Goal: Task Accomplishment & Management: Use online tool/utility

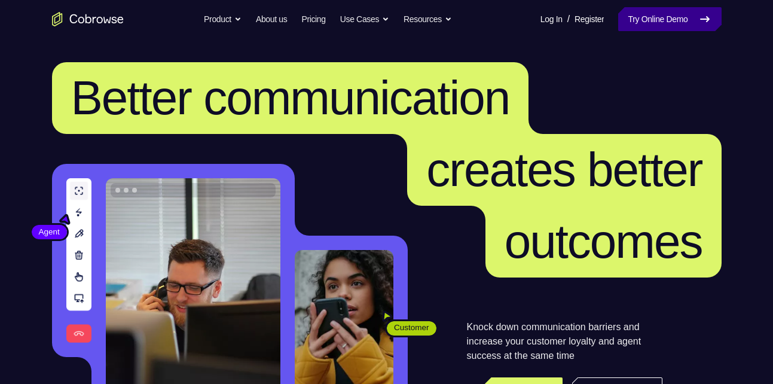
click at [658, 30] on link "Try Online Demo" at bounding box center [669, 19] width 103 height 24
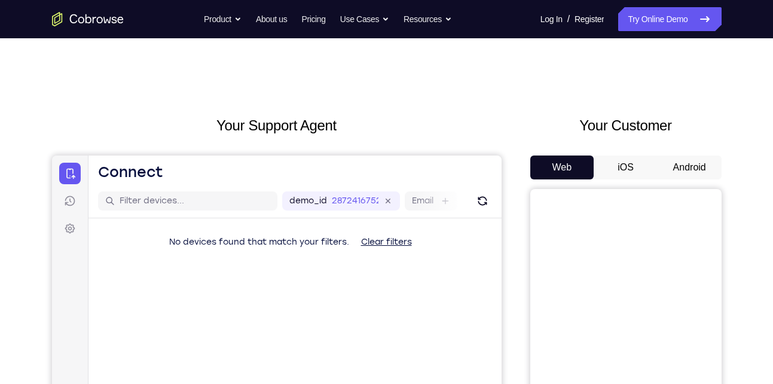
click at [673, 159] on button "Android" at bounding box center [690, 167] width 64 height 24
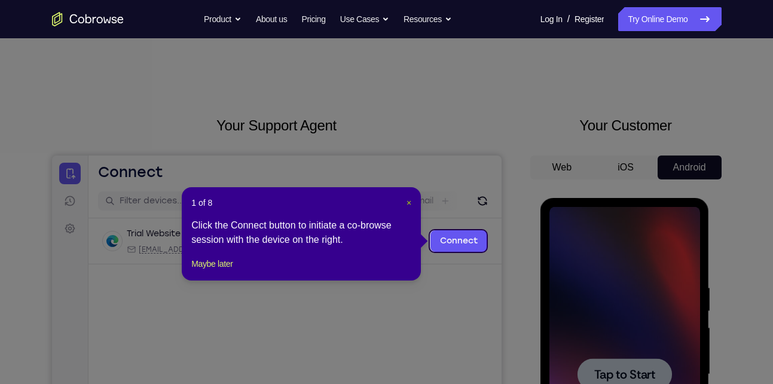
click at [411, 204] on span "×" at bounding box center [409, 203] width 5 height 10
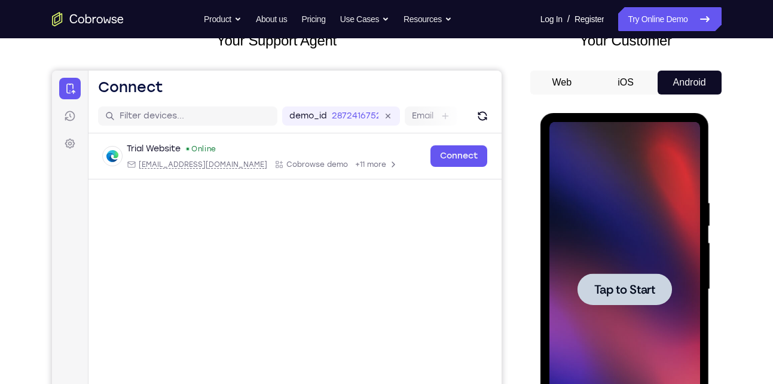
scroll to position [85, 0]
click at [656, 256] on div at bounding box center [624, 288] width 151 height 335
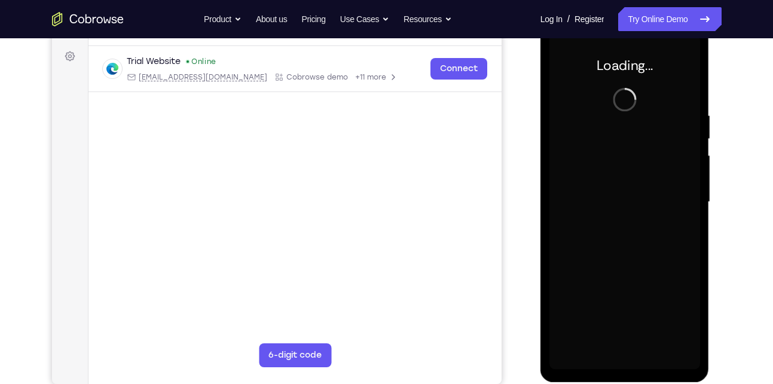
scroll to position [171, 0]
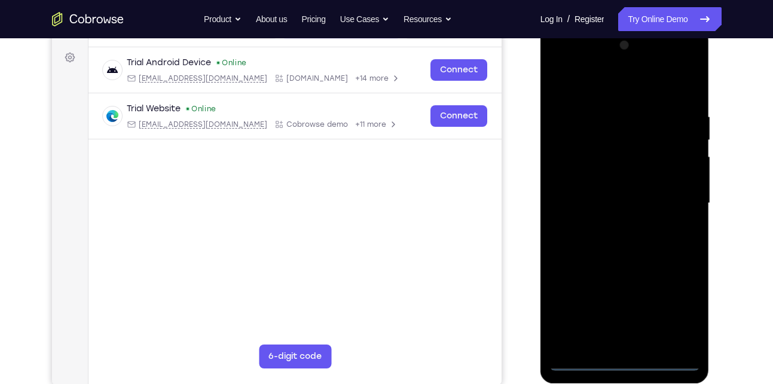
click at [621, 357] on div at bounding box center [624, 203] width 151 height 335
click at [630, 364] on div at bounding box center [624, 203] width 151 height 335
click at [678, 306] on div at bounding box center [624, 203] width 151 height 335
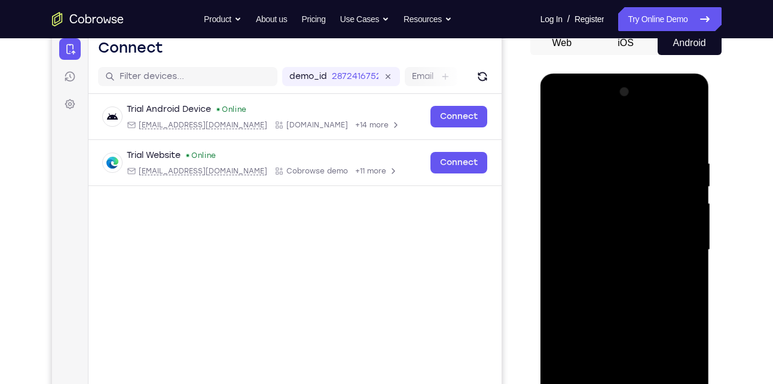
scroll to position [169, 0]
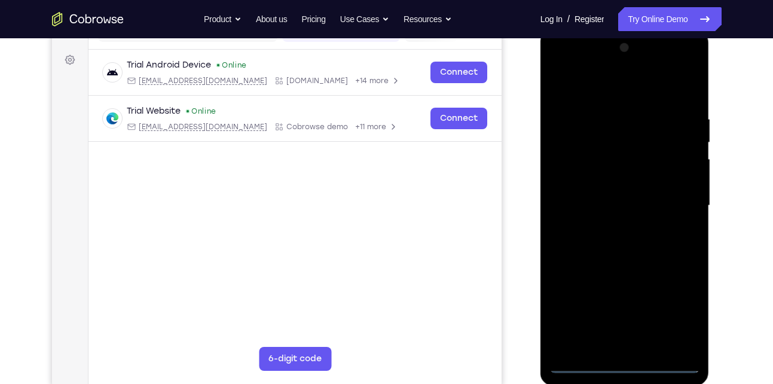
click at [603, 89] on div at bounding box center [624, 205] width 151 height 335
click at [674, 207] on div at bounding box center [624, 205] width 151 height 335
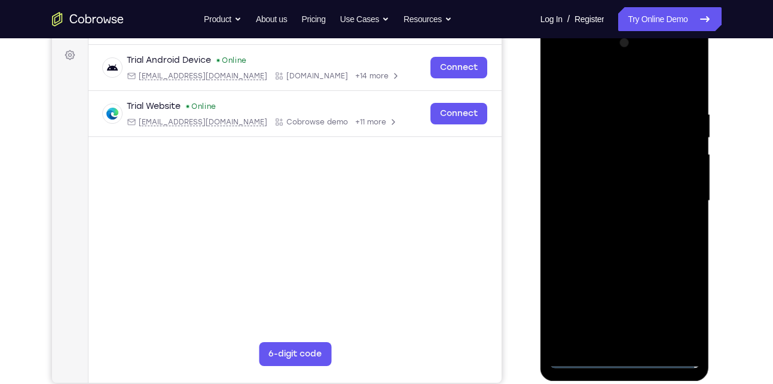
scroll to position [174, 0]
click at [612, 221] on div at bounding box center [624, 200] width 151 height 335
click at [601, 188] on div at bounding box center [624, 200] width 151 height 335
click at [593, 193] on div at bounding box center [624, 200] width 151 height 335
click at [579, 236] on div at bounding box center [624, 200] width 151 height 335
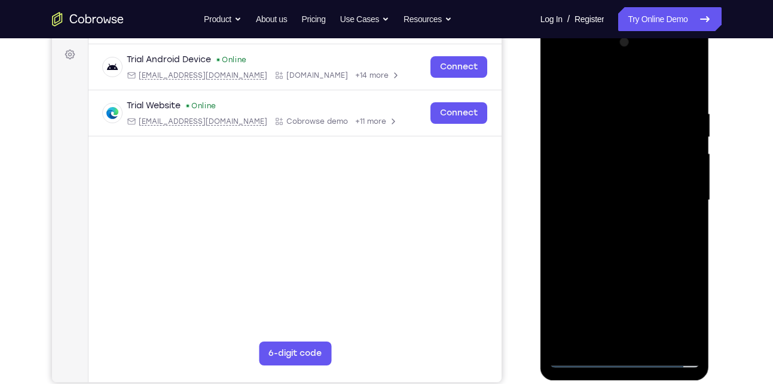
click at [579, 236] on div at bounding box center [624, 200] width 151 height 335
drag, startPoint x: 584, startPoint y: 85, endPoint x: 558, endPoint y: 30, distance: 61.3
click at [558, 30] on div at bounding box center [624, 202] width 169 height 356
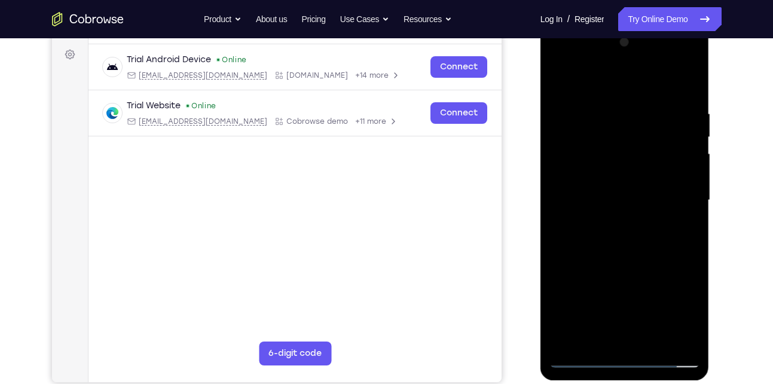
click at [686, 99] on div at bounding box center [624, 200] width 151 height 335
click at [690, 83] on div at bounding box center [624, 200] width 151 height 335
click at [630, 105] on div at bounding box center [624, 200] width 151 height 335
drag, startPoint x: 600, startPoint y: 295, endPoint x: 588, endPoint y: 179, distance: 116.0
click at [588, 179] on div at bounding box center [624, 200] width 151 height 335
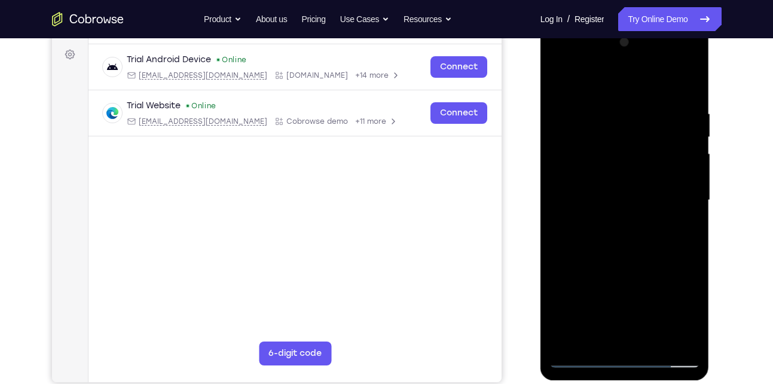
drag, startPoint x: 613, startPoint y: 253, endPoint x: 611, endPoint y: 160, distance: 92.7
click at [611, 160] on div at bounding box center [624, 200] width 151 height 335
click at [683, 341] on div at bounding box center [624, 200] width 151 height 335
click at [630, 173] on div at bounding box center [624, 200] width 151 height 335
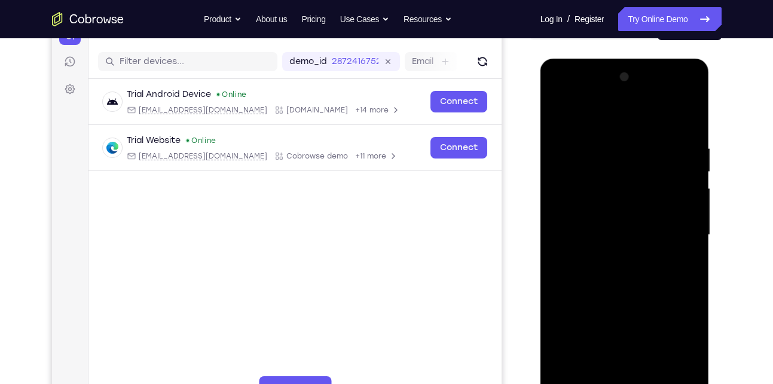
drag, startPoint x: 600, startPoint y: 178, endPoint x: 605, endPoint y: 316, distance: 138.2
click at [605, 316] on div at bounding box center [624, 235] width 151 height 335
click at [611, 132] on div at bounding box center [624, 235] width 151 height 335
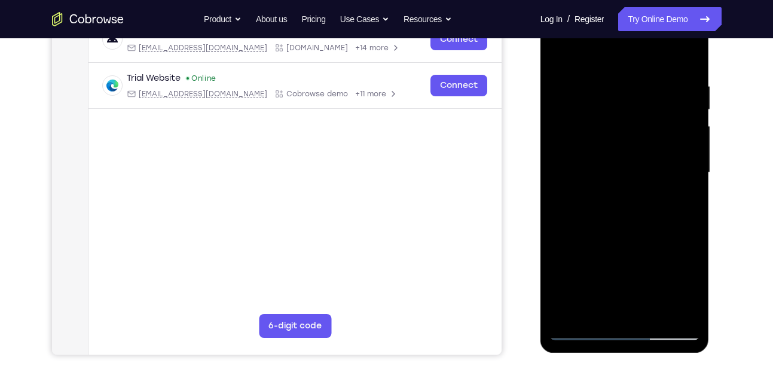
scroll to position [202, 0]
click at [583, 331] on div at bounding box center [624, 172] width 151 height 335
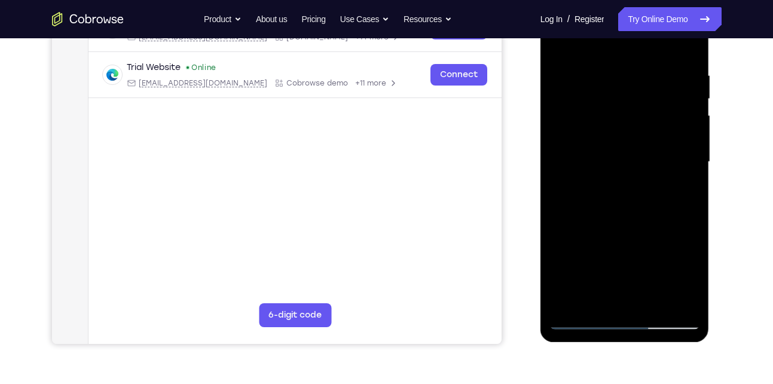
drag, startPoint x: 610, startPoint y: 199, endPoint x: 609, endPoint y: 144, distance: 55.0
click at [609, 144] on div at bounding box center [624, 162] width 151 height 335
drag, startPoint x: 609, startPoint y: 144, endPoint x: 594, endPoint y: 265, distance: 122.3
click at [594, 265] on div at bounding box center [624, 162] width 151 height 335
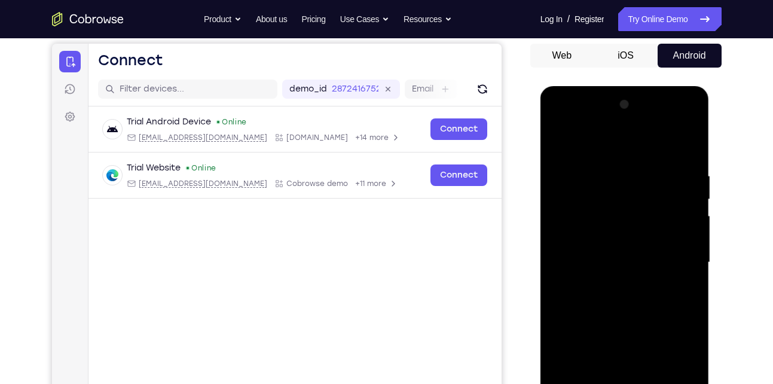
scroll to position [106, 0]
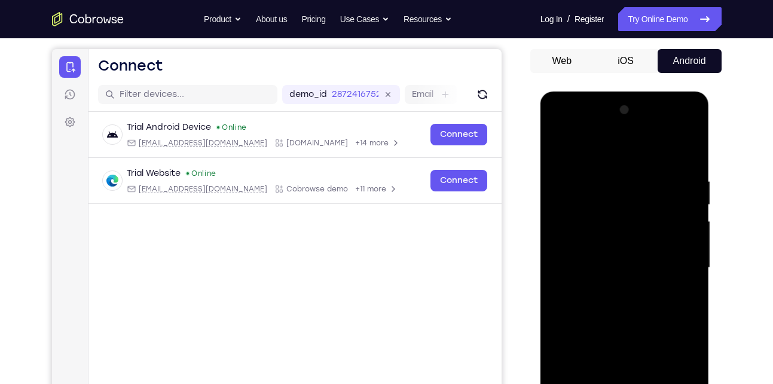
click at [619, 164] on div at bounding box center [624, 267] width 151 height 335
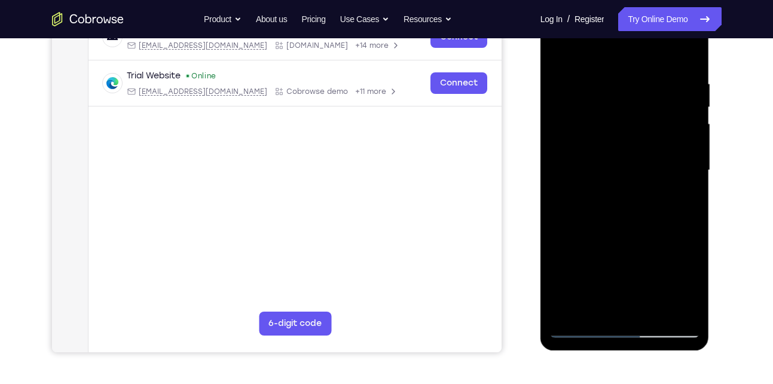
click at [651, 188] on div at bounding box center [624, 170] width 151 height 335
click at [615, 230] on div at bounding box center [624, 170] width 151 height 335
click at [630, 261] on div at bounding box center [624, 170] width 151 height 335
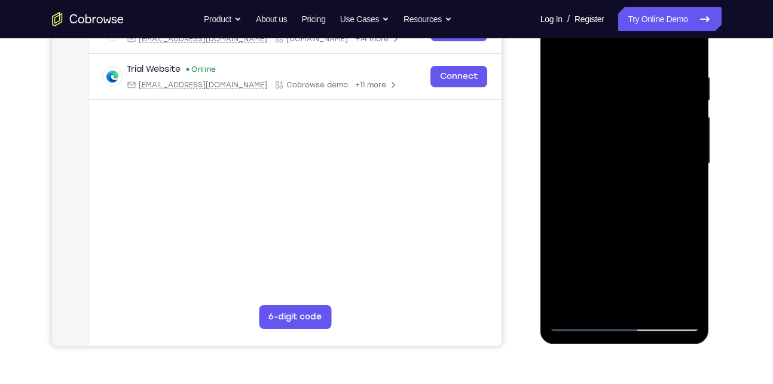
scroll to position [211, 0]
click at [611, 297] on div at bounding box center [624, 163] width 151 height 335
click at [560, 48] on div at bounding box center [624, 163] width 151 height 335
click at [645, 301] on div at bounding box center [624, 163] width 151 height 335
click at [606, 299] on div at bounding box center [624, 163] width 151 height 335
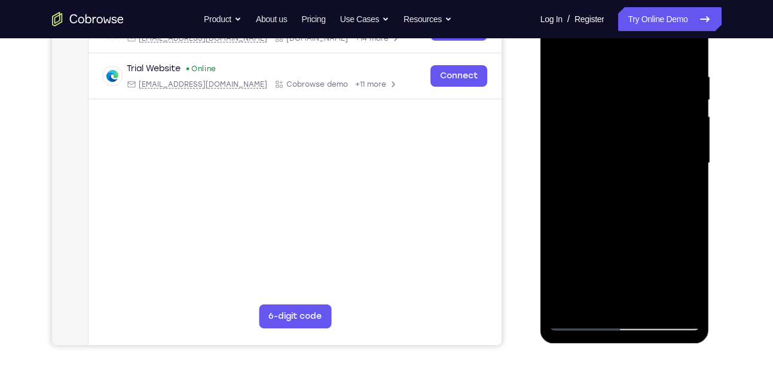
click at [589, 299] on div at bounding box center [624, 163] width 151 height 335
click at [658, 233] on div at bounding box center [624, 163] width 151 height 335
click at [561, 46] on div at bounding box center [624, 163] width 151 height 335
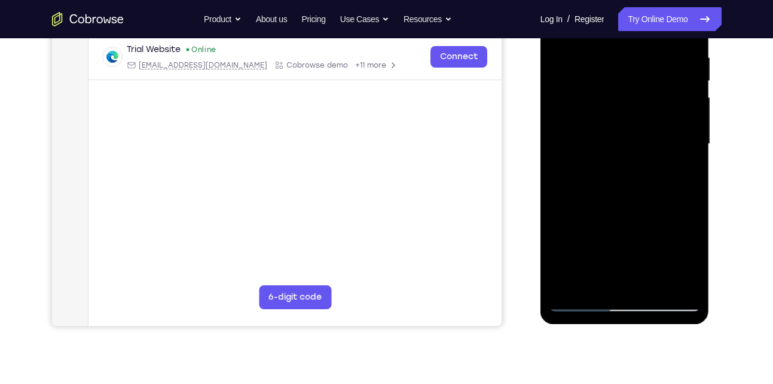
drag, startPoint x: 630, startPoint y: 266, endPoint x: 628, endPoint y: 140, distance: 126.2
click at [628, 140] on div at bounding box center [624, 144] width 151 height 335
click at [619, 215] on div at bounding box center [624, 144] width 151 height 335
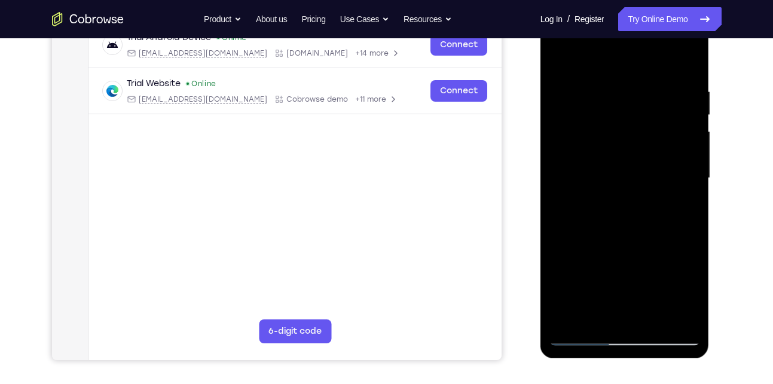
scroll to position [192, 0]
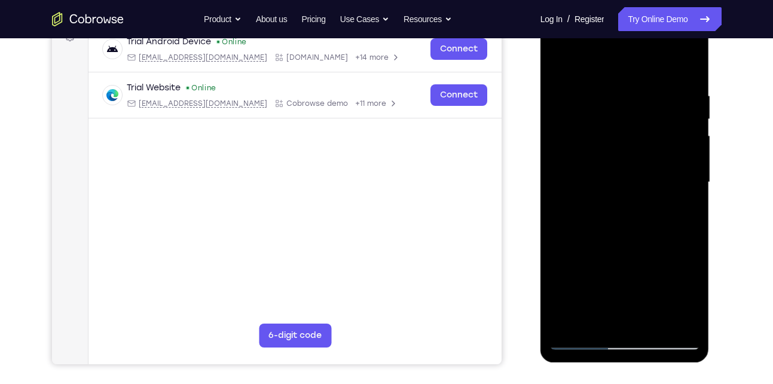
click at [577, 65] on div at bounding box center [624, 182] width 151 height 335
click at [575, 103] on div at bounding box center [624, 182] width 151 height 335
click at [687, 200] on div at bounding box center [624, 182] width 151 height 335
click at [689, 313] on div at bounding box center [624, 182] width 151 height 335
click at [676, 220] on div at bounding box center [624, 182] width 151 height 335
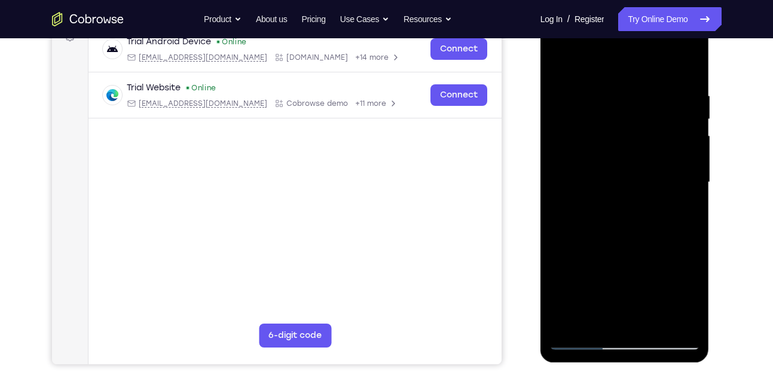
click at [684, 69] on div at bounding box center [624, 182] width 151 height 335
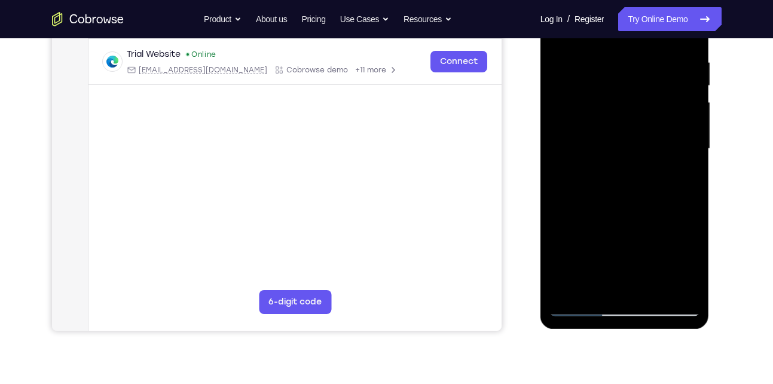
scroll to position [227, 0]
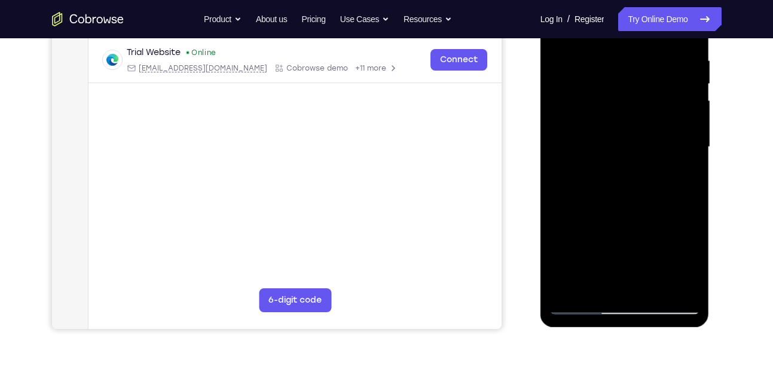
click at [649, 286] on div at bounding box center [624, 147] width 151 height 335
click at [618, 180] on div at bounding box center [624, 147] width 151 height 335
click at [606, 280] on div at bounding box center [624, 147] width 151 height 335
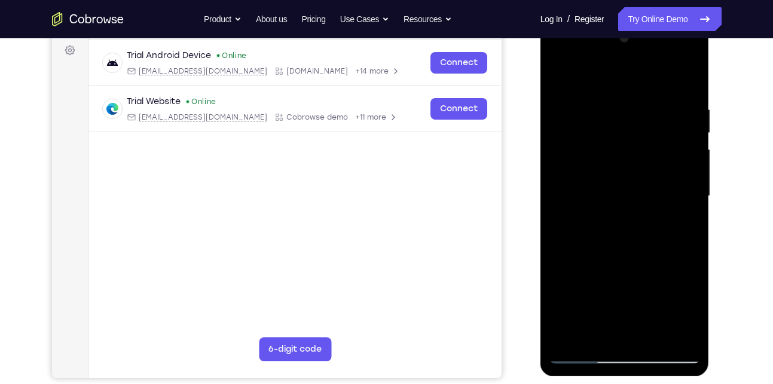
scroll to position [178, 0]
click at [683, 308] on div at bounding box center [624, 196] width 151 height 335
click at [598, 332] on div at bounding box center [624, 196] width 151 height 335
click at [671, 304] on div at bounding box center [624, 196] width 151 height 335
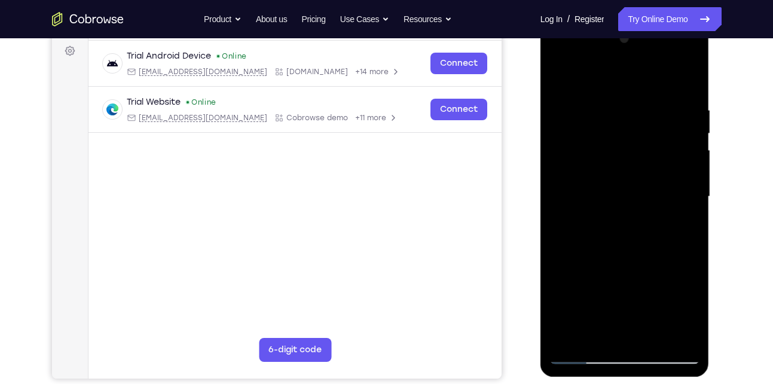
click at [684, 216] on div at bounding box center [624, 196] width 151 height 335
click at [561, 78] on div at bounding box center [624, 196] width 151 height 335
click at [636, 285] on div at bounding box center [624, 196] width 151 height 335
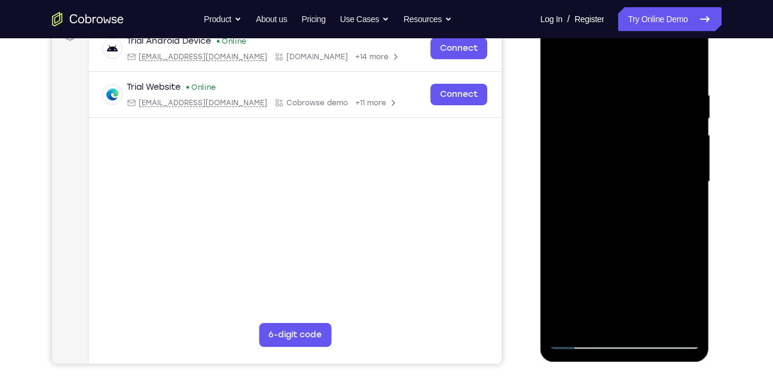
scroll to position [193, 0]
click at [613, 316] on div at bounding box center [624, 181] width 151 height 335
click at [558, 61] on div at bounding box center [624, 181] width 151 height 335
click at [624, 296] on div at bounding box center [624, 181] width 151 height 335
click at [595, 294] on div at bounding box center [624, 181] width 151 height 335
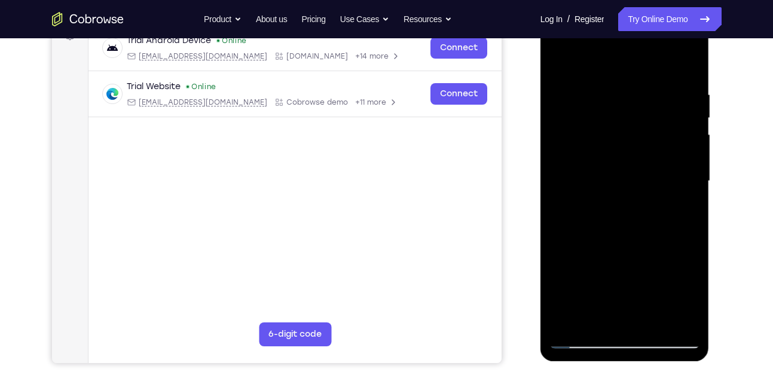
click at [595, 294] on div at bounding box center [624, 181] width 151 height 335
click at [606, 319] on div at bounding box center [624, 181] width 151 height 335
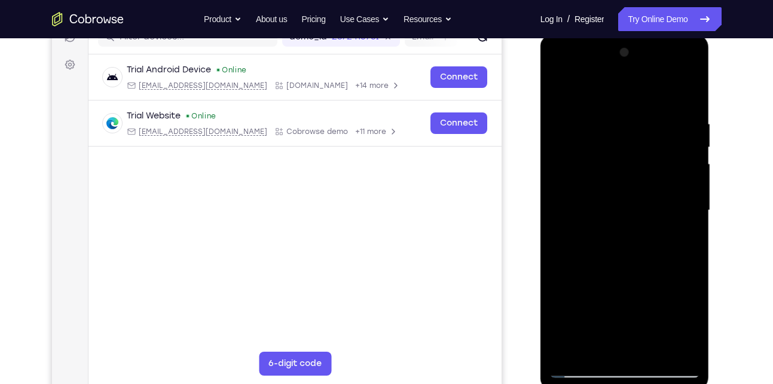
scroll to position [163, 0]
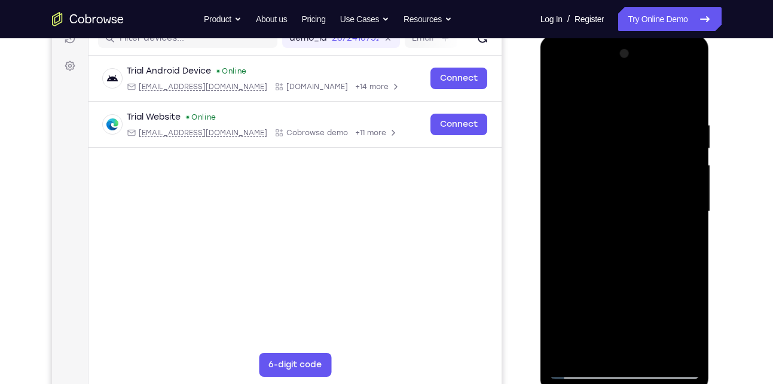
click at [561, 93] on div at bounding box center [624, 211] width 151 height 335
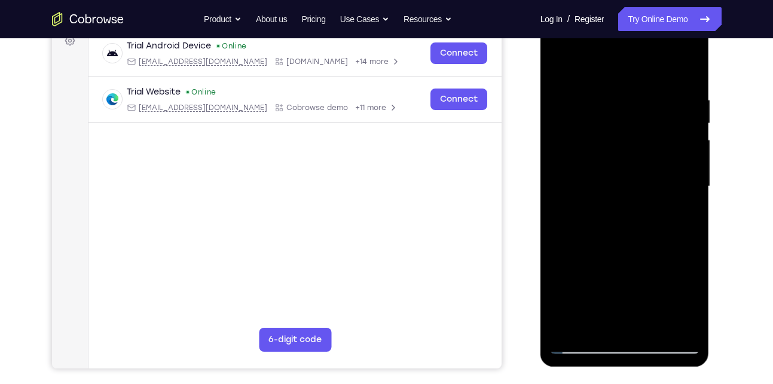
drag, startPoint x: 599, startPoint y: 247, endPoint x: 590, endPoint y: 203, distance: 45.1
click at [590, 203] on div at bounding box center [624, 186] width 151 height 335
click at [610, 288] on div at bounding box center [624, 186] width 151 height 335
click at [562, 70] on div at bounding box center [624, 186] width 151 height 335
click at [566, 70] on div at bounding box center [624, 186] width 151 height 335
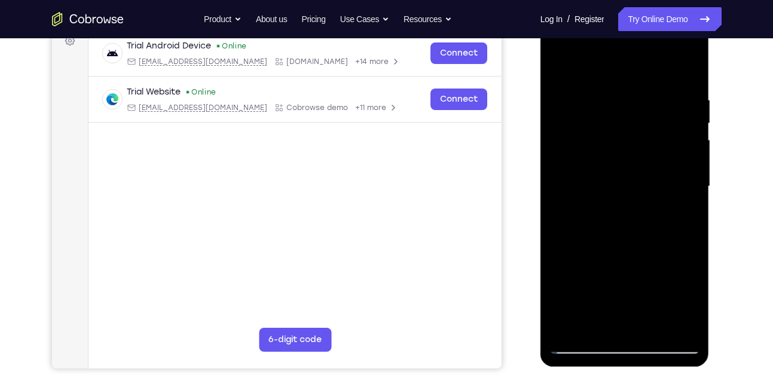
drag, startPoint x: 664, startPoint y: 278, endPoint x: 650, endPoint y: 197, distance: 82.6
click at [650, 197] on div at bounding box center [624, 186] width 151 height 335
drag, startPoint x: 646, startPoint y: 198, endPoint x: 646, endPoint y: 240, distance: 41.9
click at [646, 240] on div at bounding box center [624, 186] width 151 height 335
click at [634, 83] on div at bounding box center [624, 186] width 151 height 335
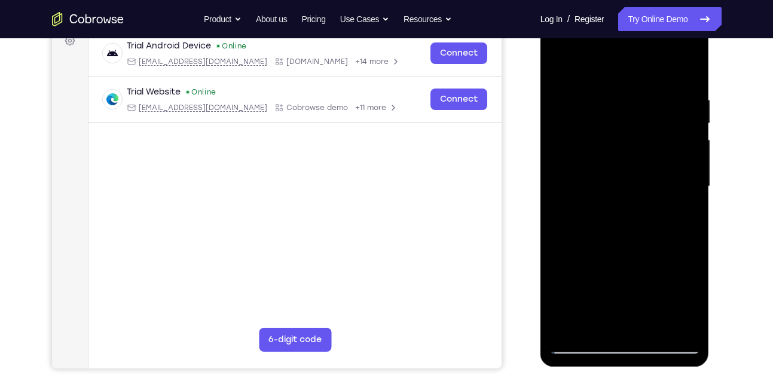
click at [619, 157] on div at bounding box center [624, 186] width 151 height 335
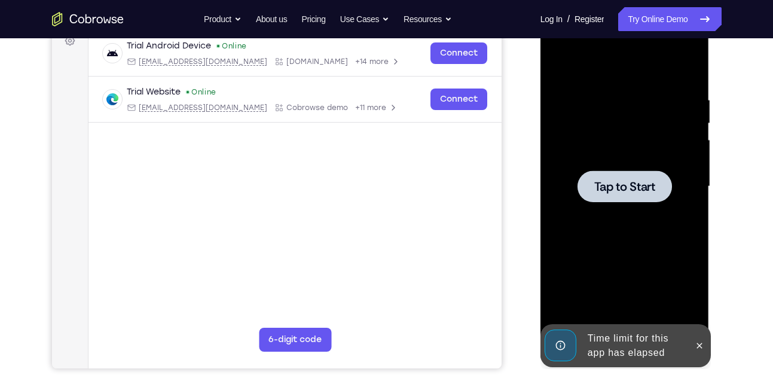
click at [604, 223] on div at bounding box center [624, 186] width 151 height 335
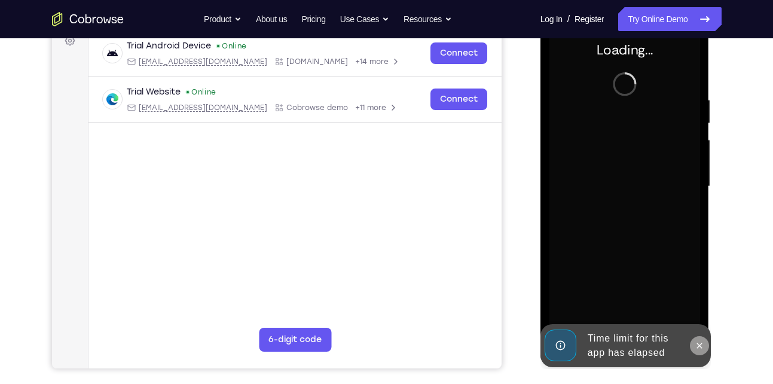
click at [703, 348] on icon at bounding box center [700, 346] width 10 height 10
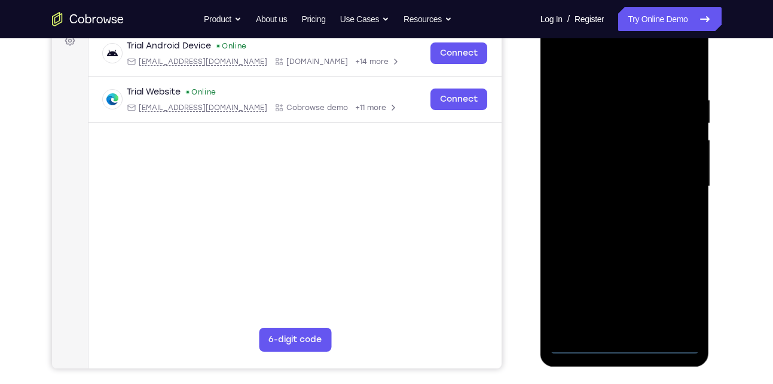
click at [626, 346] on div at bounding box center [624, 186] width 151 height 335
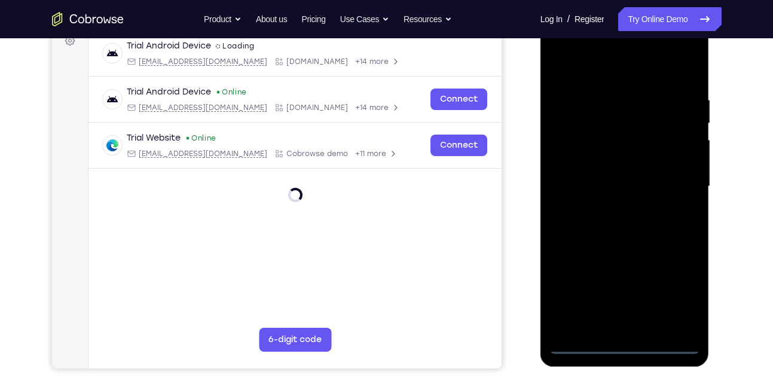
click at [674, 284] on div at bounding box center [624, 186] width 151 height 335
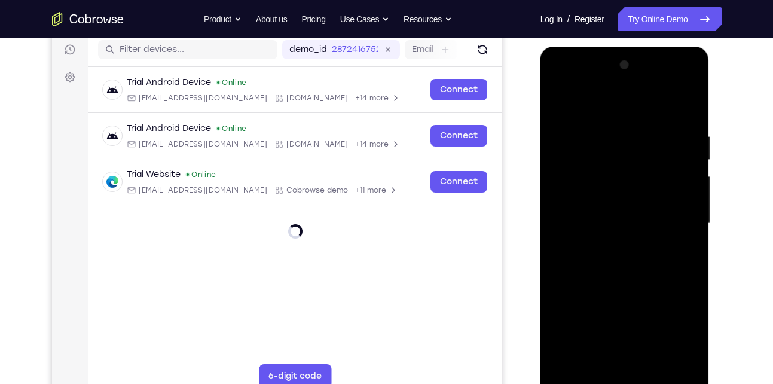
scroll to position [151, 0]
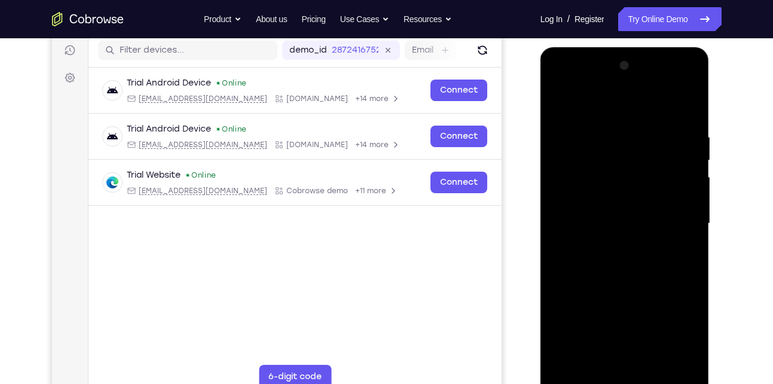
click at [612, 105] on div at bounding box center [624, 223] width 151 height 335
click at [677, 220] on div at bounding box center [624, 223] width 151 height 335
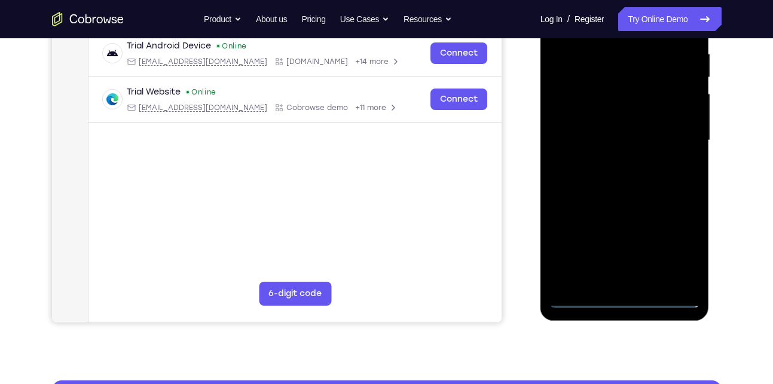
scroll to position [185, 0]
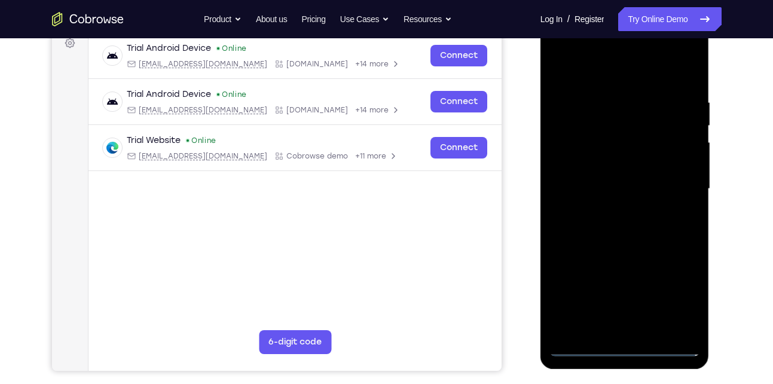
click at [612, 210] on div at bounding box center [624, 189] width 151 height 335
click at [636, 176] on div at bounding box center [624, 189] width 151 height 335
click at [594, 190] on div at bounding box center [624, 189] width 151 height 335
click at [574, 232] on div at bounding box center [624, 189] width 151 height 335
click at [586, 228] on div at bounding box center [624, 189] width 151 height 335
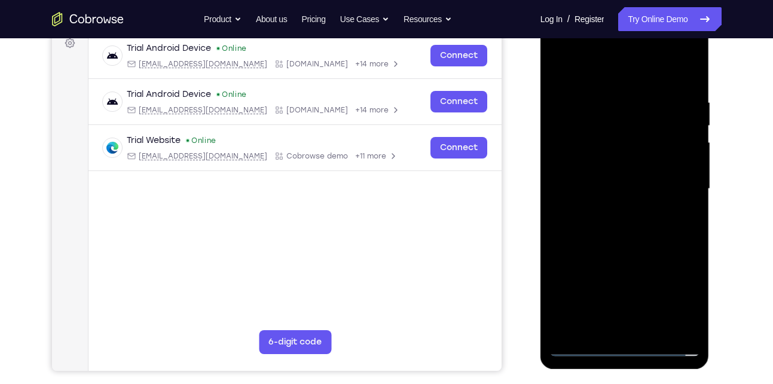
drag, startPoint x: 611, startPoint y: 80, endPoint x: 591, endPoint y: 36, distance: 47.4
click at [591, 36] on div at bounding box center [624, 189] width 151 height 335
click at [609, 231] on div at bounding box center [624, 189] width 151 height 335
click at [634, 245] on div at bounding box center [624, 189] width 151 height 335
click at [689, 332] on div at bounding box center [624, 189] width 151 height 335
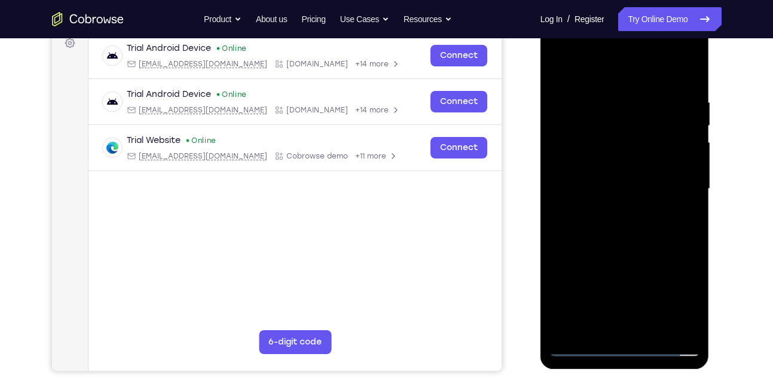
click at [652, 329] on div at bounding box center [624, 189] width 151 height 335
click at [624, 254] on div at bounding box center [624, 189] width 151 height 335
click at [628, 227] on div at bounding box center [624, 189] width 151 height 335
click at [601, 322] on div at bounding box center [624, 189] width 151 height 335
click at [595, 324] on div at bounding box center [624, 189] width 151 height 335
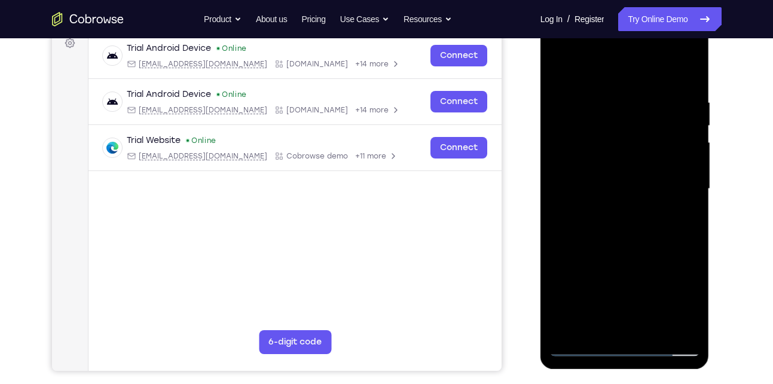
click at [661, 254] on div at bounding box center [624, 189] width 151 height 335
drag, startPoint x: 626, startPoint y: 156, endPoint x: 627, endPoint y: 245, distance: 88.5
click at [627, 245] on div at bounding box center [624, 189] width 151 height 335
drag, startPoint x: 657, startPoint y: 88, endPoint x: 652, endPoint y: 214, distance: 125.7
click at [652, 214] on div at bounding box center [624, 189] width 151 height 335
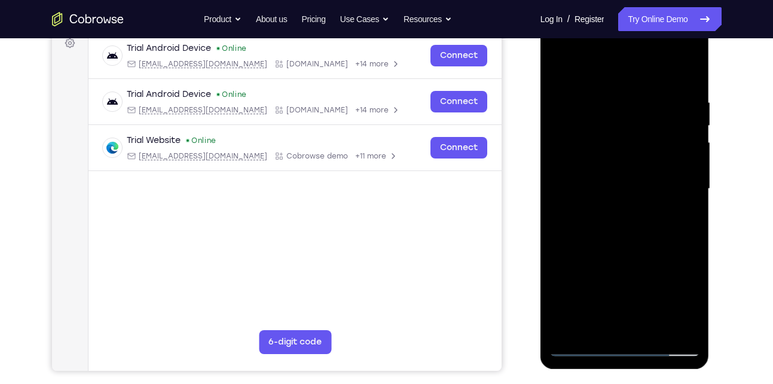
drag, startPoint x: 658, startPoint y: 98, endPoint x: 649, endPoint y: 149, distance: 51.6
click at [649, 149] on div at bounding box center [624, 189] width 151 height 335
click at [657, 131] on div at bounding box center [624, 189] width 151 height 335
click at [658, 130] on div at bounding box center [624, 189] width 151 height 335
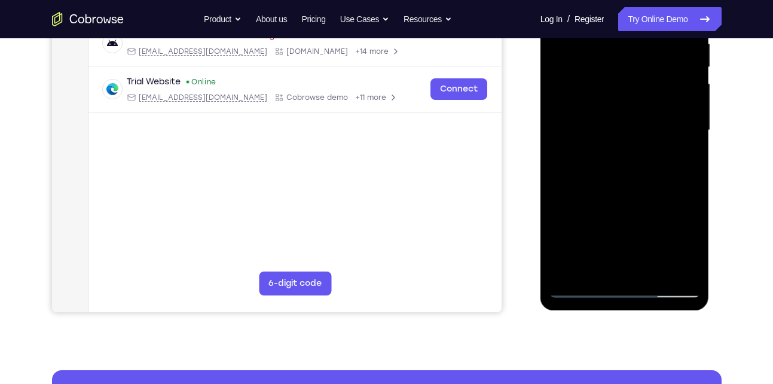
scroll to position [245, 0]
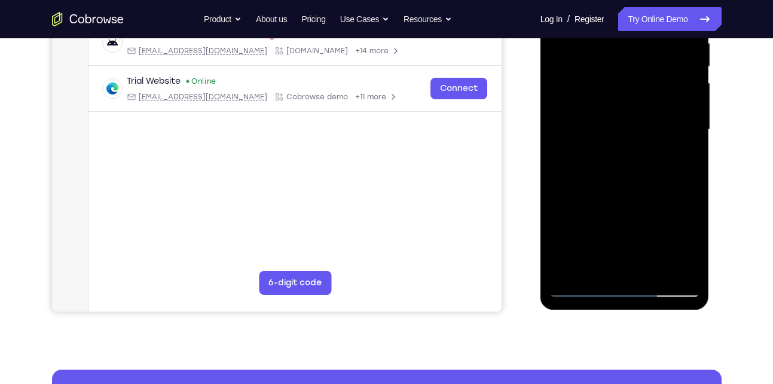
click at [592, 262] on div at bounding box center [624, 129] width 151 height 335
click at [670, 222] on div at bounding box center [624, 129] width 151 height 335
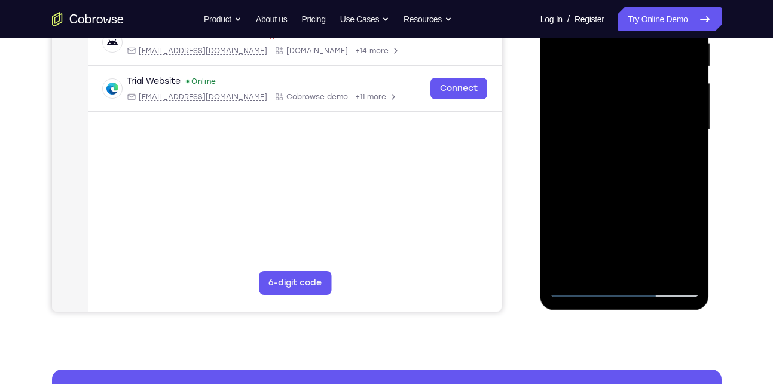
click at [670, 222] on div at bounding box center [624, 129] width 151 height 335
click at [597, 145] on div at bounding box center [624, 129] width 151 height 335
click at [597, 143] on div at bounding box center [624, 129] width 151 height 335
click at [683, 149] on div at bounding box center [624, 129] width 151 height 335
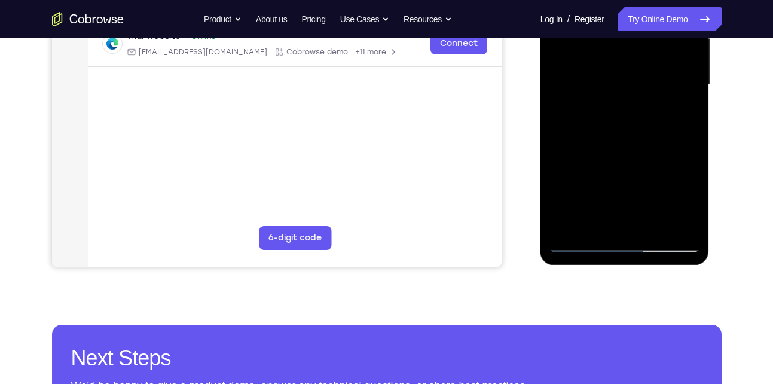
scroll to position [290, 0]
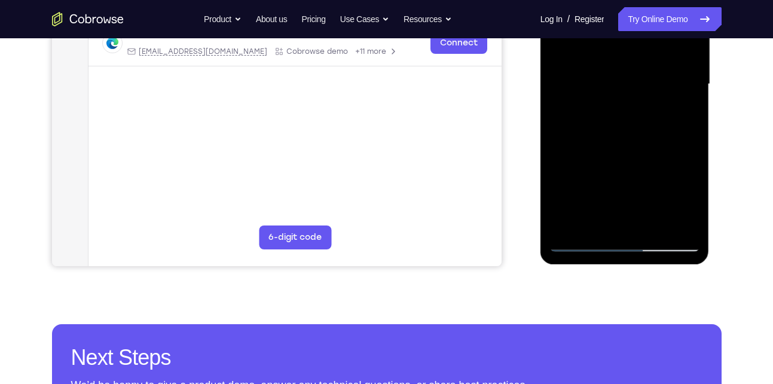
click at [578, 242] on div at bounding box center [624, 84] width 151 height 335
drag, startPoint x: 603, startPoint y: 114, endPoint x: 607, endPoint y: 200, distance: 86.8
click at [607, 200] on div at bounding box center [624, 84] width 151 height 335
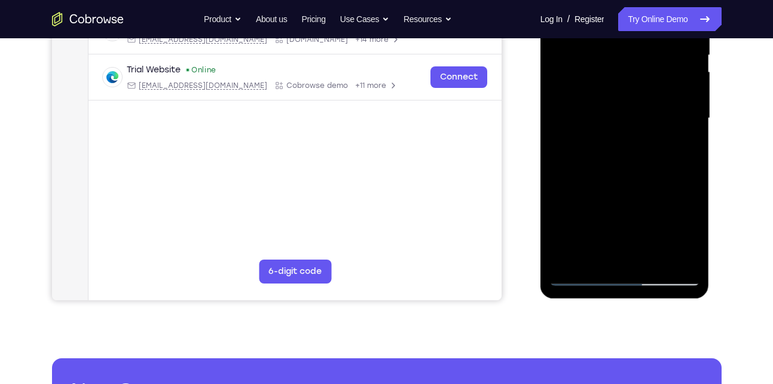
scroll to position [254, 0]
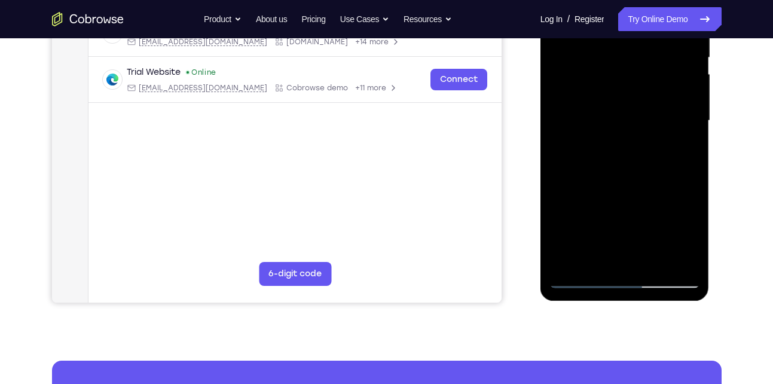
drag, startPoint x: 628, startPoint y: 130, endPoint x: 631, endPoint y: 240, distance: 110.1
click at [631, 240] on div at bounding box center [624, 120] width 151 height 335
drag, startPoint x: 636, startPoint y: 61, endPoint x: 651, endPoint y: 206, distance: 146.1
click at [651, 206] on div at bounding box center [624, 120] width 151 height 335
drag, startPoint x: 659, startPoint y: 112, endPoint x: 652, endPoint y: 261, distance: 149.7
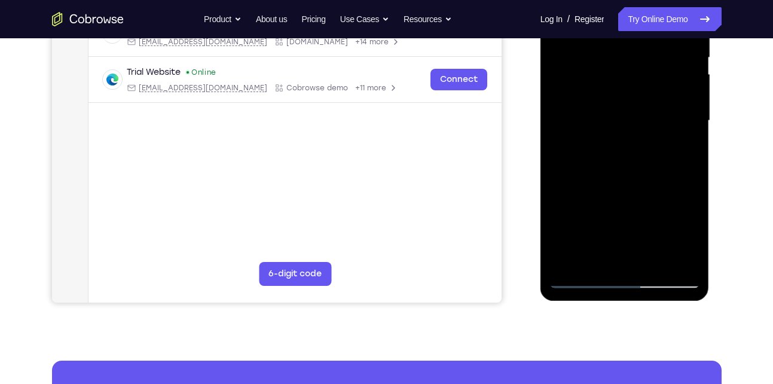
click at [652, 261] on div at bounding box center [624, 120] width 151 height 335
drag, startPoint x: 653, startPoint y: 136, endPoint x: 650, endPoint y: 219, distance: 83.2
click at [650, 219] on div at bounding box center [624, 120] width 151 height 335
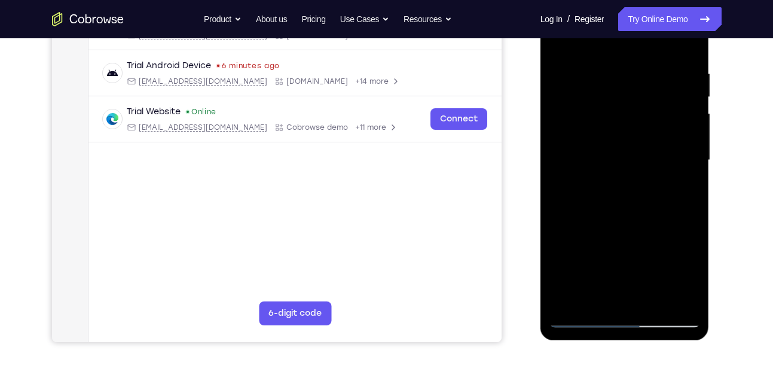
scroll to position [213, 0]
drag, startPoint x: 661, startPoint y: 94, endPoint x: 661, endPoint y: 160, distance: 65.2
click at [661, 160] on div at bounding box center [624, 160] width 151 height 335
click at [644, 136] on div at bounding box center [624, 160] width 151 height 335
click at [666, 136] on div at bounding box center [624, 160] width 151 height 335
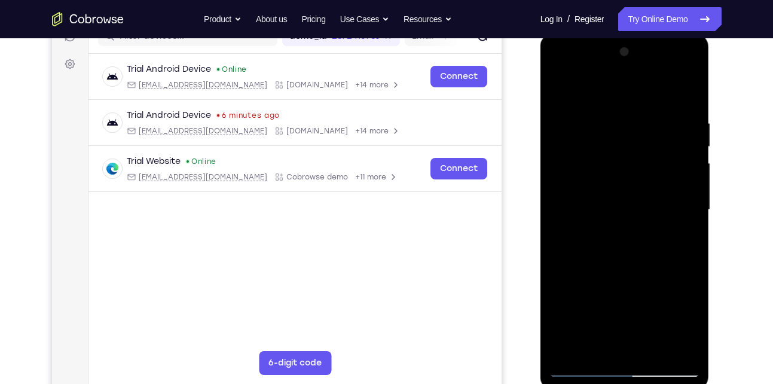
scroll to position [164, 0]
click at [561, 94] on div at bounding box center [624, 210] width 151 height 335
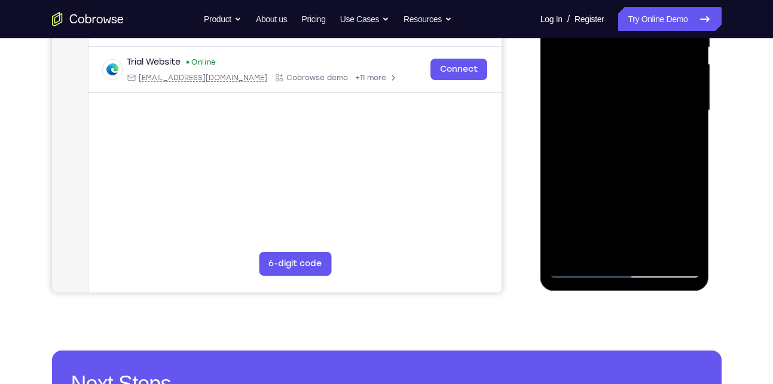
scroll to position [265, 0]
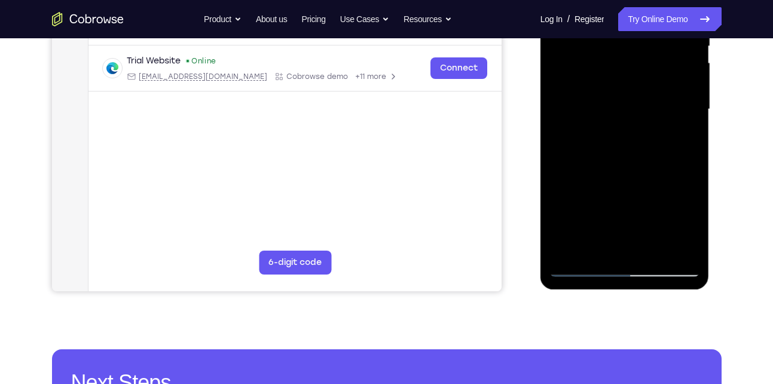
click at [624, 248] on div at bounding box center [624, 109] width 151 height 335
click at [579, 266] on div at bounding box center [624, 109] width 151 height 335
click at [597, 228] on div at bounding box center [624, 109] width 151 height 335
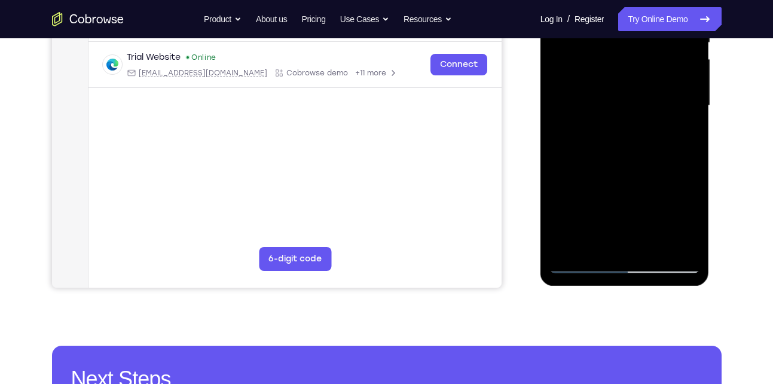
scroll to position [269, 0]
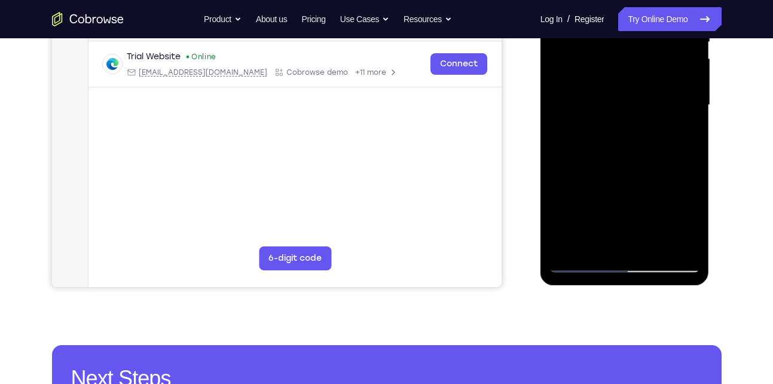
click at [589, 239] on div at bounding box center [624, 105] width 151 height 335
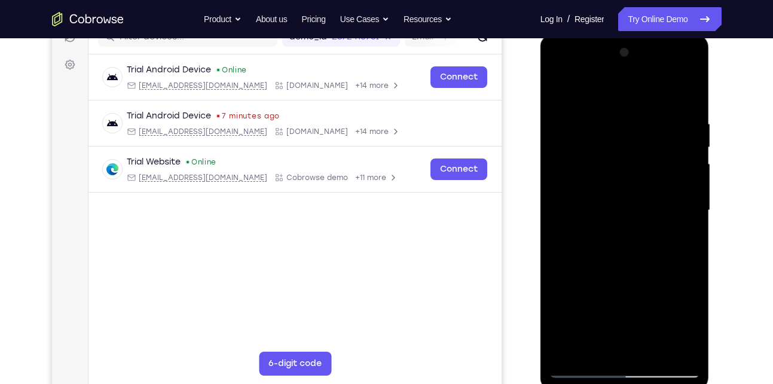
scroll to position [163, 0]
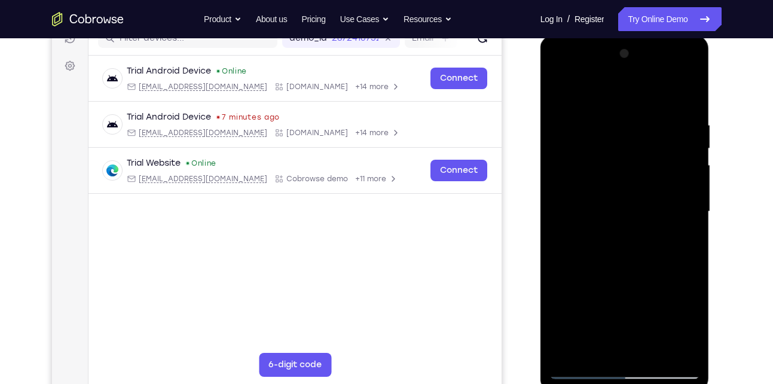
click at [560, 93] on div at bounding box center [624, 211] width 151 height 335
click at [603, 112] on div at bounding box center [624, 211] width 151 height 335
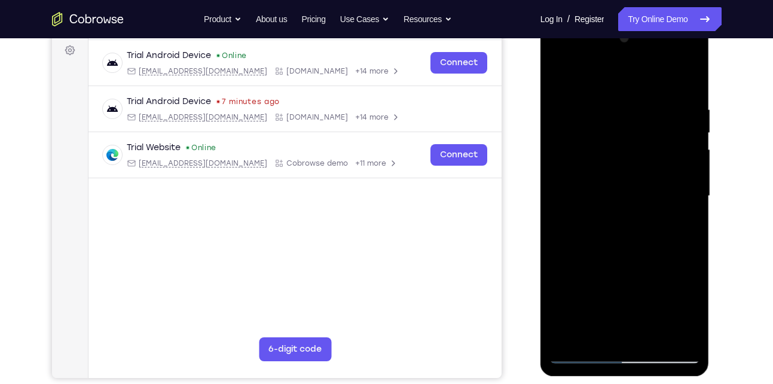
click at [685, 170] on div at bounding box center [624, 196] width 151 height 335
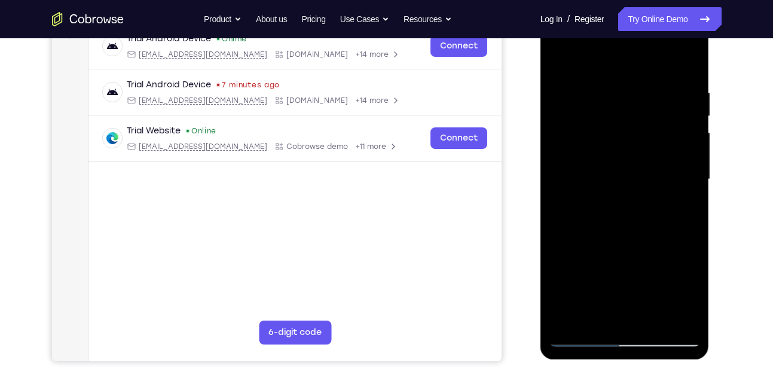
scroll to position [196, 0]
click at [685, 170] on div at bounding box center [624, 178] width 151 height 335
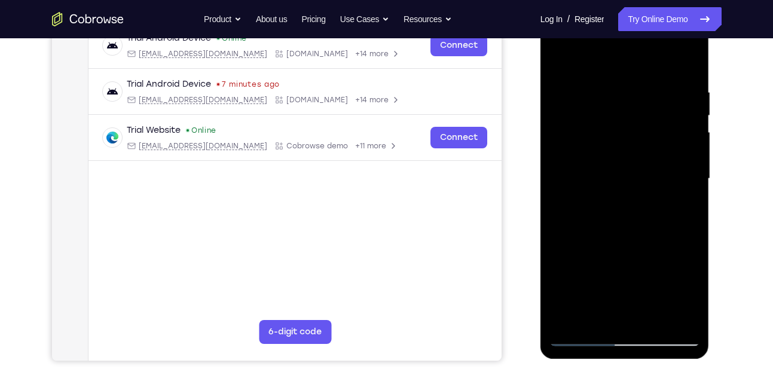
click at [558, 173] on div at bounding box center [624, 178] width 151 height 335
click at [686, 171] on div at bounding box center [624, 178] width 151 height 335
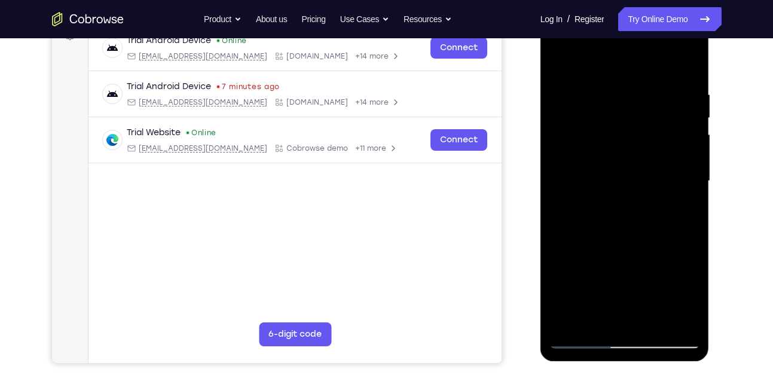
scroll to position [194, 0]
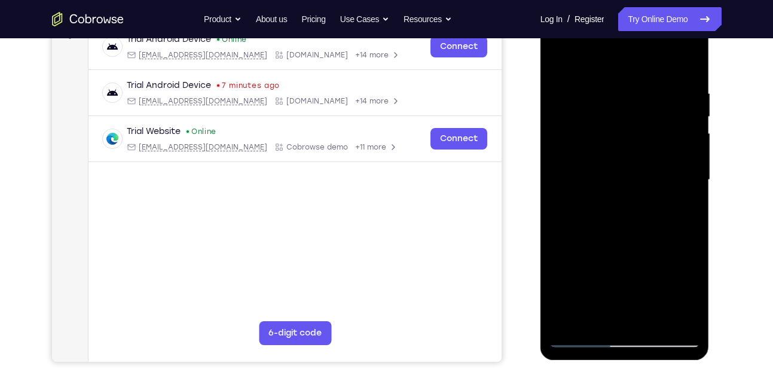
click at [686, 171] on div at bounding box center [624, 180] width 151 height 335
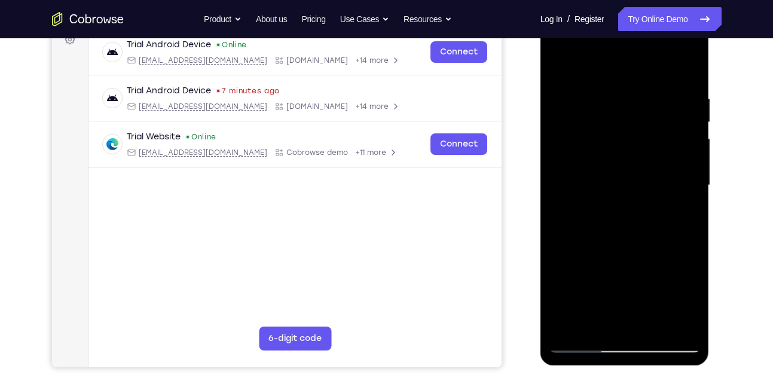
scroll to position [196, 0]
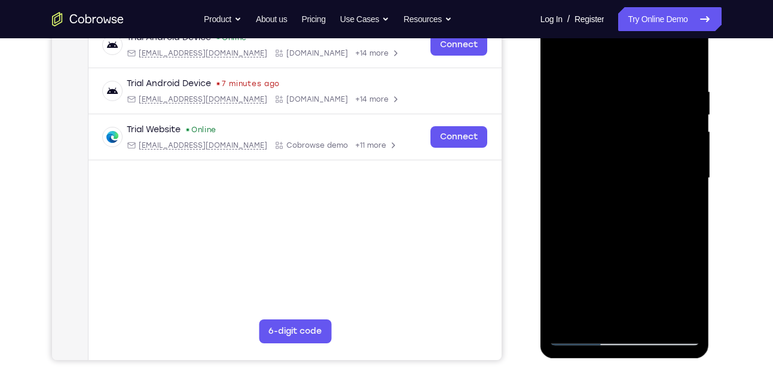
click at [686, 171] on div at bounding box center [624, 178] width 151 height 335
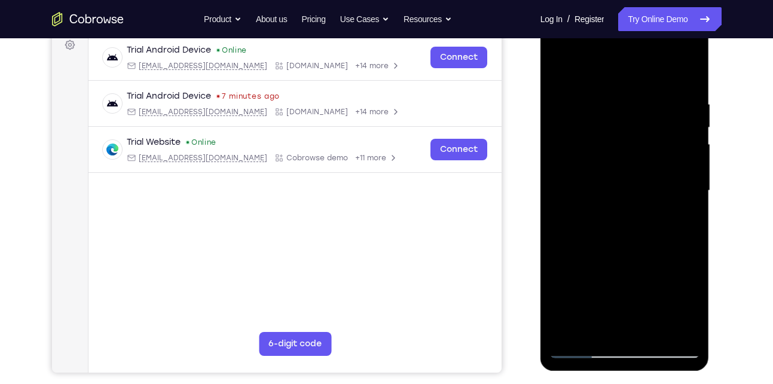
scroll to position [183, 0]
click at [686, 171] on div at bounding box center [624, 191] width 151 height 335
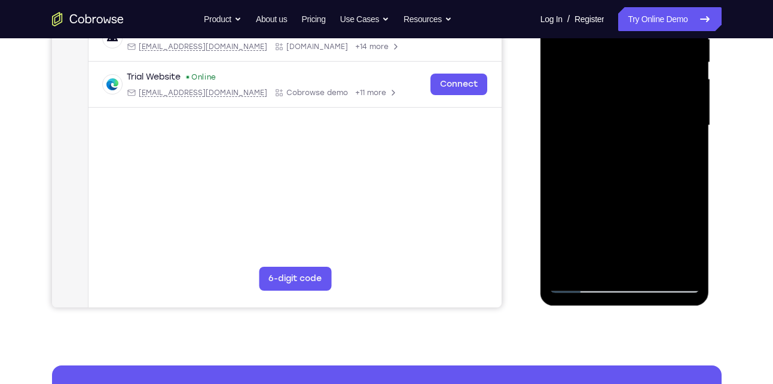
scroll to position [186, 0]
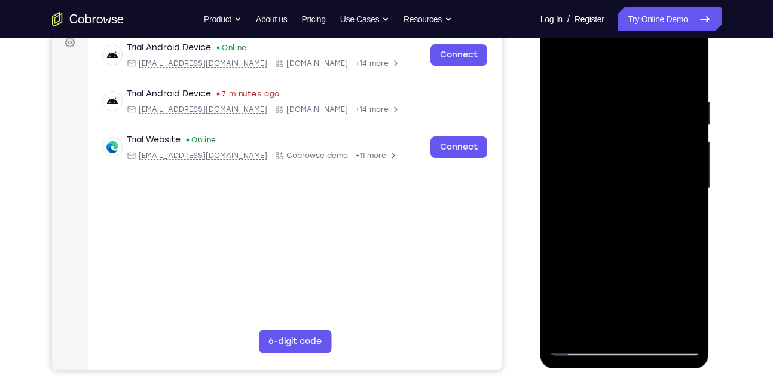
click at [686, 171] on div at bounding box center [624, 188] width 151 height 335
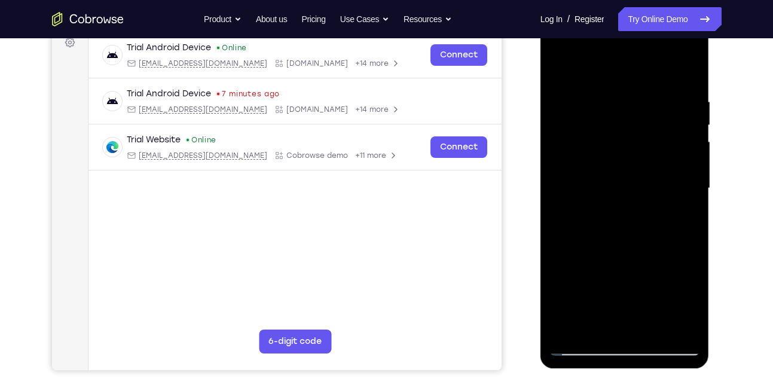
click at [686, 171] on div at bounding box center [624, 188] width 151 height 335
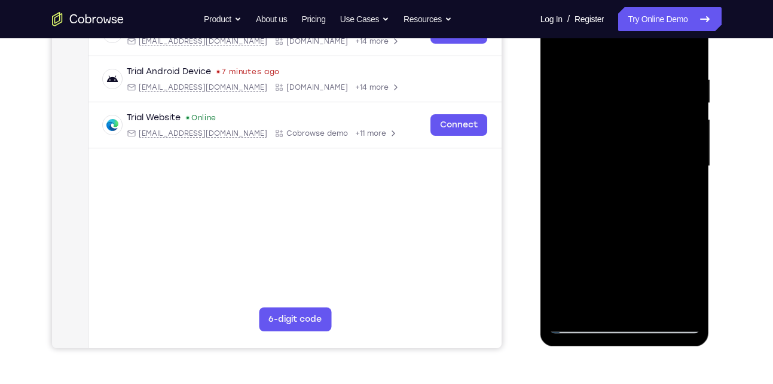
scroll to position [203, 0]
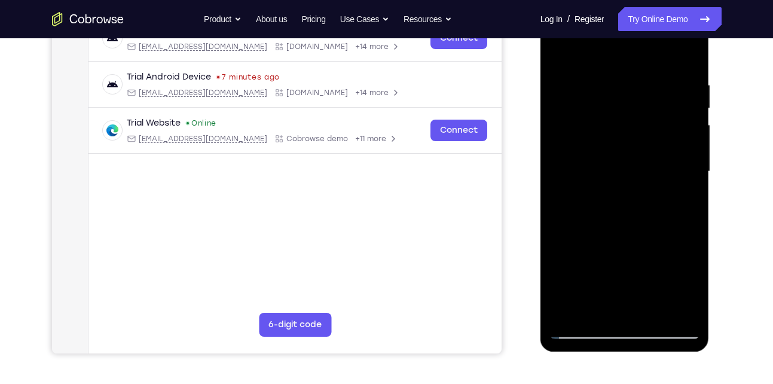
click at [686, 171] on div at bounding box center [624, 171] width 151 height 335
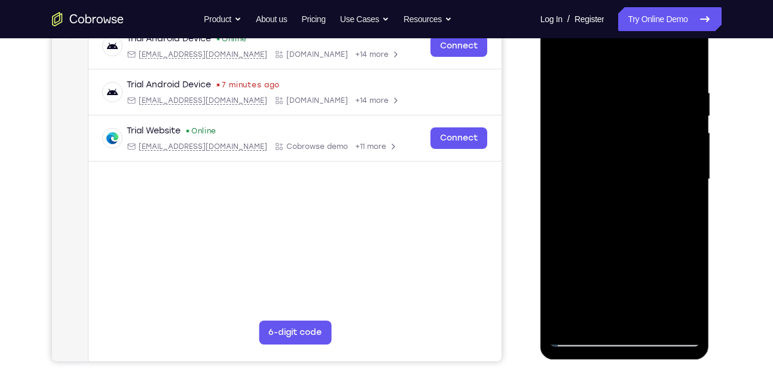
click at [686, 171] on div at bounding box center [624, 179] width 151 height 335
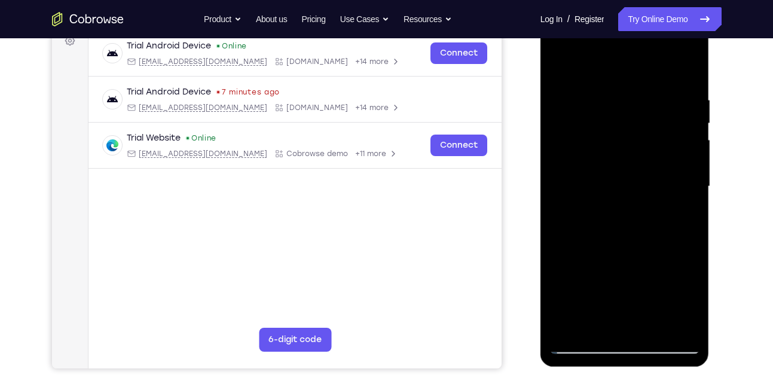
click at [686, 171] on div at bounding box center [624, 186] width 151 height 335
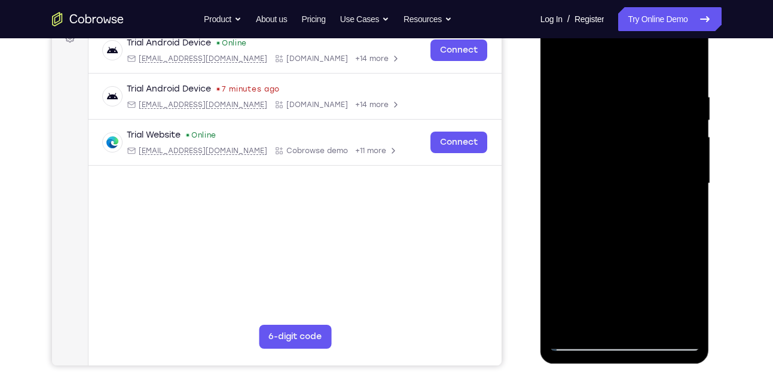
scroll to position [190, 0]
click at [559, 176] on div at bounding box center [624, 184] width 151 height 335
click at [671, 160] on div at bounding box center [624, 184] width 151 height 335
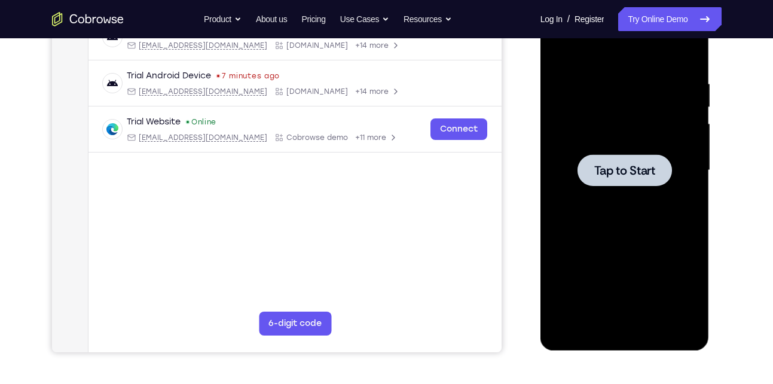
click at [639, 182] on div at bounding box center [625, 170] width 94 height 32
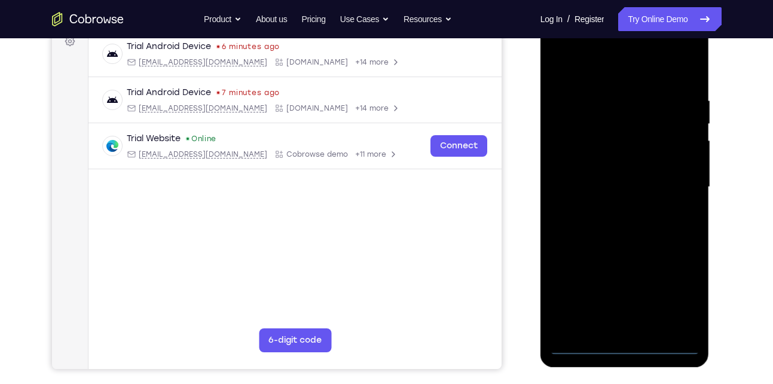
scroll to position [190, 0]
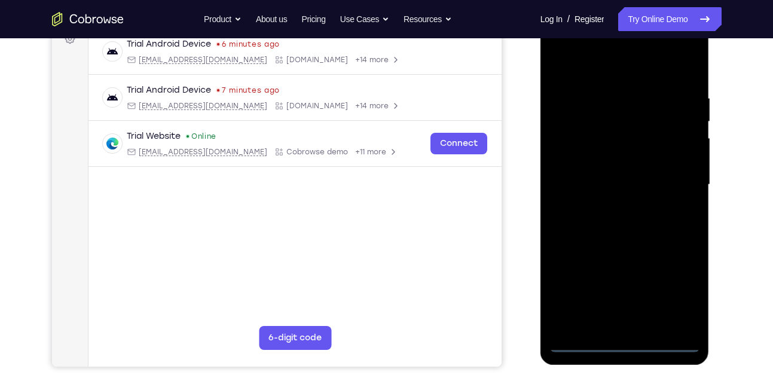
click at [624, 343] on div at bounding box center [624, 184] width 151 height 335
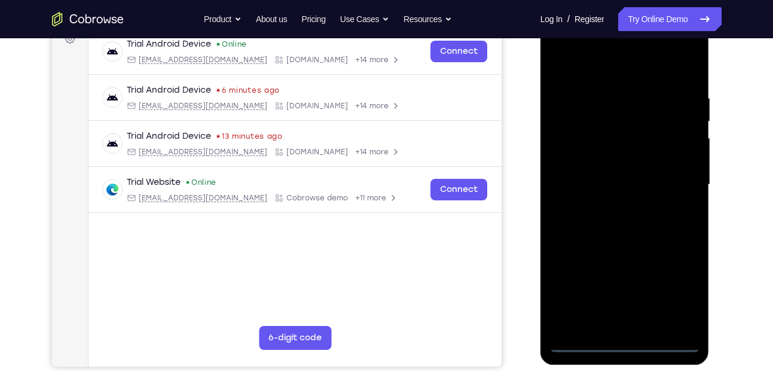
click at [670, 294] on div at bounding box center [624, 184] width 151 height 335
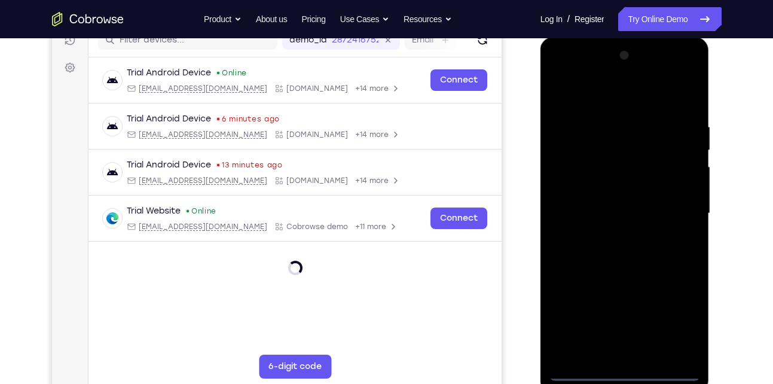
scroll to position [160, 0]
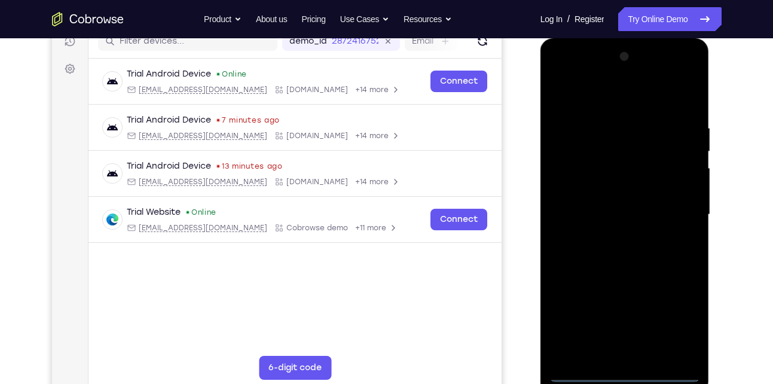
click at [637, 100] on div at bounding box center [624, 214] width 151 height 335
click at [673, 206] on div at bounding box center [624, 214] width 151 height 335
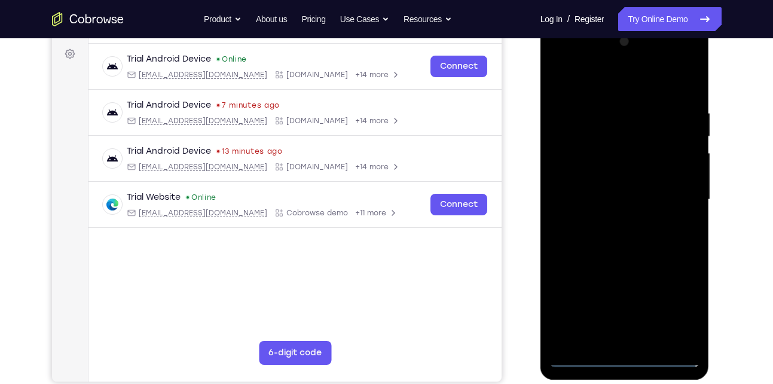
scroll to position [176, 0]
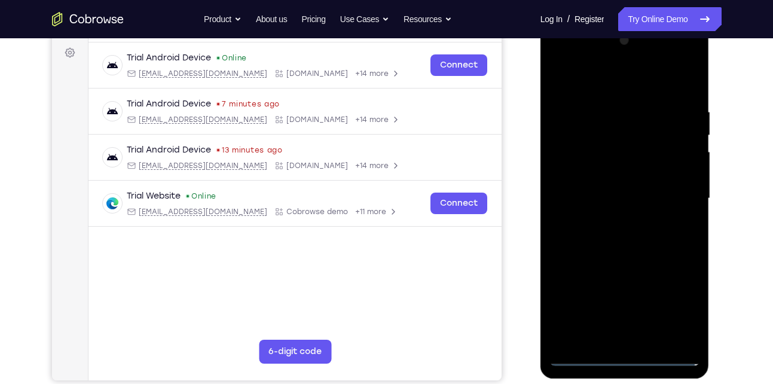
click at [612, 222] on div at bounding box center [624, 198] width 151 height 335
click at [630, 184] on div at bounding box center [624, 198] width 151 height 335
click at [626, 195] on div at bounding box center [624, 198] width 151 height 335
click at [595, 235] on div at bounding box center [624, 198] width 151 height 335
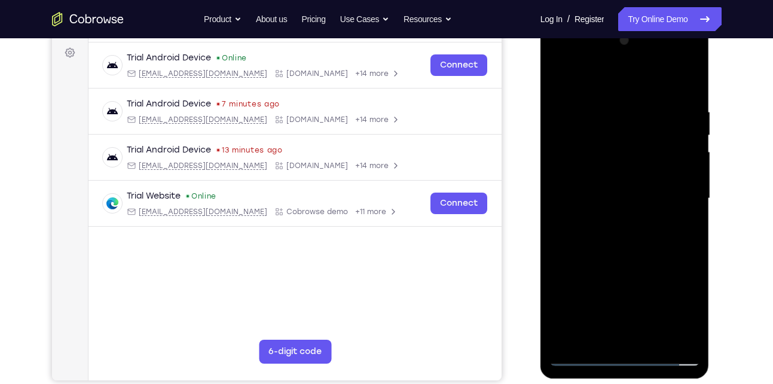
click at [595, 235] on div at bounding box center [624, 198] width 151 height 335
drag, startPoint x: 594, startPoint y: 85, endPoint x: 575, endPoint y: 38, distance: 51.0
click at [575, 38] on div at bounding box center [624, 198] width 151 height 335
click at [617, 250] on div at bounding box center [624, 198] width 151 height 335
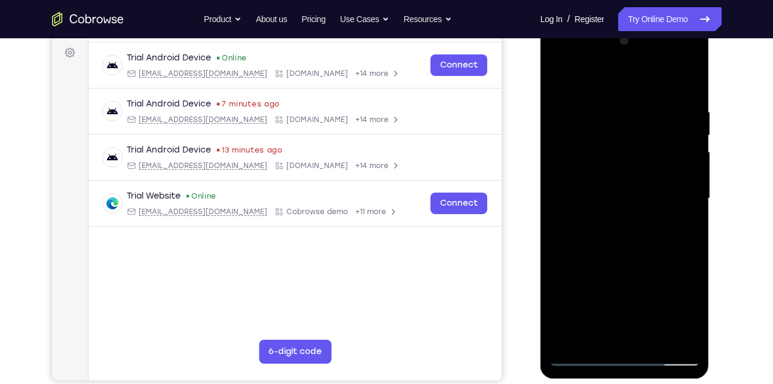
click at [605, 106] on div at bounding box center [624, 198] width 151 height 335
click at [681, 156] on div at bounding box center [624, 198] width 151 height 335
click at [682, 141] on div at bounding box center [624, 198] width 151 height 335
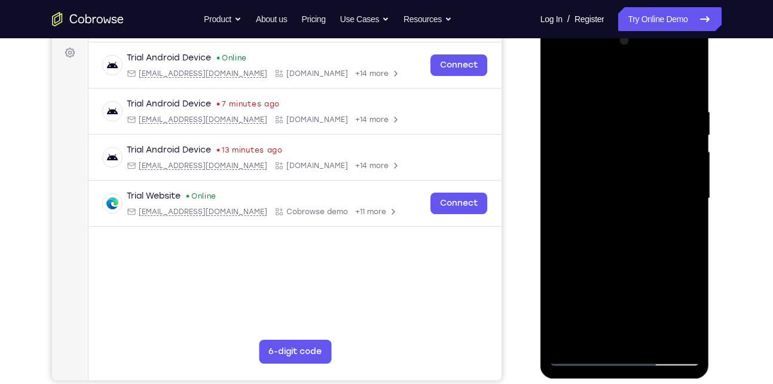
click at [674, 179] on div at bounding box center [624, 198] width 151 height 335
click at [558, 182] on div at bounding box center [624, 198] width 151 height 335
drag, startPoint x: 582, startPoint y: 190, endPoint x: 689, endPoint y: 212, distance: 109.9
click at [689, 212] on div at bounding box center [624, 198] width 151 height 335
click at [669, 332] on div at bounding box center [624, 198] width 151 height 335
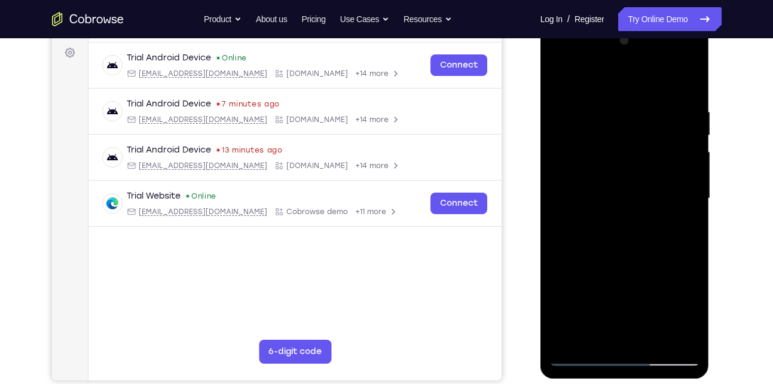
click at [612, 335] on div at bounding box center [624, 198] width 151 height 335
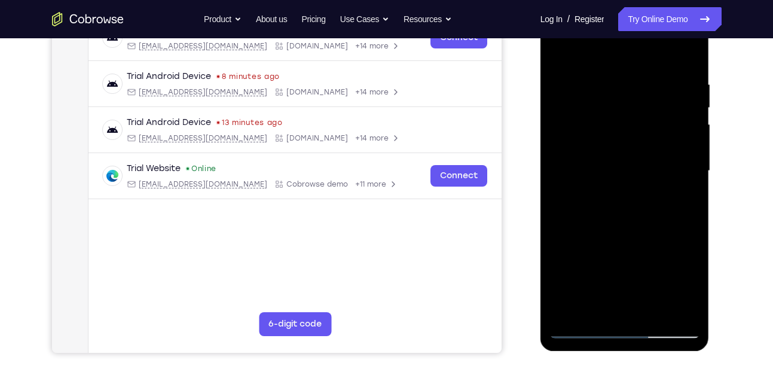
scroll to position [204, 0]
click at [580, 330] on div at bounding box center [624, 170] width 151 height 335
click at [682, 305] on div at bounding box center [624, 170] width 151 height 335
click at [668, 158] on div at bounding box center [624, 170] width 151 height 335
click at [673, 308] on div at bounding box center [624, 170] width 151 height 335
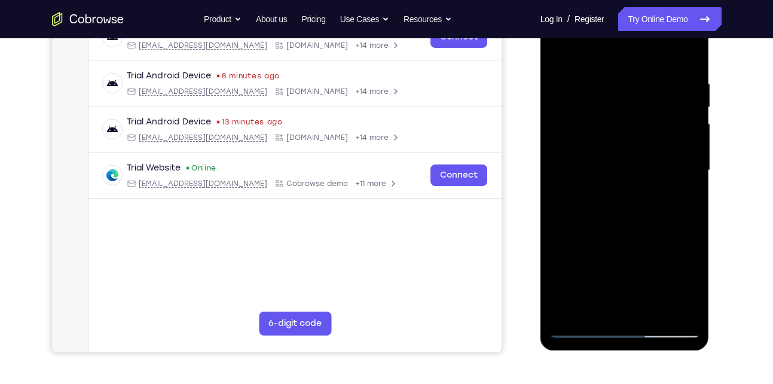
click at [686, 173] on div at bounding box center [624, 170] width 151 height 335
click at [684, 169] on div at bounding box center [624, 170] width 151 height 335
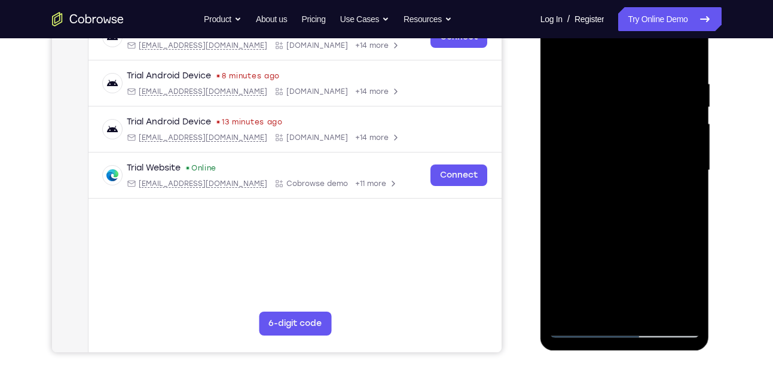
click at [684, 169] on div at bounding box center [624, 170] width 151 height 335
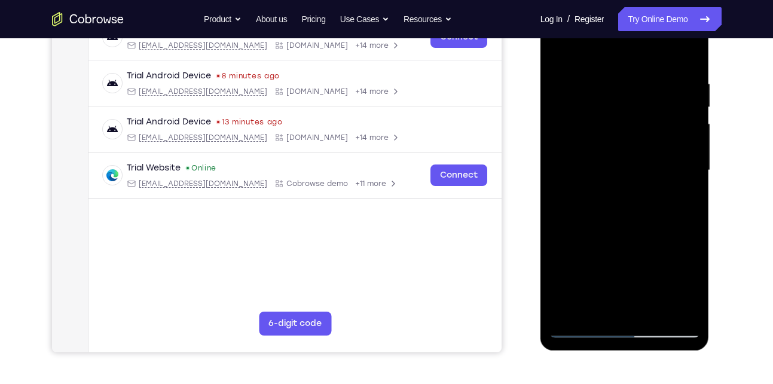
click at [684, 169] on div at bounding box center [624, 170] width 151 height 335
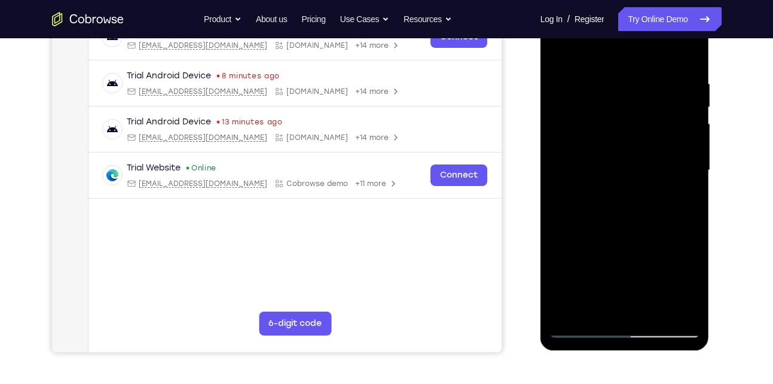
click at [684, 169] on div at bounding box center [624, 170] width 151 height 335
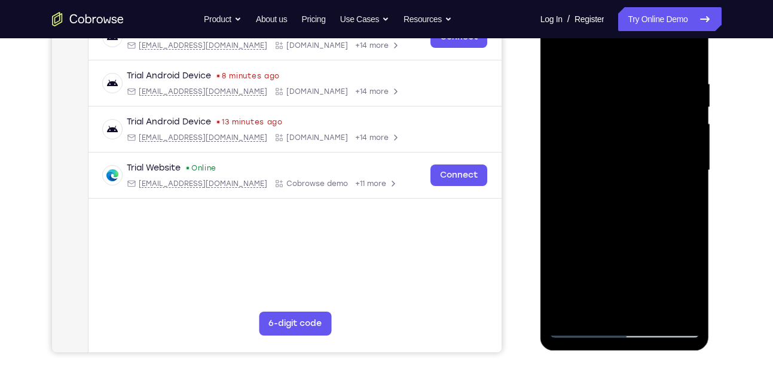
click at [684, 169] on div at bounding box center [624, 170] width 151 height 335
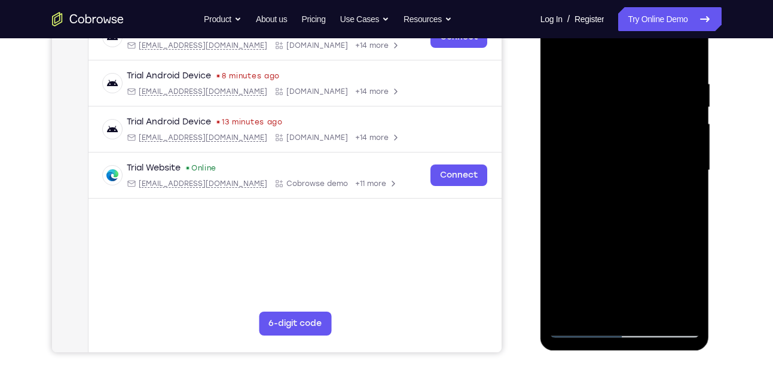
drag, startPoint x: 684, startPoint y: 169, endPoint x: 593, endPoint y: 177, distance: 91.3
click at [593, 177] on div at bounding box center [624, 170] width 151 height 335
drag, startPoint x: 677, startPoint y: 147, endPoint x: 591, endPoint y: 157, distance: 86.6
click at [591, 157] on div at bounding box center [624, 170] width 151 height 335
click at [685, 126] on div at bounding box center [624, 170] width 151 height 335
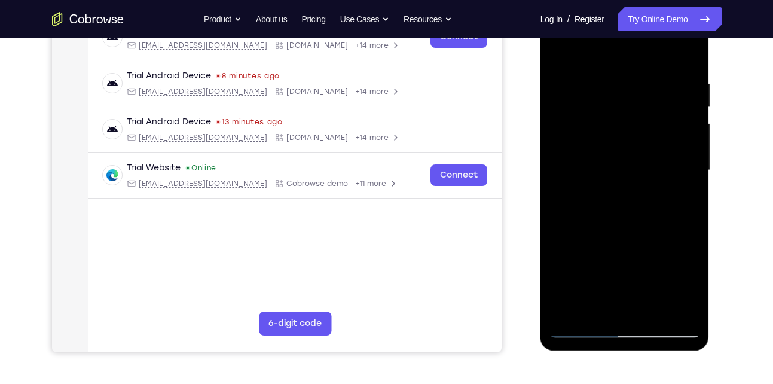
click at [685, 126] on div at bounding box center [624, 170] width 151 height 335
click at [562, 162] on div at bounding box center [624, 170] width 151 height 335
click at [670, 306] on div at bounding box center [624, 170] width 151 height 335
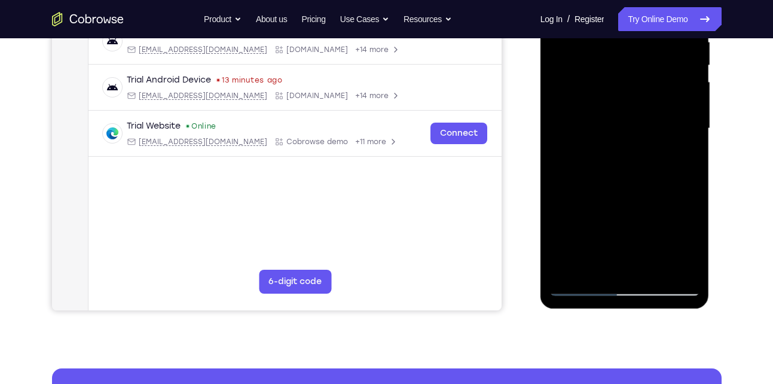
scroll to position [247, 0]
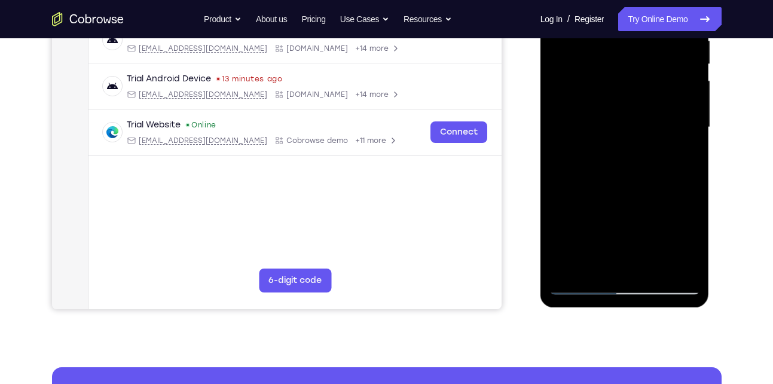
click at [626, 263] on div at bounding box center [624, 127] width 151 height 335
click at [576, 287] on div at bounding box center [624, 127] width 151 height 335
click at [677, 266] on div at bounding box center [624, 127] width 151 height 335
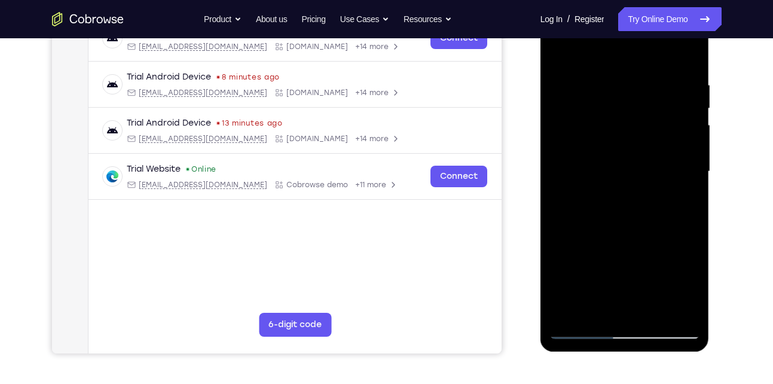
scroll to position [202, 0]
click at [682, 140] on div at bounding box center [624, 172] width 151 height 335
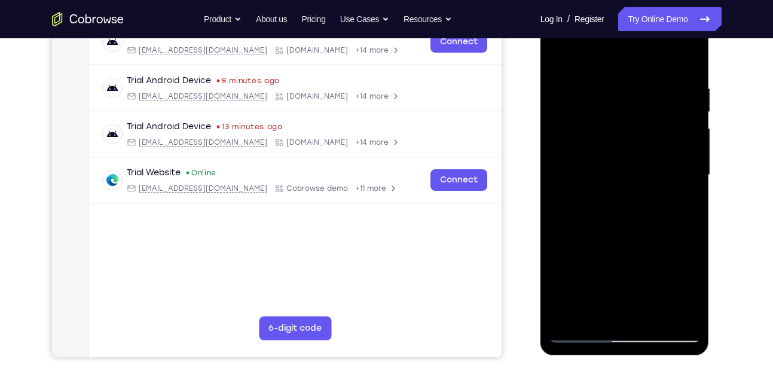
click at [670, 126] on div at bounding box center [624, 175] width 151 height 335
click at [671, 141] on div at bounding box center [624, 175] width 151 height 335
click at [683, 158] on div at bounding box center [624, 175] width 151 height 335
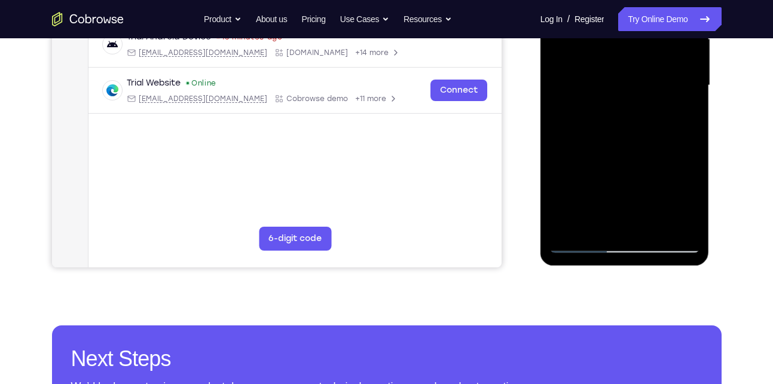
scroll to position [289, 0]
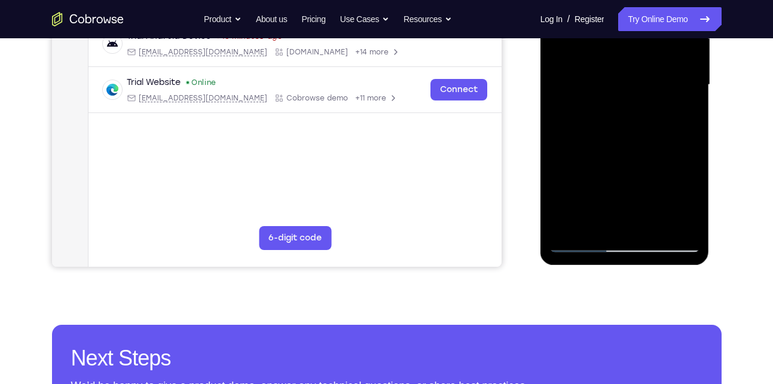
click at [671, 224] on div at bounding box center [624, 84] width 151 height 335
click at [621, 223] on div at bounding box center [624, 84] width 151 height 335
click at [581, 242] on div at bounding box center [624, 84] width 151 height 335
click at [679, 222] on div at bounding box center [624, 84] width 151 height 335
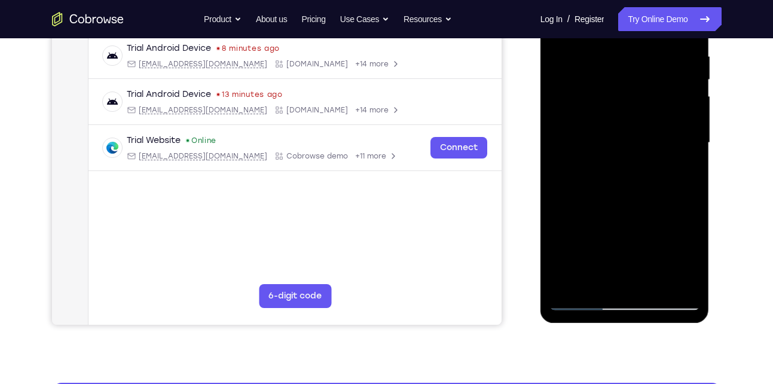
click at [677, 138] on div at bounding box center [624, 142] width 151 height 335
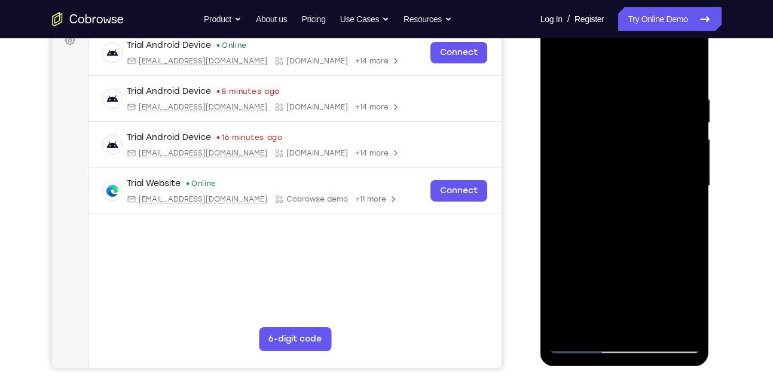
scroll to position [189, 0]
click at [677, 138] on div at bounding box center [624, 185] width 151 height 335
click at [689, 141] on div at bounding box center [624, 185] width 151 height 335
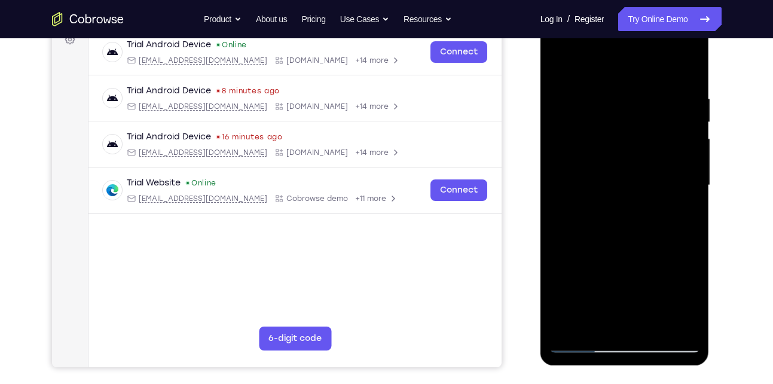
click at [689, 141] on div at bounding box center [624, 185] width 151 height 335
click at [689, 71] on div at bounding box center [624, 185] width 151 height 335
drag, startPoint x: 614, startPoint y: 112, endPoint x: 603, endPoint y: 307, distance: 195.8
click at [603, 307] on div at bounding box center [624, 185] width 151 height 335
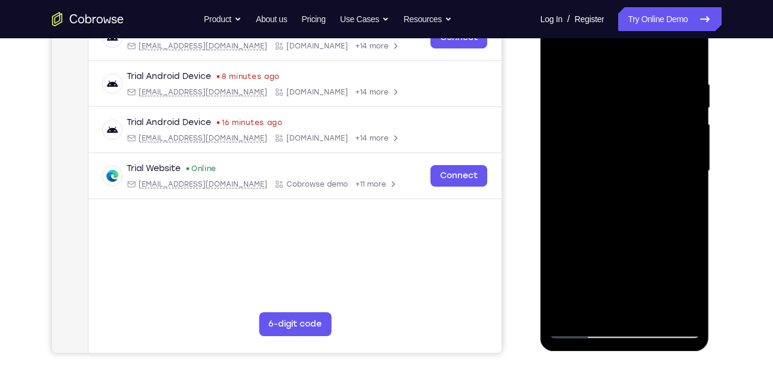
scroll to position [201, 0]
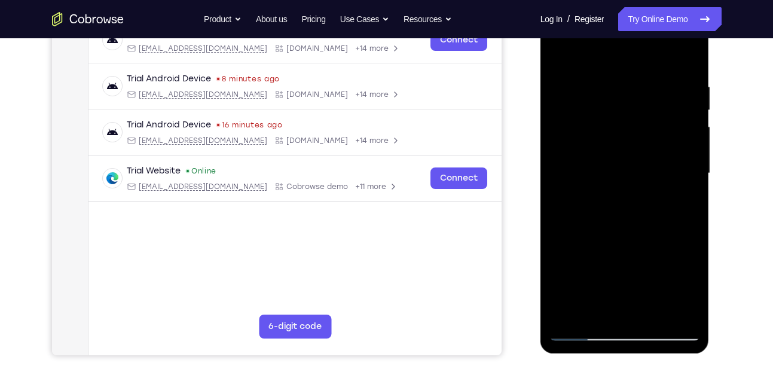
click at [673, 88] on div at bounding box center [624, 173] width 151 height 335
click at [693, 143] on div at bounding box center [624, 173] width 151 height 335
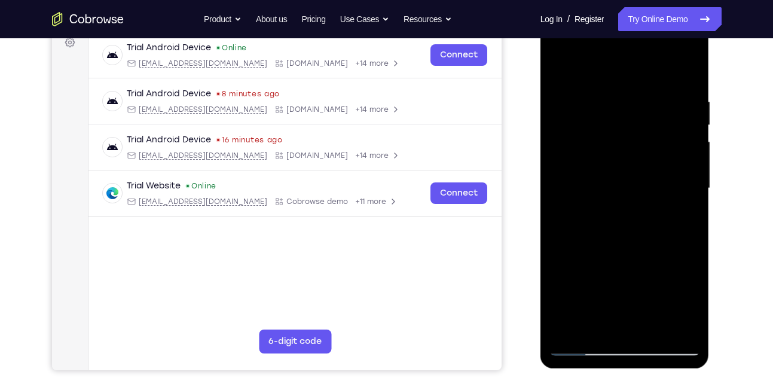
scroll to position [182, 0]
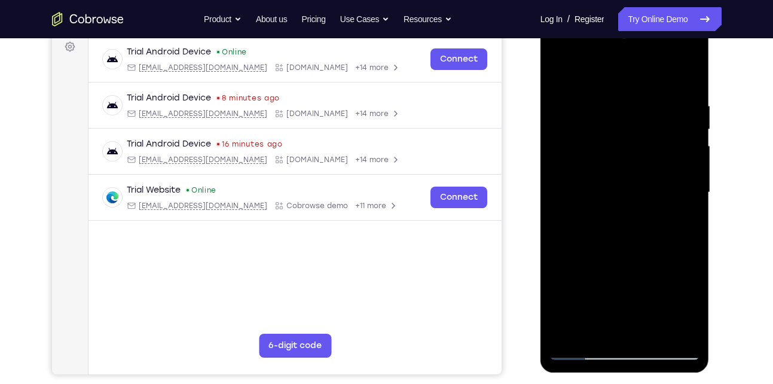
click at [682, 103] on div at bounding box center [624, 192] width 151 height 335
drag, startPoint x: 680, startPoint y: 121, endPoint x: 589, endPoint y: 136, distance: 92.2
click at [589, 136] on div at bounding box center [624, 192] width 151 height 335
click at [661, 135] on div at bounding box center [624, 192] width 151 height 335
click at [682, 141] on div at bounding box center [624, 192] width 151 height 335
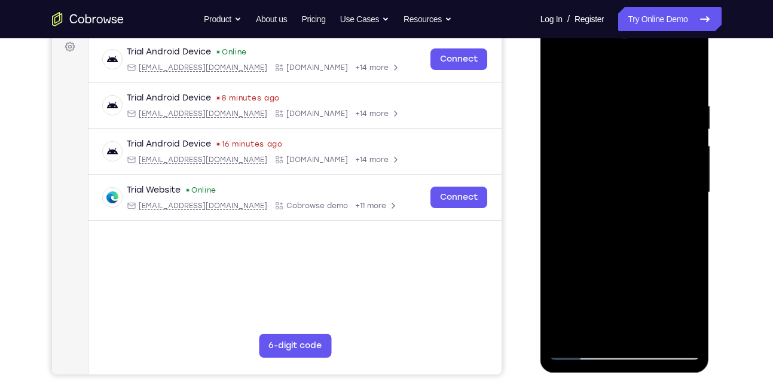
click at [561, 196] on div at bounding box center [624, 192] width 151 height 335
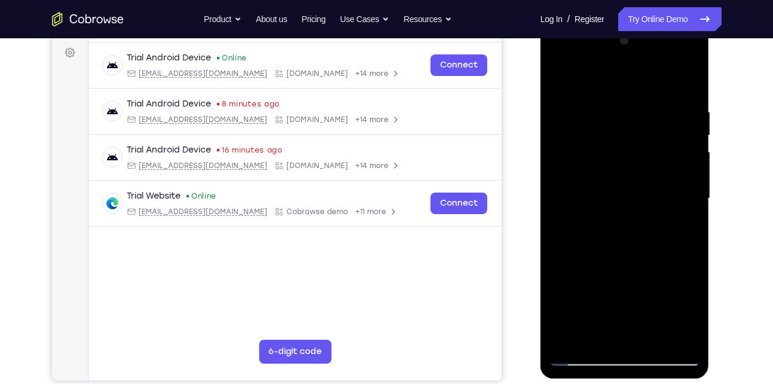
scroll to position [175, 0]
click at [675, 157] on div at bounding box center [624, 199] width 151 height 335
drag, startPoint x: 675, startPoint y: 157, endPoint x: 597, endPoint y: 164, distance: 78.7
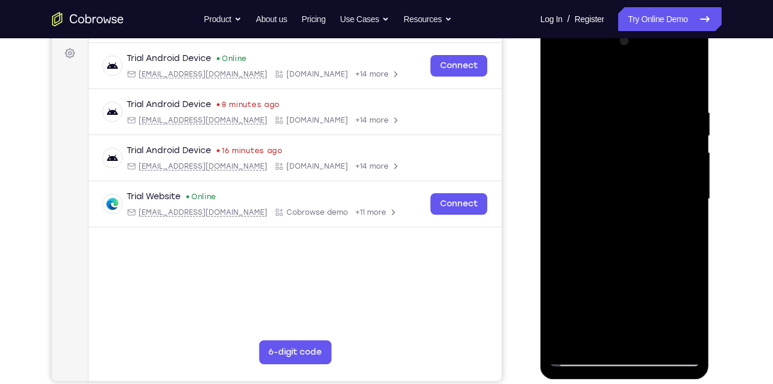
click at [597, 164] on div at bounding box center [624, 199] width 151 height 335
click at [678, 151] on div at bounding box center [624, 199] width 151 height 335
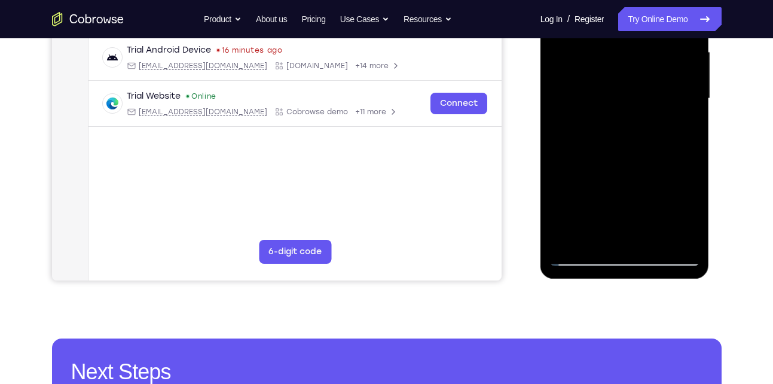
click at [691, 242] on div at bounding box center [624, 98] width 151 height 335
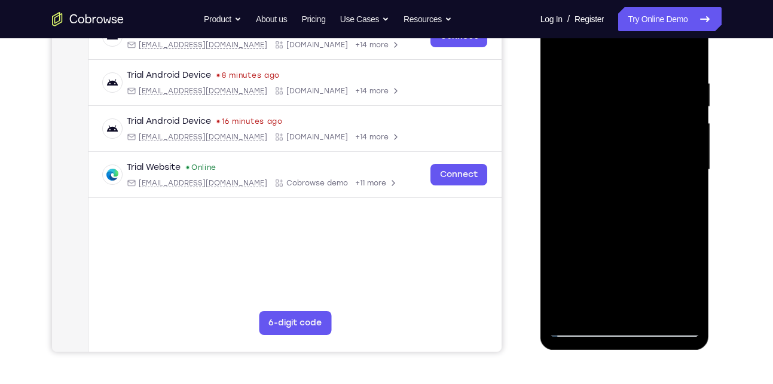
scroll to position [204, 0]
click at [685, 60] on div at bounding box center [624, 170] width 151 height 335
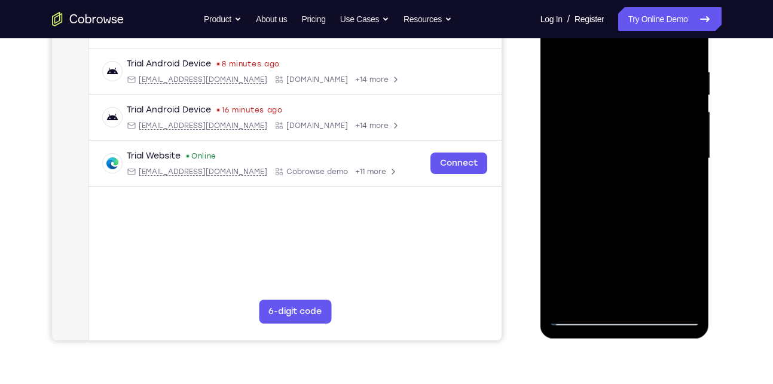
click at [655, 300] on div at bounding box center [624, 158] width 151 height 335
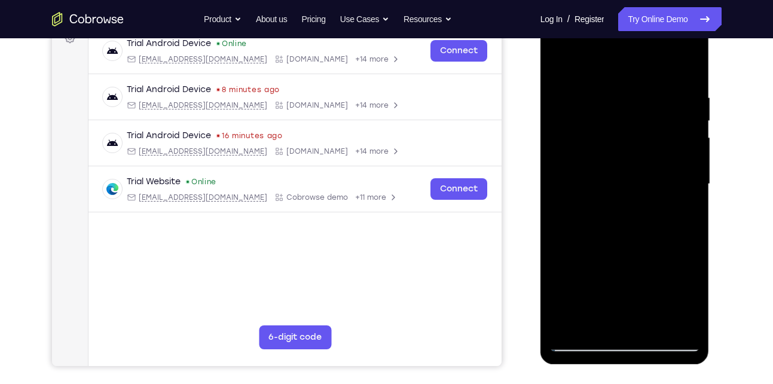
scroll to position [191, 0]
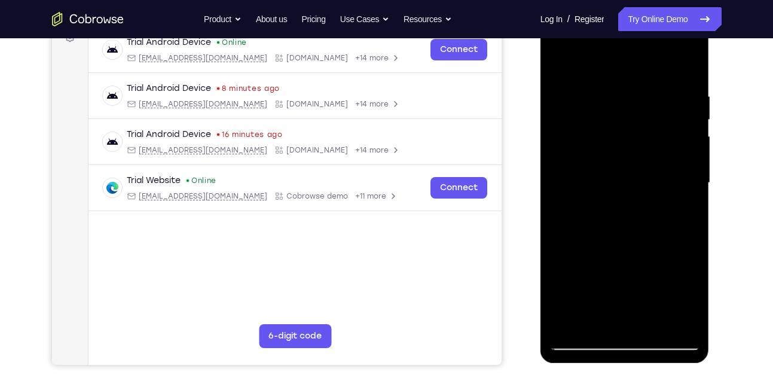
click at [644, 246] on div at bounding box center [624, 183] width 151 height 335
click at [628, 167] on div at bounding box center [624, 183] width 151 height 335
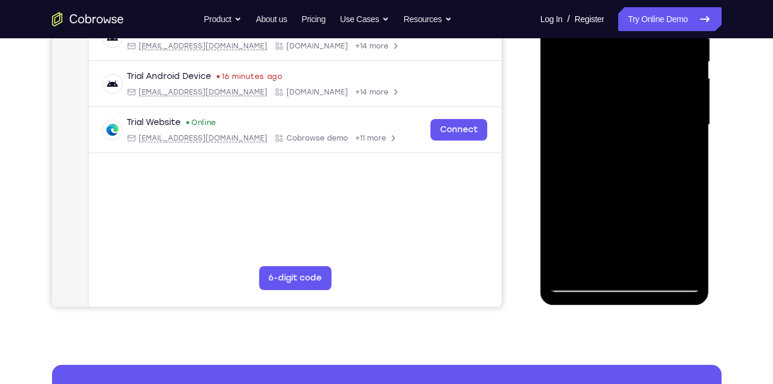
scroll to position [251, 0]
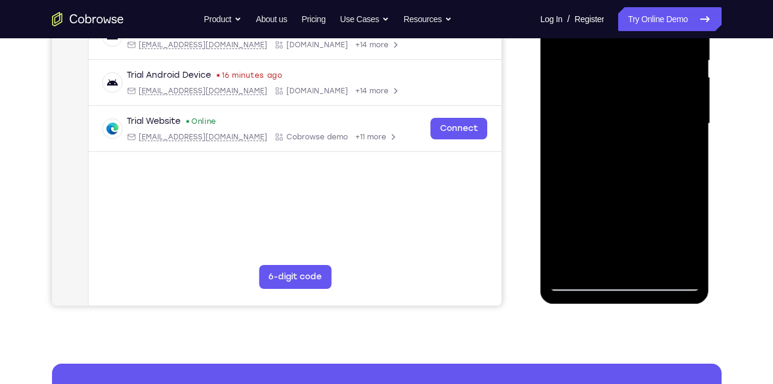
click at [594, 261] on div at bounding box center [624, 123] width 151 height 335
click at [675, 154] on div at bounding box center [624, 123] width 151 height 335
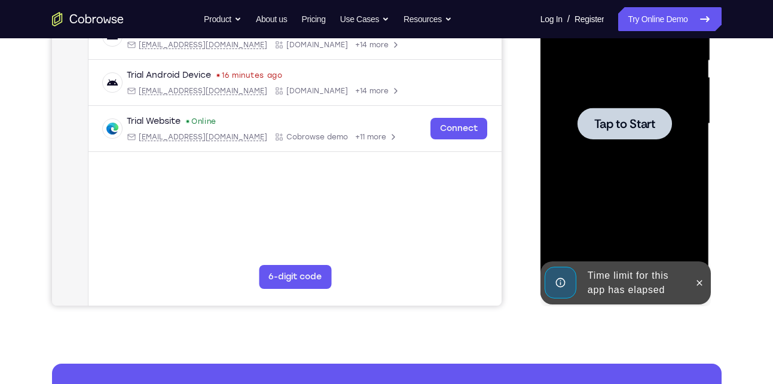
scroll to position [209, 0]
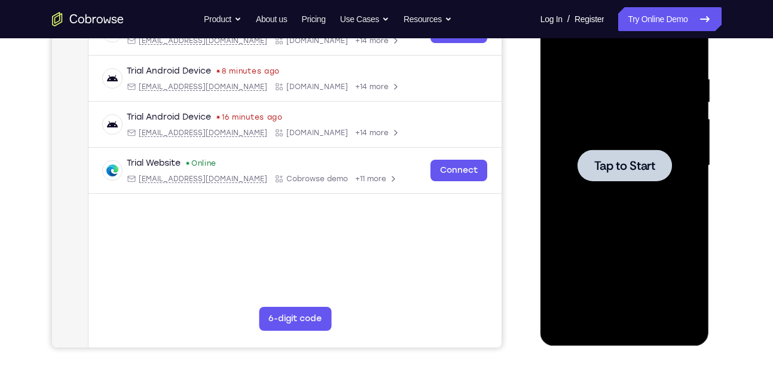
click at [624, 193] on div at bounding box center [624, 165] width 151 height 335
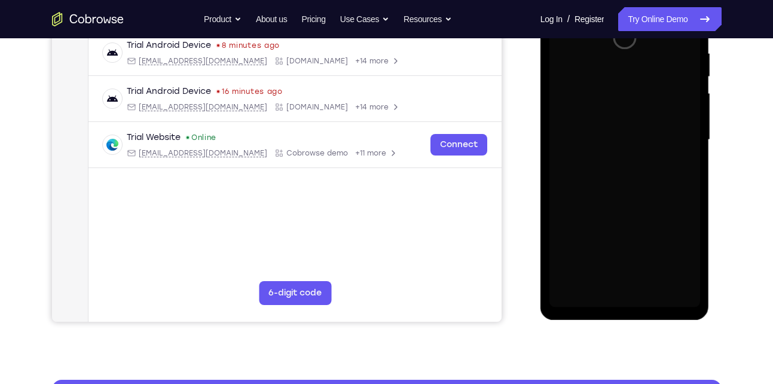
scroll to position [235, 0]
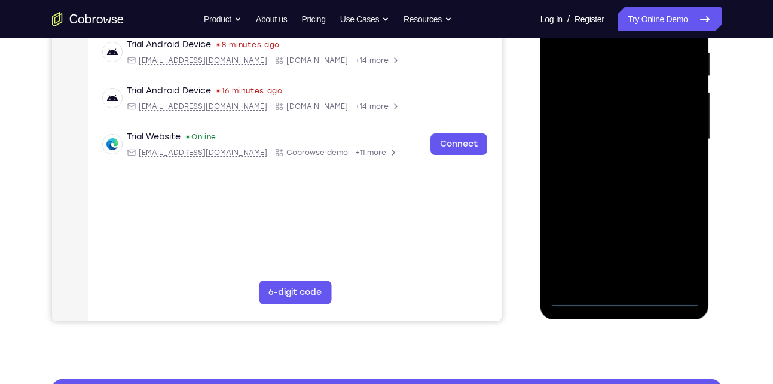
click at [626, 297] on div at bounding box center [624, 139] width 151 height 335
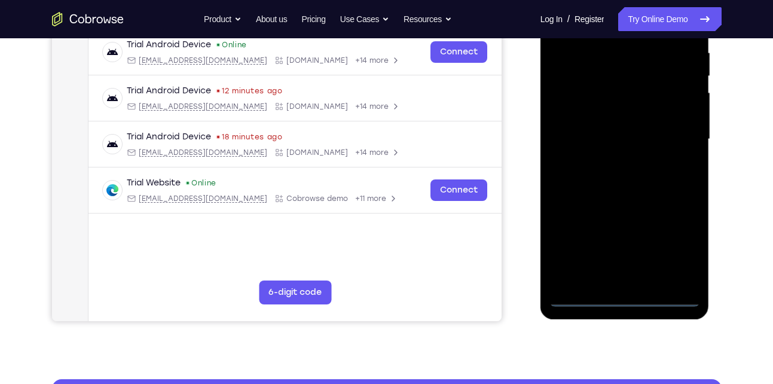
click at [674, 248] on div at bounding box center [624, 139] width 151 height 335
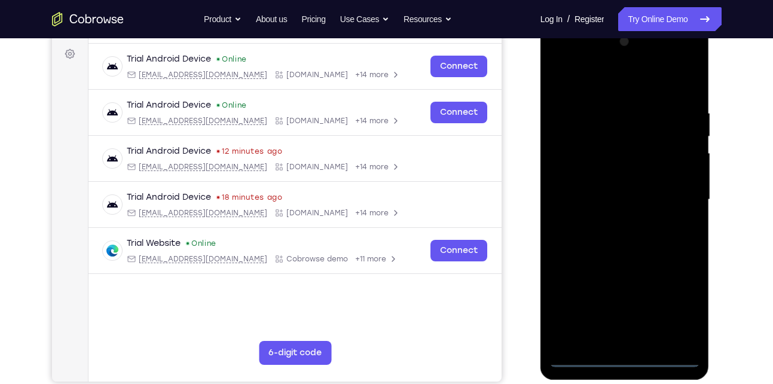
scroll to position [174, 0]
click at [629, 90] on div at bounding box center [624, 200] width 151 height 335
click at [670, 190] on div at bounding box center [624, 200] width 151 height 335
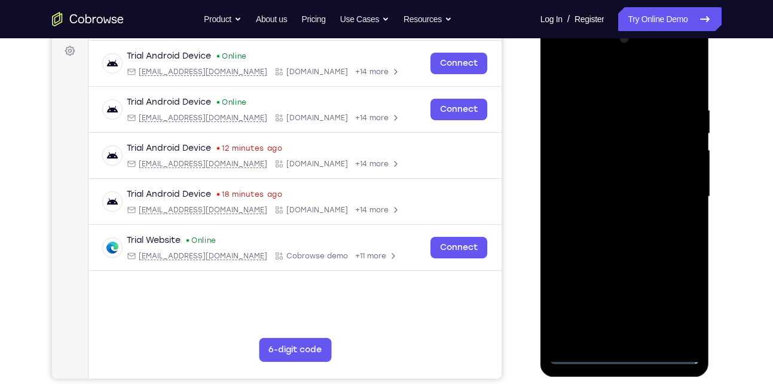
scroll to position [178, 0]
click at [615, 216] on div at bounding box center [624, 196] width 151 height 335
click at [619, 183] on div at bounding box center [624, 196] width 151 height 335
click at [596, 194] on div at bounding box center [624, 196] width 151 height 335
click at [580, 229] on div at bounding box center [624, 196] width 151 height 335
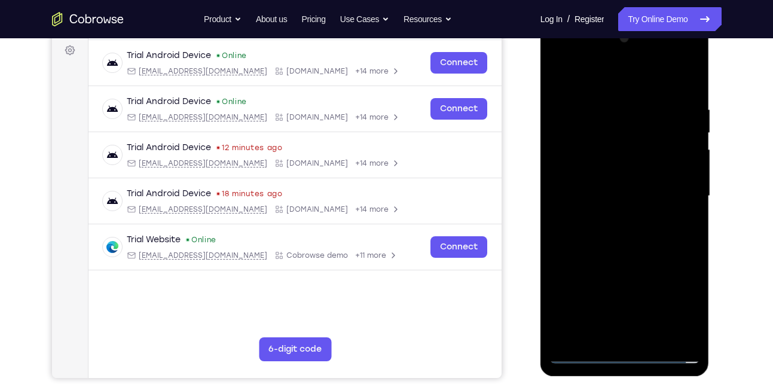
click at [595, 232] on div at bounding box center [624, 196] width 151 height 335
drag, startPoint x: 614, startPoint y: 87, endPoint x: 598, endPoint y: -3, distance: 91.1
click at [598, 20] on html "Online web based iOS Simulators and Android Emulators. Run iPhone, iPad, Mobile…" at bounding box center [625, 199] width 170 height 359
click at [622, 235] on div at bounding box center [624, 196] width 151 height 335
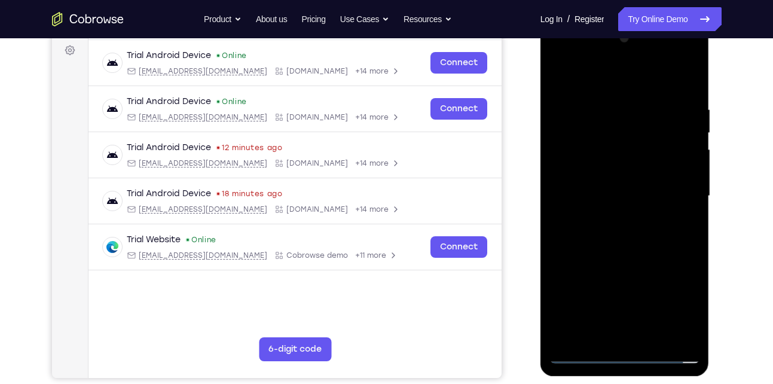
click at [680, 209] on div at bounding box center [624, 196] width 151 height 335
click at [674, 197] on div at bounding box center [624, 196] width 151 height 335
click at [652, 239] on div at bounding box center [624, 196] width 151 height 335
click at [633, 234] on div at bounding box center [624, 196] width 151 height 335
drag, startPoint x: 609, startPoint y: 113, endPoint x: 619, endPoint y: 309, distance: 195.7
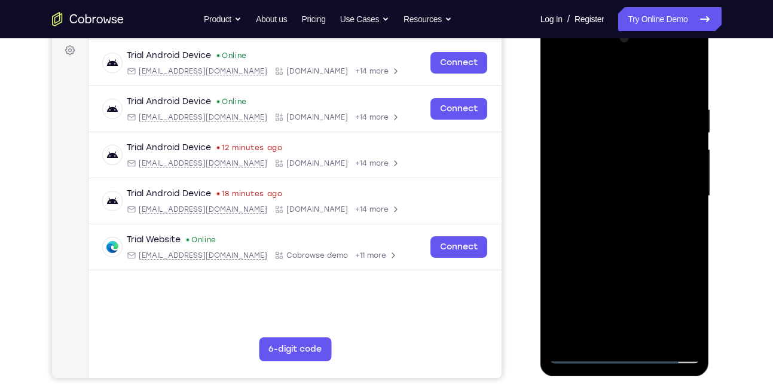
click at [619, 309] on div at bounding box center [624, 196] width 151 height 335
click at [636, 102] on div at bounding box center [624, 196] width 151 height 335
click at [687, 94] on div at bounding box center [624, 196] width 151 height 335
click at [615, 94] on div at bounding box center [624, 196] width 151 height 335
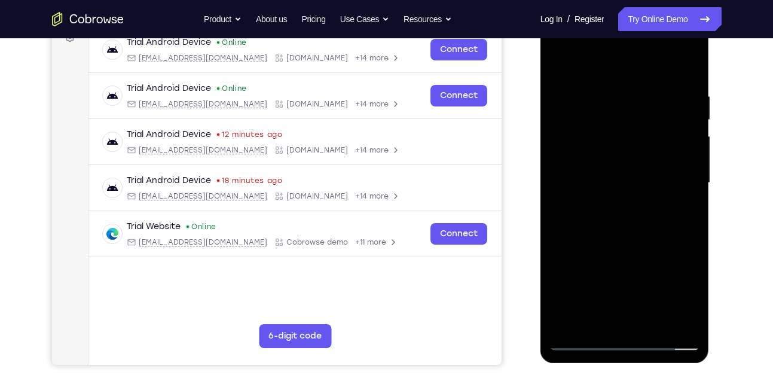
scroll to position [192, 0]
click at [689, 175] on div at bounding box center [624, 182] width 151 height 335
drag, startPoint x: 689, startPoint y: 175, endPoint x: 607, endPoint y: 173, distance: 81.3
click at [607, 173] on div at bounding box center [624, 182] width 151 height 335
click at [679, 228] on div at bounding box center [624, 182] width 151 height 335
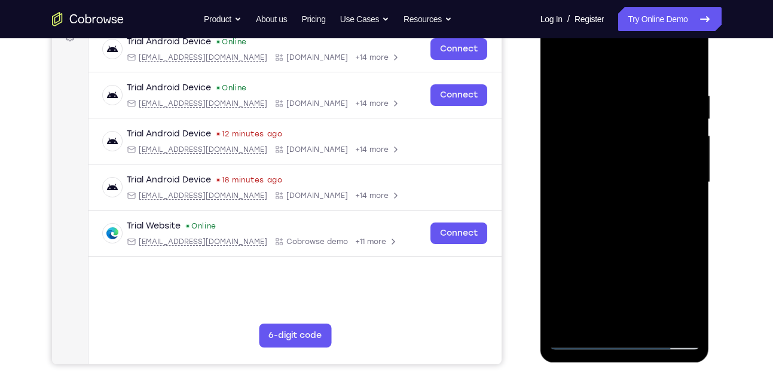
click at [679, 228] on div at bounding box center [624, 182] width 151 height 335
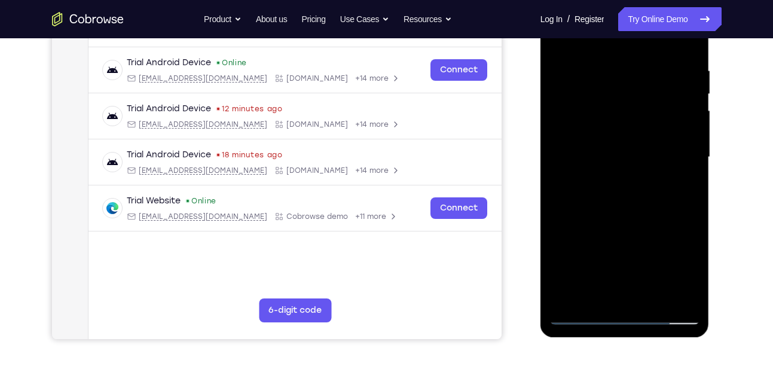
click at [618, 293] on div at bounding box center [624, 157] width 151 height 335
click at [595, 292] on div at bounding box center [624, 157] width 151 height 335
click at [656, 225] on div at bounding box center [624, 157] width 151 height 335
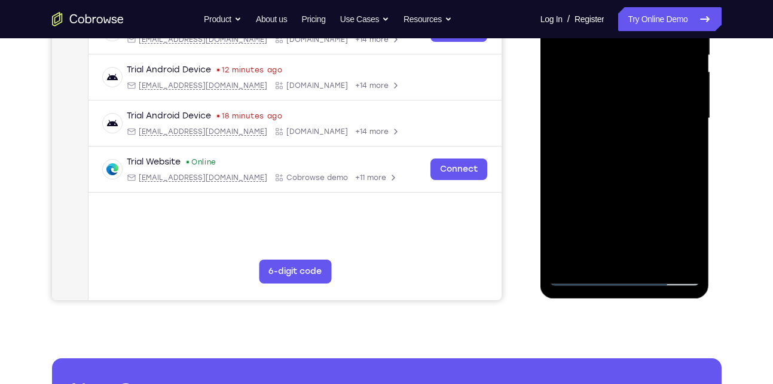
scroll to position [256, 0]
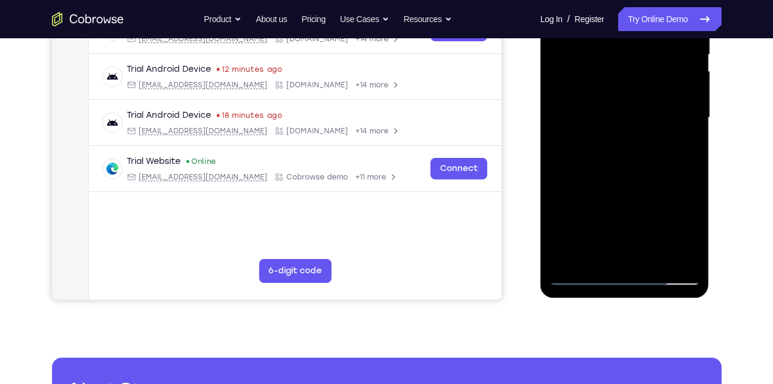
click at [578, 274] on div at bounding box center [624, 117] width 151 height 335
click at [686, 254] on div at bounding box center [624, 117] width 151 height 335
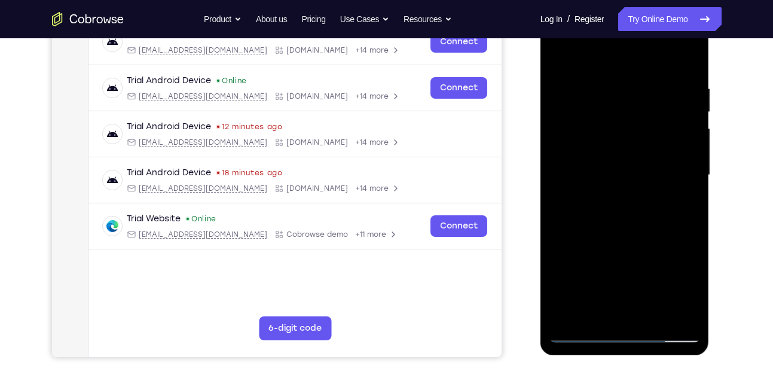
scroll to position [198, 0]
click at [683, 63] on div at bounding box center [624, 175] width 151 height 335
click at [609, 74] on div at bounding box center [624, 175] width 151 height 335
click at [682, 123] on div at bounding box center [624, 175] width 151 height 335
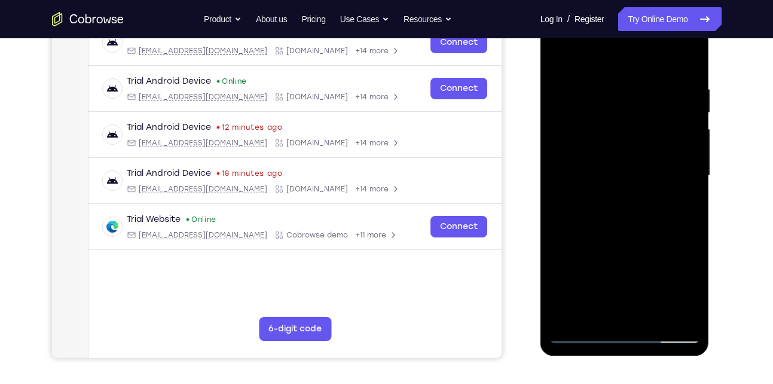
click at [682, 123] on div at bounding box center [624, 175] width 151 height 335
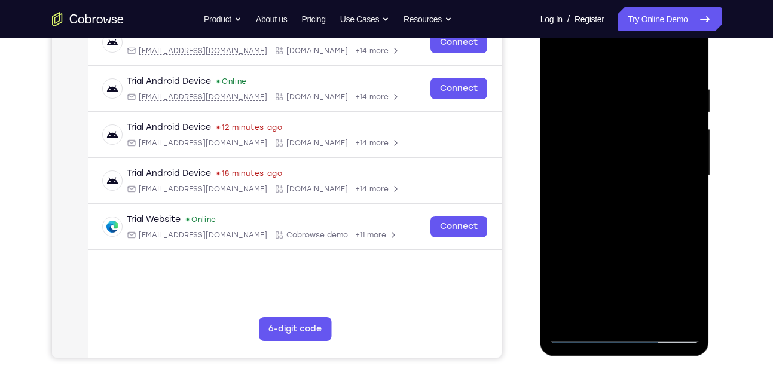
click at [685, 59] on div at bounding box center [624, 175] width 151 height 335
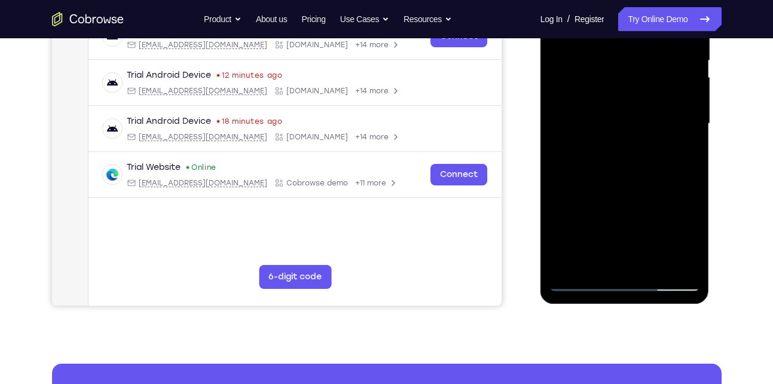
scroll to position [251, 0]
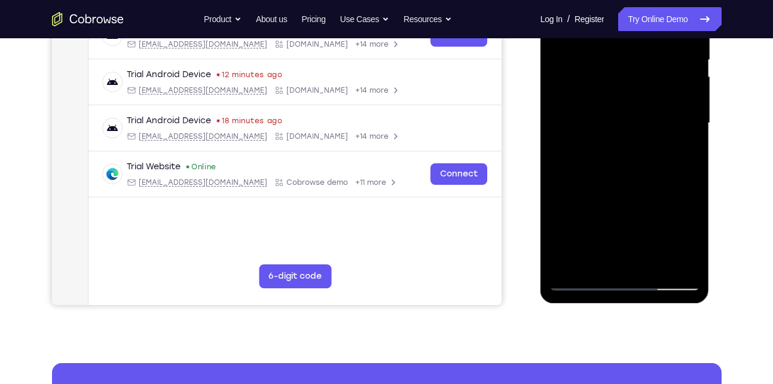
drag, startPoint x: 639, startPoint y: 148, endPoint x: 634, endPoint y: 108, distance: 40.9
click at [634, 108] on div at bounding box center [624, 123] width 151 height 335
click at [688, 177] on div at bounding box center [624, 123] width 151 height 335
click at [660, 263] on div at bounding box center [624, 123] width 151 height 335
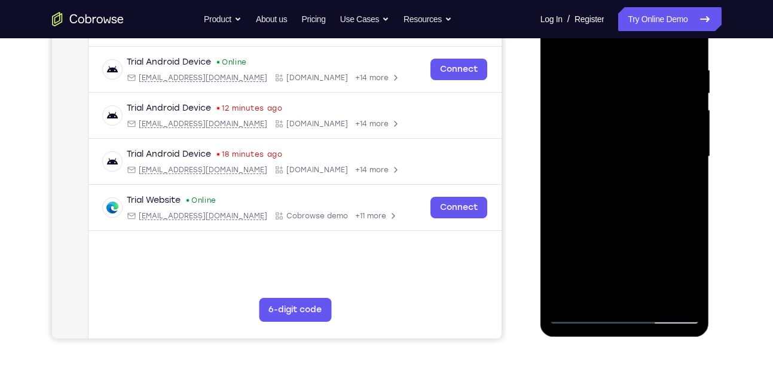
click at [628, 216] on div at bounding box center [624, 156] width 151 height 335
click at [625, 167] on div at bounding box center [624, 156] width 151 height 335
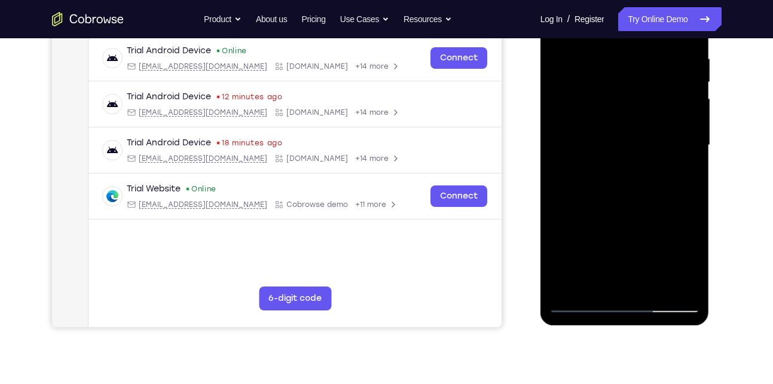
click at [633, 152] on div at bounding box center [624, 145] width 151 height 335
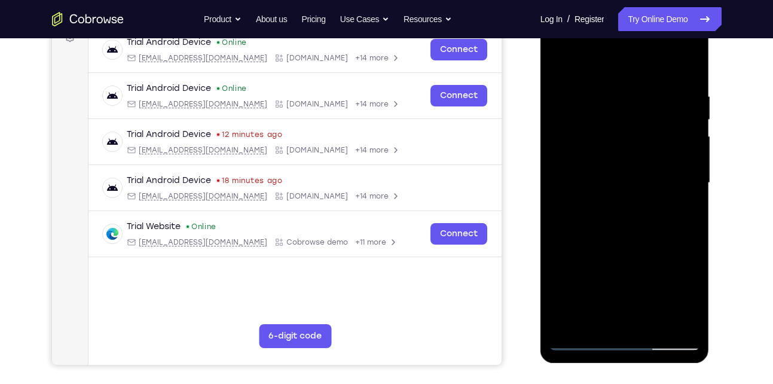
scroll to position [190, 0]
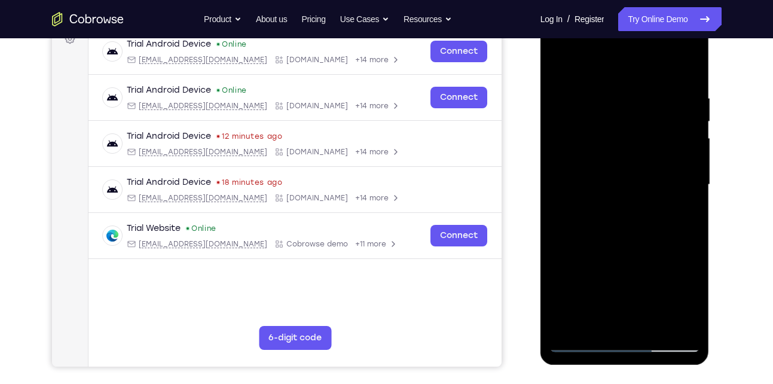
click at [604, 192] on div at bounding box center [624, 184] width 151 height 335
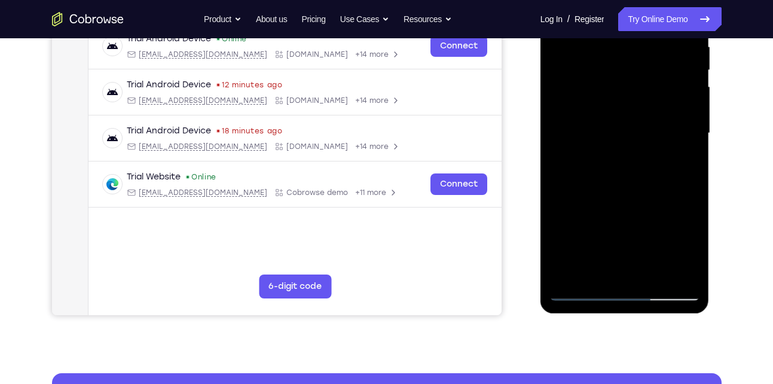
scroll to position [242, 0]
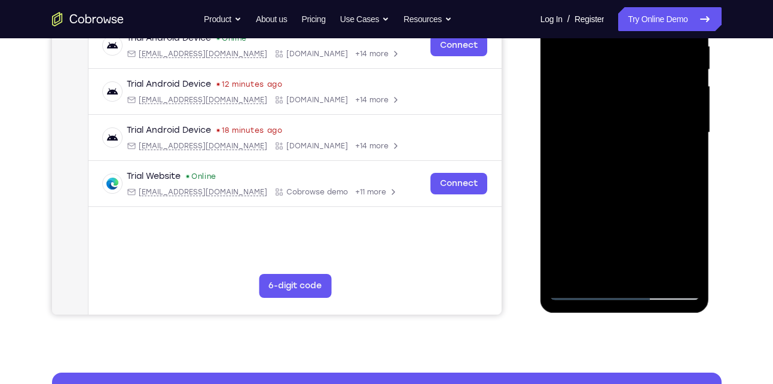
click at [595, 271] on div at bounding box center [624, 132] width 151 height 335
click at [692, 272] on div at bounding box center [624, 132] width 151 height 335
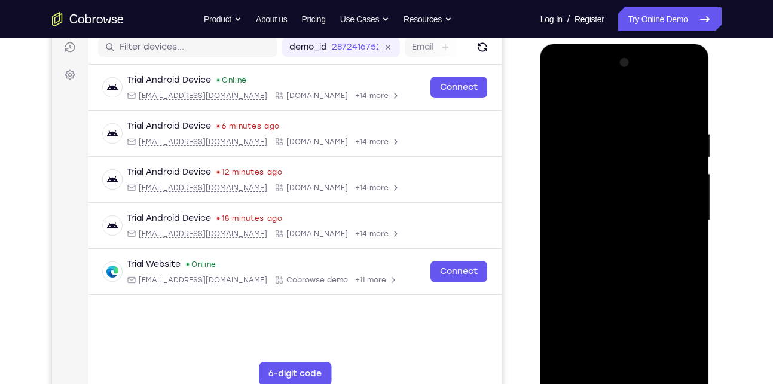
scroll to position [151, 0]
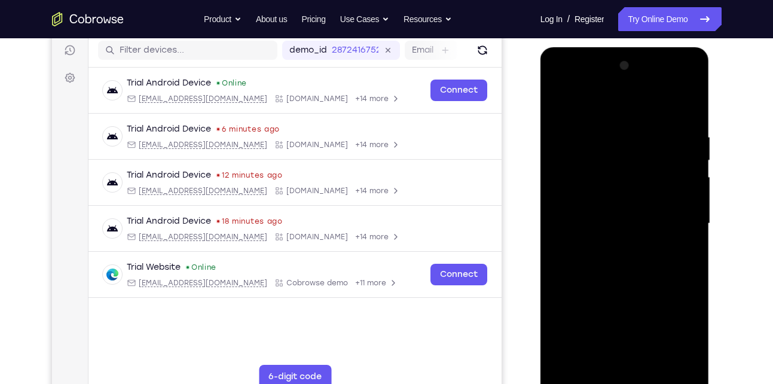
click at [563, 106] on div at bounding box center [624, 223] width 151 height 335
click at [689, 100] on div at bounding box center [624, 223] width 151 height 335
drag, startPoint x: 594, startPoint y: 132, endPoint x: 594, endPoint y: 199, distance: 67.0
click at [594, 199] on div at bounding box center [624, 223] width 151 height 335
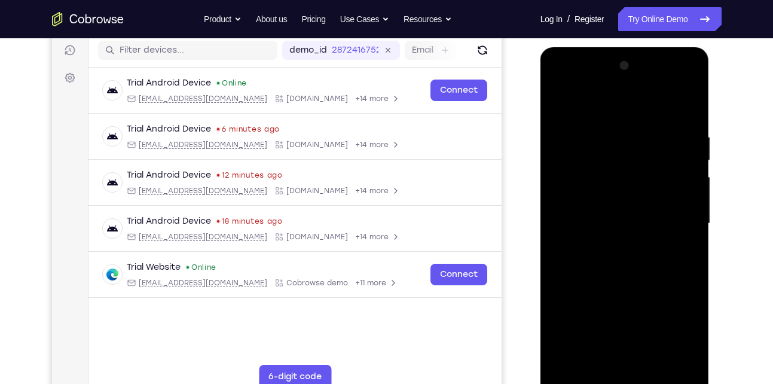
click at [602, 126] on div at bounding box center [624, 223] width 151 height 335
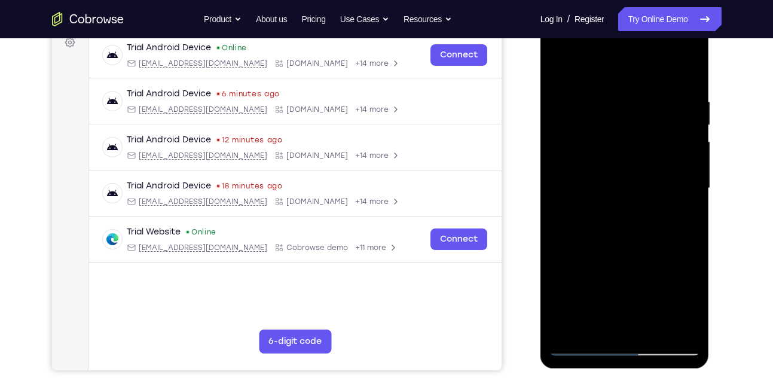
drag, startPoint x: 622, startPoint y: 261, endPoint x: 612, endPoint y: 179, distance: 82.5
click at [612, 179] on div at bounding box center [624, 188] width 151 height 335
click at [651, 222] on div at bounding box center [624, 188] width 151 height 335
click at [673, 225] on div at bounding box center [624, 188] width 151 height 335
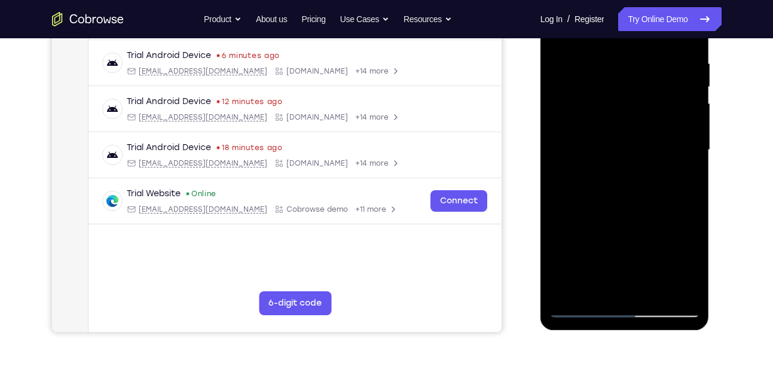
scroll to position [215, 0]
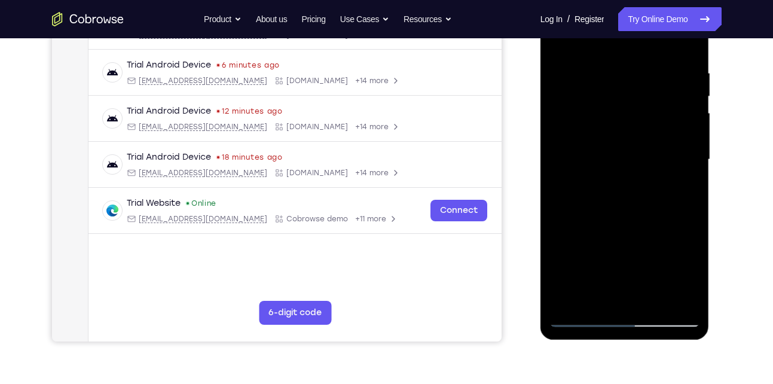
click at [581, 200] on div at bounding box center [624, 159] width 151 height 335
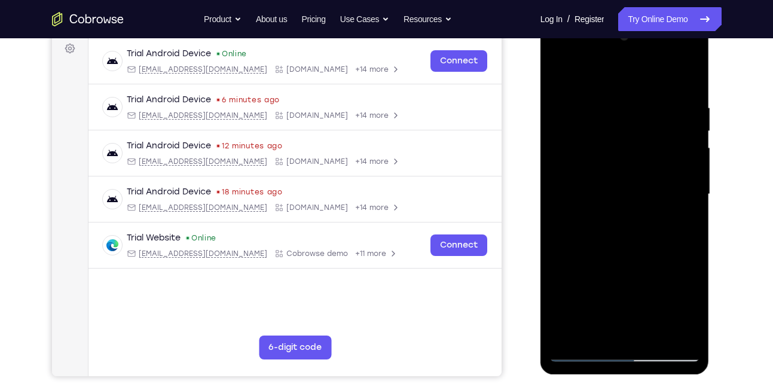
scroll to position [179, 0]
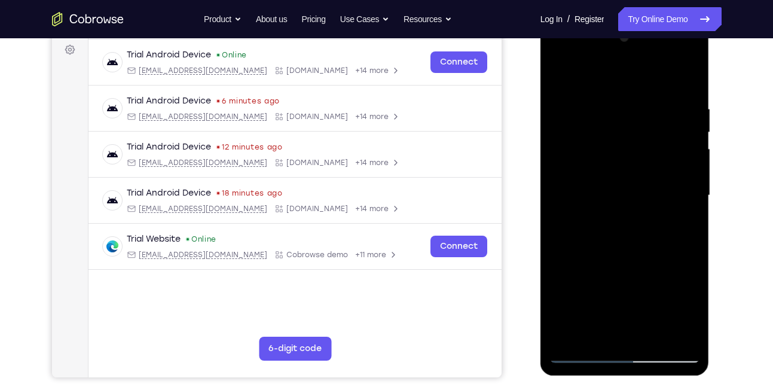
drag, startPoint x: 595, startPoint y: 141, endPoint x: 598, endPoint y: 226, distance: 85.0
click at [598, 226] on div at bounding box center [624, 195] width 151 height 335
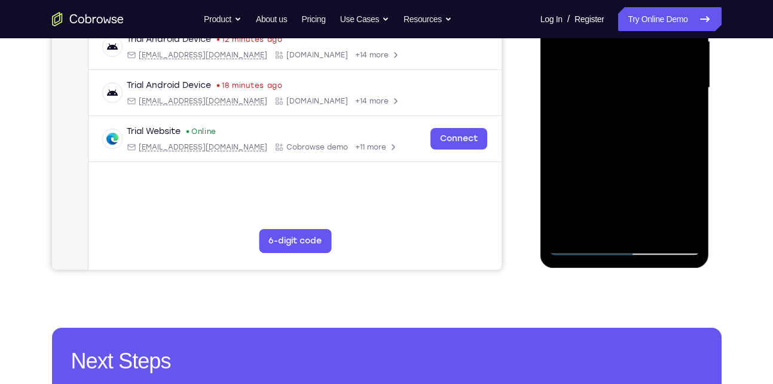
scroll to position [289, 0]
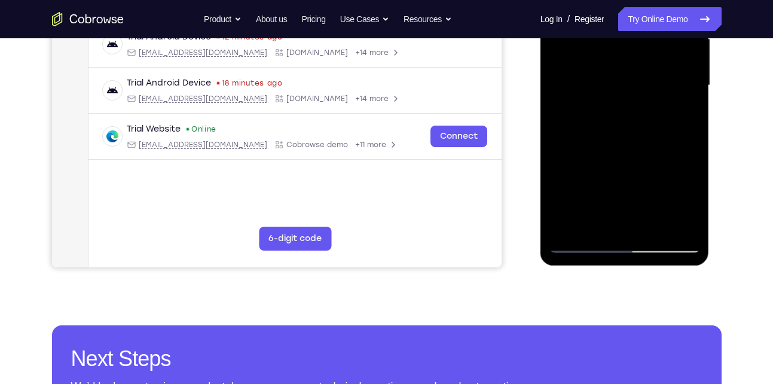
click at [563, 229] on div at bounding box center [624, 85] width 151 height 335
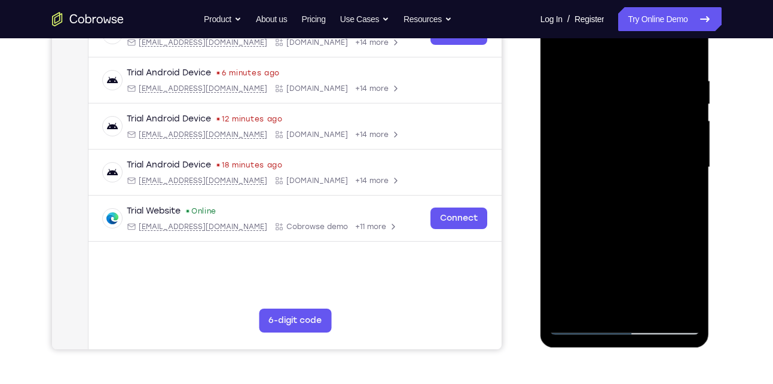
scroll to position [204, 0]
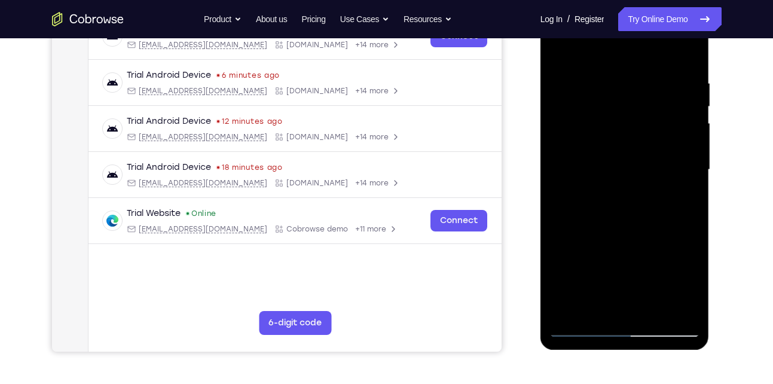
click at [676, 87] on div at bounding box center [624, 169] width 151 height 335
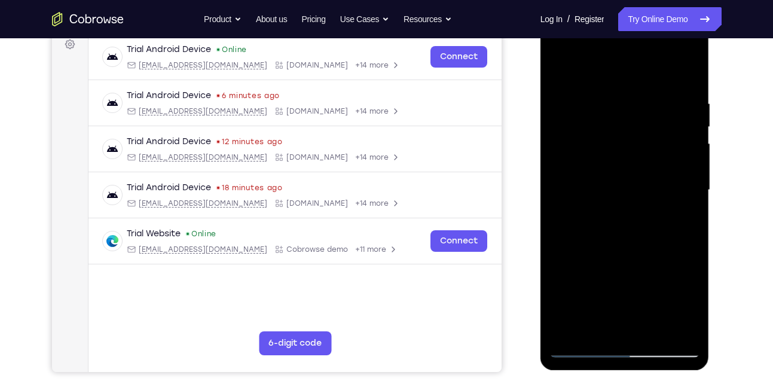
scroll to position [212, 0]
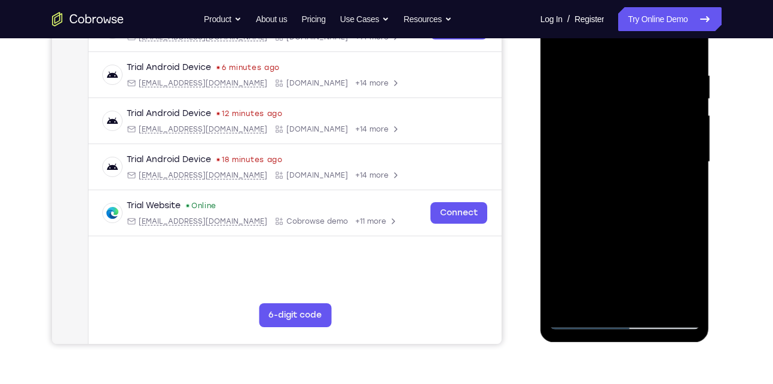
click at [683, 154] on div at bounding box center [624, 162] width 151 height 335
click at [673, 291] on div at bounding box center [624, 162] width 151 height 335
click at [675, 201] on div at bounding box center [624, 162] width 151 height 335
click at [680, 212] on div at bounding box center [624, 162] width 151 height 335
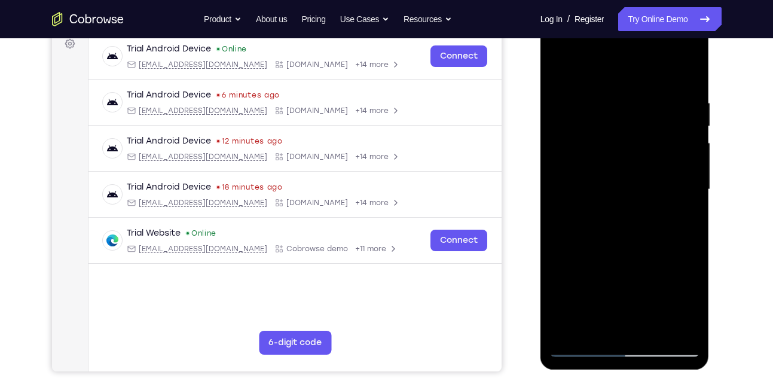
scroll to position [183, 0]
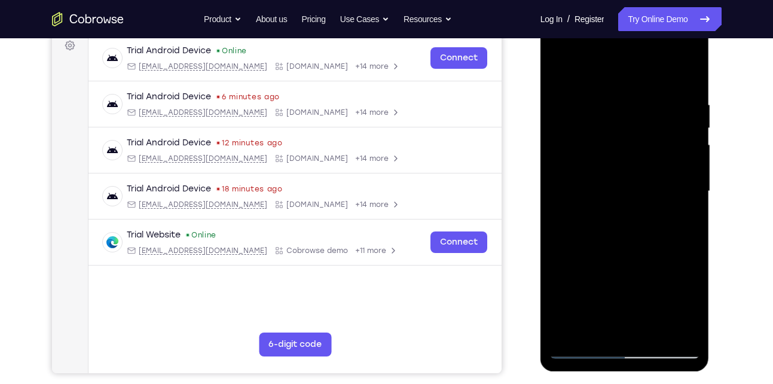
click at [680, 212] on div at bounding box center [624, 191] width 151 height 335
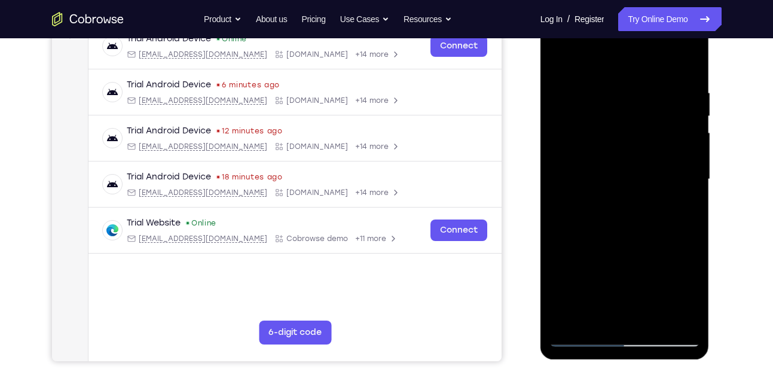
scroll to position [196, 0]
click at [671, 312] on div at bounding box center [624, 178] width 151 height 335
click at [671, 190] on div at bounding box center [624, 178] width 151 height 335
click at [563, 194] on div at bounding box center [624, 178] width 151 height 335
click at [668, 316] on div at bounding box center [624, 178] width 151 height 335
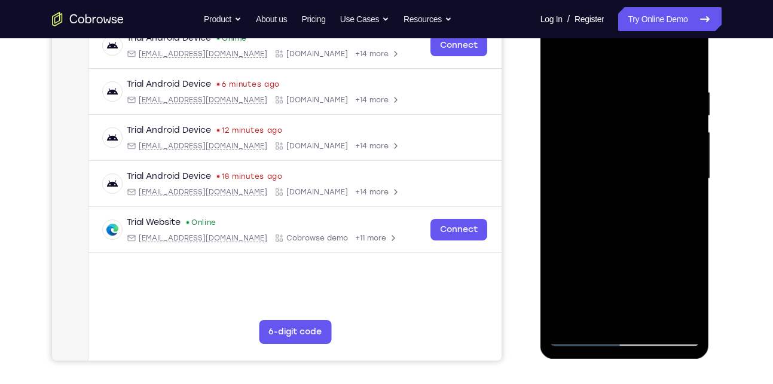
drag, startPoint x: 672, startPoint y: 206, endPoint x: 596, endPoint y: 209, distance: 76.0
click at [596, 209] on div at bounding box center [624, 178] width 151 height 335
click at [689, 149] on div at bounding box center [624, 178] width 151 height 335
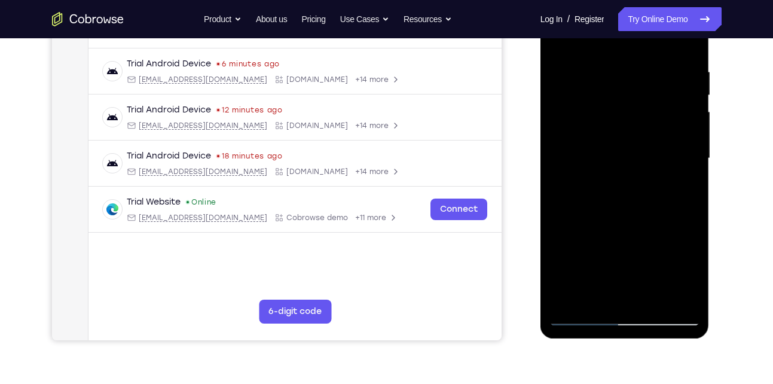
scroll to position [217, 0]
click at [616, 297] on div at bounding box center [624, 157] width 151 height 335
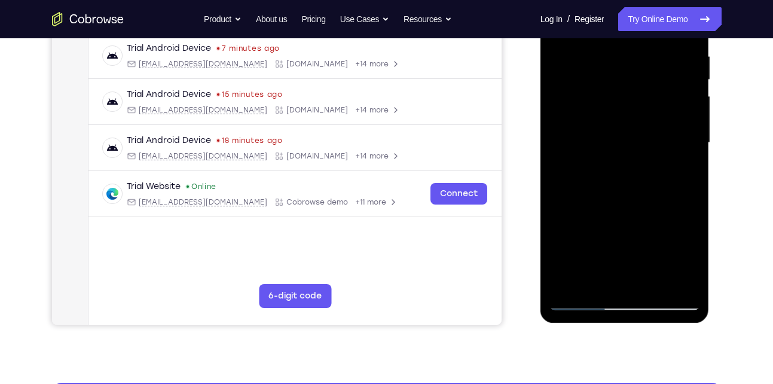
scroll to position [234, 0]
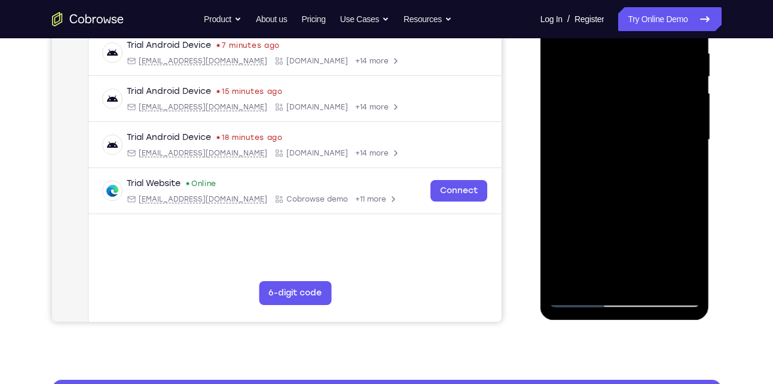
click at [581, 297] on div at bounding box center [624, 139] width 151 height 335
click at [686, 270] on div at bounding box center [624, 139] width 151 height 335
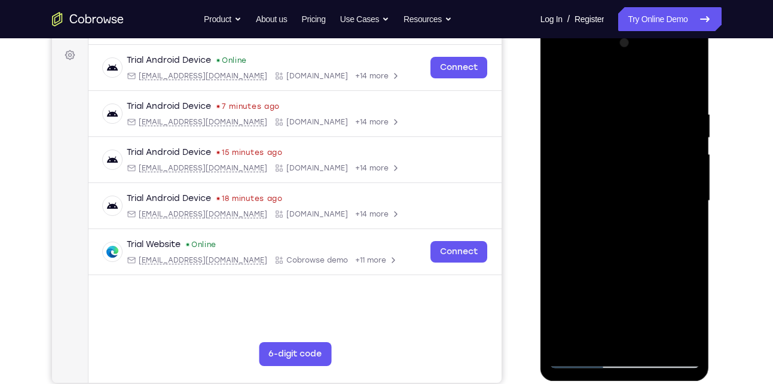
scroll to position [172, 0]
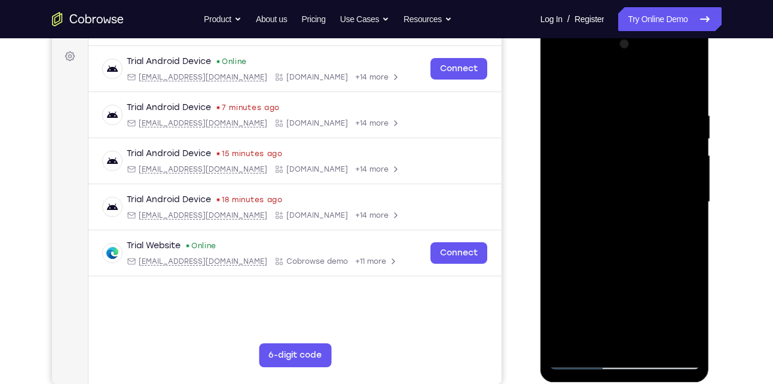
drag, startPoint x: 685, startPoint y: 164, endPoint x: 621, endPoint y: 169, distance: 64.2
click at [621, 169] on div at bounding box center [624, 202] width 151 height 335
click at [675, 145] on div at bounding box center [624, 202] width 151 height 335
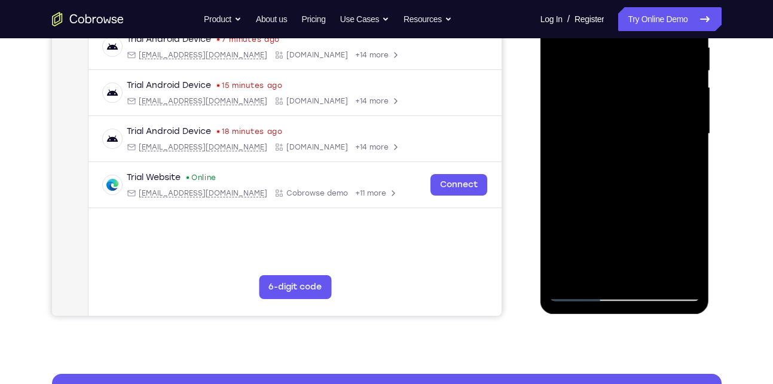
click at [669, 274] on div at bounding box center [624, 134] width 151 height 335
click at [683, 163] on div at bounding box center [624, 134] width 151 height 335
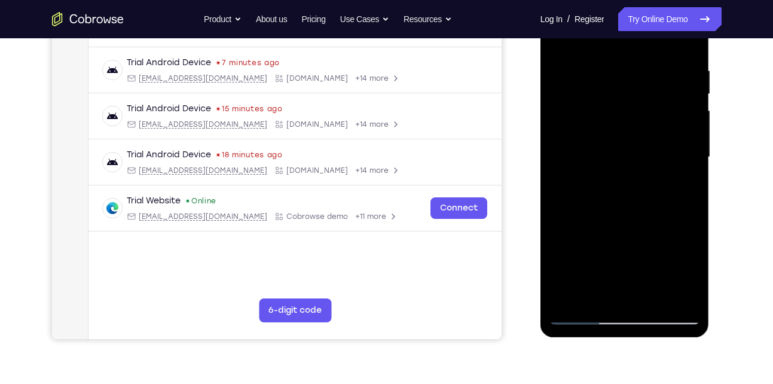
scroll to position [218, 0]
click at [669, 293] on div at bounding box center [624, 156] width 151 height 335
click at [679, 167] on div at bounding box center [624, 156] width 151 height 335
click at [670, 289] on div at bounding box center [624, 156] width 151 height 335
click at [679, 172] on div at bounding box center [624, 156] width 151 height 335
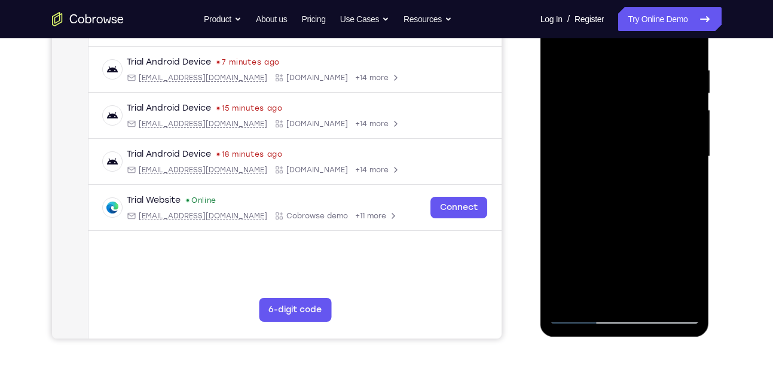
click at [683, 202] on div at bounding box center [624, 156] width 151 height 335
click at [688, 193] on div at bounding box center [624, 156] width 151 height 335
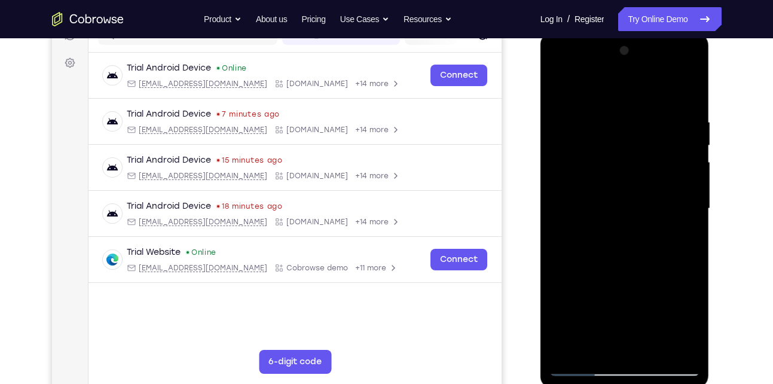
scroll to position [164, 0]
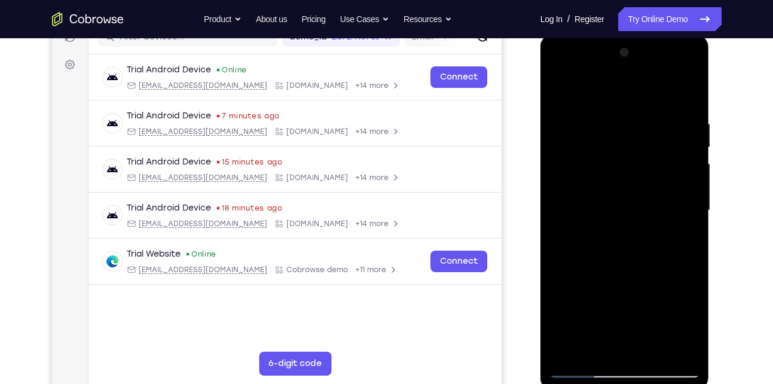
click at [686, 167] on div at bounding box center [624, 210] width 151 height 335
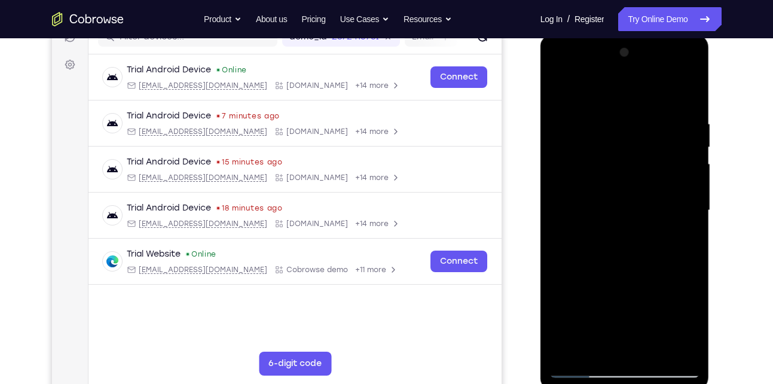
click at [685, 94] on div at bounding box center [624, 210] width 151 height 335
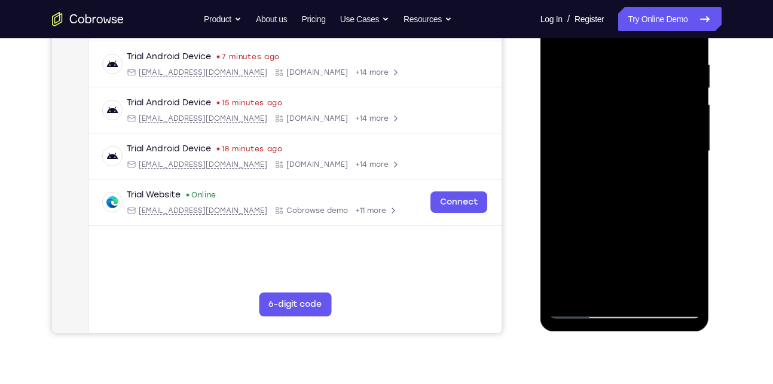
scroll to position [225, 0]
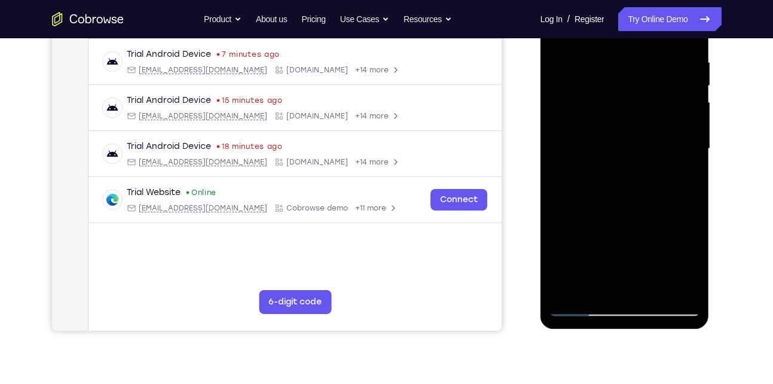
click at [648, 286] on div at bounding box center [624, 148] width 151 height 335
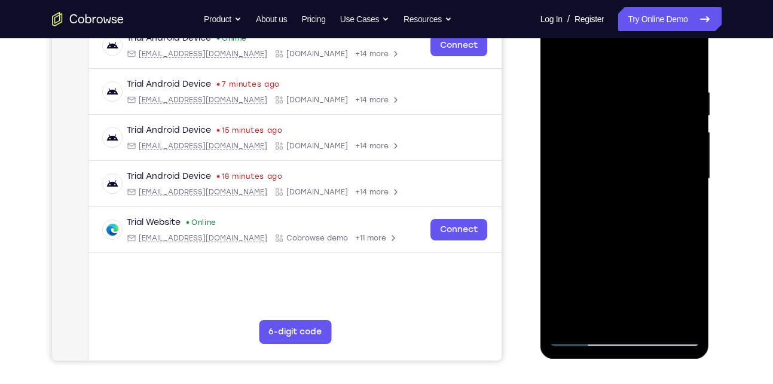
scroll to position [194, 0]
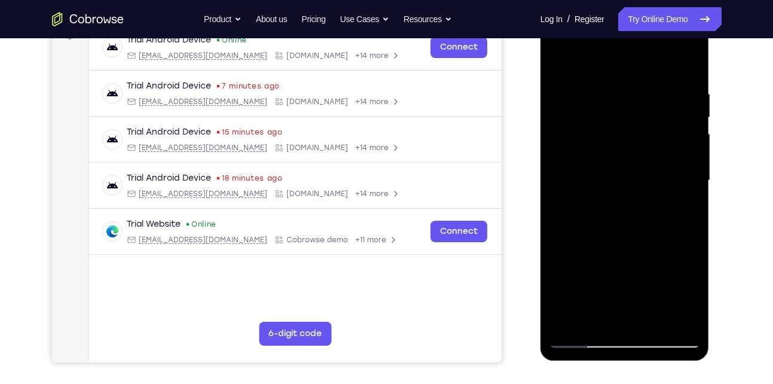
click at [565, 61] on div at bounding box center [624, 180] width 151 height 335
click at [563, 123] on div at bounding box center [624, 180] width 151 height 335
click at [561, 122] on div at bounding box center [624, 180] width 151 height 335
click at [692, 141] on div at bounding box center [624, 180] width 151 height 335
click at [688, 59] on div at bounding box center [624, 180] width 151 height 335
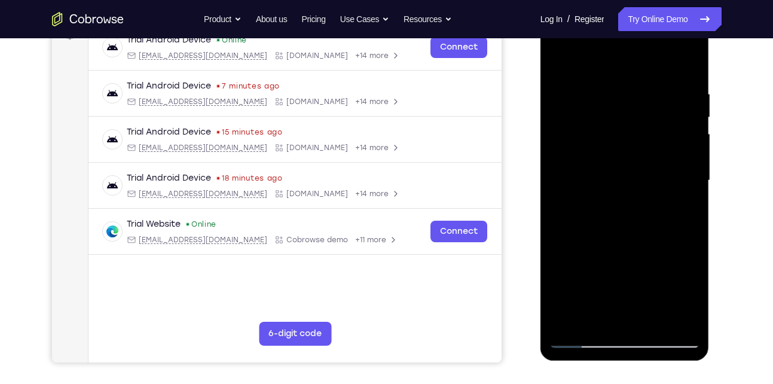
drag, startPoint x: 613, startPoint y: 208, endPoint x: 624, endPoint y: 119, distance: 89.7
click at [624, 119] on div at bounding box center [624, 180] width 151 height 335
drag, startPoint x: 625, startPoint y: 218, endPoint x: 617, endPoint y: 96, distance: 121.7
click at [617, 96] on div at bounding box center [624, 180] width 151 height 335
drag, startPoint x: 632, startPoint y: 236, endPoint x: 631, endPoint y: 128, distance: 108.2
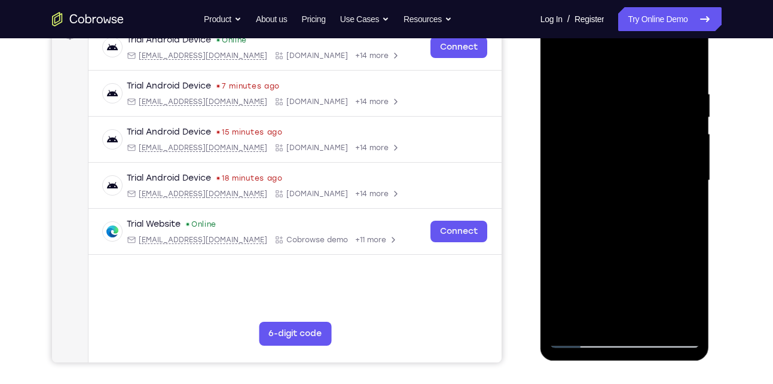
click at [631, 128] on div at bounding box center [624, 180] width 151 height 335
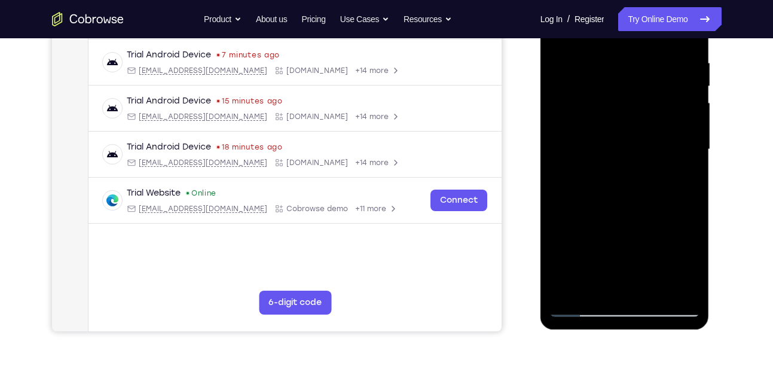
scroll to position [226, 0]
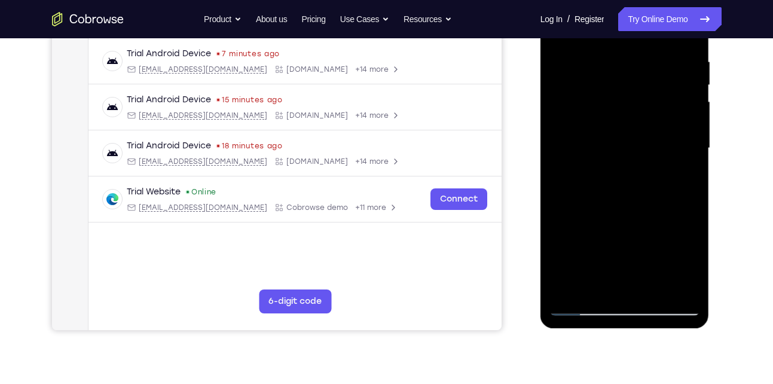
drag, startPoint x: 631, startPoint y: 186, endPoint x: 618, endPoint y: 71, distance: 116.1
click at [618, 71] on div at bounding box center [624, 148] width 151 height 335
drag, startPoint x: 624, startPoint y: 204, endPoint x: 607, endPoint y: 83, distance: 121.9
click at [607, 83] on div at bounding box center [624, 148] width 151 height 335
drag, startPoint x: 625, startPoint y: 216, endPoint x: 612, endPoint y: 103, distance: 113.2
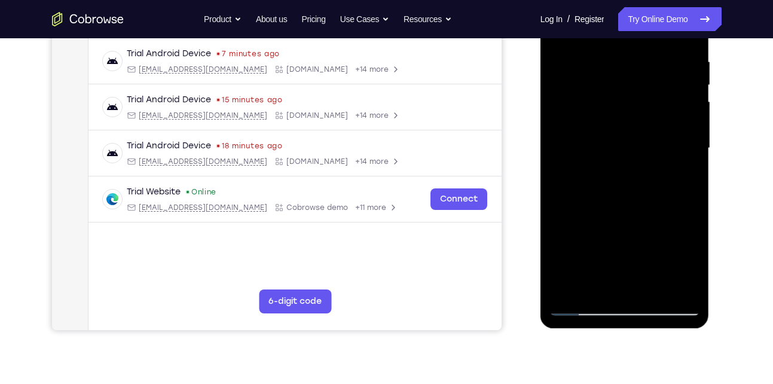
click at [612, 103] on div at bounding box center [624, 148] width 151 height 335
click at [558, 204] on div at bounding box center [624, 148] width 151 height 335
click at [576, 204] on div at bounding box center [624, 148] width 151 height 335
click at [581, 248] on div at bounding box center [624, 148] width 151 height 335
click at [682, 142] on div at bounding box center [624, 148] width 151 height 335
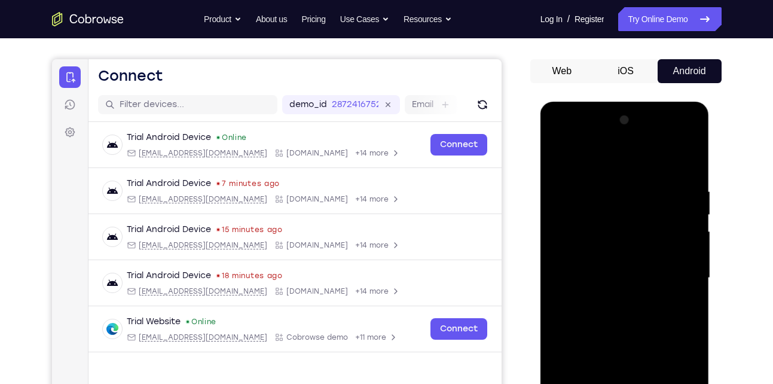
scroll to position [96, 0]
click at [559, 156] on div at bounding box center [624, 278] width 151 height 335
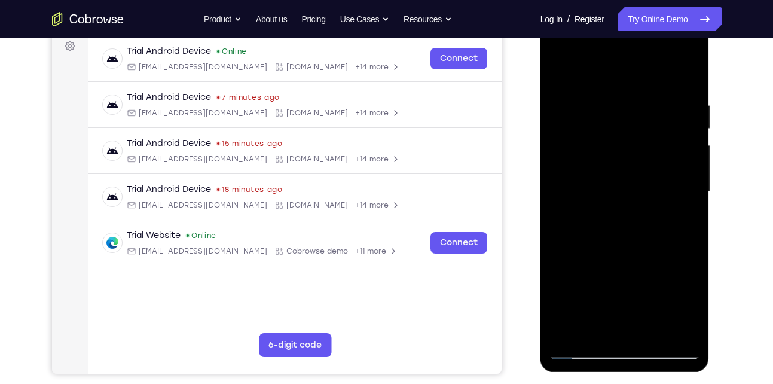
click at [579, 121] on div at bounding box center [624, 192] width 151 height 335
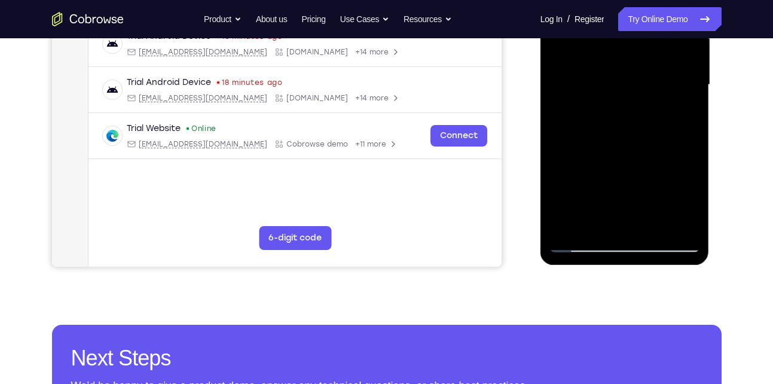
scroll to position [290, 0]
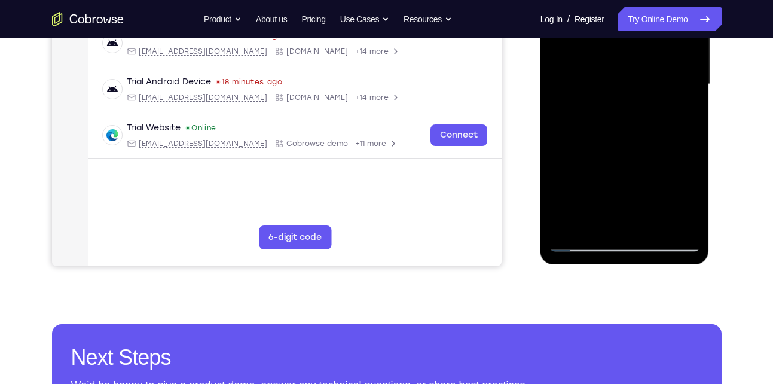
click at [563, 224] on div at bounding box center [624, 84] width 151 height 335
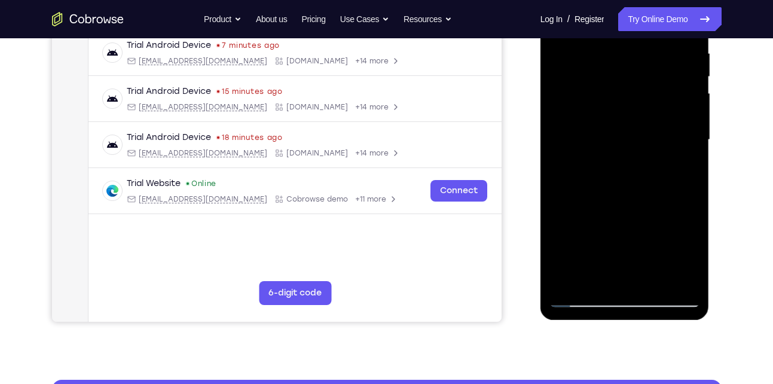
scroll to position [231, 0]
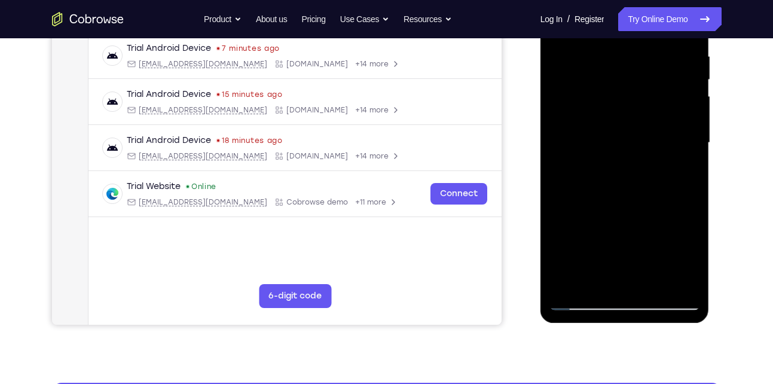
drag, startPoint x: 1167, startPoint y: 2, endPoint x: 617, endPoint y: 234, distance: 597.2
click at [617, 234] on div at bounding box center [624, 142] width 151 height 335
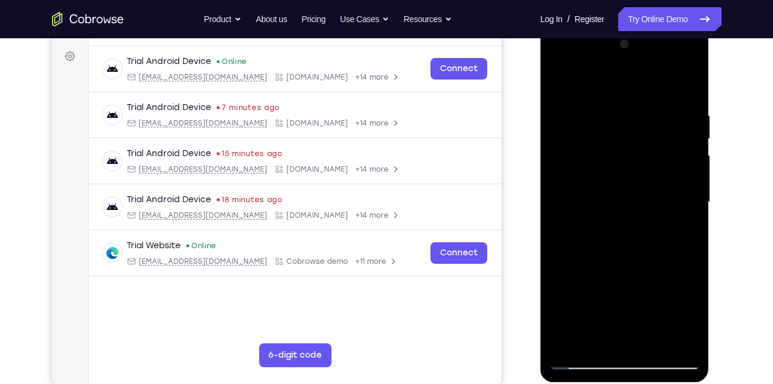
drag, startPoint x: 624, startPoint y: 136, endPoint x: 624, endPoint y: 275, distance: 138.7
click at [624, 275] on div at bounding box center [624, 202] width 151 height 335
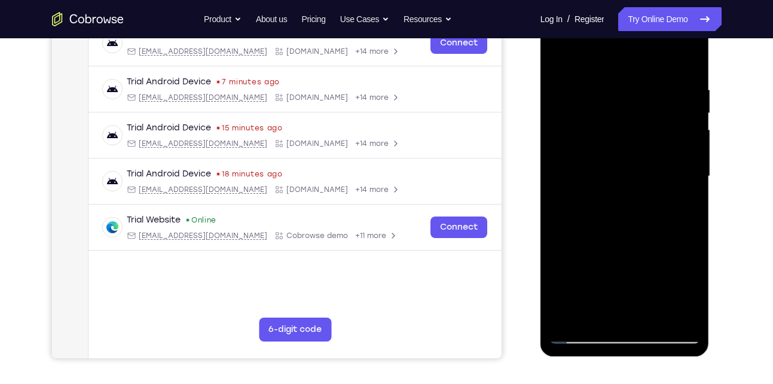
scroll to position [198, 0]
click at [677, 86] on div at bounding box center [624, 175] width 151 height 335
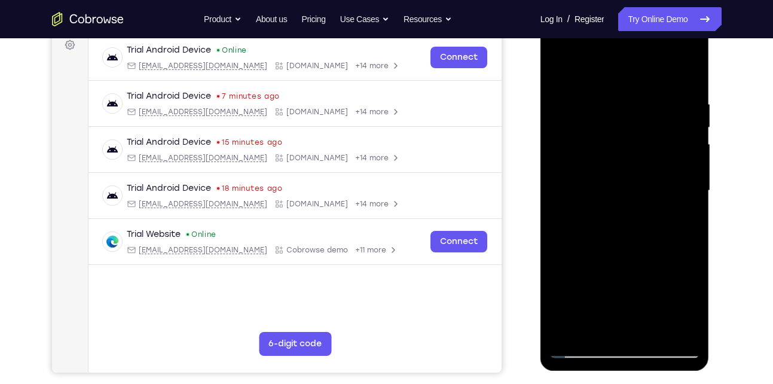
scroll to position [182, 0]
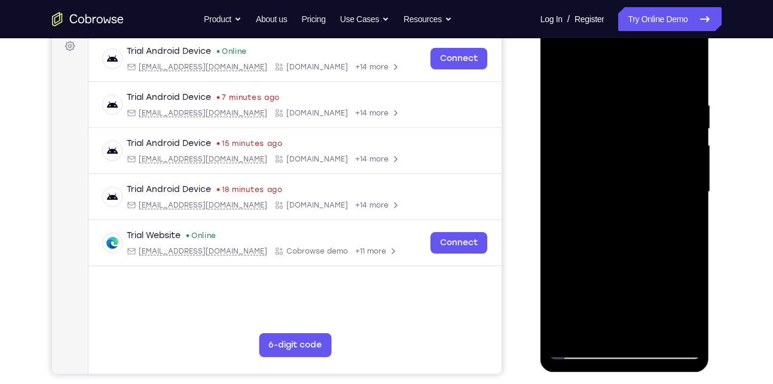
click at [687, 169] on div at bounding box center [624, 192] width 151 height 335
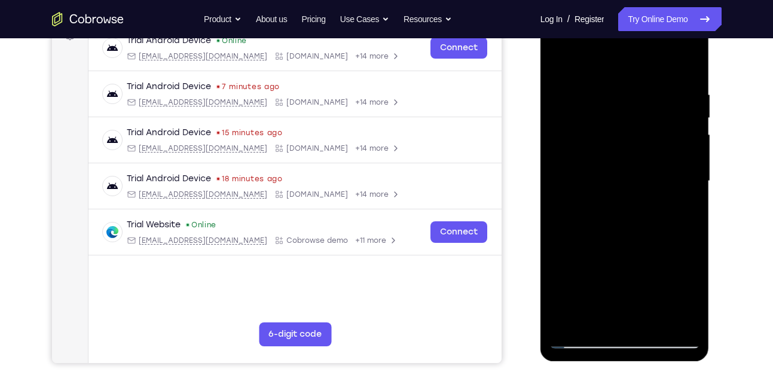
scroll to position [194, 0]
drag, startPoint x: 571, startPoint y: 169, endPoint x: 705, endPoint y: 201, distance: 137.6
click at [705, 201] on div at bounding box center [624, 182] width 169 height 356
click at [685, 175] on div at bounding box center [624, 180] width 151 height 335
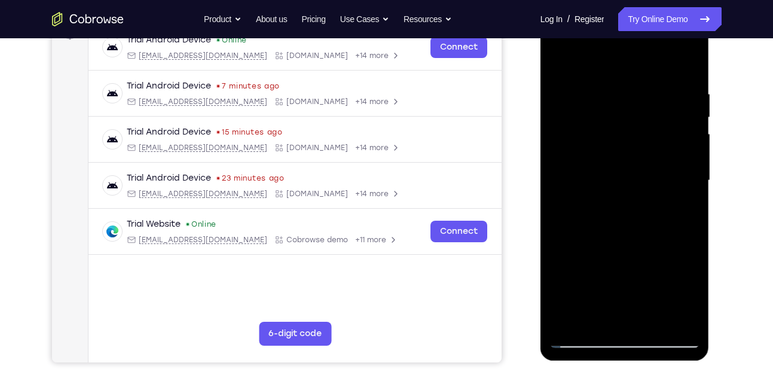
click at [685, 175] on div at bounding box center [624, 180] width 151 height 335
click at [566, 169] on div at bounding box center [624, 180] width 151 height 335
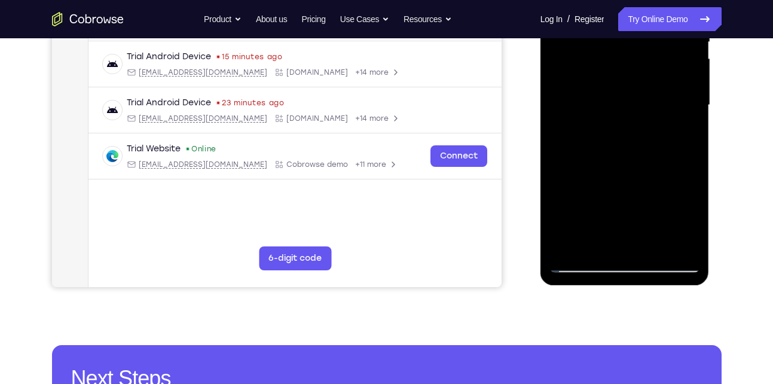
scroll to position [225, 0]
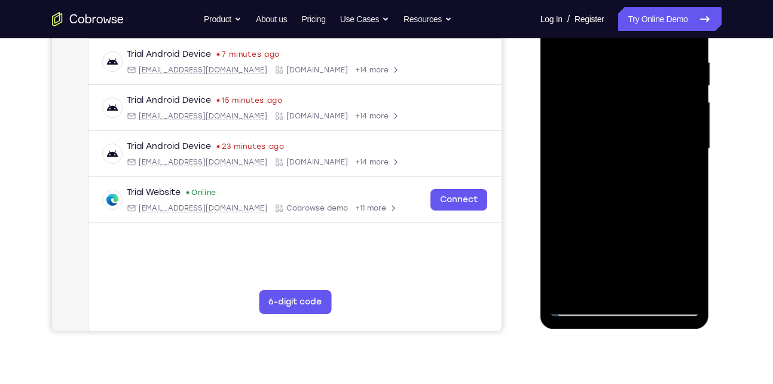
click at [561, 139] on div at bounding box center [624, 148] width 151 height 335
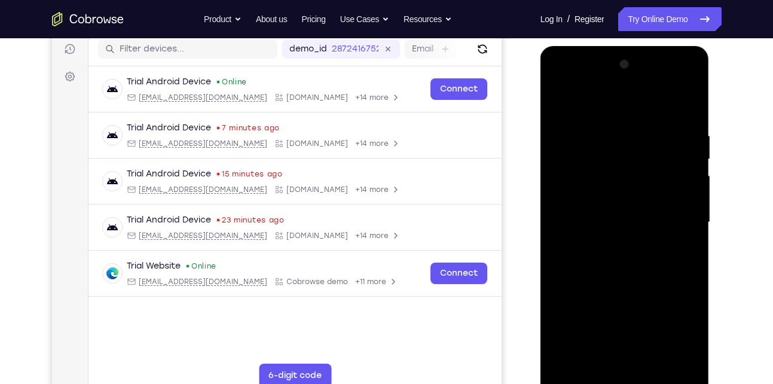
scroll to position [151, 0]
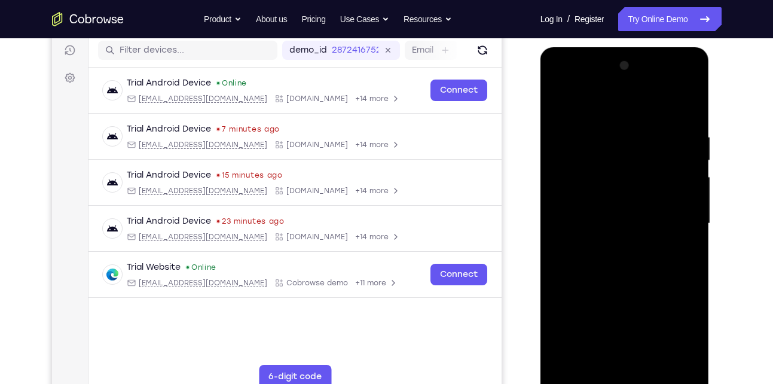
click at [572, 163] on div at bounding box center [624, 223] width 151 height 335
click at [569, 176] on div at bounding box center [624, 223] width 151 height 335
click at [685, 173] on div at bounding box center [624, 223] width 151 height 335
drag, startPoint x: 681, startPoint y: 213, endPoint x: 598, endPoint y: 213, distance: 82.5
click at [598, 213] on div at bounding box center [624, 223] width 151 height 335
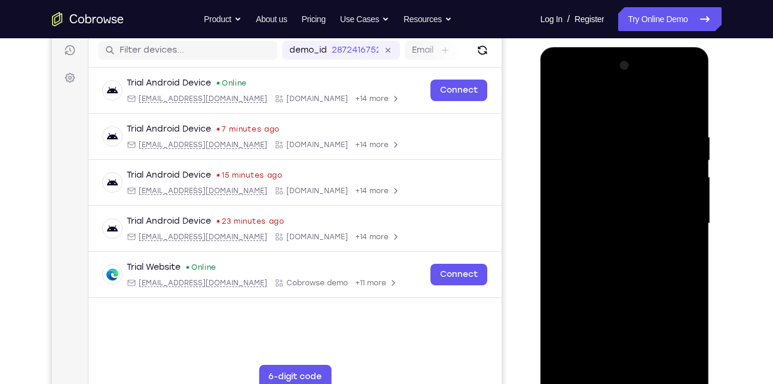
click at [685, 196] on div at bounding box center [624, 223] width 151 height 335
click at [638, 216] on div at bounding box center [624, 223] width 151 height 335
click at [628, 212] on div at bounding box center [624, 223] width 151 height 335
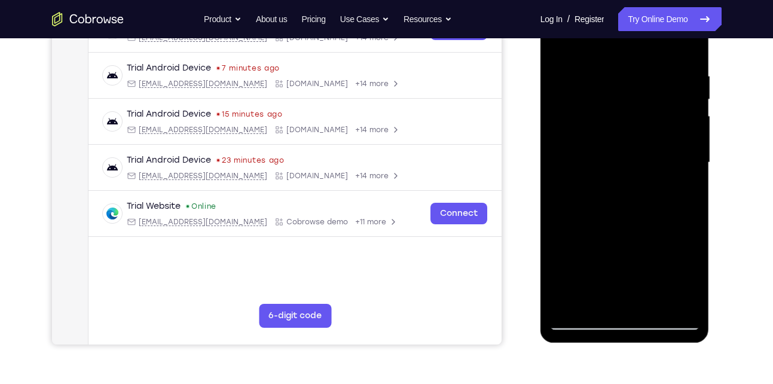
scroll to position [213, 0]
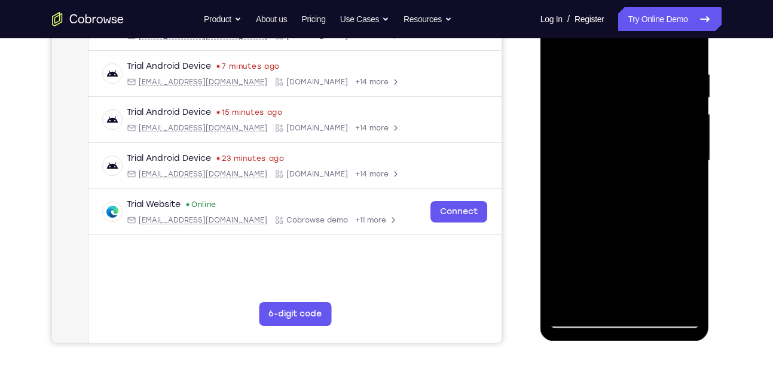
click at [690, 270] on div at bounding box center [624, 160] width 151 height 335
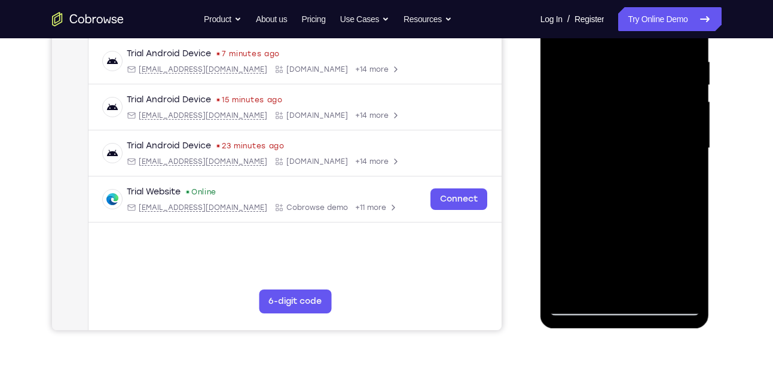
scroll to position [227, 0]
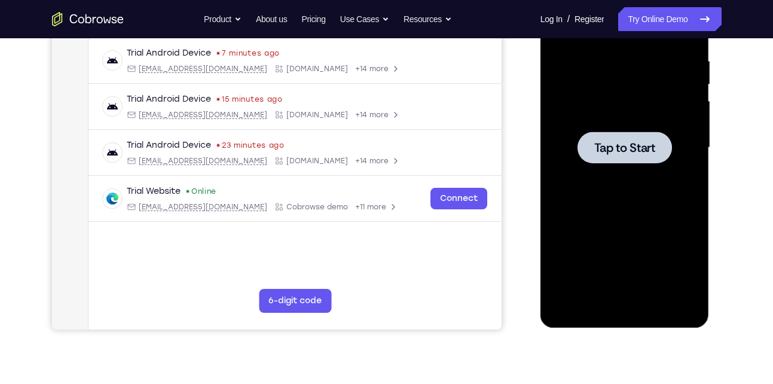
click at [652, 144] on span "Tap to Start" at bounding box center [624, 148] width 61 height 12
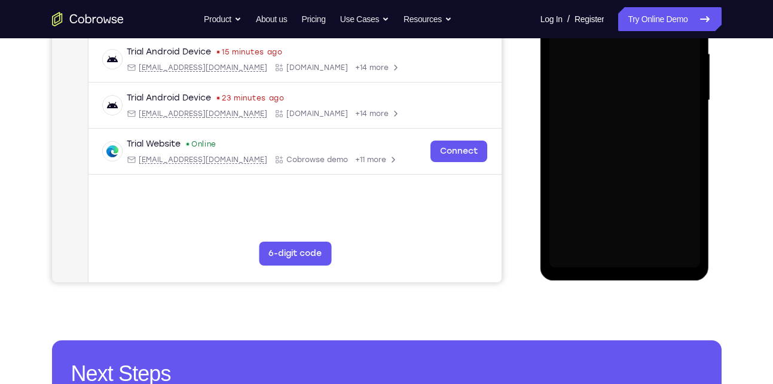
scroll to position [274, 0]
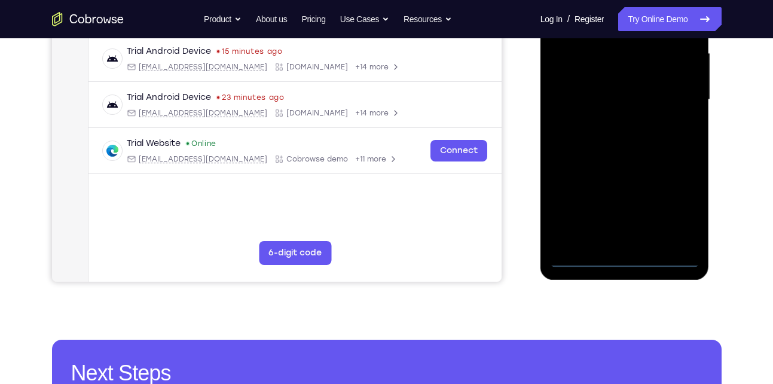
click at [623, 256] on div at bounding box center [624, 99] width 151 height 335
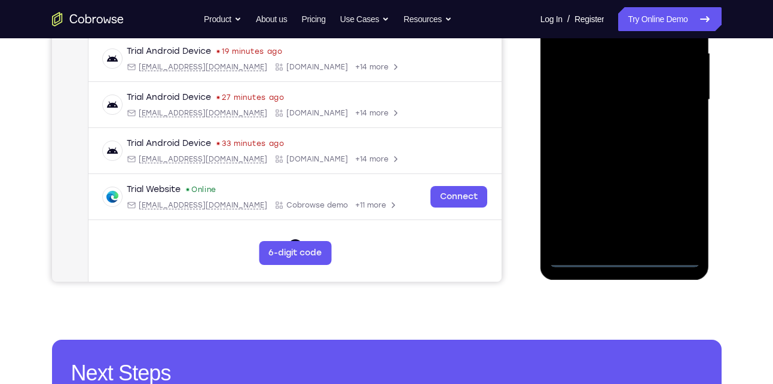
click at [683, 203] on div at bounding box center [624, 99] width 151 height 335
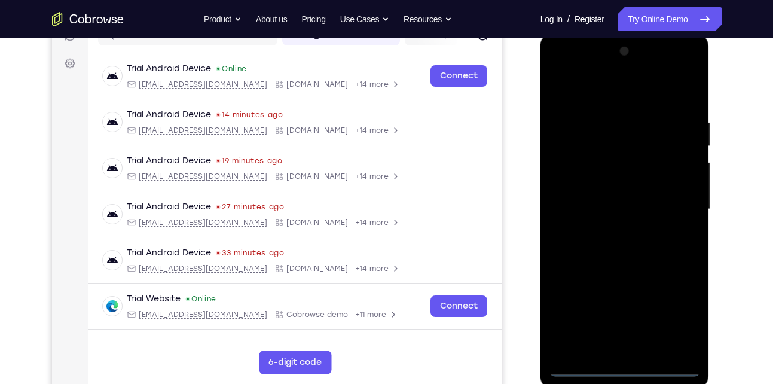
scroll to position [146, 0]
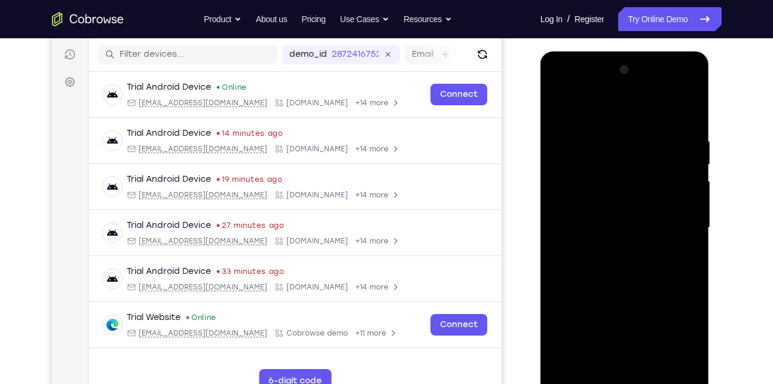
click at [628, 117] on div at bounding box center [624, 227] width 151 height 335
click at [673, 221] on div at bounding box center [624, 227] width 151 height 335
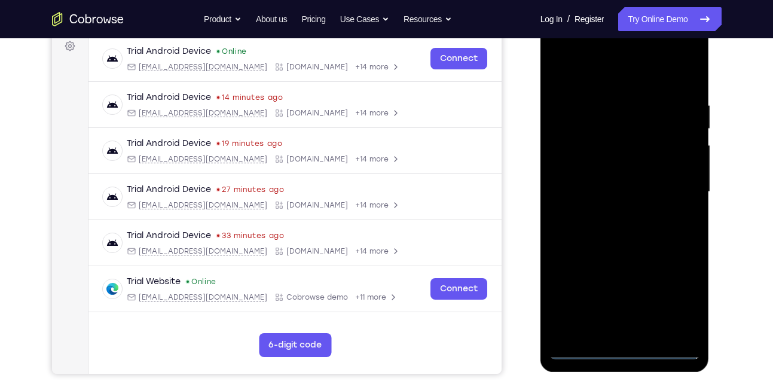
scroll to position [184, 0]
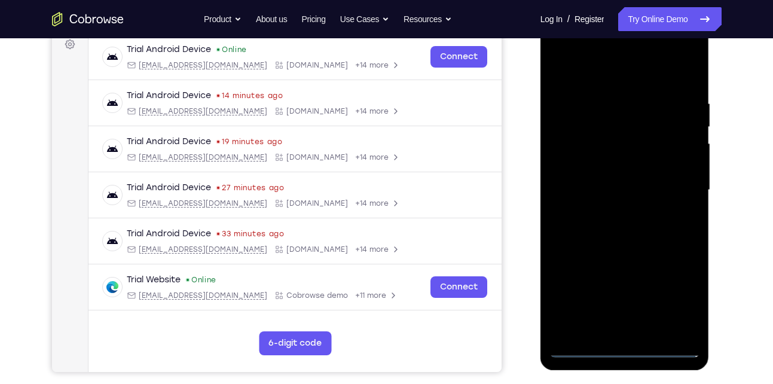
click at [612, 212] on div at bounding box center [624, 190] width 151 height 335
click at [631, 173] on div at bounding box center [624, 190] width 151 height 335
click at [622, 184] on div at bounding box center [624, 190] width 151 height 335
click at [565, 235] on div at bounding box center [624, 190] width 151 height 335
click at [600, 235] on div at bounding box center [624, 190] width 151 height 335
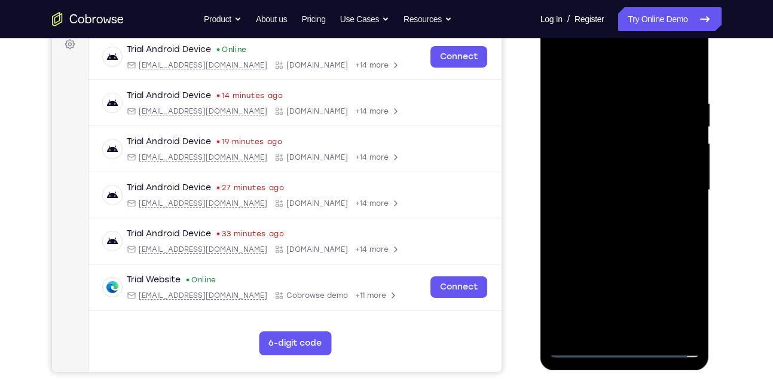
click at [619, 227] on div at bounding box center [624, 190] width 151 height 335
drag, startPoint x: 613, startPoint y: 83, endPoint x: 600, endPoint y: 57, distance: 29.1
click at [600, 57] on div at bounding box center [624, 190] width 151 height 335
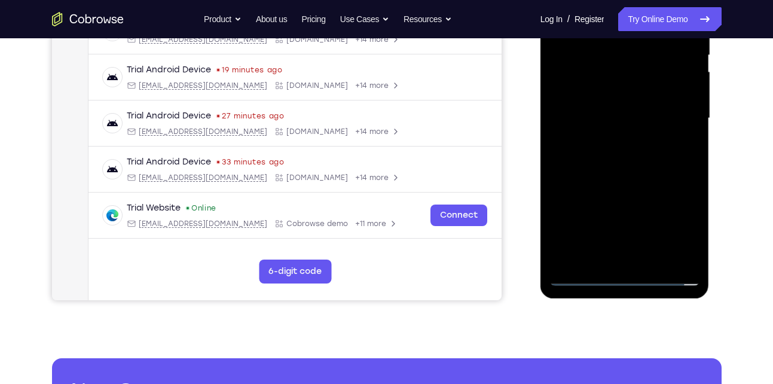
scroll to position [256, 0]
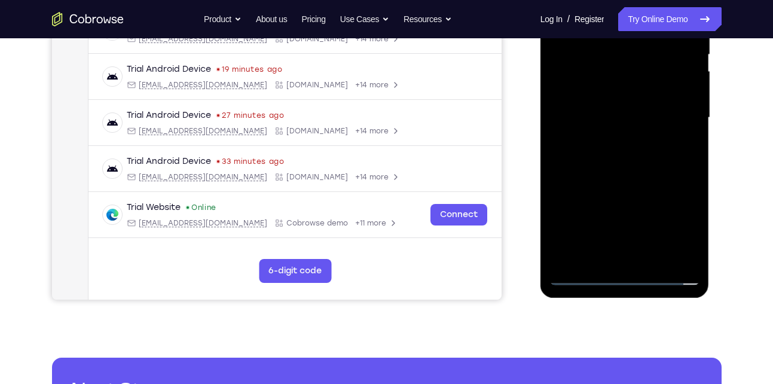
click at [627, 177] on div at bounding box center [624, 117] width 151 height 335
click at [653, 254] on div at bounding box center [624, 117] width 151 height 335
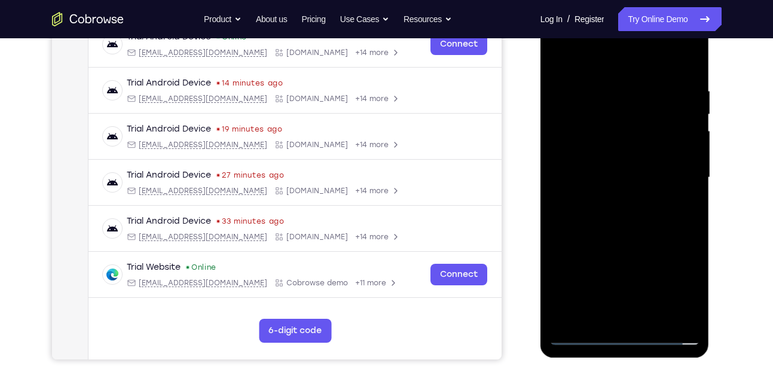
scroll to position [196, 0]
click at [630, 243] on div at bounding box center [624, 178] width 151 height 335
click at [636, 164] on div at bounding box center [624, 178] width 151 height 335
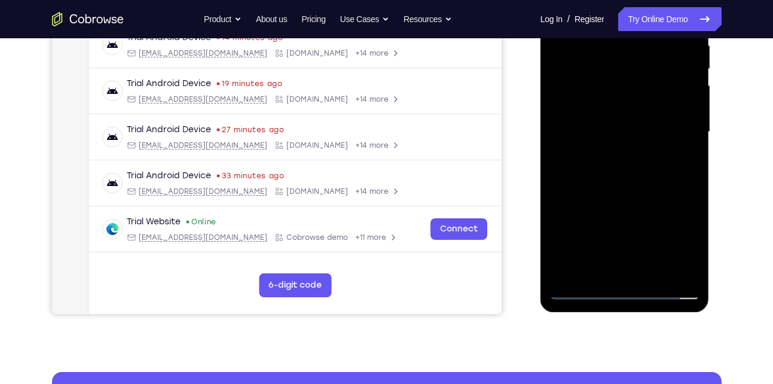
scroll to position [243, 0]
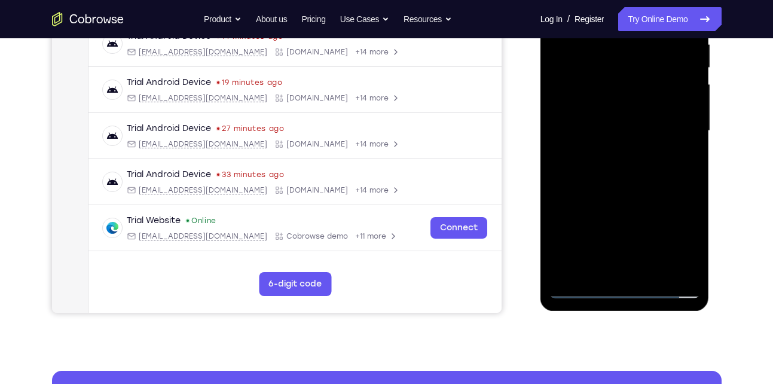
click at [604, 264] on div at bounding box center [624, 131] width 151 height 335
click at [597, 267] on div at bounding box center [624, 131] width 151 height 335
click at [653, 198] on div at bounding box center [624, 131] width 151 height 335
click at [671, 229] on div at bounding box center [624, 131] width 151 height 335
click at [680, 151] on div at bounding box center [624, 131] width 151 height 335
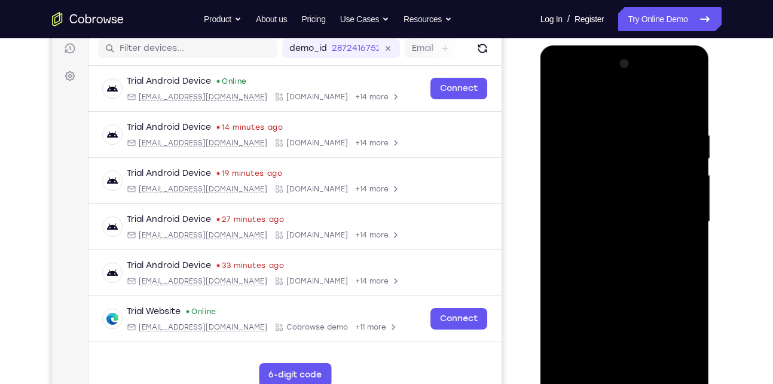
scroll to position [152, 0]
click at [564, 104] on div at bounding box center [624, 222] width 151 height 335
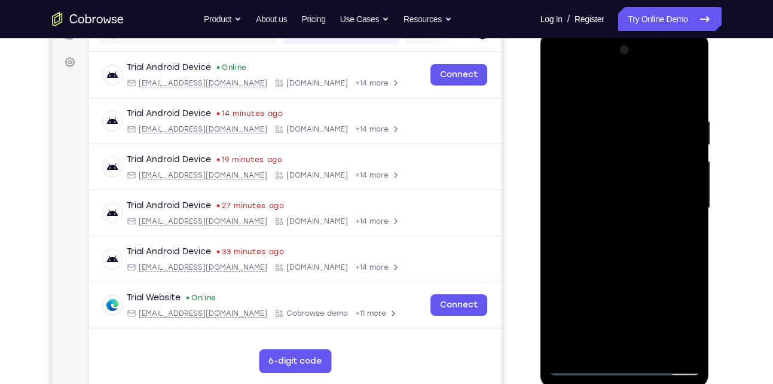
scroll to position [167, 0]
click at [607, 222] on div at bounding box center [624, 207] width 151 height 335
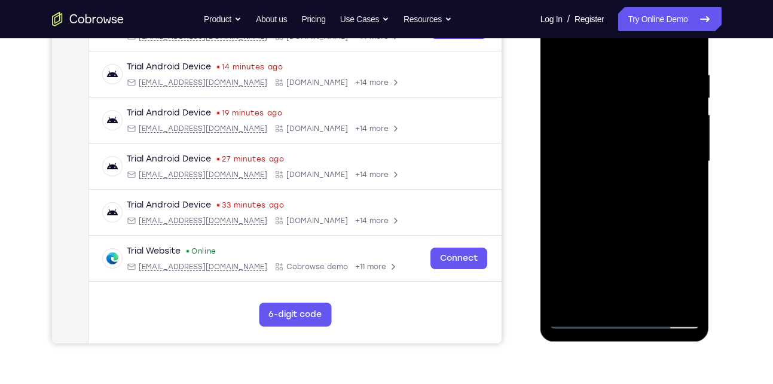
click at [596, 291] on div at bounding box center [624, 161] width 151 height 335
click at [594, 297] on div at bounding box center [624, 161] width 151 height 335
click at [575, 230] on div at bounding box center [624, 161] width 151 height 335
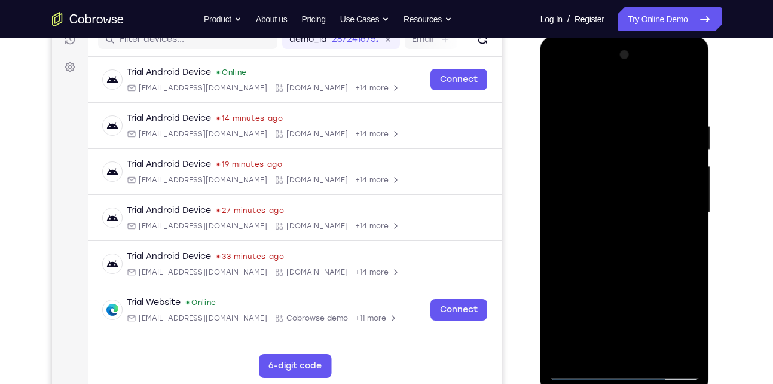
scroll to position [160, 0]
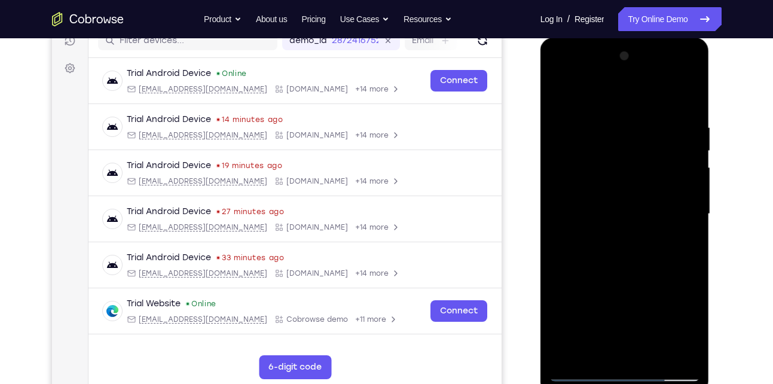
click at [564, 102] on div at bounding box center [624, 214] width 151 height 335
click at [564, 92] on div at bounding box center [624, 214] width 151 height 335
click at [562, 95] on div at bounding box center [624, 214] width 151 height 335
click at [637, 182] on div at bounding box center [624, 214] width 151 height 335
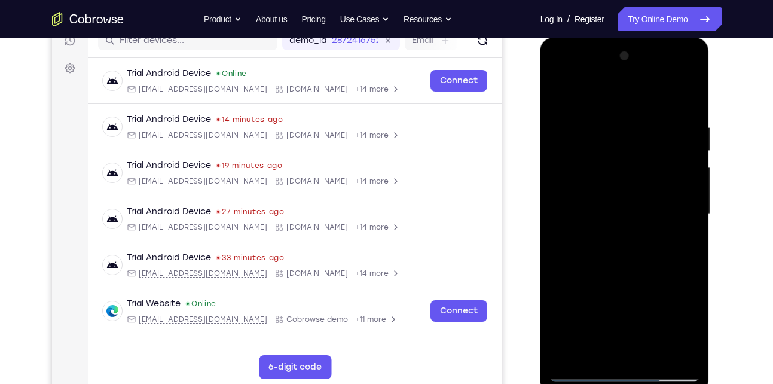
click at [613, 126] on div at bounding box center [624, 214] width 151 height 335
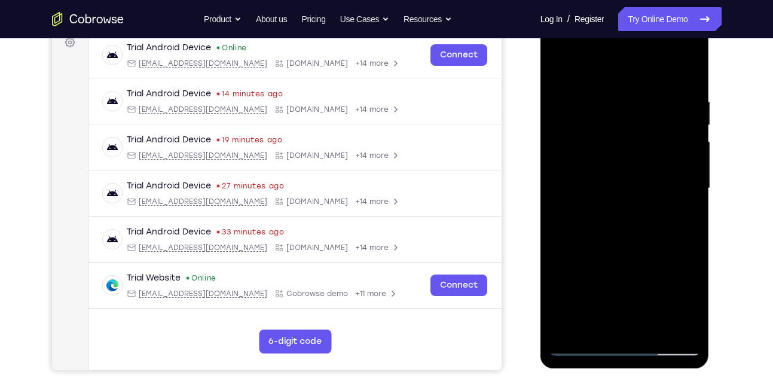
scroll to position [203, 0]
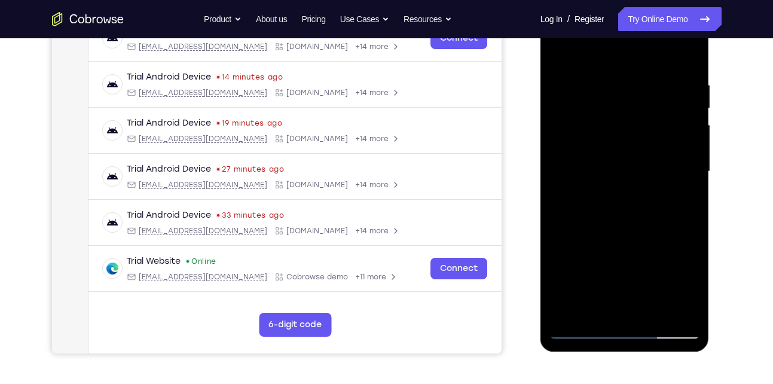
click at [606, 312] on div at bounding box center [624, 171] width 151 height 335
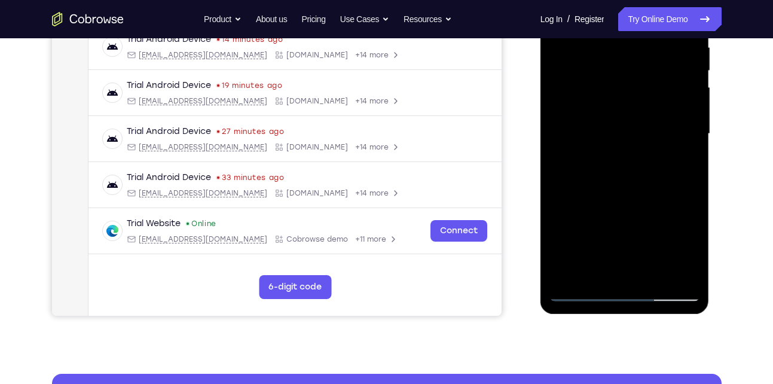
scroll to position [241, 0]
click at [579, 291] on div at bounding box center [624, 133] width 151 height 335
click at [677, 270] on div at bounding box center [624, 133] width 151 height 335
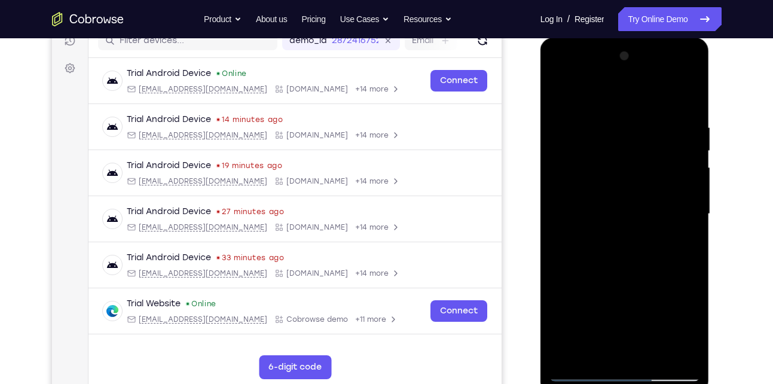
scroll to position [158, 0]
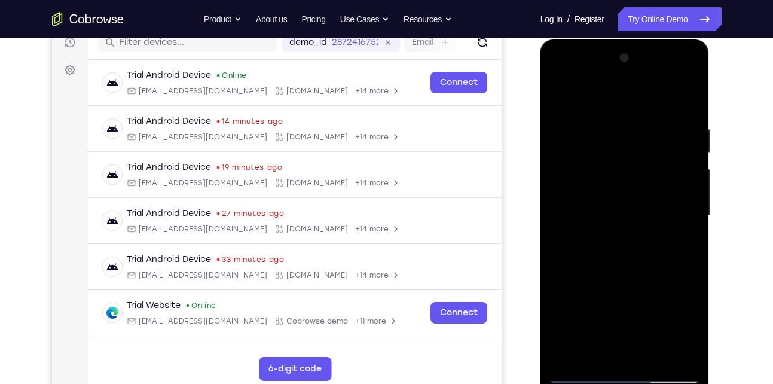
click at [679, 181] on div at bounding box center [624, 215] width 151 height 335
click at [681, 188] on div at bounding box center [624, 215] width 151 height 335
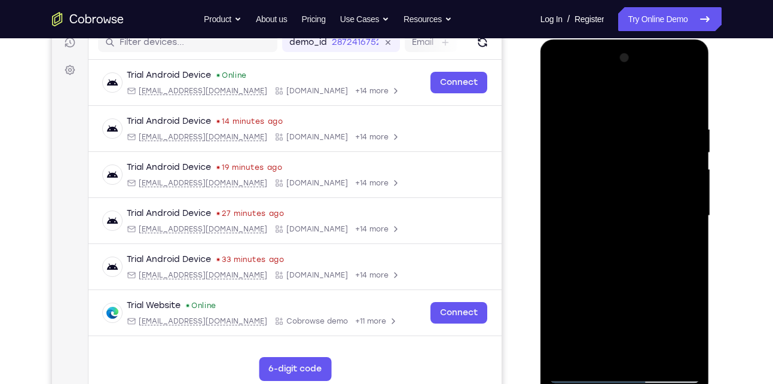
click at [681, 188] on div at bounding box center [624, 215] width 151 height 335
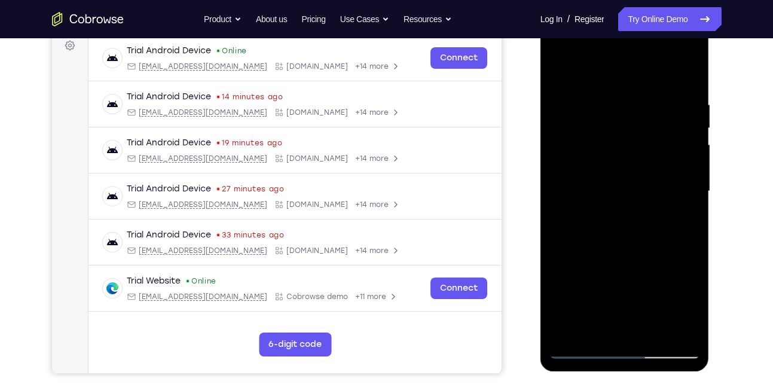
scroll to position [184, 0]
click at [681, 188] on div at bounding box center [624, 190] width 151 height 335
click at [564, 219] on div at bounding box center [624, 190] width 151 height 335
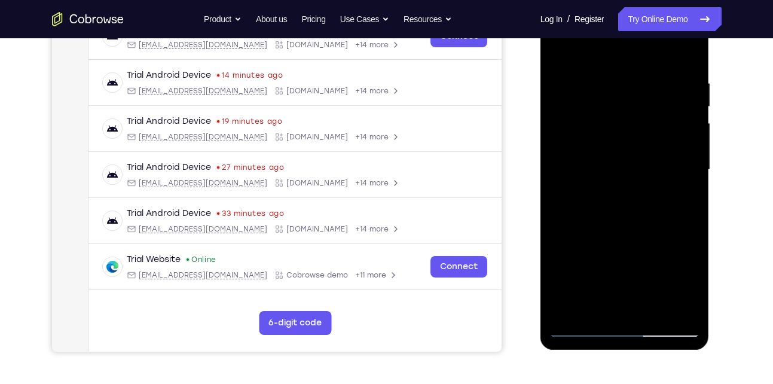
scroll to position [205, 0]
click at [672, 303] on div at bounding box center [624, 169] width 151 height 335
click at [629, 304] on div at bounding box center [624, 169] width 151 height 335
click at [685, 289] on div at bounding box center [624, 169] width 151 height 335
click at [628, 217] on div at bounding box center [624, 169] width 151 height 335
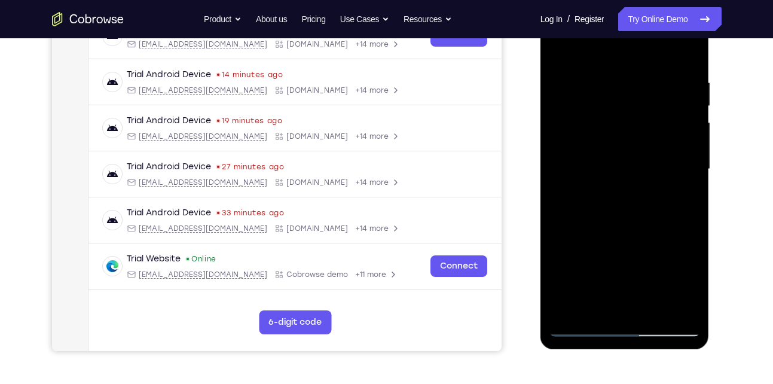
scroll to position [248, 0]
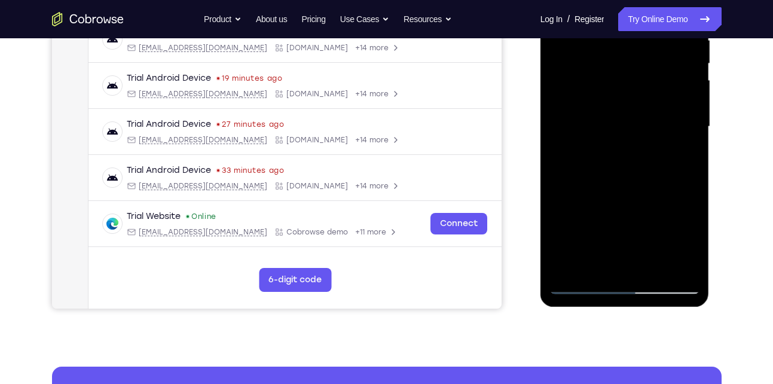
click at [584, 282] on div at bounding box center [624, 126] width 151 height 335
click at [680, 262] on div at bounding box center [624, 126] width 151 height 335
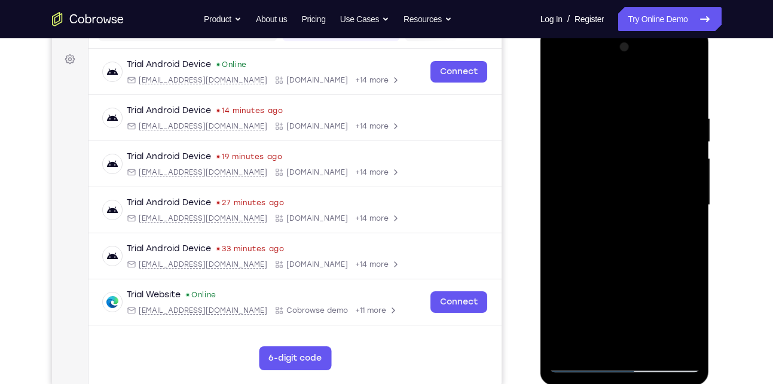
scroll to position [169, 0]
click at [687, 192] on div at bounding box center [624, 205] width 151 height 335
click at [688, 93] on div at bounding box center [624, 205] width 151 height 335
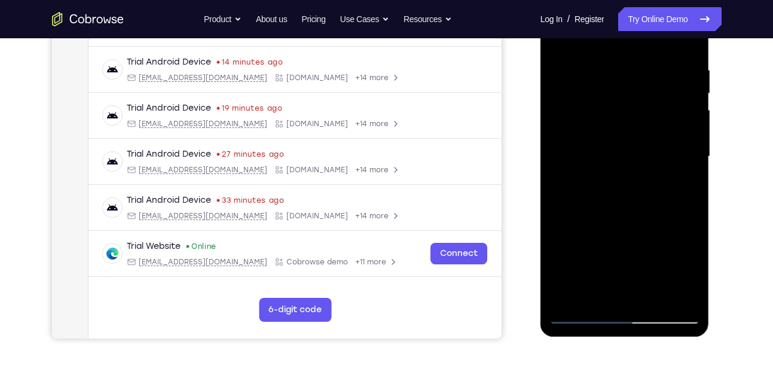
scroll to position [219, 0]
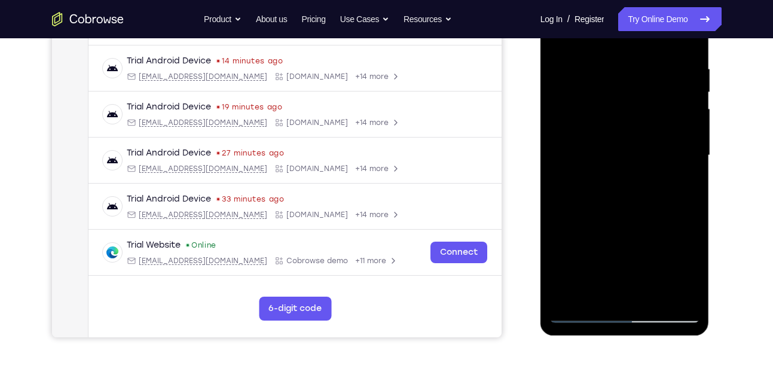
click at [649, 298] on div at bounding box center [624, 155] width 151 height 335
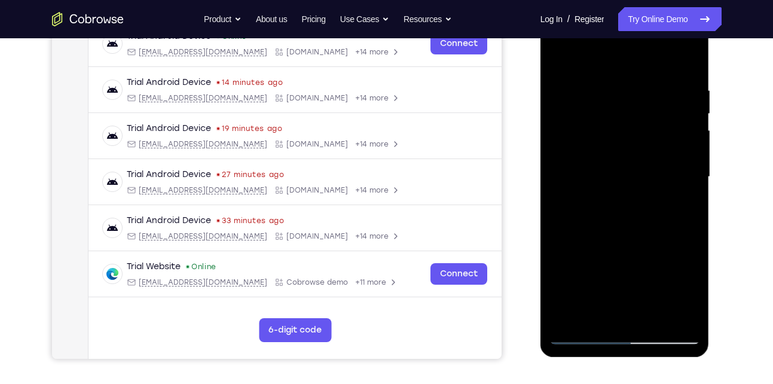
click at [638, 182] on div at bounding box center [624, 177] width 151 height 335
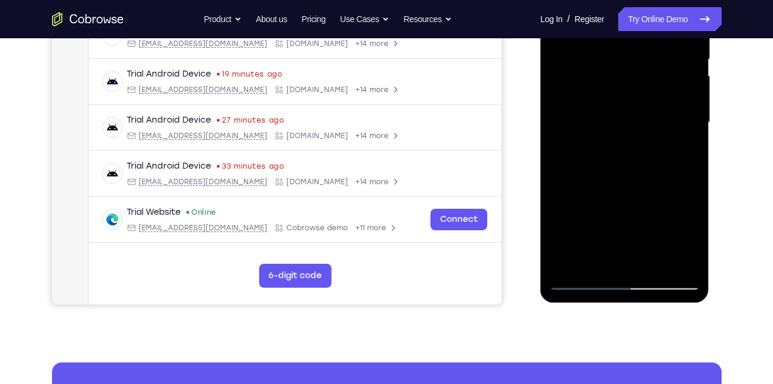
scroll to position [252, 0]
click at [581, 277] on div at bounding box center [624, 122] width 151 height 335
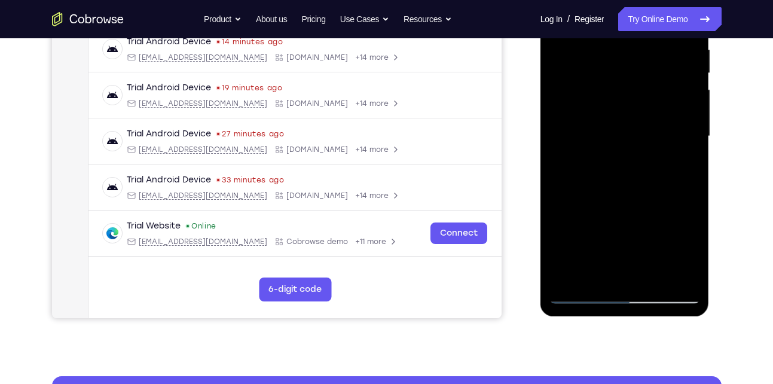
scroll to position [237, 0]
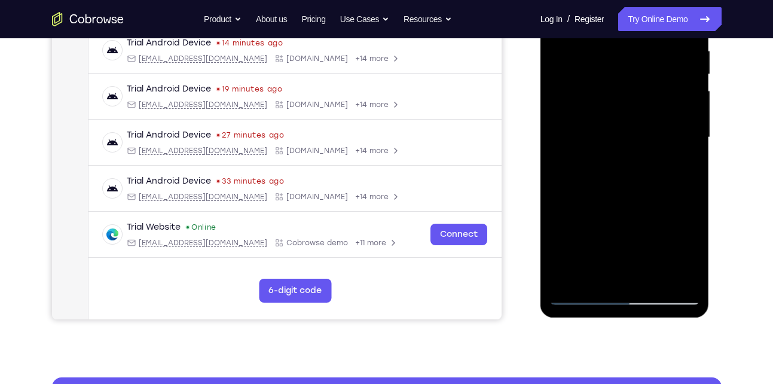
drag, startPoint x: 617, startPoint y: 174, endPoint x: 609, endPoint y: 271, distance: 97.2
click at [609, 271] on div at bounding box center [624, 137] width 151 height 335
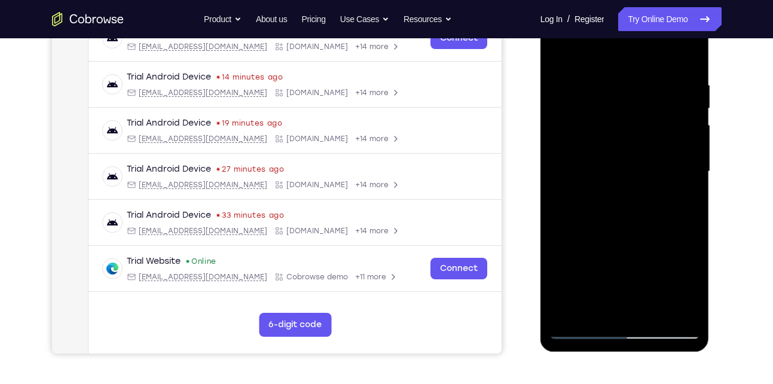
scroll to position [202, 0]
click at [629, 63] on div at bounding box center [624, 172] width 151 height 335
click at [602, 102] on div at bounding box center [624, 172] width 151 height 335
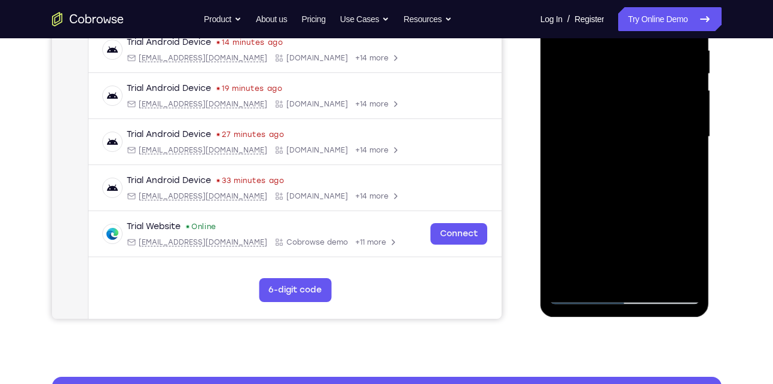
scroll to position [240, 0]
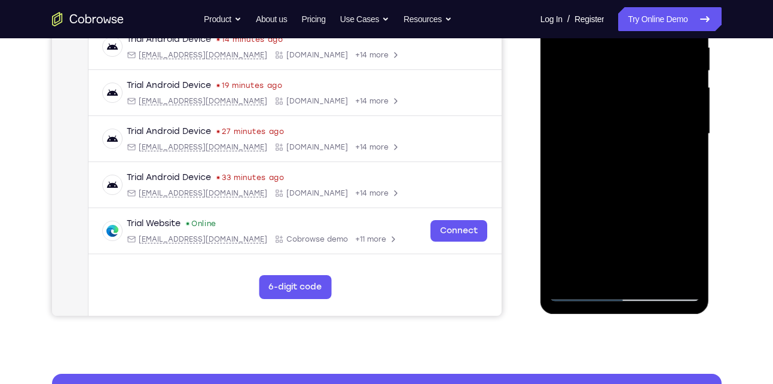
click at [595, 265] on div at bounding box center [624, 134] width 151 height 335
click at [681, 166] on div at bounding box center [624, 134] width 151 height 335
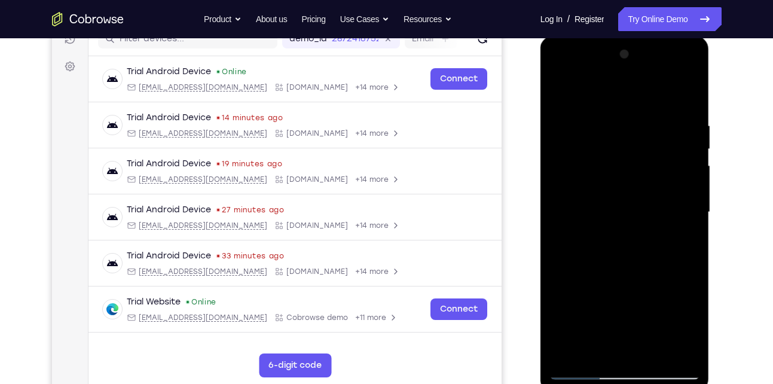
scroll to position [161, 0]
click at [552, 96] on div at bounding box center [624, 212] width 151 height 335
click at [617, 217] on div at bounding box center [624, 212] width 151 height 335
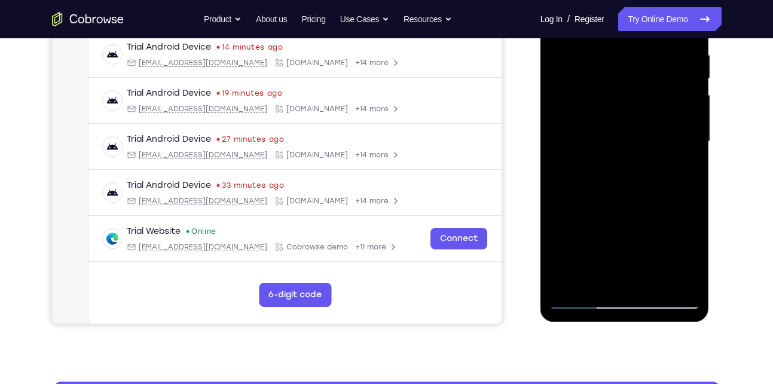
scroll to position [234, 0]
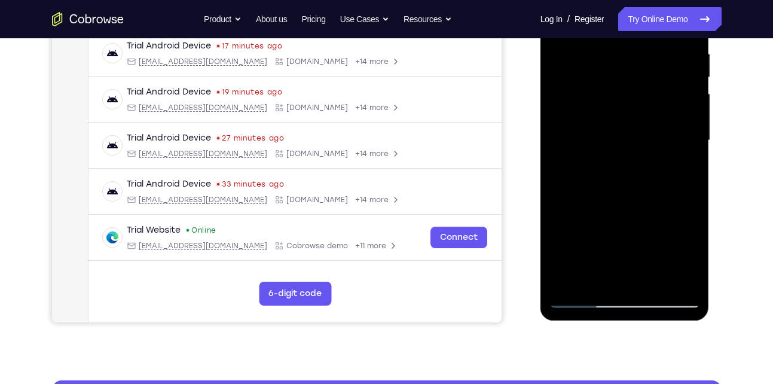
click at [604, 276] on div at bounding box center [624, 140] width 151 height 335
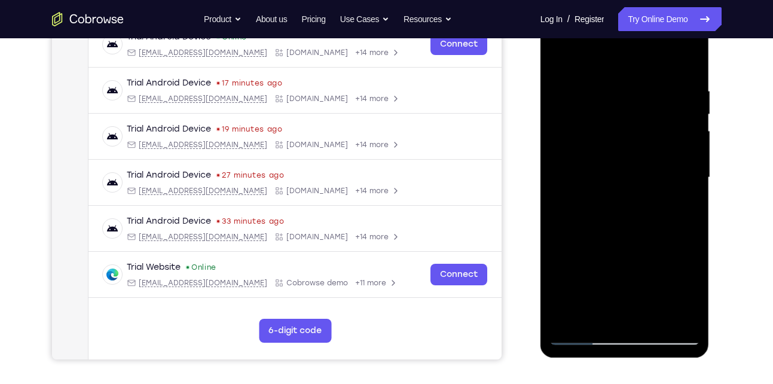
scroll to position [193, 0]
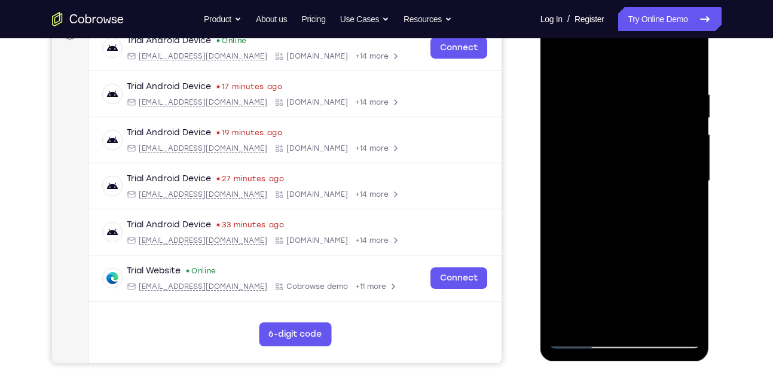
click at [558, 66] on div at bounding box center [624, 181] width 151 height 335
click at [689, 63] on div at bounding box center [624, 181] width 151 height 335
click at [612, 84] on div at bounding box center [624, 181] width 151 height 335
drag, startPoint x: 572, startPoint y: 251, endPoint x: 594, endPoint y: 127, distance: 125.1
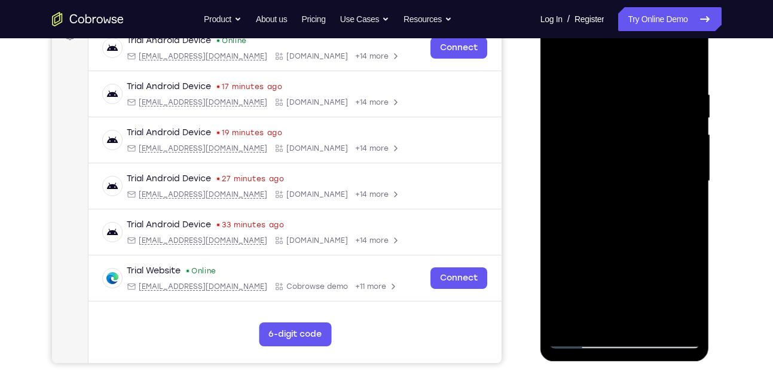
click at [594, 127] on div at bounding box center [624, 181] width 151 height 335
drag, startPoint x: 594, startPoint y: 222, endPoint x: 597, endPoint y: 145, distance: 77.2
click at [597, 145] on div at bounding box center [624, 181] width 151 height 335
click at [570, 316] on div at bounding box center [624, 181] width 151 height 335
click at [604, 84] on div at bounding box center [624, 181] width 151 height 335
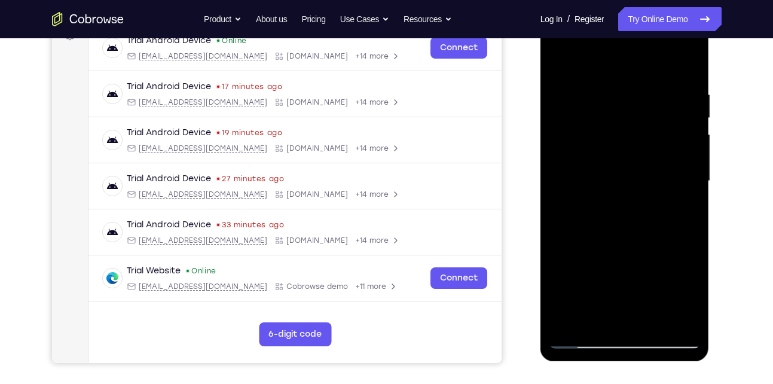
click at [598, 156] on div at bounding box center [624, 181] width 151 height 335
click at [680, 145] on div at bounding box center [624, 181] width 151 height 335
click at [568, 141] on div at bounding box center [624, 181] width 151 height 335
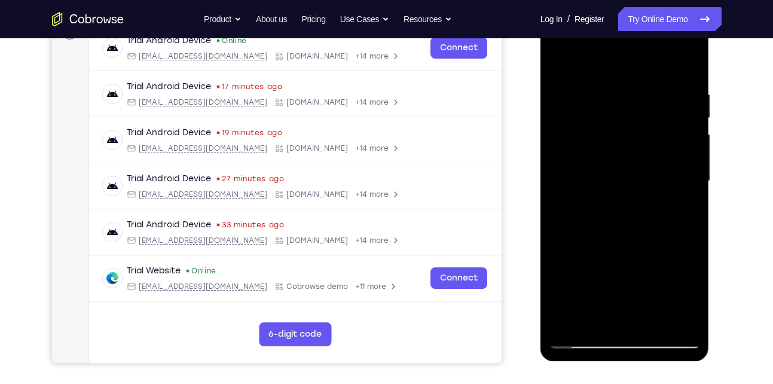
click at [664, 171] on div at bounding box center [624, 181] width 151 height 335
click at [679, 143] on div at bounding box center [624, 181] width 151 height 335
click at [685, 143] on div at bounding box center [624, 181] width 151 height 335
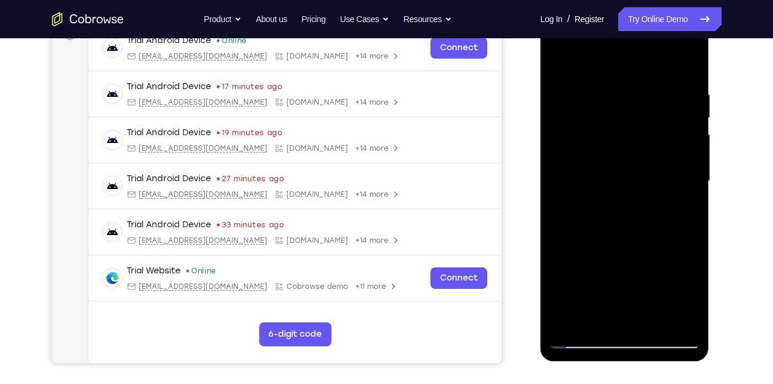
click at [685, 143] on div at bounding box center [624, 181] width 151 height 335
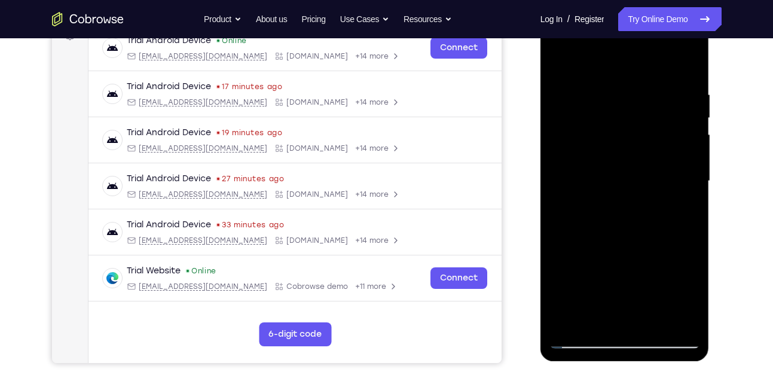
click at [682, 163] on div at bounding box center [624, 181] width 151 height 335
click at [689, 65] on div at bounding box center [624, 181] width 151 height 335
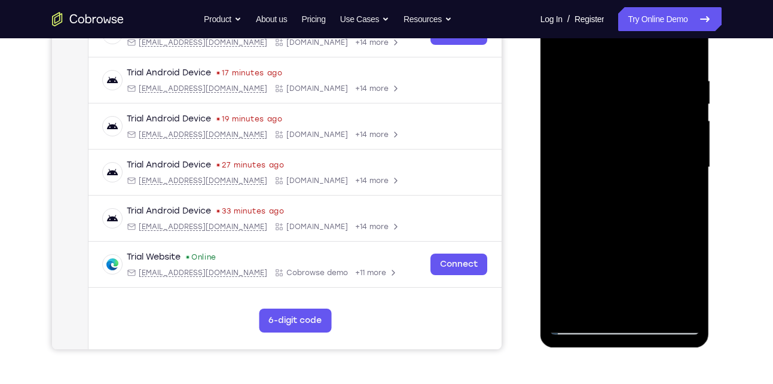
scroll to position [206, 0]
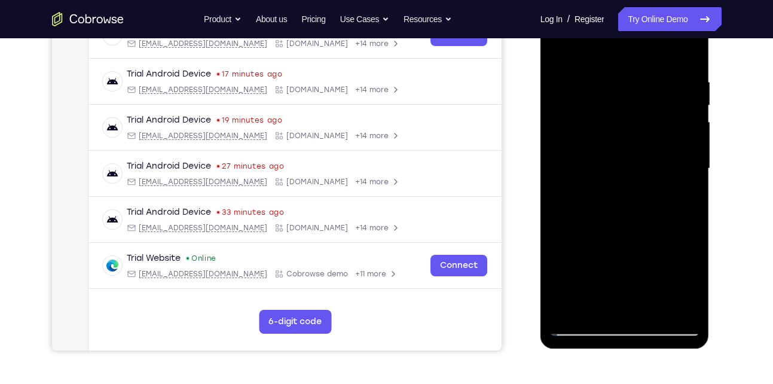
drag, startPoint x: 689, startPoint y: 283, endPoint x: 637, endPoint y: 148, distance: 145.3
click at [637, 148] on div at bounding box center [624, 168] width 151 height 335
drag, startPoint x: 637, startPoint y: 148, endPoint x: 635, endPoint y: 273, distance: 125.6
click at [635, 273] on div at bounding box center [624, 168] width 151 height 335
drag, startPoint x: 642, startPoint y: 133, endPoint x: 641, endPoint y: 233, distance: 99.8
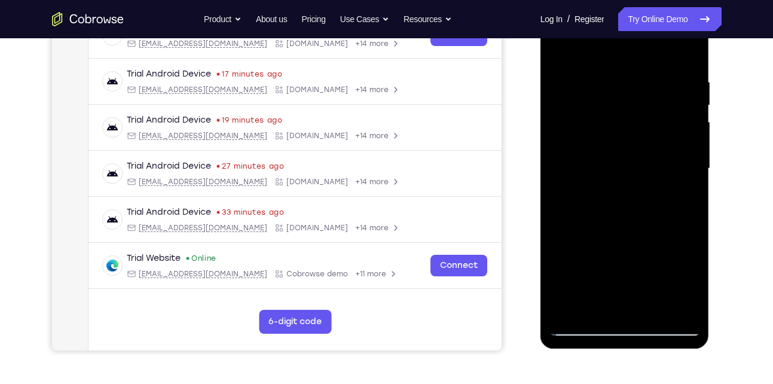
click at [641, 233] on div at bounding box center [624, 168] width 151 height 335
click at [687, 277] on div at bounding box center [624, 168] width 151 height 335
drag, startPoint x: 633, startPoint y: 107, endPoint x: 632, endPoint y: 306, distance: 199.1
click at [632, 306] on div at bounding box center [624, 168] width 151 height 335
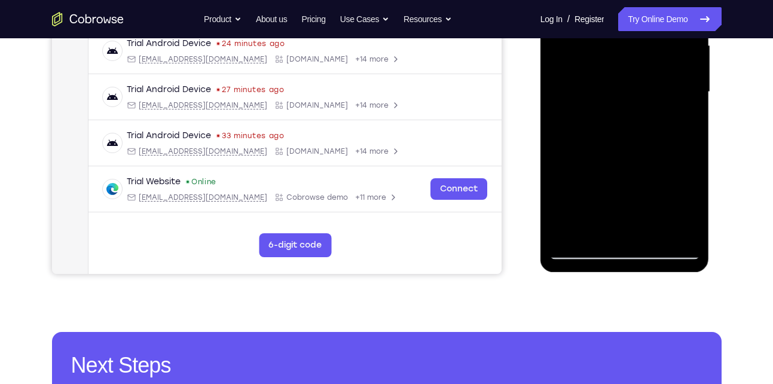
scroll to position [283, 0]
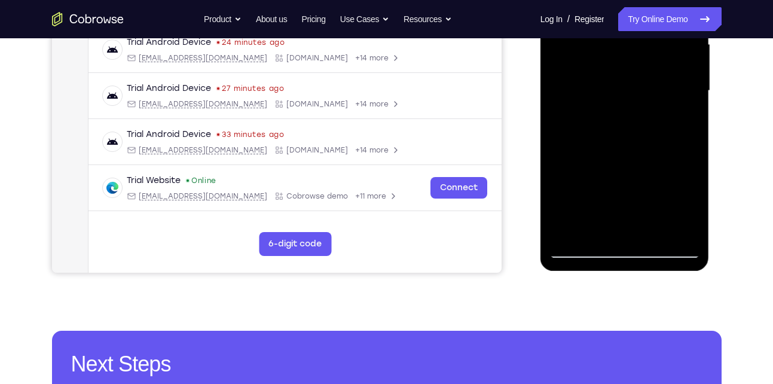
click at [683, 236] on div at bounding box center [624, 90] width 151 height 335
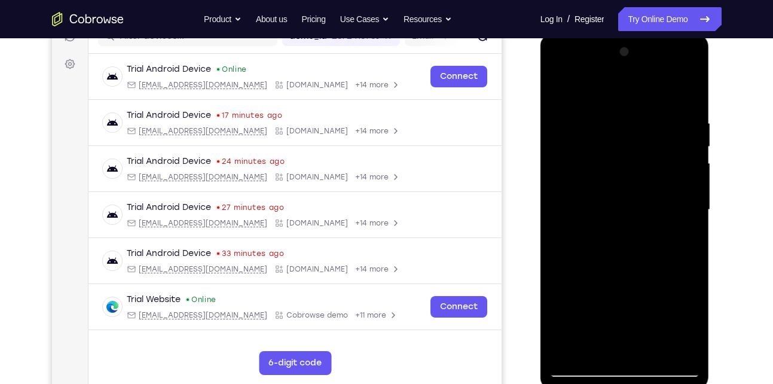
scroll to position [164, 0]
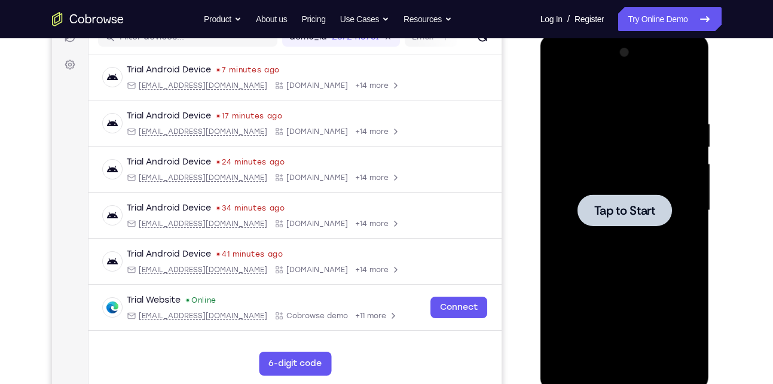
click at [667, 203] on div at bounding box center [625, 210] width 94 height 32
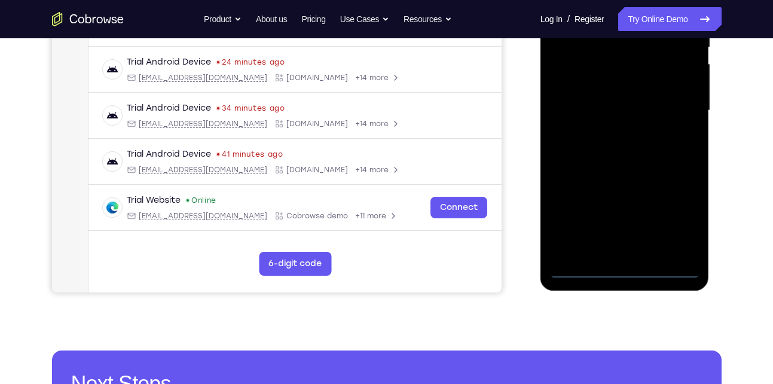
scroll to position [266, 0]
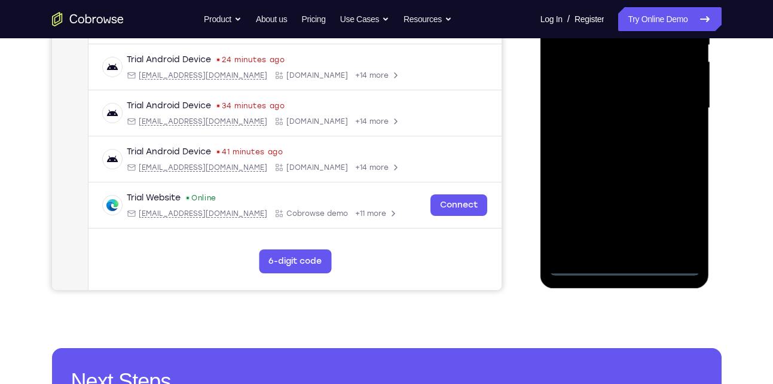
click at [621, 267] on div at bounding box center [624, 108] width 151 height 335
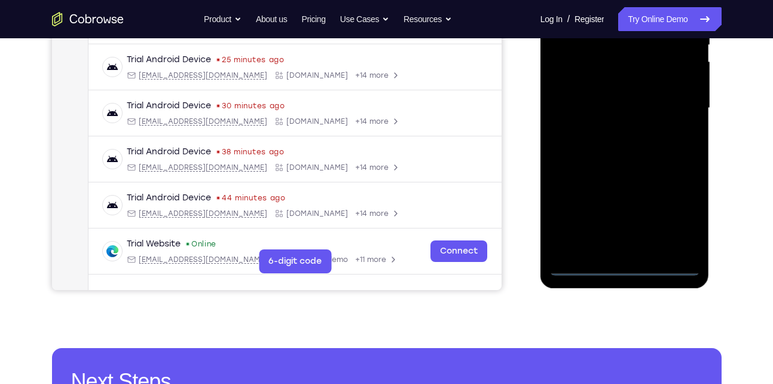
click at [683, 215] on div at bounding box center [624, 108] width 151 height 335
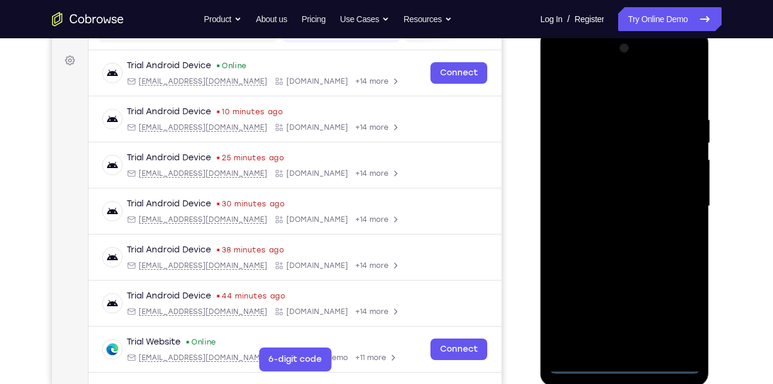
scroll to position [166, 0]
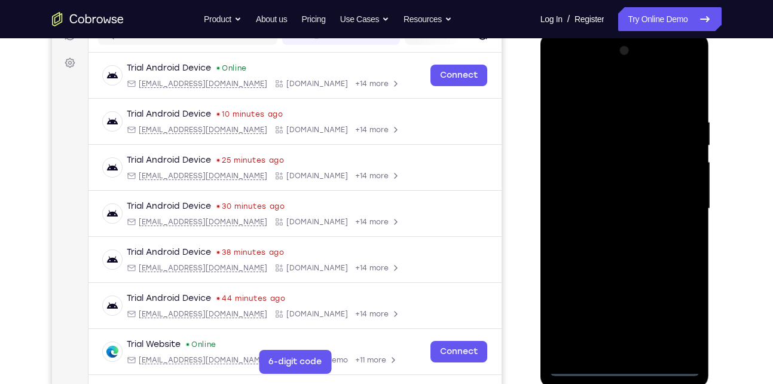
click at [597, 91] on div at bounding box center [624, 208] width 151 height 335
click at [680, 198] on div at bounding box center [624, 208] width 151 height 335
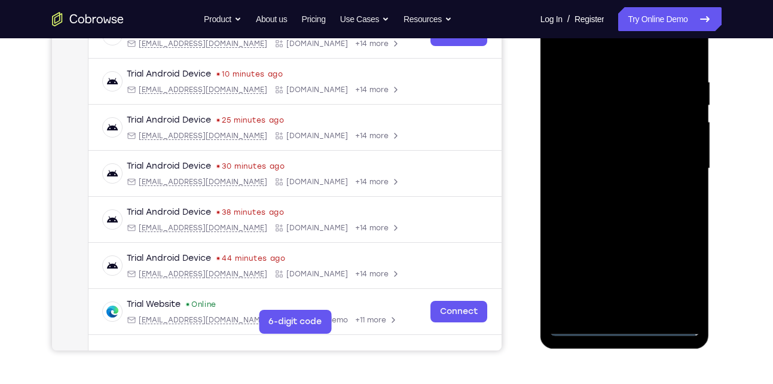
scroll to position [206, 0]
click at [611, 191] on div at bounding box center [624, 168] width 151 height 335
click at [623, 154] on div at bounding box center [624, 168] width 151 height 335
click at [612, 167] on div at bounding box center [624, 168] width 151 height 335
click at [580, 208] on div at bounding box center [624, 168] width 151 height 335
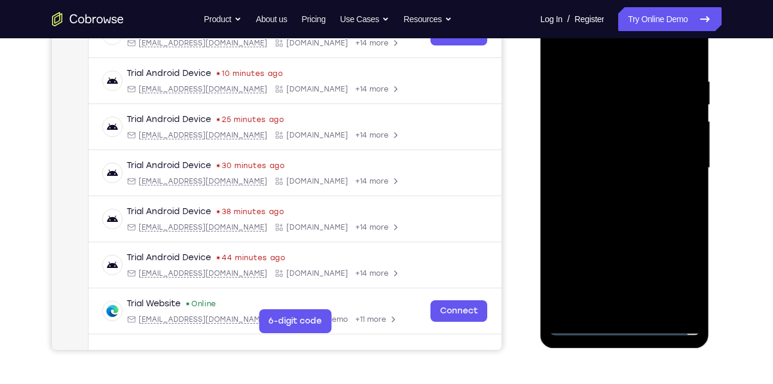
click at [580, 208] on div at bounding box center [624, 168] width 151 height 335
drag, startPoint x: 610, startPoint y: 88, endPoint x: 603, endPoint y: 240, distance: 152.7
click at [603, 240] on div at bounding box center [624, 168] width 151 height 335
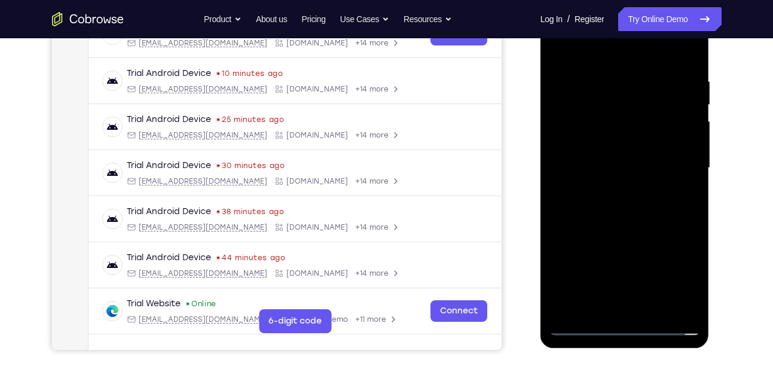
scroll to position [164, 0]
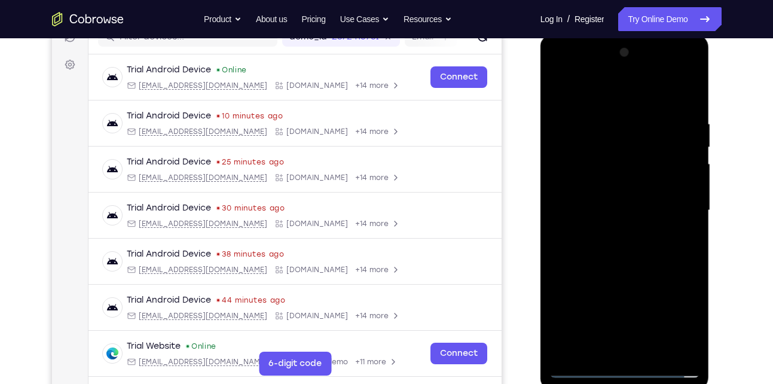
drag, startPoint x: 603, startPoint y: 96, endPoint x: 600, endPoint y: 55, distance: 40.8
click at [600, 55] on div at bounding box center [624, 210] width 151 height 335
click at [599, 198] on div at bounding box center [624, 210] width 151 height 335
click at [613, 212] on div at bounding box center [624, 210] width 151 height 335
click at [615, 185] on div at bounding box center [624, 210] width 151 height 335
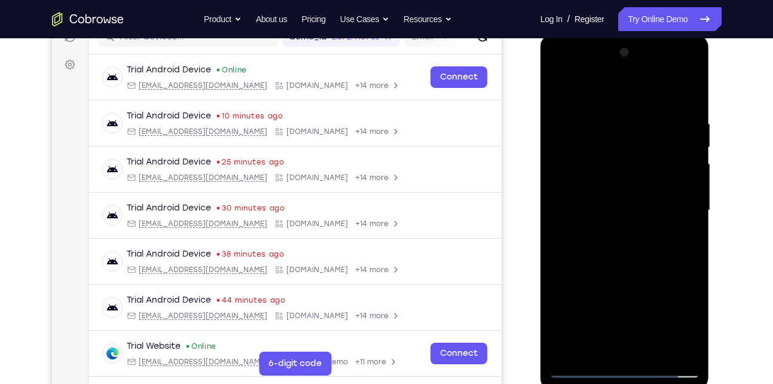
click at [607, 206] on div at bounding box center [624, 210] width 151 height 335
click at [593, 242] on div at bounding box center [624, 210] width 151 height 335
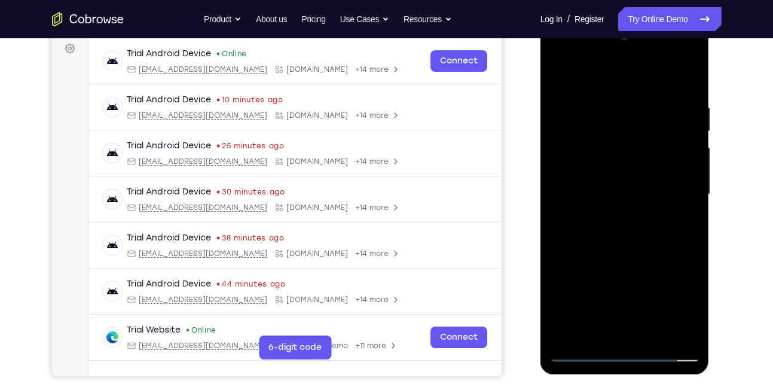
scroll to position [181, 0]
click at [611, 233] on div at bounding box center [624, 193] width 151 height 335
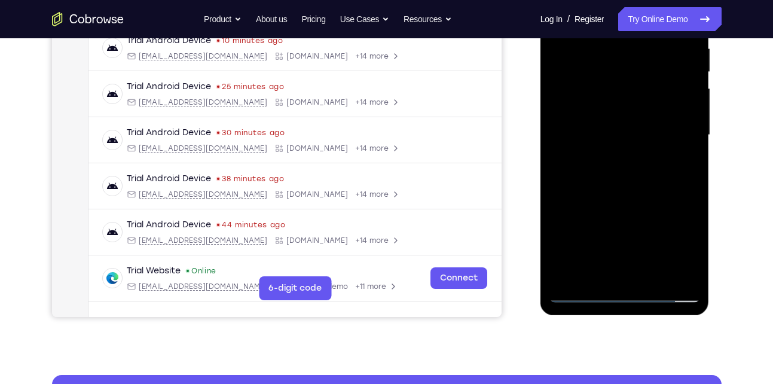
scroll to position [240, 0]
click at [616, 192] on div at bounding box center [624, 134] width 151 height 335
drag, startPoint x: 618, startPoint y: 213, endPoint x: 608, endPoint y: 124, distance: 89.7
click at [608, 124] on div at bounding box center [624, 134] width 151 height 335
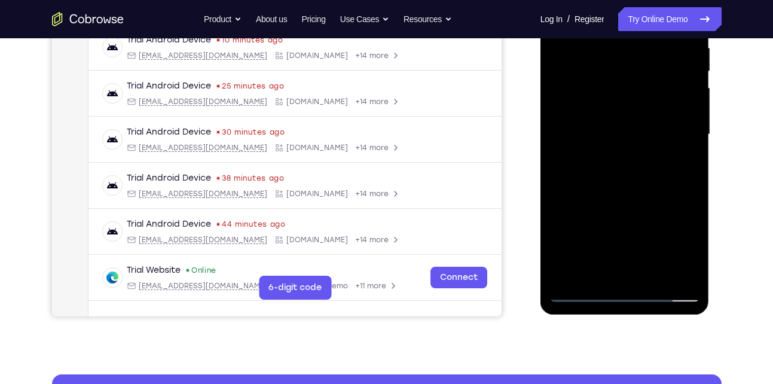
click at [608, 124] on div at bounding box center [624, 134] width 151 height 335
click at [561, 210] on div at bounding box center [624, 134] width 151 height 335
click at [647, 275] on div at bounding box center [624, 134] width 151 height 335
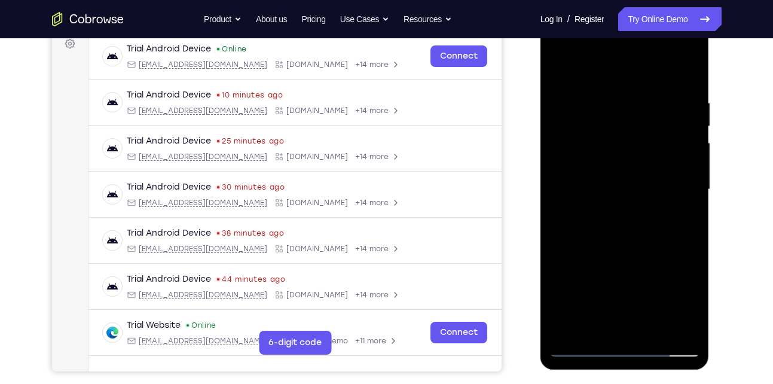
click at [624, 259] on div at bounding box center [624, 189] width 151 height 335
drag, startPoint x: 608, startPoint y: 77, endPoint x: 592, endPoint y: 46, distance: 34.5
click at [592, 46] on div at bounding box center [624, 189] width 151 height 335
click at [569, 72] on div at bounding box center [624, 189] width 151 height 335
drag, startPoint x: 633, startPoint y: 204, endPoint x: 614, endPoint y: 83, distance: 122.8
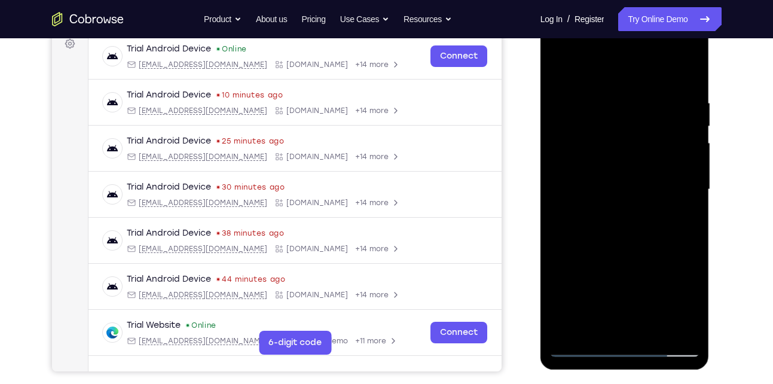
click at [614, 83] on div at bounding box center [624, 189] width 151 height 335
drag, startPoint x: 620, startPoint y: 230, endPoint x: 609, endPoint y: 96, distance: 133.8
click at [609, 96] on div at bounding box center [624, 189] width 151 height 335
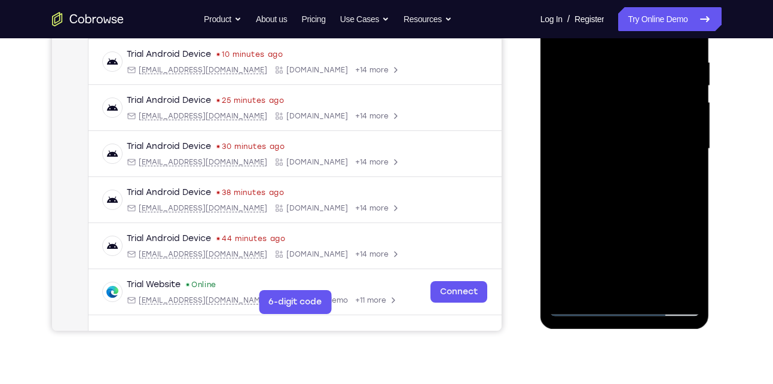
drag, startPoint x: 600, startPoint y: 188, endPoint x: 595, endPoint y: 110, distance: 78.4
click at [595, 110] on div at bounding box center [624, 148] width 151 height 335
drag, startPoint x: 616, startPoint y: 206, endPoint x: 603, endPoint y: 95, distance: 112.0
click at [603, 95] on div at bounding box center [624, 148] width 151 height 335
drag, startPoint x: 645, startPoint y: 223, endPoint x: 635, endPoint y: 138, distance: 86.1
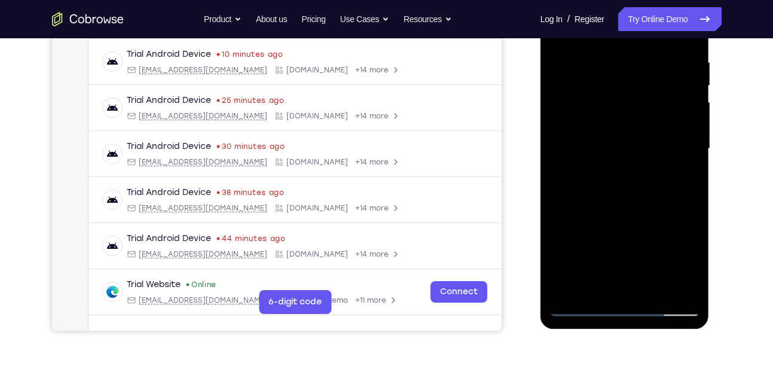
click at [635, 138] on div at bounding box center [624, 148] width 151 height 335
click at [691, 181] on div at bounding box center [624, 148] width 151 height 335
drag, startPoint x: 625, startPoint y: 178, endPoint x: 623, endPoint y: 210, distance: 31.8
click at [623, 210] on div at bounding box center [624, 148] width 151 height 335
click at [557, 192] on div at bounding box center [624, 148] width 151 height 335
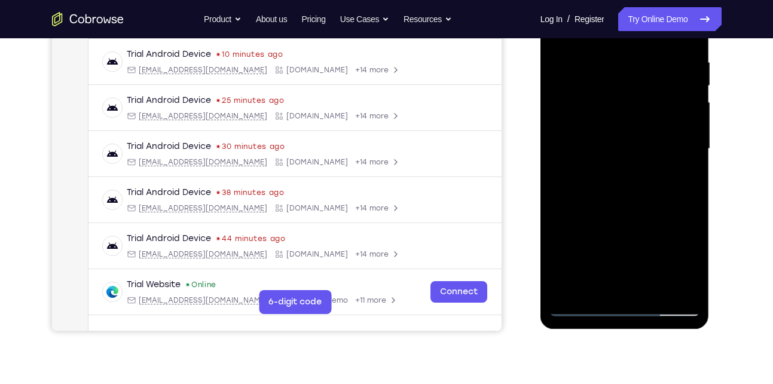
scroll to position [182, 0]
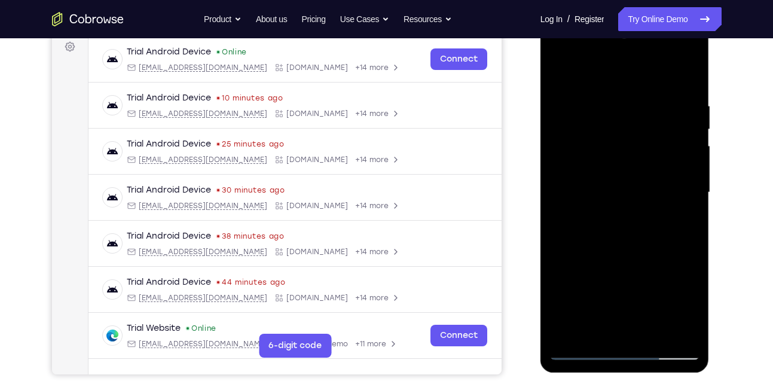
drag, startPoint x: 631, startPoint y: 226, endPoint x: 620, endPoint y: 147, distance: 79.7
click at [620, 147] on div at bounding box center [624, 192] width 151 height 335
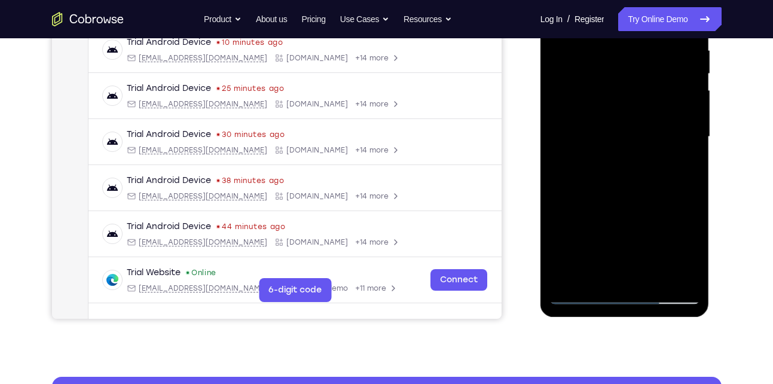
scroll to position [238, 0]
drag, startPoint x: 622, startPoint y: 212, endPoint x: 606, endPoint y: 106, distance: 107.1
click at [606, 106] on div at bounding box center [624, 136] width 151 height 335
drag, startPoint x: 609, startPoint y: 228, endPoint x: 603, endPoint y: 74, distance: 154.4
click at [603, 74] on div at bounding box center [624, 136] width 151 height 335
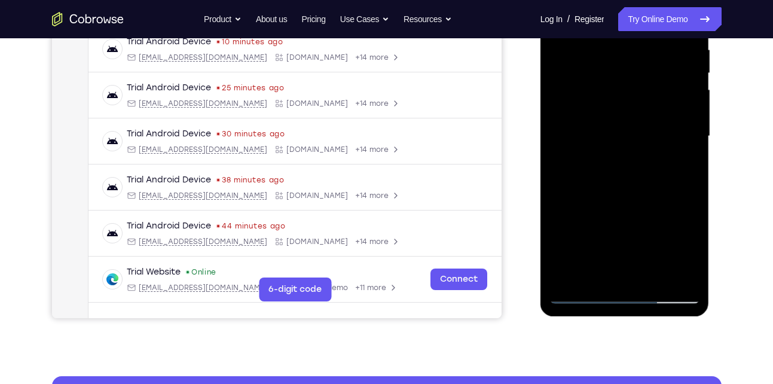
scroll to position [274, 0]
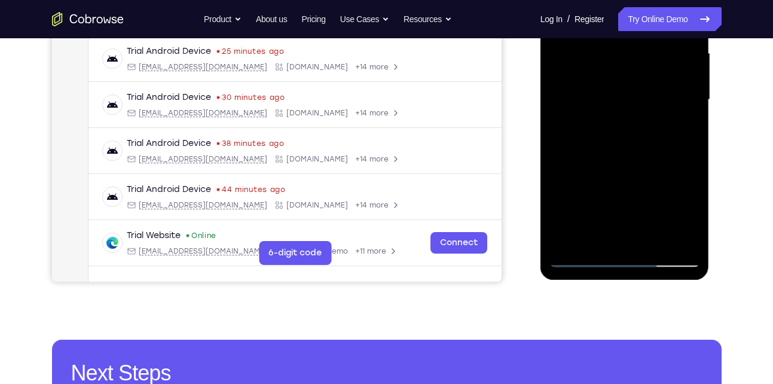
click at [578, 259] on div at bounding box center [624, 99] width 151 height 335
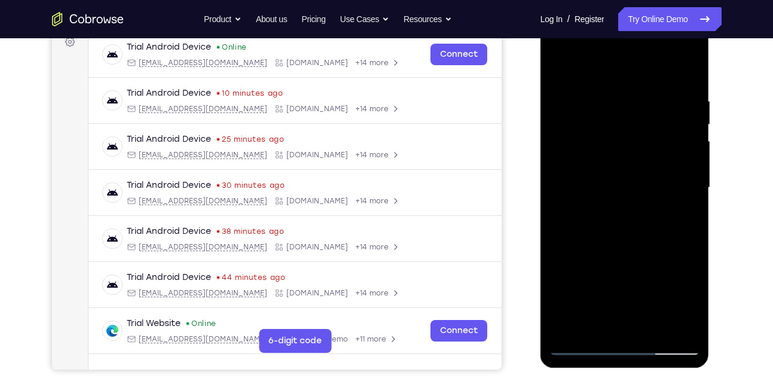
scroll to position [186, 0]
click at [561, 63] on div at bounding box center [624, 188] width 151 height 335
drag, startPoint x: 608, startPoint y: 221, endPoint x: 599, endPoint y: 90, distance: 130.6
click at [599, 90] on div at bounding box center [624, 188] width 151 height 335
drag, startPoint x: 635, startPoint y: 250, endPoint x: 637, endPoint y: 306, distance: 56.2
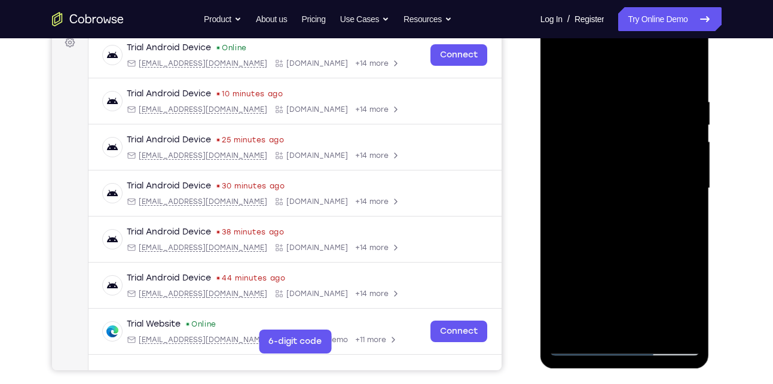
click at [637, 306] on div at bounding box center [624, 188] width 151 height 335
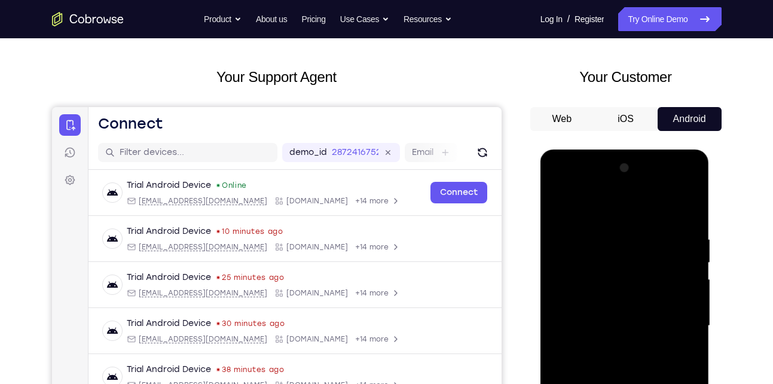
scroll to position [48, 0]
drag, startPoint x: 623, startPoint y: 232, endPoint x: 615, endPoint y: 310, distance: 78.8
click at [615, 310] on div at bounding box center [624, 326] width 151 height 335
click at [611, 218] on div at bounding box center [624, 326] width 151 height 335
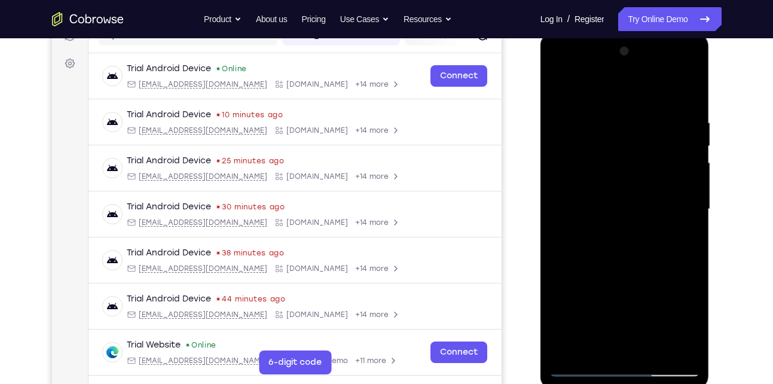
scroll to position [166, 0]
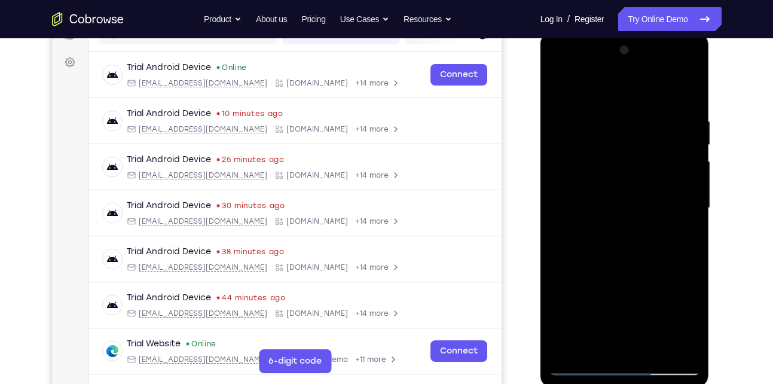
click at [615, 103] on div at bounding box center [624, 208] width 151 height 335
click at [601, 114] on div at bounding box center [624, 208] width 151 height 335
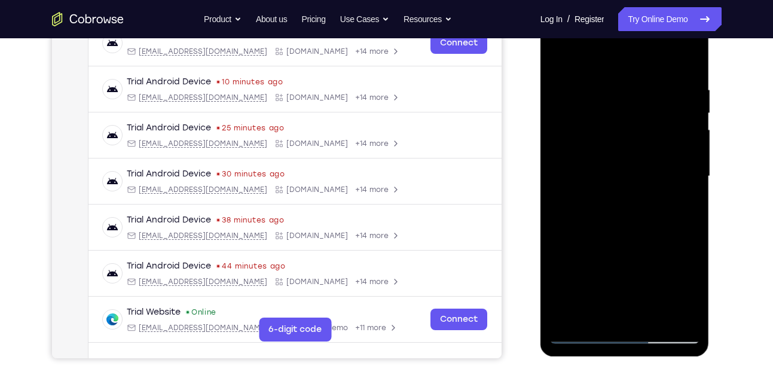
scroll to position [197, 0]
click at [564, 136] on div at bounding box center [624, 177] width 151 height 335
drag, startPoint x: 680, startPoint y: 113, endPoint x: 606, endPoint y: 132, distance: 77.1
click at [606, 132] on div at bounding box center [624, 177] width 151 height 335
click at [677, 135] on div at bounding box center [624, 177] width 151 height 335
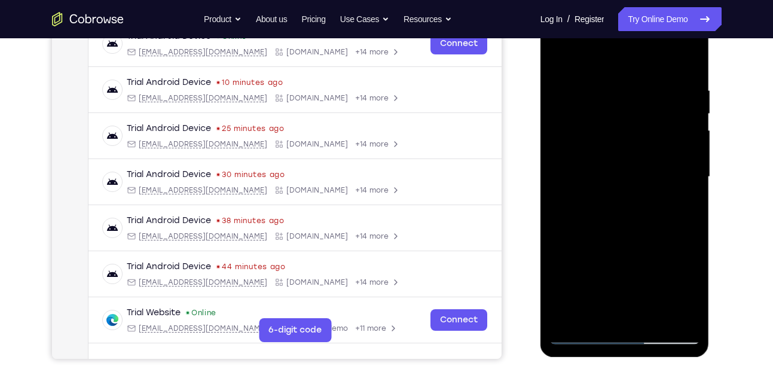
click at [677, 135] on div at bounding box center [624, 177] width 151 height 335
click at [670, 146] on div at bounding box center [624, 177] width 151 height 335
click at [636, 129] on div at bounding box center [624, 177] width 151 height 335
click at [665, 136] on div at bounding box center [624, 177] width 151 height 335
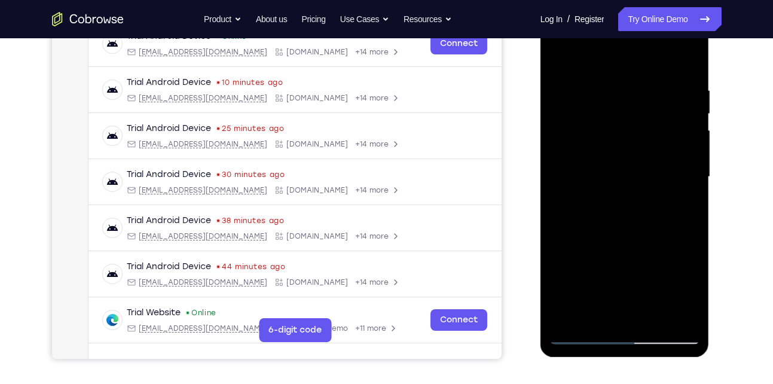
click at [666, 159] on div at bounding box center [624, 177] width 151 height 335
drag, startPoint x: 666, startPoint y: 159, endPoint x: 662, endPoint y: 170, distance: 11.9
click at [662, 170] on div at bounding box center [624, 177] width 151 height 335
click at [674, 125] on div at bounding box center [624, 177] width 151 height 335
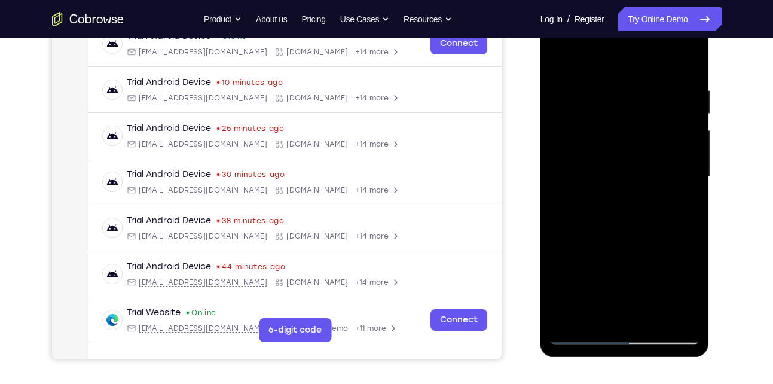
click at [674, 125] on div at bounding box center [624, 177] width 151 height 335
click at [564, 124] on div at bounding box center [624, 177] width 151 height 335
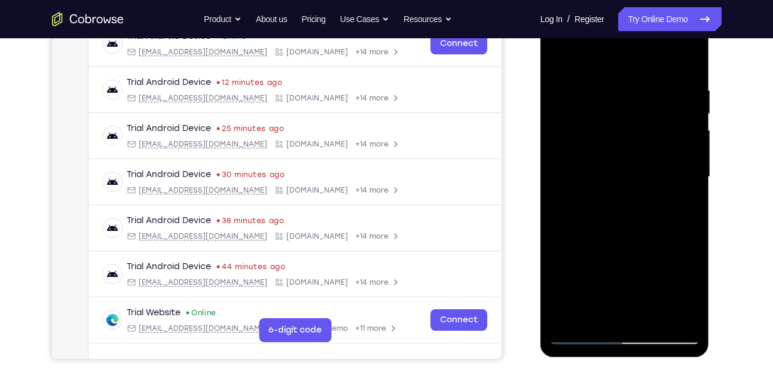
click at [631, 157] on div at bounding box center [624, 177] width 151 height 335
click at [676, 107] on div at bounding box center [624, 177] width 151 height 335
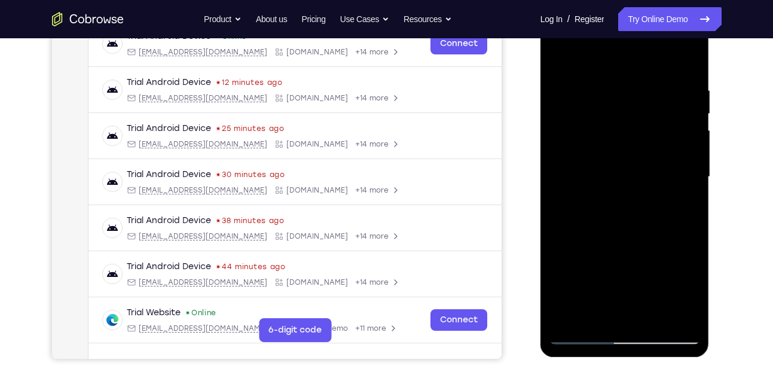
click at [676, 107] on div at bounding box center [624, 177] width 151 height 335
click at [686, 64] on div at bounding box center [624, 177] width 151 height 335
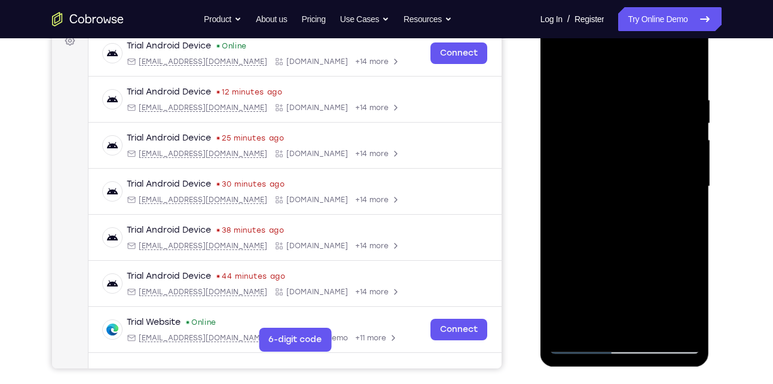
scroll to position [187, 0]
click at [696, 65] on div at bounding box center [624, 187] width 151 height 335
click at [590, 96] on div at bounding box center [624, 187] width 151 height 335
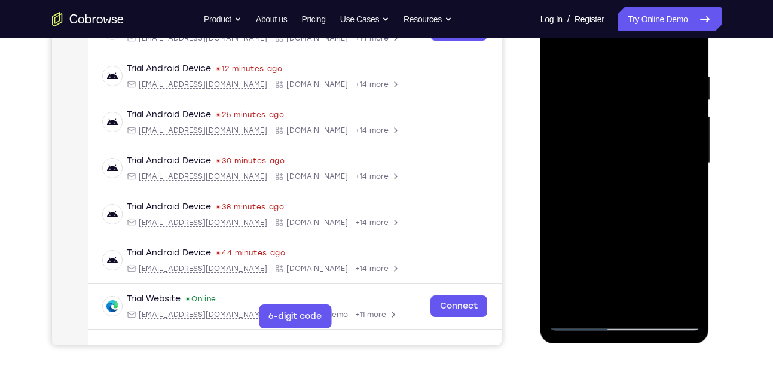
scroll to position [212, 0]
drag, startPoint x: 599, startPoint y: 207, endPoint x: 601, endPoint y: 100, distance: 106.4
click at [601, 100] on div at bounding box center [624, 162] width 151 height 335
drag, startPoint x: 583, startPoint y: 227, endPoint x: 584, endPoint y: 120, distance: 106.4
click at [584, 120] on div at bounding box center [624, 162] width 151 height 335
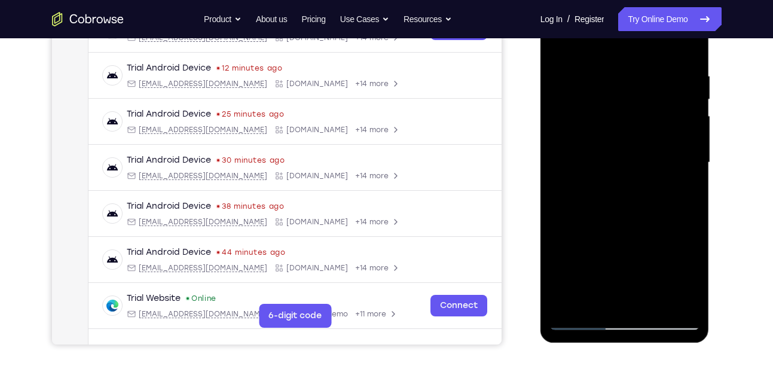
drag, startPoint x: 595, startPoint y: 231, endPoint x: 595, endPoint y: 112, distance: 118.4
click at [595, 112] on div at bounding box center [624, 162] width 151 height 335
click at [593, 233] on div at bounding box center [624, 162] width 151 height 335
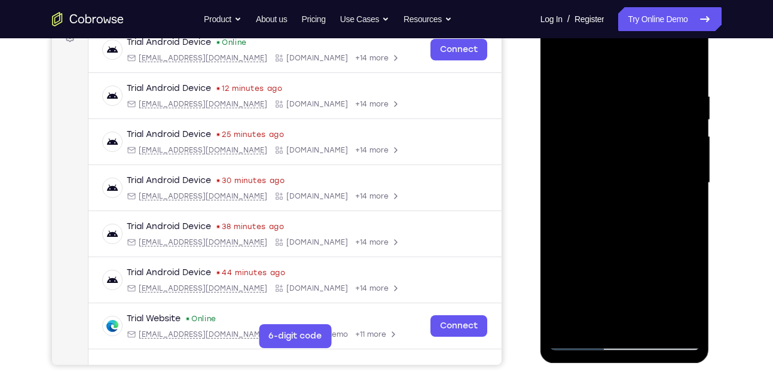
scroll to position [191, 0]
click at [649, 328] on div at bounding box center [624, 183] width 151 height 335
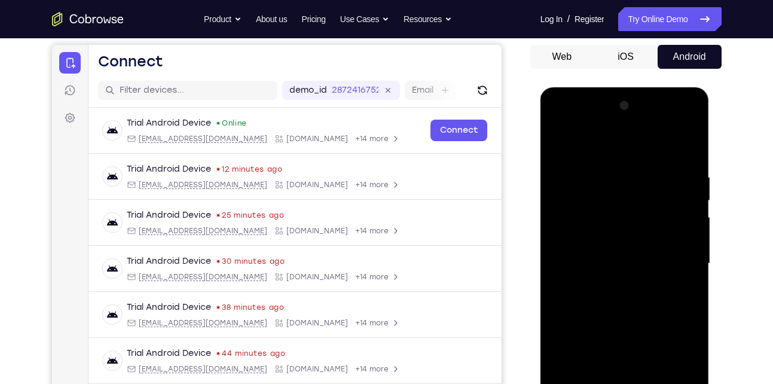
scroll to position [109, 0]
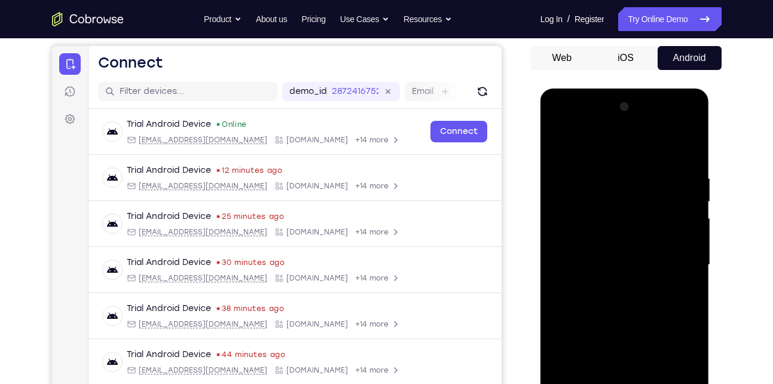
click at [567, 146] on div at bounding box center [624, 264] width 151 height 335
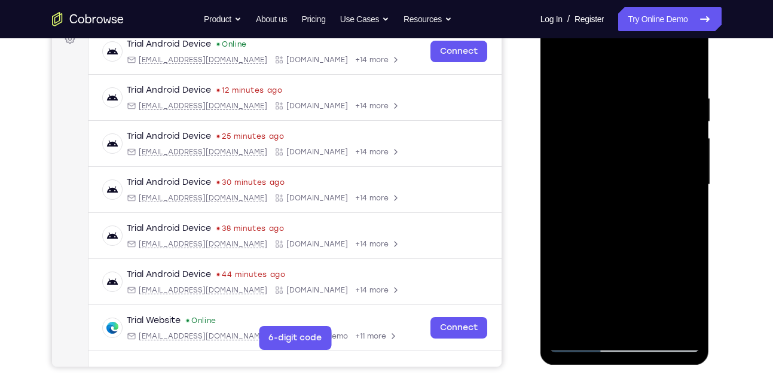
scroll to position [191, 0]
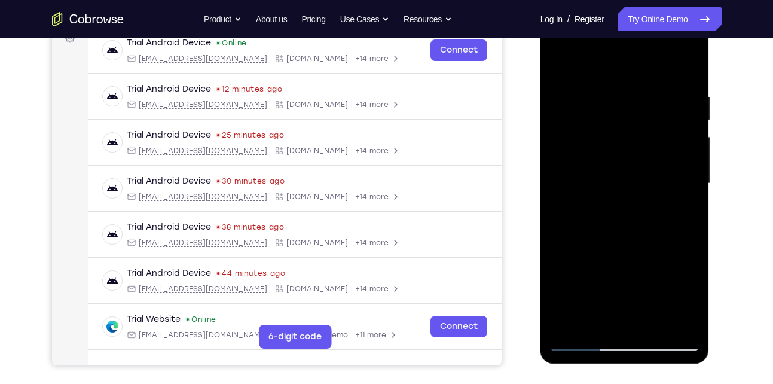
click at [679, 331] on div at bounding box center [624, 183] width 151 height 335
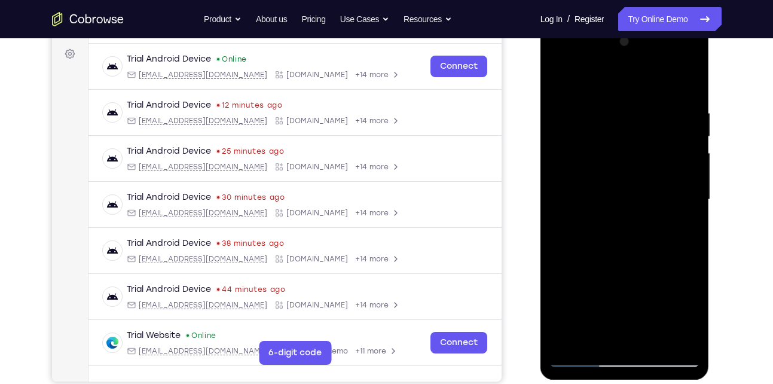
scroll to position [174, 0]
click at [563, 348] on div at bounding box center [624, 200] width 151 height 335
click at [569, 344] on div at bounding box center [624, 200] width 151 height 335
drag, startPoint x: 607, startPoint y: 135, endPoint x: 595, endPoint y: 318, distance: 183.9
click at [595, 318] on div at bounding box center [624, 200] width 151 height 335
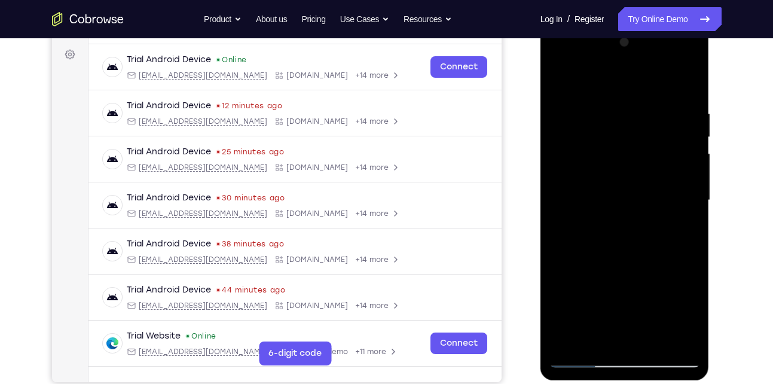
click at [606, 102] on div at bounding box center [624, 200] width 151 height 335
click at [683, 335] on div at bounding box center [624, 200] width 151 height 335
click at [680, 128] on div at bounding box center [624, 200] width 151 height 335
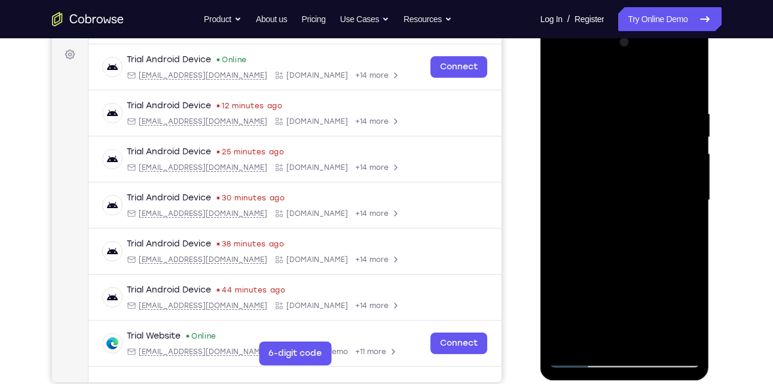
click at [681, 161] on div at bounding box center [624, 200] width 151 height 335
drag, startPoint x: 681, startPoint y: 161, endPoint x: 590, endPoint y: 166, distance: 91.0
click at [590, 166] on div at bounding box center [624, 200] width 151 height 335
click at [677, 192] on div at bounding box center [624, 200] width 151 height 335
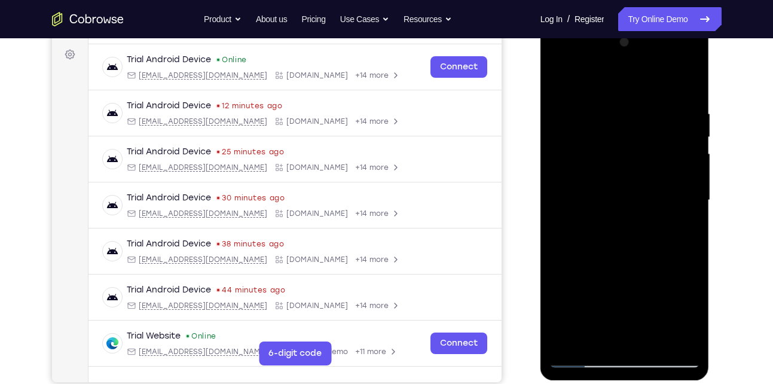
click at [677, 192] on div at bounding box center [624, 200] width 151 height 335
click at [680, 191] on div at bounding box center [624, 200] width 151 height 335
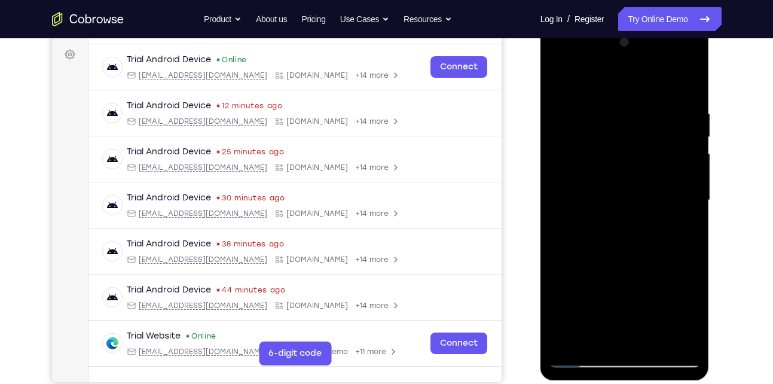
drag, startPoint x: 680, startPoint y: 191, endPoint x: 624, endPoint y: 188, distance: 55.7
click at [624, 188] on div at bounding box center [624, 200] width 151 height 335
click at [560, 172] on div at bounding box center [624, 200] width 151 height 335
click at [668, 196] on div at bounding box center [624, 200] width 151 height 335
click at [688, 152] on div at bounding box center [624, 200] width 151 height 335
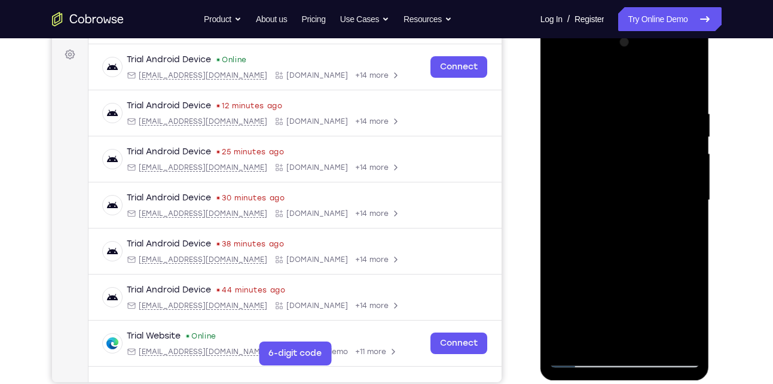
click at [688, 152] on div at bounding box center [624, 200] width 151 height 335
drag, startPoint x: 688, startPoint y: 152, endPoint x: 601, endPoint y: 149, distance: 86.7
click at [601, 149] on div at bounding box center [624, 200] width 151 height 335
click at [665, 129] on div at bounding box center [624, 200] width 151 height 335
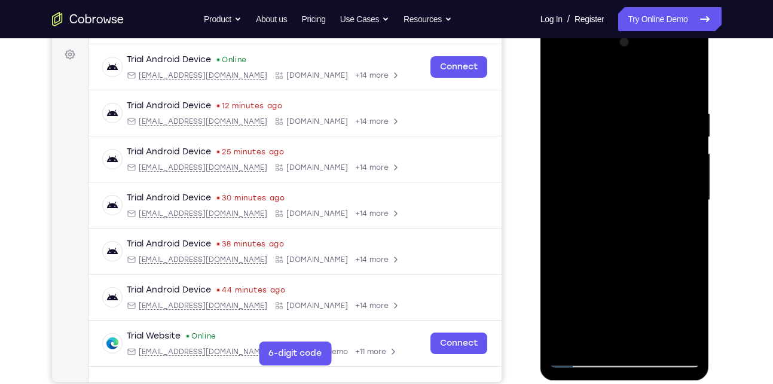
click at [691, 153] on div at bounding box center [624, 200] width 151 height 335
click at [634, 146] on div at bounding box center [624, 200] width 151 height 335
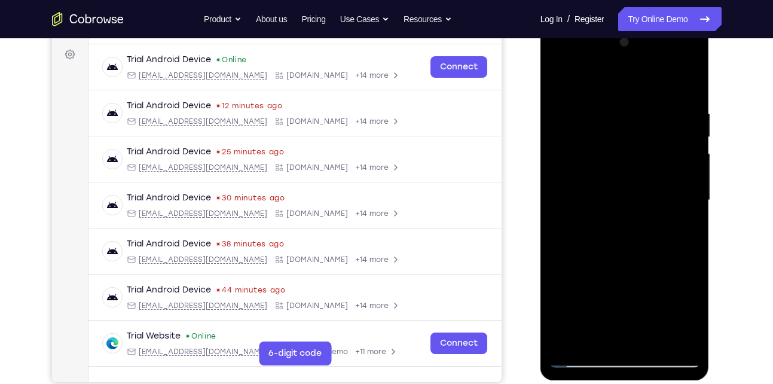
click at [677, 134] on div at bounding box center [624, 200] width 151 height 335
click at [676, 158] on div at bounding box center [624, 200] width 151 height 335
click at [676, 170] on div at bounding box center [624, 200] width 151 height 335
click at [558, 173] on div at bounding box center [624, 200] width 151 height 335
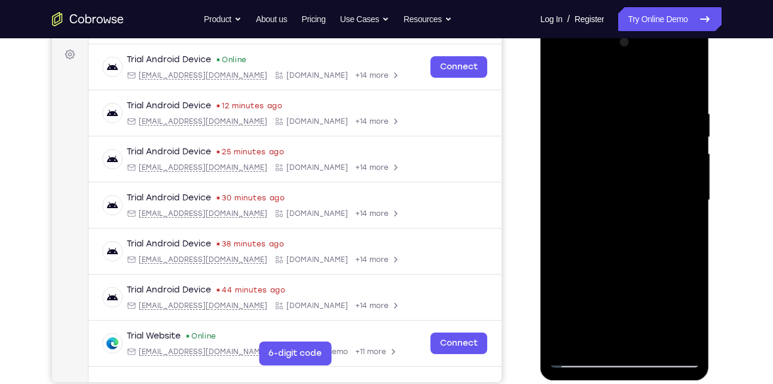
click at [687, 82] on div at bounding box center [624, 200] width 151 height 335
click at [685, 86] on div at bounding box center [624, 200] width 151 height 335
click at [655, 335] on div at bounding box center [624, 200] width 151 height 335
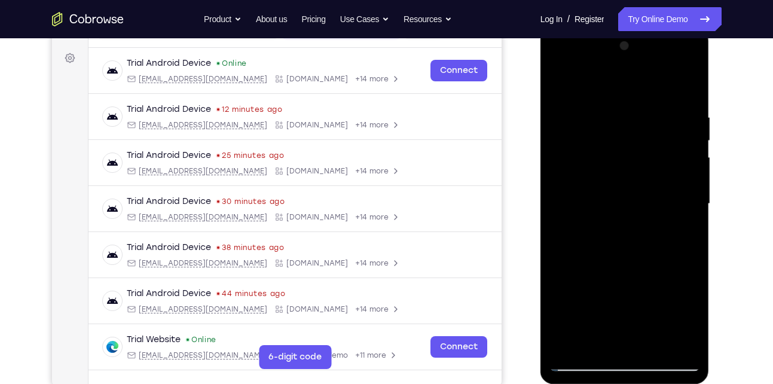
click at [566, 85] on div at bounding box center [624, 203] width 151 height 335
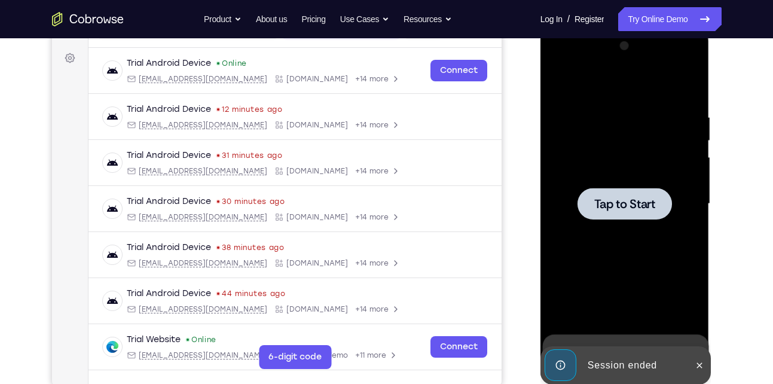
click at [592, 228] on div at bounding box center [624, 203] width 151 height 335
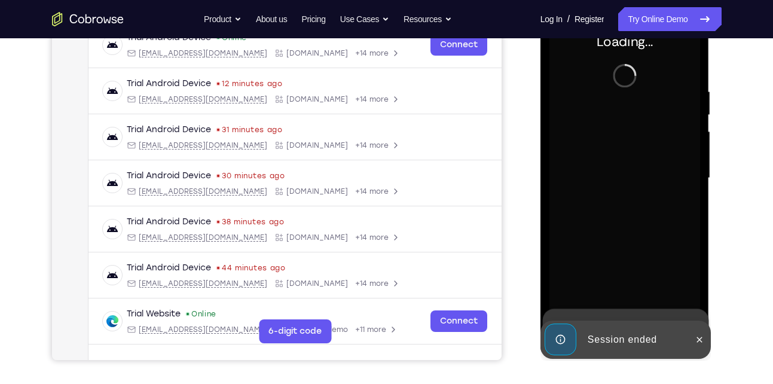
scroll to position [197, 0]
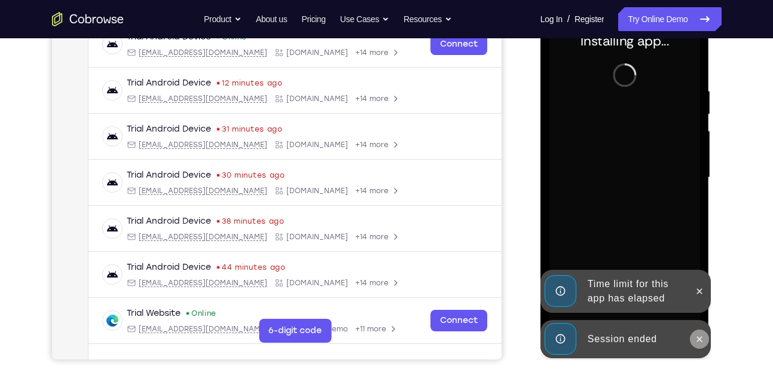
click at [701, 340] on icon at bounding box center [700, 339] width 10 height 10
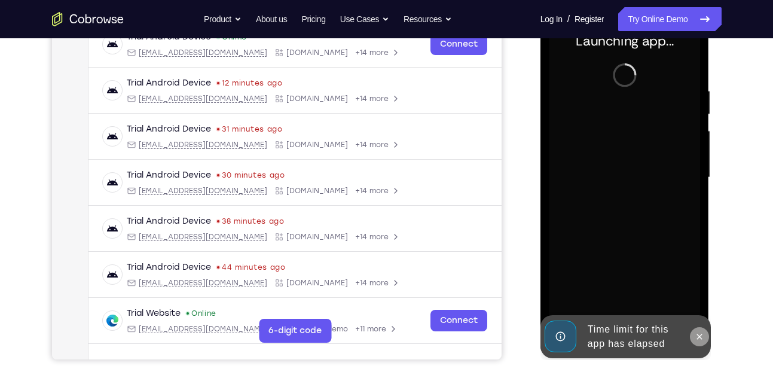
click at [699, 335] on icon at bounding box center [699, 336] width 5 height 5
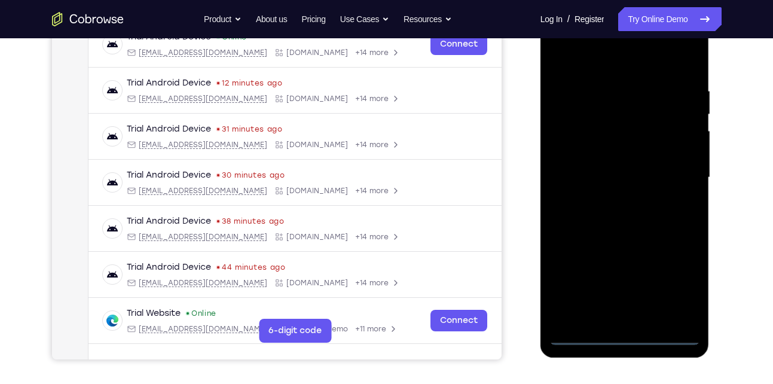
click at [626, 334] on div at bounding box center [624, 177] width 151 height 335
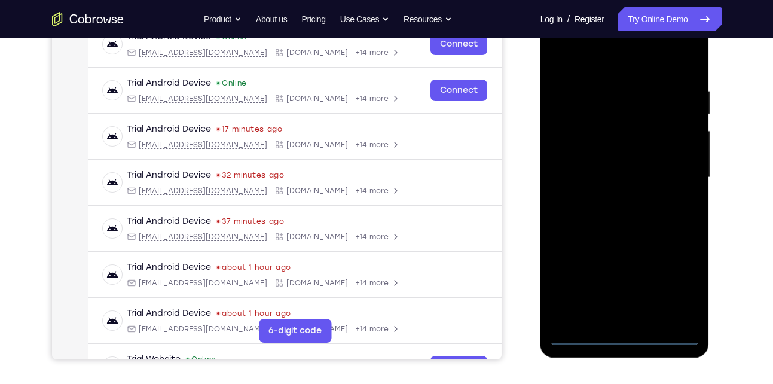
click at [676, 291] on div at bounding box center [624, 177] width 151 height 335
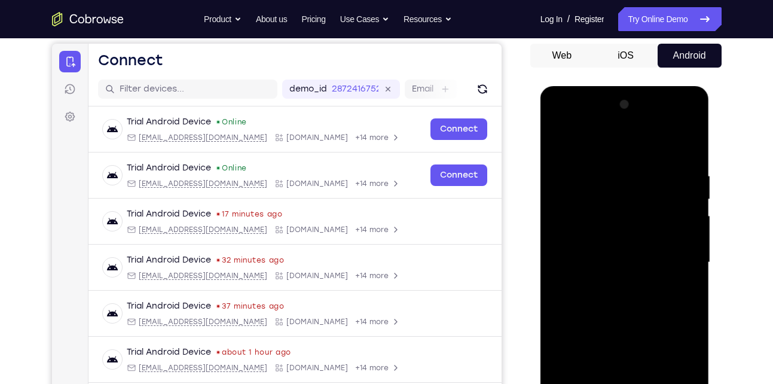
scroll to position [146, 0]
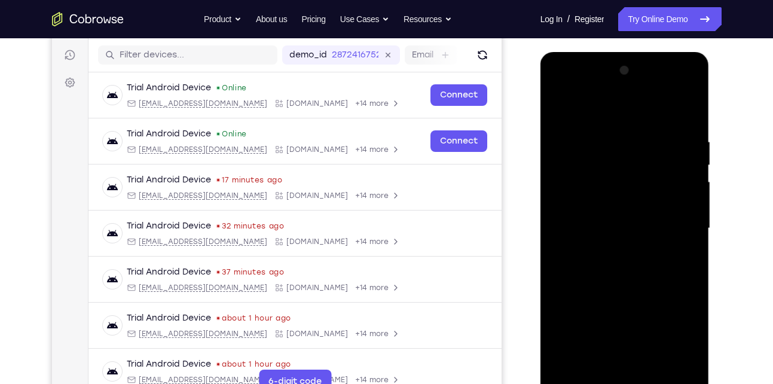
click at [618, 109] on div at bounding box center [624, 228] width 151 height 335
click at [677, 224] on div at bounding box center [624, 228] width 151 height 335
click at [612, 253] on div at bounding box center [624, 228] width 151 height 335
click at [619, 212] on div at bounding box center [624, 228] width 151 height 335
click at [600, 226] on div at bounding box center [624, 228] width 151 height 335
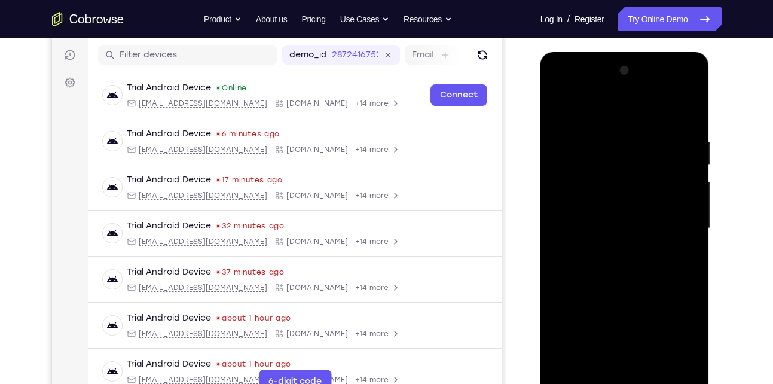
click at [581, 263] on div at bounding box center [624, 228] width 151 height 335
click at [638, 259] on div at bounding box center [624, 228] width 151 height 335
click at [588, 109] on div at bounding box center [624, 228] width 151 height 335
click at [619, 283] on div at bounding box center [624, 228] width 151 height 335
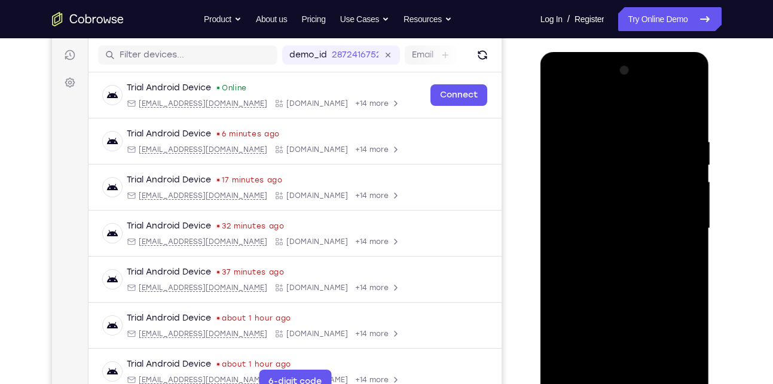
drag, startPoint x: 664, startPoint y: 310, endPoint x: 658, endPoint y: 256, distance: 53.5
click at [658, 256] on div at bounding box center [624, 228] width 151 height 335
click at [692, 325] on div at bounding box center [624, 228] width 151 height 335
click at [571, 369] on div at bounding box center [624, 228] width 151 height 335
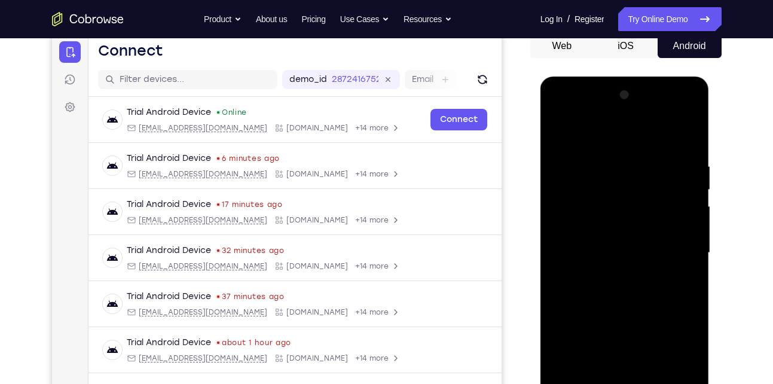
click at [599, 157] on div at bounding box center [624, 252] width 151 height 335
click at [689, 198] on div at bounding box center [624, 252] width 151 height 335
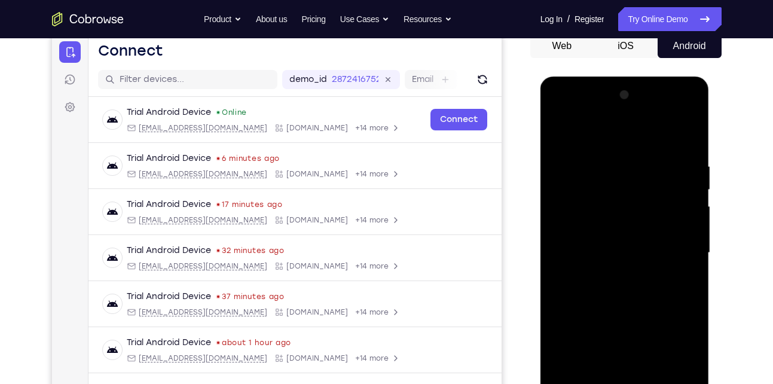
click at [689, 198] on div at bounding box center [624, 252] width 151 height 335
click at [670, 240] on div at bounding box center [624, 252] width 151 height 335
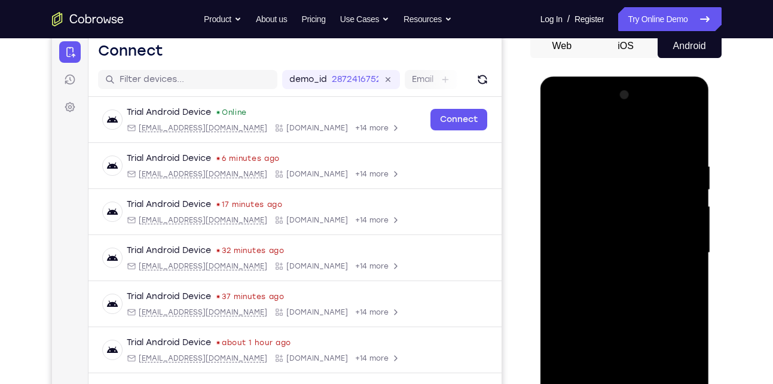
click at [683, 219] on div at bounding box center [624, 252] width 151 height 335
click at [573, 230] on div at bounding box center [624, 252] width 151 height 335
drag, startPoint x: 674, startPoint y: 206, endPoint x: 610, endPoint y: 212, distance: 63.7
click at [610, 212] on div at bounding box center [624, 252] width 151 height 335
click at [686, 212] on div at bounding box center [624, 252] width 151 height 335
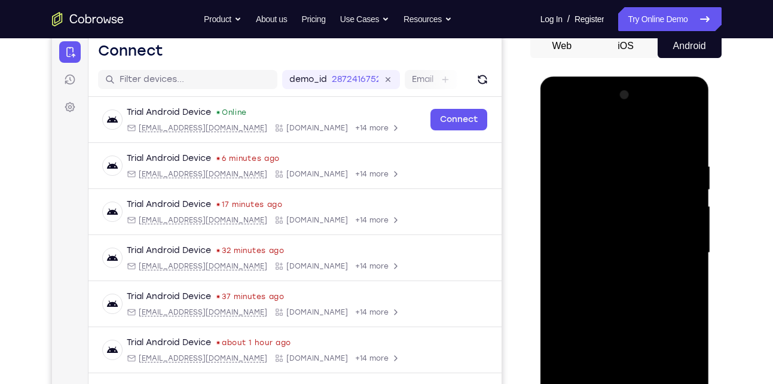
click at [686, 212] on div at bounding box center [624, 252] width 151 height 335
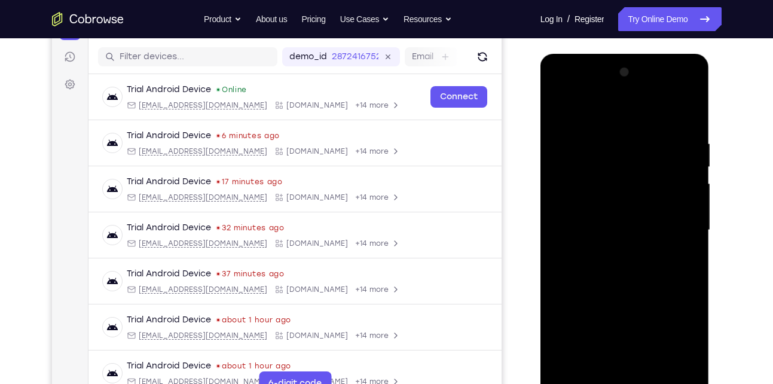
click at [684, 212] on div at bounding box center [624, 230] width 151 height 335
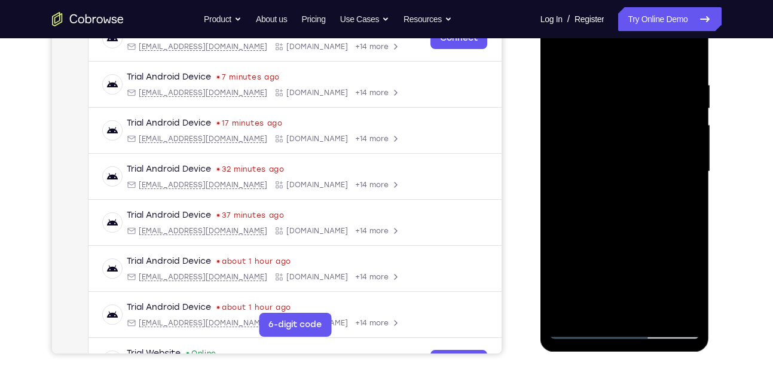
scroll to position [204, 0]
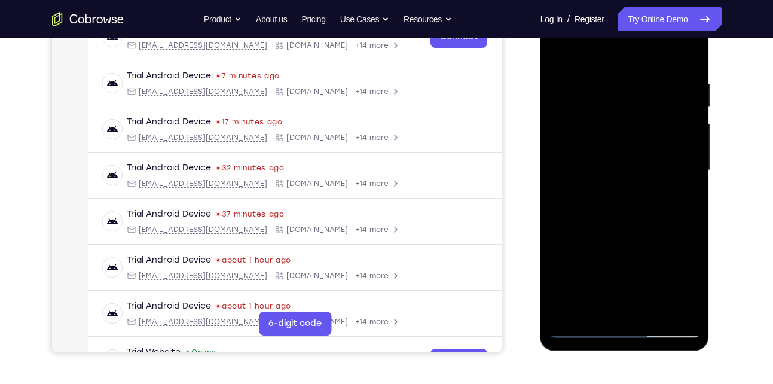
click at [673, 308] on div at bounding box center [624, 170] width 151 height 335
click at [613, 304] on div at bounding box center [624, 170] width 151 height 335
click at [581, 326] on div at bounding box center [624, 170] width 151 height 335
click at [683, 309] on div at bounding box center [624, 170] width 151 height 335
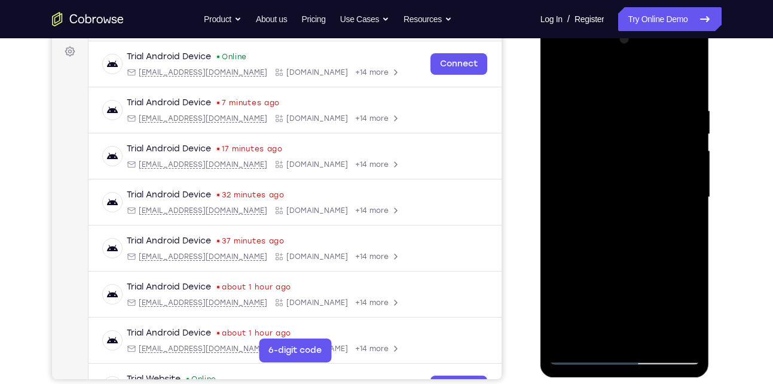
click at [676, 201] on div at bounding box center [624, 197] width 151 height 335
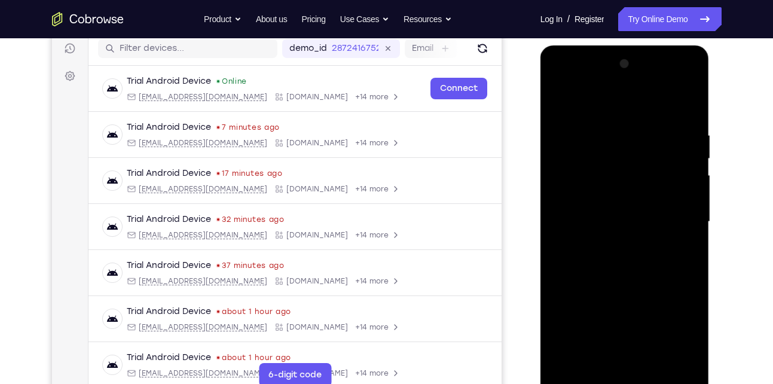
click at [686, 166] on div at bounding box center [624, 221] width 151 height 335
click at [573, 175] on div at bounding box center [624, 221] width 151 height 335
click at [685, 108] on div at bounding box center [624, 221] width 151 height 335
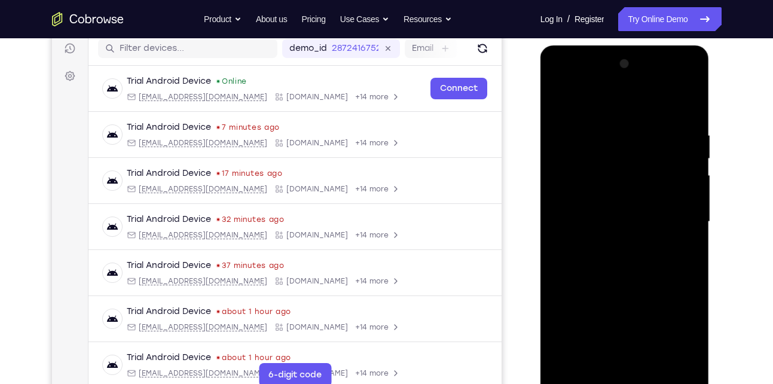
scroll to position [233, 0]
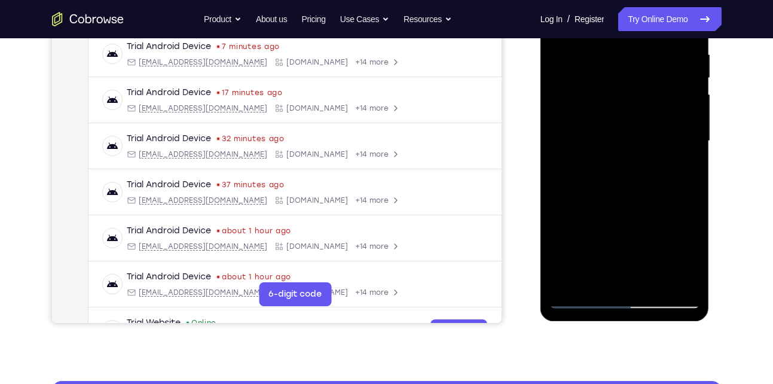
click at [652, 282] on div at bounding box center [624, 141] width 151 height 335
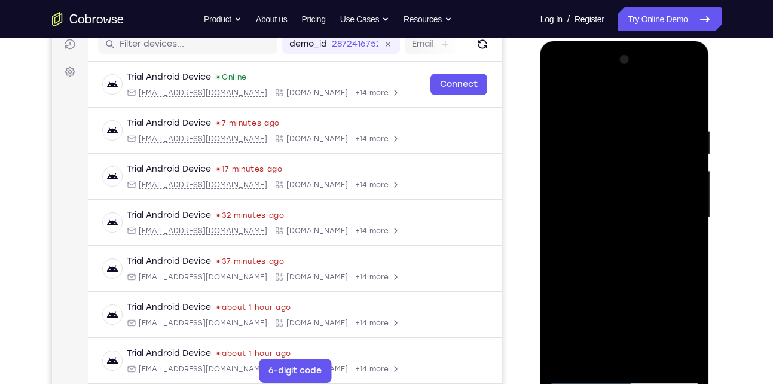
scroll to position [143, 0]
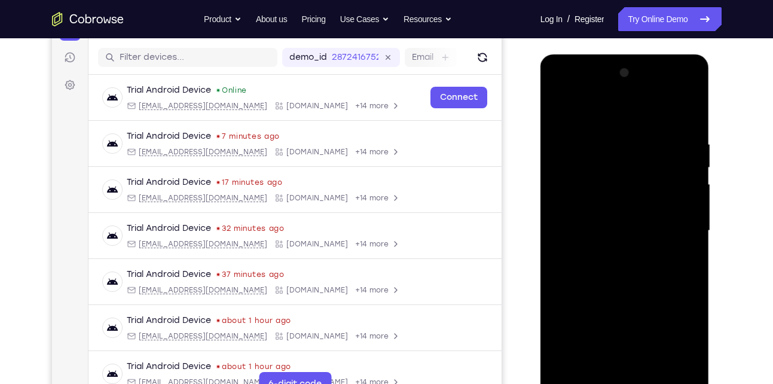
click at [613, 289] on div at bounding box center [624, 230] width 151 height 335
click at [560, 111] on div at bounding box center [624, 230] width 151 height 335
drag, startPoint x: 613, startPoint y: 140, endPoint x: 616, endPoint y: 283, distance: 143.5
click at [616, 283] on div at bounding box center [624, 230] width 151 height 335
click at [615, 138] on div at bounding box center [624, 230] width 151 height 335
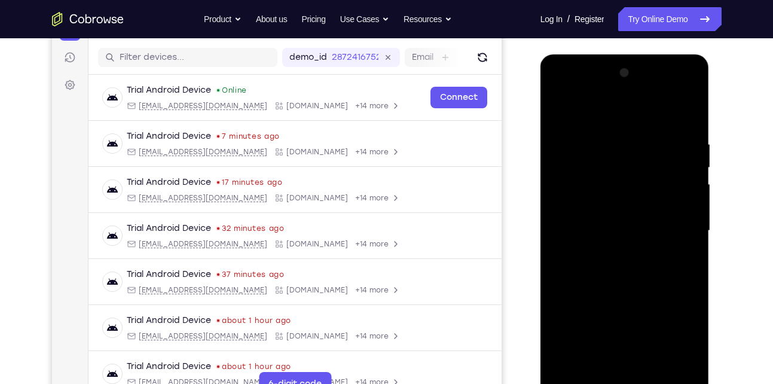
click at [685, 175] on div at bounding box center [624, 230] width 151 height 335
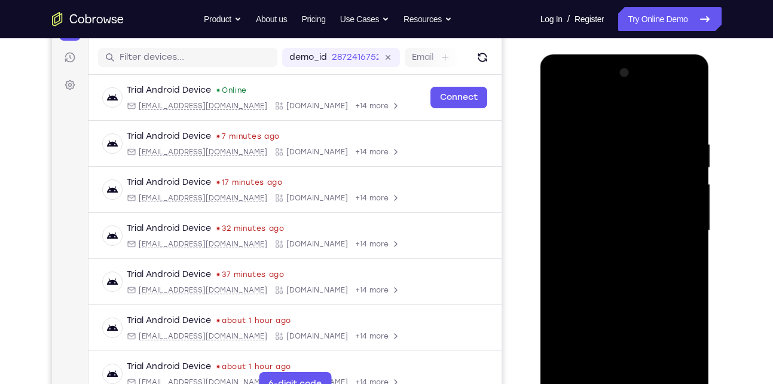
click at [685, 175] on div at bounding box center [624, 230] width 151 height 335
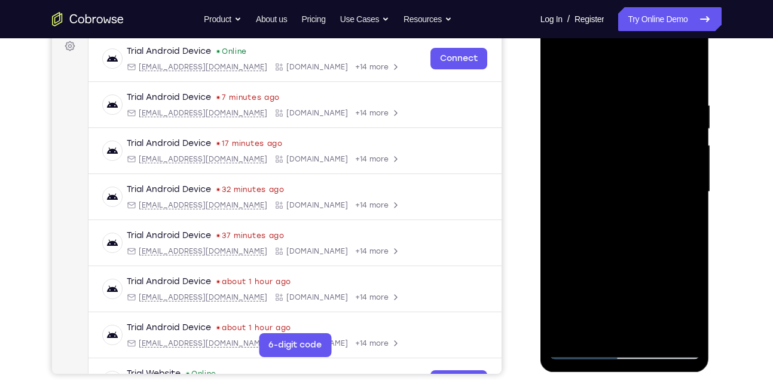
scroll to position [185, 0]
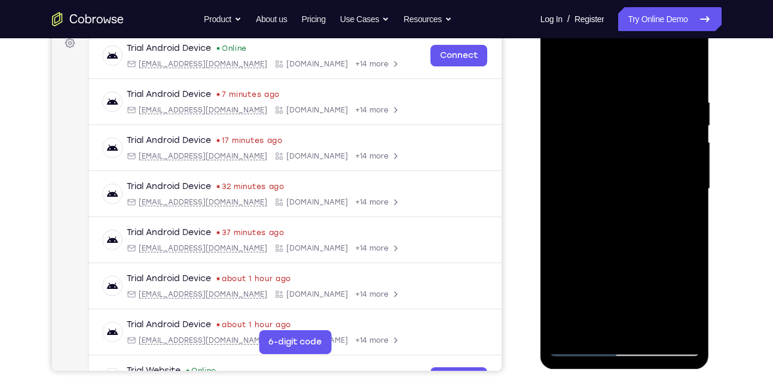
click at [667, 322] on div at bounding box center [624, 189] width 151 height 335
click at [681, 167] on div at bounding box center [624, 189] width 151 height 335
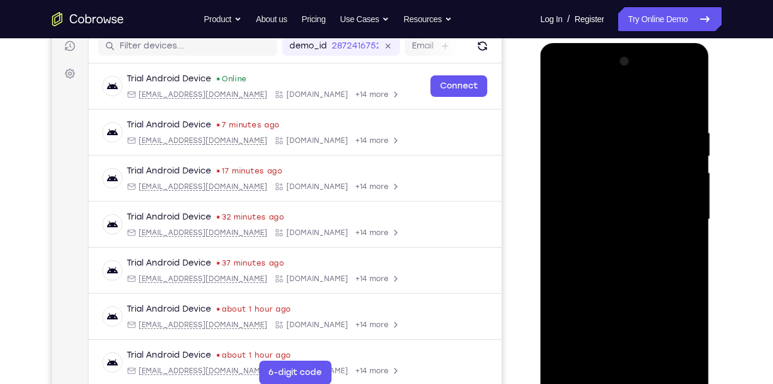
scroll to position [152, 0]
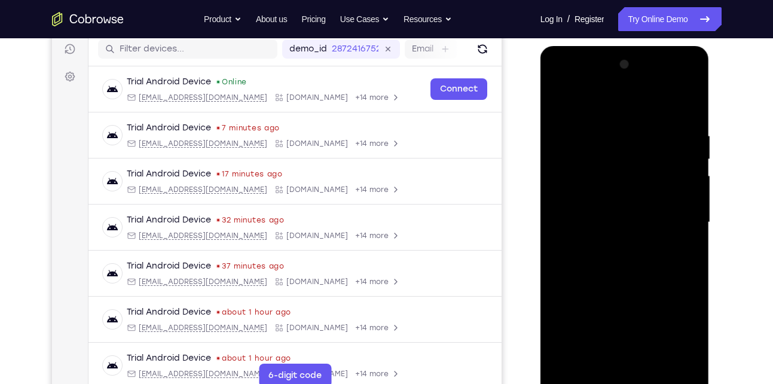
click at [687, 181] on div at bounding box center [624, 222] width 151 height 335
click at [565, 197] on div at bounding box center [624, 222] width 151 height 335
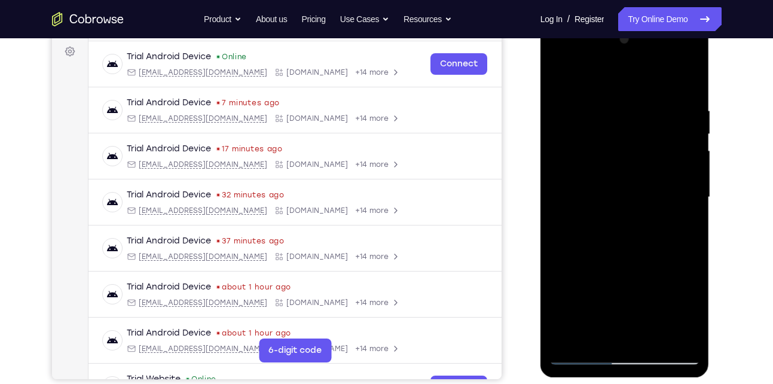
scroll to position [184, 0]
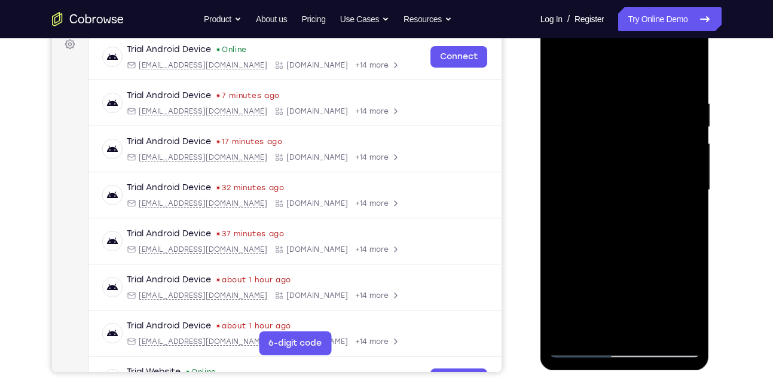
click at [666, 325] on div at bounding box center [624, 190] width 151 height 335
click at [668, 248] on div at bounding box center [624, 190] width 151 height 335
click at [674, 323] on div at bounding box center [624, 190] width 151 height 335
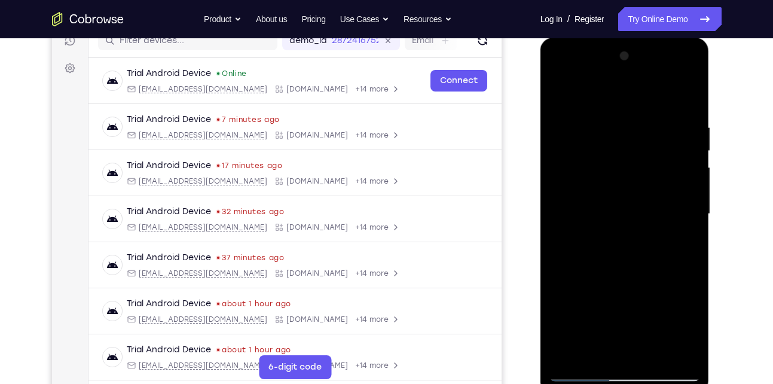
scroll to position [159, 0]
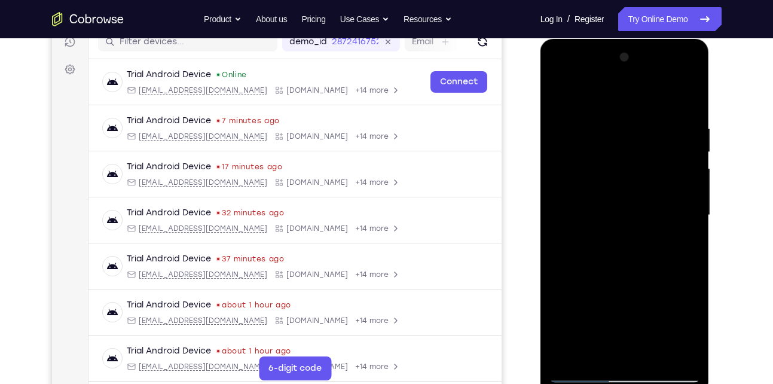
click at [683, 233] on div at bounding box center [624, 215] width 151 height 335
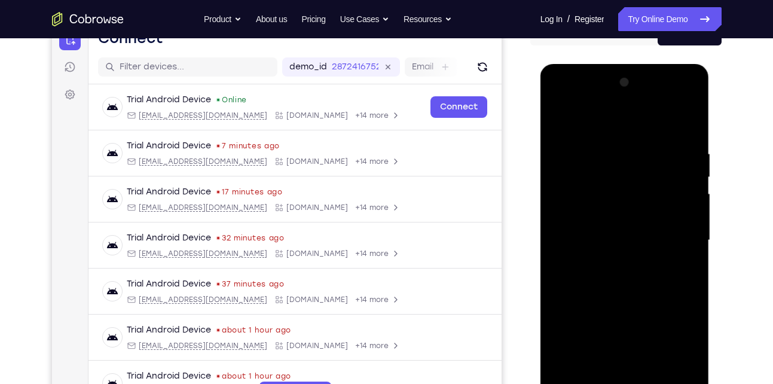
click at [683, 198] on div at bounding box center [624, 240] width 151 height 335
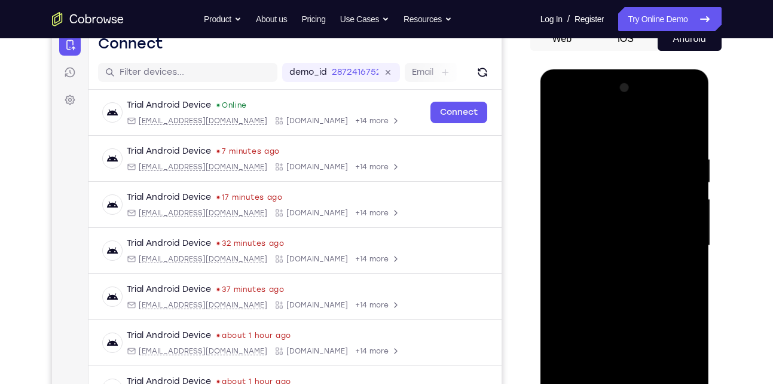
scroll to position [127, 0]
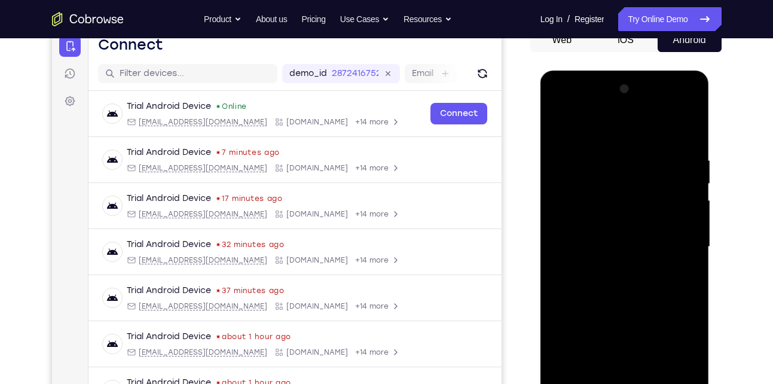
click at [658, 198] on div at bounding box center [624, 247] width 151 height 335
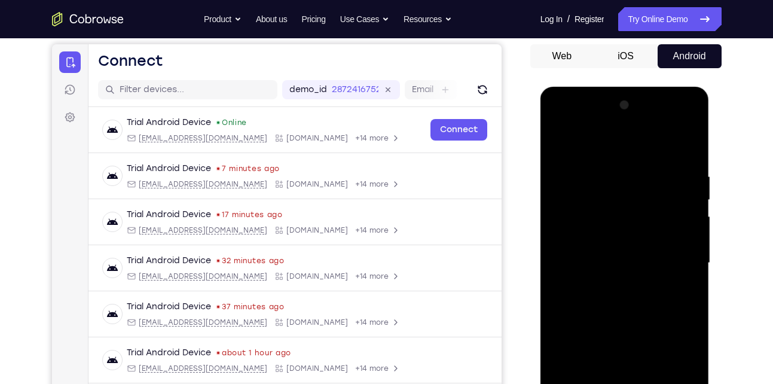
scroll to position [110, 0]
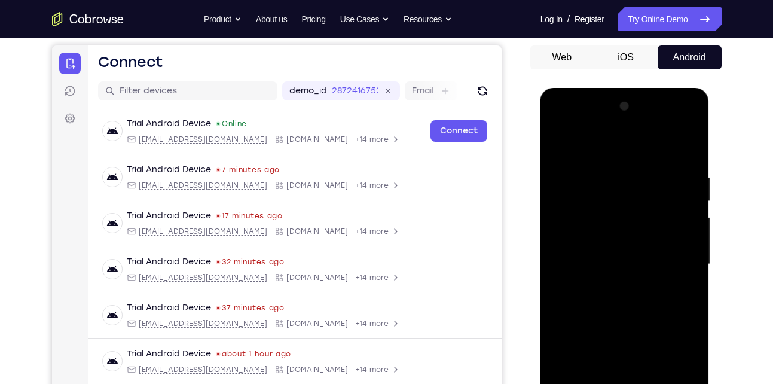
click at [682, 201] on div at bounding box center [624, 264] width 151 height 335
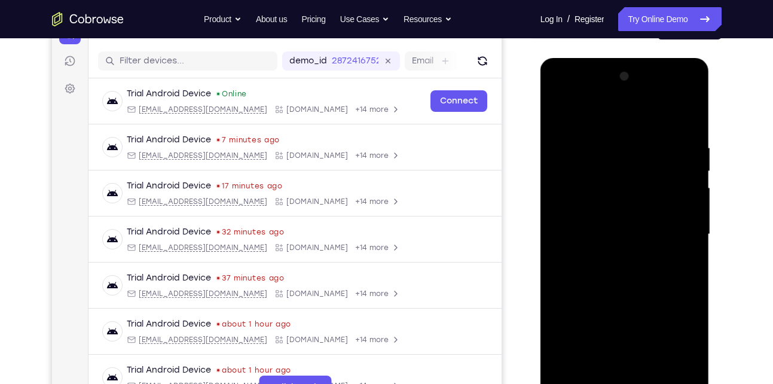
click at [682, 201] on div at bounding box center [624, 234] width 151 height 335
click at [688, 123] on div at bounding box center [624, 234] width 151 height 335
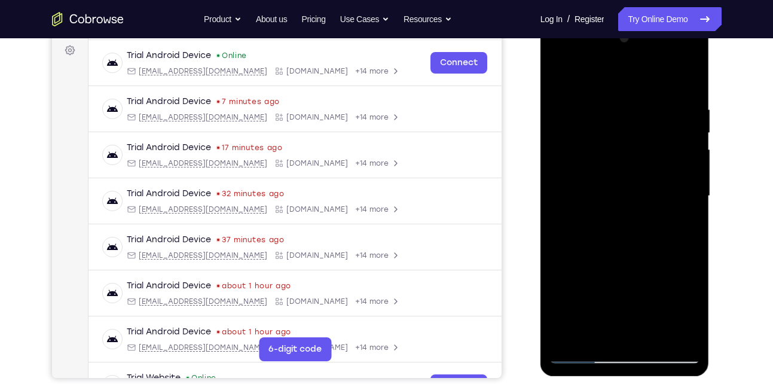
scroll to position [181, 0]
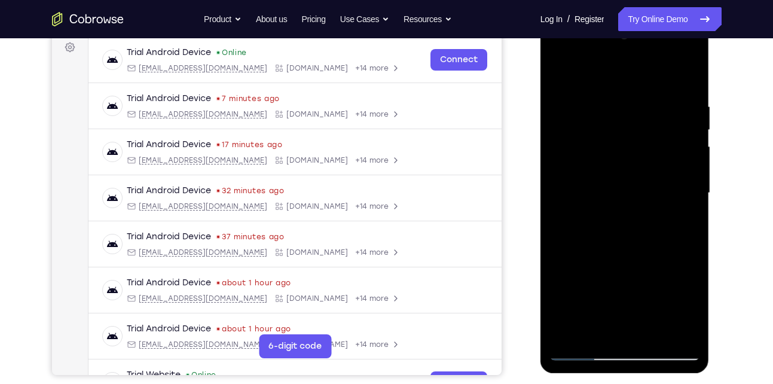
click at [648, 332] on div at bounding box center [624, 193] width 151 height 335
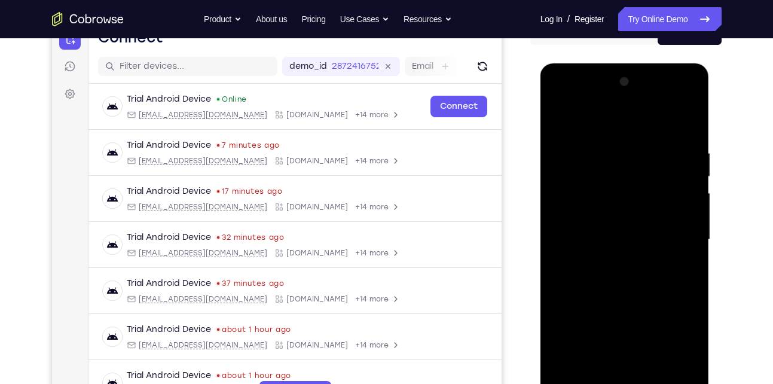
click at [561, 118] on div at bounding box center [624, 239] width 151 height 335
drag, startPoint x: 606, startPoint y: 144, endPoint x: 606, endPoint y: 294, distance: 149.5
click at [606, 294] on div at bounding box center [624, 239] width 151 height 335
click at [609, 146] on div at bounding box center [624, 239] width 151 height 335
click at [683, 184] on div at bounding box center [624, 239] width 151 height 335
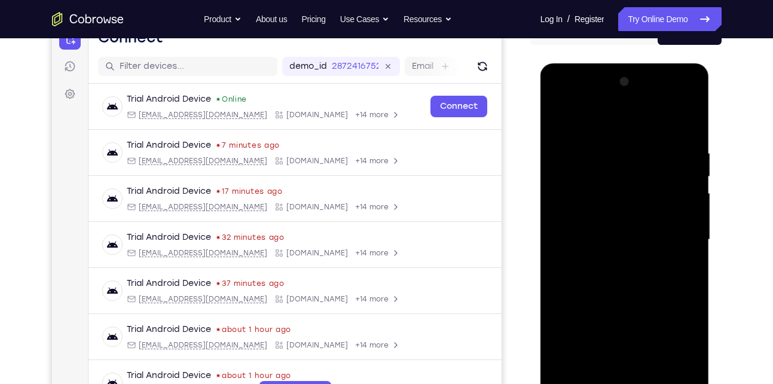
drag, startPoint x: 569, startPoint y: 193, endPoint x: 652, endPoint y: 216, distance: 86.2
click at [652, 216] on div at bounding box center [624, 239] width 151 height 335
drag, startPoint x: 580, startPoint y: 220, endPoint x: 679, endPoint y: 250, distance: 103.7
click at [679, 250] on div at bounding box center [624, 239] width 151 height 335
drag, startPoint x: 658, startPoint y: 182, endPoint x: 591, endPoint y: 185, distance: 66.4
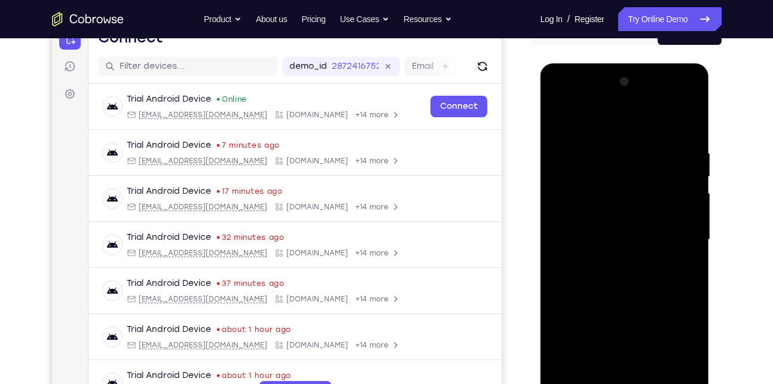
click at [591, 185] on div at bounding box center [624, 239] width 151 height 335
click at [667, 181] on div at bounding box center [624, 239] width 151 height 335
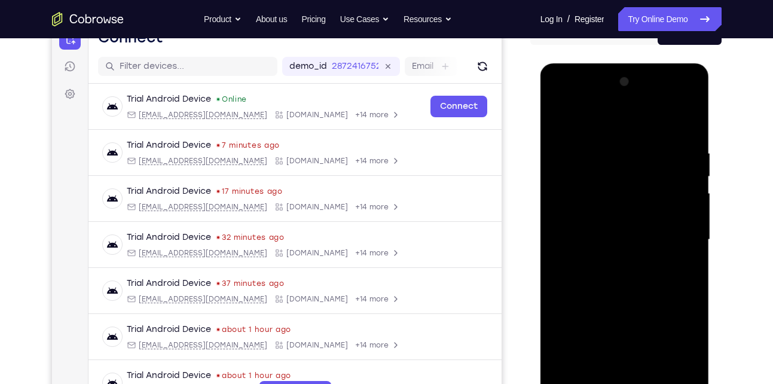
click at [688, 193] on div at bounding box center [624, 239] width 151 height 335
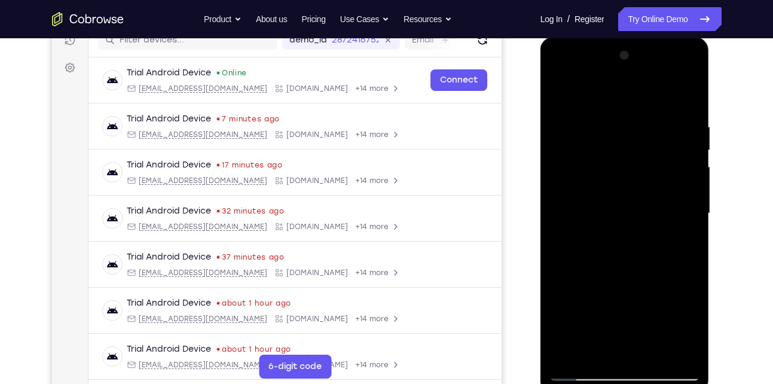
scroll to position [164, 0]
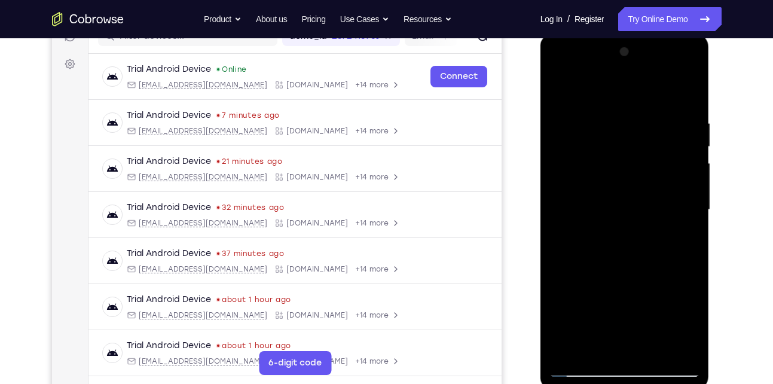
click at [572, 193] on div at bounding box center [624, 209] width 151 height 335
click at [656, 199] on div at bounding box center [624, 209] width 151 height 335
click at [654, 150] on div at bounding box center [624, 209] width 151 height 335
click at [689, 151] on div at bounding box center [624, 209] width 151 height 335
click at [677, 161] on div at bounding box center [624, 209] width 151 height 335
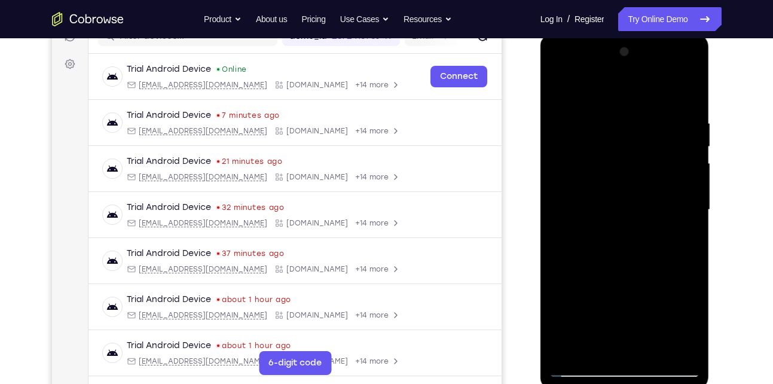
click at [560, 179] on div at bounding box center [624, 209] width 151 height 335
click at [685, 94] on div at bounding box center [624, 209] width 151 height 335
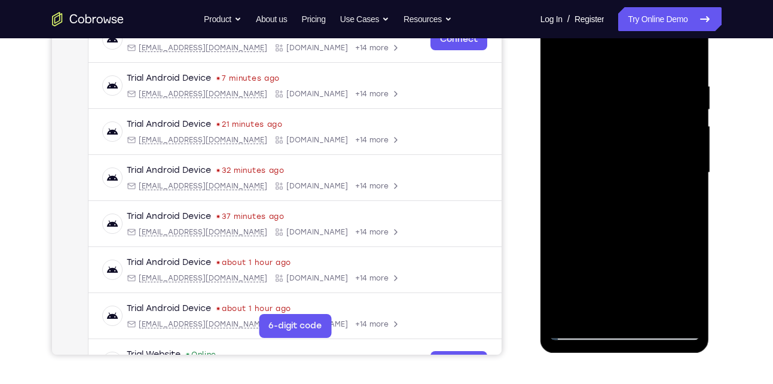
scroll to position [203, 0]
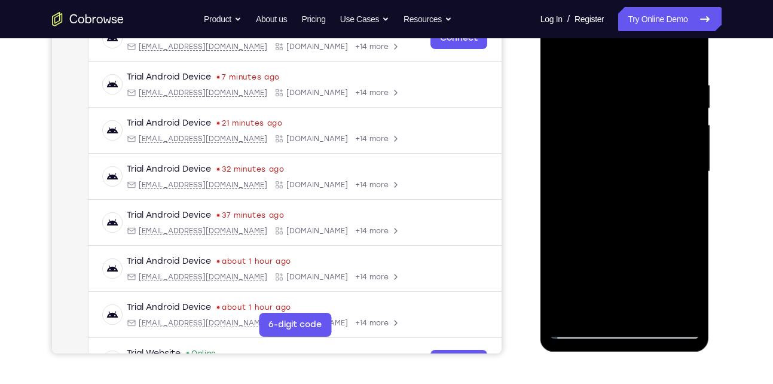
click at [653, 307] on div at bounding box center [624, 171] width 151 height 335
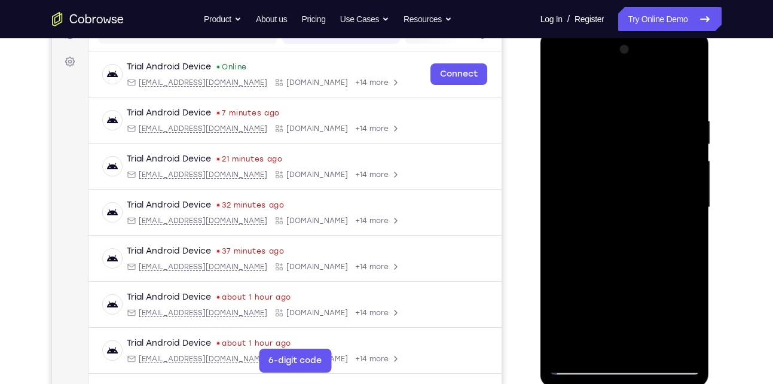
scroll to position [164, 0]
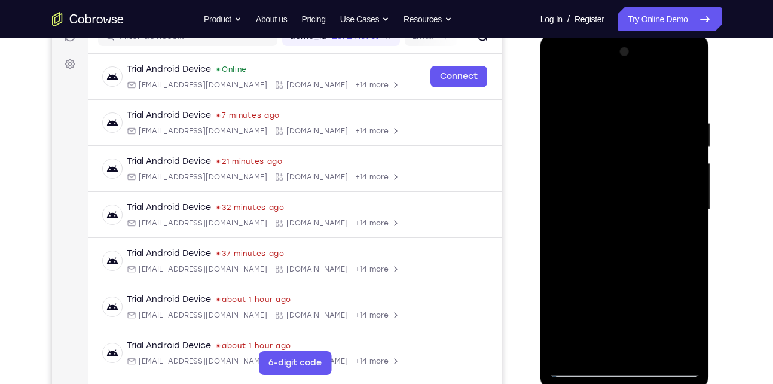
click at [562, 89] on div at bounding box center [624, 209] width 151 height 335
drag, startPoint x: 607, startPoint y: 106, endPoint x: 603, endPoint y: 304, distance: 198.0
click at [603, 304] on div at bounding box center [624, 209] width 151 height 335
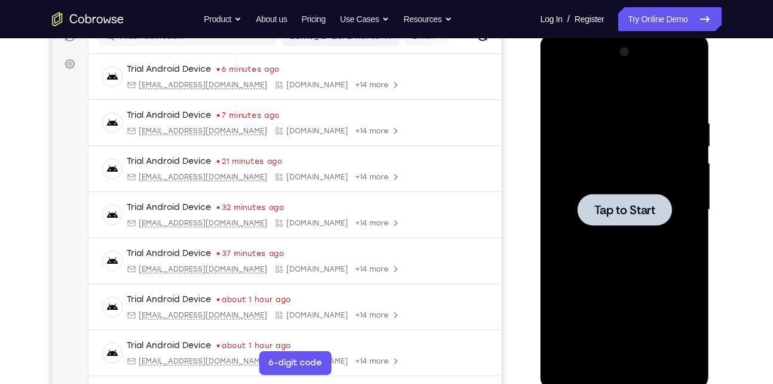
click at [615, 265] on div at bounding box center [624, 209] width 151 height 335
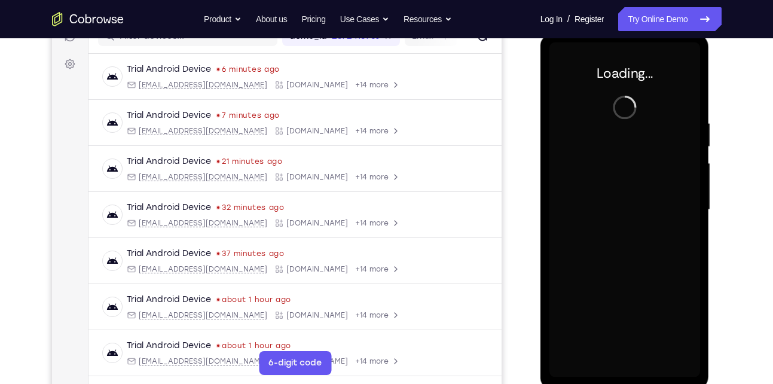
click at [615, 265] on div at bounding box center [624, 209] width 151 height 335
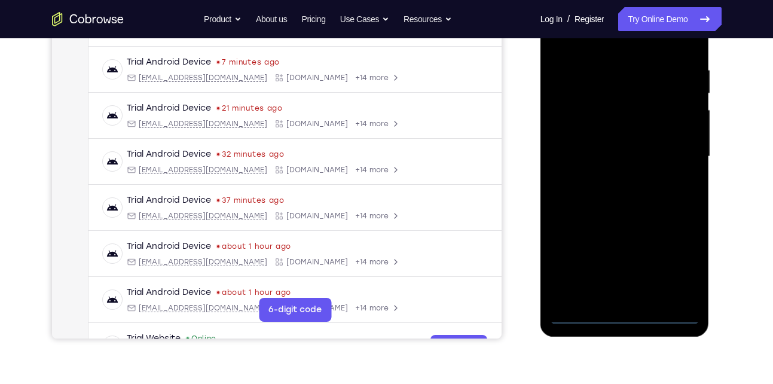
scroll to position [217, 0]
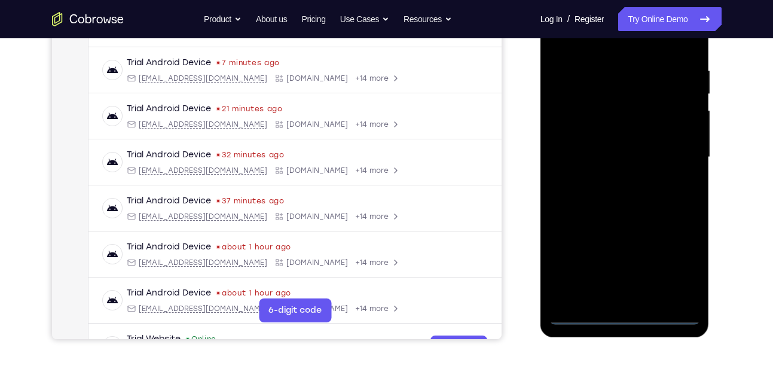
click at [623, 316] on div at bounding box center [624, 157] width 151 height 335
click at [684, 270] on div at bounding box center [624, 157] width 151 height 335
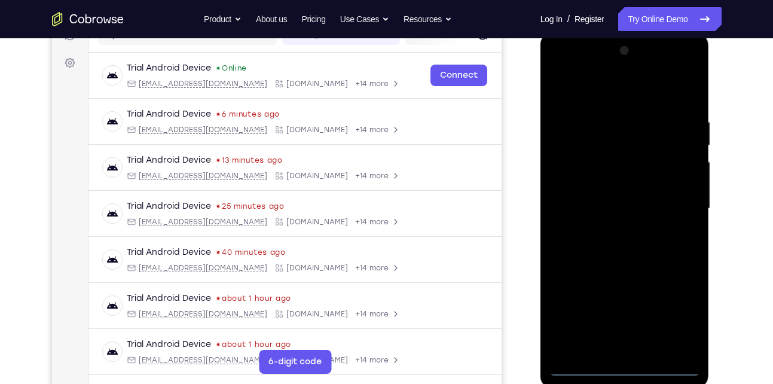
scroll to position [165, 0]
click at [629, 96] on div at bounding box center [624, 209] width 151 height 335
click at [673, 201] on div at bounding box center [624, 209] width 151 height 335
click at [610, 233] on div at bounding box center [624, 209] width 151 height 335
click at [616, 195] on div at bounding box center [624, 209] width 151 height 335
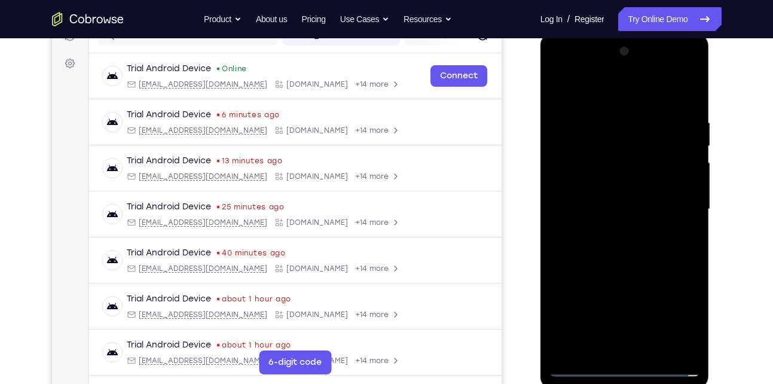
click at [598, 210] on div at bounding box center [624, 209] width 151 height 335
click at [584, 247] on div at bounding box center [624, 209] width 151 height 335
drag, startPoint x: 614, startPoint y: 146, endPoint x: 619, endPoint y: 325, distance: 178.8
click at [619, 325] on div at bounding box center [624, 209] width 151 height 335
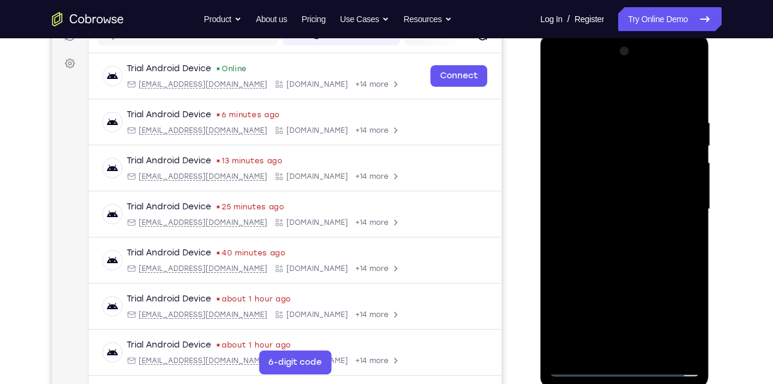
click at [619, 240] on div at bounding box center [624, 209] width 151 height 335
click at [615, 176] on div at bounding box center [624, 209] width 151 height 335
click at [591, 203] on div at bounding box center [624, 209] width 151 height 335
click at [619, 260] on div at bounding box center [624, 209] width 151 height 335
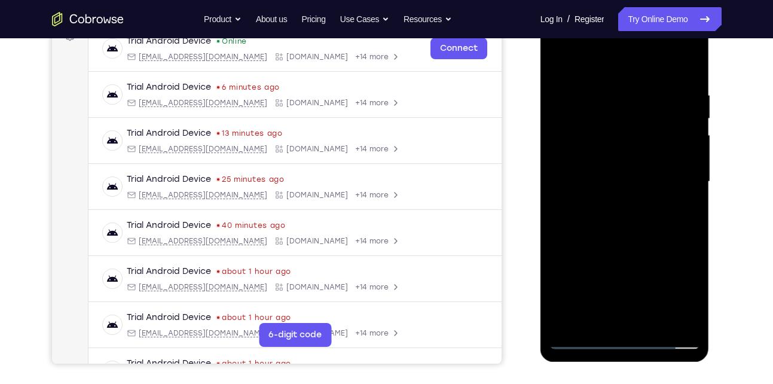
click at [654, 320] on div at bounding box center [624, 181] width 151 height 335
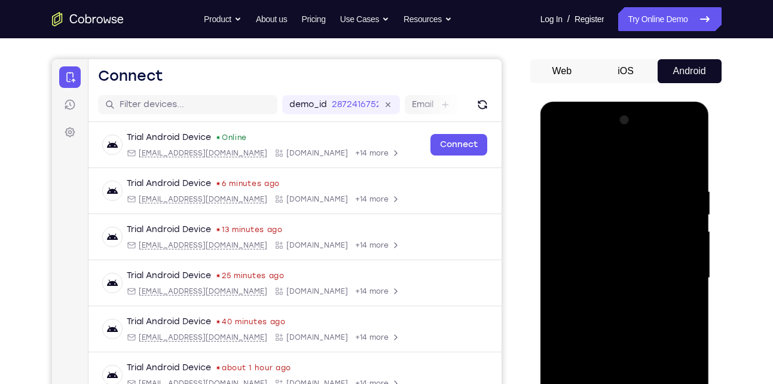
scroll to position [107, 0]
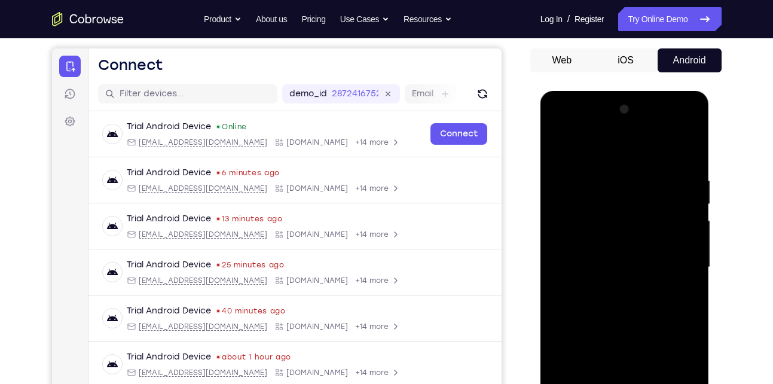
click at [606, 332] on div at bounding box center [624, 267] width 151 height 335
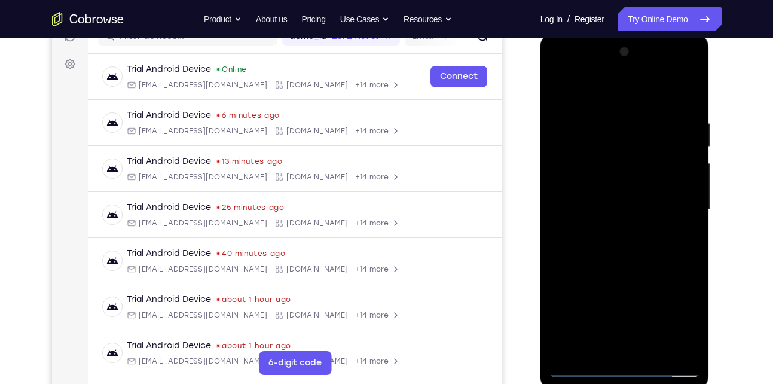
scroll to position [165, 0]
click at [615, 267] on div at bounding box center [624, 209] width 151 height 335
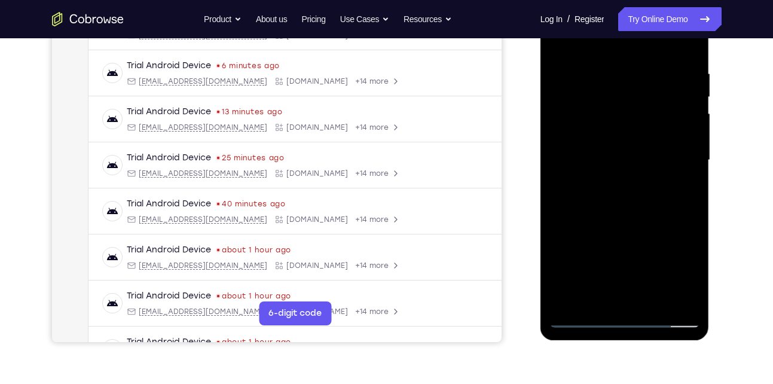
scroll to position [215, 0]
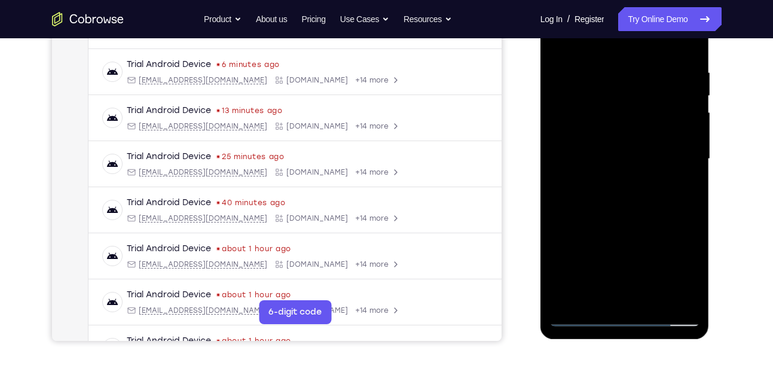
click at [588, 276] on div at bounding box center [624, 159] width 151 height 335
click at [581, 316] on div at bounding box center [624, 159] width 151 height 335
click at [600, 170] on div at bounding box center [624, 159] width 151 height 335
click at [584, 317] on div at bounding box center [624, 159] width 151 height 335
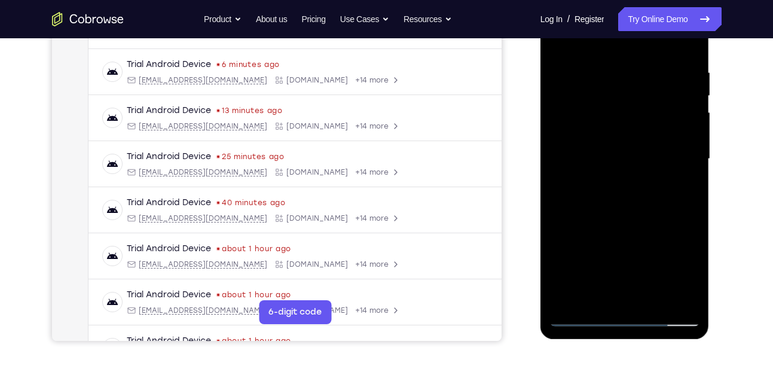
click at [607, 150] on div at bounding box center [624, 159] width 151 height 335
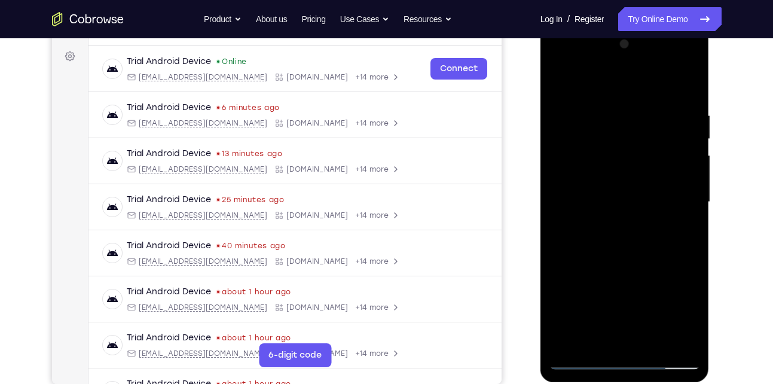
scroll to position [170, 0]
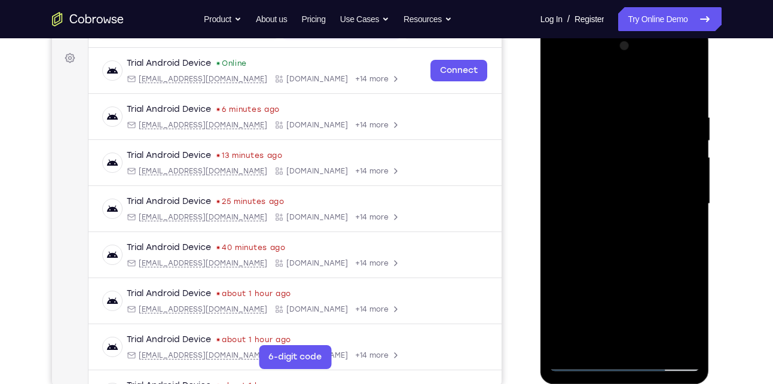
drag, startPoint x: 605, startPoint y: 202, endPoint x: 600, endPoint y: 302, distance: 100.0
click at [600, 302] on div at bounding box center [624, 203] width 151 height 335
drag, startPoint x: 609, startPoint y: 164, endPoint x: 607, endPoint y: 237, distance: 73.0
click at [607, 237] on div at bounding box center [624, 203] width 151 height 335
drag, startPoint x: 601, startPoint y: 151, endPoint x: 597, endPoint y: 227, distance: 76.0
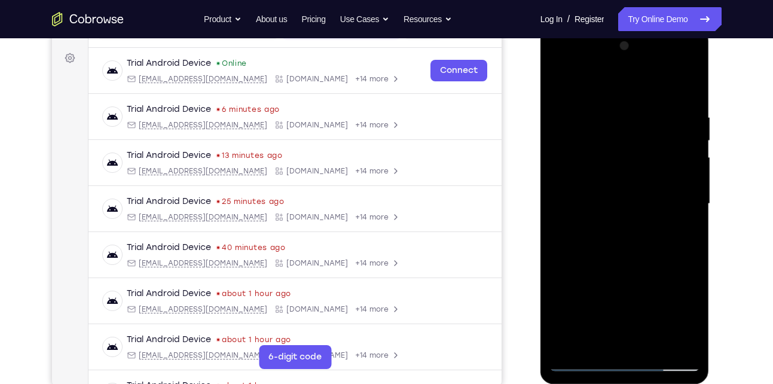
click at [597, 227] on div at bounding box center [624, 203] width 151 height 335
drag, startPoint x: 613, startPoint y: 118, endPoint x: 606, endPoint y: 202, distance: 84.0
click at [606, 202] on div at bounding box center [624, 203] width 151 height 335
drag, startPoint x: 606, startPoint y: 136, endPoint x: 600, endPoint y: 176, distance: 40.5
click at [600, 176] on div at bounding box center [624, 203] width 151 height 335
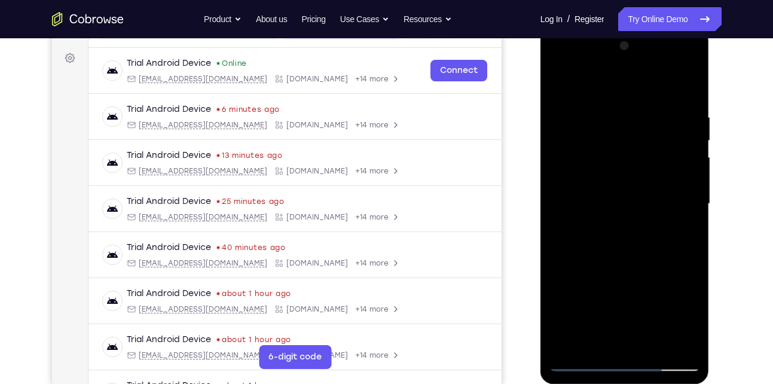
click at [559, 84] on div at bounding box center [624, 203] width 151 height 335
click at [686, 86] on div at bounding box center [624, 203] width 151 height 335
click at [609, 106] on div at bounding box center [624, 203] width 151 height 335
drag, startPoint x: 600, startPoint y: 249, endPoint x: 596, endPoint y: 147, distance: 102.3
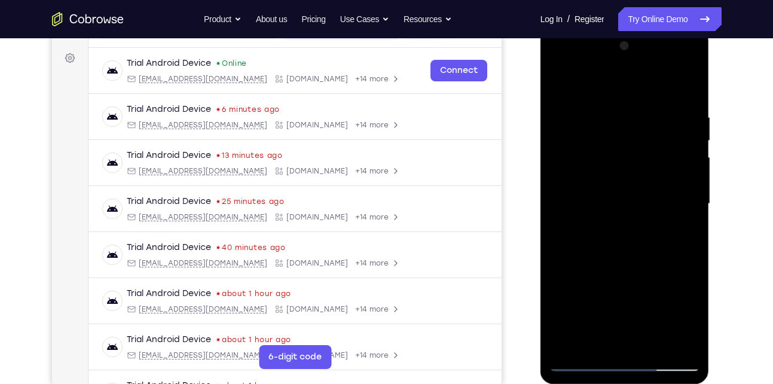
click at [596, 147] on div at bounding box center [624, 203] width 151 height 335
drag, startPoint x: 604, startPoint y: 268, endPoint x: 600, endPoint y: 190, distance: 77.8
click at [600, 190] on div at bounding box center [624, 203] width 151 height 335
click at [570, 83] on div at bounding box center [624, 203] width 151 height 335
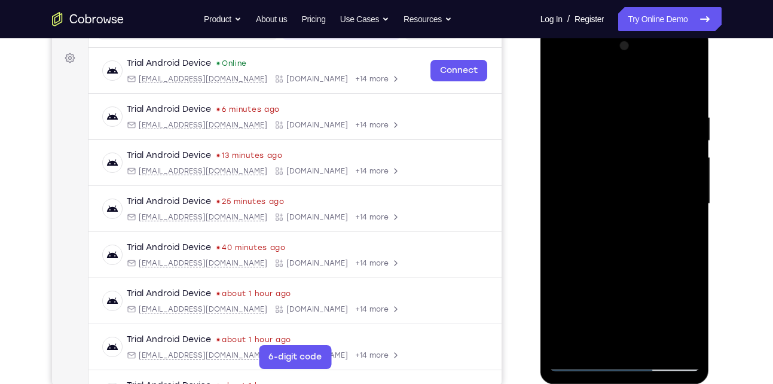
click at [642, 149] on div at bounding box center [624, 203] width 151 height 335
drag, startPoint x: 600, startPoint y: 233, endPoint x: 590, endPoint y: 161, distance: 72.5
click at [590, 161] on div at bounding box center [624, 203] width 151 height 335
drag, startPoint x: 613, startPoint y: 258, endPoint x: 604, endPoint y: 182, distance: 76.5
click at [604, 182] on div at bounding box center [624, 203] width 151 height 335
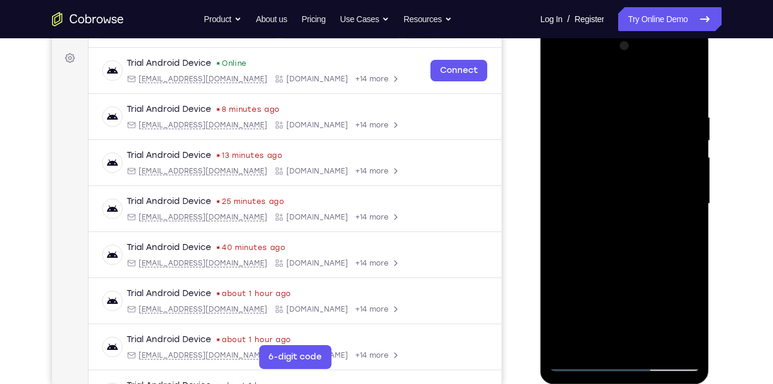
click at [653, 343] on div at bounding box center [624, 203] width 151 height 335
click at [599, 189] on div at bounding box center [624, 203] width 151 height 335
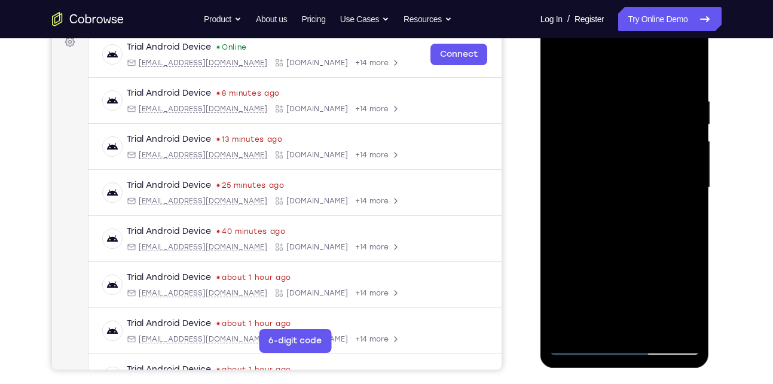
scroll to position [187, 0]
click at [604, 318] on div at bounding box center [624, 187] width 151 height 335
click at [594, 325] on div at bounding box center [624, 187] width 151 height 335
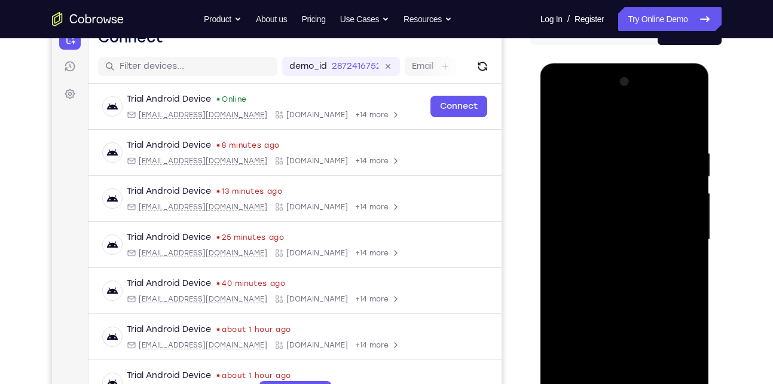
scroll to position [133, 0]
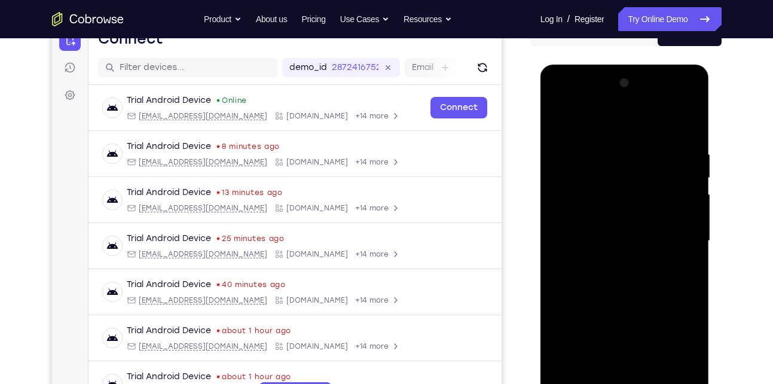
click at [561, 128] on div at bounding box center [624, 241] width 151 height 335
click at [561, 123] on div at bounding box center [624, 241] width 151 height 335
drag, startPoint x: 615, startPoint y: 137, endPoint x: 610, endPoint y: 231, distance: 94.0
click at [610, 231] on div at bounding box center [624, 241] width 151 height 335
drag, startPoint x: 616, startPoint y: 166, endPoint x: 627, endPoint y: 305, distance: 139.7
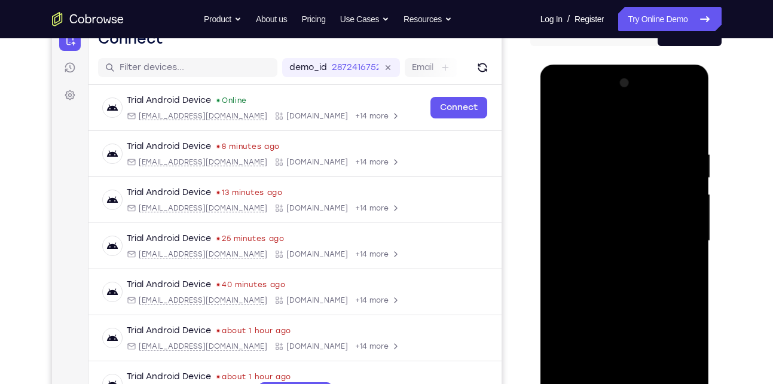
click at [627, 305] on div at bounding box center [624, 241] width 151 height 335
click at [615, 144] on div at bounding box center [624, 241] width 151 height 335
click at [687, 126] on div at bounding box center [624, 241] width 151 height 335
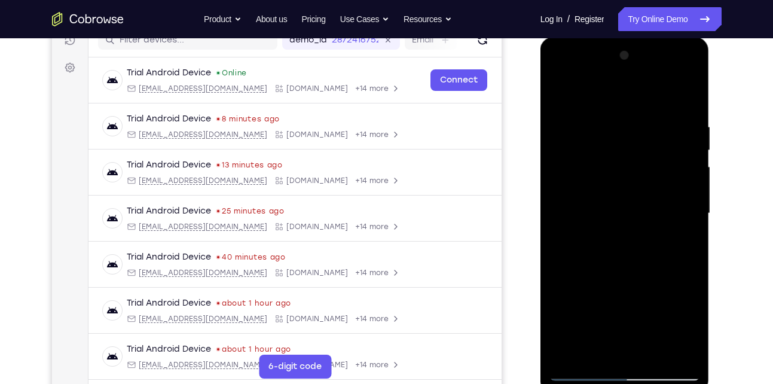
scroll to position [233, 0]
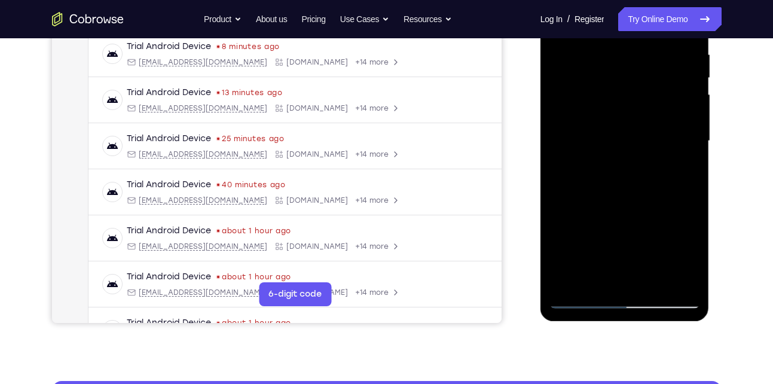
drag, startPoint x: 639, startPoint y: 170, endPoint x: 637, endPoint y: 130, distance: 40.1
click at [637, 130] on div at bounding box center [624, 141] width 151 height 335
click at [557, 216] on div at bounding box center [624, 141] width 151 height 335
click at [570, 215] on div at bounding box center [624, 141] width 151 height 335
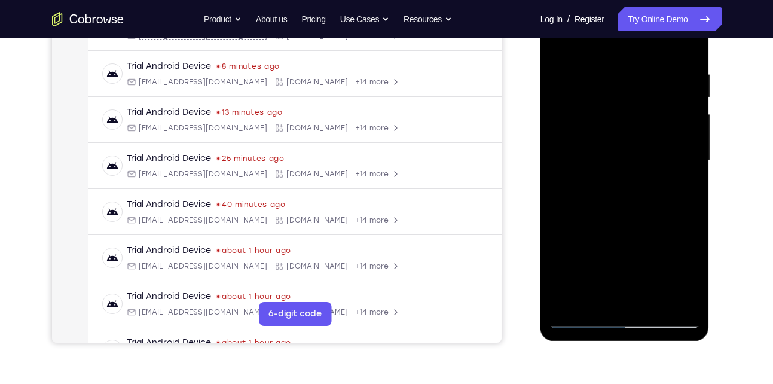
scroll to position [212, 0]
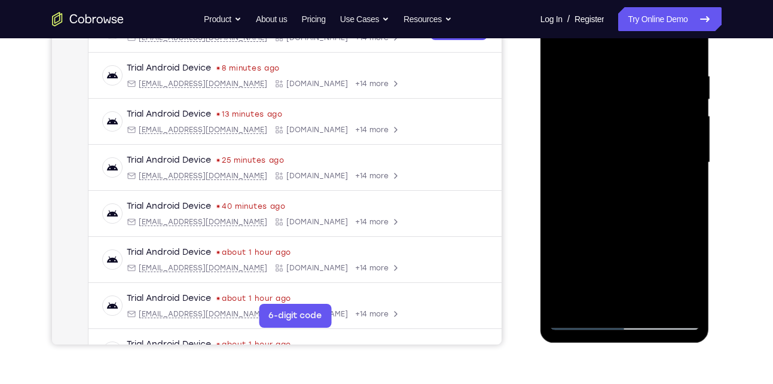
click at [590, 264] on div at bounding box center [624, 162] width 151 height 335
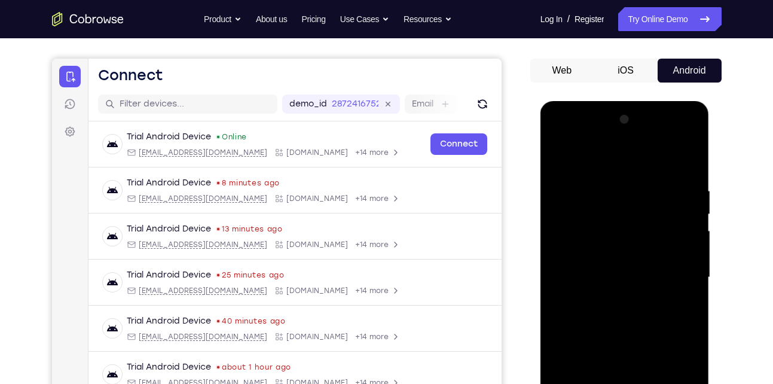
scroll to position [94, 0]
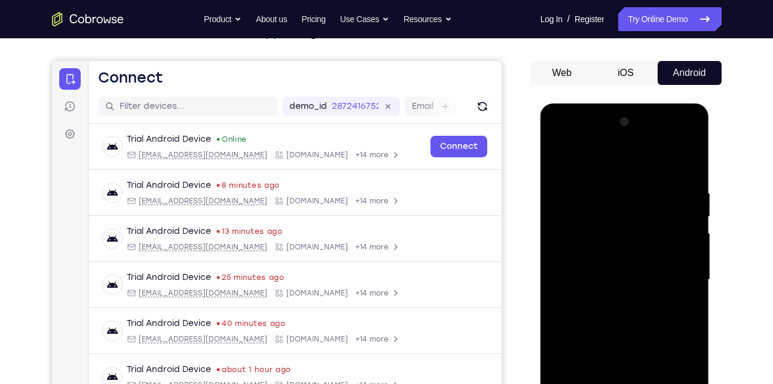
drag, startPoint x: 603, startPoint y: 214, endPoint x: 595, endPoint y: 279, distance: 65.6
click at [595, 279] on div at bounding box center [624, 279] width 151 height 335
drag, startPoint x: 607, startPoint y: 264, endPoint x: 604, endPoint y: 185, distance: 79.0
click at [604, 185] on div at bounding box center [624, 279] width 151 height 335
drag, startPoint x: 615, startPoint y: 275, endPoint x: 603, endPoint y: 191, distance: 85.2
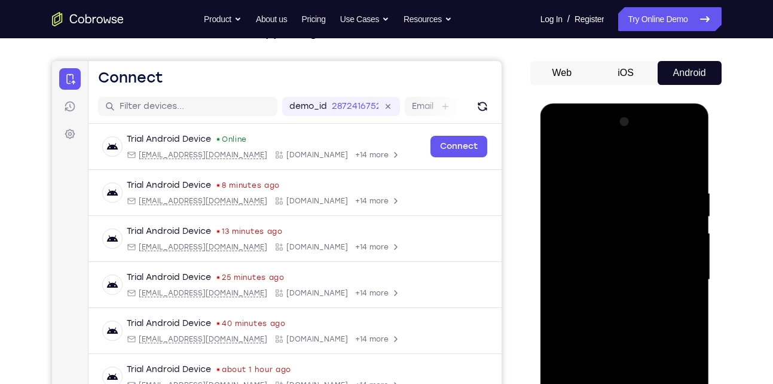
click at [603, 191] on div at bounding box center [624, 279] width 151 height 335
drag, startPoint x: 626, startPoint y: 277, endPoint x: 618, endPoint y: 213, distance: 65.1
click at [618, 213] on div at bounding box center [624, 279] width 151 height 335
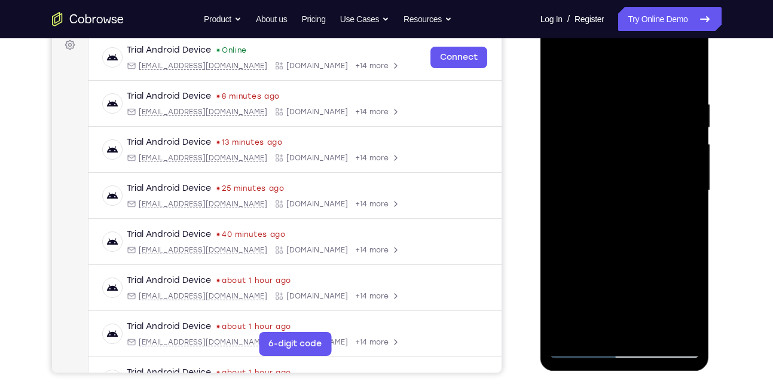
scroll to position [194, 0]
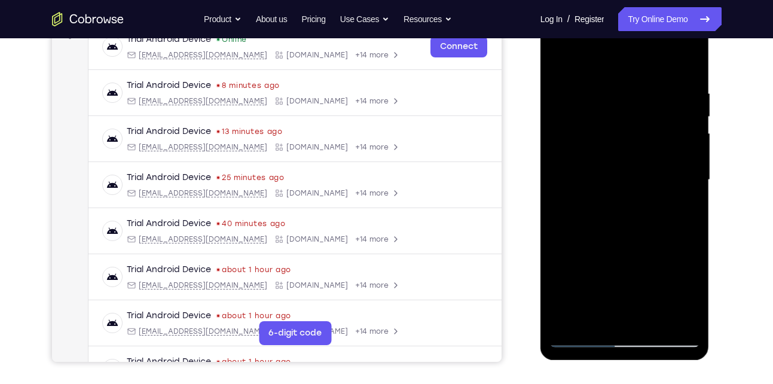
click at [584, 338] on div at bounding box center [624, 180] width 151 height 335
drag, startPoint x: 618, startPoint y: 268, endPoint x: 619, endPoint y: 96, distance: 172.8
click at [619, 96] on div at bounding box center [624, 180] width 151 height 335
drag, startPoint x: 623, startPoint y: 279, endPoint x: 611, endPoint y: 147, distance: 132.7
click at [611, 147] on div at bounding box center [624, 180] width 151 height 335
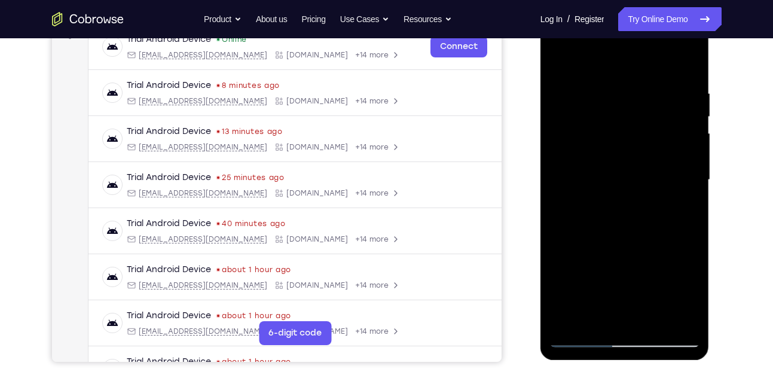
click at [619, 305] on div at bounding box center [624, 180] width 151 height 335
click at [558, 268] on div at bounding box center [624, 180] width 151 height 335
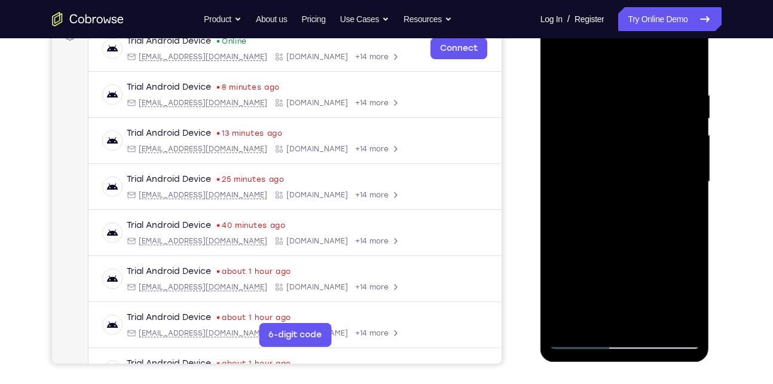
scroll to position [192, 0]
drag, startPoint x: 598, startPoint y: 258, endPoint x: 591, endPoint y: 170, distance: 88.2
click at [591, 170] on div at bounding box center [624, 182] width 151 height 335
drag, startPoint x: 603, startPoint y: 263, endPoint x: 595, endPoint y: 175, distance: 88.9
click at [595, 175] on div at bounding box center [624, 182] width 151 height 335
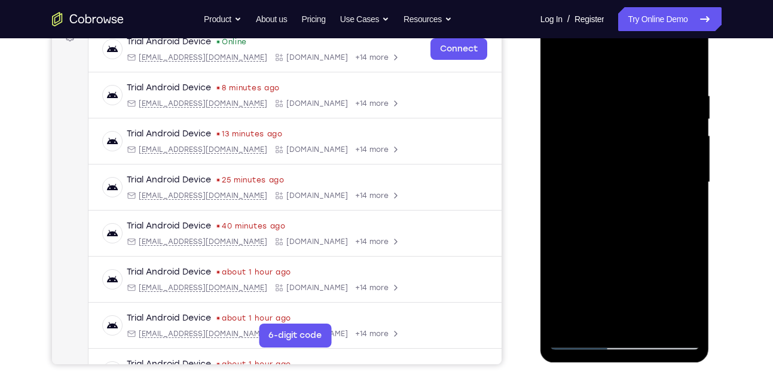
scroll to position [210, 0]
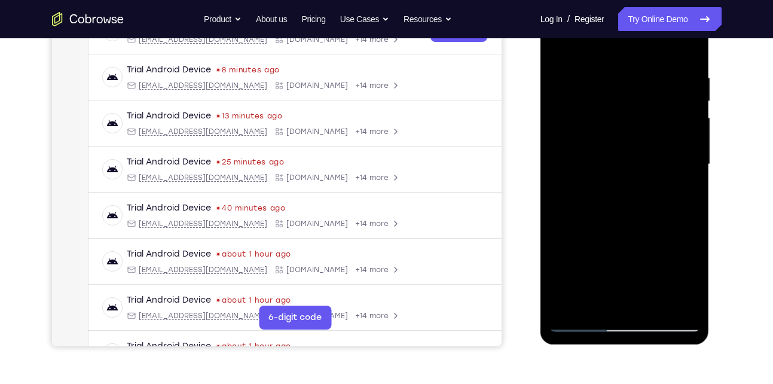
click at [578, 322] on div at bounding box center [624, 164] width 151 height 335
click at [587, 264] on div at bounding box center [624, 164] width 151 height 335
click at [598, 299] on div at bounding box center [624, 164] width 151 height 335
click at [625, 250] on div at bounding box center [624, 164] width 151 height 335
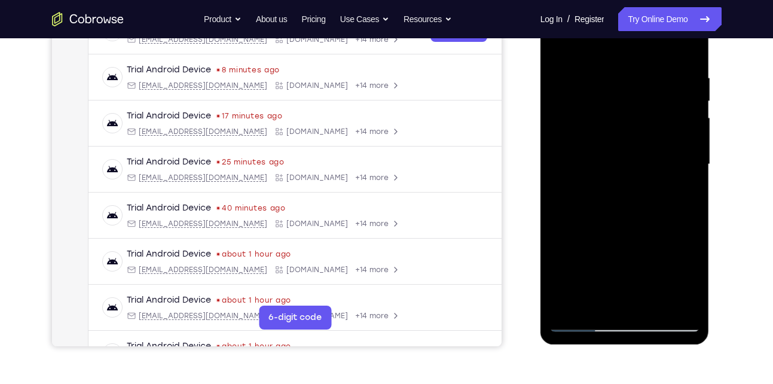
click at [625, 250] on div at bounding box center [624, 164] width 151 height 335
click at [681, 149] on div at bounding box center [624, 164] width 151 height 335
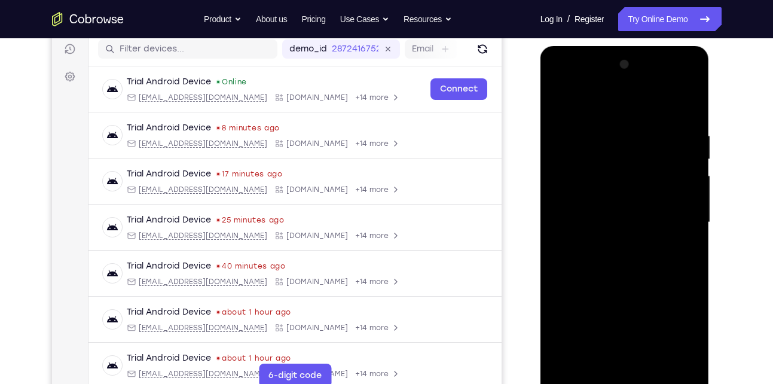
scroll to position [148, 0]
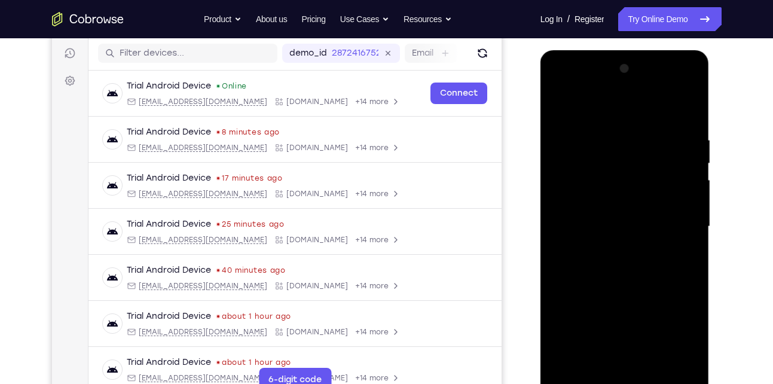
click at [558, 108] on div at bounding box center [624, 226] width 151 height 335
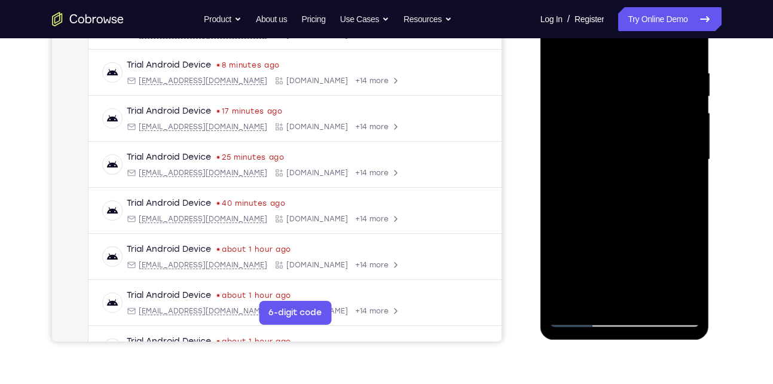
scroll to position [215, 0]
click at [563, 299] on div at bounding box center [624, 159] width 151 height 335
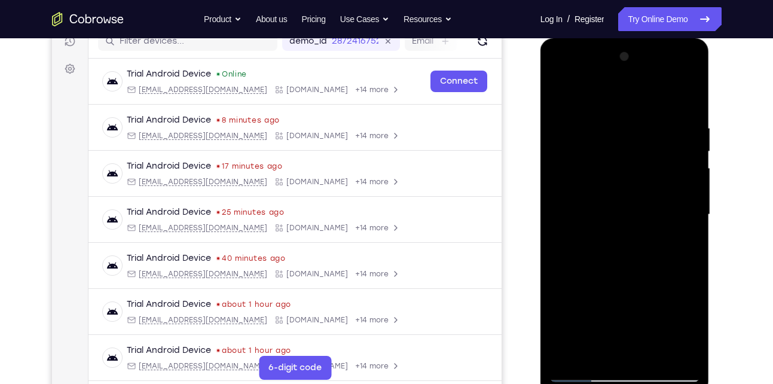
scroll to position [152, 0]
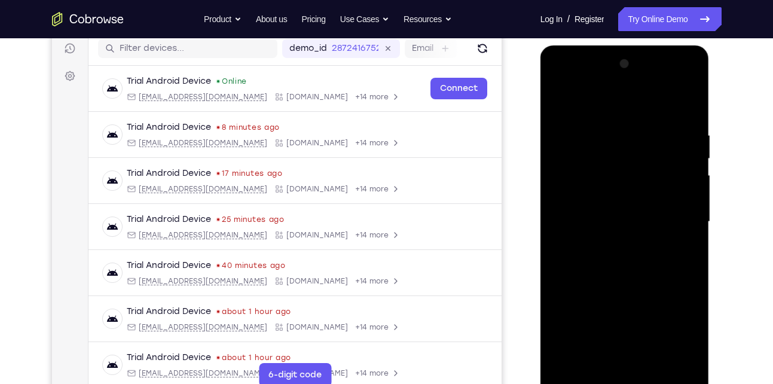
click at [689, 251] on div at bounding box center [624, 221] width 151 height 335
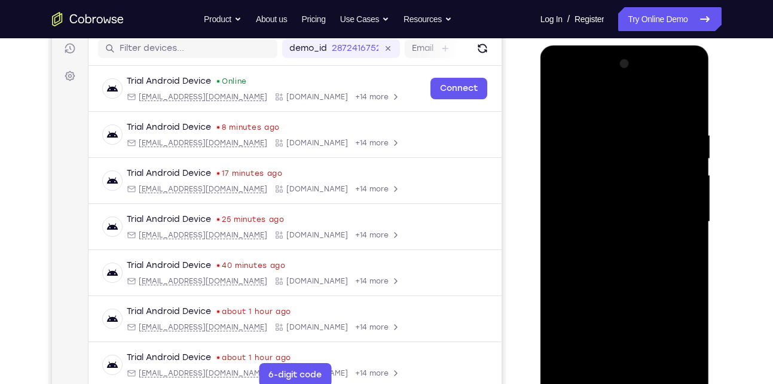
drag, startPoint x: 649, startPoint y: 156, endPoint x: 630, endPoint y: 328, distance: 173.3
click at [630, 328] on div at bounding box center [624, 221] width 151 height 335
click at [612, 133] on div at bounding box center [624, 221] width 151 height 335
click at [680, 228] on div at bounding box center [624, 221] width 151 height 335
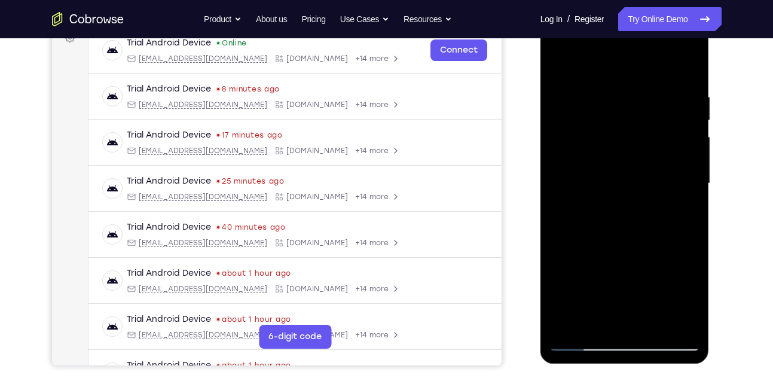
scroll to position [193, 0]
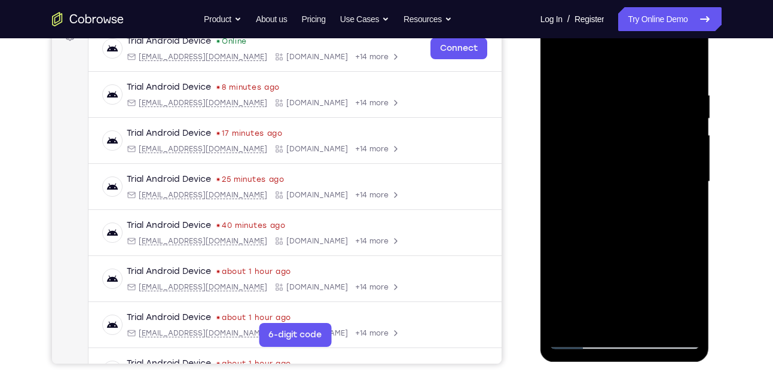
click at [616, 316] on div at bounding box center [624, 181] width 151 height 335
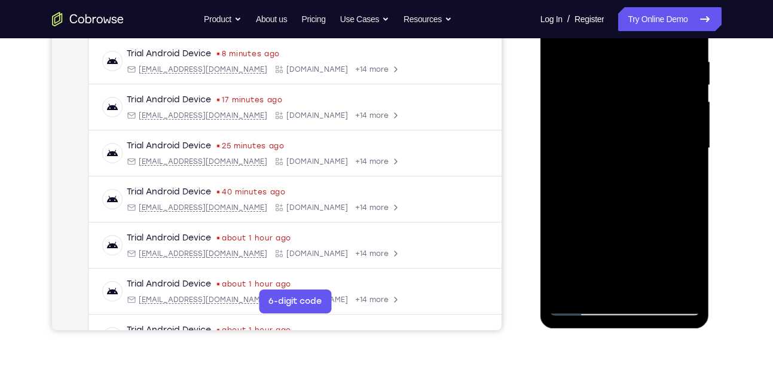
scroll to position [231, 0]
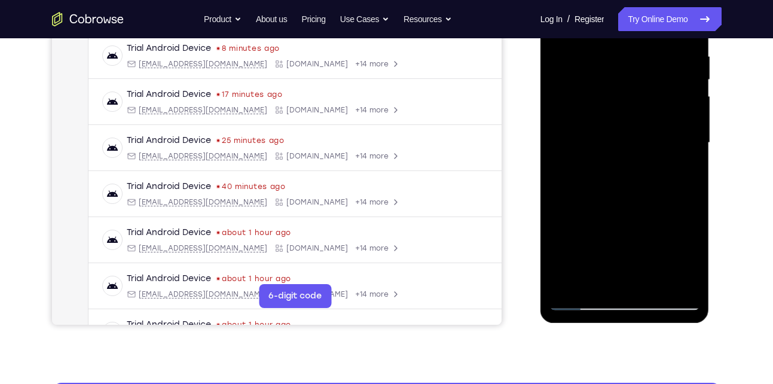
click at [582, 299] on div at bounding box center [624, 142] width 151 height 335
click at [684, 277] on div at bounding box center [624, 142] width 151 height 335
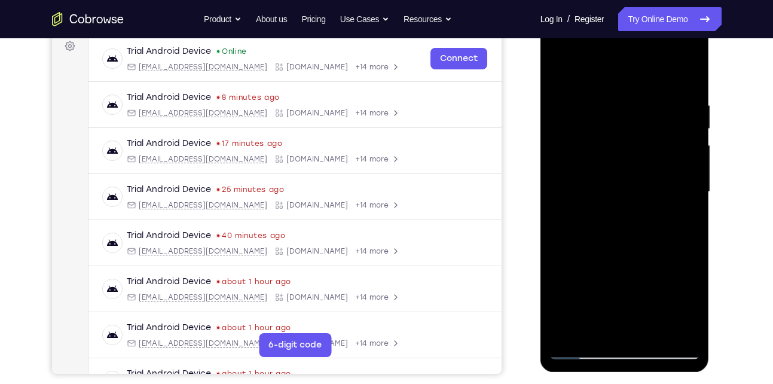
scroll to position [179, 0]
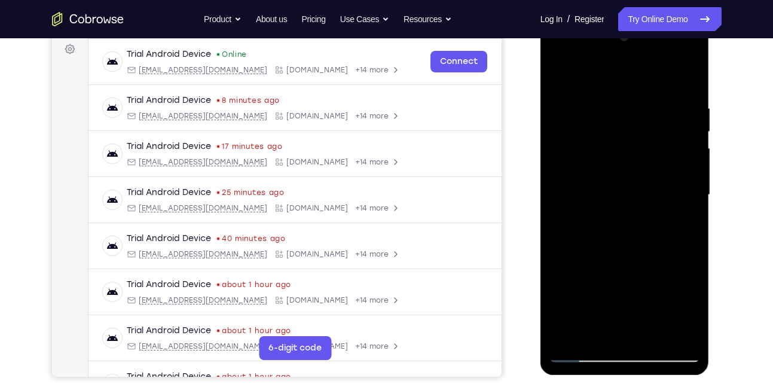
click at [679, 189] on div at bounding box center [624, 195] width 151 height 335
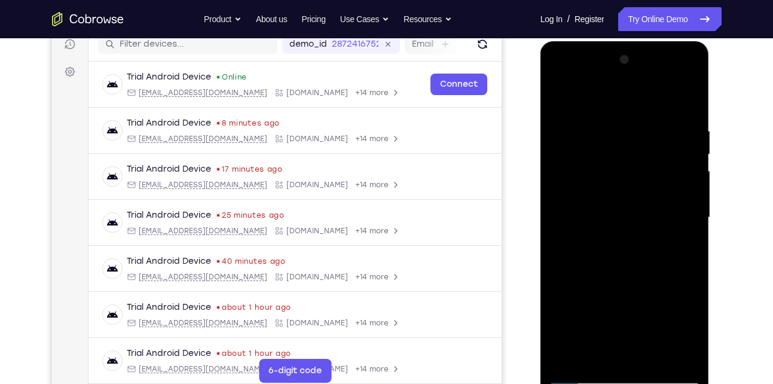
scroll to position [156, 0]
click at [686, 190] on div at bounding box center [624, 218] width 151 height 335
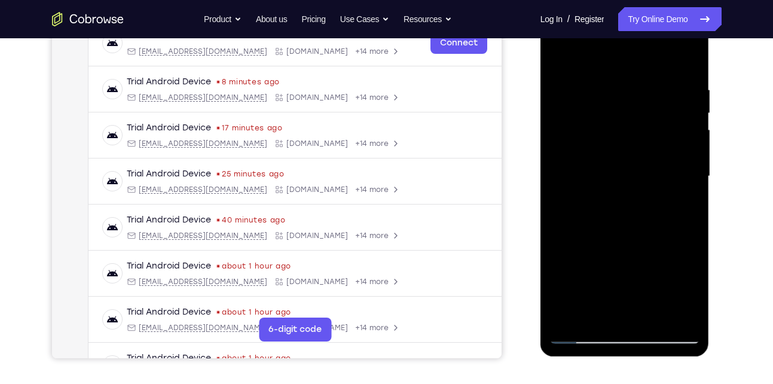
scroll to position [148, 0]
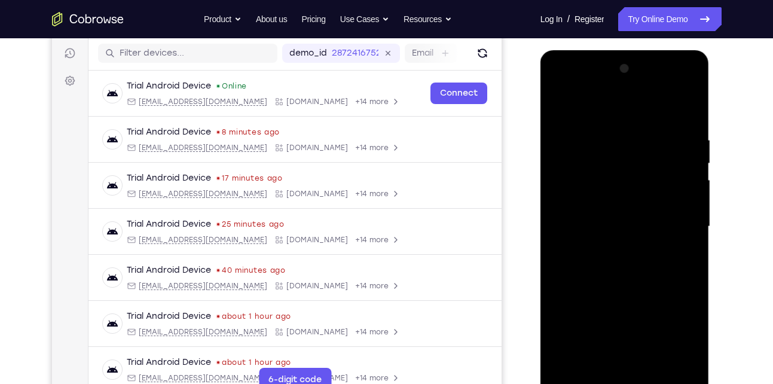
click at [678, 189] on div at bounding box center [624, 226] width 151 height 335
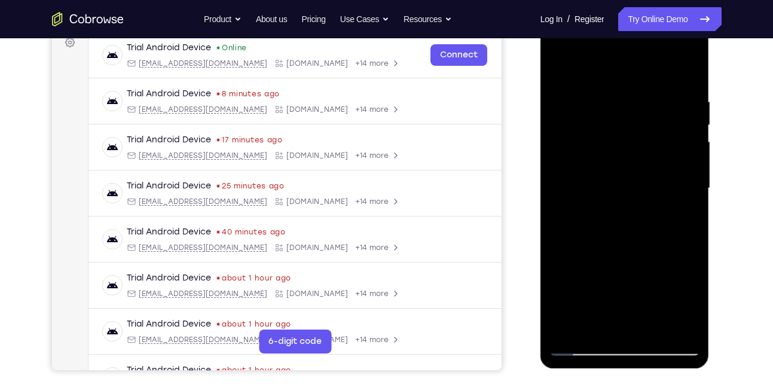
scroll to position [187, 0]
click at [612, 317] on div at bounding box center [624, 187] width 151 height 335
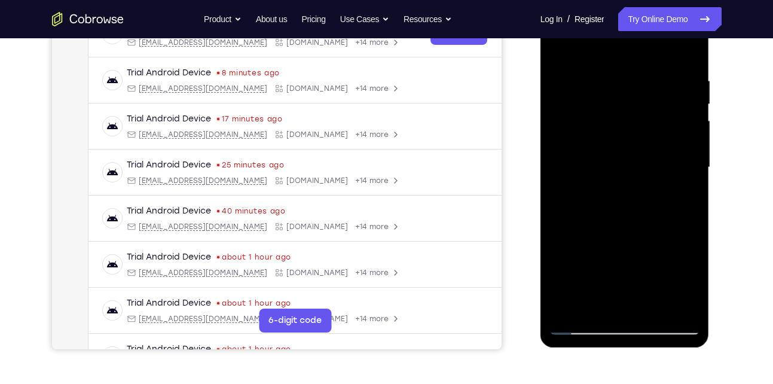
scroll to position [212, 0]
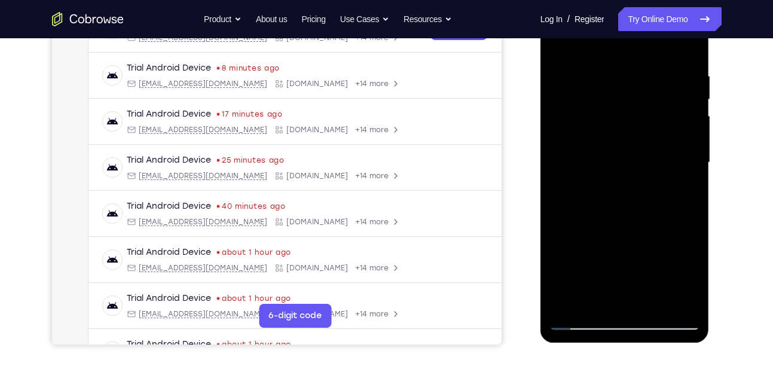
click at [581, 322] on div at bounding box center [624, 162] width 151 height 335
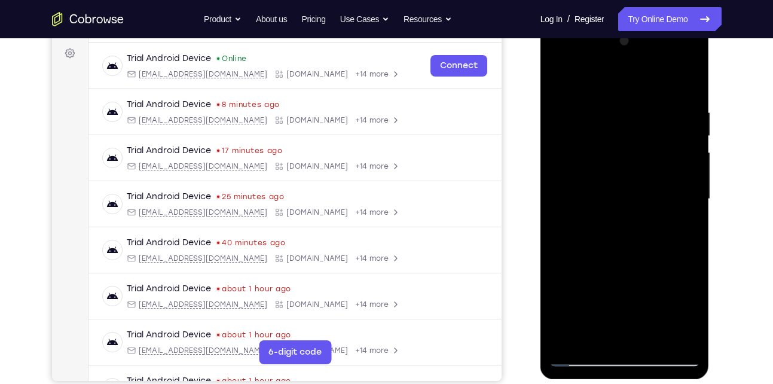
scroll to position [206, 0]
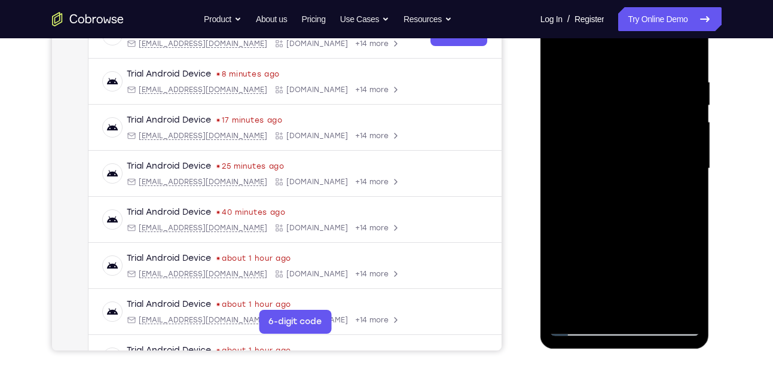
click at [578, 329] on div at bounding box center [624, 168] width 151 height 335
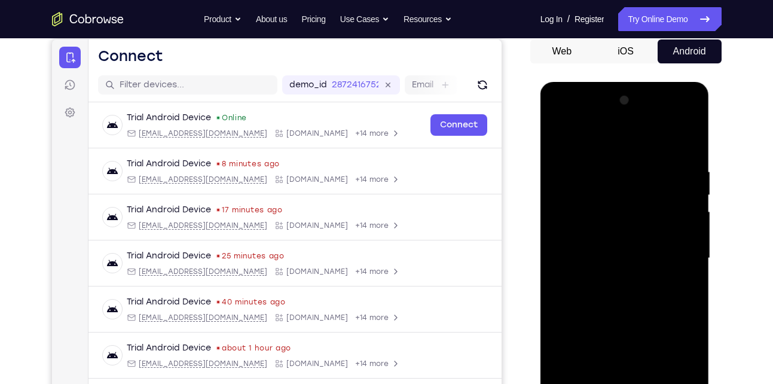
scroll to position [115, 0]
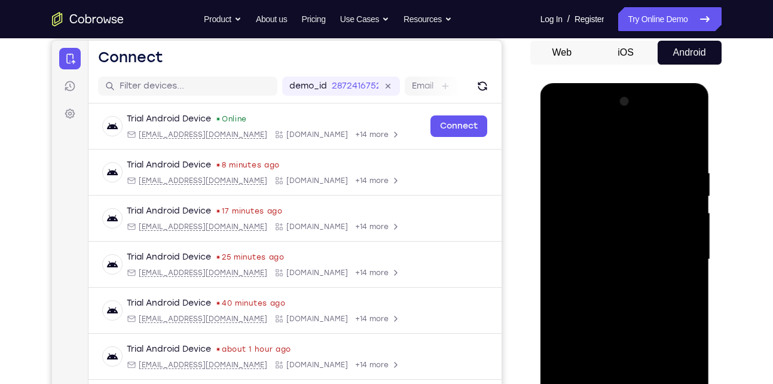
click at [685, 163] on div at bounding box center [624, 259] width 151 height 335
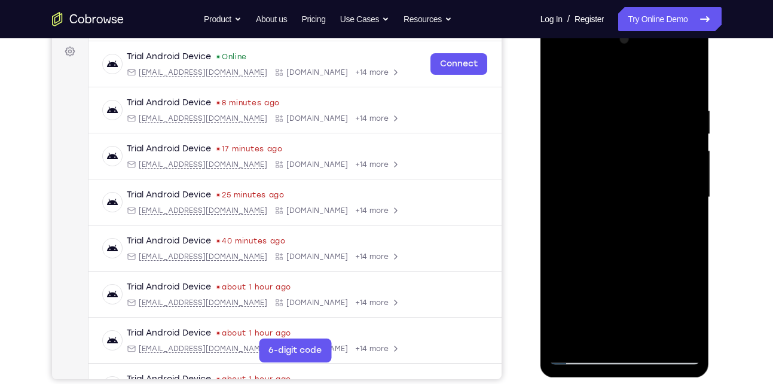
scroll to position [178, 0]
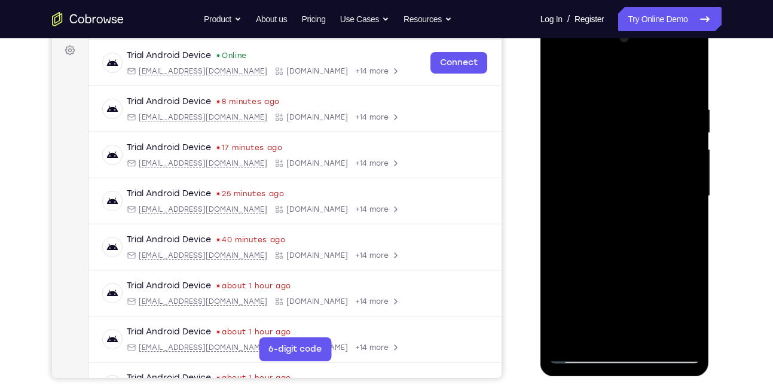
click at [674, 191] on div at bounding box center [624, 196] width 151 height 335
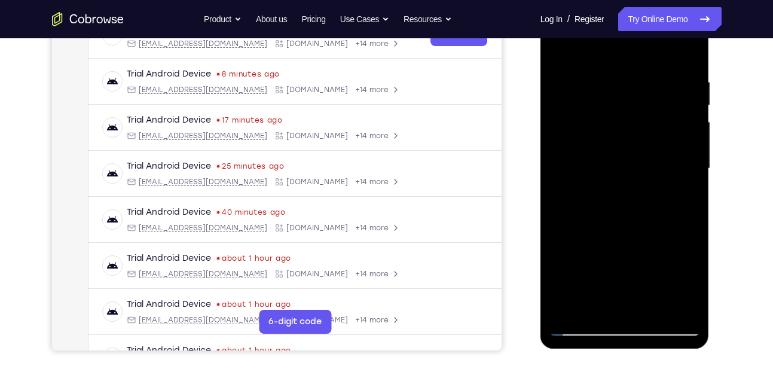
click at [597, 302] on div at bounding box center [624, 168] width 151 height 335
click at [580, 329] on div at bounding box center [624, 168] width 151 height 335
click at [683, 305] on div at bounding box center [624, 168] width 151 height 335
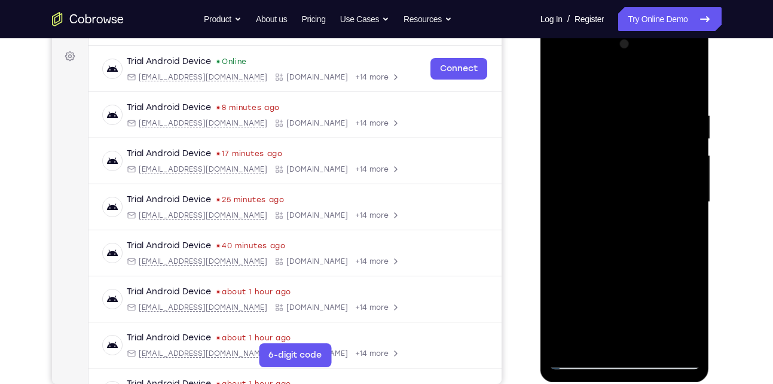
click at [680, 199] on div at bounding box center [624, 202] width 151 height 335
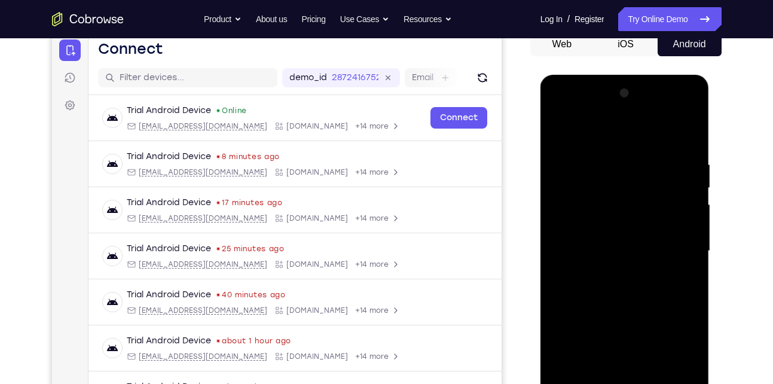
scroll to position [122, 0]
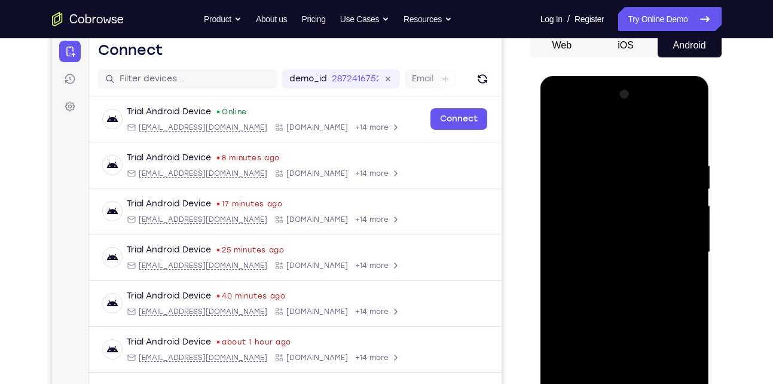
click at [691, 136] on div at bounding box center [624, 252] width 151 height 335
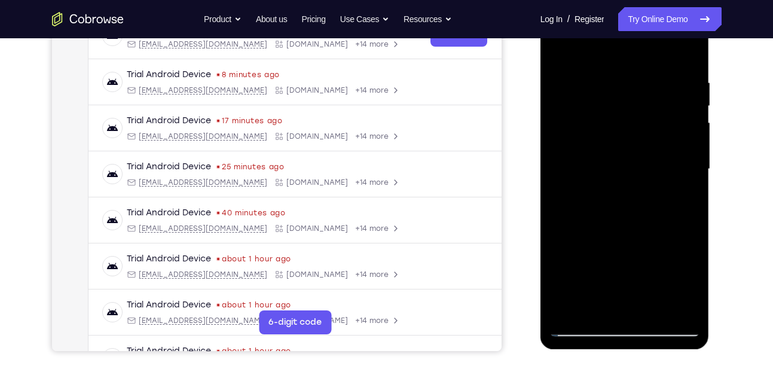
scroll to position [206, 0]
click at [643, 304] on div at bounding box center [624, 168] width 151 height 335
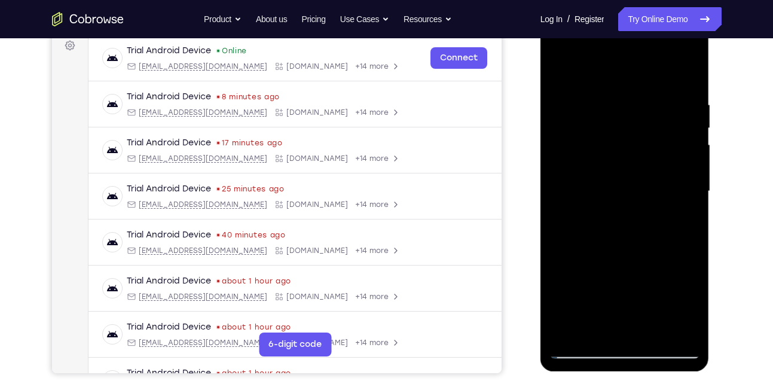
scroll to position [182, 0]
click at [648, 329] on div at bounding box center [624, 192] width 151 height 335
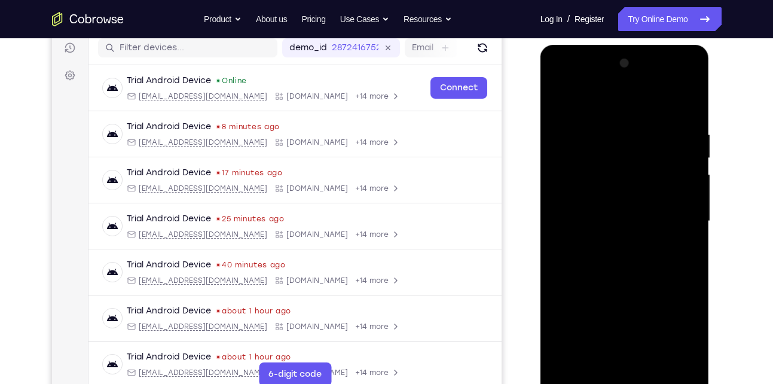
scroll to position [152, 0]
click at [558, 102] on div at bounding box center [624, 221] width 151 height 335
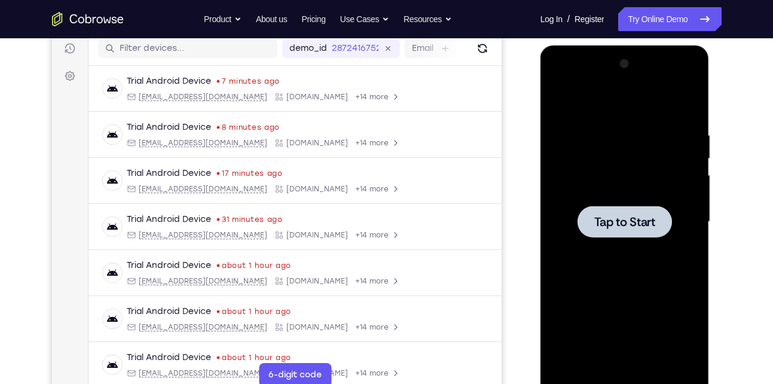
click at [576, 228] on div at bounding box center [624, 221] width 151 height 335
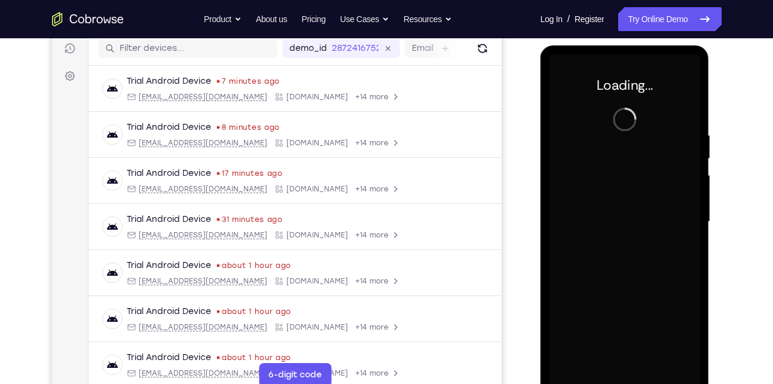
click at [576, 228] on div at bounding box center [624, 221] width 151 height 335
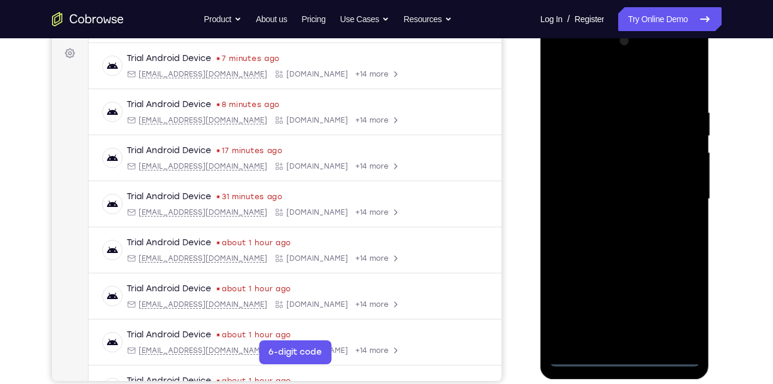
click at [625, 362] on div at bounding box center [624, 199] width 151 height 335
click at [679, 294] on div at bounding box center [624, 199] width 151 height 335
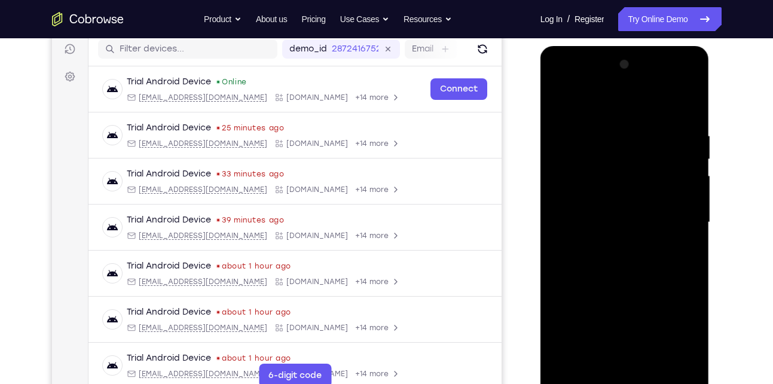
scroll to position [163, 0]
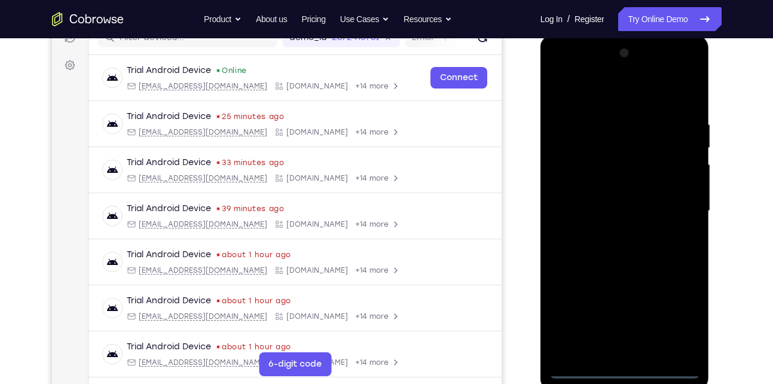
click at [677, 316] on div at bounding box center [624, 211] width 151 height 335
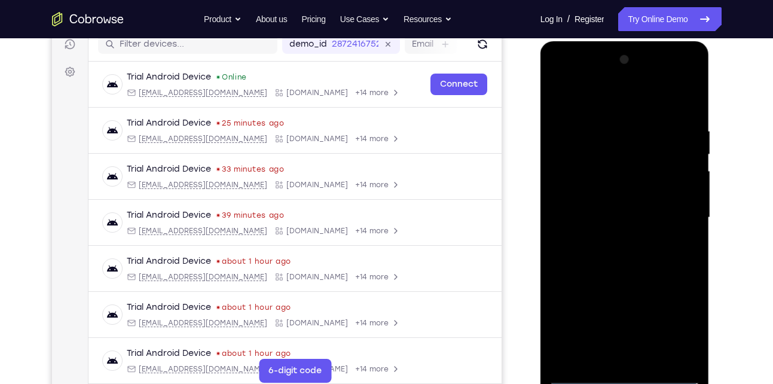
click at [606, 102] on div at bounding box center [624, 217] width 151 height 335
click at [677, 215] on div at bounding box center [624, 217] width 151 height 335
click at [612, 243] on div at bounding box center [624, 217] width 151 height 335
click at [639, 209] on div at bounding box center [624, 217] width 151 height 335
click at [625, 217] on div at bounding box center [624, 217] width 151 height 335
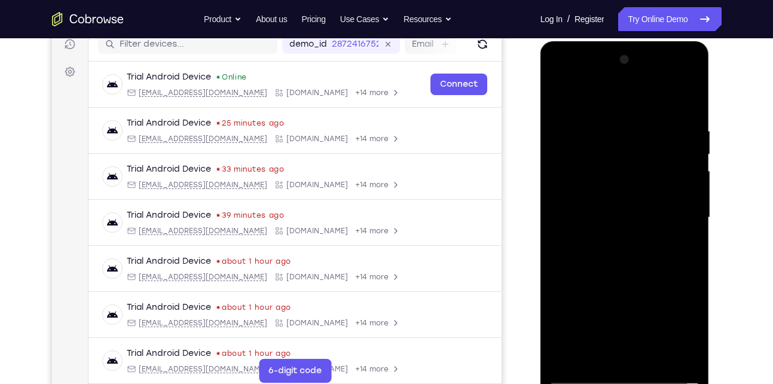
click at [598, 258] on div at bounding box center [624, 217] width 151 height 335
drag, startPoint x: 585, startPoint y: 111, endPoint x: 572, endPoint y: 77, distance: 36.5
click at [572, 77] on div at bounding box center [624, 217] width 151 height 335
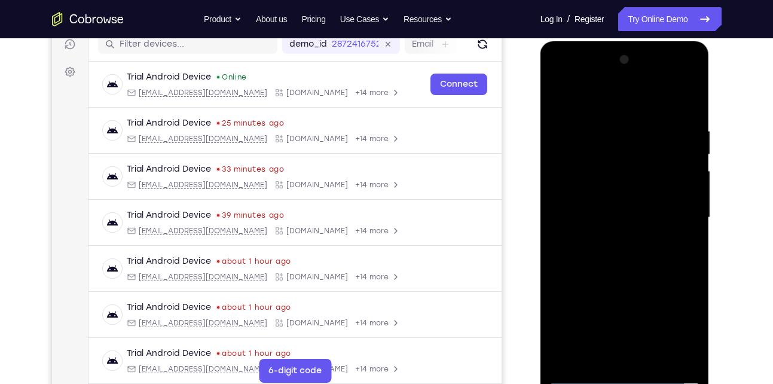
click at [621, 252] on div at bounding box center [624, 217] width 151 height 335
click at [634, 276] on div at bounding box center [624, 217] width 151 height 335
click at [601, 119] on div at bounding box center [624, 217] width 151 height 335
click at [627, 356] on div at bounding box center [624, 217] width 151 height 335
click at [579, 374] on div at bounding box center [624, 217] width 151 height 335
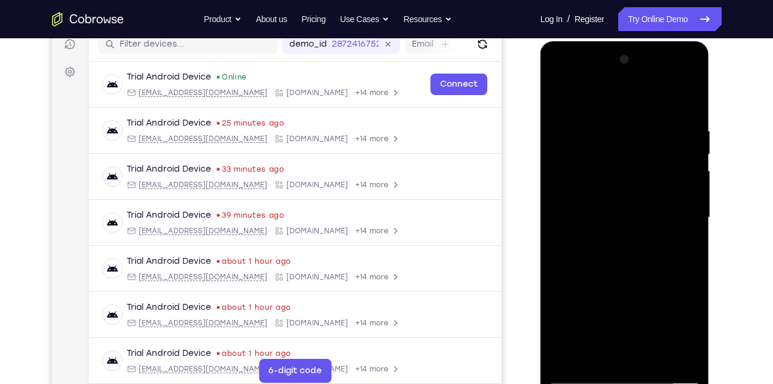
click at [581, 373] on div at bounding box center [624, 217] width 151 height 335
click at [682, 354] on div at bounding box center [624, 217] width 151 height 335
click at [675, 354] on div at bounding box center [624, 217] width 151 height 335
click at [684, 221] on div at bounding box center [624, 217] width 151 height 335
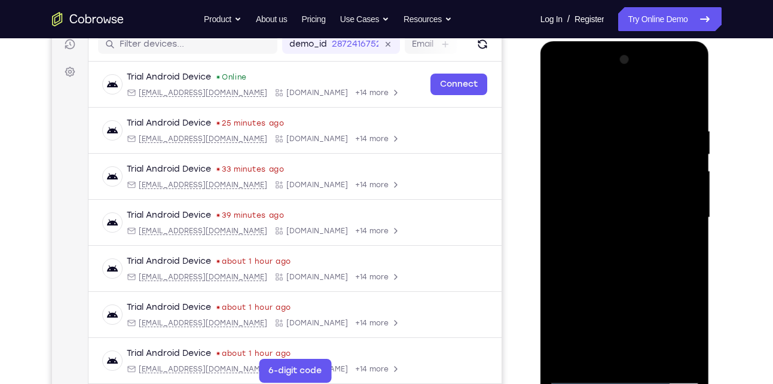
click at [684, 221] on div at bounding box center [624, 217] width 151 height 335
click at [691, 175] on div at bounding box center [624, 217] width 151 height 335
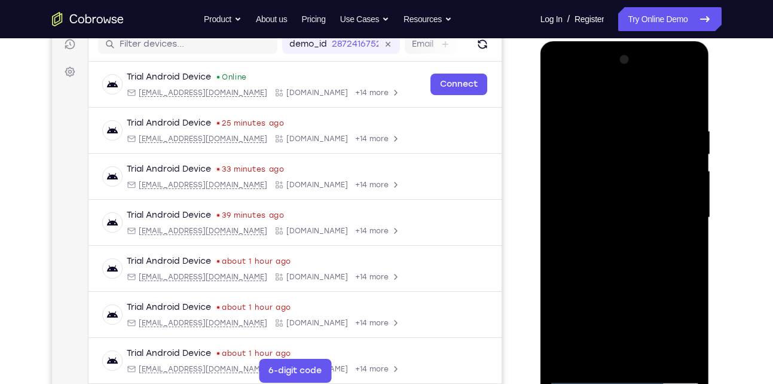
click at [691, 175] on div at bounding box center [624, 217] width 151 height 335
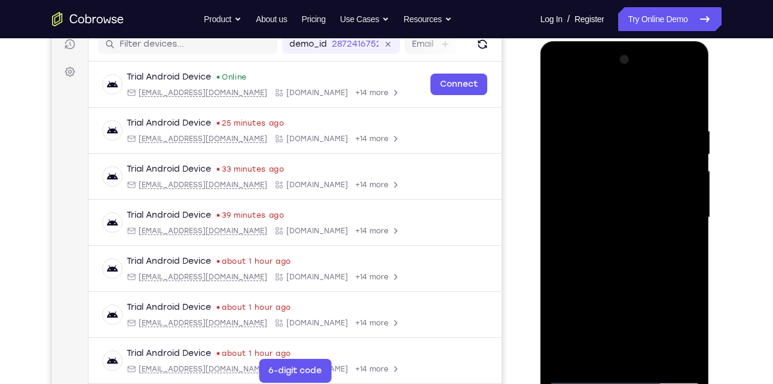
click at [691, 175] on div at bounding box center [624, 217] width 151 height 335
click at [684, 105] on div at bounding box center [624, 217] width 151 height 335
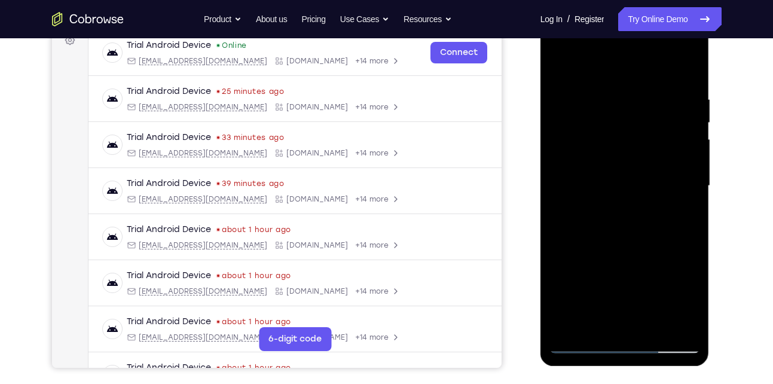
scroll to position [189, 0]
click at [691, 66] on div at bounding box center [624, 185] width 151 height 335
click at [603, 85] on div at bounding box center [624, 185] width 151 height 335
drag, startPoint x: 617, startPoint y: 276, endPoint x: 601, endPoint y: 150, distance: 127.1
click at [601, 150] on div at bounding box center [624, 185] width 151 height 335
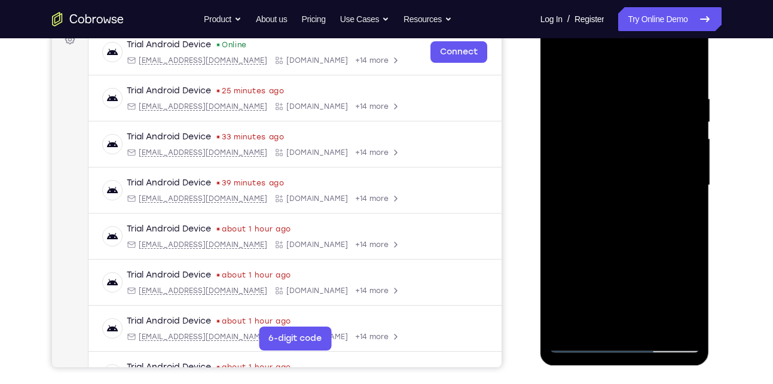
click at [651, 326] on div at bounding box center [624, 185] width 151 height 335
click at [610, 257] on div at bounding box center [624, 185] width 151 height 335
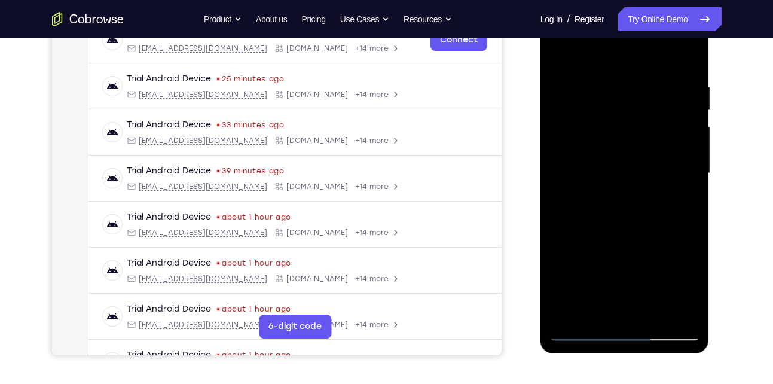
scroll to position [203, 0]
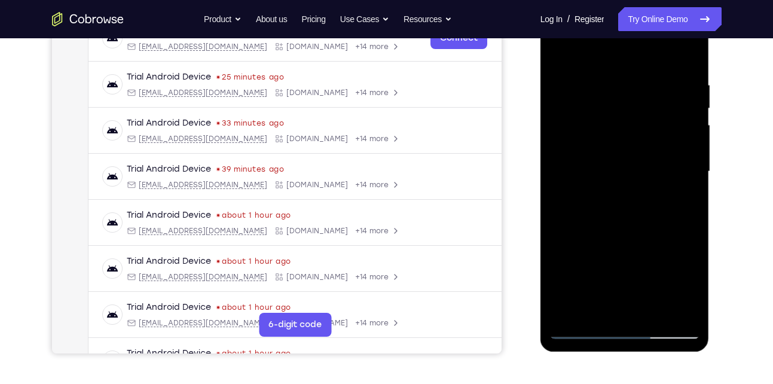
click at [623, 209] on div at bounding box center [624, 171] width 151 height 335
click at [587, 283] on div at bounding box center [624, 171] width 151 height 335
click at [581, 333] on div at bounding box center [624, 171] width 151 height 335
click at [603, 229] on div at bounding box center [624, 171] width 151 height 335
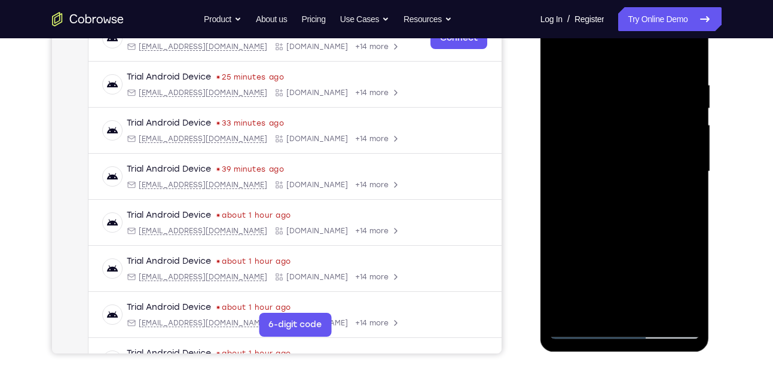
click at [587, 288] on div at bounding box center [624, 171] width 151 height 335
click at [582, 335] on div at bounding box center [624, 171] width 151 height 335
click at [594, 146] on div at bounding box center [624, 171] width 151 height 335
click at [683, 288] on div at bounding box center [624, 171] width 151 height 335
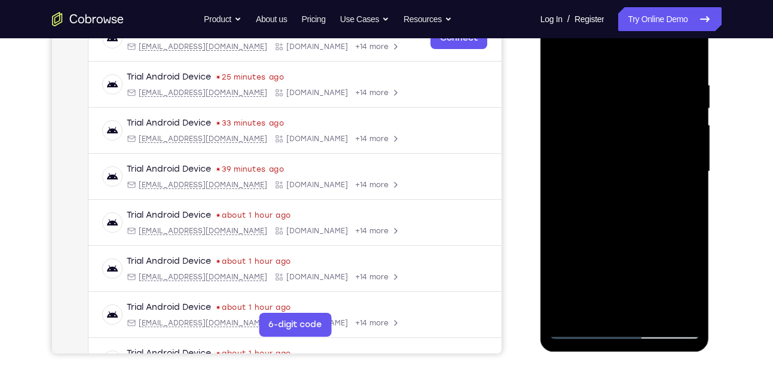
click at [683, 288] on div at bounding box center [624, 171] width 151 height 335
click at [597, 311] on div at bounding box center [624, 171] width 151 height 335
click at [655, 238] on div at bounding box center [624, 171] width 151 height 335
click at [681, 191] on div at bounding box center [624, 171] width 151 height 335
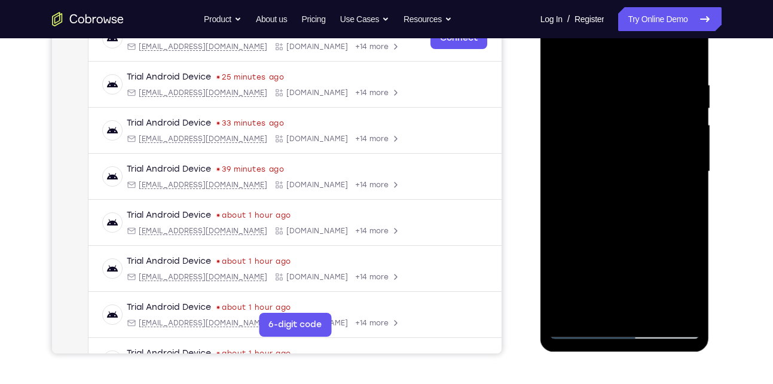
click at [555, 53] on div at bounding box center [624, 171] width 151 height 335
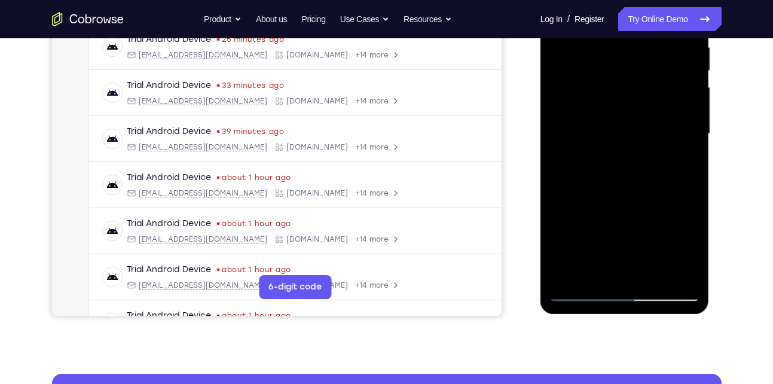
scroll to position [242, 0]
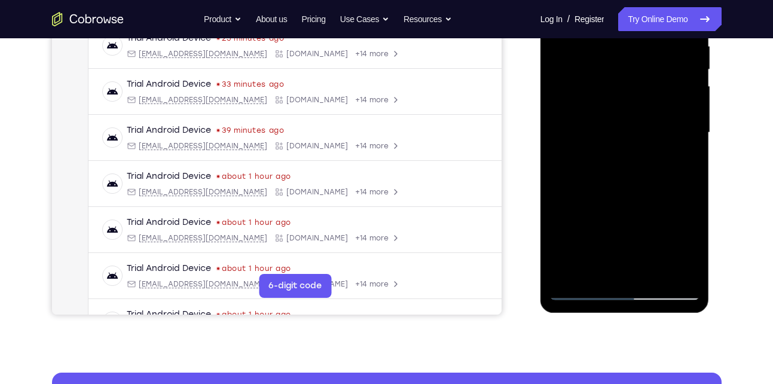
drag, startPoint x: 619, startPoint y: 239, endPoint x: 612, endPoint y: 198, distance: 41.3
click at [612, 198] on div at bounding box center [624, 132] width 151 height 335
click at [613, 273] on div at bounding box center [624, 132] width 151 height 335
drag, startPoint x: 628, startPoint y: 117, endPoint x: 616, endPoint y: 288, distance: 171.4
click at [616, 288] on div at bounding box center [624, 132] width 151 height 335
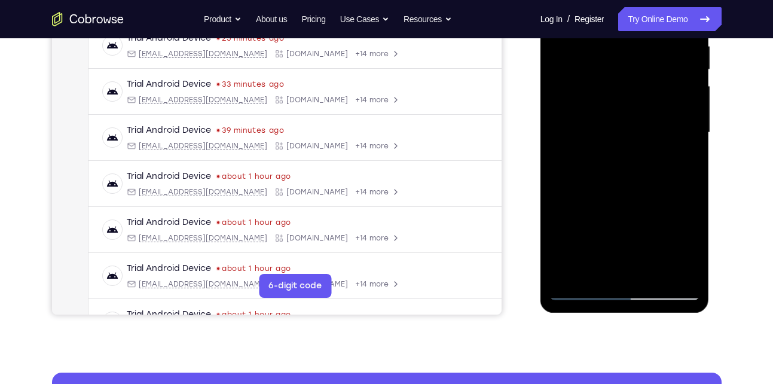
drag, startPoint x: 624, startPoint y: 110, endPoint x: 622, endPoint y: 278, distance: 168.0
click at [622, 278] on div at bounding box center [624, 132] width 151 height 335
drag, startPoint x: 626, startPoint y: 121, endPoint x: 624, endPoint y: 289, distance: 168.0
click at [624, 289] on div at bounding box center [624, 132] width 151 height 335
drag, startPoint x: 616, startPoint y: 107, endPoint x: 619, endPoint y: 277, distance: 170.4
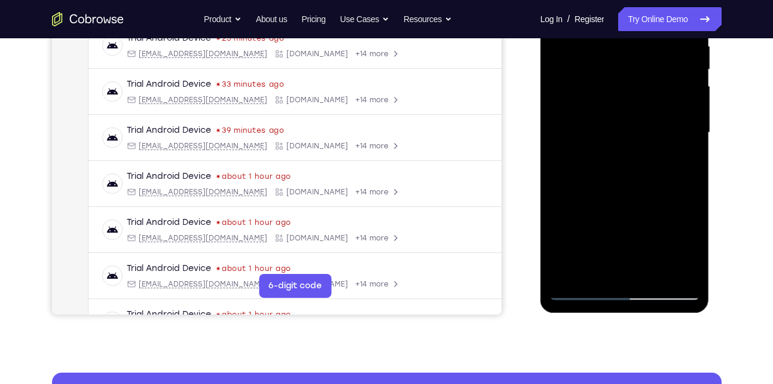
click at [619, 277] on div at bounding box center [624, 132] width 151 height 335
drag, startPoint x: 626, startPoint y: 112, endPoint x: 628, endPoint y: 284, distance: 172.2
click at [628, 284] on div at bounding box center [624, 132] width 151 height 335
drag, startPoint x: 635, startPoint y: 121, endPoint x: 638, endPoint y: 291, distance: 169.2
click at [638, 291] on div at bounding box center [624, 132] width 151 height 335
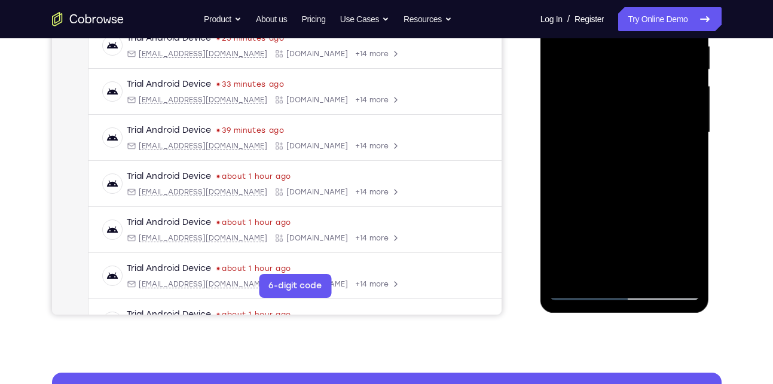
drag, startPoint x: 633, startPoint y: 112, endPoint x: 627, endPoint y: 262, distance: 150.2
click at [627, 262] on div at bounding box center [624, 132] width 151 height 335
drag, startPoint x: 629, startPoint y: 115, endPoint x: 621, endPoint y: 257, distance: 141.9
click at [621, 257] on div at bounding box center [624, 132] width 151 height 335
drag, startPoint x: 628, startPoint y: 117, endPoint x: 619, endPoint y: 260, distance: 143.2
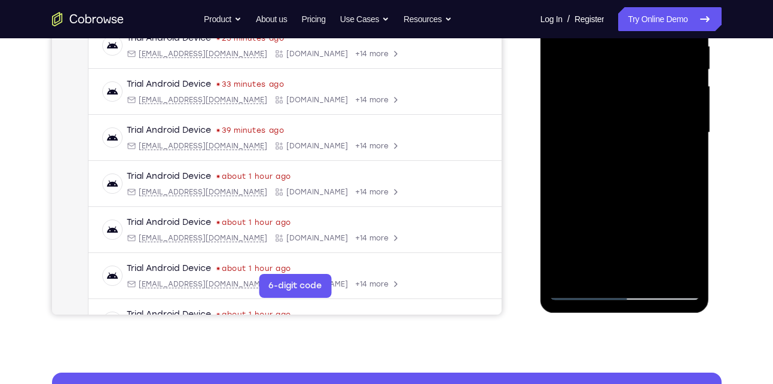
click at [619, 260] on div at bounding box center [624, 132] width 151 height 335
drag, startPoint x: 634, startPoint y: 105, endPoint x: 634, endPoint y: 265, distance: 160.8
click at [634, 265] on div at bounding box center [624, 132] width 151 height 335
drag, startPoint x: 624, startPoint y: 108, endPoint x: 623, endPoint y: 139, distance: 31.1
click at [623, 139] on div at bounding box center [624, 132] width 151 height 335
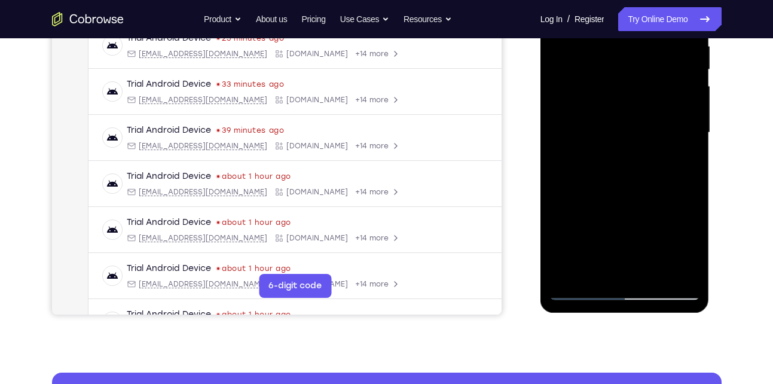
click at [598, 126] on div at bounding box center [624, 132] width 151 height 335
click at [584, 138] on div at bounding box center [624, 132] width 151 height 335
click at [582, 105] on div at bounding box center [624, 132] width 151 height 335
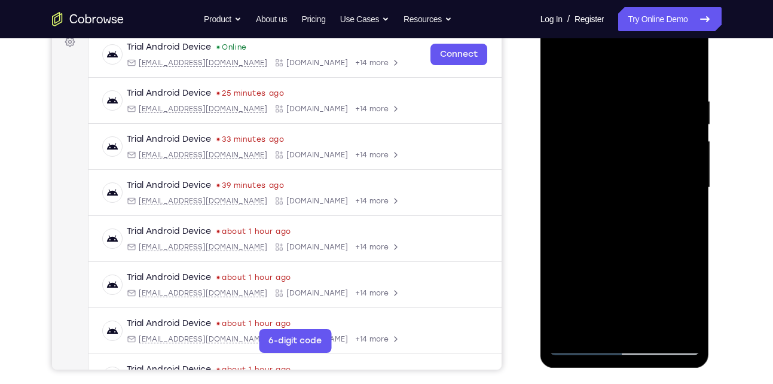
scroll to position [186, 0]
click at [593, 94] on div at bounding box center [624, 188] width 151 height 335
click at [594, 94] on div at bounding box center [624, 188] width 151 height 335
drag, startPoint x: 624, startPoint y: 218, endPoint x: 608, endPoint y: 125, distance: 94.7
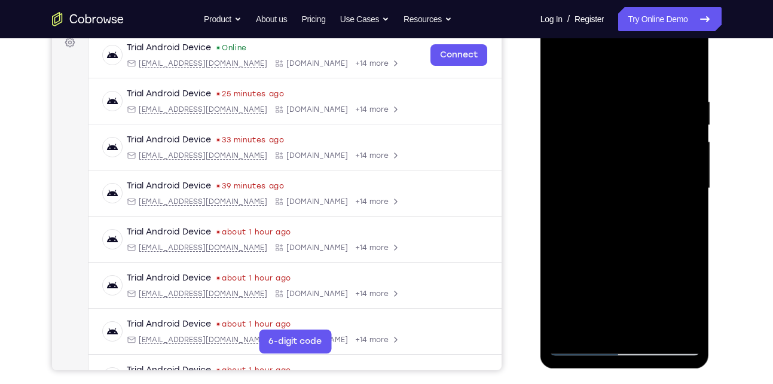
click at [608, 125] on div at bounding box center [624, 188] width 151 height 335
drag, startPoint x: 633, startPoint y: 264, endPoint x: 615, endPoint y: 141, distance: 125.1
click at [615, 141] on div at bounding box center [624, 188] width 151 height 335
click at [606, 232] on div at bounding box center [624, 188] width 151 height 335
click at [611, 320] on div at bounding box center [624, 188] width 151 height 335
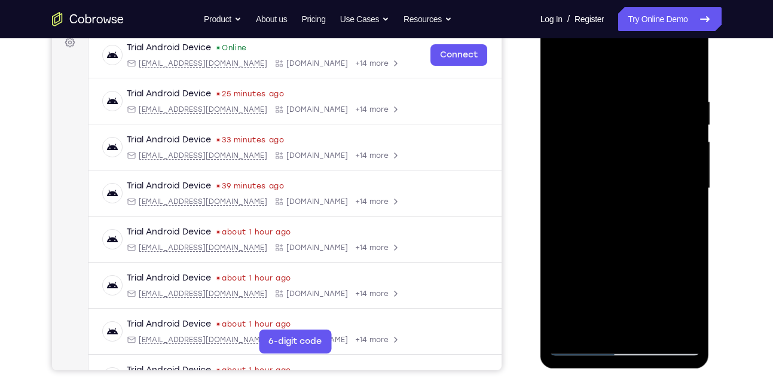
click at [582, 350] on div at bounding box center [624, 188] width 151 height 335
drag, startPoint x: 611, startPoint y: 170, endPoint x: 611, endPoint y: 340, distance: 169.2
click at [611, 340] on div at bounding box center [624, 188] width 151 height 335
click at [622, 171] on div at bounding box center [624, 188] width 151 height 335
click at [609, 325] on div at bounding box center [624, 188] width 151 height 335
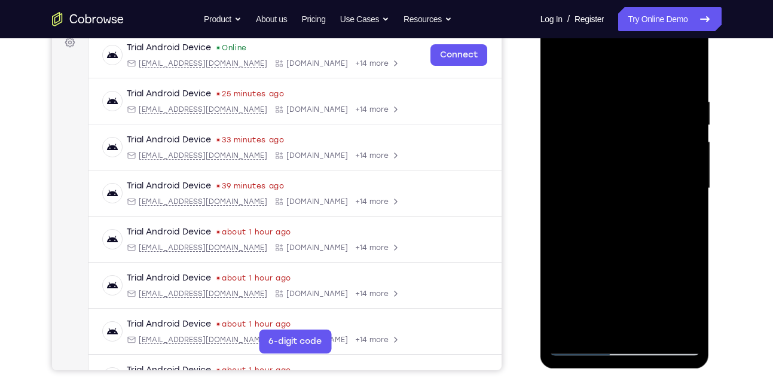
click at [645, 147] on div at bounding box center [624, 188] width 151 height 335
click at [672, 105] on div at bounding box center [624, 188] width 151 height 335
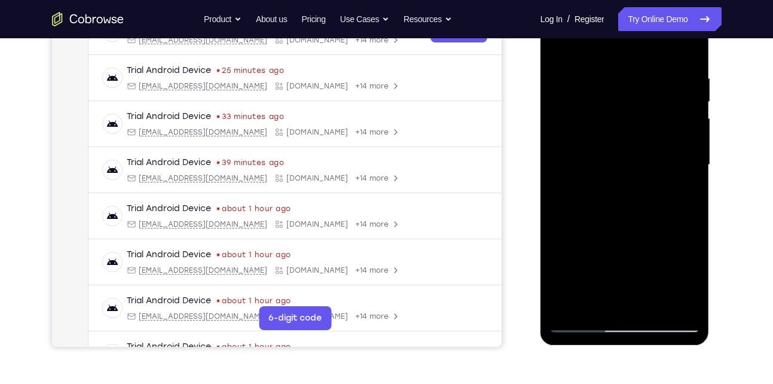
scroll to position [210, 0]
click at [595, 296] on div at bounding box center [624, 164] width 151 height 335
click at [596, 297] on div at bounding box center [624, 164] width 151 height 335
click at [593, 297] on div at bounding box center [624, 164] width 151 height 335
click at [685, 276] on div at bounding box center [624, 164] width 151 height 335
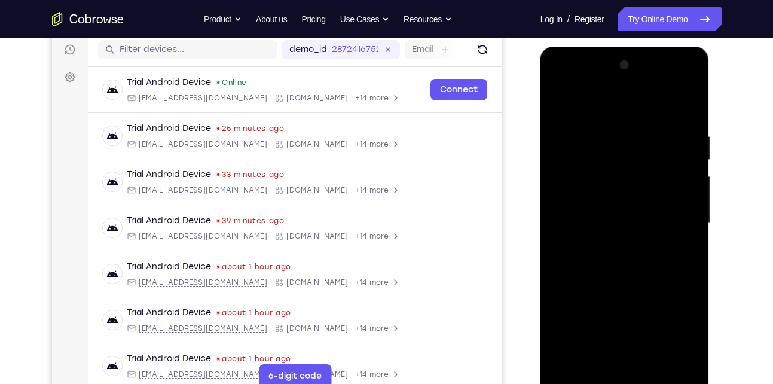
scroll to position [146, 0]
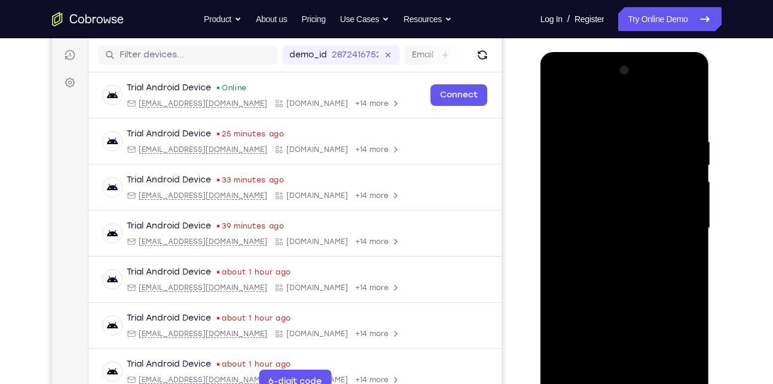
click at [553, 115] on div at bounding box center [624, 228] width 151 height 335
click at [558, 113] on div at bounding box center [624, 228] width 151 height 335
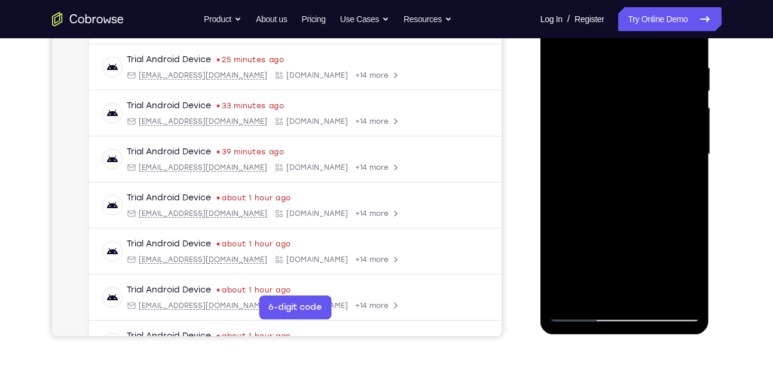
scroll to position [221, 0]
click at [652, 294] on div at bounding box center [624, 153] width 151 height 335
drag, startPoint x: 625, startPoint y: 260, endPoint x: 616, endPoint y: 200, distance: 60.5
click at [616, 200] on div at bounding box center [624, 153] width 151 height 335
drag, startPoint x: 613, startPoint y: 280, endPoint x: 606, endPoint y: 203, distance: 77.5
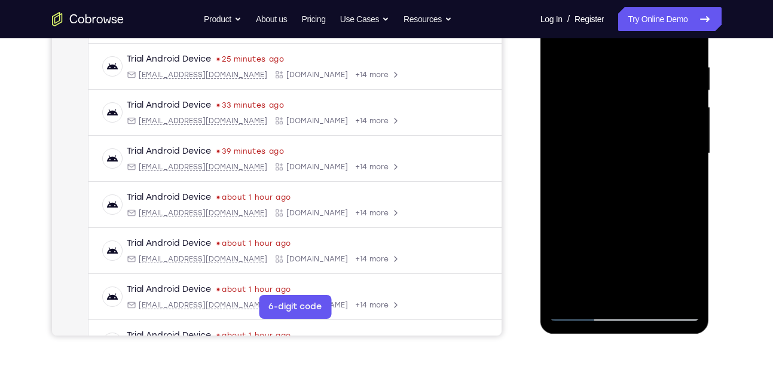
click at [606, 203] on div at bounding box center [624, 153] width 151 height 335
click at [611, 261] on div at bounding box center [624, 153] width 151 height 335
click at [603, 292] on div at bounding box center [624, 153] width 151 height 335
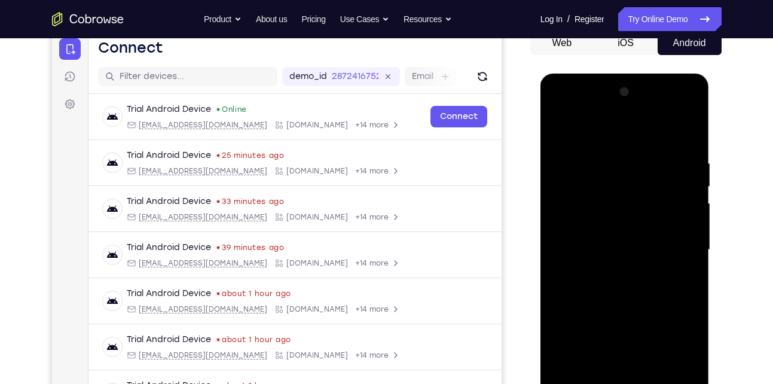
scroll to position [123, 0]
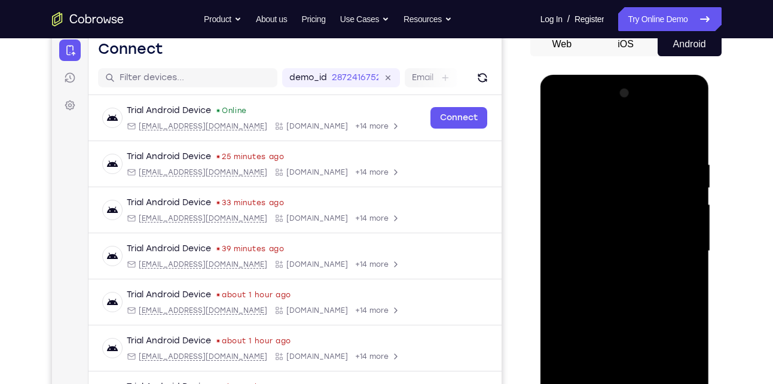
click at [561, 129] on div at bounding box center [624, 251] width 151 height 335
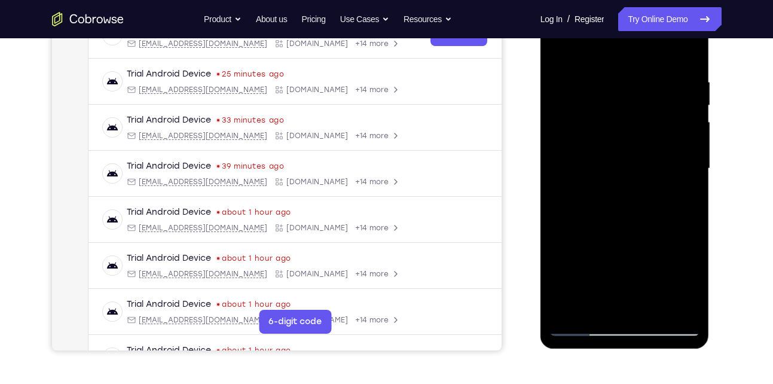
scroll to position [209, 0]
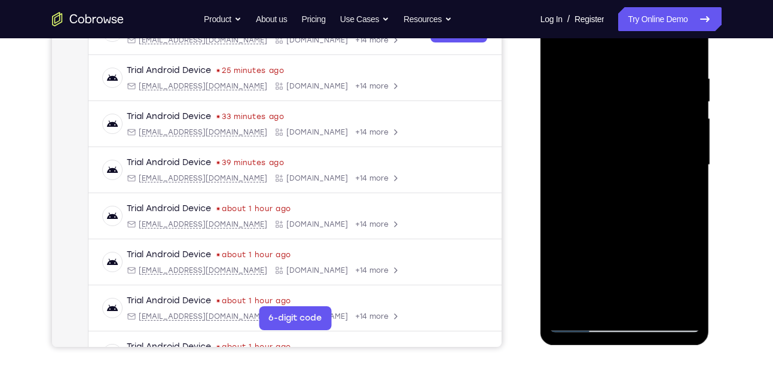
drag, startPoint x: 604, startPoint y: 172, endPoint x: 597, endPoint y: 355, distance: 183.7
click at [597, 347] on html "Online web based iOS Simulators and Android Emulators. Run iPhone, iPad, Mobile…" at bounding box center [625, 168] width 170 height 359
click at [602, 197] on div at bounding box center [624, 165] width 151 height 335
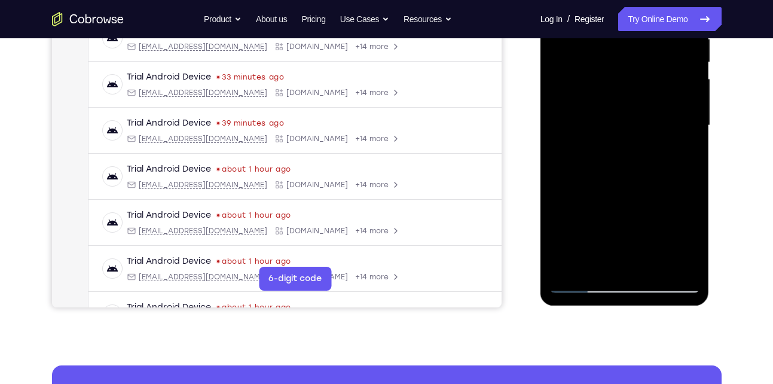
scroll to position [249, 0]
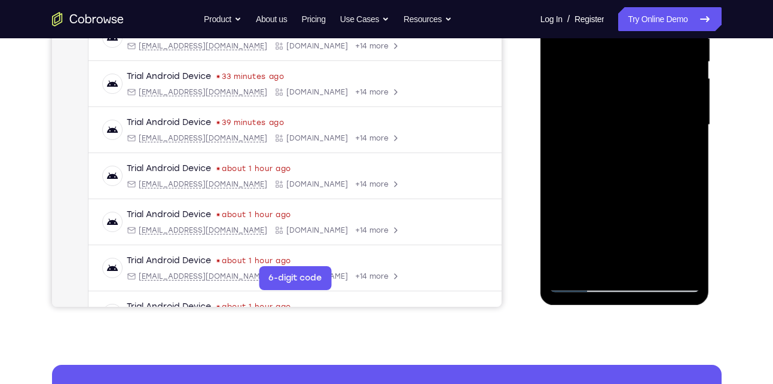
click at [581, 280] on div at bounding box center [624, 125] width 151 height 335
drag, startPoint x: 597, startPoint y: 196, endPoint x: 590, endPoint y: 277, distance: 81.6
click at [590, 277] on div at bounding box center [624, 125] width 151 height 335
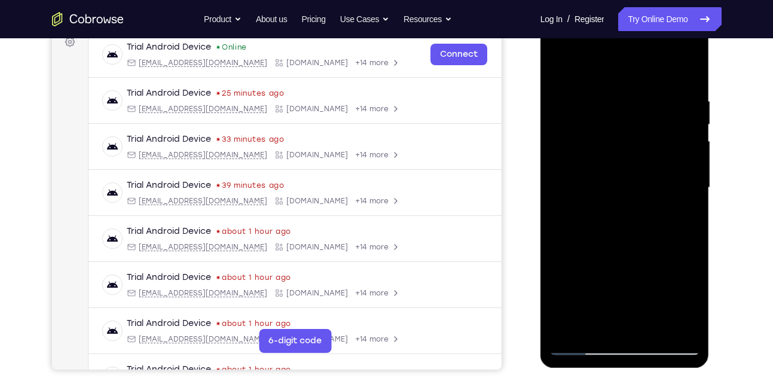
scroll to position [130, 0]
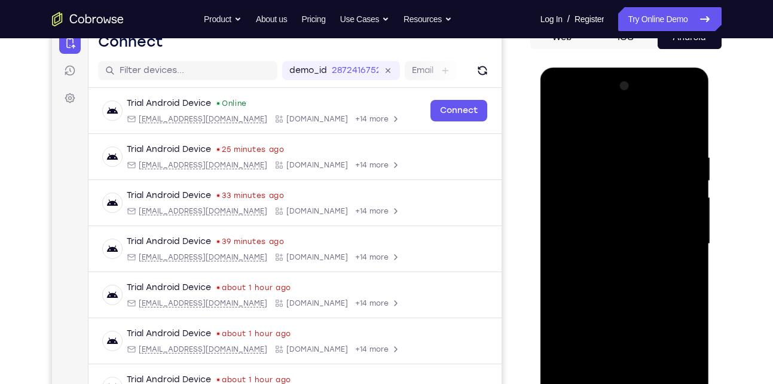
click at [560, 119] on div at bounding box center [624, 244] width 151 height 335
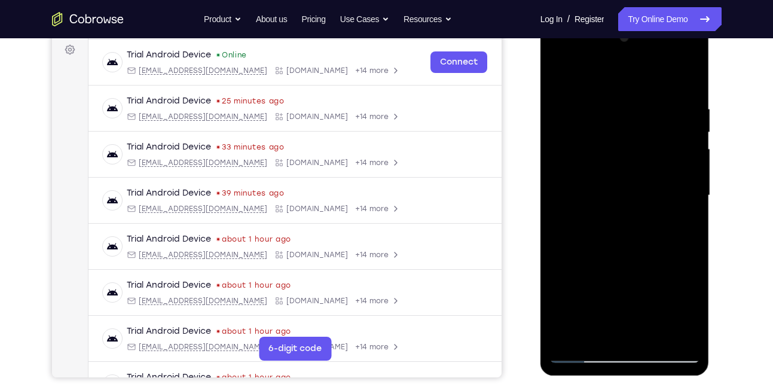
scroll to position [179, 0]
drag, startPoint x: 613, startPoint y: 212, endPoint x: 607, endPoint y: 118, distance: 94.1
click at [607, 118] on div at bounding box center [624, 195] width 151 height 335
click at [583, 254] on div at bounding box center [624, 195] width 151 height 335
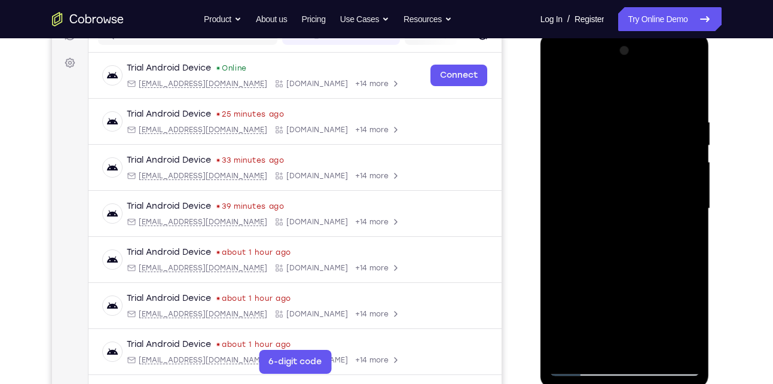
scroll to position [166, 0]
drag, startPoint x: 603, startPoint y: 213, endPoint x: 604, endPoint y: 243, distance: 29.3
click at [604, 243] on div at bounding box center [624, 208] width 151 height 335
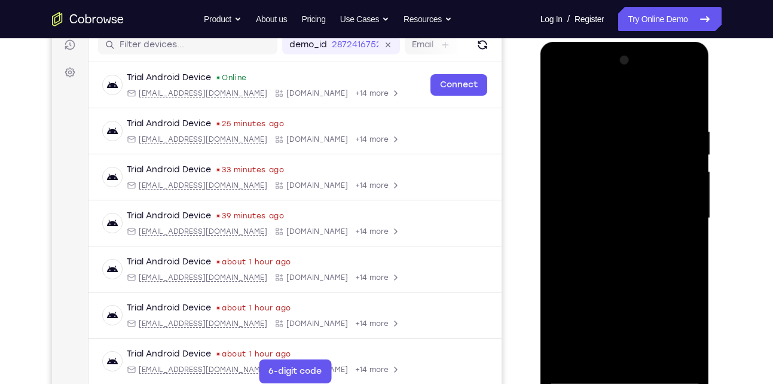
scroll to position [163, 0]
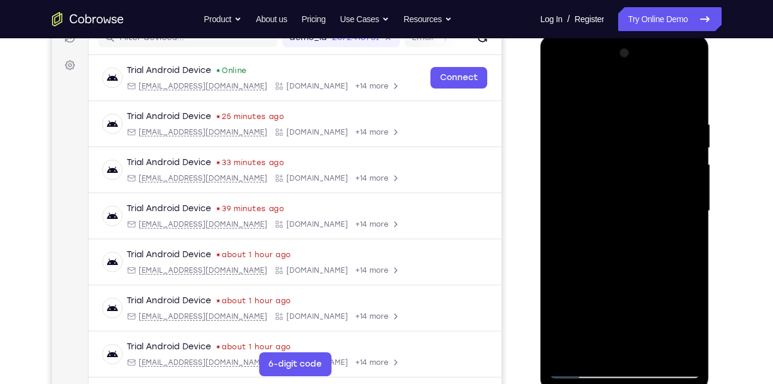
drag, startPoint x: 626, startPoint y: 273, endPoint x: 624, endPoint y: 198, distance: 74.2
click at [624, 198] on div at bounding box center [624, 211] width 151 height 335
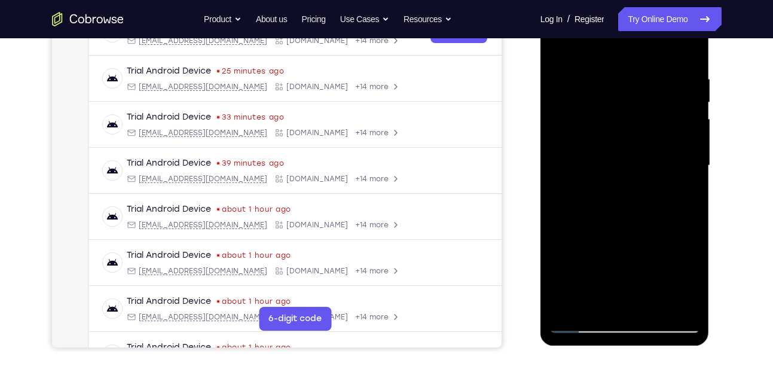
scroll to position [208, 0]
drag, startPoint x: 631, startPoint y: 239, endPoint x: 621, endPoint y: 178, distance: 61.9
click at [621, 178] on div at bounding box center [624, 166] width 151 height 335
drag, startPoint x: 621, startPoint y: 259, endPoint x: 617, endPoint y: 193, distance: 65.9
click at [617, 193] on div at bounding box center [624, 166] width 151 height 335
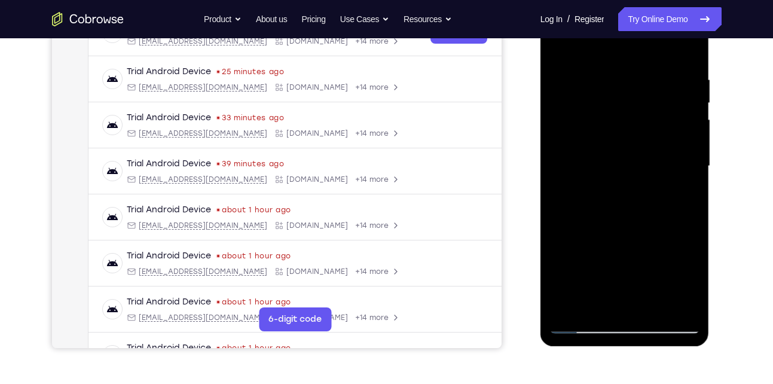
drag, startPoint x: 624, startPoint y: 264, endPoint x: 622, endPoint y: 203, distance: 61.6
click at [622, 203] on div at bounding box center [624, 166] width 151 height 335
drag, startPoint x: 631, startPoint y: 266, endPoint x: 618, endPoint y: 198, distance: 68.9
click at [618, 198] on div at bounding box center [624, 166] width 151 height 335
drag, startPoint x: 628, startPoint y: 255, endPoint x: 618, endPoint y: 176, distance: 79.6
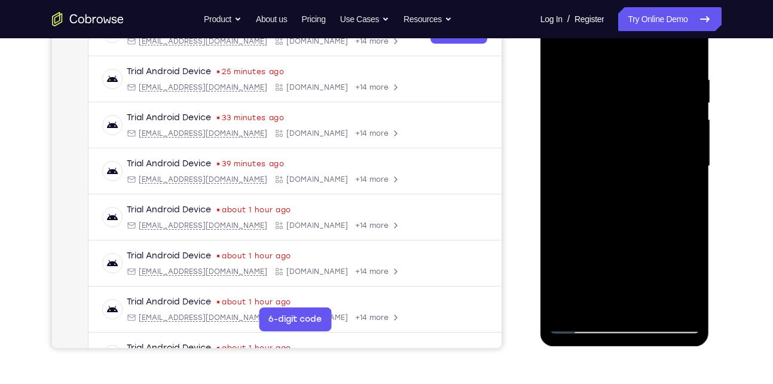
click at [618, 176] on div at bounding box center [624, 166] width 151 height 335
drag, startPoint x: 629, startPoint y: 258, endPoint x: 621, endPoint y: 179, distance: 78.7
click at [621, 179] on div at bounding box center [624, 166] width 151 height 335
drag, startPoint x: 626, startPoint y: 259, endPoint x: 618, endPoint y: 170, distance: 89.4
click at [618, 170] on div at bounding box center [624, 166] width 151 height 335
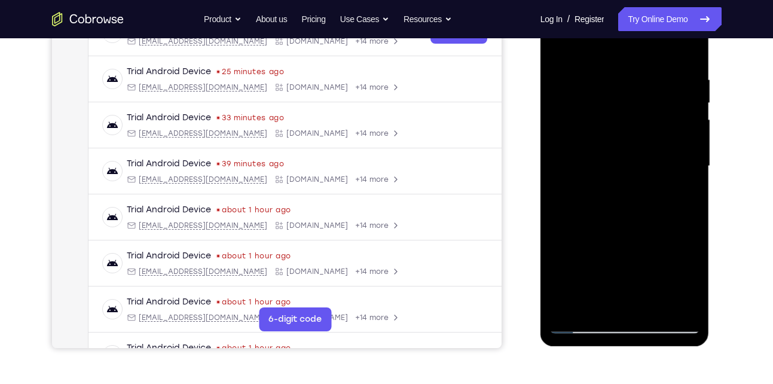
drag, startPoint x: 619, startPoint y: 244, endPoint x: 617, endPoint y: 158, distance: 85.5
click at [617, 158] on div at bounding box center [624, 166] width 151 height 335
drag, startPoint x: 622, startPoint y: 256, endPoint x: 617, endPoint y: 181, distance: 75.5
click at [617, 181] on div at bounding box center [624, 166] width 151 height 335
drag, startPoint x: 618, startPoint y: 255, endPoint x: 612, endPoint y: 193, distance: 61.9
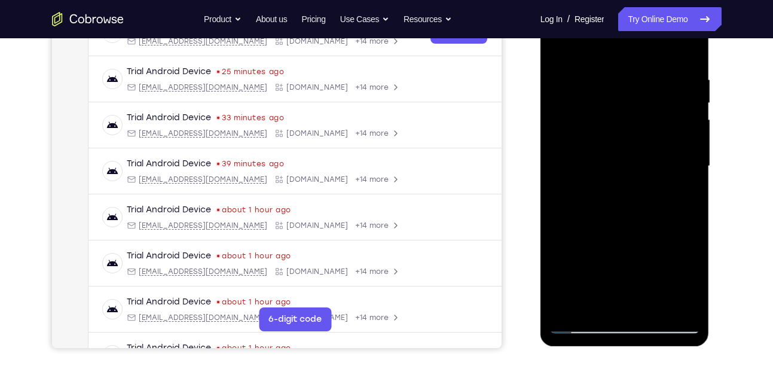
click at [612, 193] on div at bounding box center [624, 166] width 151 height 335
drag, startPoint x: 631, startPoint y: 256, endPoint x: 624, endPoint y: 193, distance: 63.8
click at [624, 193] on div at bounding box center [624, 166] width 151 height 335
drag, startPoint x: 634, startPoint y: 258, endPoint x: 626, endPoint y: 183, distance: 75.7
click at [626, 183] on div at bounding box center [624, 166] width 151 height 335
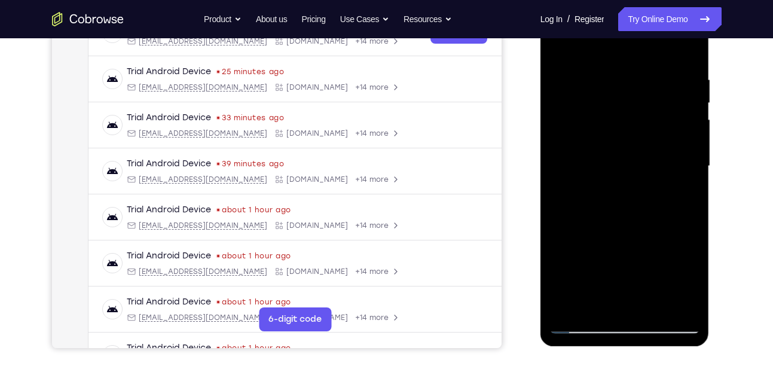
drag, startPoint x: 630, startPoint y: 261, endPoint x: 616, endPoint y: 185, distance: 77.2
click at [616, 185] on div at bounding box center [624, 166] width 151 height 335
drag, startPoint x: 626, startPoint y: 252, endPoint x: 615, endPoint y: 164, distance: 88.6
click at [615, 164] on div at bounding box center [624, 166] width 151 height 335
drag, startPoint x: 625, startPoint y: 251, endPoint x: 611, endPoint y: 154, distance: 97.9
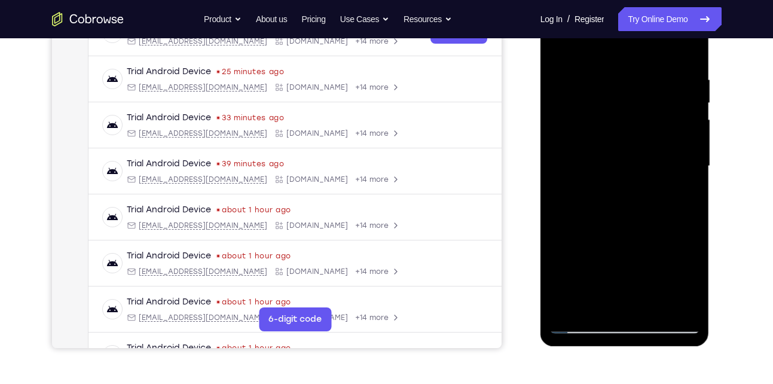
click at [611, 154] on div at bounding box center [624, 166] width 151 height 335
drag, startPoint x: 622, startPoint y: 240, endPoint x: 618, endPoint y: 153, distance: 86.8
click at [618, 153] on div at bounding box center [624, 166] width 151 height 335
drag, startPoint x: 617, startPoint y: 248, endPoint x: 606, endPoint y: 162, distance: 86.2
click at [606, 162] on div at bounding box center [624, 166] width 151 height 335
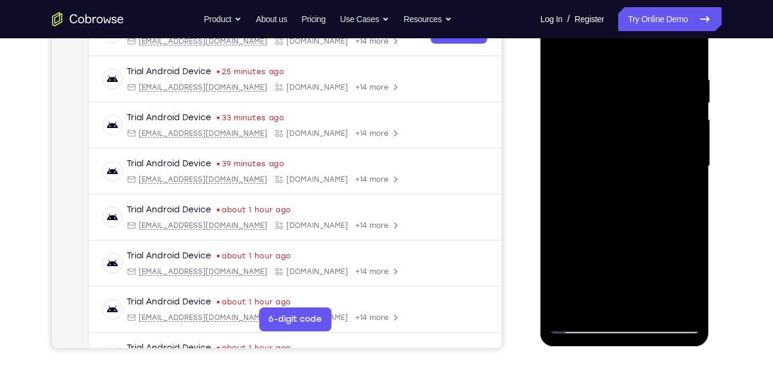
drag, startPoint x: 616, startPoint y: 249, endPoint x: 599, endPoint y: 154, distance: 95.9
click at [599, 154] on div at bounding box center [624, 166] width 151 height 335
drag, startPoint x: 615, startPoint y: 261, endPoint x: 606, endPoint y: 164, distance: 97.9
click at [606, 164] on div at bounding box center [624, 166] width 151 height 335
drag, startPoint x: 616, startPoint y: 243, endPoint x: 604, endPoint y: 135, distance: 108.9
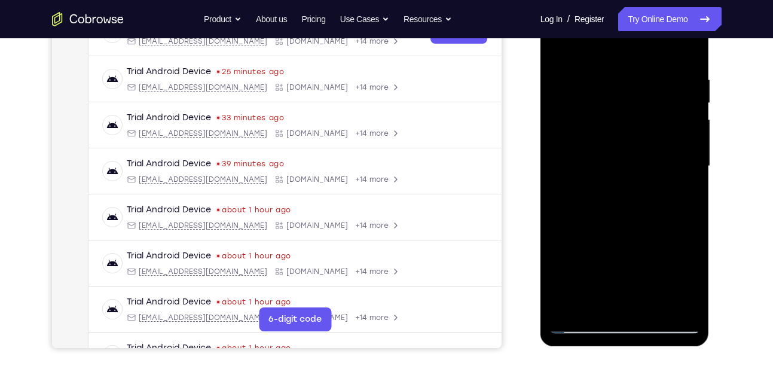
click at [604, 135] on div at bounding box center [624, 166] width 151 height 335
click at [572, 311] on div at bounding box center [624, 166] width 151 height 335
drag, startPoint x: 648, startPoint y: 268, endPoint x: 631, endPoint y: 168, distance: 101.8
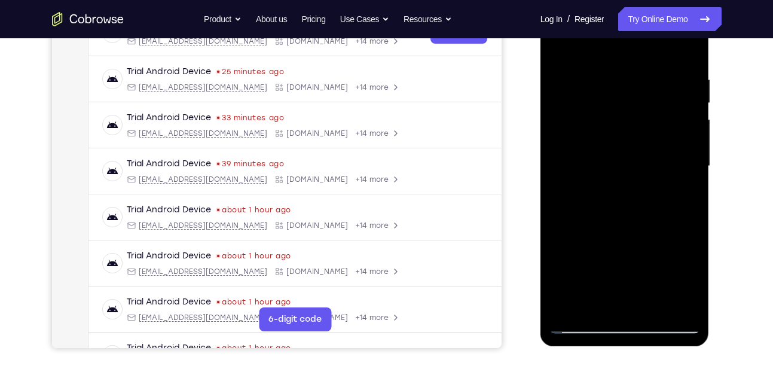
click at [631, 168] on div at bounding box center [624, 166] width 151 height 335
click at [692, 218] on div at bounding box center [624, 166] width 151 height 335
drag, startPoint x: 644, startPoint y: 249, endPoint x: 630, endPoint y: 103, distance: 146.6
click at [630, 103] on div at bounding box center [624, 166] width 151 height 335
drag, startPoint x: 634, startPoint y: 238, endPoint x: 608, endPoint y: 107, distance: 133.6
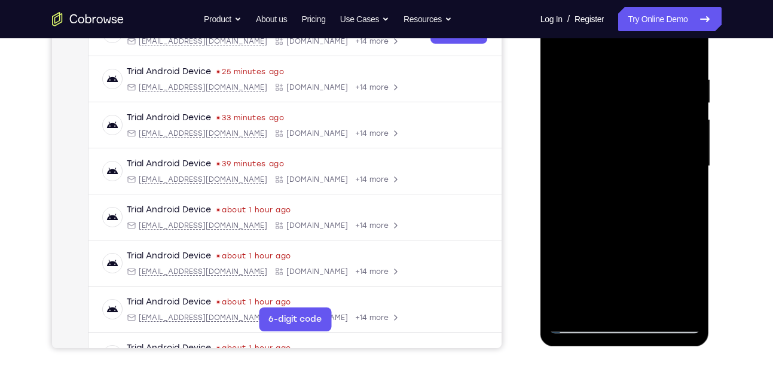
click at [608, 107] on div at bounding box center [624, 166] width 151 height 335
drag, startPoint x: 621, startPoint y: 242, endPoint x: 610, endPoint y: 112, distance: 130.2
click at [610, 112] on div at bounding box center [624, 166] width 151 height 335
drag, startPoint x: 620, startPoint y: 228, endPoint x: 615, endPoint y: 225, distance: 6.2
click at [615, 225] on div at bounding box center [624, 166] width 151 height 335
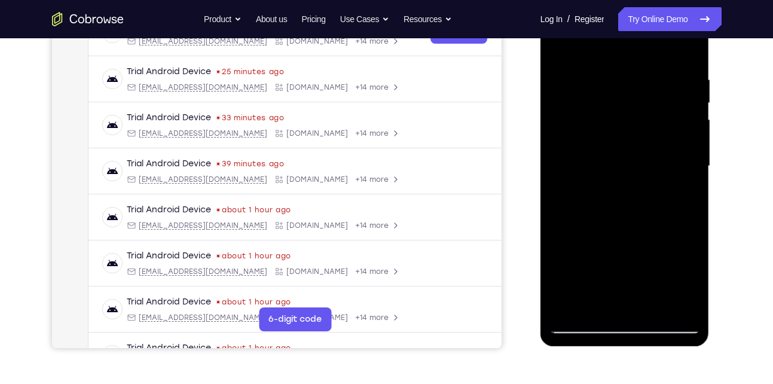
click at [646, 306] on div at bounding box center [624, 166] width 151 height 335
click at [647, 306] on div at bounding box center [624, 166] width 151 height 335
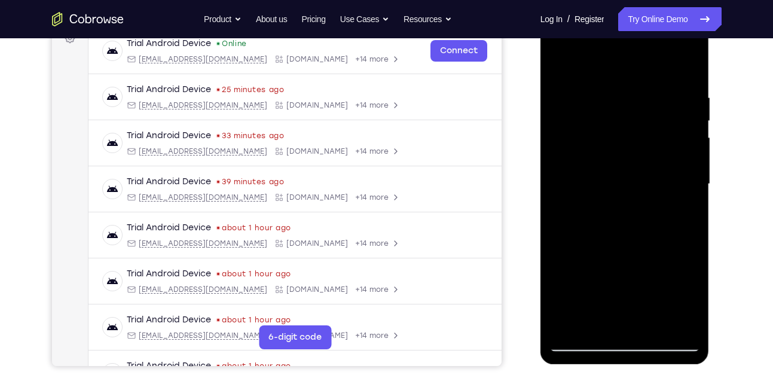
scroll to position [139, 0]
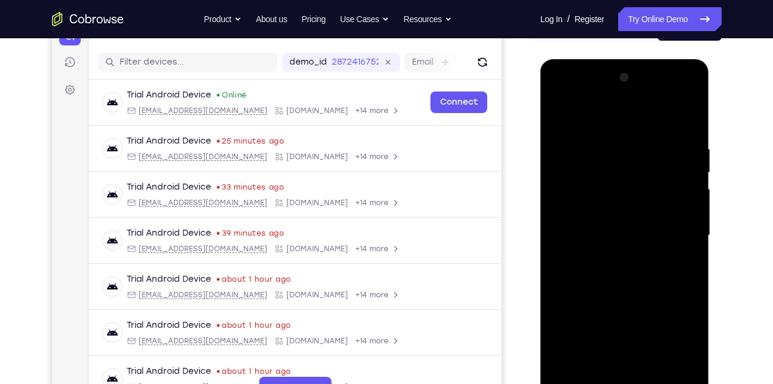
click at [562, 118] on div at bounding box center [624, 235] width 151 height 335
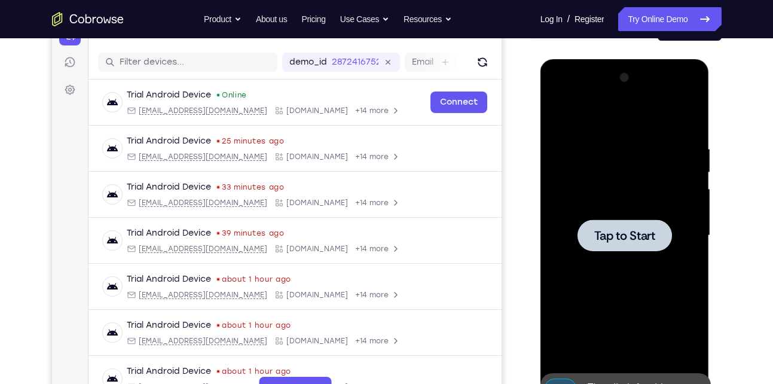
click at [618, 213] on div at bounding box center [624, 235] width 151 height 335
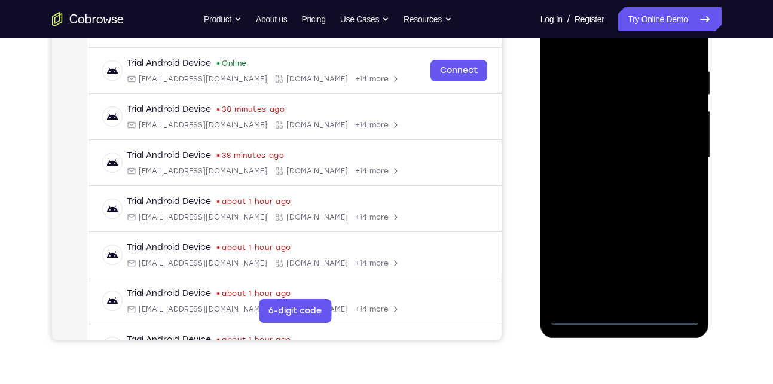
scroll to position [217, 0]
click at [621, 315] on div at bounding box center [624, 157] width 151 height 335
click at [677, 274] on div at bounding box center [624, 157] width 151 height 335
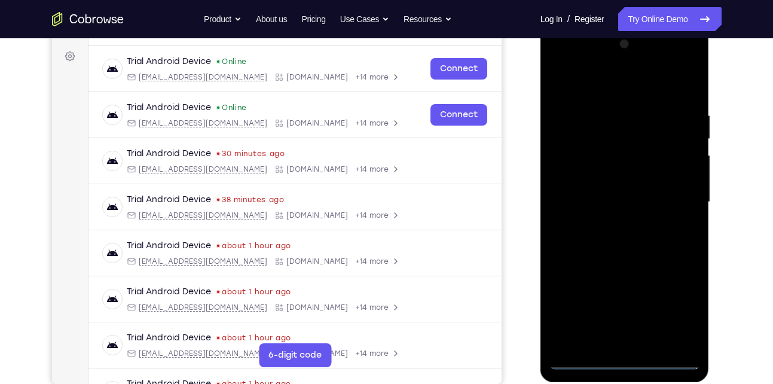
scroll to position [168, 0]
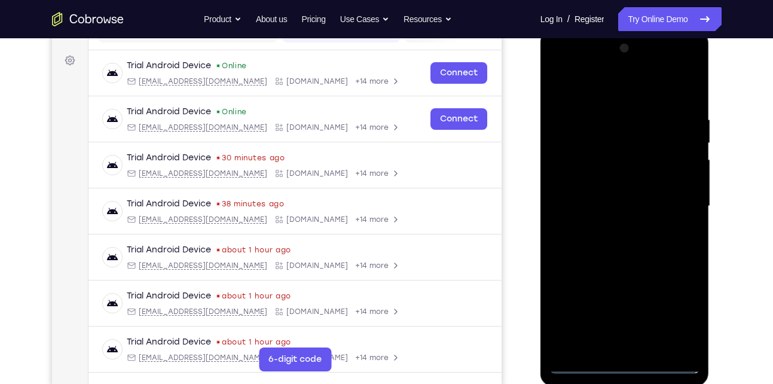
click at [610, 92] on div at bounding box center [624, 206] width 151 height 335
click at [670, 197] on div at bounding box center [624, 206] width 151 height 335
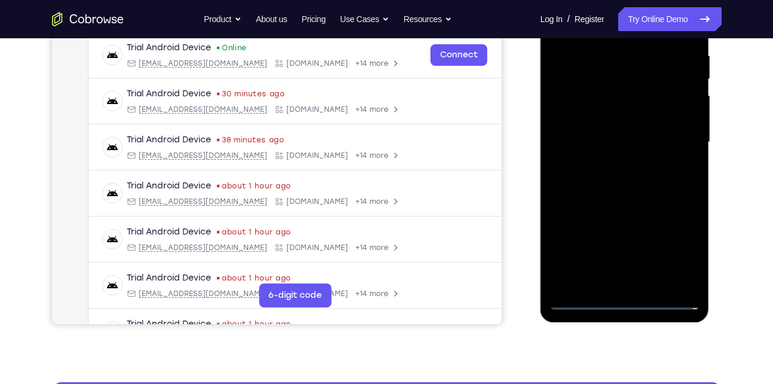
scroll to position [233, 0]
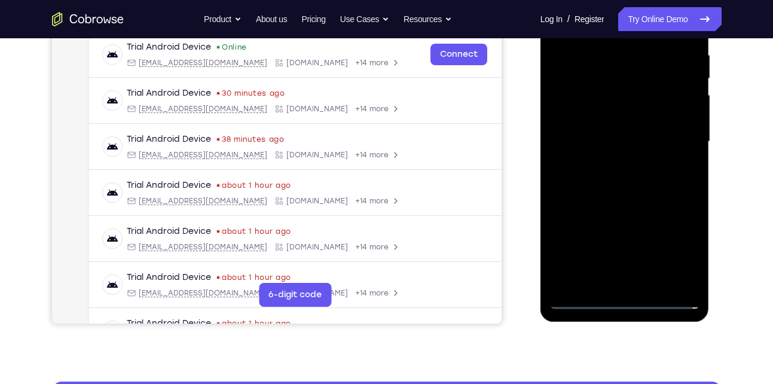
click at [609, 283] on div at bounding box center [624, 141] width 151 height 335
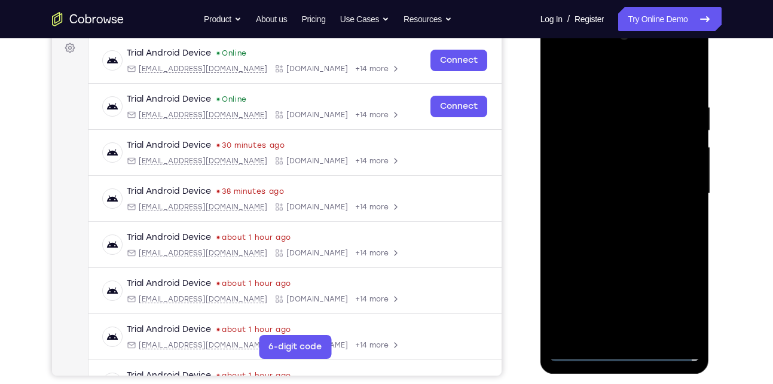
scroll to position [180, 0]
click at [618, 168] on div at bounding box center [624, 194] width 151 height 335
click at [615, 188] on div at bounding box center [624, 194] width 151 height 335
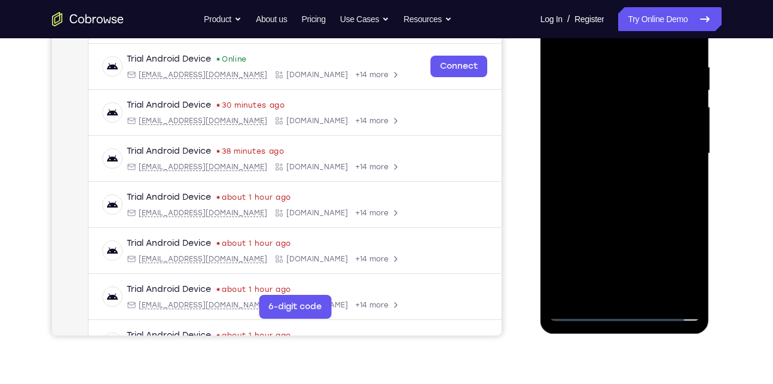
scroll to position [226, 0]
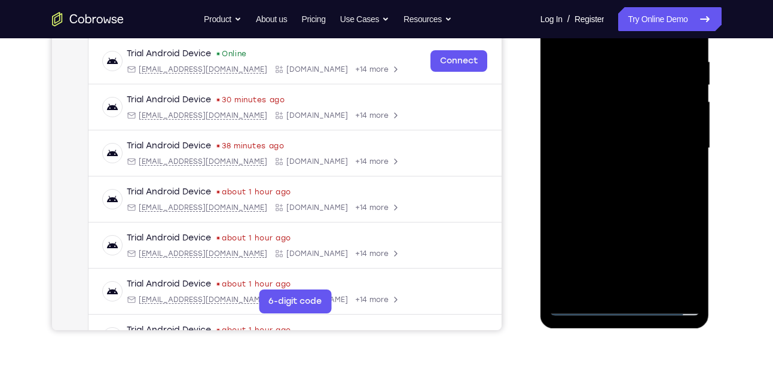
click at [581, 307] on div at bounding box center [624, 148] width 151 height 335
click at [607, 178] on div at bounding box center [624, 148] width 151 height 335
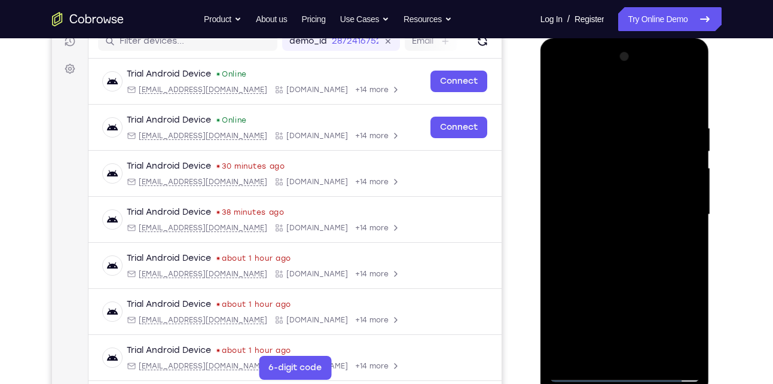
scroll to position [157, 0]
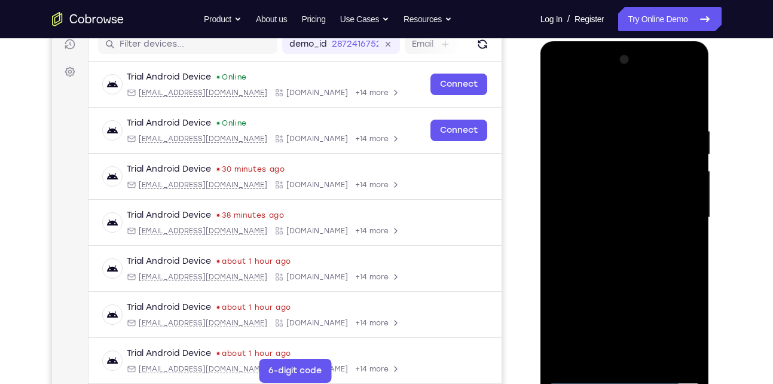
drag, startPoint x: 632, startPoint y: 141, endPoint x: 631, endPoint y: 339, distance: 197.9
click at [631, 339] on div at bounding box center [624, 217] width 151 height 335
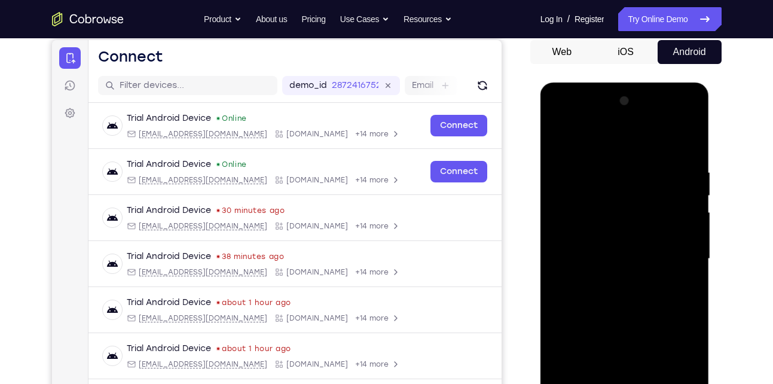
click at [555, 118] on div at bounding box center [624, 258] width 151 height 335
click at [577, 222] on div at bounding box center [624, 258] width 151 height 335
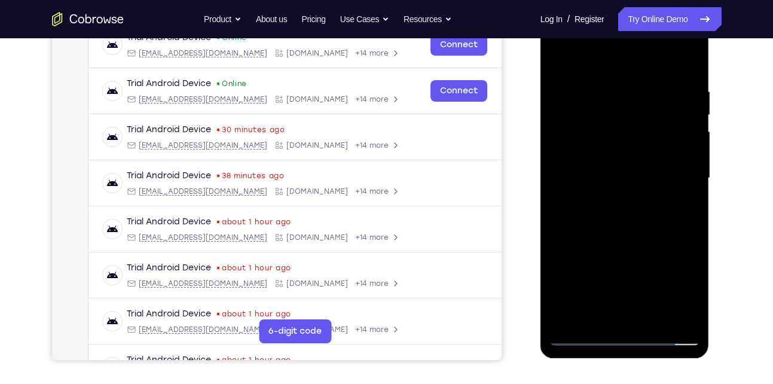
scroll to position [197, 0]
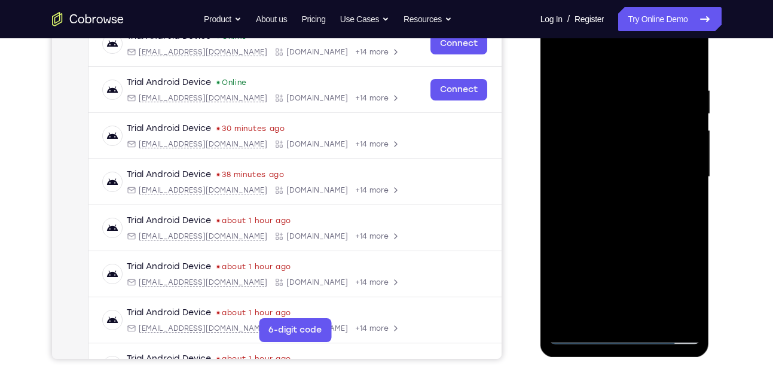
click at [609, 317] on div at bounding box center [624, 177] width 151 height 335
click at [607, 154] on div at bounding box center [624, 177] width 151 height 335
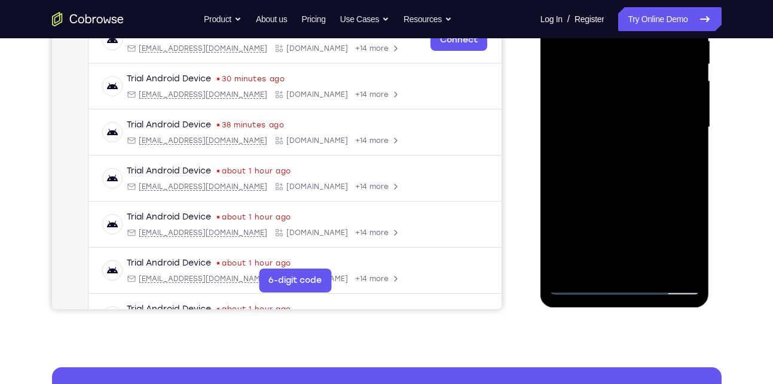
scroll to position [248, 0]
click at [584, 280] on div at bounding box center [624, 126] width 151 height 335
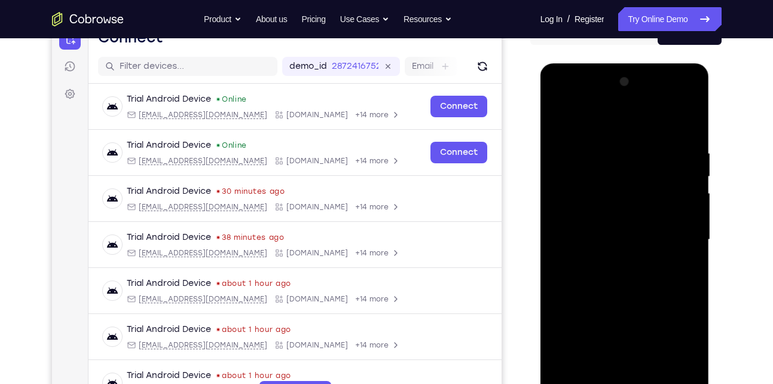
scroll to position [134, 0]
click at [671, 102] on div at bounding box center [624, 240] width 151 height 335
click at [692, 127] on div at bounding box center [624, 240] width 151 height 335
click at [573, 103] on div at bounding box center [624, 240] width 151 height 335
click at [577, 208] on div at bounding box center [624, 240] width 151 height 335
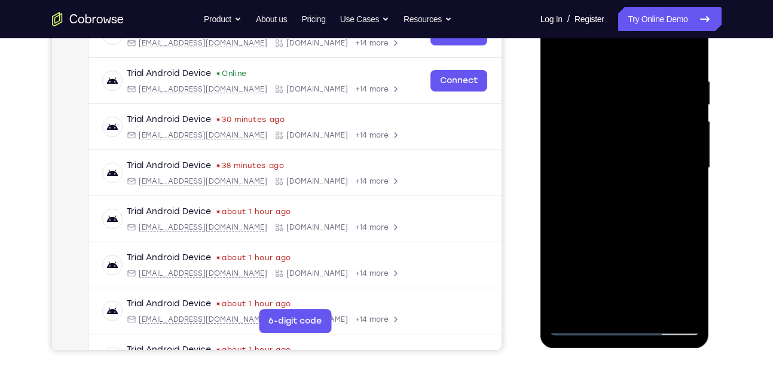
scroll to position [207, 0]
click at [611, 309] on div at bounding box center [624, 167] width 151 height 335
click at [627, 146] on div at bounding box center [624, 167] width 151 height 335
click at [612, 157] on div at bounding box center [624, 167] width 151 height 335
click at [609, 160] on div at bounding box center [624, 167] width 151 height 335
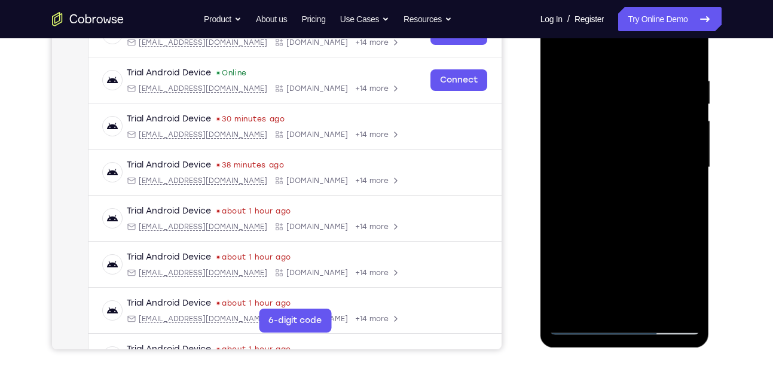
scroll to position [252, 0]
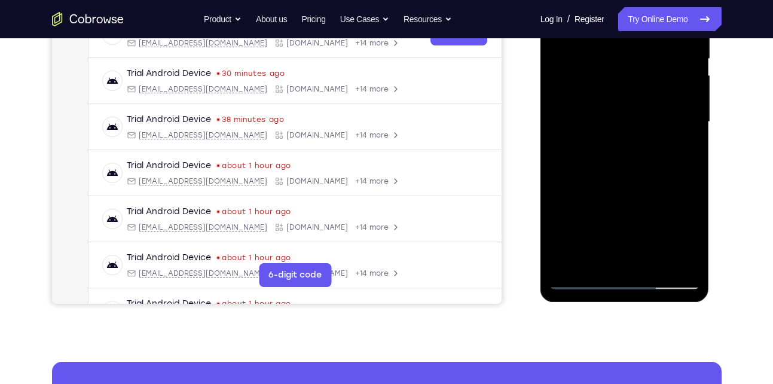
click at [581, 279] on div at bounding box center [624, 122] width 151 height 335
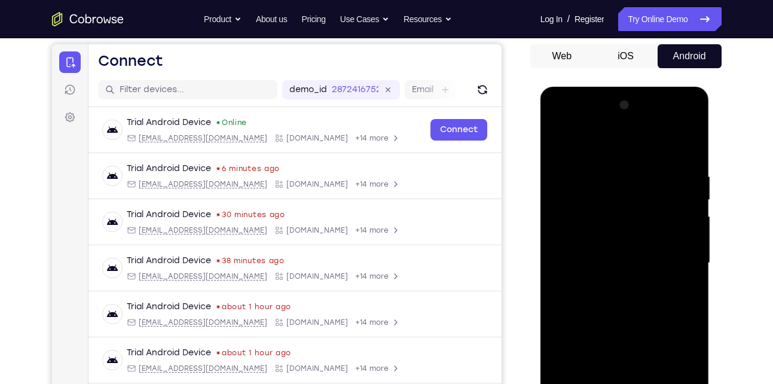
scroll to position [111, 0]
click at [679, 129] on div at bounding box center [624, 263] width 151 height 335
click at [692, 145] on div at bounding box center [624, 263] width 151 height 335
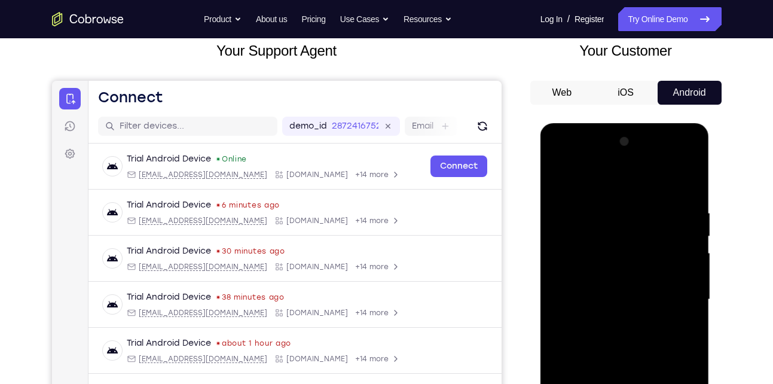
scroll to position [0, 0]
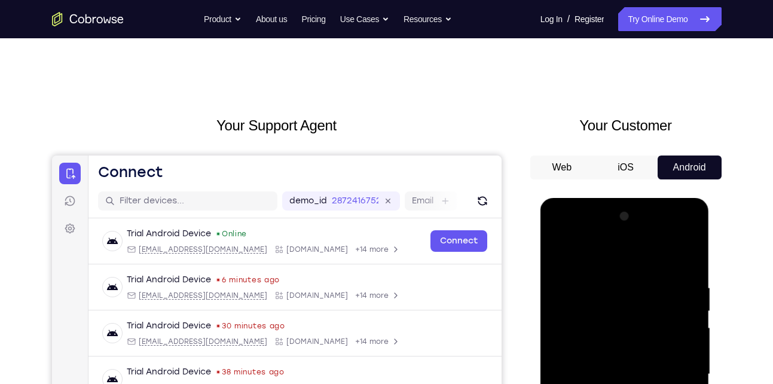
drag, startPoint x: 657, startPoint y: 22, endPoint x: 601, endPoint y: 4, distance: 59.2
click at [657, 22] on link "Try Online Demo" at bounding box center [669, 19] width 103 height 24
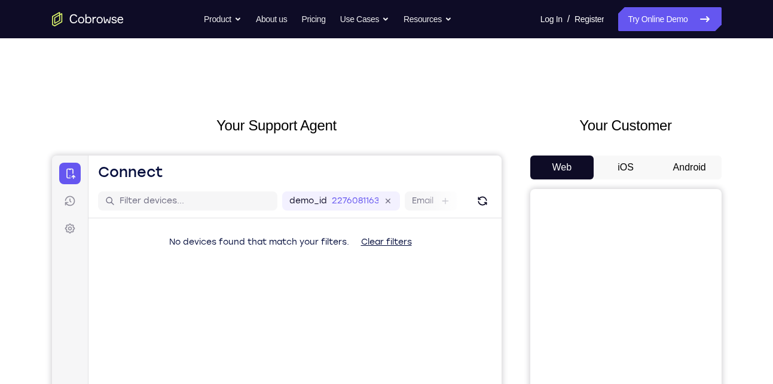
click at [690, 164] on button "Android" at bounding box center [690, 167] width 64 height 24
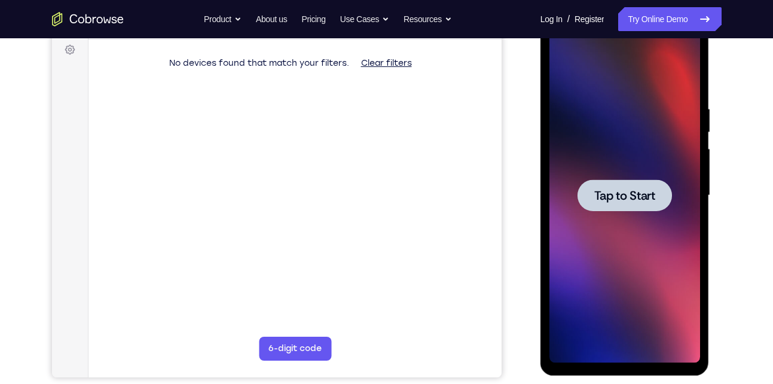
scroll to position [181, 0]
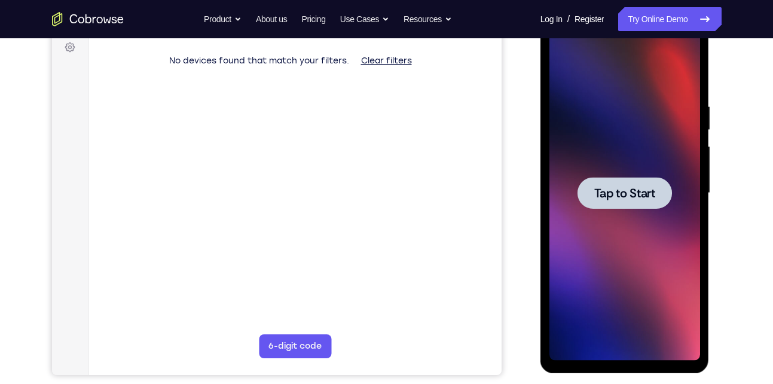
click at [631, 224] on div at bounding box center [624, 193] width 151 height 335
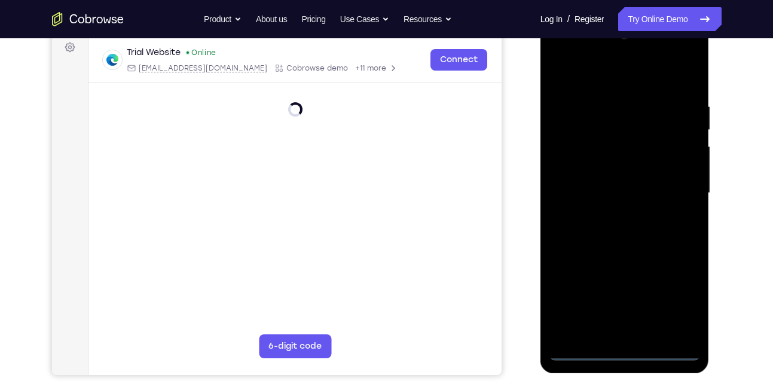
click at [629, 352] on div at bounding box center [624, 193] width 151 height 335
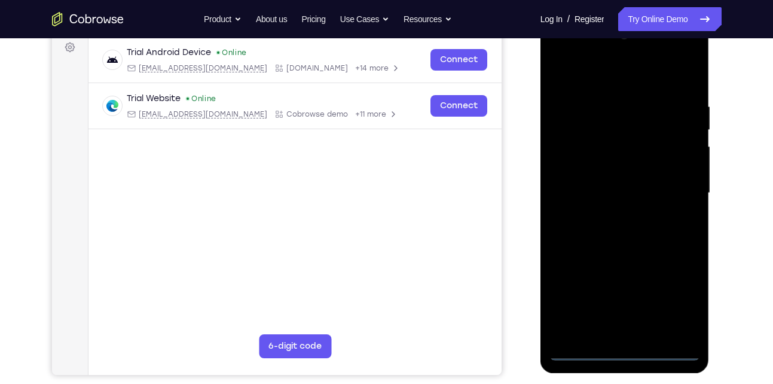
click at [692, 310] on div at bounding box center [624, 193] width 151 height 335
click at [684, 298] on div at bounding box center [624, 193] width 151 height 335
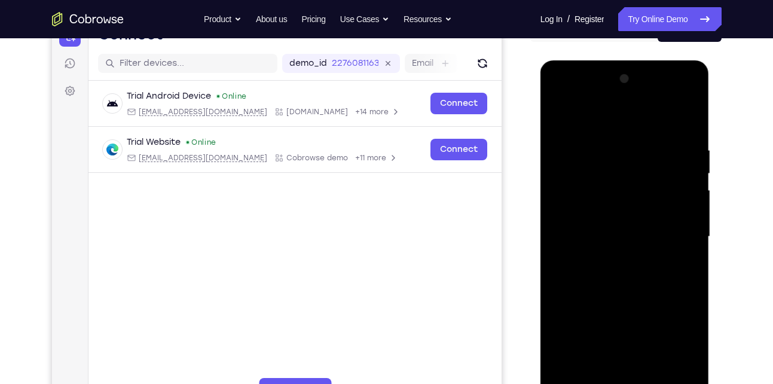
scroll to position [137, 0]
click at [597, 124] on div at bounding box center [624, 237] width 151 height 335
click at [672, 226] on div at bounding box center [624, 237] width 151 height 335
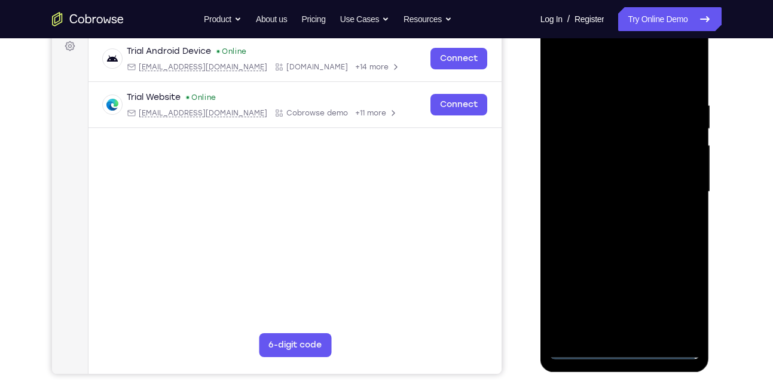
scroll to position [183, 0]
click at [614, 217] on div at bounding box center [624, 191] width 151 height 335
click at [625, 178] on div at bounding box center [624, 191] width 151 height 335
click at [595, 188] on div at bounding box center [624, 191] width 151 height 335
click at [579, 233] on div at bounding box center [624, 191] width 151 height 335
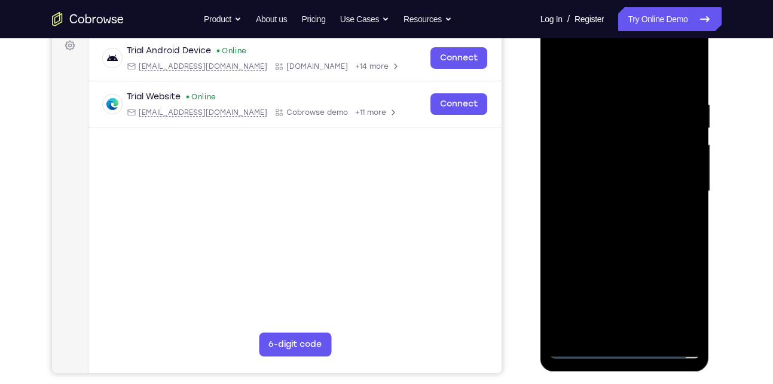
click at [579, 233] on div at bounding box center [624, 191] width 151 height 335
click at [610, 230] on div at bounding box center [624, 191] width 151 height 335
click at [607, 210] on div at bounding box center [624, 191] width 151 height 335
click at [633, 243] on div at bounding box center [624, 191] width 151 height 335
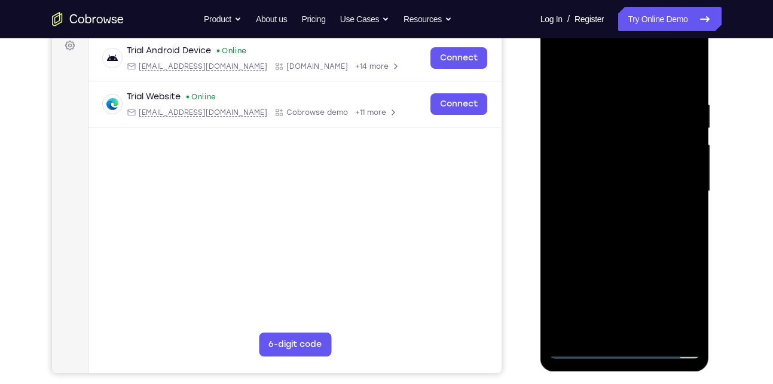
click at [626, 181] on div at bounding box center [624, 191] width 151 height 335
click at [614, 194] on div at bounding box center [624, 191] width 151 height 335
click at [609, 236] on div at bounding box center [624, 191] width 151 height 335
click at [609, 232] on div at bounding box center [624, 191] width 151 height 335
drag, startPoint x: 591, startPoint y: 84, endPoint x: 567, endPoint y: -4, distance: 91.2
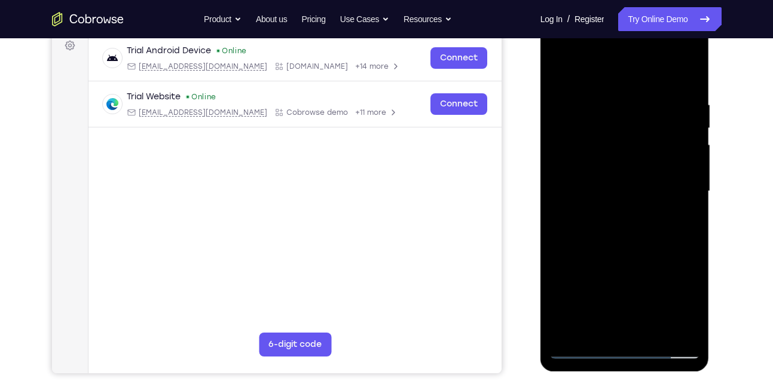
click at [567, 15] on html "Online web based iOS Simulators and Android Emulators. Run iPhone, iPad, Mobile…" at bounding box center [625, 194] width 170 height 359
click at [625, 246] on div at bounding box center [624, 191] width 151 height 335
click at [655, 334] on div at bounding box center [624, 191] width 151 height 335
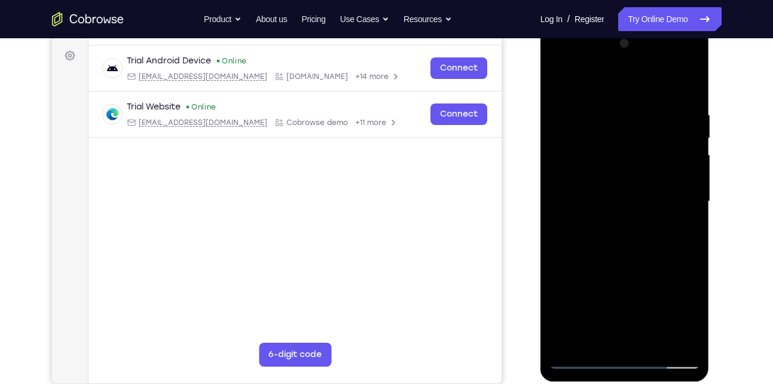
scroll to position [172, 0]
click at [614, 266] on div at bounding box center [624, 202] width 151 height 335
click at [651, 191] on div at bounding box center [624, 202] width 151 height 335
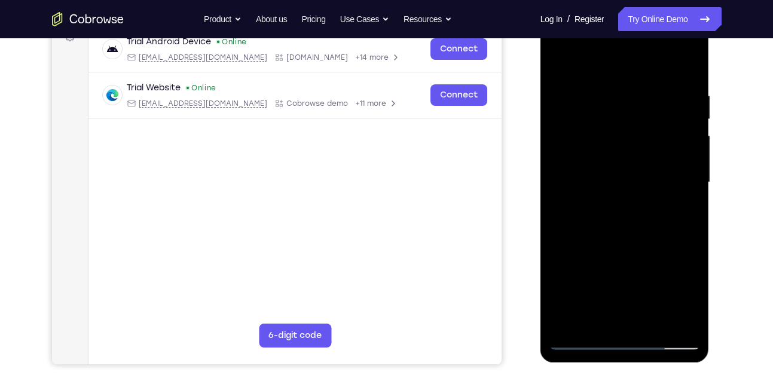
click at [600, 316] on div at bounding box center [624, 182] width 151 height 335
click at [595, 316] on div at bounding box center [624, 182] width 151 height 335
click at [662, 251] on div at bounding box center [624, 182] width 151 height 335
click at [689, 269] on div at bounding box center [624, 182] width 151 height 335
click at [684, 200] on div at bounding box center [624, 182] width 151 height 335
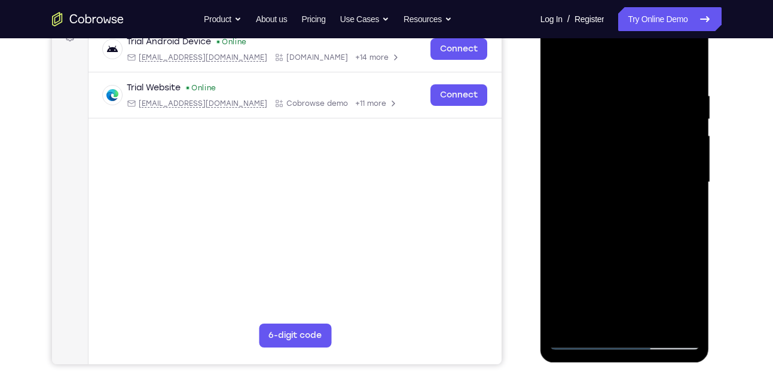
click at [598, 323] on div at bounding box center [624, 182] width 151 height 335
click at [581, 253] on div at bounding box center [624, 182] width 151 height 335
click at [682, 205] on div at bounding box center [624, 182] width 151 height 335
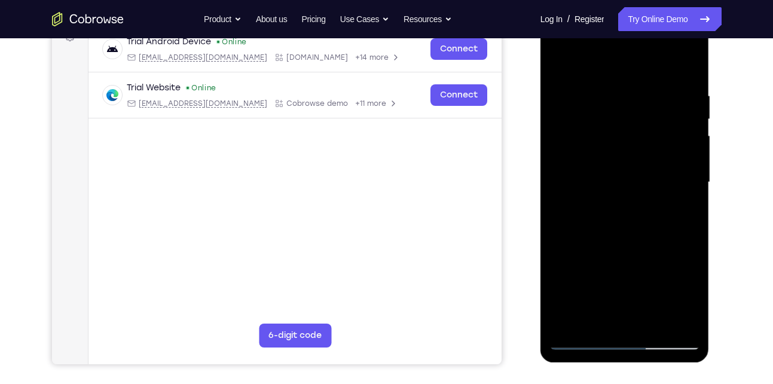
click at [562, 66] on div at bounding box center [624, 182] width 151 height 335
drag, startPoint x: 610, startPoint y: 96, endPoint x: 610, endPoint y: 231, distance: 134.5
click at [610, 231] on div at bounding box center [624, 182] width 151 height 335
click at [615, 96] on div at bounding box center [624, 182] width 151 height 335
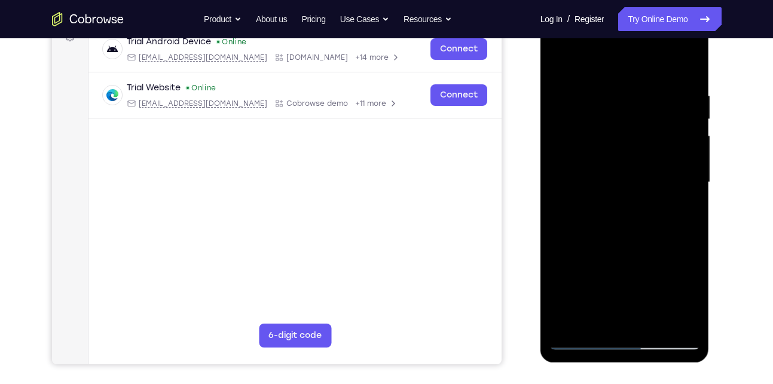
click at [683, 68] on div at bounding box center [624, 182] width 151 height 335
click at [685, 320] on div at bounding box center [624, 182] width 151 height 335
drag, startPoint x: 652, startPoint y: 264, endPoint x: 645, endPoint y: 210, distance: 54.3
click at [645, 210] on div at bounding box center [624, 182] width 151 height 335
click at [689, 192] on div at bounding box center [624, 182] width 151 height 335
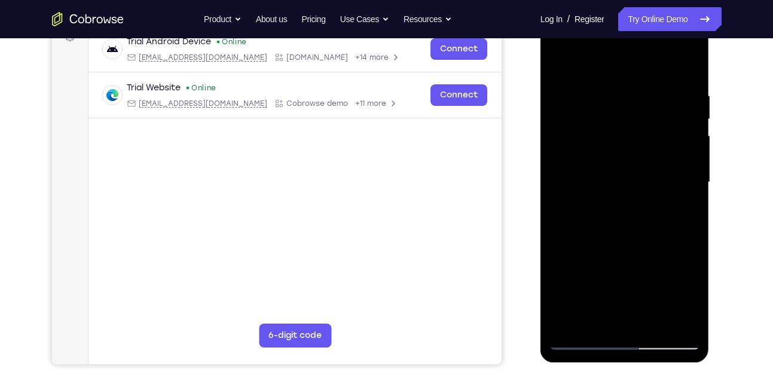
click at [689, 192] on div at bounding box center [624, 182] width 151 height 335
drag, startPoint x: 641, startPoint y: 226, endPoint x: 631, endPoint y: 154, distance: 73.1
click at [631, 154] on div at bounding box center [624, 182] width 151 height 335
click at [563, 221] on div at bounding box center [624, 182] width 151 height 335
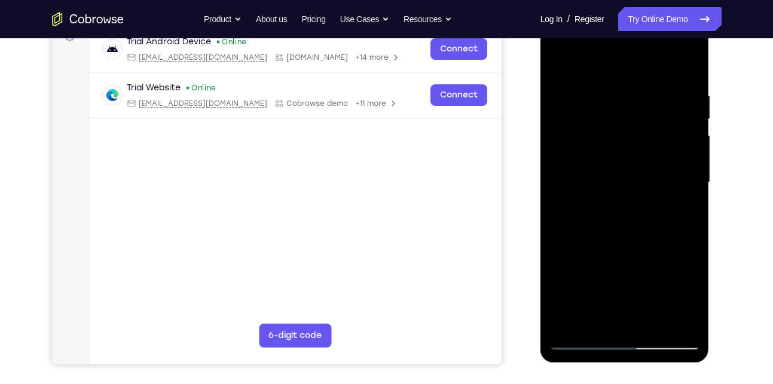
click at [572, 221] on div at bounding box center [624, 182] width 151 height 335
click at [600, 280] on div at bounding box center [624, 182] width 151 height 335
click at [697, 303] on div at bounding box center [624, 182] width 151 height 335
click at [681, 173] on div at bounding box center [624, 182] width 151 height 335
click at [561, 60] on div at bounding box center [624, 182] width 151 height 335
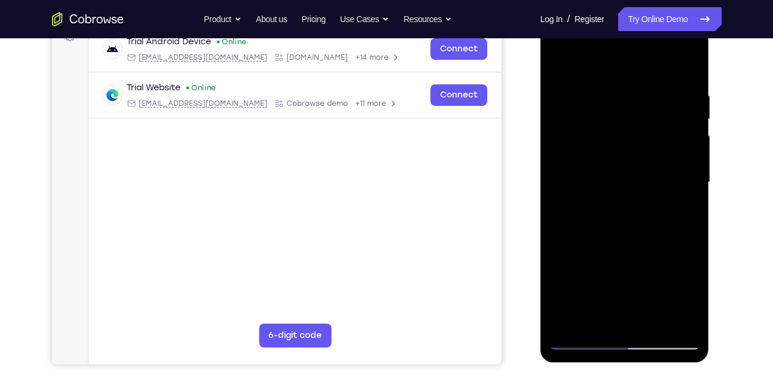
click at [595, 323] on div at bounding box center [624, 182] width 151 height 335
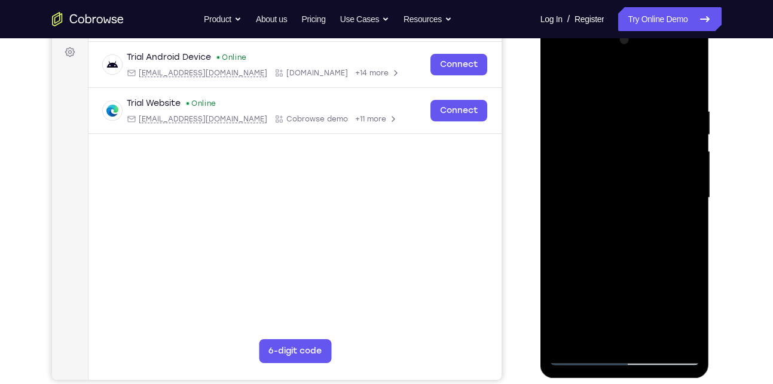
scroll to position [176, 0]
drag, startPoint x: 633, startPoint y: 165, endPoint x: 632, endPoint y: 245, distance: 80.1
click at [632, 245] on div at bounding box center [624, 198] width 151 height 335
click at [589, 131] on div at bounding box center [624, 198] width 151 height 335
click at [560, 74] on div at bounding box center [624, 198] width 151 height 335
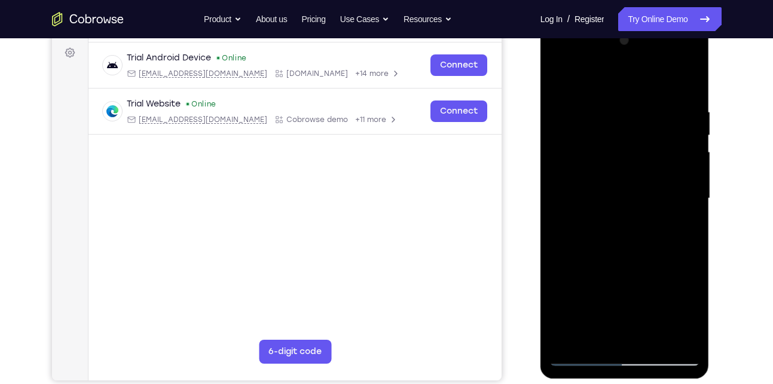
drag, startPoint x: 621, startPoint y: 237, endPoint x: 612, endPoint y: 150, distance: 87.8
click at [612, 150] on div at bounding box center [624, 198] width 151 height 335
click at [636, 222] on div at bounding box center [624, 198] width 151 height 335
drag, startPoint x: 642, startPoint y: 185, endPoint x: 636, endPoint y: 294, distance: 109.0
click at [636, 294] on div at bounding box center [624, 198] width 151 height 335
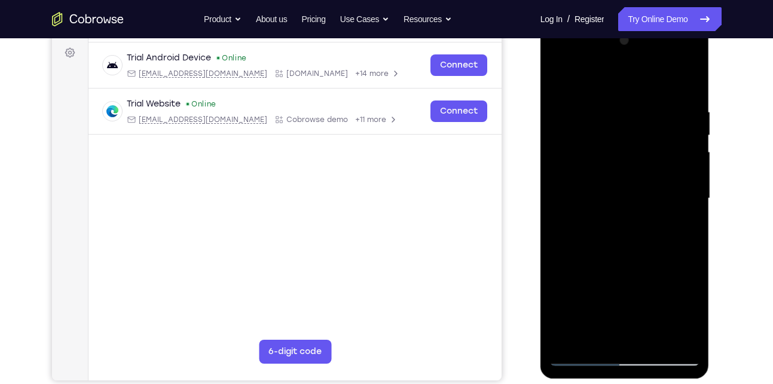
drag, startPoint x: 632, startPoint y: 186, endPoint x: 630, endPoint y: 262, distance: 76.6
click at [630, 262] on div at bounding box center [624, 198] width 151 height 335
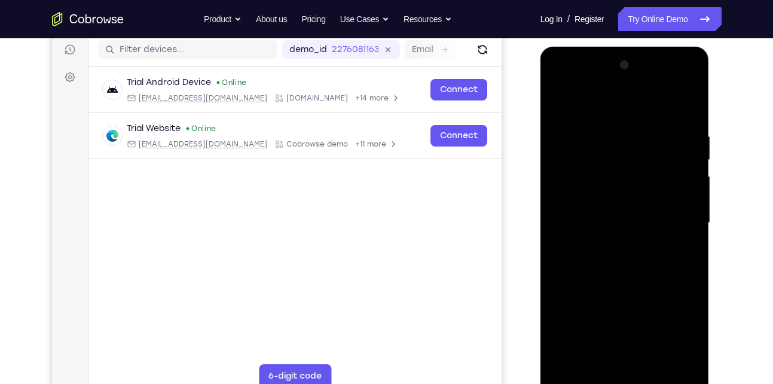
click at [630, 262] on div at bounding box center [624, 223] width 151 height 335
drag, startPoint x: 634, startPoint y: 188, endPoint x: 634, endPoint y: 220, distance: 32.3
click at [634, 220] on div at bounding box center [624, 223] width 151 height 335
click at [584, 125] on div at bounding box center [624, 223] width 151 height 335
drag, startPoint x: 634, startPoint y: 250, endPoint x: 623, endPoint y: 178, distance: 72.5
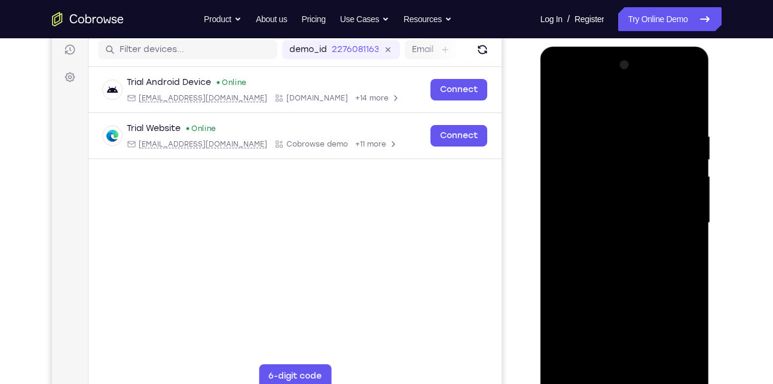
click at [623, 178] on div at bounding box center [624, 223] width 151 height 335
click at [627, 244] on div at bounding box center [624, 223] width 151 height 335
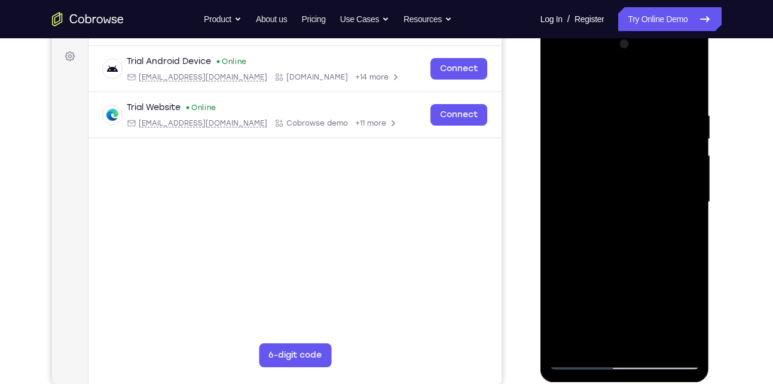
scroll to position [173, 0]
drag, startPoint x: 627, startPoint y: 222, endPoint x: 624, endPoint y: 290, distance: 67.6
click at [624, 290] on div at bounding box center [624, 201] width 151 height 335
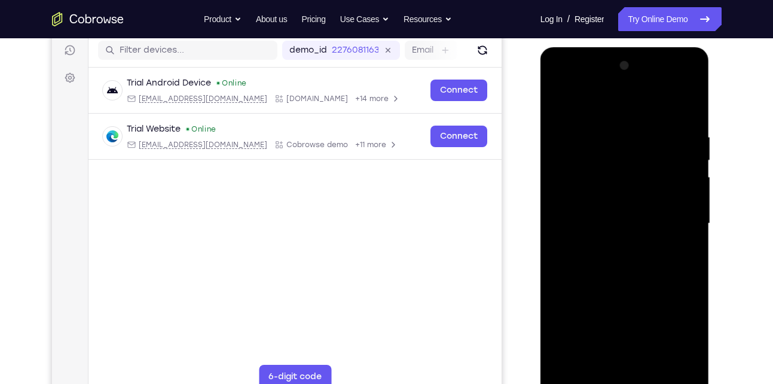
scroll to position [150, 0]
click at [558, 104] on div at bounding box center [624, 224] width 151 height 335
click at [684, 289] on div at bounding box center [624, 224] width 151 height 335
click at [560, 106] on div at bounding box center [624, 224] width 151 height 335
drag, startPoint x: 606, startPoint y: 260, endPoint x: 594, endPoint y: 194, distance: 66.7
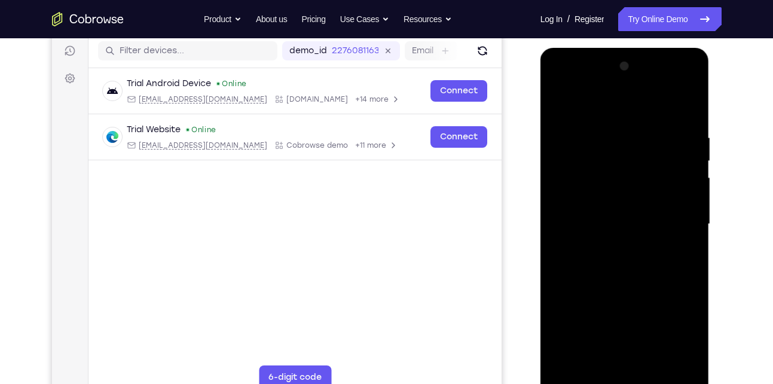
click at [594, 194] on div at bounding box center [624, 224] width 151 height 335
click at [582, 307] on div at bounding box center [624, 224] width 151 height 335
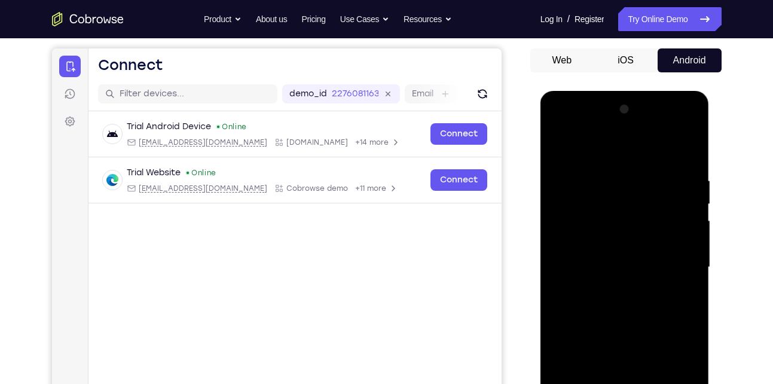
scroll to position [106, 0]
click at [562, 147] on div at bounding box center [624, 267] width 151 height 335
drag, startPoint x: 612, startPoint y: 303, endPoint x: 597, endPoint y: 204, distance: 99.8
click at [597, 204] on div at bounding box center [624, 267] width 151 height 335
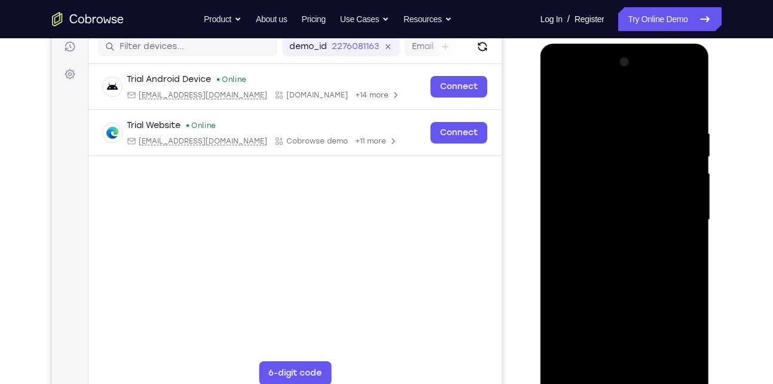
scroll to position [155, 0]
click at [667, 217] on div at bounding box center [624, 219] width 151 height 335
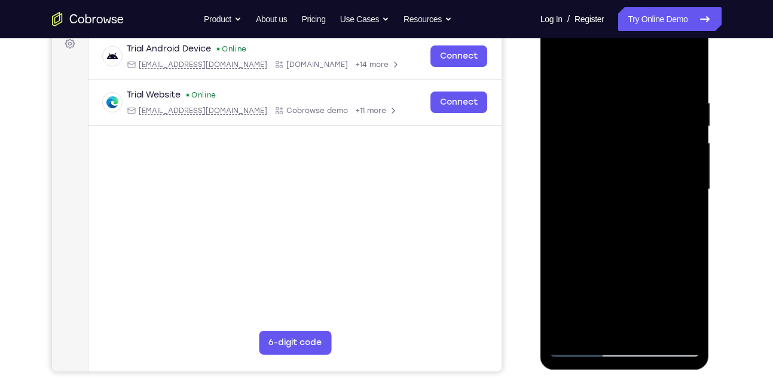
click at [680, 328] on div at bounding box center [624, 189] width 151 height 335
click at [570, 328] on div at bounding box center [624, 189] width 151 height 335
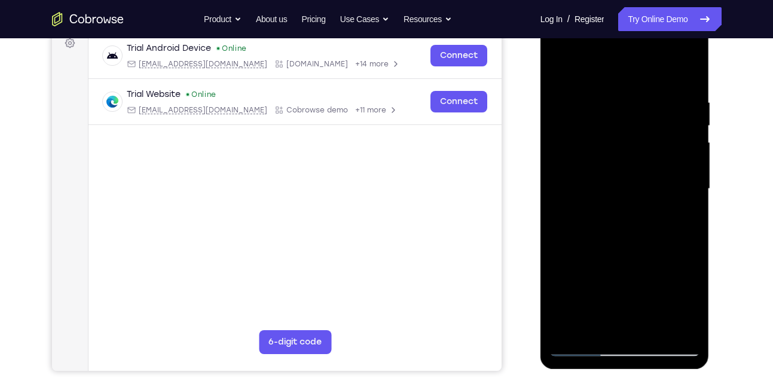
click at [570, 328] on div at bounding box center [624, 189] width 151 height 335
drag, startPoint x: 613, startPoint y: 153, endPoint x: 615, endPoint y: 340, distance: 186.6
click at [615, 340] on div at bounding box center [624, 189] width 151 height 335
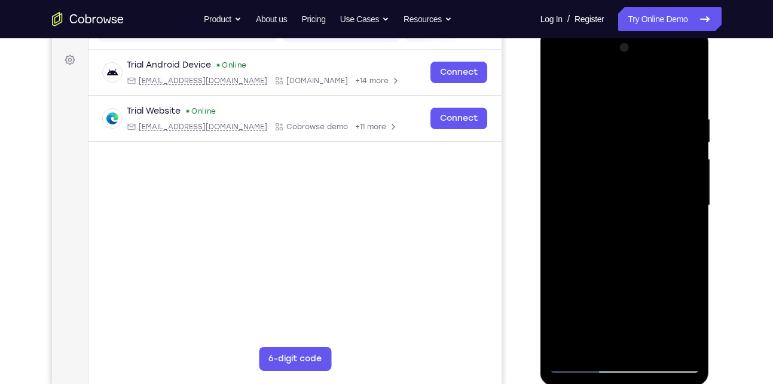
scroll to position [168, 0]
click at [619, 149] on div at bounding box center [624, 206] width 151 height 335
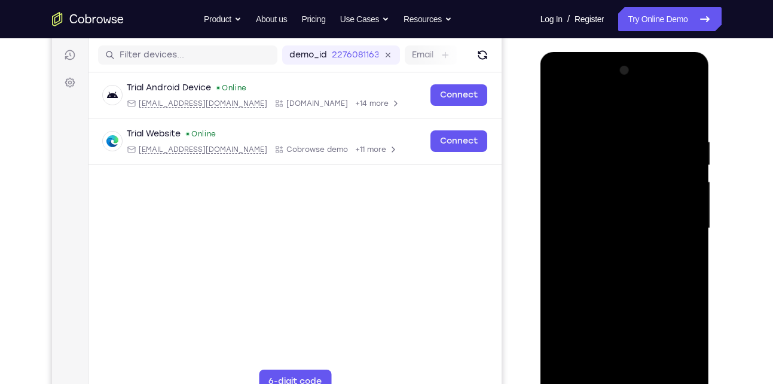
scroll to position [145, 0]
click at [558, 109] on div at bounding box center [624, 229] width 151 height 335
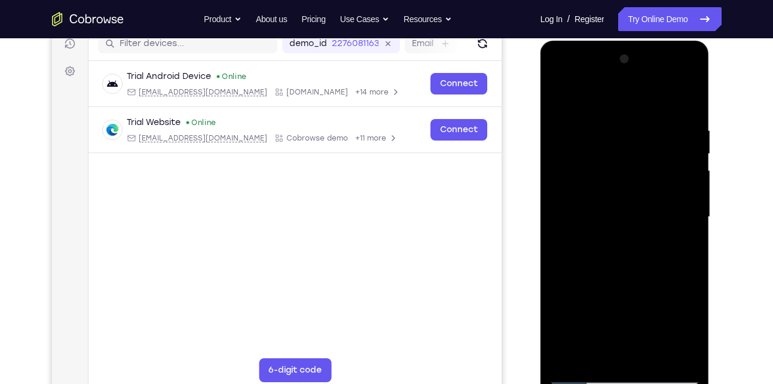
drag, startPoint x: 616, startPoint y: 236, endPoint x: 616, endPoint y: 206, distance: 29.3
click at [616, 206] on div at bounding box center [624, 217] width 151 height 335
drag, startPoint x: 622, startPoint y: 259, endPoint x: 622, endPoint y: 182, distance: 77.7
click at [622, 182] on div at bounding box center [624, 217] width 151 height 335
drag, startPoint x: 634, startPoint y: 262, endPoint x: 634, endPoint y: 172, distance: 89.7
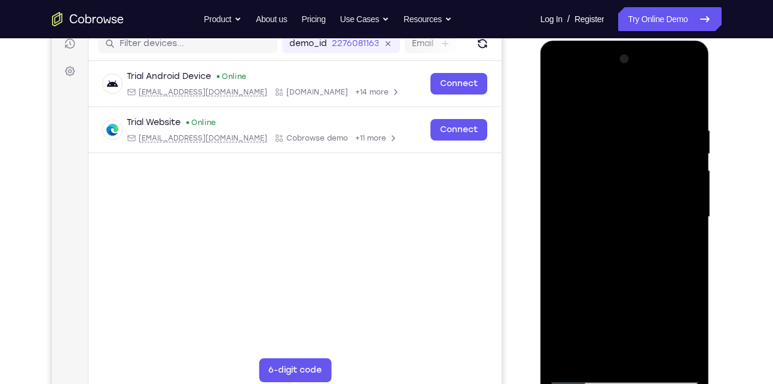
click at [634, 172] on div at bounding box center [624, 217] width 151 height 335
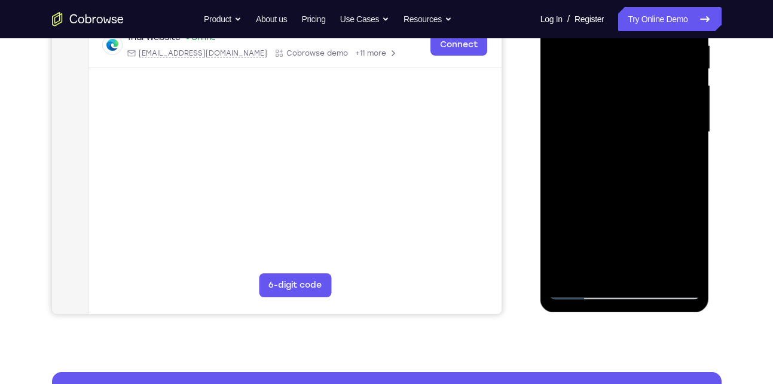
click at [565, 276] on div at bounding box center [624, 132] width 151 height 335
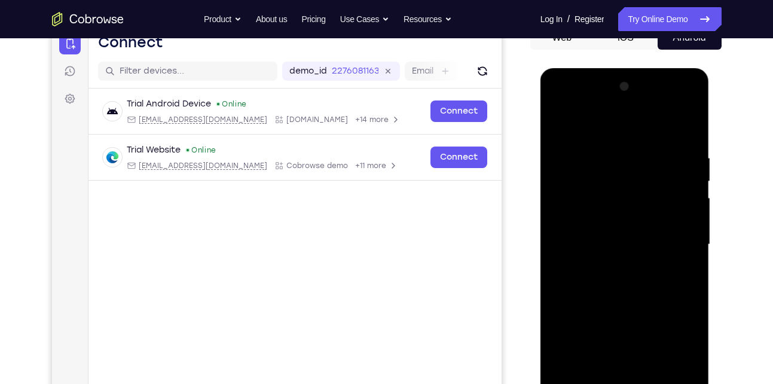
scroll to position [129, 0]
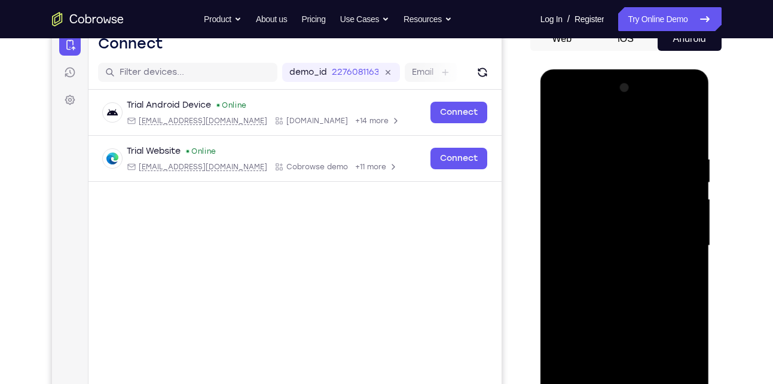
drag, startPoint x: 613, startPoint y: 176, endPoint x: 618, endPoint y: 314, distance: 137.6
click at [618, 314] on div at bounding box center [624, 245] width 151 height 335
drag, startPoint x: 623, startPoint y: 194, endPoint x: 615, endPoint y: 313, distance: 119.2
click at [615, 313] on div at bounding box center [624, 245] width 151 height 335
click at [601, 158] on div at bounding box center [624, 245] width 151 height 335
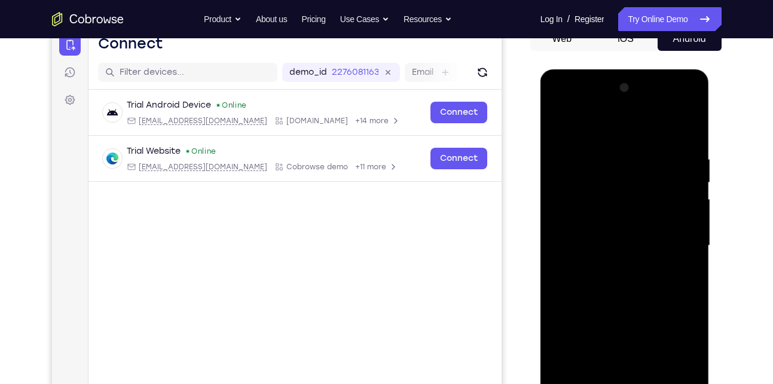
click at [685, 173] on div at bounding box center [624, 245] width 151 height 335
click at [684, 130] on div at bounding box center [624, 245] width 151 height 335
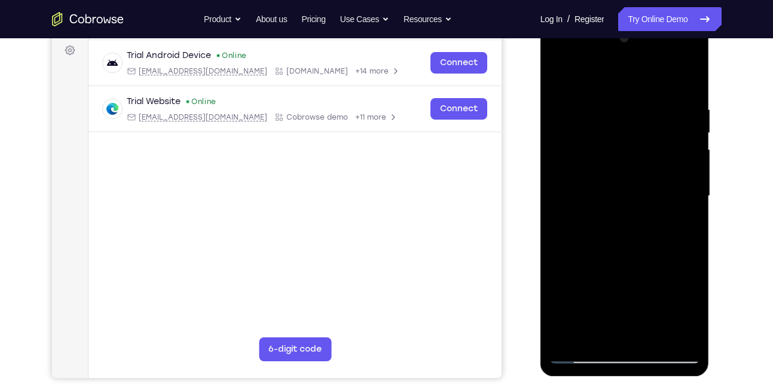
scroll to position [182, 0]
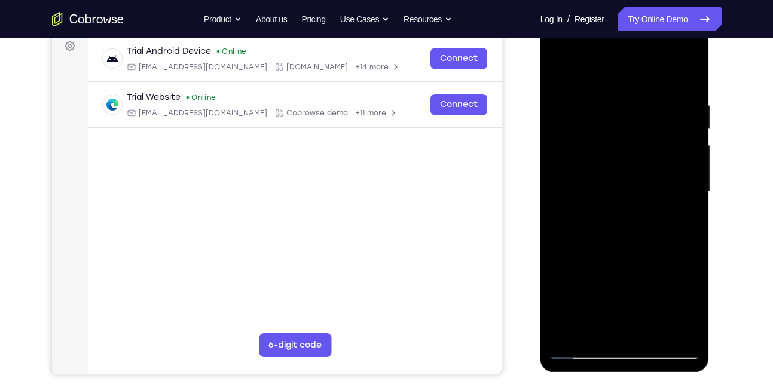
click at [655, 329] on div at bounding box center [624, 192] width 151 height 335
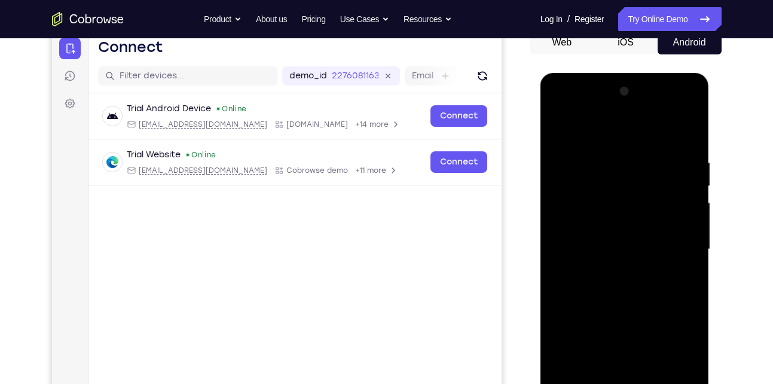
scroll to position [123, 0]
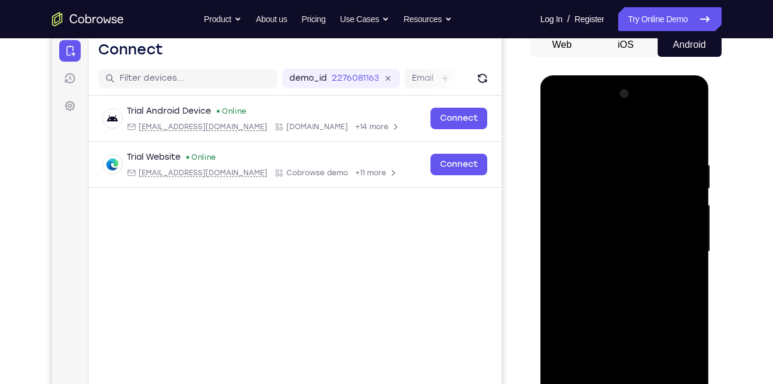
click at [560, 125] on div at bounding box center [624, 251] width 151 height 335
drag, startPoint x: 620, startPoint y: 166, endPoint x: 612, endPoint y: 337, distance: 171.8
click at [612, 337] on div at bounding box center [624, 251] width 151 height 335
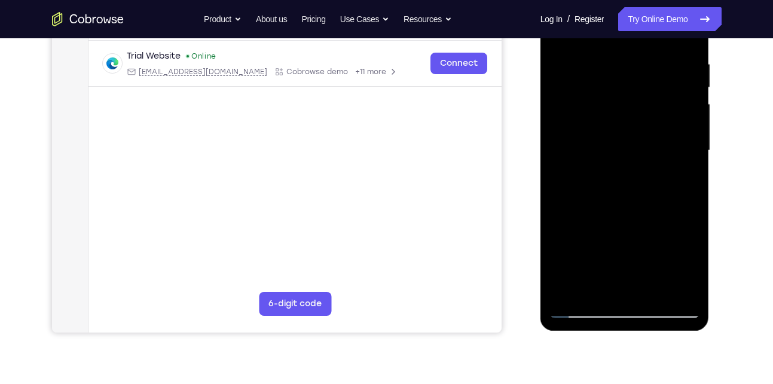
scroll to position [224, 0]
click at [676, 292] on div at bounding box center [624, 150] width 151 height 335
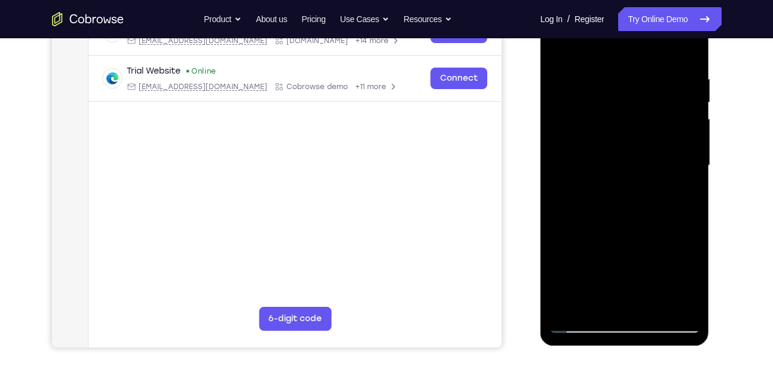
scroll to position [209, 0]
click at [628, 302] on div at bounding box center [624, 165] width 151 height 335
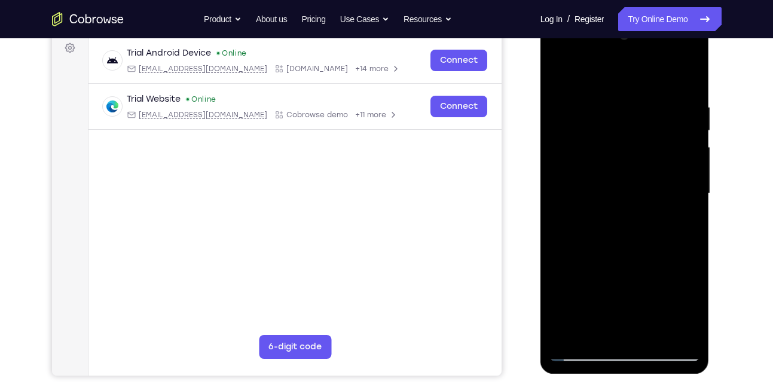
scroll to position [181, 0]
click at [692, 291] on div at bounding box center [624, 193] width 151 height 335
click at [633, 176] on div at bounding box center [624, 193] width 151 height 335
click at [689, 298] on div at bounding box center [624, 193] width 151 height 335
click at [650, 341] on div at bounding box center [624, 193] width 151 height 335
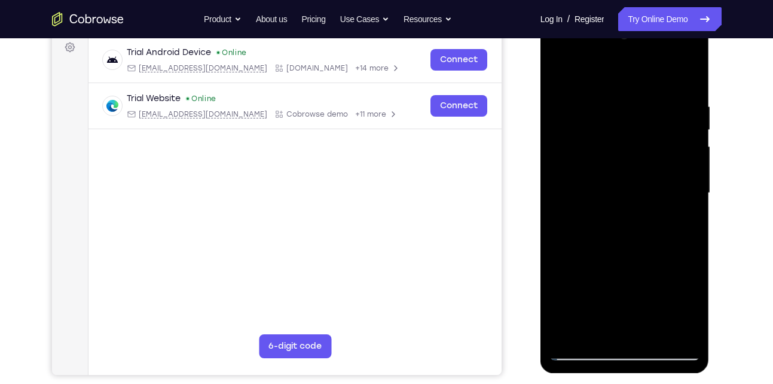
click at [580, 352] on div at bounding box center [624, 193] width 151 height 335
click at [573, 334] on div at bounding box center [624, 193] width 151 height 335
drag, startPoint x: 631, startPoint y: 155, endPoint x: 621, endPoint y: 314, distance: 159.4
click at [621, 314] on div at bounding box center [624, 193] width 151 height 335
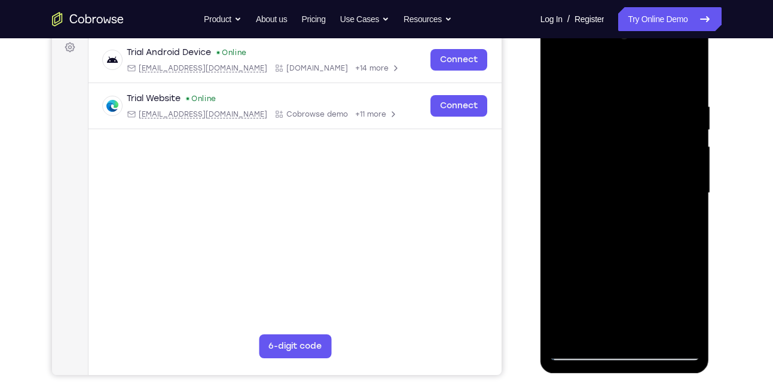
click at [610, 110] on div at bounding box center [624, 193] width 151 height 335
click at [679, 167] on div at bounding box center [624, 193] width 151 height 335
click at [683, 216] on div at bounding box center [624, 193] width 151 height 335
click at [686, 80] on div at bounding box center [624, 193] width 151 height 335
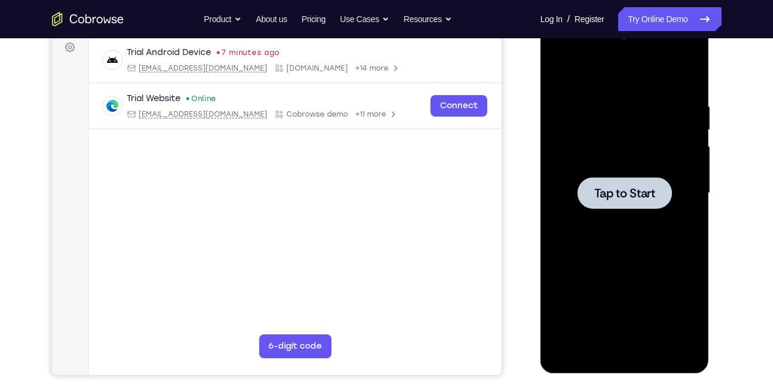
click at [648, 258] on div at bounding box center [624, 193] width 151 height 335
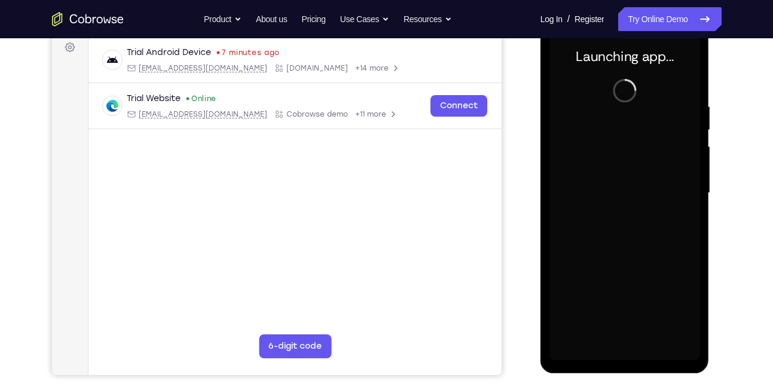
scroll to position [244, 0]
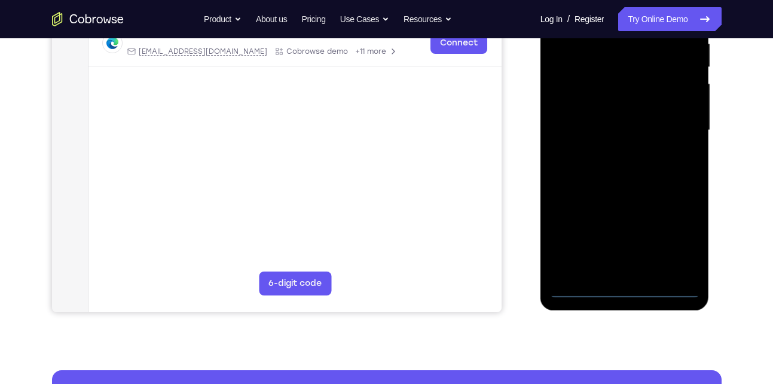
click at [623, 291] on div at bounding box center [624, 130] width 151 height 335
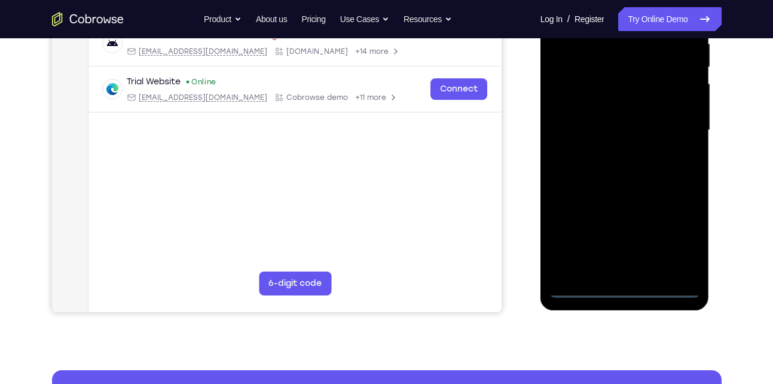
click at [672, 243] on div at bounding box center [624, 130] width 151 height 335
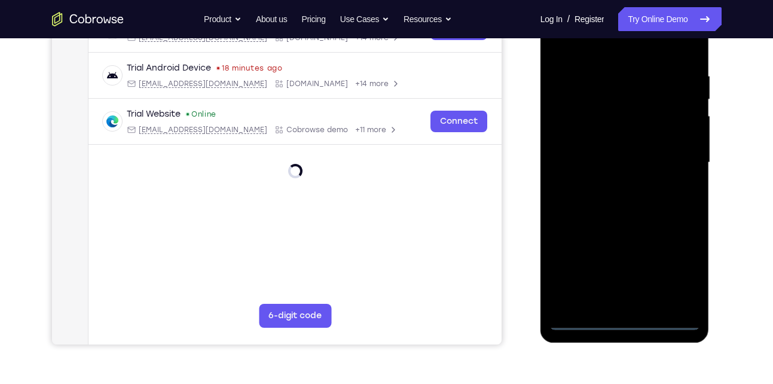
scroll to position [169, 0]
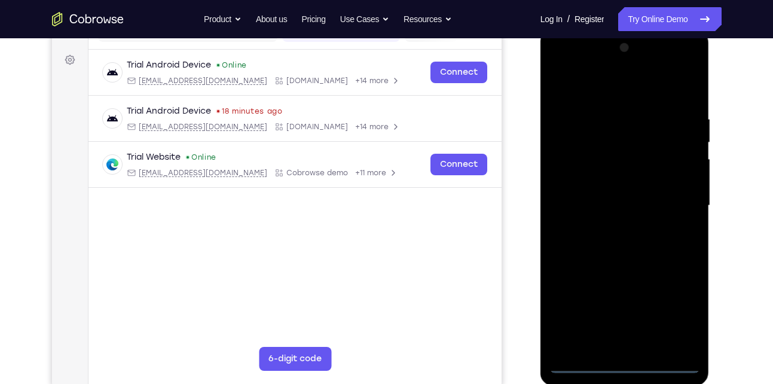
click at [627, 89] on div at bounding box center [624, 205] width 151 height 335
click at [671, 208] on div at bounding box center [624, 205] width 151 height 335
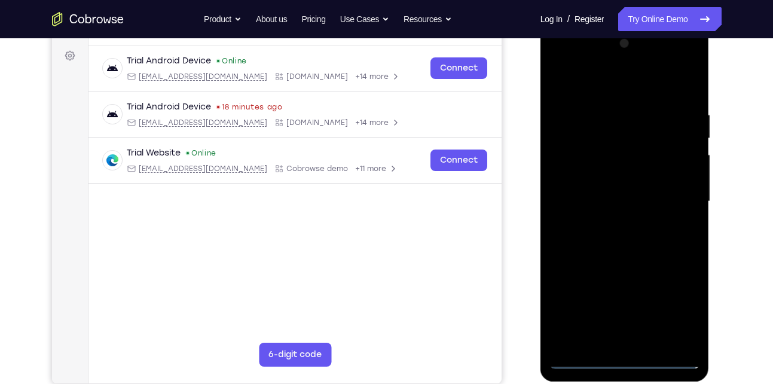
click at [610, 224] on div at bounding box center [624, 201] width 151 height 335
click at [628, 186] on div at bounding box center [624, 201] width 151 height 335
click at [681, 175] on div at bounding box center [624, 201] width 151 height 335
click at [655, 203] on div at bounding box center [624, 201] width 151 height 335
click at [588, 239] on div at bounding box center [624, 201] width 151 height 335
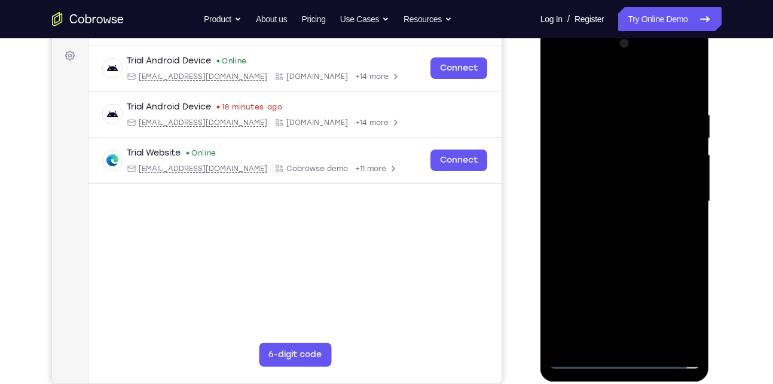
click at [588, 239] on div at bounding box center [624, 201] width 151 height 335
click at [619, 235] on div at bounding box center [624, 201] width 151 height 335
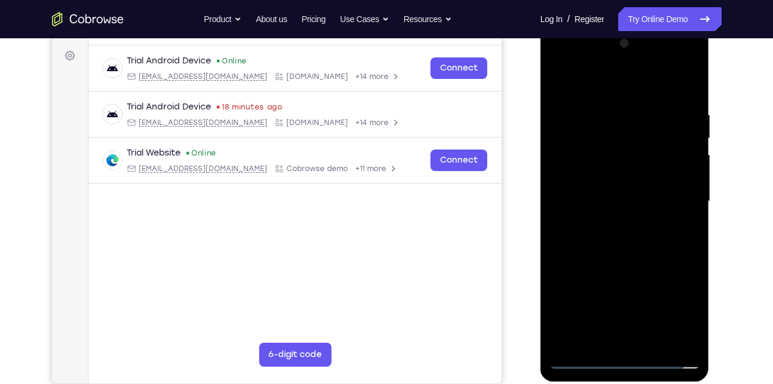
drag, startPoint x: 606, startPoint y: 84, endPoint x: 593, endPoint y: 56, distance: 30.7
click at [593, 56] on div at bounding box center [624, 201] width 151 height 335
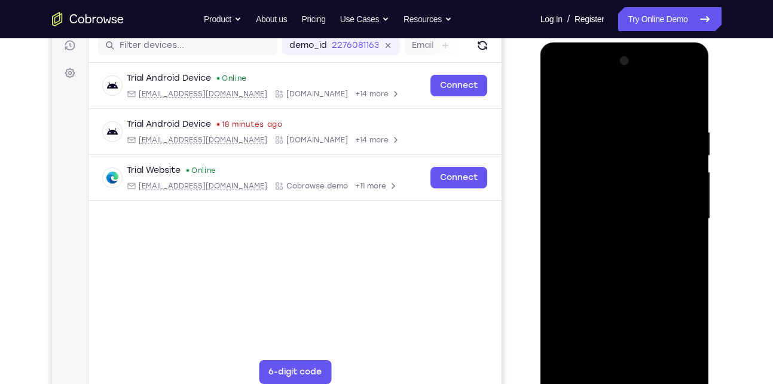
scroll to position [176, 0]
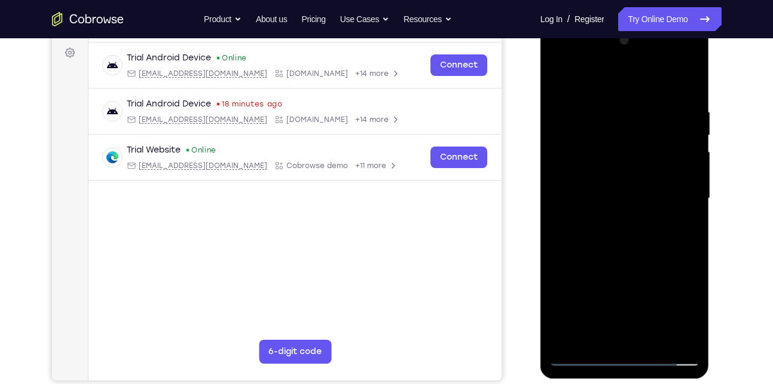
click at [624, 252] on div at bounding box center [624, 198] width 151 height 335
click at [692, 76] on div at bounding box center [624, 198] width 151 height 335
click at [622, 102] on div at bounding box center [624, 198] width 151 height 335
drag, startPoint x: 616, startPoint y: 231, endPoint x: 613, endPoint y: 134, distance: 97.5
click at [613, 134] on div at bounding box center [624, 198] width 151 height 335
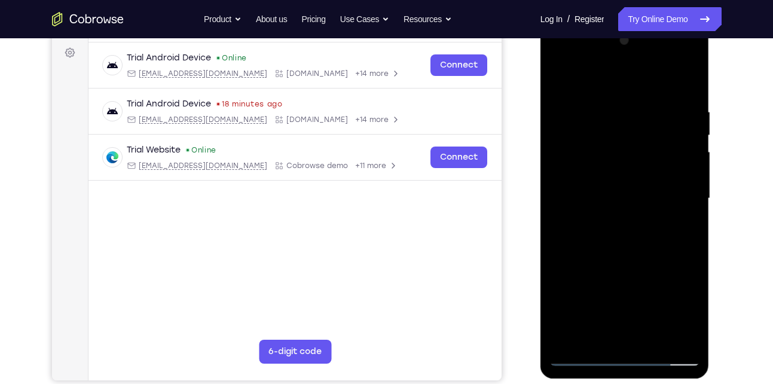
drag, startPoint x: 606, startPoint y: 231, endPoint x: 603, endPoint y: 157, distance: 74.8
click at [603, 157] on div at bounding box center [624, 198] width 151 height 335
drag, startPoint x: 604, startPoint y: 235, endPoint x: 600, endPoint y: 146, distance: 88.6
click at [600, 146] on div at bounding box center [624, 198] width 151 height 335
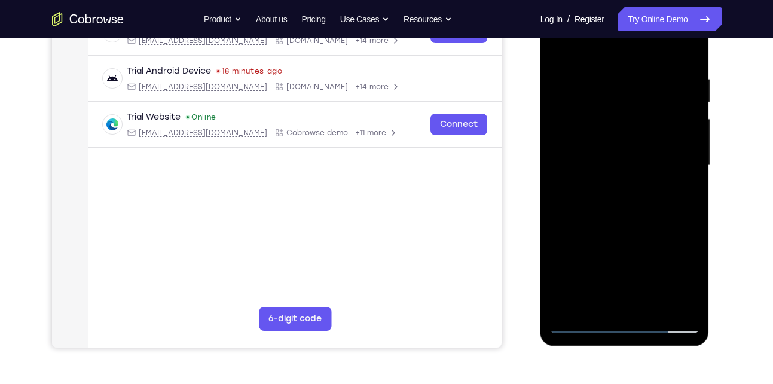
click at [650, 306] on div at bounding box center [624, 165] width 151 height 335
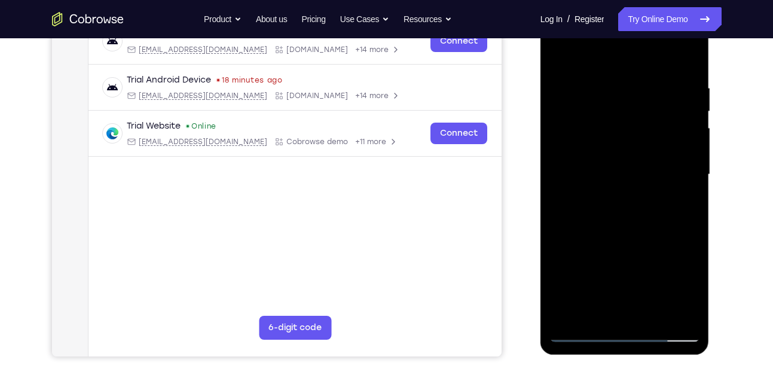
click at [635, 242] on div at bounding box center [624, 174] width 151 height 335
click at [563, 56] on div at bounding box center [624, 174] width 151 height 335
click at [688, 54] on div at bounding box center [624, 174] width 151 height 335
click at [560, 122] on div at bounding box center [624, 174] width 151 height 335
click at [628, 196] on div at bounding box center [624, 174] width 151 height 335
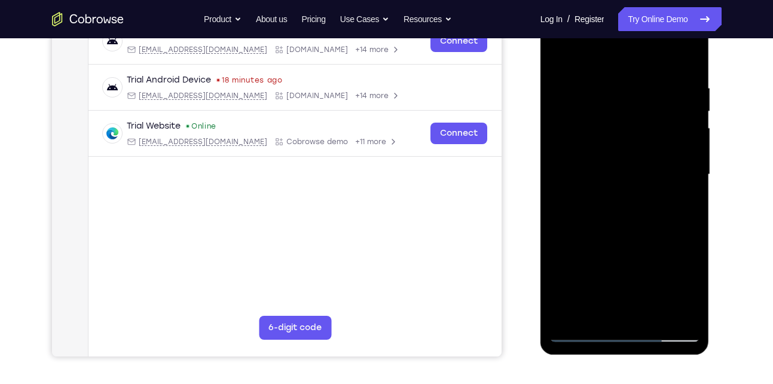
drag, startPoint x: 618, startPoint y: 248, endPoint x: 608, endPoint y: 110, distance: 137.9
click at [608, 110] on div at bounding box center [624, 174] width 151 height 335
drag, startPoint x: 607, startPoint y: 255, endPoint x: 593, endPoint y: 150, distance: 105.6
click at [593, 150] on div at bounding box center [624, 174] width 151 height 335
click at [558, 157] on div at bounding box center [624, 174] width 151 height 335
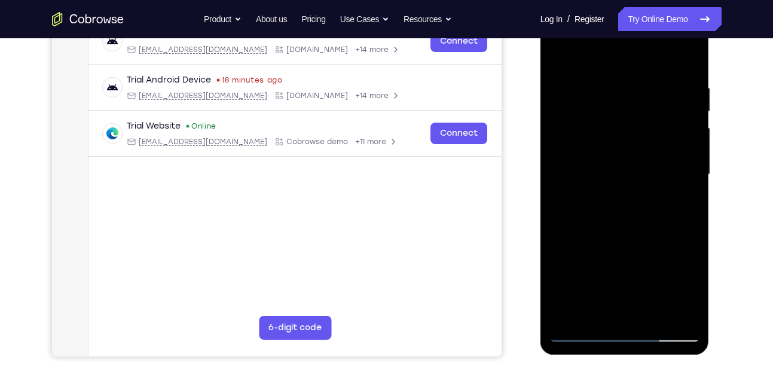
drag, startPoint x: 594, startPoint y: 215, endPoint x: 590, endPoint y: 88, distance: 126.2
click at [590, 88] on div at bounding box center [624, 174] width 151 height 335
drag, startPoint x: 616, startPoint y: 229, endPoint x: 606, endPoint y: 133, distance: 96.8
click at [606, 133] on div at bounding box center [624, 174] width 151 height 335
click at [555, 174] on div at bounding box center [624, 174] width 151 height 335
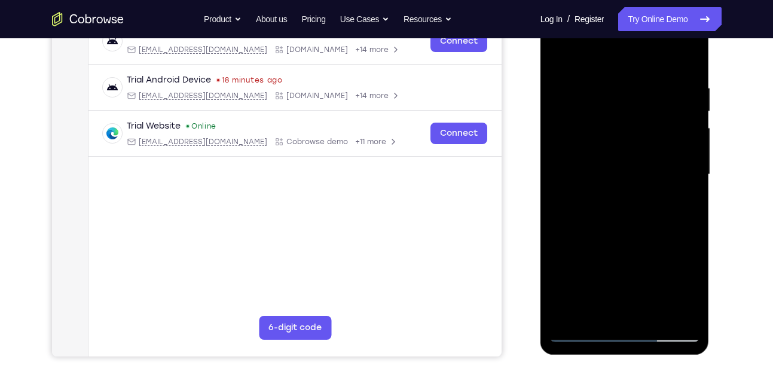
drag, startPoint x: 597, startPoint y: 230, endPoint x: 587, endPoint y: 94, distance: 136.1
click at [587, 94] on div at bounding box center [624, 174] width 151 height 335
drag, startPoint x: 611, startPoint y: 202, endPoint x: 606, endPoint y: 138, distance: 64.2
click at [606, 138] on div at bounding box center [624, 174] width 151 height 335
click at [559, 213] on div at bounding box center [624, 174] width 151 height 335
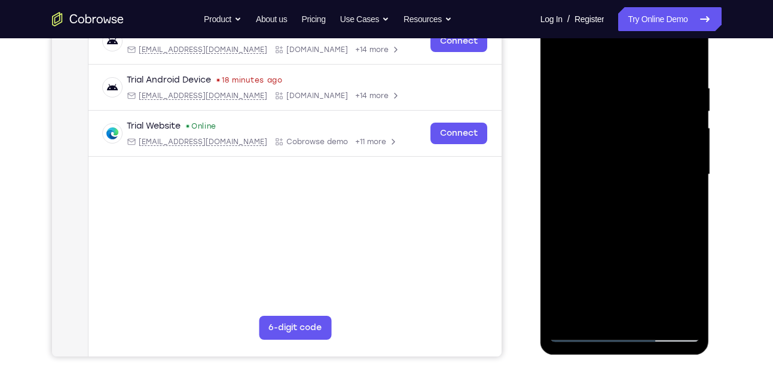
click at [688, 126] on div at bounding box center [624, 174] width 151 height 335
drag, startPoint x: 630, startPoint y: 228, endPoint x: 629, endPoint y: 100, distance: 128.6
click at [629, 100] on div at bounding box center [624, 174] width 151 height 335
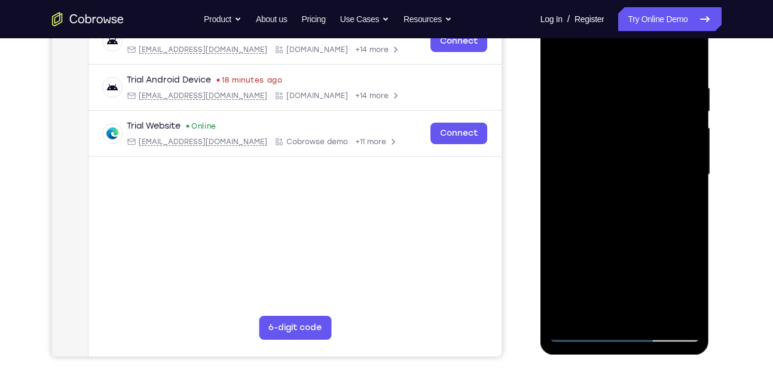
drag, startPoint x: 622, startPoint y: 218, endPoint x: 624, endPoint y: 123, distance: 94.5
click at [624, 123] on div at bounding box center [624, 174] width 151 height 335
click at [557, 242] on div at bounding box center [624, 174] width 151 height 335
click at [687, 145] on div at bounding box center [624, 174] width 151 height 335
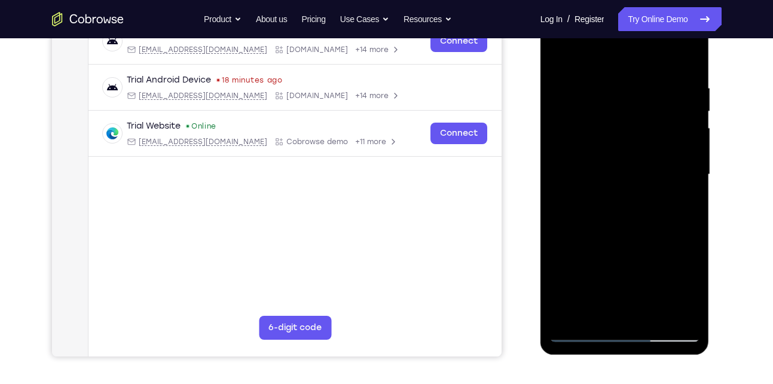
click at [687, 145] on div at bounding box center [624, 174] width 151 height 335
drag, startPoint x: 638, startPoint y: 223, endPoint x: 626, endPoint y: 102, distance: 122.0
click at [626, 102] on div at bounding box center [624, 174] width 151 height 335
drag, startPoint x: 626, startPoint y: 236, endPoint x: 627, endPoint y: 105, distance: 130.3
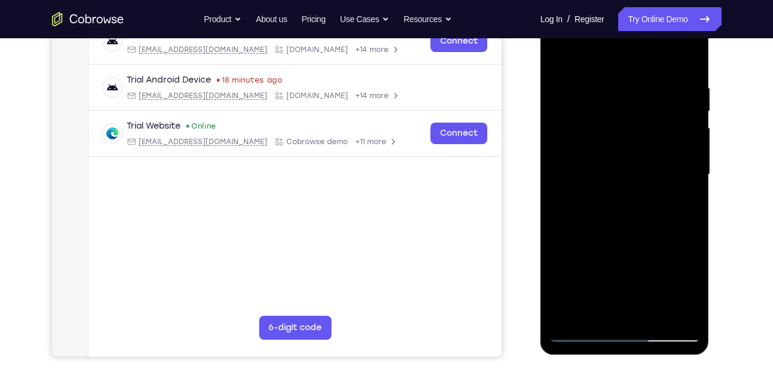
click at [627, 105] on div at bounding box center [624, 174] width 151 height 335
click at [555, 250] on div at bounding box center [624, 174] width 151 height 335
drag, startPoint x: 612, startPoint y: 270, endPoint x: 595, endPoint y: 132, distance: 139.1
click at [595, 132] on div at bounding box center [624, 174] width 151 height 335
drag, startPoint x: 635, startPoint y: 234, endPoint x: 621, endPoint y: 80, distance: 154.9
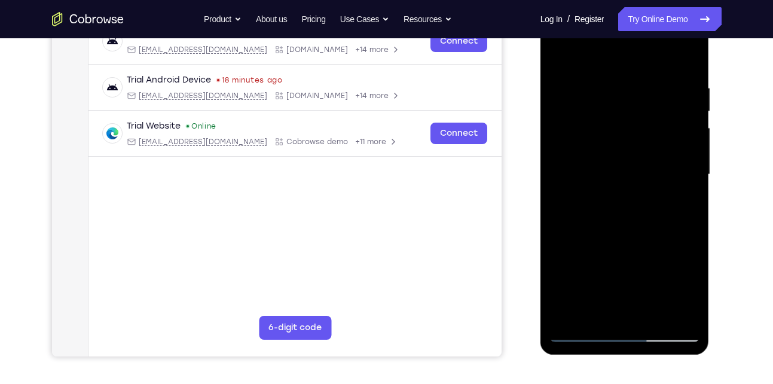
click at [621, 80] on div at bounding box center [624, 174] width 151 height 335
click at [691, 157] on div at bounding box center [624, 174] width 151 height 335
click at [563, 263] on div at bounding box center [624, 174] width 151 height 335
click at [688, 161] on div at bounding box center [624, 174] width 151 height 335
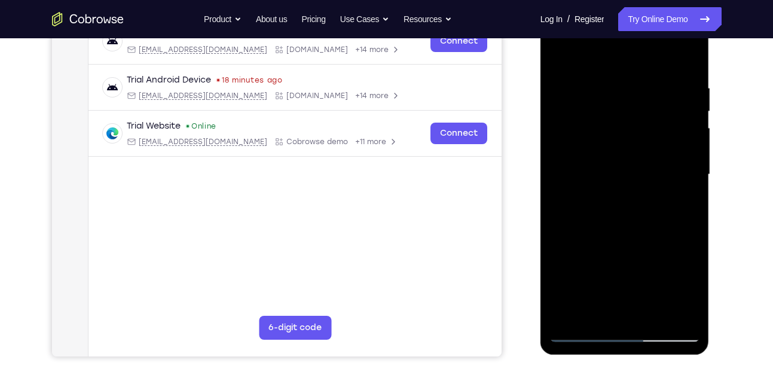
drag, startPoint x: 633, startPoint y: 247, endPoint x: 628, endPoint y: 119, distance: 128.0
click at [628, 119] on div at bounding box center [624, 174] width 151 height 335
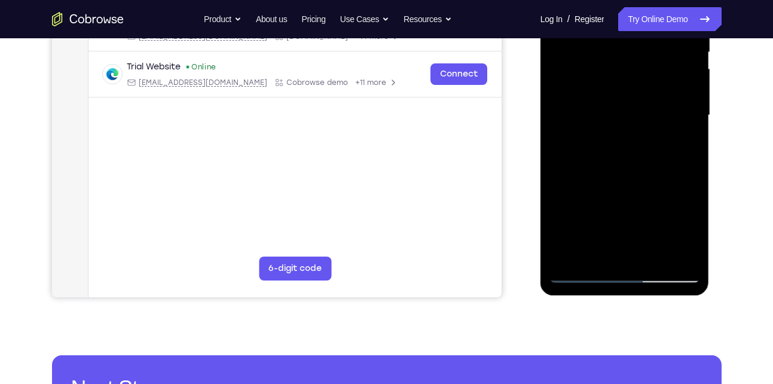
scroll to position [259, 0]
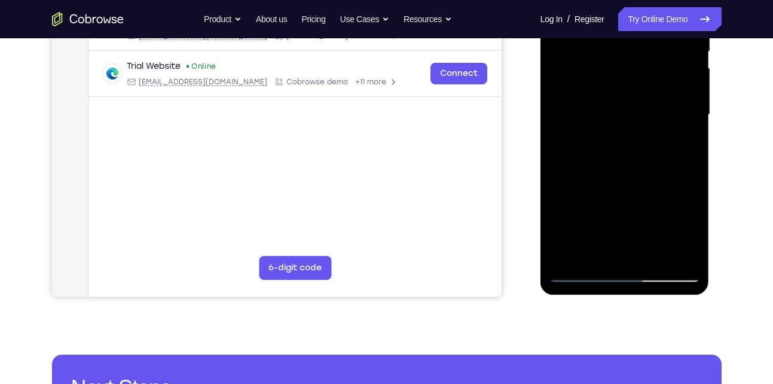
click at [582, 271] on div at bounding box center [624, 114] width 151 height 335
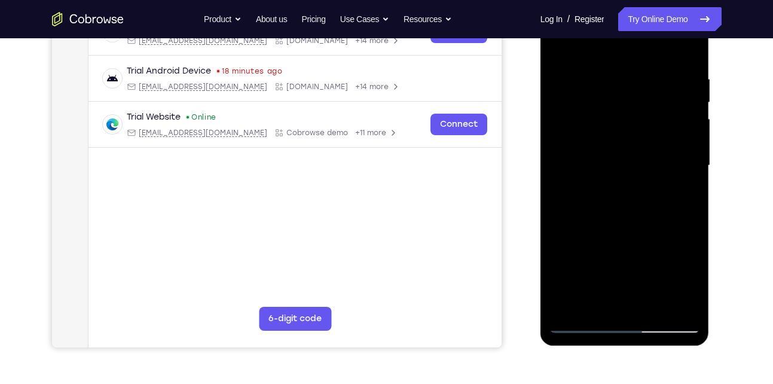
scroll to position [207, 0]
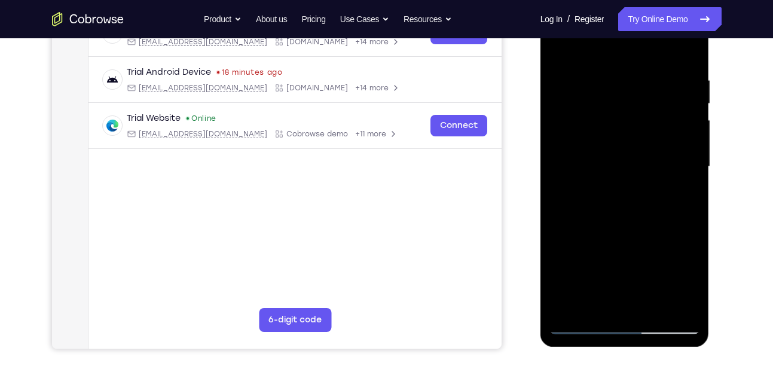
drag, startPoint x: 623, startPoint y: 138, endPoint x: 619, endPoint y: 228, distance: 91.0
click at [619, 228] on div at bounding box center [624, 166] width 151 height 335
click at [673, 189] on div at bounding box center [624, 166] width 151 height 335
drag, startPoint x: 616, startPoint y: 236, endPoint x: 619, endPoint y: 155, distance: 80.2
click at [619, 155] on div at bounding box center [624, 166] width 151 height 335
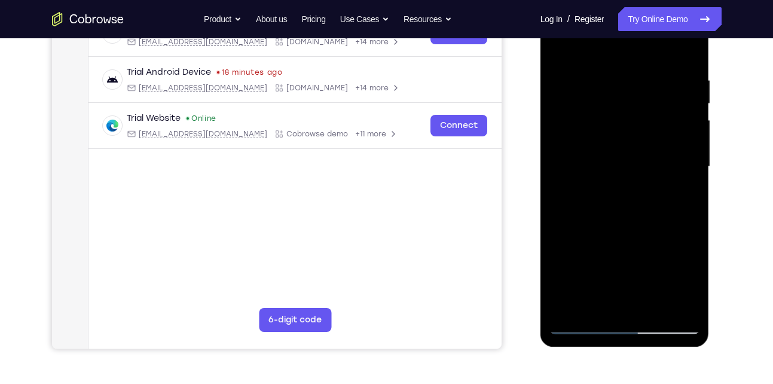
drag, startPoint x: 625, startPoint y: 244, endPoint x: 624, endPoint y: 111, distance: 133.3
click at [624, 111] on div at bounding box center [624, 166] width 151 height 335
drag, startPoint x: 629, startPoint y: 239, endPoint x: 621, endPoint y: 89, distance: 150.3
click at [621, 89] on div at bounding box center [624, 166] width 151 height 335
drag, startPoint x: 628, startPoint y: 254, endPoint x: 624, endPoint y: 158, distance: 95.2
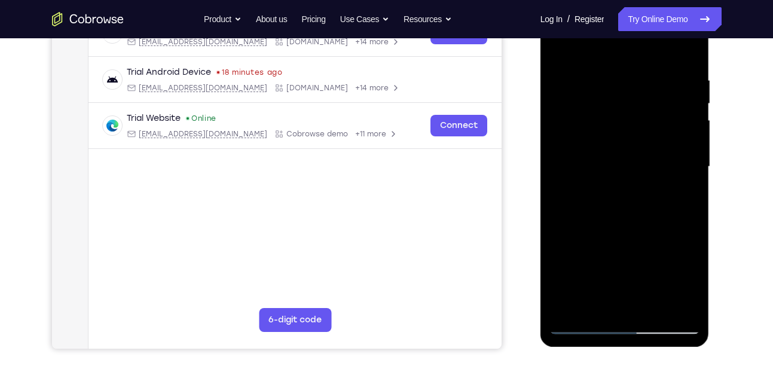
click at [624, 158] on div at bounding box center [624, 166] width 151 height 335
drag, startPoint x: 627, startPoint y: 230, endPoint x: 625, endPoint y: 139, distance: 90.9
click at [625, 139] on div at bounding box center [624, 166] width 151 height 335
drag, startPoint x: 624, startPoint y: 227, endPoint x: 619, endPoint y: 137, distance: 89.8
click at [619, 137] on div at bounding box center [624, 166] width 151 height 335
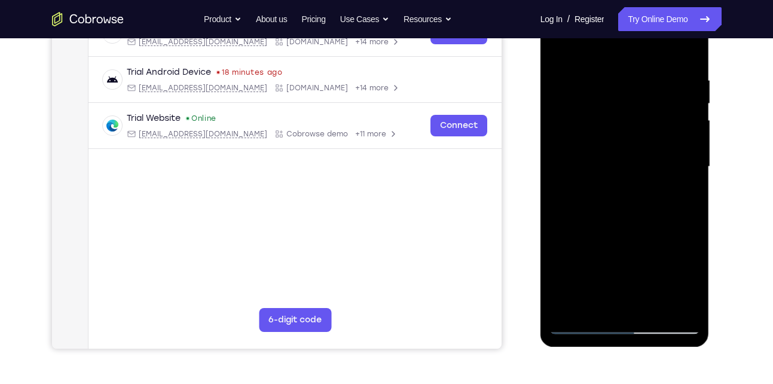
drag, startPoint x: 621, startPoint y: 244, endPoint x: 618, endPoint y: 128, distance: 116.0
click at [618, 128] on div at bounding box center [624, 166] width 151 height 335
drag, startPoint x: 614, startPoint y: 235, endPoint x: 612, endPoint y: 136, distance: 98.7
click at [612, 136] on div at bounding box center [624, 166] width 151 height 335
drag, startPoint x: 622, startPoint y: 236, endPoint x: 604, endPoint y: 125, distance: 112.1
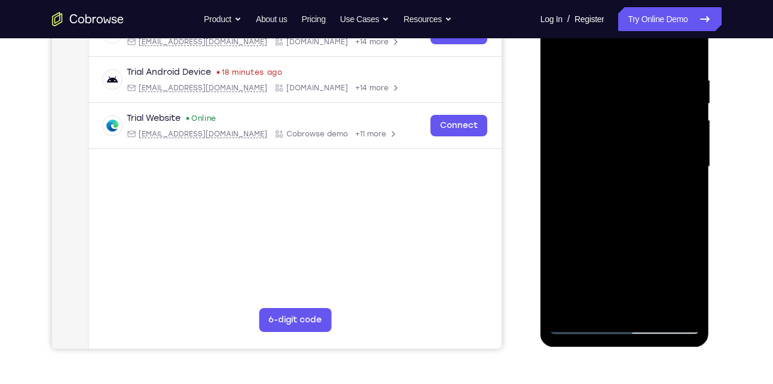
click at [604, 125] on div at bounding box center [624, 166] width 151 height 335
drag, startPoint x: 613, startPoint y: 257, endPoint x: 609, endPoint y: 149, distance: 107.7
click at [609, 149] on div at bounding box center [624, 166] width 151 height 335
drag, startPoint x: 626, startPoint y: 231, endPoint x: 619, endPoint y: 178, distance: 54.3
click at [619, 178] on div at bounding box center [624, 166] width 151 height 335
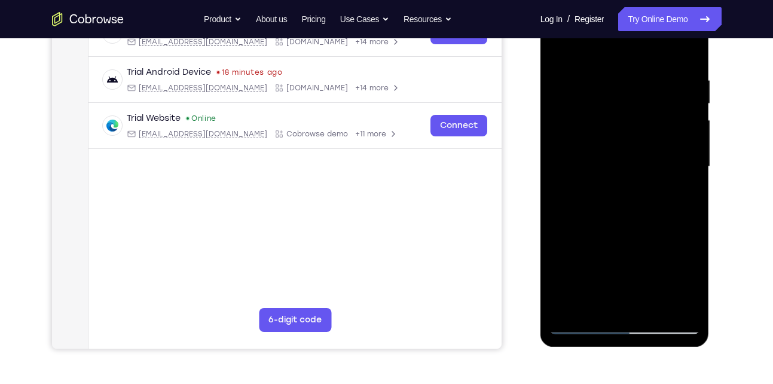
click at [589, 149] on div at bounding box center [624, 166] width 151 height 335
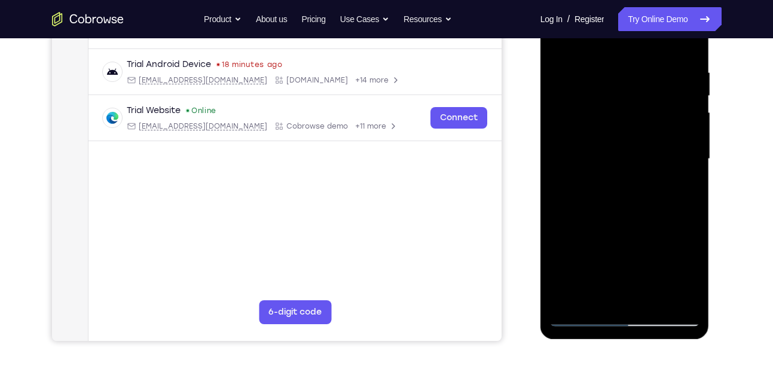
scroll to position [216, 0]
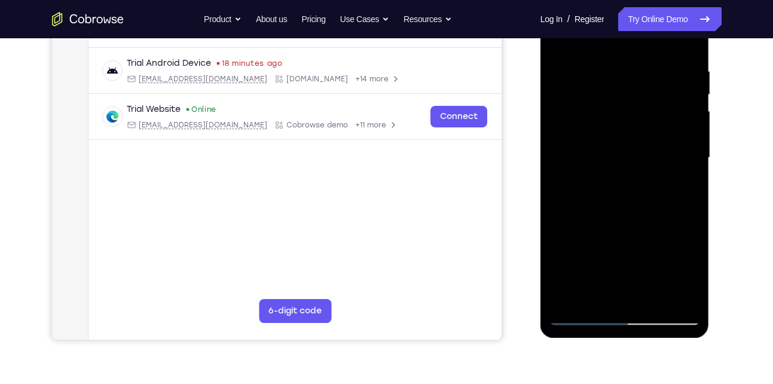
click at [603, 299] on div at bounding box center [624, 157] width 151 height 335
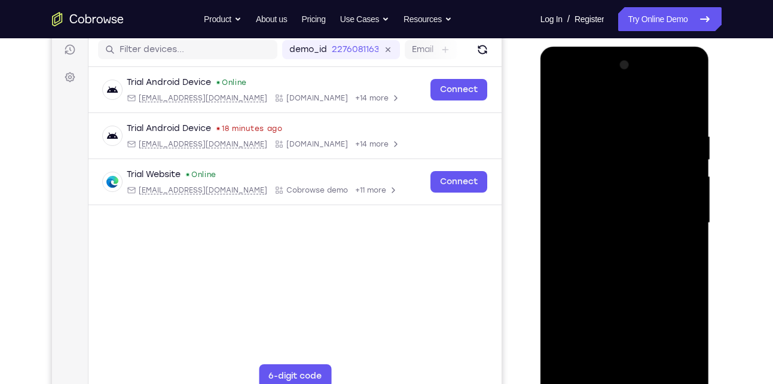
scroll to position [150, 0]
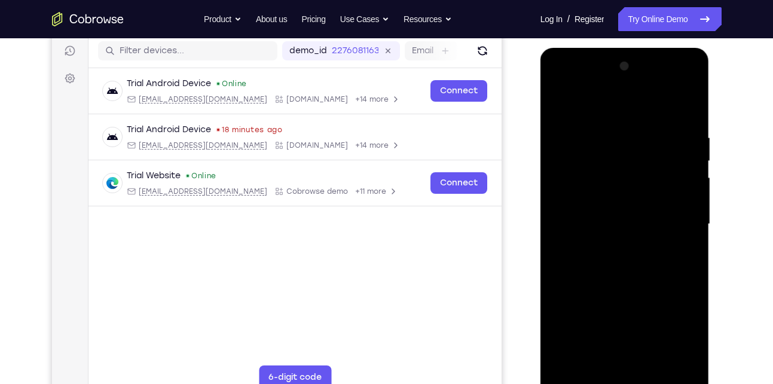
click at [616, 104] on div at bounding box center [624, 224] width 151 height 335
drag, startPoint x: 613, startPoint y: 155, endPoint x: 618, endPoint y: 264, distance: 109.5
click at [618, 264] on div at bounding box center [624, 224] width 151 height 335
click at [609, 129] on div at bounding box center [624, 224] width 151 height 335
click at [646, 187] on div at bounding box center [624, 224] width 151 height 335
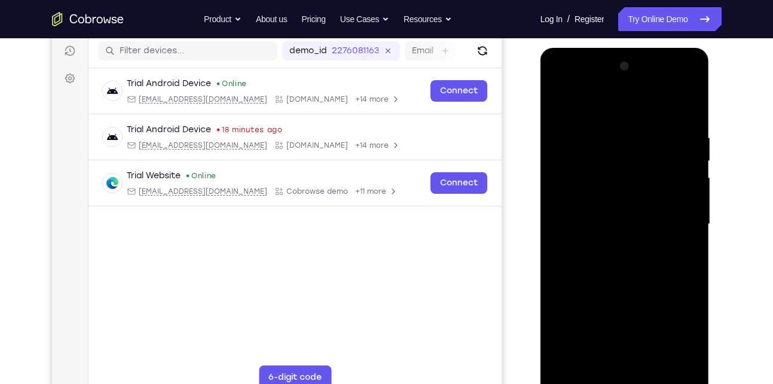
scroll to position [174, 0]
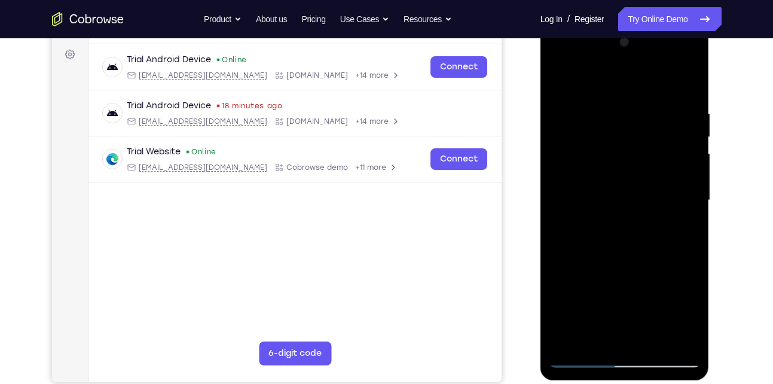
click at [561, 77] on div at bounding box center [624, 200] width 151 height 335
click at [609, 119] on div at bounding box center [624, 200] width 151 height 335
click at [560, 78] on div at bounding box center [624, 200] width 151 height 335
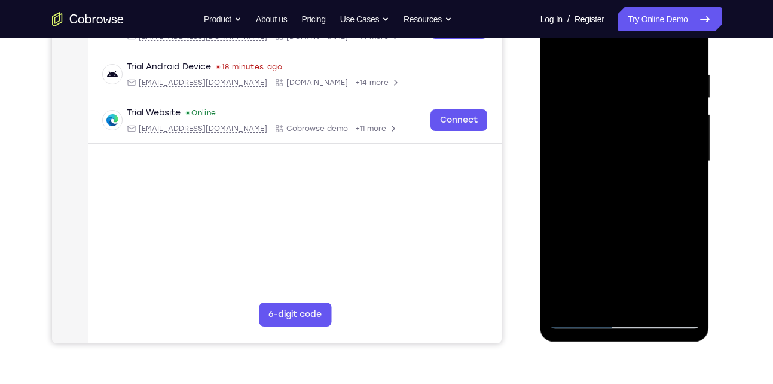
scroll to position [212, 0]
click at [673, 193] on div at bounding box center [624, 162] width 151 height 335
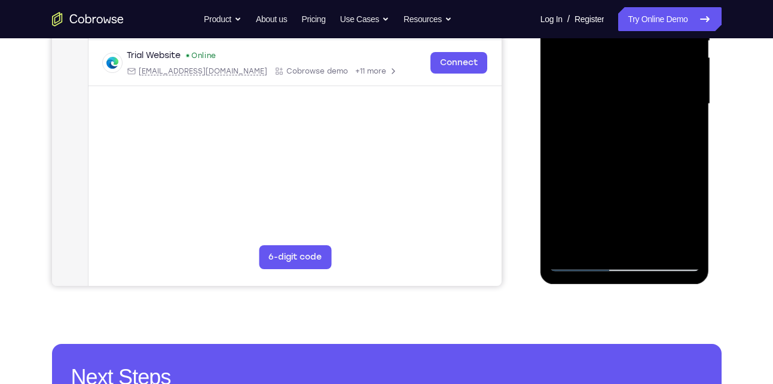
scroll to position [308, 0]
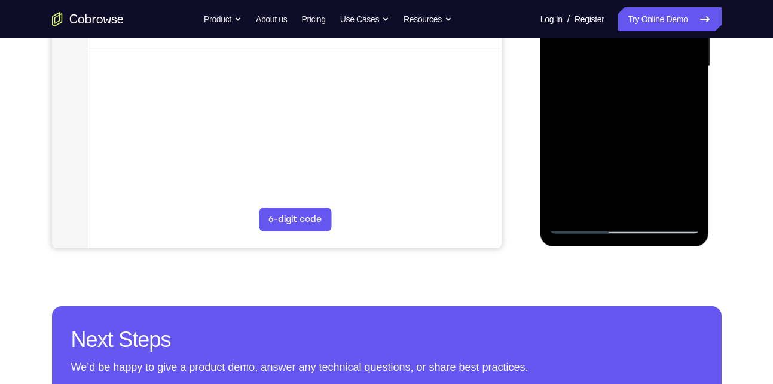
click at [572, 206] on div at bounding box center [624, 66] width 151 height 335
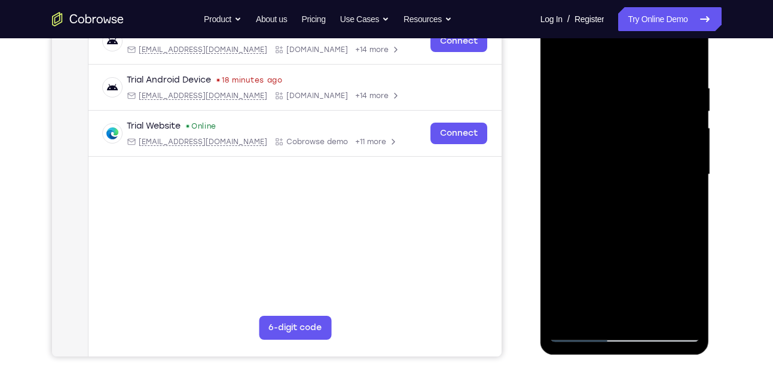
scroll to position [199, 0]
click at [618, 79] on div at bounding box center [624, 175] width 151 height 335
drag, startPoint x: 668, startPoint y: 181, endPoint x: 684, endPoint y: 152, distance: 33.2
click at [684, 152] on div at bounding box center [624, 175] width 151 height 335
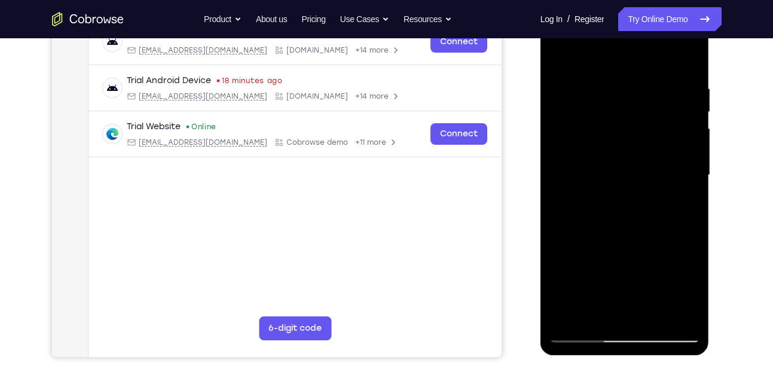
click at [684, 152] on div at bounding box center [624, 175] width 151 height 335
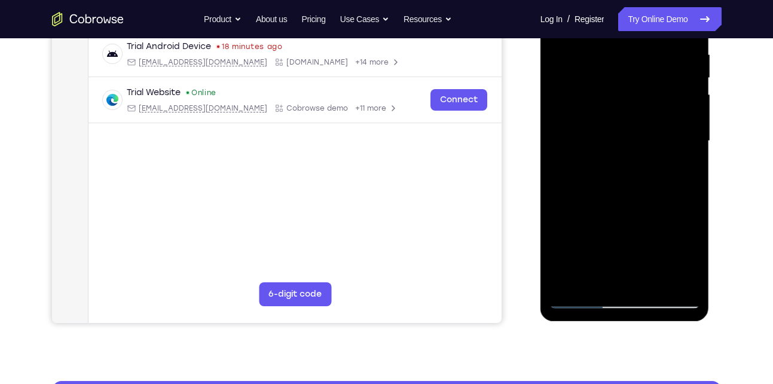
scroll to position [234, 0]
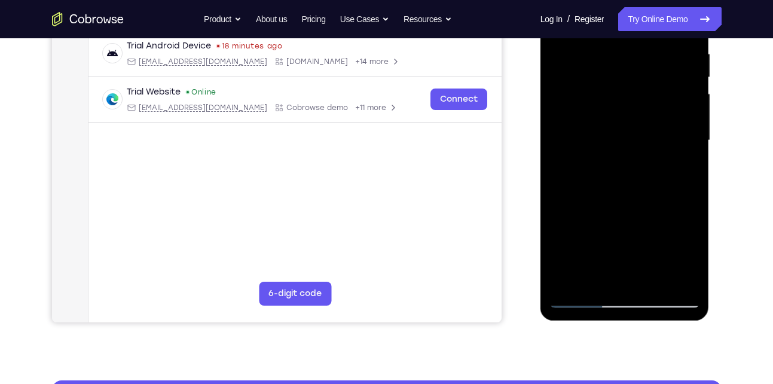
click at [684, 152] on div at bounding box center [624, 140] width 151 height 335
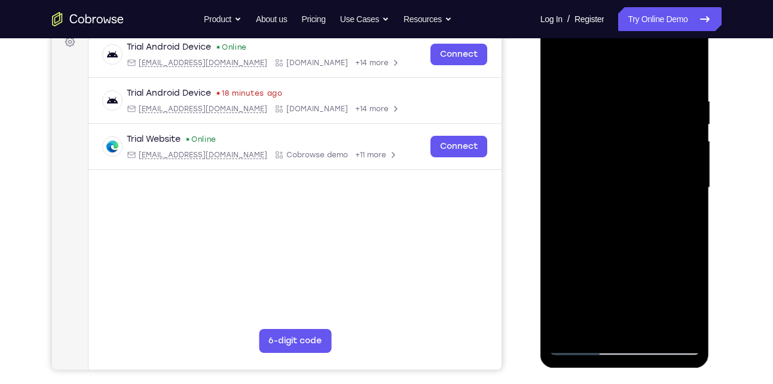
click at [689, 75] on div at bounding box center [624, 187] width 151 height 335
drag, startPoint x: 627, startPoint y: 110, endPoint x: 613, endPoint y: 253, distance: 143.5
click at [613, 253] on div at bounding box center [624, 187] width 151 height 335
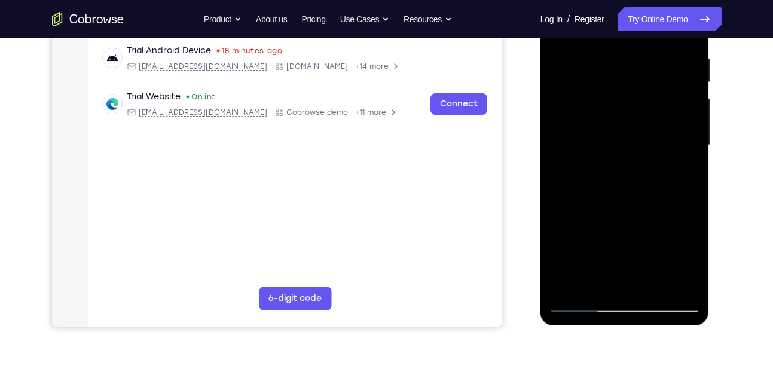
scroll to position [228, 0]
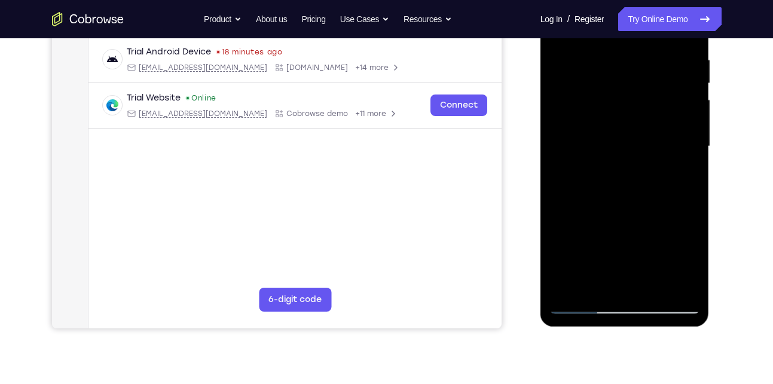
click at [611, 66] on div at bounding box center [624, 146] width 151 height 335
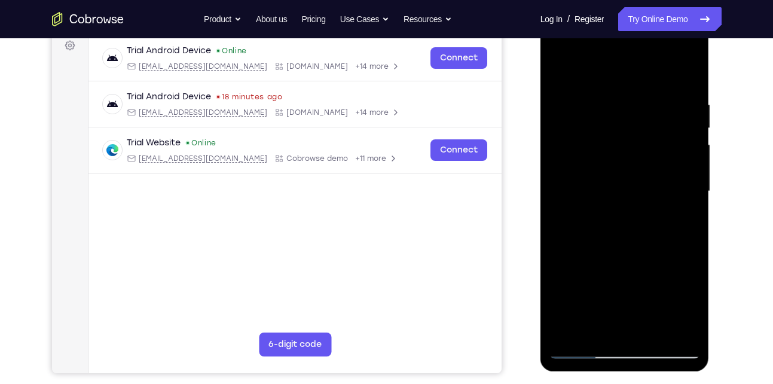
click at [685, 145] on div at bounding box center [624, 191] width 151 height 335
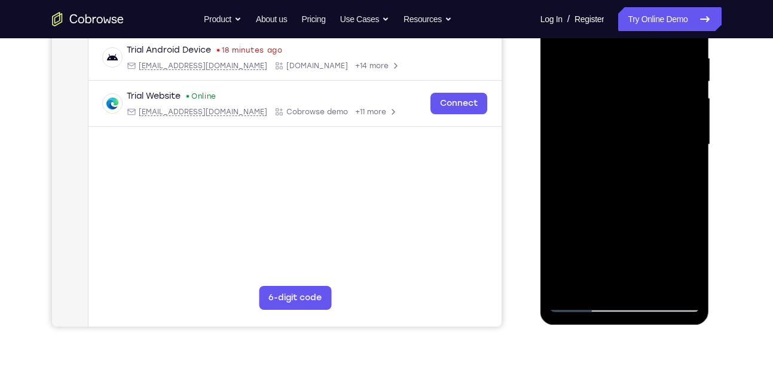
scroll to position [202, 0]
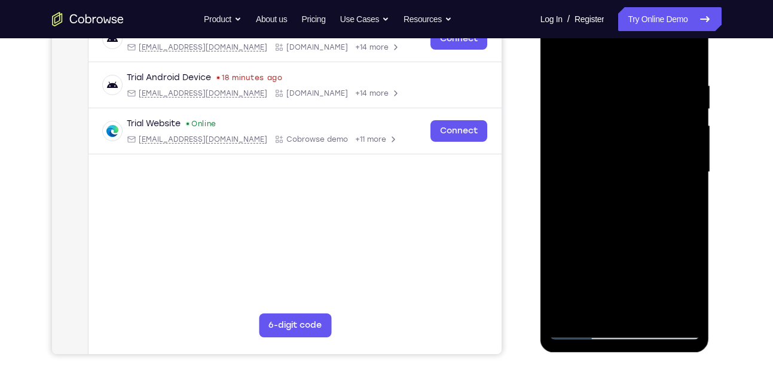
click at [685, 145] on div at bounding box center [624, 172] width 151 height 335
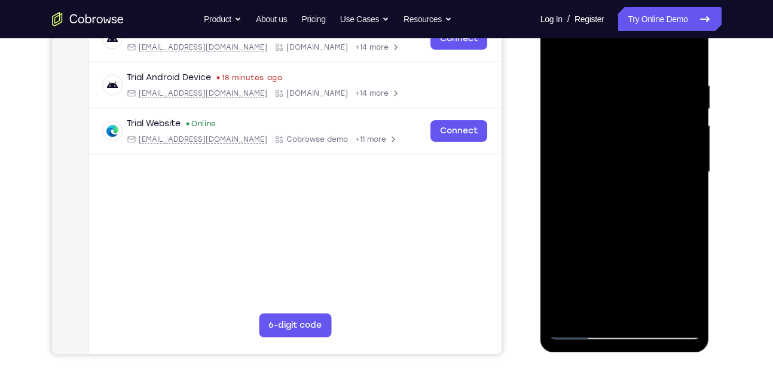
click at [685, 145] on div at bounding box center [624, 172] width 151 height 335
click at [693, 109] on div at bounding box center [624, 172] width 151 height 335
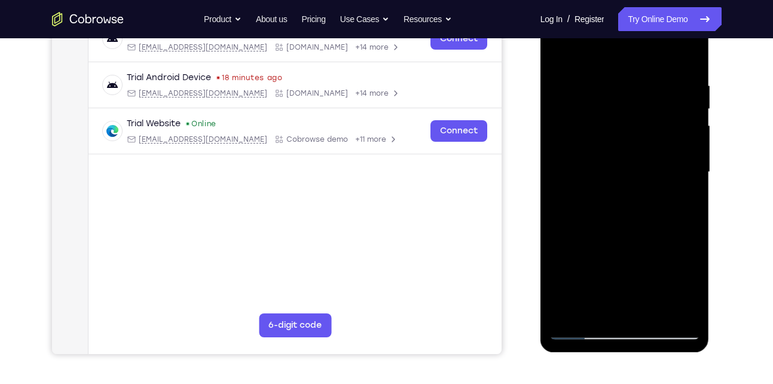
click at [685, 93] on div at bounding box center [624, 172] width 151 height 335
click at [686, 59] on div at bounding box center [624, 172] width 151 height 335
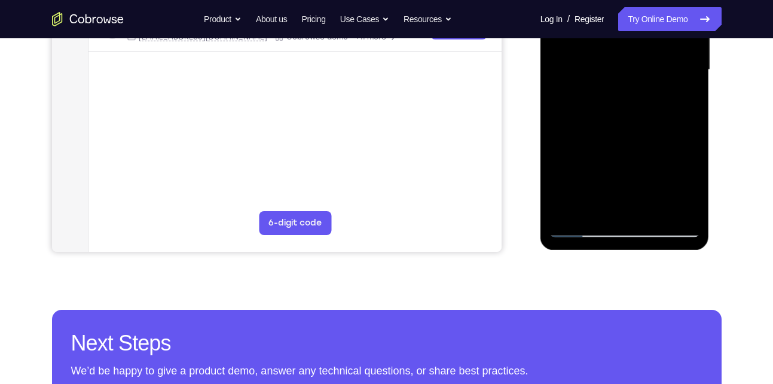
click at [649, 206] on div at bounding box center [624, 70] width 151 height 335
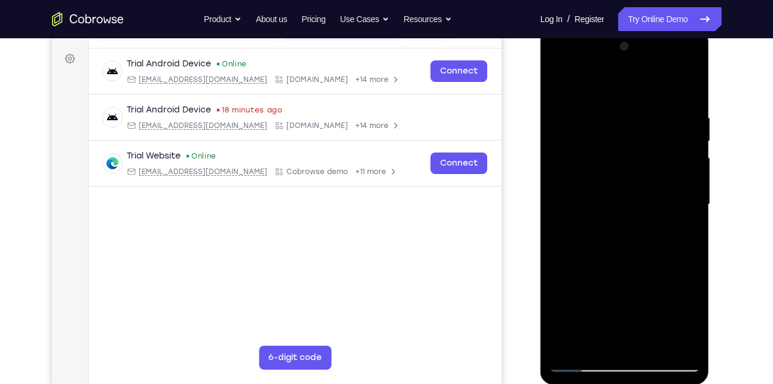
scroll to position [169, 0]
drag, startPoint x: 627, startPoint y: 224, endPoint x: 625, endPoint y: 96, distance: 127.4
click at [625, 96] on div at bounding box center [624, 205] width 151 height 335
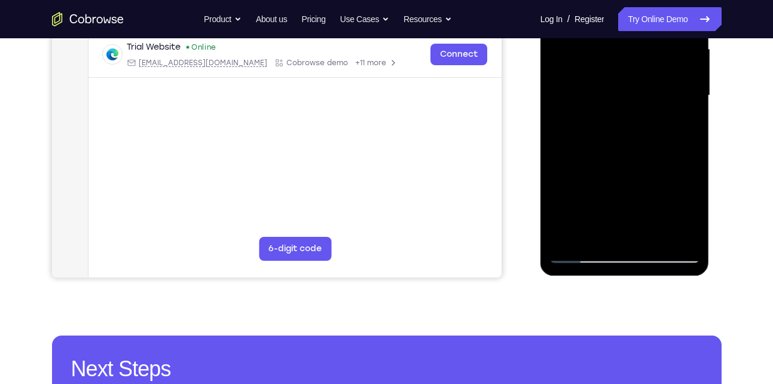
drag, startPoint x: 622, startPoint y: 127, endPoint x: 612, endPoint y: 129, distance: 11.0
click at [612, 129] on div at bounding box center [624, 95] width 151 height 335
drag, startPoint x: 622, startPoint y: 215, endPoint x: 619, endPoint y: 118, distance: 97.5
click at [619, 118] on div at bounding box center [624, 95] width 151 height 335
drag, startPoint x: 628, startPoint y: 198, endPoint x: 622, endPoint y: 93, distance: 105.4
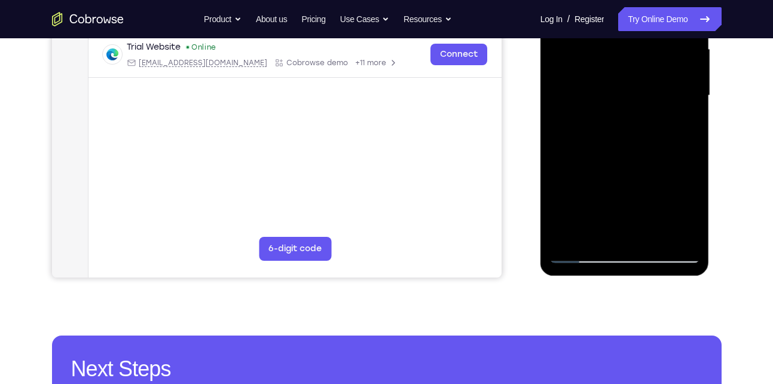
click at [622, 93] on div at bounding box center [624, 95] width 151 height 335
drag, startPoint x: 627, startPoint y: 208, endPoint x: 621, endPoint y: 108, distance: 100.0
click at [621, 108] on div at bounding box center [624, 95] width 151 height 335
drag, startPoint x: 631, startPoint y: 194, endPoint x: 621, endPoint y: 85, distance: 109.2
click at [621, 85] on div at bounding box center [624, 95] width 151 height 335
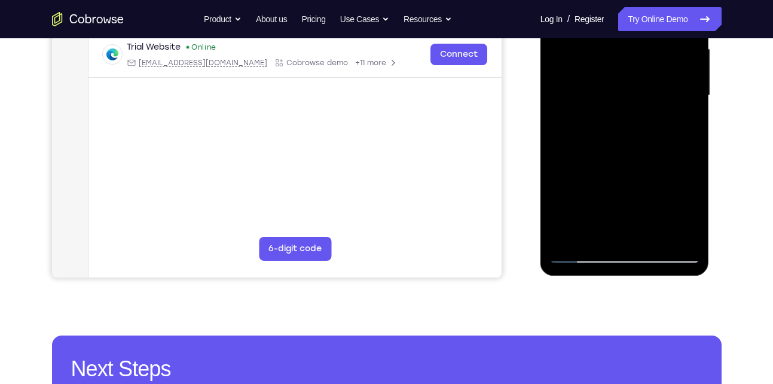
drag, startPoint x: 624, startPoint y: 200, endPoint x: 621, endPoint y: 124, distance: 76.0
click at [621, 124] on div at bounding box center [624, 95] width 151 height 335
click at [633, 79] on div at bounding box center [624, 95] width 151 height 335
click at [583, 252] on div at bounding box center [624, 95] width 151 height 335
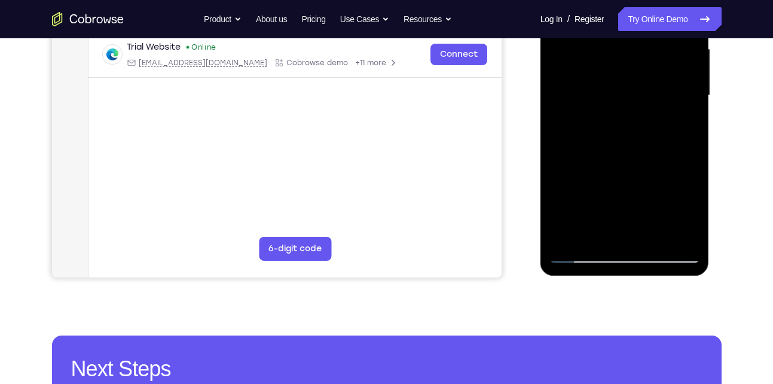
click at [571, 237] on div at bounding box center [624, 95] width 151 height 335
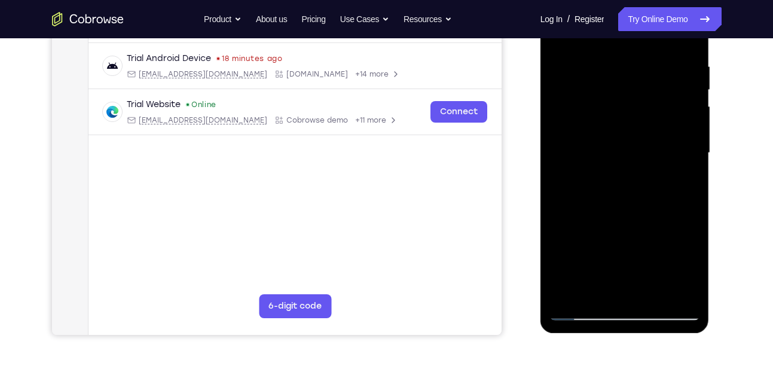
scroll to position [219, 0]
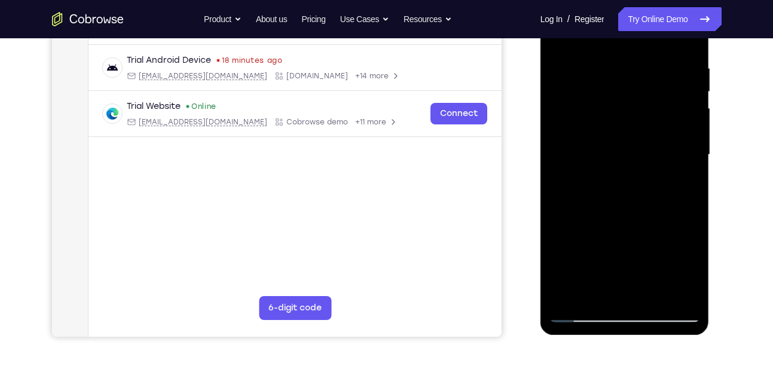
drag, startPoint x: 614, startPoint y: 98, endPoint x: 627, endPoint y: 297, distance: 199.5
click at [627, 297] on div at bounding box center [624, 154] width 151 height 335
click at [608, 55] on div at bounding box center [624, 154] width 151 height 335
click at [689, 191] on div at bounding box center [624, 154] width 151 height 335
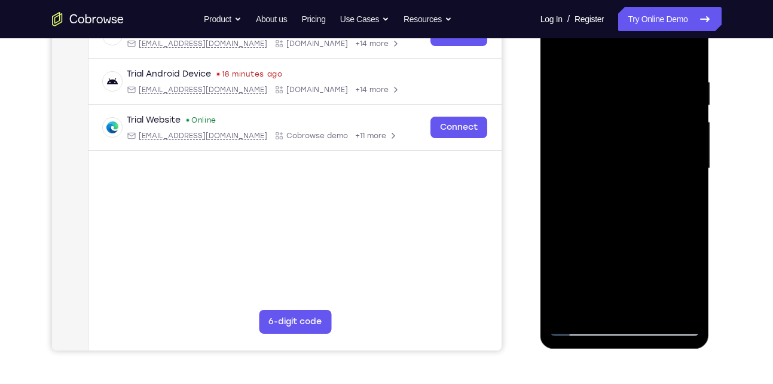
scroll to position [205, 0]
click at [681, 131] on div at bounding box center [624, 169] width 151 height 335
click at [689, 59] on div at bounding box center [624, 169] width 151 height 335
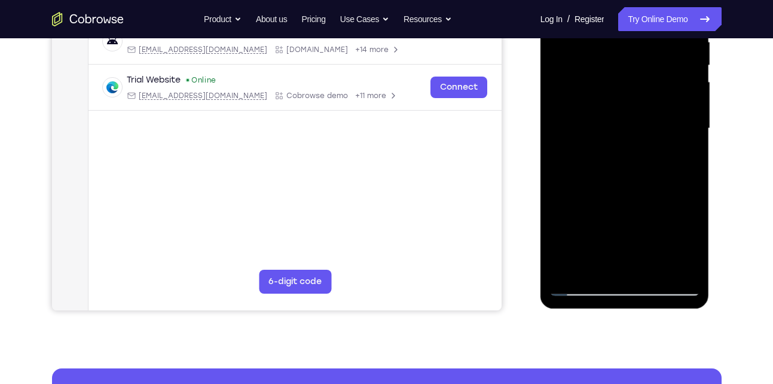
drag, startPoint x: 647, startPoint y: 138, endPoint x: 624, endPoint y: 74, distance: 67.5
click at [624, 74] on div at bounding box center [624, 128] width 151 height 335
click at [560, 193] on div at bounding box center [624, 128] width 151 height 335
drag, startPoint x: 594, startPoint y: 215, endPoint x: 595, endPoint y: 94, distance: 120.8
click at [595, 94] on div at bounding box center [624, 128] width 151 height 335
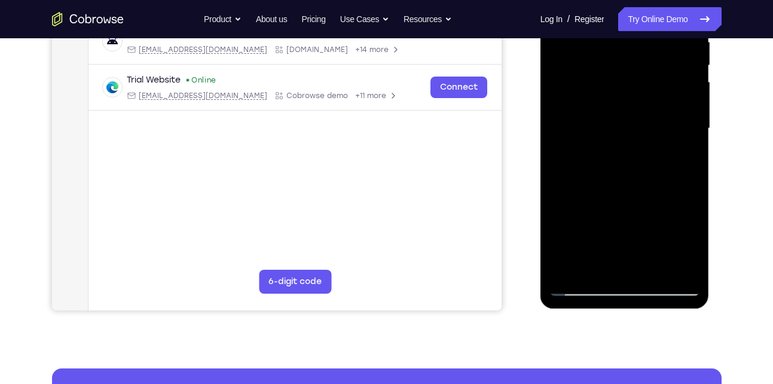
drag, startPoint x: 650, startPoint y: 200, endPoint x: 649, endPoint y: 68, distance: 131.5
click at [649, 68] on div at bounding box center [624, 128] width 151 height 335
drag, startPoint x: 634, startPoint y: 201, endPoint x: 634, endPoint y: 71, distance: 130.9
click at [634, 71] on div at bounding box center [624, 128] width 151 height 335
drag, startPoint x: 640, startPoint y: 231, endPoint x: 637, endPoint y: 79, distance: 152.5
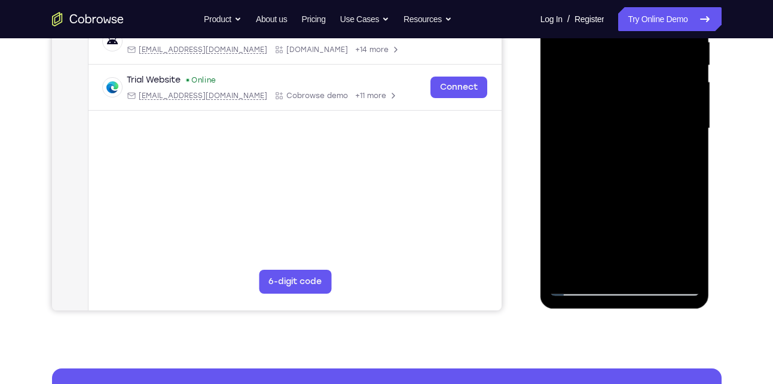
click at [637, 79] on div at bounding box center [624, 128] width 151 height 335
drag, startPoint x: 639, startPoint y: 193, endPoint x: 636, endPoint y: 71, distance: 122.6
click at [636, 71] on div at bounding box center [624, 128] width 151 height 335
drag, startPoint x: 636, startPoint y: 203, endPoint x: 623, endPoint y: 77, distance: 126.8
click at [623, 77] on div at bounding box center [624, 128] width 151 height 335
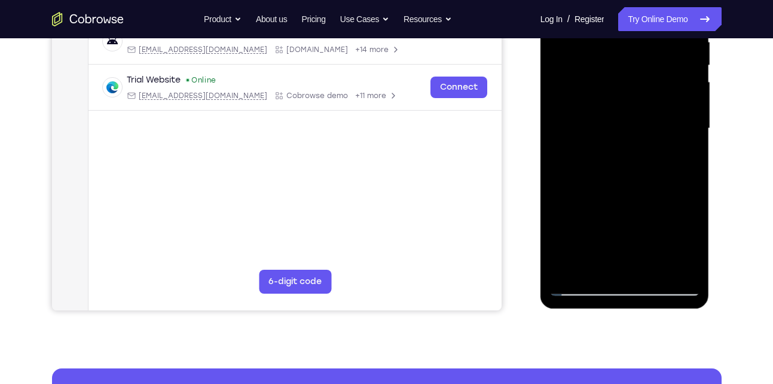
drag, startPoint x: 650, startPoint y: 210, endPoint x: 649, endPoint y: 178, distance: 32.9
click at [649, 178] on div at bounding box center [624, 128] width 151 height 335
click at [687, 213] on div at bounding box center [624, 128] width 151 height 335
drag, startPoint x: 638, startPoint y: 216, endPoint x: 625, endPoint y: 93, distance: 123.9
click at [625, 93] on div at bounding box center [624, 128] width 151 height 335
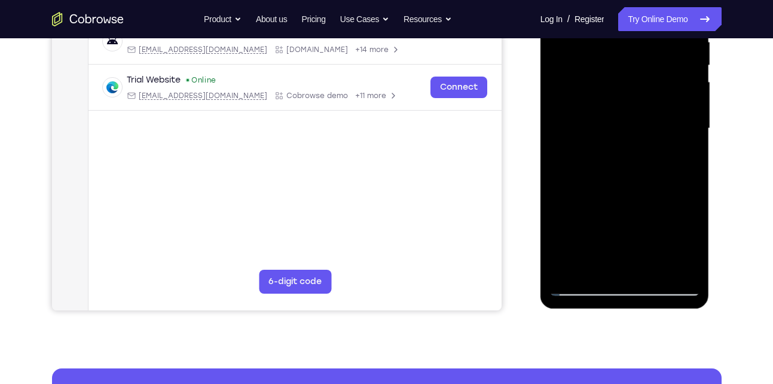
drag, startPoint x: 628, startPoint y: 200, endPoint x: 626, endPoint y: 89, distance: 110.6
click at [626, 89] on div at bounding box center [624, 128] width 151 height 335
click at [558, 165] on div at bounding box center [624, 128] width 151 height 335
drag, startPoint x: 604, startPoint y: 188, endPoint x: 594, endPoint y: 94, distance: 94.4
click at [594, 94] on div at bounding box center [624, 128] width 151 height 335
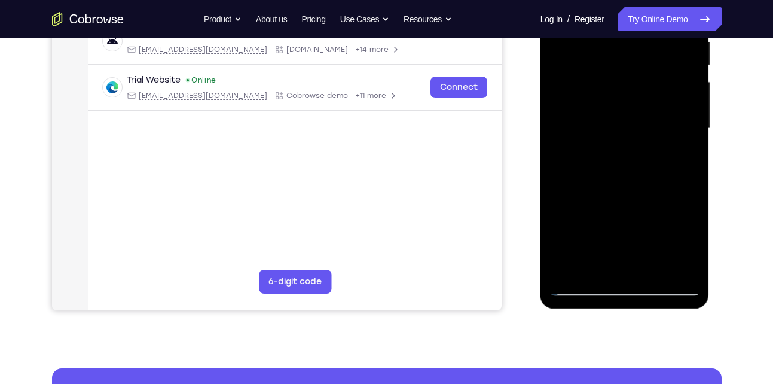
drag, startPoint x: 624, startPoint y: 203, endPoint x: 618, endPoint y: 72, distance: 130.5
click at [618, 72] on div at bounding box center [624, 128] width 151 height 335
drag, startPoint x: 636, startPoint y: 231, endPoint x: 632, endPoint y: 184, distance: 47.4
click at [632, 184] on div at bounding box center [624, 128] width 151 height 335
click at [688, 183] on div at bounding box center [624, 128] width 151 height 335
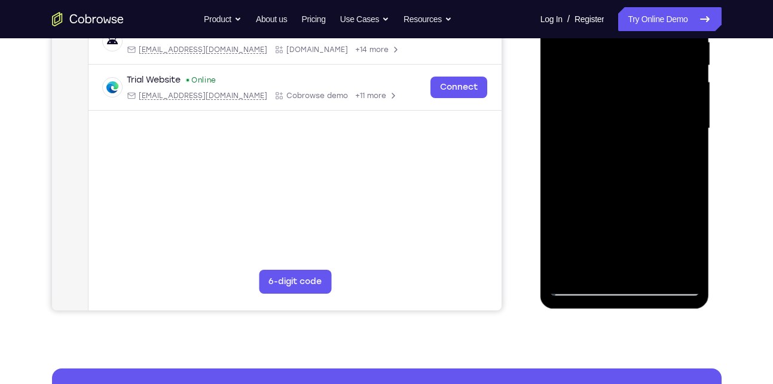
drag, startPoint x: 631, startPoint y: 215, endPoint x: 626, endPoint y: 87, distance: 128.6
click at [626, 87] on div at bounding box center [624, 128] width 151 height 335
drag, startPoint x: 633, startPoint y: 212, endPoint x: 619, endPoint y: 76, distance: 137.0
click at [619, 76] on div at bounding box center [624, 128] width 151 height 335
drag, startPoint x: 625, startPoint y: 191, endPoint x: 622, endPoint y: 85, distance: 106.5
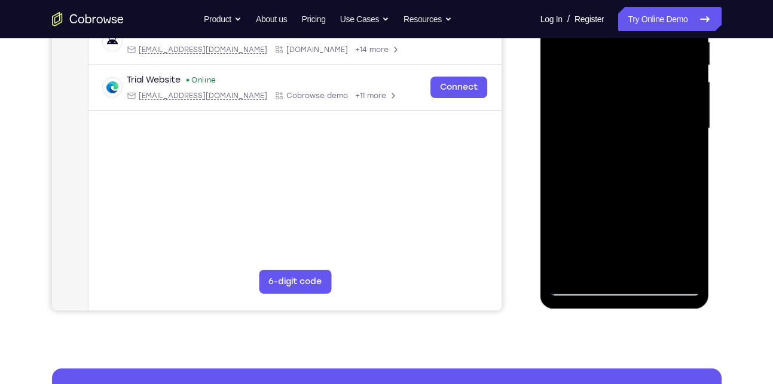
click at [622, 85] on div at bounding box center [624, 128] width 151 height 335
drag, startPoint x: 627, startPoint y: 210, endPoint x: 622, endPoint y: 77, distance: 133.4
click at [622, 77] on div at bounding box center [624, 128] width 151 height 335
drag, startPoint x: 627, startPoint y: 211, endPoint x: 627, endPoint y: 102, distance: 109.4
click at [627, 102] on div at bounding box center [624, 128] width 151 height 335
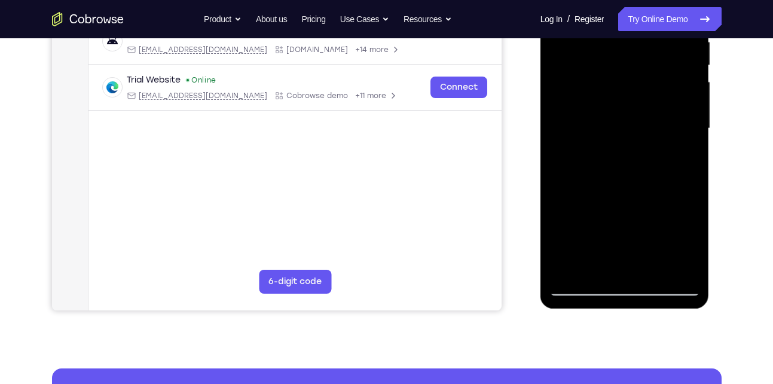
drag, startPoint x: 642, startPoint y: 221, endPoint x: 610, endPoint y: 87, distance: 137.6
click at [610, 87] on div at bounding box center [624, 128] width 151 height 335
drag, startPoint x: 633, startPoint y: 222, endPoint x: 628, endPoint y: 102, distance: 120.3
click at [628, 102] on div at bounding box center [624, 128] width 151 height 335
click at [692, 198] on div at bounding box center [624, 128] width 151 height 335
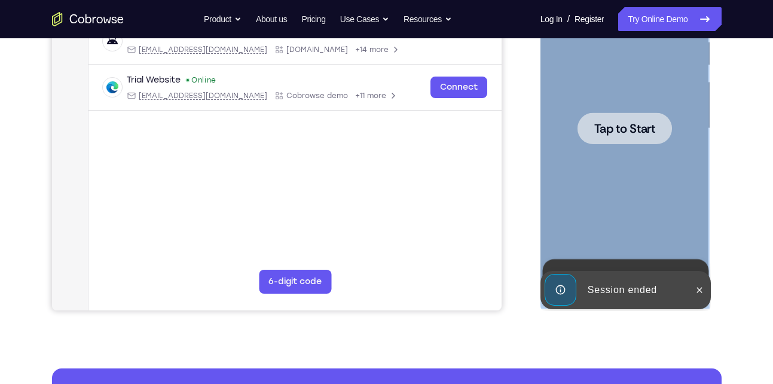
drag, startPoint x: 625, startPoint y: 216, endPoint x: 461, endPoint y: 136, distance: 182.1
click at [540, 136] on html "Online web based iOS Simulators and Android Emulators. Run iPhone, iPad, Mobile…" at bounding box center [625, 131] width 170 height 359
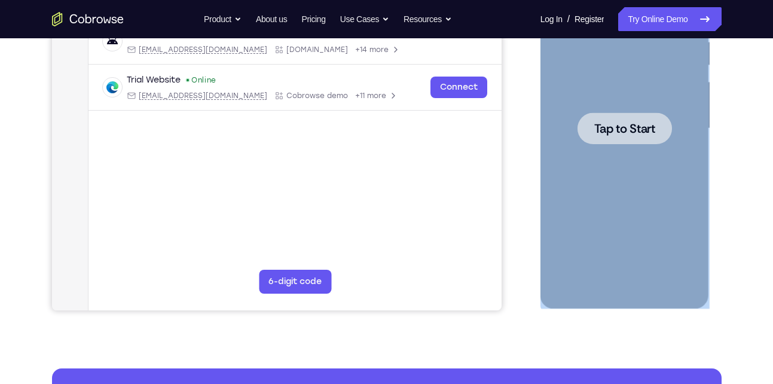
click at [653, 153] on div at bounding box center [624, 128] width 151 height 335
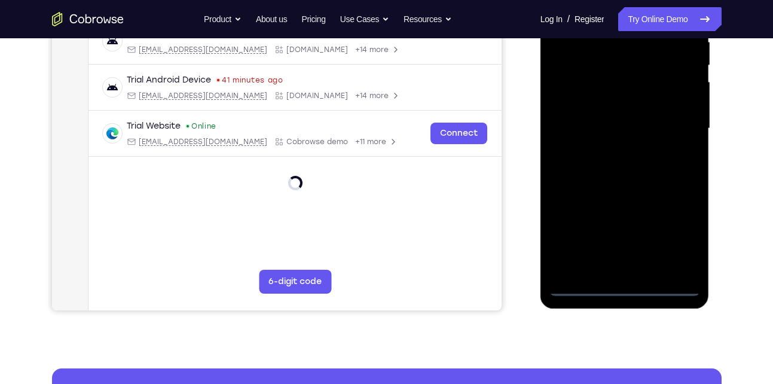
click at [627, 289] on div at bounding box center [624, 128] width 151 height 335
click at [674, 244] on div at bounding box center [624, 128] width 151 height 335
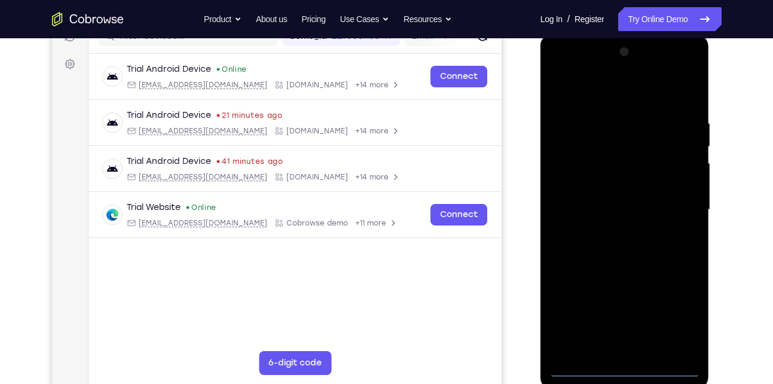
scroll to position [164, 0]
click at [631, 100] on div at bounding box center [624, 210] width 151 height 335
click at [668, 197] on div at bounding box center [624, 210] width 151 height 335
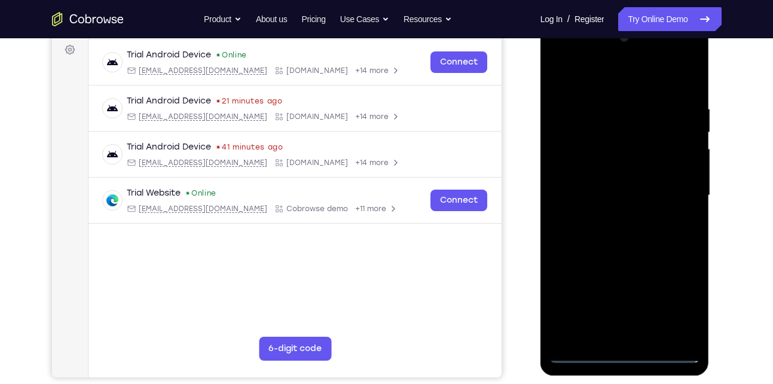
scroll to position [179, 0]
click at [613, 218] on div at bounding box center [624, 195] width 151 height 335
click at [631, 180] on div at bounding box center [624, 195] width 151 height 335
click at [625, 192] on div at bounding box center [624, 195] width 151 height 335
click at [621, 229] on div at bounding box center [624, 195] width 151 height 335
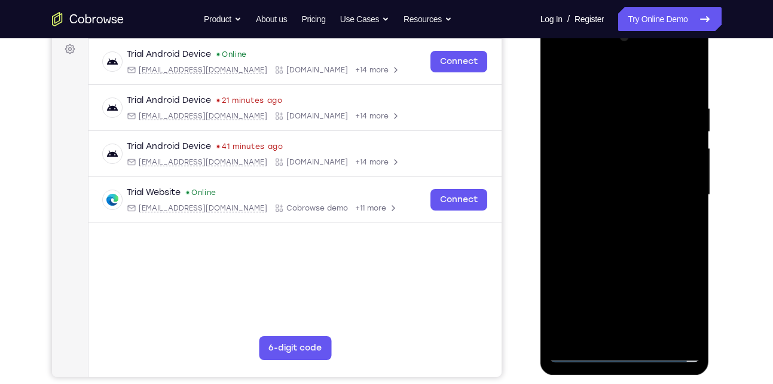
click at [600, 236] on div at bounding box center [624, 195] width 151 height 335
drag, startPoint x: 589, startPoint y: 84, endPoint x: 581, endPoint y: 59, distance: 26.3
click at [581, 59] on div at bounding box center [624, 195] width 151 height 335
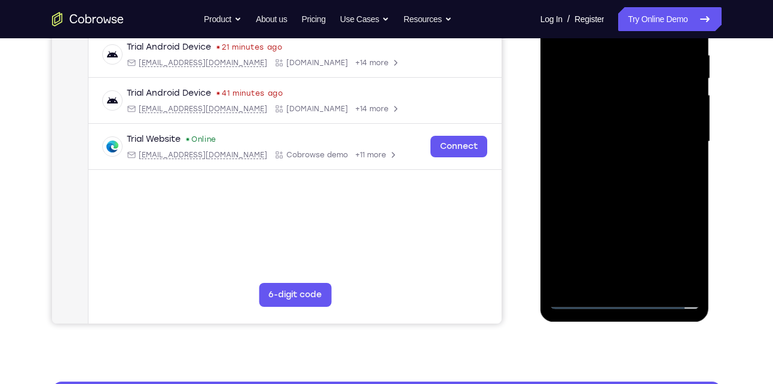
scroll to position [233, 0]
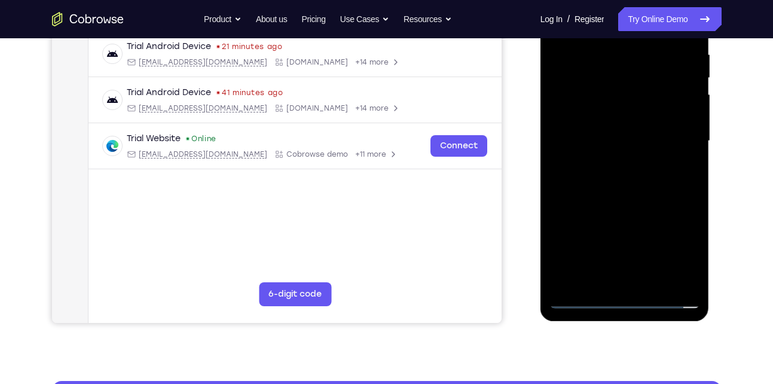
click at [623, 201] on div at bounding box center [624, 141] width 151 height 335
click at [651, 283] on div at bounding box center [624, 141] width 151 height 335
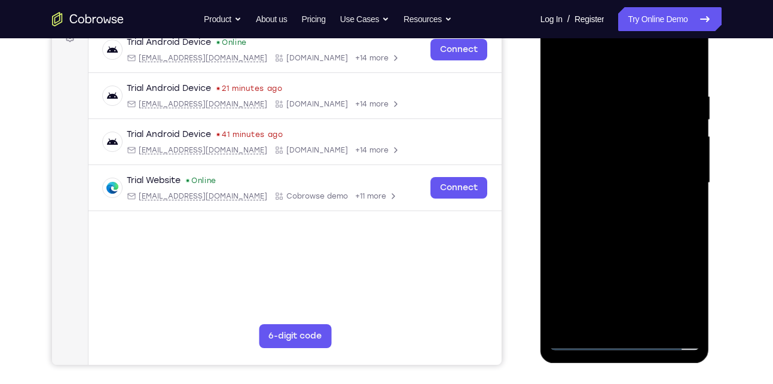
scroll to position [191, 0]
click at [621, 249] on div at bounding box center [624, 183] width 151 height 335
click at [625, 168] on div at bounding box center [624, 183] width 151 height 335
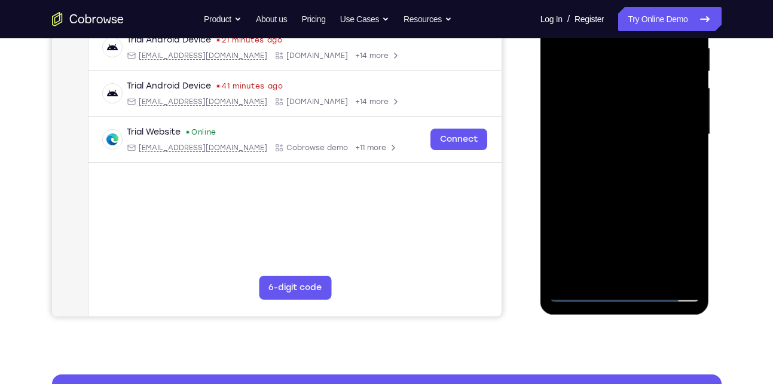
click at [640, 218] on div at bounding box center [624, 134] width 151 height 335
click at [679, 211] on div at bounding box center [624, 134] width 151 height 335
click at [598, 271] on div at bounding box center [624, 134] width 151 height 335
click at [651, 208] on div at bounding box center [624, 134] width 151 height 335
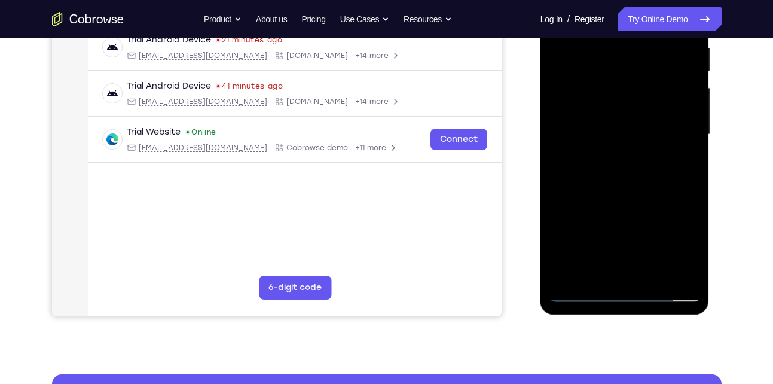
click at [651, 208] on div at bounding box center [624, 134] width 151 height 335
click at [683, 155] on div at bounding box center [624, 134] width 151 height 335
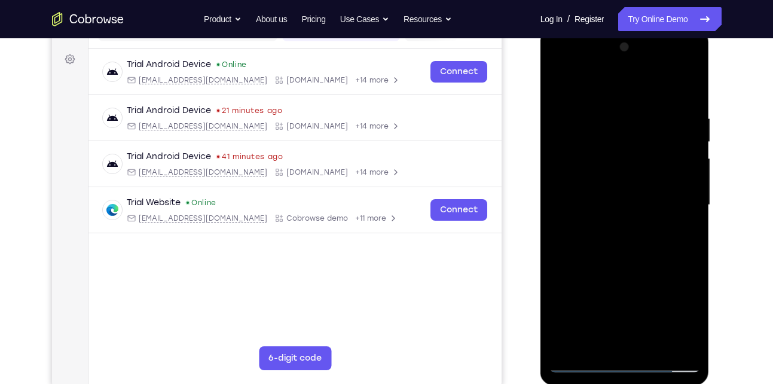
scroll to position [167, 0]
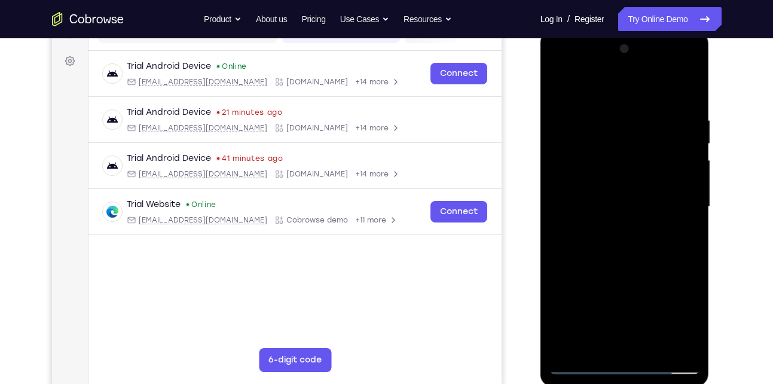
click at [600, 173] on div at bounding box center [624, 206] width 151 height 335
click at [629, 279] on div at bounding box center [624, 206] width 151 height 335
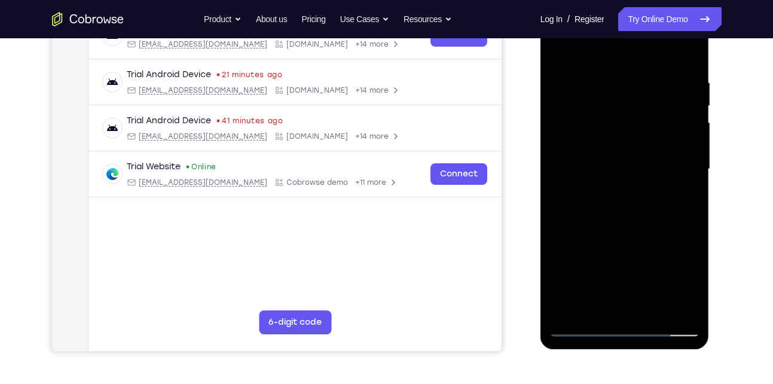
scroll to position [213, 0]
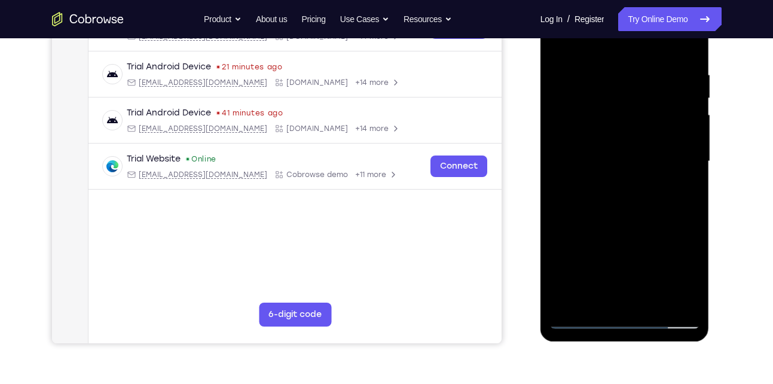
click at [594, 303] on div at bounding box center [624, 161] width 151 height 335
click at [558, 231] on div at bounding box center [624, 161] width 151 height 335
click at [676, 183] on div at bounding box center [624, 161] width 151 height 335
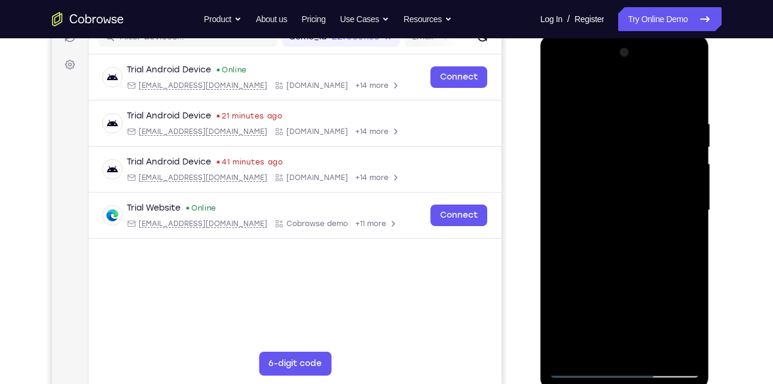
scroll to position [227, 0]
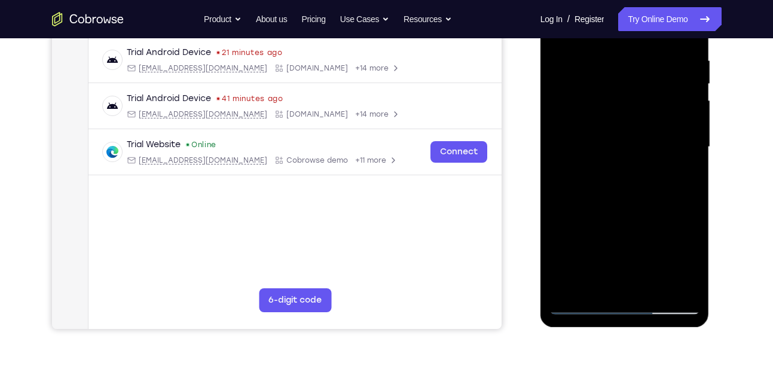
click at [591, 288] on div at bounding box center [624, 147] width 151 height 335
click at [565, 216] on div at bounding box center [624, 147] width 151 height 335
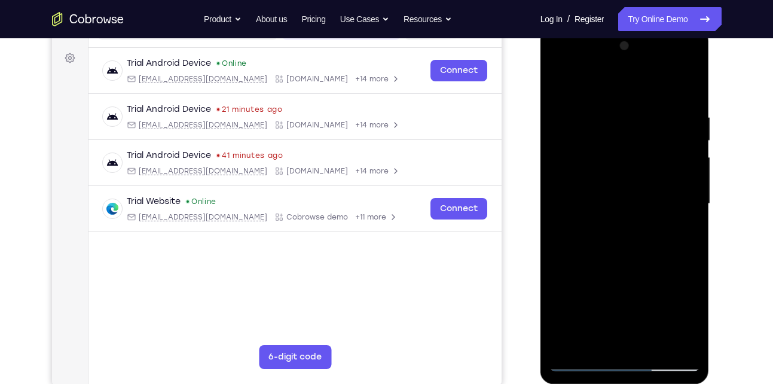
scroll to position [168, 0]
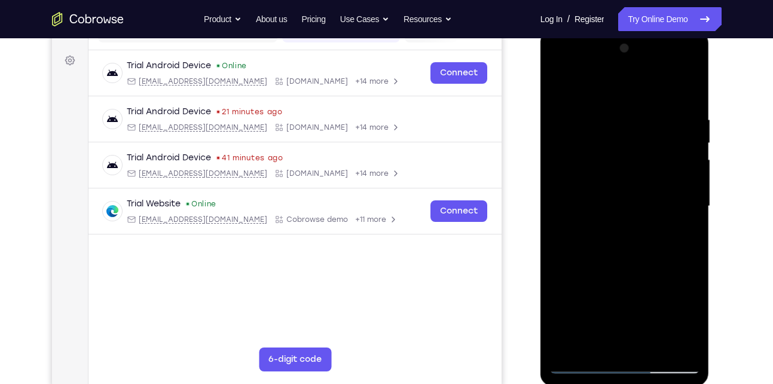
click at [559, 90] on div at bounding box center [624, 206] width 151 height 335
click at [560, 84] on div at bounding box center [624, 206] width 151 height 335
click at [618, 103] on div at bounding box center [624, 206] width 151 height 335
click at [682, 166] on div at bounding box center [624, 206] width 151 height 335
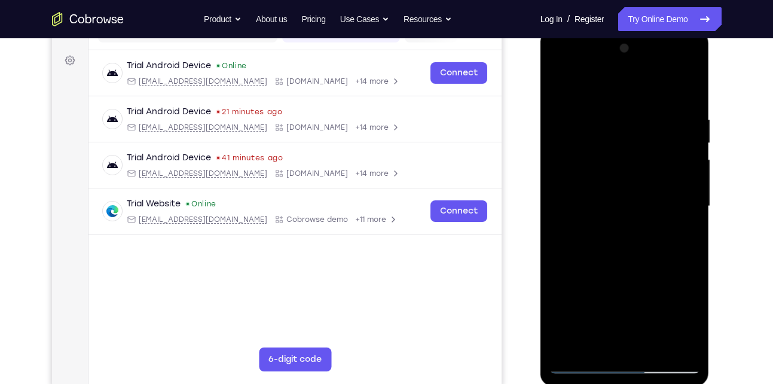
click at [682, 166] on div at bounding box center [624, 206] width 151 height 335
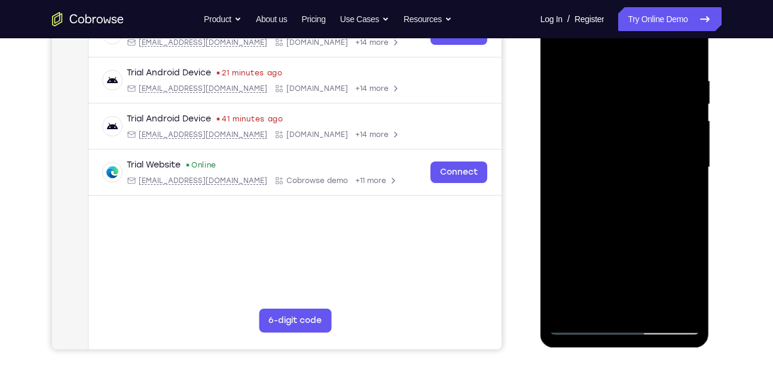
click at [569, 178] on div at bounding box center [624, 167] width 151 height 335
click at [683, 303] on div at bounding box center [624, 167] width 151 height 335
click at [676, 198] on div at bounding box center [624, 167] width 151 height 335
click at [676, 143] on div at bounding box center [624, 167] width 151 height 335
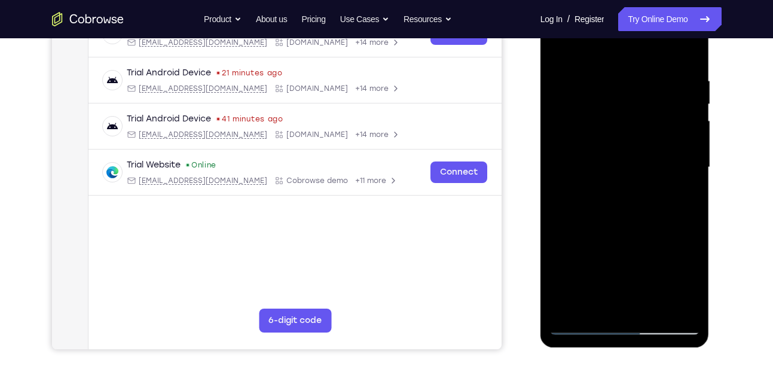
drag, startPoint x: 676, startPoint y: 143, endPoint x: 597, endPoint y: 143, distance: 78.9
click at [597, 143] on div at bounding box center [624, 167] width 151 height 335
click at [688, 51] on div at bounding box center [624, 167] width 151 height 335
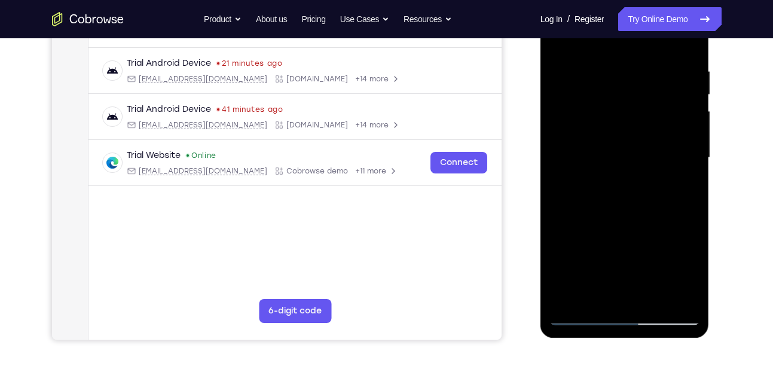
scroll to position [218, 0]
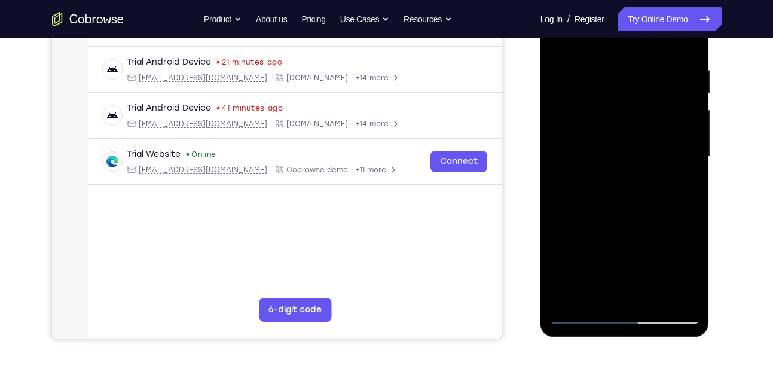
click at [649, 292] on div at bounding box center [624, 156] width 151 height 335
click at [604, 141] on div at bounding box center [624, 156] width 151 height 335
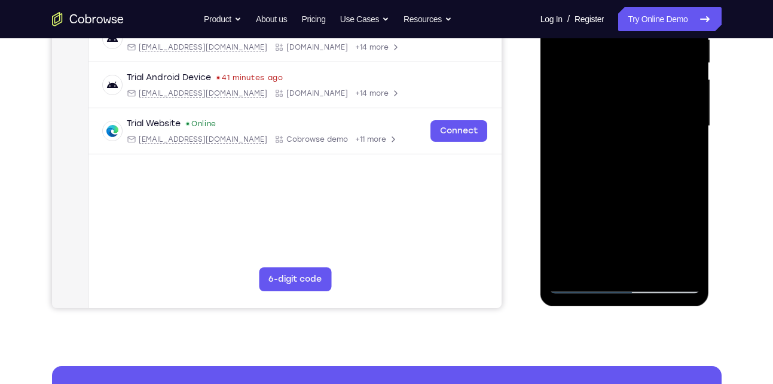
scroll to position [249, 0]
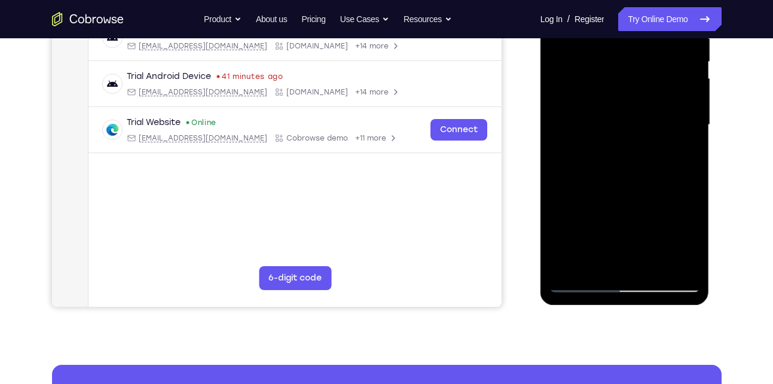
click at [690, 239] on div at bounding box center [624, 125] width 151 height 335
click at [597, 259] on div at bounding box center [624, 125] width 151 height 335
click at [560, 192] on div at bounding box center [624, 125] width 151 height 335
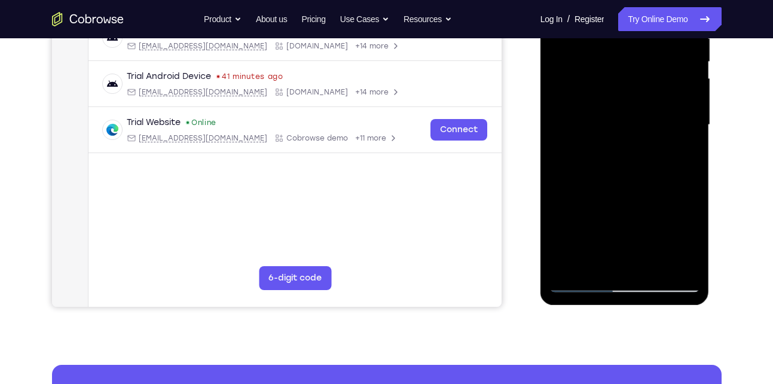
click at [560, 192] on div at bounding box center [624, 125] width 151 height 335
click at [626, 234] on div at bounding box center [624, 125] width 151 height 335
click at [563, 195] on div at bounding box center [624, 125] width 151 height 335
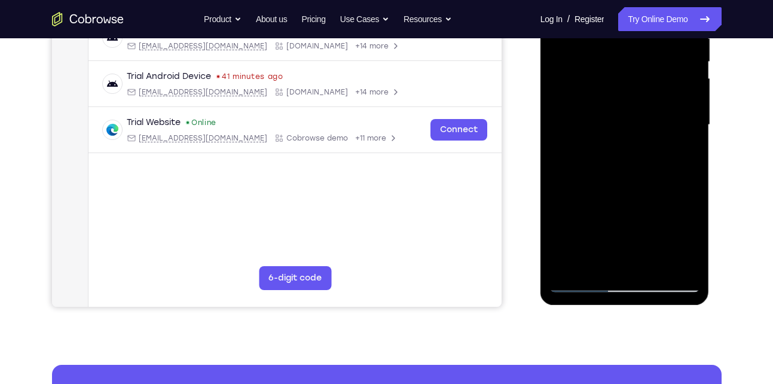
scroll to position [167, 0]
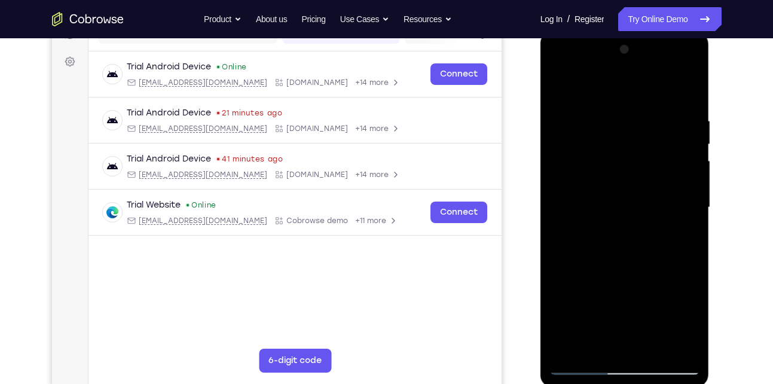
click at [559, 91] on div at bounding box center [624, 207] width 151 height 335
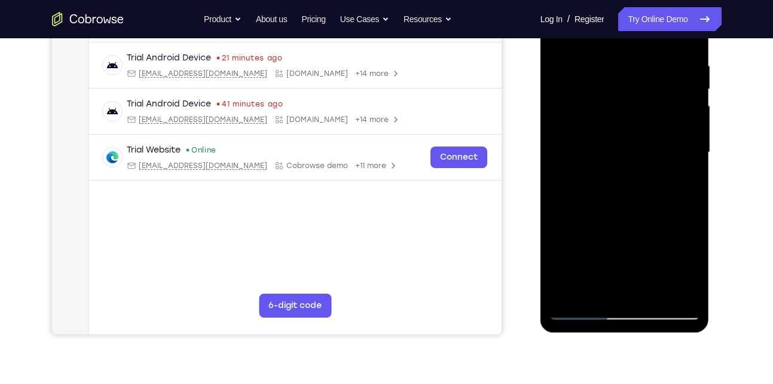
scroll to position [225, 0]
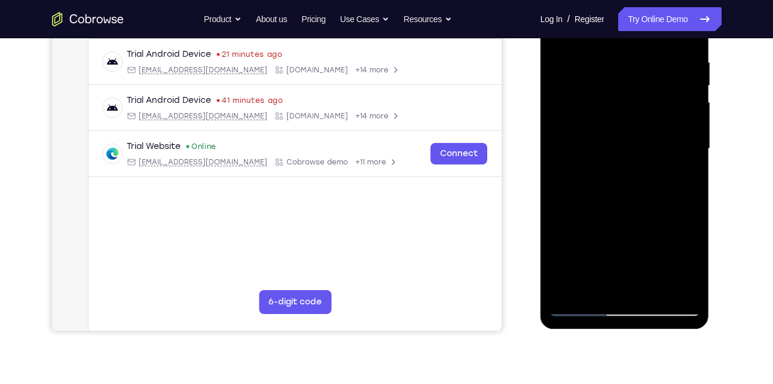
click at [600, 157] on div at bounding box center [624, 148] width 151 height 335
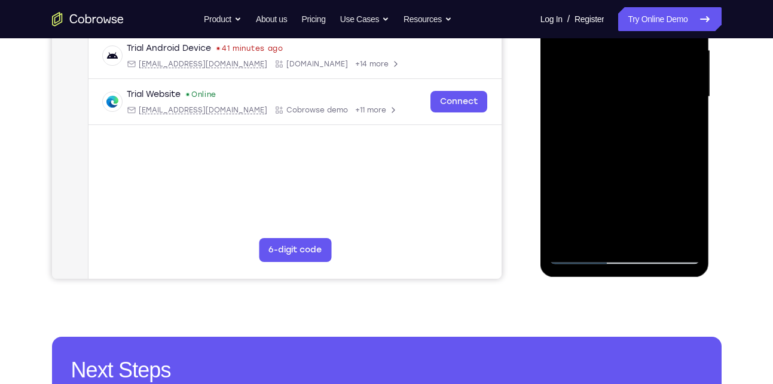
scroll to position [280, 0]
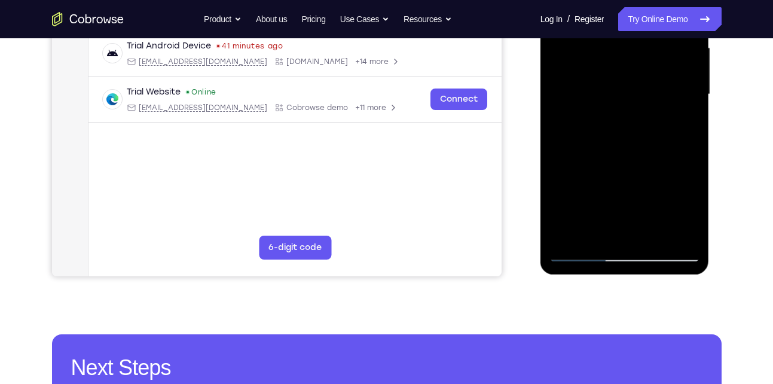
click at [600, 226] on div at bounding box center [624, 94] width 151 height 335
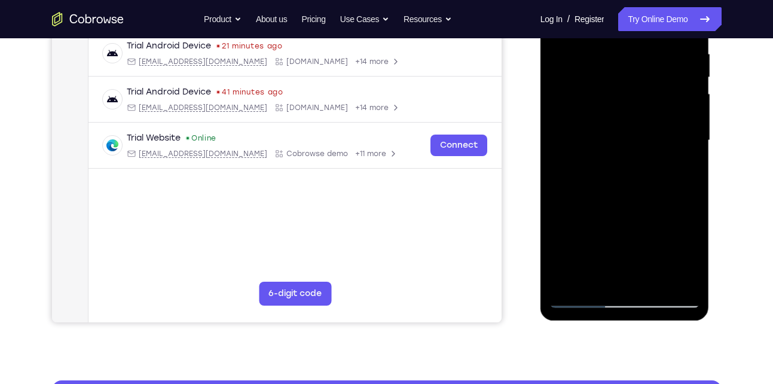
scroll to position [233, 0]
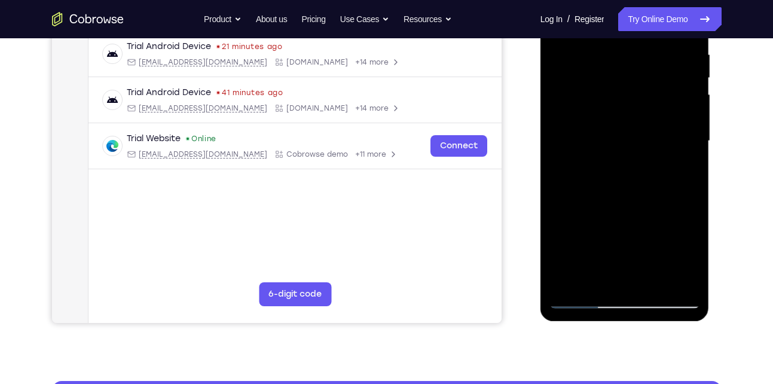
click at [597, 277] on div at bounding box center [624, 141] width 151 height 335
click at [563, 208] on div at bounding box center [624, 141] width 151 height 335
click at [624, 166] on div at bounding box center [624, 141] width 151 height 335
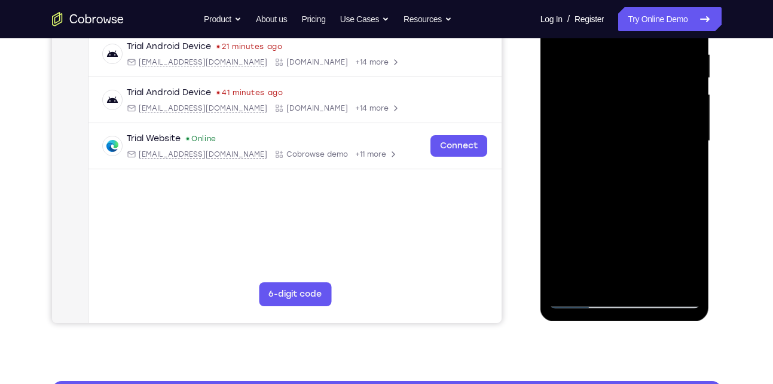
click at [560, 210] on div at bounding box center [624, 141] width 151 height 335
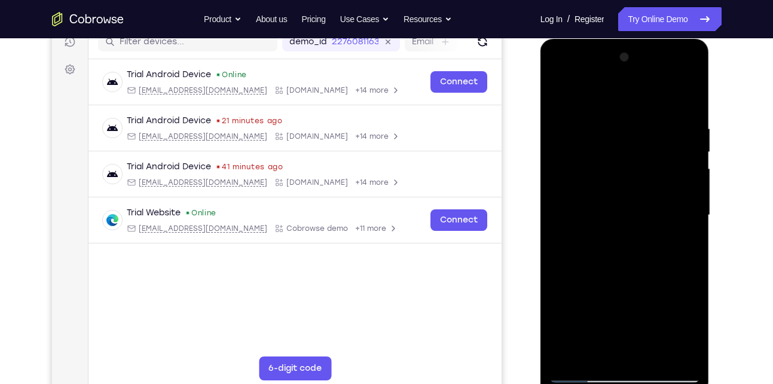
scroll to position [158, 0]
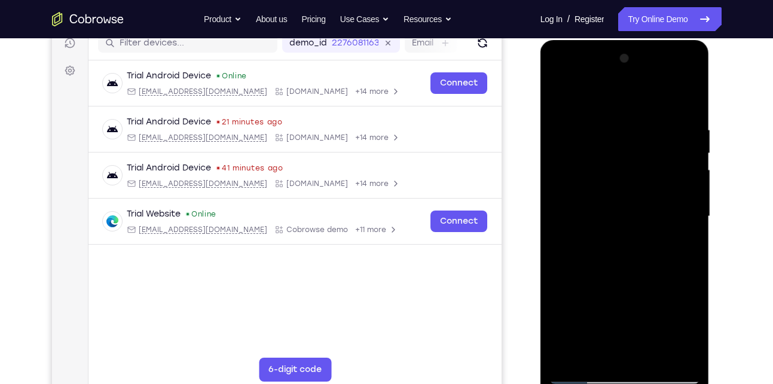
click at [557, 93] on div at bounding box center [624, 216] width 151 height 335
click at [642, 226] on div at bounding box center [624, 216] width 151 height 335
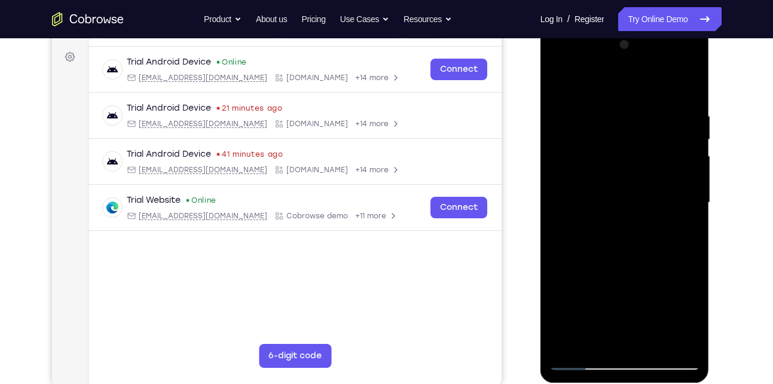
scroll to position [171, 0]
click at [560, 90] on div at bounding box center [624, 203] width 151 height 335
click at [563, 82] on div at bounding box center [624, 203] width 151 height 335
drag, startPoint x: 613, startPoint y: 120, endPoint x: 619, endPoint y: 297, distance: 177.1
click at [619, 297] on div at bounding box center [624, 203] width 151 height 335
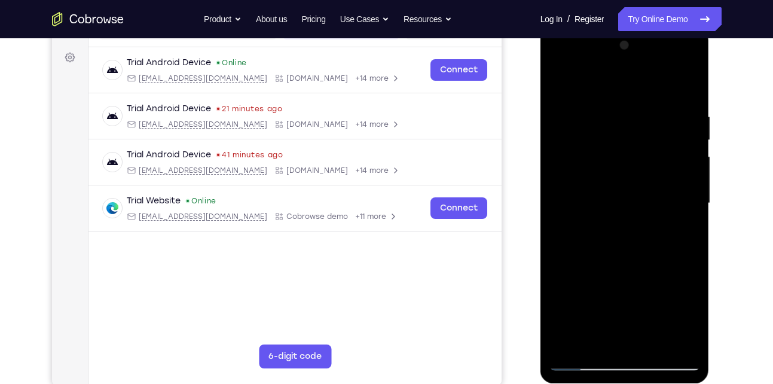
drag, startPoint x: 623, startPoint y: 252, endPoint x: 621, endPoint y: 100, distance: 152.5
click at [621, 100] on div at bounding box center [624, 203] width 151 height 335
drag, startPoint x: 621, startPoint y: 234, endPoint x: 623, endPoint y: 112, distance: 122.0
click at [623, 112] on div at bounding box center [624, 203] width 151 height 335
drag, startPoint x: 636, startPoint y: 268, endPoint x: 623, endPoint y: 93, distance: 175.7
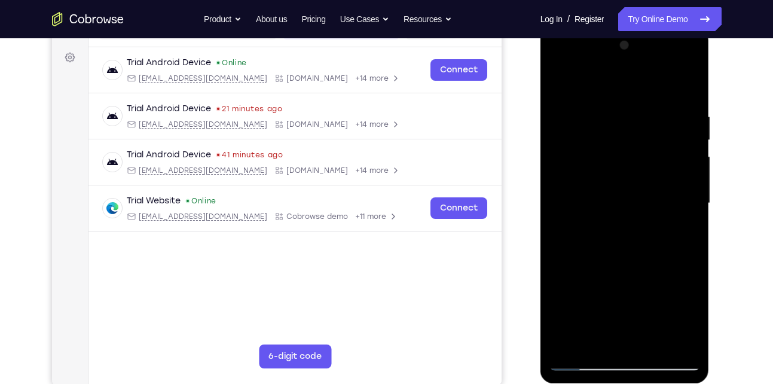
click at [623, 93] on div at bounding box center [624, 203] width 151 height 335
drag, startPoint x: 636, startPoint y: 207, endPoint x: 631, endPoint y: 122, distance: 85.1
click at [631, 122] on div at bounding box center [624, 203] width 151 height 335
click at [690, 195] on div at bounding box center [624, 203] width 151 height 335
drag, startPoint x: 645, startPoint y: 261, endPoint x: 654, endPoint y: 115, distance: 145.6
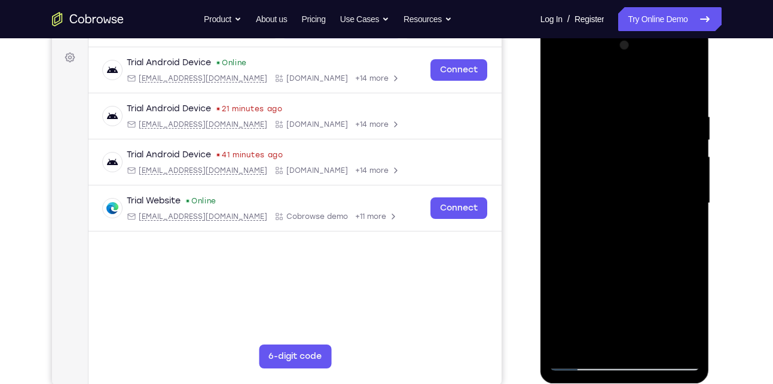
click at [654, 115] on div at bounding box center [624, 203] width 151 height 335
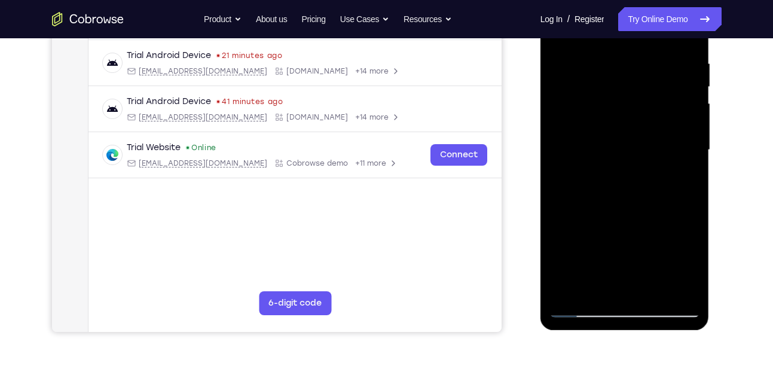
drag, startPoint x: 642, startPoint y: 203, endPoint x: 641, endPoint y: 163, distance: 40.1
click at [641, 163] on div at bounding box center [624, 150] width 151 height 335
click at [687, 147] on div at bounding box center [624, 150] width 151 height 335
drag, startPoint x: 651, startPoint y: 190, endPoint x: 648, endPoint y: 65, distance: 125.6
click at [648, 65] on div at bounding box center [624, 150] width 151 height 335
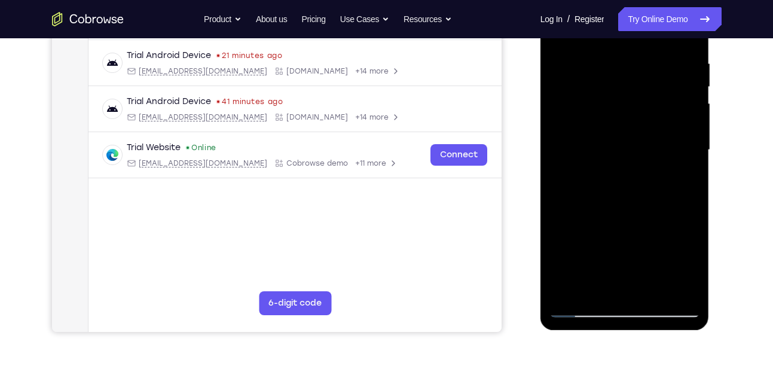
drag, startPoint x: 629, startPoint y: 219, endPoint x: 628, endPoint y: 84, distance: 135.7
click at [628, 84] on div at bounding box center [624, 150] width 151 height 335
drag, startPoint x: 621, startPoint y: 230, endPoint x: 616, endPoint y: 77, distance: 153.1
click at [616, 77] on div at bounding box center [624, 150] width 151 height 335
drag, startPoint x: 630, startPoint y: 213, endPoint x: 628, endPoint y: 91, distance: 122.6
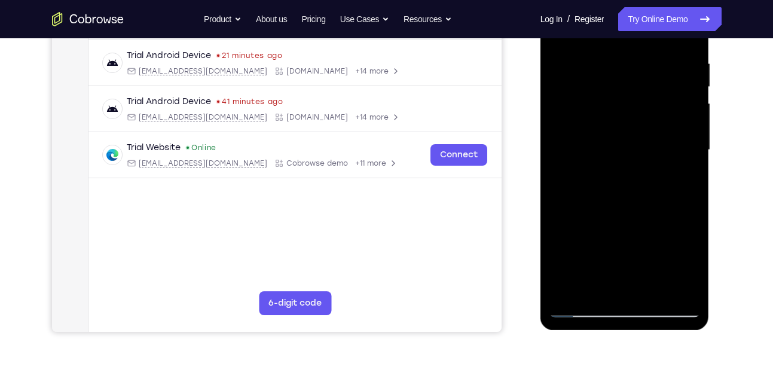
click at [628, 91] on div at bounding box center [624, 150] width 151 height 335
drag, startPoint x: 636, startPoint y: 202, endPoint x: 634, endPoint y: 82, distance: 120.2
click at [634, 82] on div at bounding box center [624, 150] width 151 height 335
drag, startPoint x: 632, startPoint y: 218, endPoint x: 630, endPoint y: 115, distance: 102.3
click at [630, 115] on div at bounding box center [624, 150] width 151 height 335
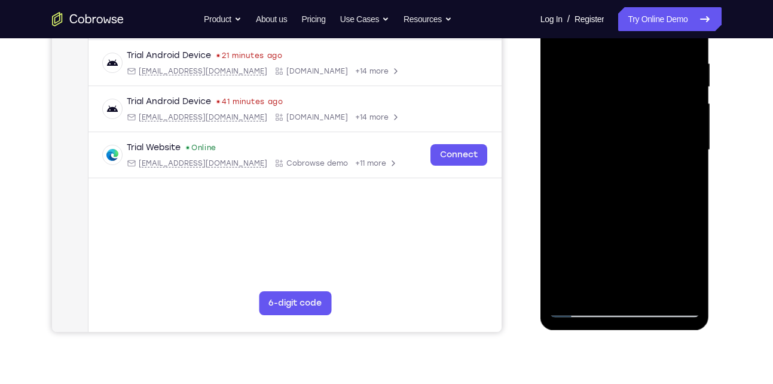
drag, startPoint x: 637, startPoint y: 234, endPoint x: 626, endPoint y: 106, distance: 127.8
click at [626, 106] on div at bounding box center [624, 150] width 151 height 335
drag, startPoint x: 640, startPoint y: 193, endPoint x: 623, endPoint y: 70, distance: 123.7
click at [623, 70] on div at bounding box center [624, 150] width 151 height 335
drag, startPoint x: 622, startPoint y: 159, endPoint x: 623, endPoint y: 46, distance: 113.0
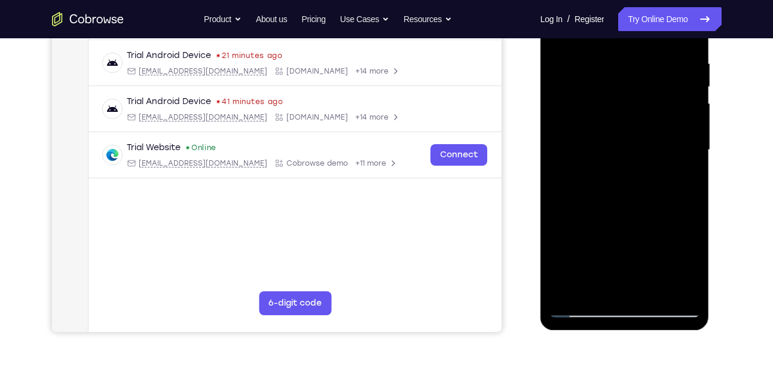
click at [623, 46] on div at bounding box center [624, 150] width 151 height 335
drag, startPoint x: 614, startPoint y: 218, endPoint x: 625, endPoint y: 74, distance: 145.1
click at [625, 74] on div at bounding box center [624, 150] width 151 height 335
drag, startPoint x: 636, startPoint y: 211, endPoint x: 627, endPoint y: 74, distance: 137.2
click at [627, 74] on div at bounding box center [624, 150] width 151 height 335
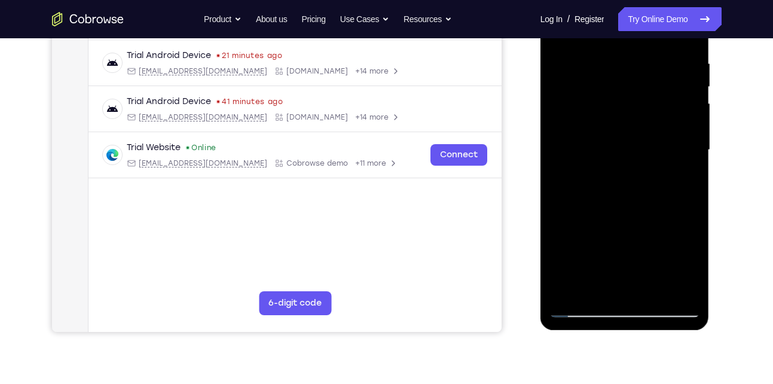
drag, startPoint x: 626, startPoint y: 218, endPoint x: 617, endPoint y: 85, distance: 133.0
click at [617, 85] on div at bounding box center [624, 150] width 151 height 335
drag, startPoint x: 612, startPoint y: 212, endPoint x: 613, endPoint y: 79, distance: 133.3
click at [613, 79] on div at bounding box center [624, 150] width 151 height 335
drag, startPoint x: 628, startPoint y: 234, endPoint x: 618, endPoint y: 92, distance: 142.7
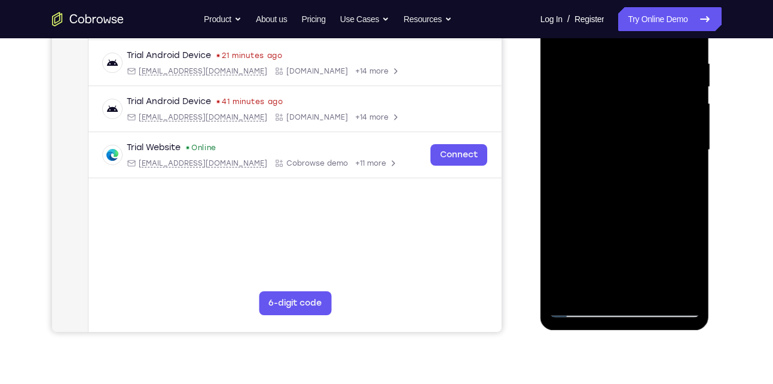
click at [618, 92] on div at bounding box center [624, 150] width 151 height 335
drag, startPoint x: 633, startPoint y: 230, endPoint x: 640, endPoint y: 68, distance: 162.2
click at [640, 68] on div at bounding box center [624, 150] width 151 height 335
drag, startPoint x: 645, startPoint y: 213, endPoint x: 643, endPoint y: 102, distance: 111.2
click at [643, 102] on div at bounding box center [624, 150] width 151 height 335
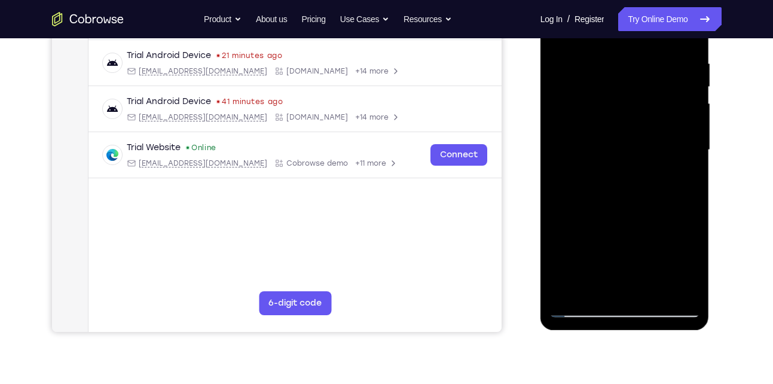
click at [561, 190] on div at bounding box center [624, 150] width 151 height 335
drag, startPoint x: 629, startPoint y: 237, endPoint x: 621, endPoint y: 89, distance: 148.5
click at [621, 89] on div at bounding box center [624, 150] width 151 height 335
drag, startPoint x: 634, startPoint y: 244, endPoint x: 636, endPoint y: 82, distance: 162.0
click at [636, 82] on div at bounding box center [624, 150] width 151 height 335
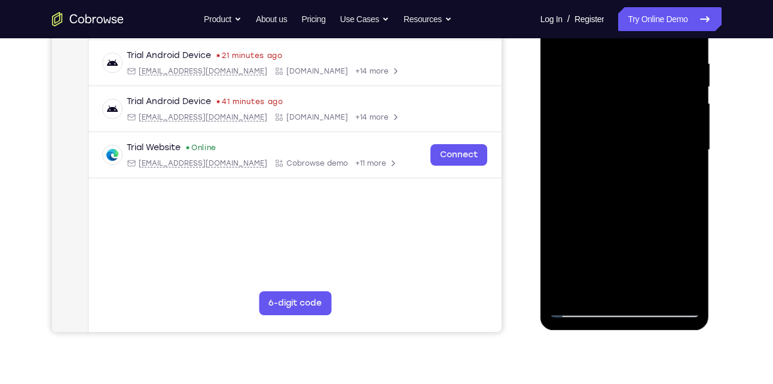
drag, startPoint x: 635, startPoint y: 228, endPoint x: 639, endPoint y: 44, distance: 184.2
click at [639, 44] on div at bounding box center [624, 150] width 151 height 335
drag, startPoint x: 640, startPoint y: 222, endPoint x: 637, endPoint y: 99, distance: 122.6
click at [637, 99] on div at bounding box center [624, 150] width 151 height 335
drag, startPoint x: 636, startPoint y: 210, endPoint x: 648, endPoint y: 50, distance: 161.2
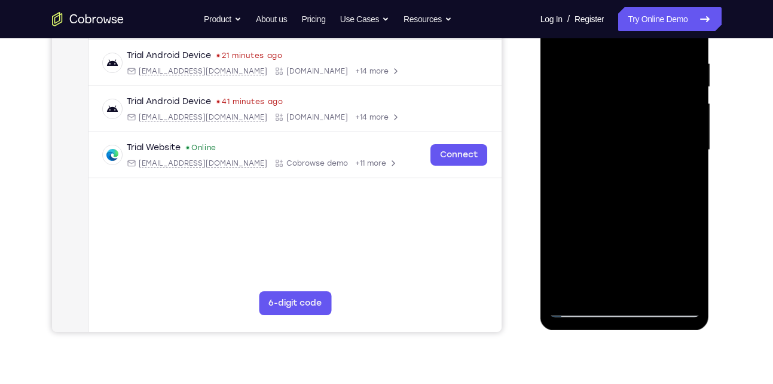
click at [648, 50] on div at bounding box center [624, 150] width 151 height 335
drag, startPoint x: 621, startPoint y: 199, endPoint x: 630, endPoint y: 91, distance: 108.6
click at [630, 91] on div at bounding box center [624, 150] width 151 height 335
drag, startPoint x: 628, startPoint y: 227, endPoint x: 626, endPoint y: 107, distance: 120.2
click at [626, 107] on div at bounding box center [624, 150] width 151 height 335
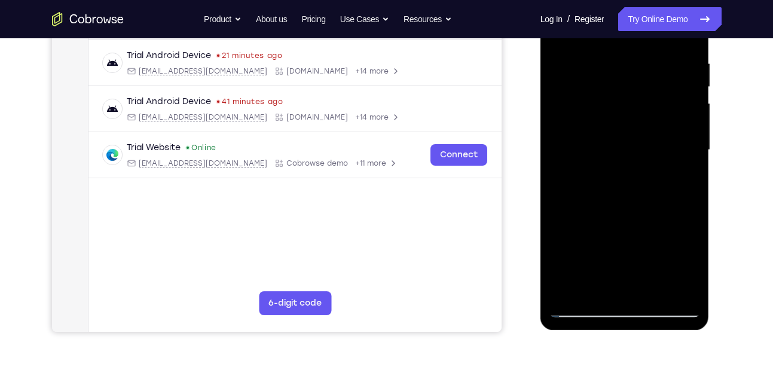
drag
click at [625, 104] on div at bounding box center [624, 150] width 151 height 335
click at [561, 243] on div at bounding box center [624, 150] width 151 height 335
click at [688, 127] on div at bounding box center [624, 150] width 151 height 335
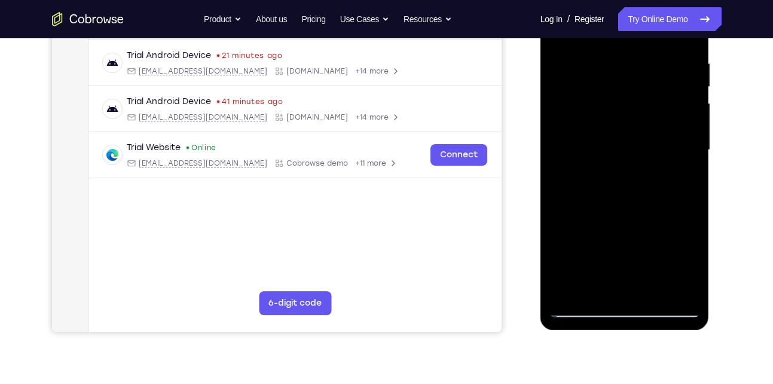
click at [688, 127] on div at bounding box center [624, 150] width 151 height 335
click at [642, 93] on div at bounding box center [624, 150] width 151 height 335
click at [632, 102] on div at bounding box center [624, 150] width 151 height 335
click at [649, 134] on div at bounding box center [624, 150] width 151 height 335
click at [663, 81] on div at bounding box center [624, 150] width 151 height 335
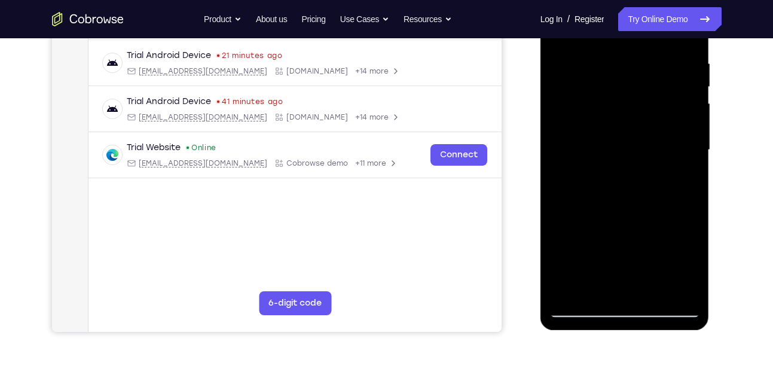
click at [636, 84] on div at bounding box center [624, 150] width 151 height 335
click at [636, 146] on div at bounding box center [624, 150] width 151 height 335
click at [648, 97] on div at bounding box center [624, 150] width 151 height 335
click at [618, 65] on div at bounding box center [624, 150] width 151 height 335
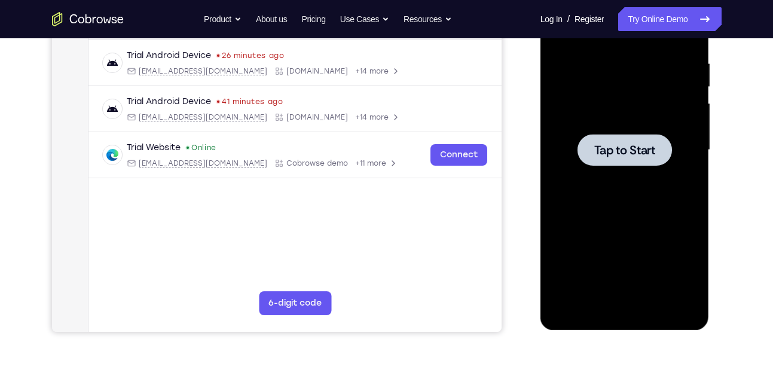
click at [588, 126] on div at bounding box center [624, 150] width 151 height 335
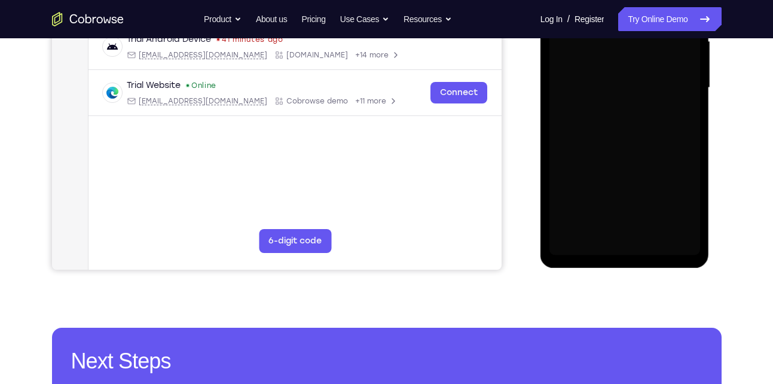
scroll to position [288, 0]
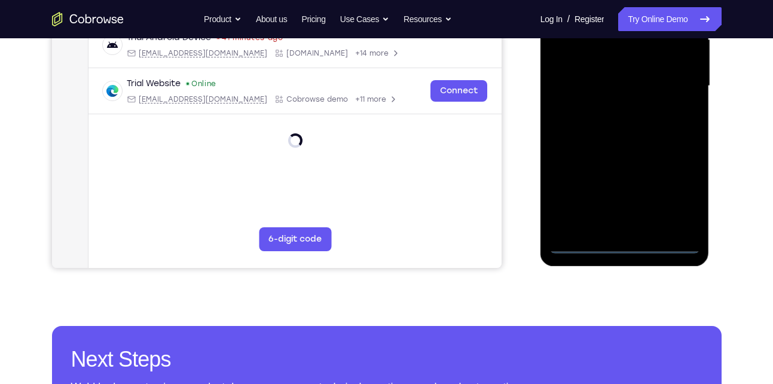
click at [627, 246] on div at bounding box center [624, 86] width 151 height 335
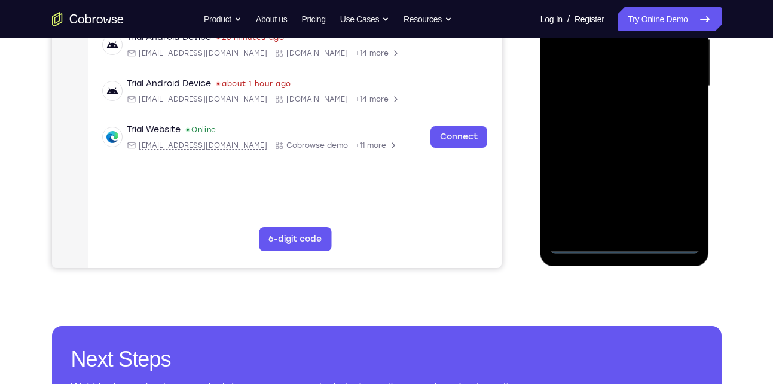
click at [679, 191] on div at bounding box center [624, 86] width 151 height 335
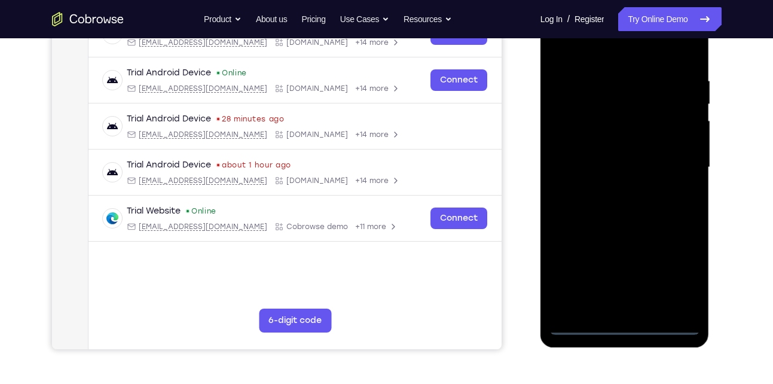
scroll to position [173, 0]
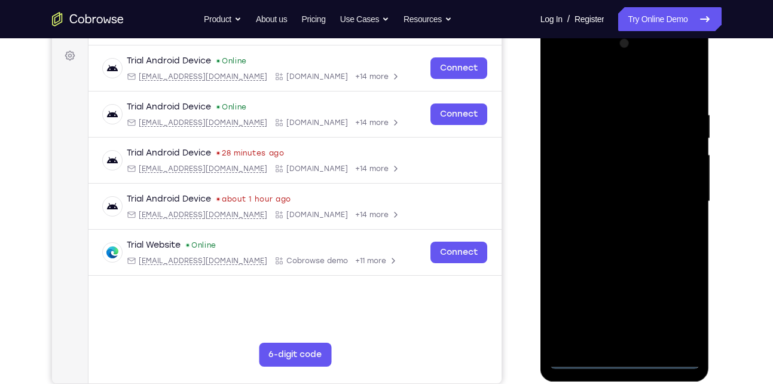
click at [616, 89] on div at bounding box center [624, 201] width 151 height 335
click at [676, 204] on div at bounding box center [624, 201] width 151 height 335
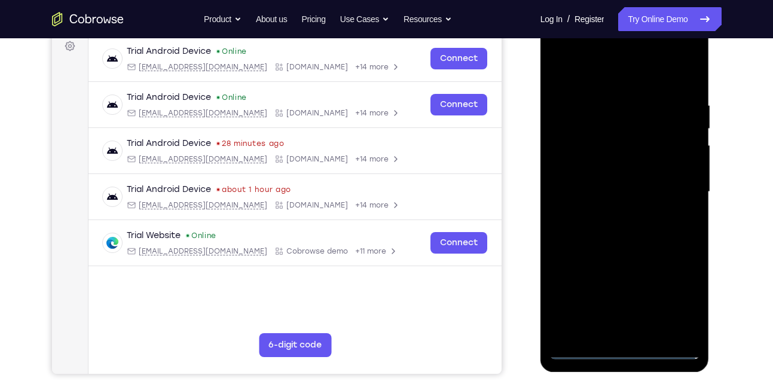
click at [610, 212] on div at bounding box center [624, 192] width 151 height 335
click at [632, 182] on div at bounding box center [624, 192] width 151 height 335
click at [631, 188] on div at bounding box center [624, 192] width 151 height 335
click at [621, 221] on div at bounding box center [624, 192] width 151 height 335
click at [626, 194] on div at bounding box center [624, 192] width 151 height 335
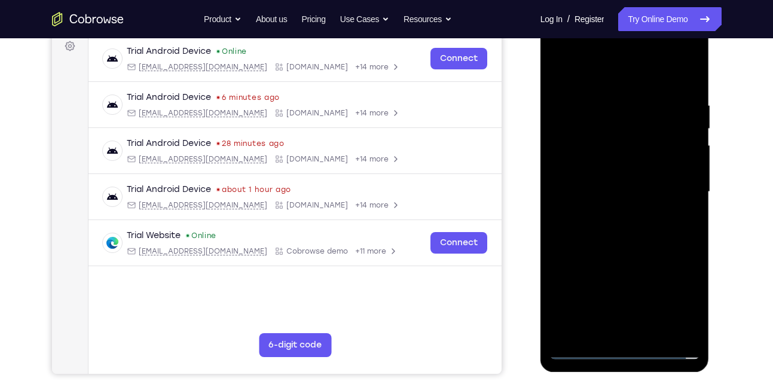
click at [624, 225] on div at bounding box center [624, 192] width 151 height 335
drag, startPoint x: 585, startPoint y: 78, endPoint x: 577, endPoint y: 55, distance: 24.6
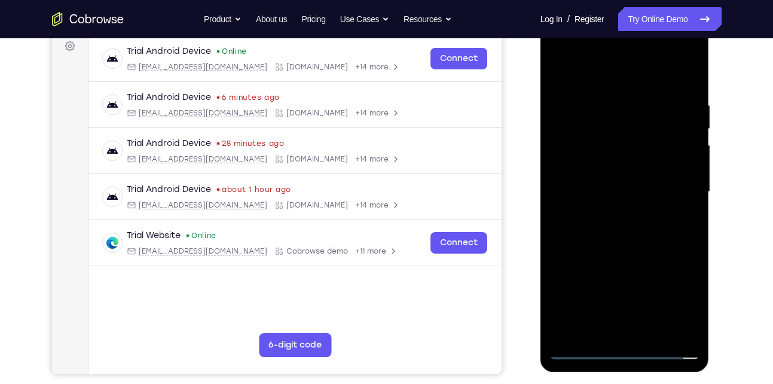
click at [577, 55] on div at bounding box center [624, 192] width 151 height 335
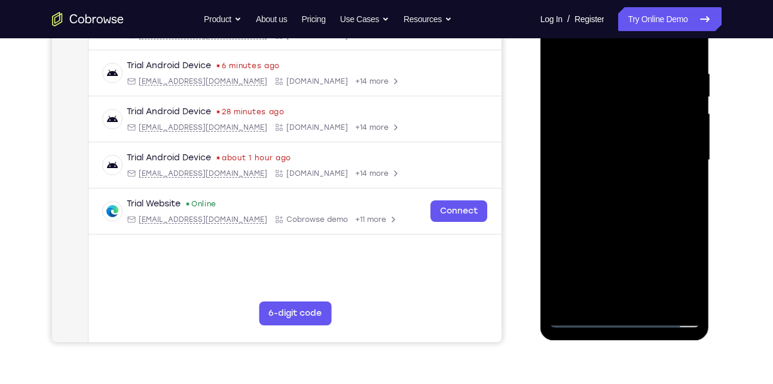
scroll to position [213, 0]
click at [605, 193] on div at bounding box center [624, 160] width 151 height 335
click at [605, 198] on div at bounding box center [624, 160] width 151 height 335
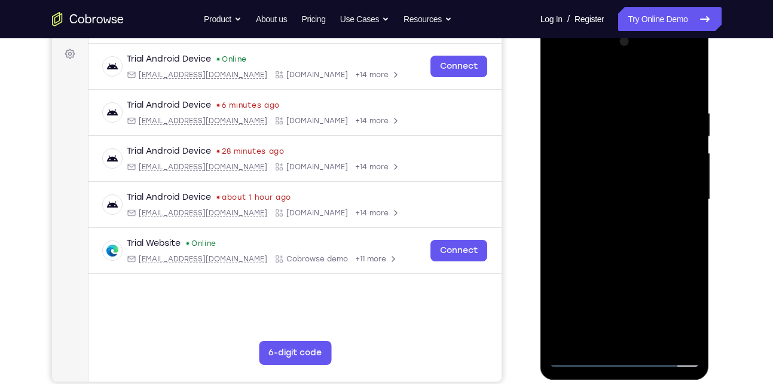
scroll to position [173, 0]
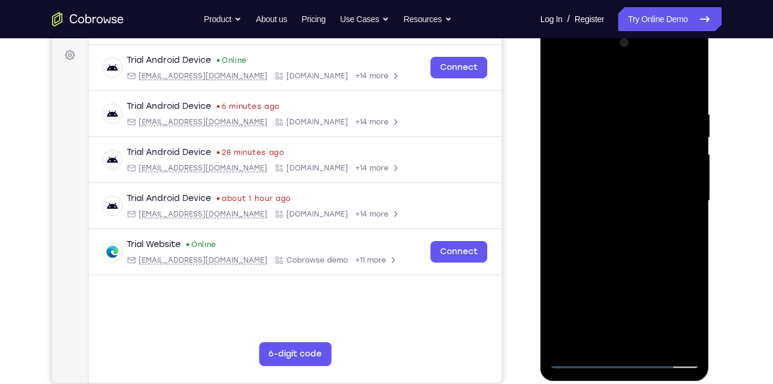
click at [607, 238] on div at bounding box center [624, 200] width 151 height 335
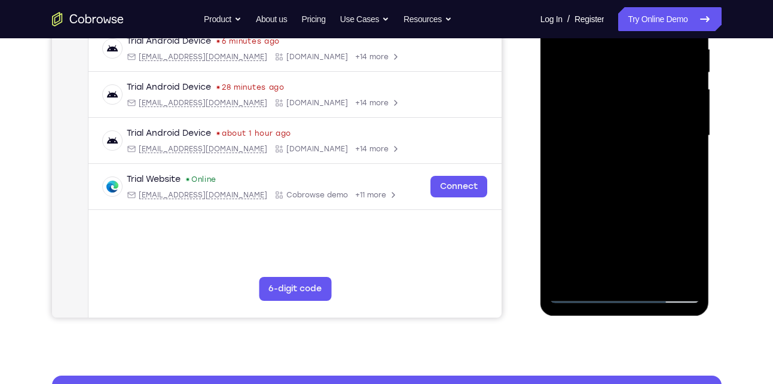
scroll to position [239, 0]
click at [637, 189] on div at bounding box center [624, 135] width 151 height 335
drag, startPoint x: 642, startPoint y: 213, endPoint x: 625, endPoint y: 108, distance: 106.5
click at [625, 108] on div at bounding box center [624, 135] width 151 height 335
click at [618, 151] on div at bounding box center [624, 135] width 151 height 335
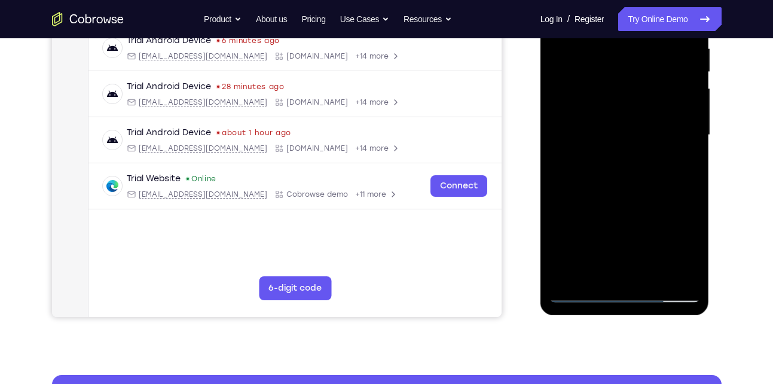
click at [618, 151] on div at bounding box center [624, 135] width 151 height 335
click at [555, 195] on div at bounding box center [624, 135] width 151 height 335
click at [591, 207] on div at bounding box center [624, 135] width 151 height 335
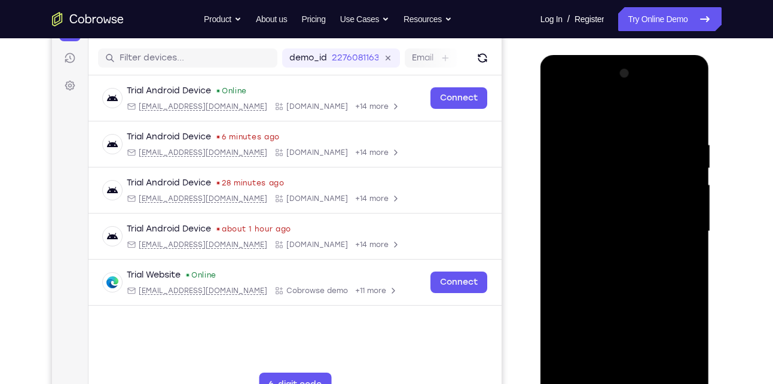
drag, startPoint x: 573, startPoint y: 124, endPoint x: 580, endPoint y: 247, distance: 123.3
click at [580, 247] on div at bounding box center [624, 231] width 151 height 335
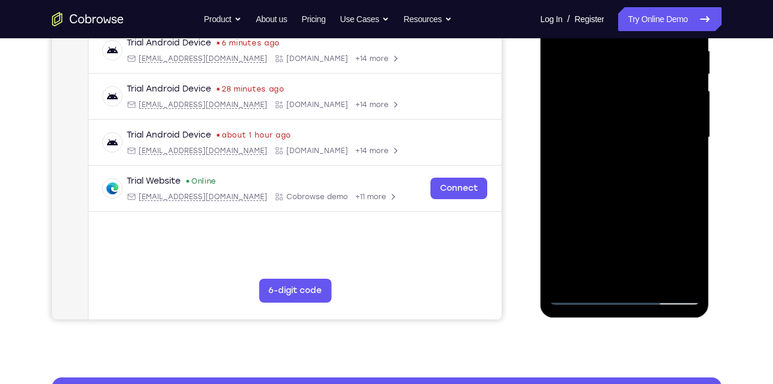
scroll to position [237, 0]
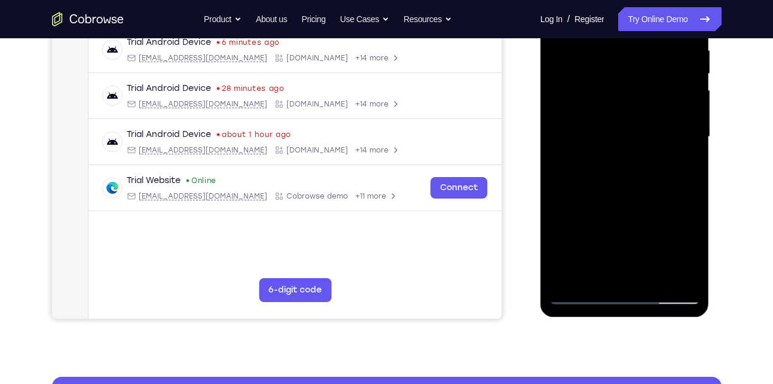
click at [682, 269] on div at bounding box center [624, 137] width 151 height 335
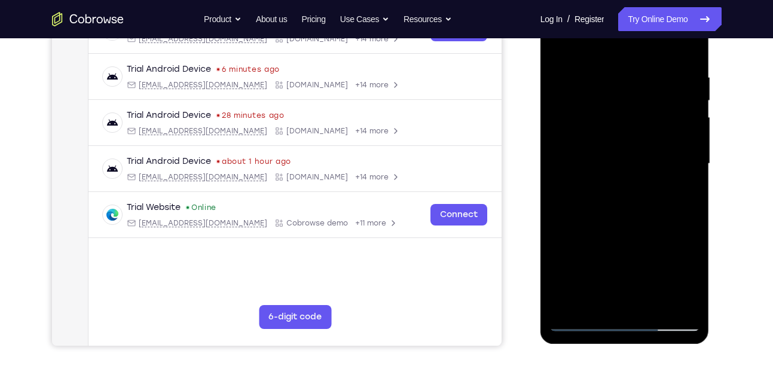
scroll to position [209, 0]
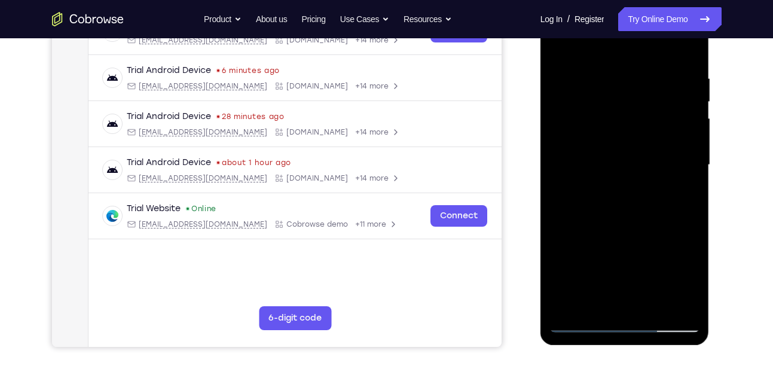
click at [649, 84] on div at bounding box center [624, 165] width 151 height 335
drag, startPoint x: 633, startPoint y: 238, endPoint x: 628, endPoint y: 158, distance: 79.6
click at [628, 158] on div at bounding box center [624, 165] width 151 height 335
drag, startPoint x: 637, startPoint y: 242, endPoint x: 628, endPoint y: 157, distance: 85.9
click at [628, 157] on div at bounding box center [624, 165] width 151 height 335
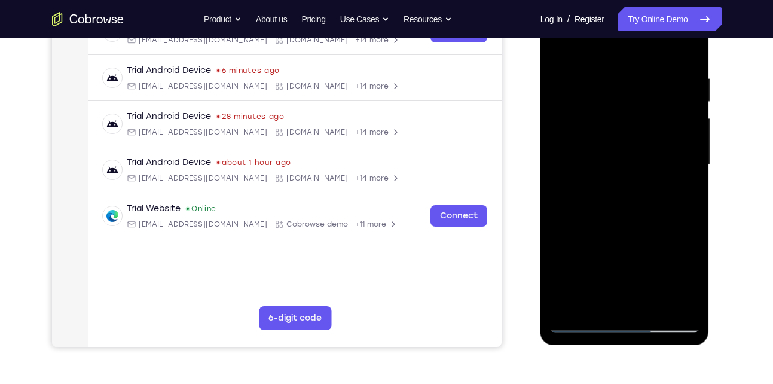
drag, startPoint x: 631, startPoint y: 253, endPoint x: 624, endPoint y: 163, distance: 90.0
click at [624, 163] on div at bounding box center [624, 165] width 151 height 335
drag, startPoint x: 633, startPoint y: 247, endPoint x: 625, endPoint y: 162, distance: 85.3
click at [625, 162] on div at bounding box center [624, 165] width 151 height 335
drag, startPoint x: 639, startPoint y: 242, endPoint x: 633, endPoint y: 160, distance: 81.6
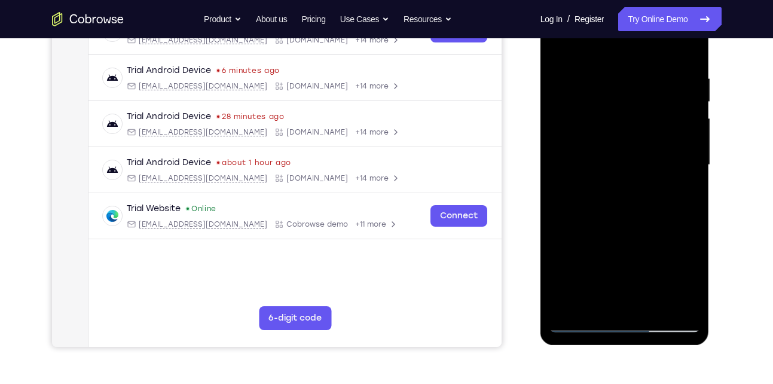
click at [633, 160] on div at bounding box center [624, 165] width 151 height 335
drag, startPoint x: 637, startPoint y: 225, endPoint x: 630, endPoint y: 124, distance: 100.7
click at [630, 124] on div at bounding box center [624, 165] width 151 height 335
drag, startPoint x: 636, startPoint y: 224, endPoint x: 627, endPoint y: 133, distance: 91.3
click at [627, 133] on div at bounding box center [624, 165] width 151 height 335
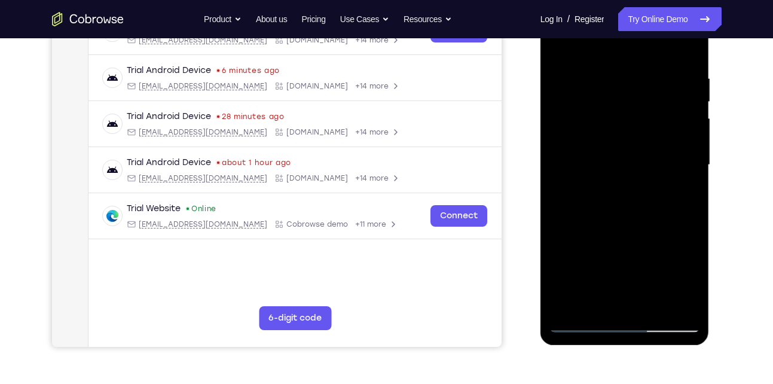
drag, startPoint x: 637, startPoint y: 243, endPoint x: 631, endPoint y: 157, distance: 86.3
click at [631, 157] on div at bounding box center [624, 165] width 151 height 335
drag, startPoint x: 639, startPoint y: 252, endPoint x: 636, endPoint y: 163, distance: 89.2
click at [636, 163] on div at bounding box center [624, 165] width 151 height 335
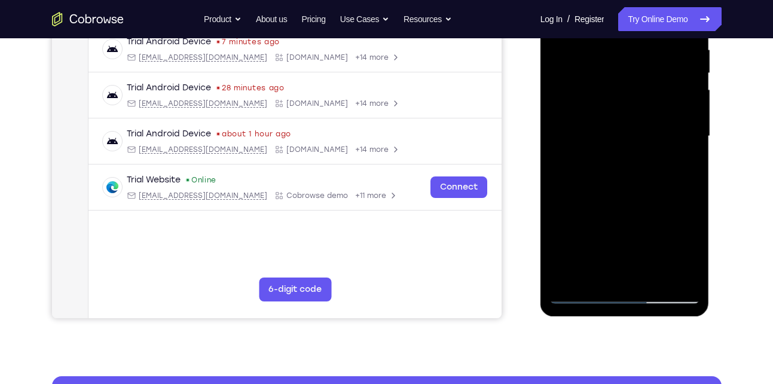
scroll to position [239, 0]
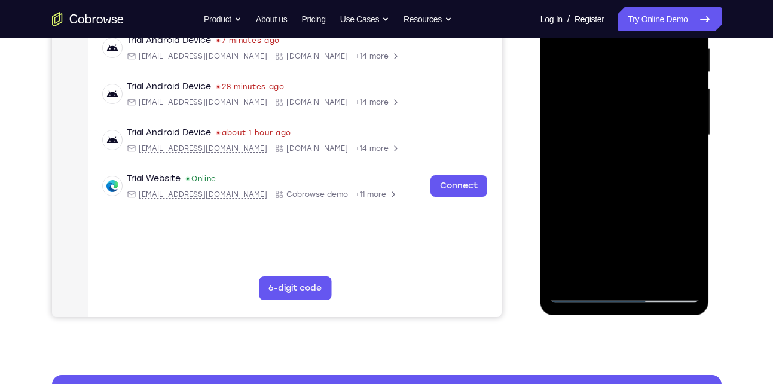
drag, startPoint x: 640, startPoint y: 240, endPoint x: 639, endPoint y: 156, distance: 83.7
click at [639, 156] on div at bounding box center [624, 135] width 151 height 335
click at [655, 277] on div at bounding box center [624, 135] width 151 height 335
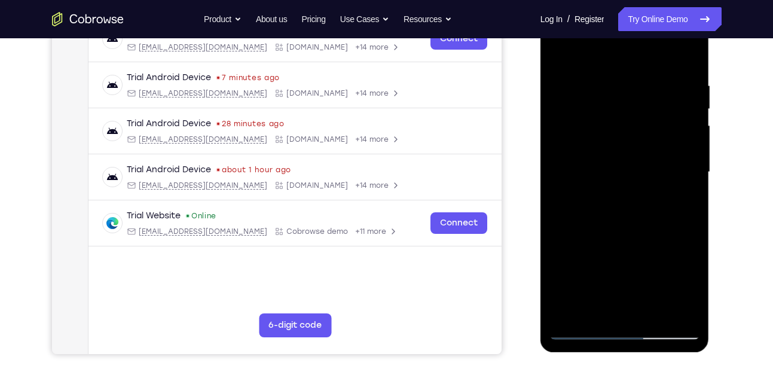
scroll to position [199, 0]
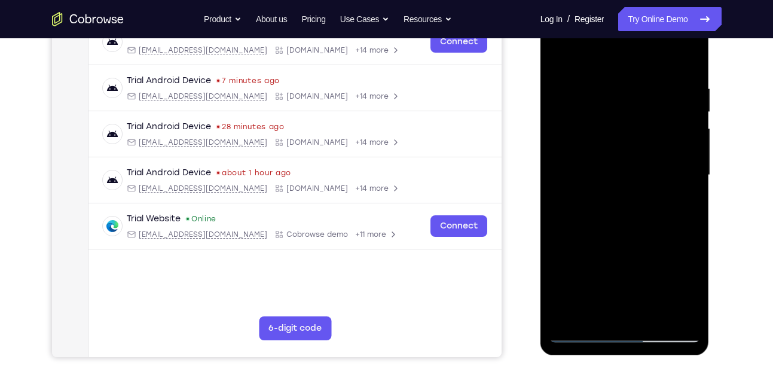
click at [631, 240] on div at bounding box center [624, 175] width 151 height 335
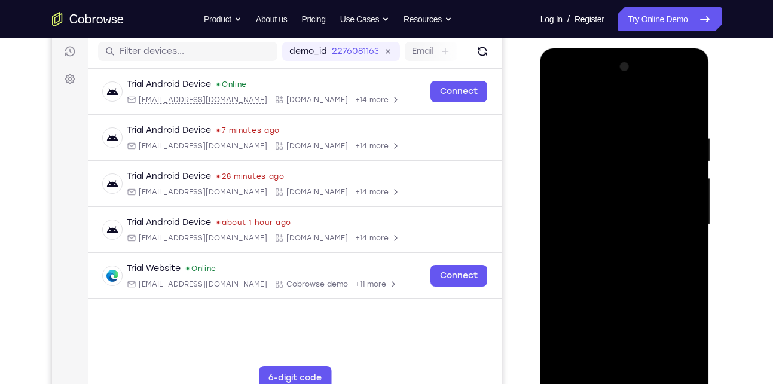
scroll to position [148, 0]
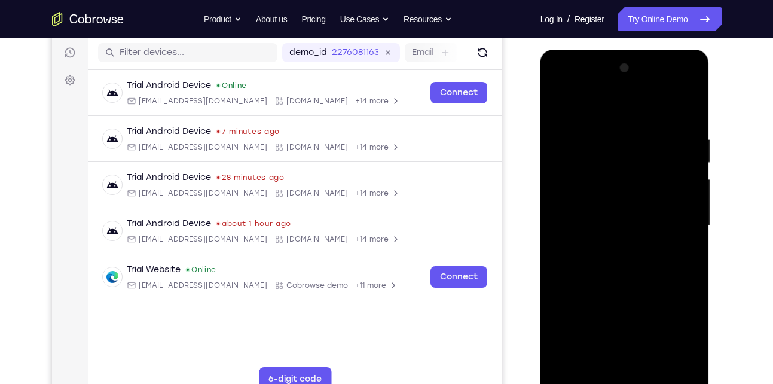
drag, startPoint x: 659, startPoint y: 160, endPoint x: 572, endPoint y: 159, distance: 87.3
click at [572, 159] on div at bounding box center [624, 226] width 151 height 335
click at [560, 102] on div at bounding box center [624, 226] width 151 height 335
drag, startPoint x: 627, startPoint y: 166, endPoint x: 619, endPoint y: 266, distance: 100.2
click at [619, 266] on div at bounding box center [624, 226] width 151 height 335
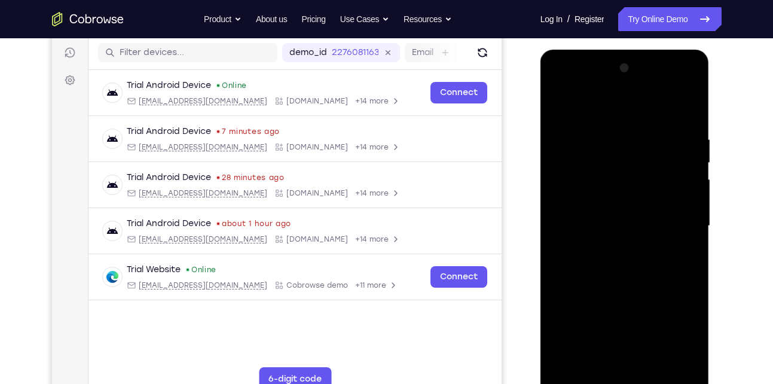
drag, startPoint x: 623, startPoint y: 116, endPoint x: 640, endPoint y: 294, distance: 179.0
click at [640, 294] on div at bounding box center [624, 226] width 151 height 335
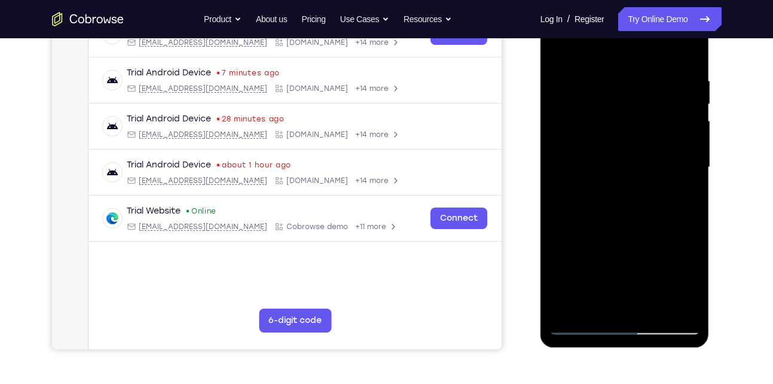
scroll to position [207, 0]
drag, startPoint x: 624, startPoint y: 148, endPoint x: 621, endPoint y: 137, distance: 11.6
click at [621, 137] on div at bounding box center [624, 166] width 151 height 335
click at [689, 148] on div at bounding box center [624, 166] width 151 height 335
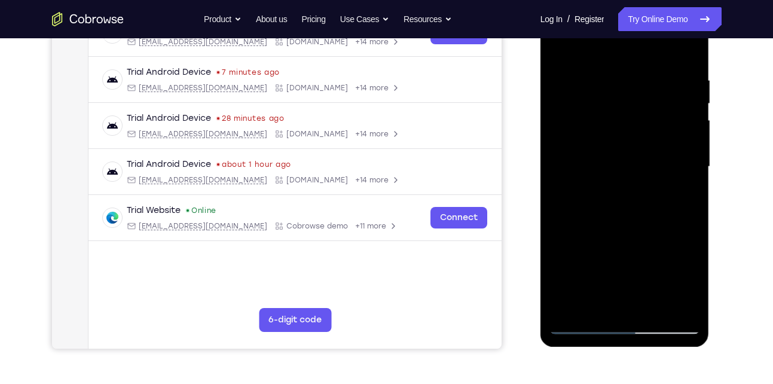
click at [689, 148] on div at bounding box center [624, 166] width 151 height 335
click at [634, 176] on div at bounding box center [624, 166] width 151 height 335
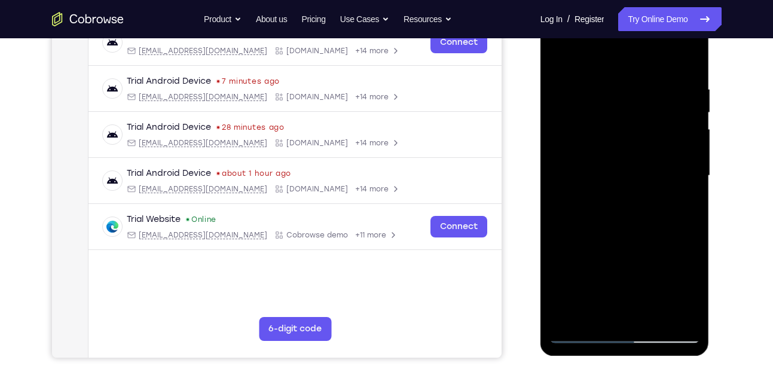
scroll to position [196, 0]
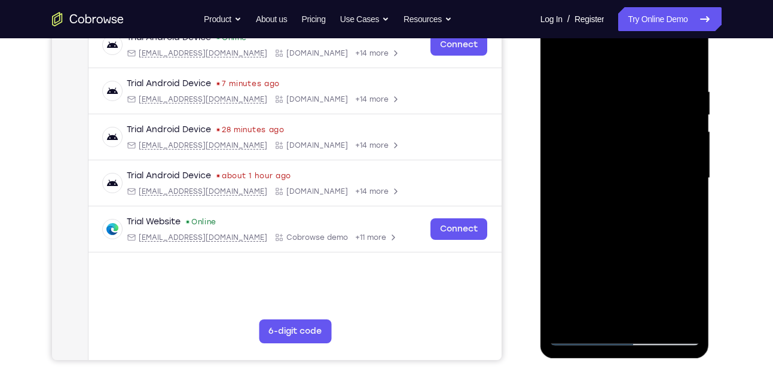
click at [660, 175] on div at bounding box center [624, 178] width 151 height 335
click at [691, 172] on div at bounding box center [624, 178] width 151 height 335
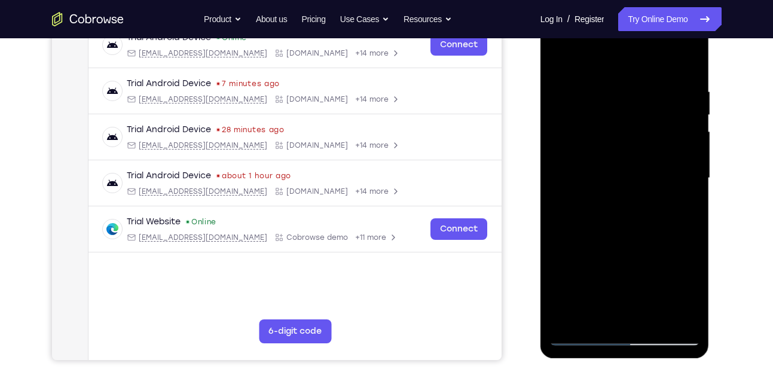
scroll to position [237, 0]
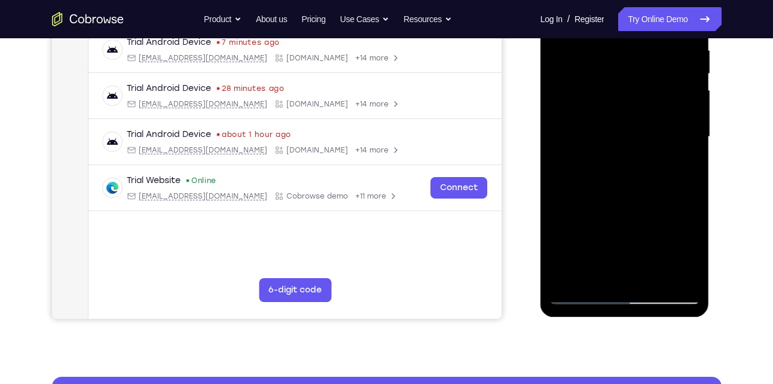
click at [569, 286] on div at bounding box center [624, 137] width 151 height 335
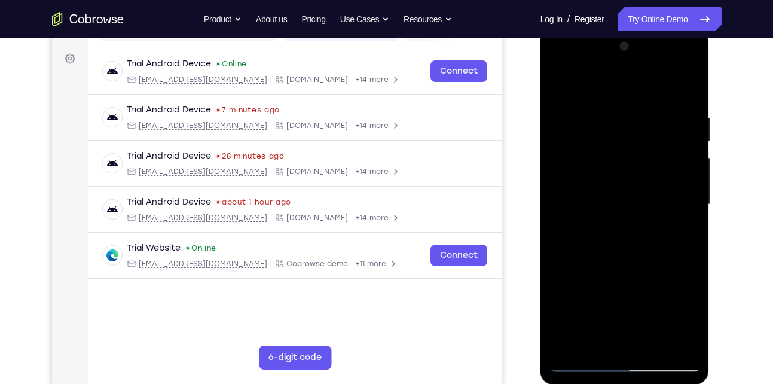
scroll to position [167, 0]
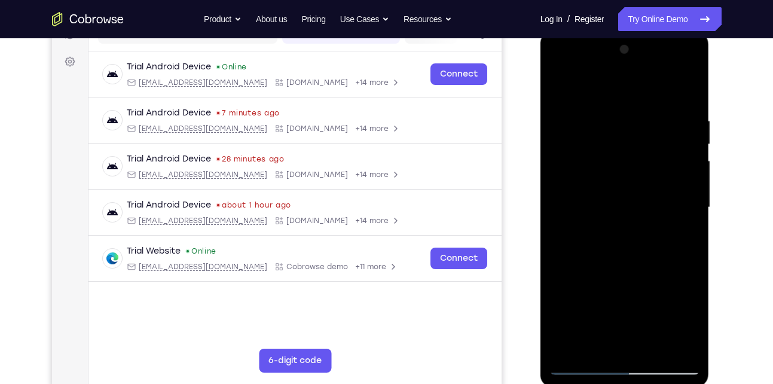
drag, startPoint x: 599, startPoint y: 139, endPoint x: 604, endPoint y: 311, distance: 172.3
click at [604, 311] on div at bounding box center [624, 207] width 151 height 335
drag, startPoint x: 632, startPoint y: 138, endPoint x: 624, endPoint y: 308, distance: 170.0
click at [624, 308] on div at bounding box center [624, 207] width 151 height 335
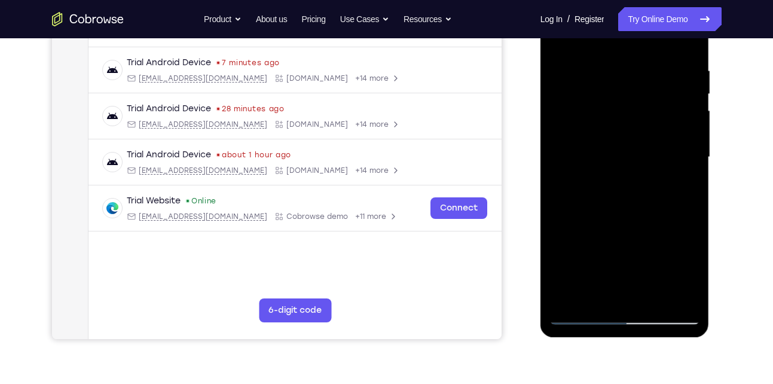
click at [612, 74] on div at bounding box center [624, 157] width 151 height 335
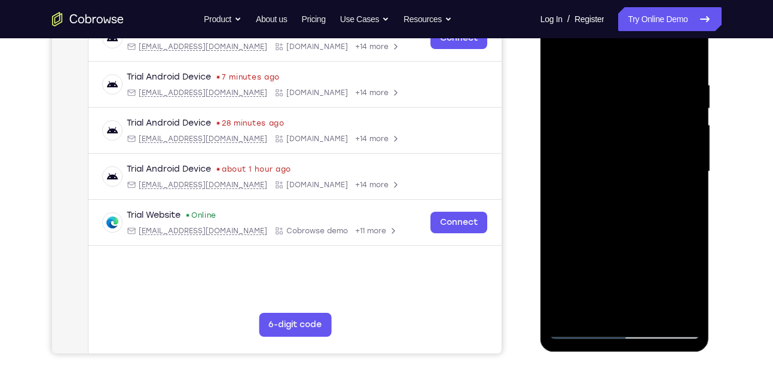
scroll to position [202, 0]
click at [673, 160] on div at bounding box center [624, 172] width 151 height 335
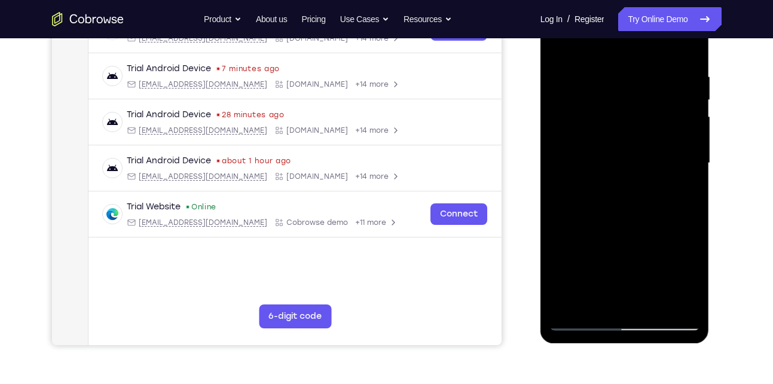
scroll to position [212, 0]
click at [612, 292] on div at bounding box center [624, 162] width 151 height 335
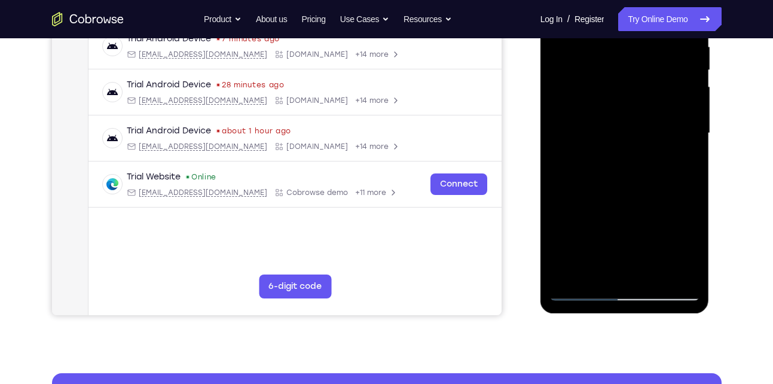
scroll to position [242, 0]
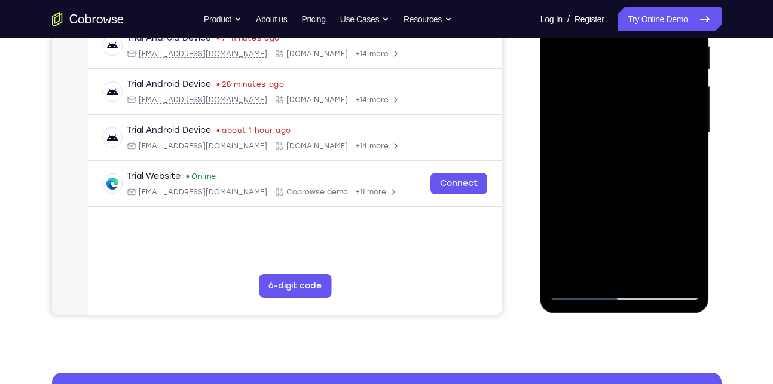
click at [578, 291] on div at bounding box center [624, 132] width 151 height 335
click at [677, 266] on div at bounding box center [624, 132] width 151 height 335
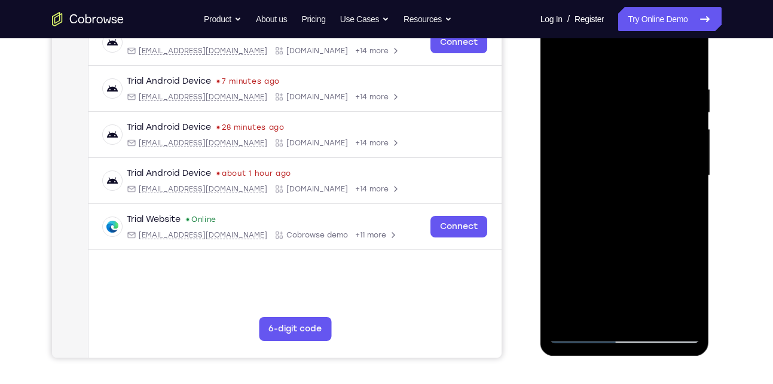
scroll to position [197, 0]
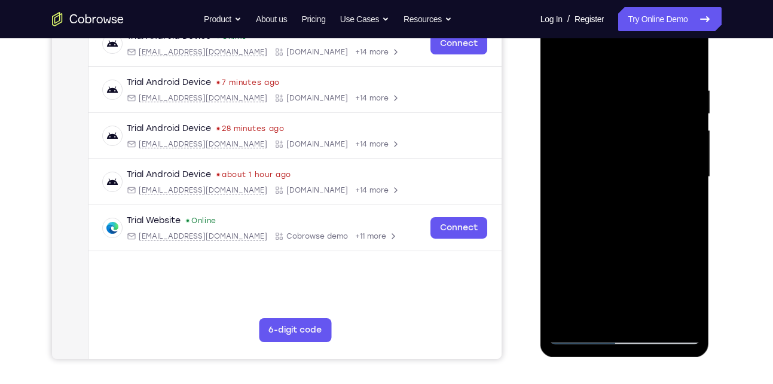
click at [665, 148] on div at bounding box center [624, 177] width 151 height 335
click at [683, 125] on div at bounding box center [624, 177] width 151 height 335
click at [572, 151] on div at bounding box center [624, 177] width 151 height 335
click at [622, 134] on div at bounding box center [624, 177] width 151 height 335
click at [621, 157] on div at bounding box center [624, 177] width 151 height 335
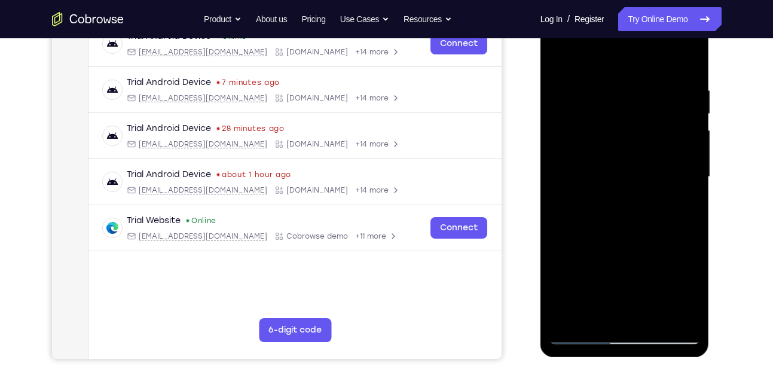
drag, startPoint x: 617, startPoint y: 226, endPoint x: 609, endPoint y: 155, distance: 71.0
click at [609, 155] on div at bounding box center [624, 177] width 151 height 335
click at [557, 227] on div at bounding box center [624, 177] width 151 height 335
click at [686, 118] on div at bounding box center [624, 177] width 151 height 335
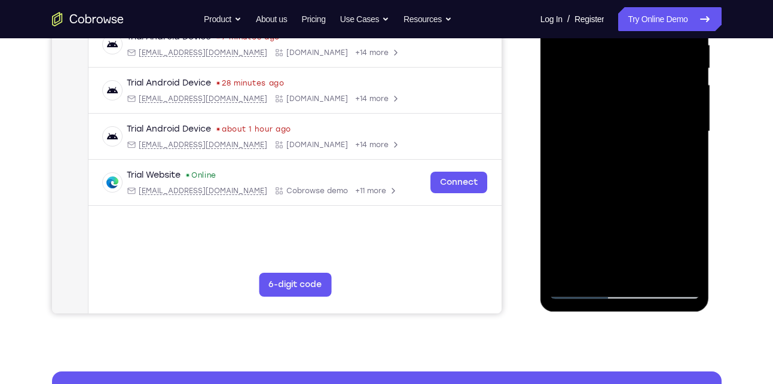
click at [569, 273] on div at bounding box center [624, 131] width 151 height 335
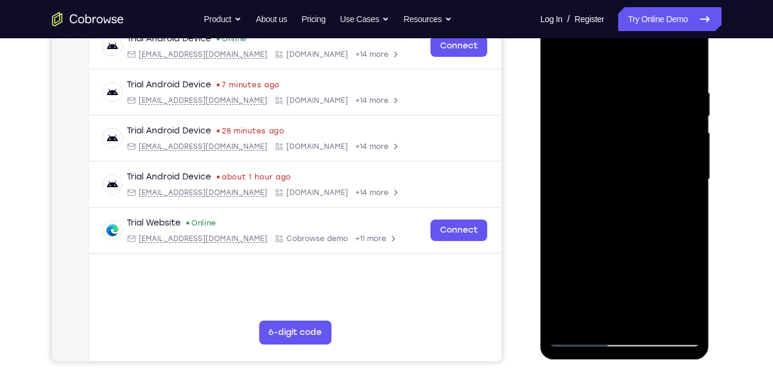
scroll to position [194, 0]
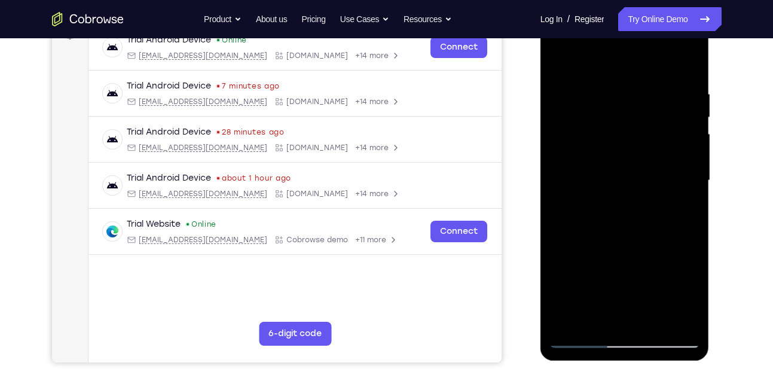
drag, startPoint x: 647, startPoint y: 104, endPoint x: 648, endPoint y: 289, distance: 185.3
click at [648, 289] on div at bounding box center [624, 180] width 151 height 335
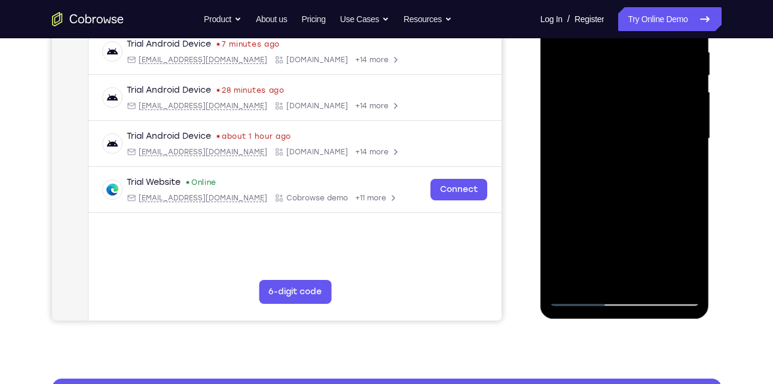
scroll to position [236, 0]
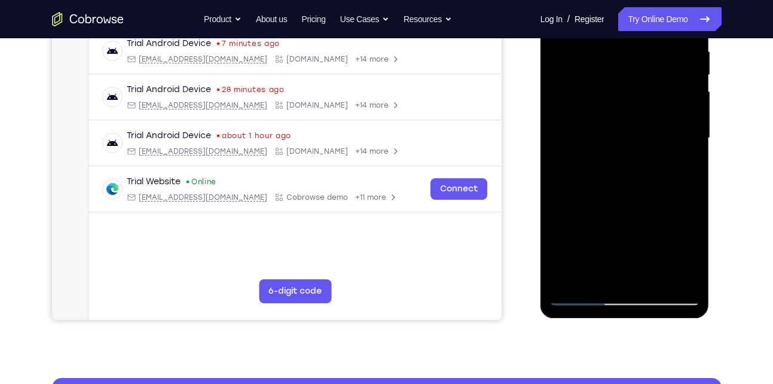
drag, startPoint x: 645, startPoint y: 149, endPoint x: 621, endPoint y: 88, distance: 66.1
click at [621, 88] on div at bounding box center [624, 138] width 151 height 335
click at [557, 192] on div at bounding box center [624, 138] width 151 height 335
click at [573, 195] on div at bounding box center [624, 138] width 151 height 335
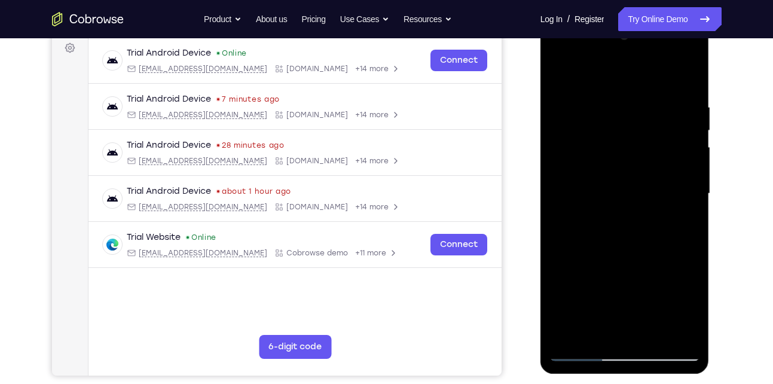
scroll to position [175, 0]
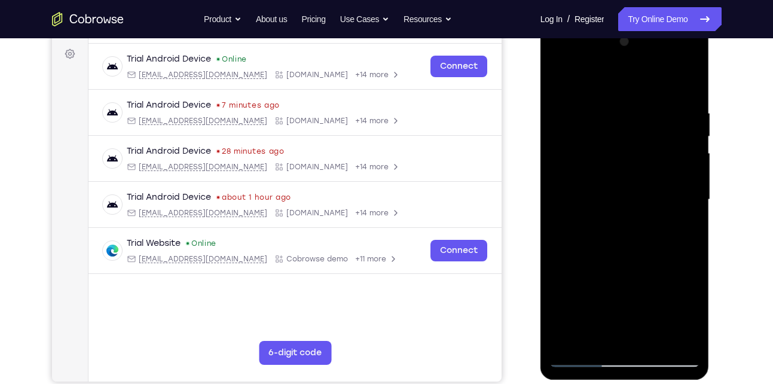
drag, startPoint x: 583, startPoint y: 179, endPoint x: 582, endPoint y: 240, distance: 61.0
click at [582, 240] on div at bounding box center [624, 199] width 151 height 335
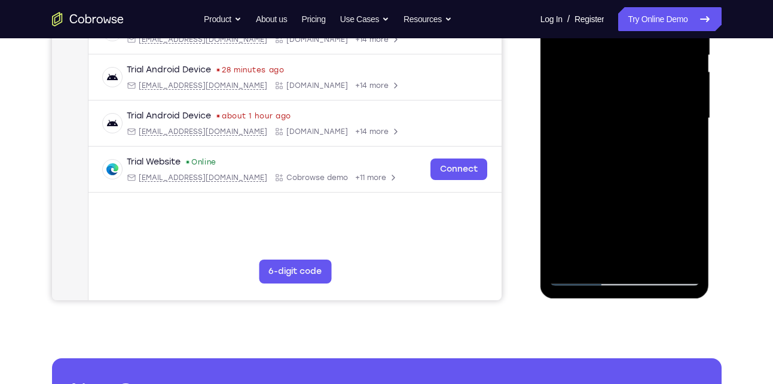
scroll to position [261, 0]
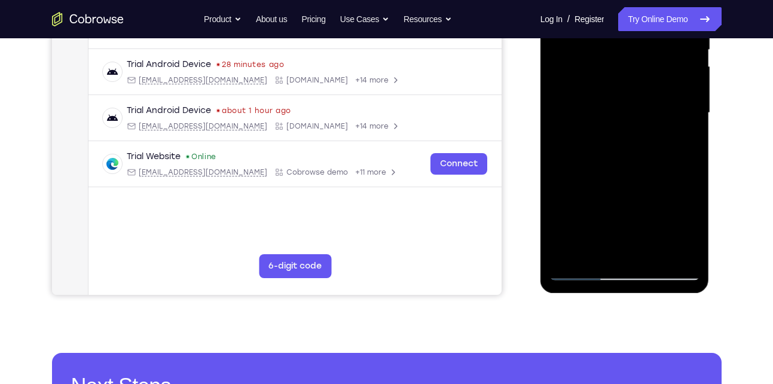
drag, startPoint x: 587, startPoint y: 225, endPoint x: 582, endPoint y: 121, distance: 104.1
click at [582, 121] on div at bounding box center [624, 113] width 151 height 335
click at [588, 211] on div at bounding box center [624, 113] width 151 height 335
click at [685, 106] on div at bounding box center [624, 113] width 151 height 335
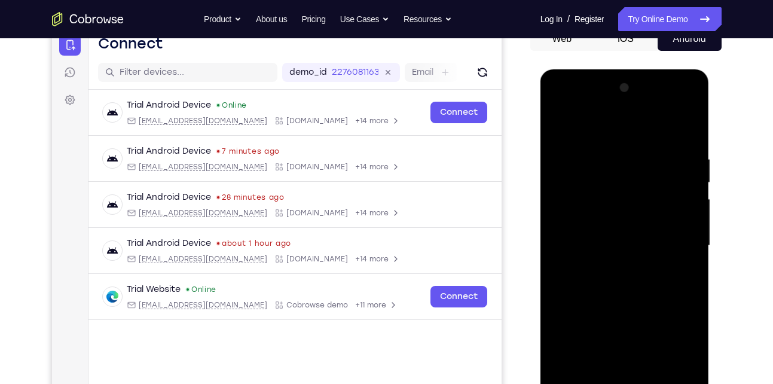
scroll to position [128, 0]
click at [560, 121] on div at bounding box center [624, 246] width 151 height 335
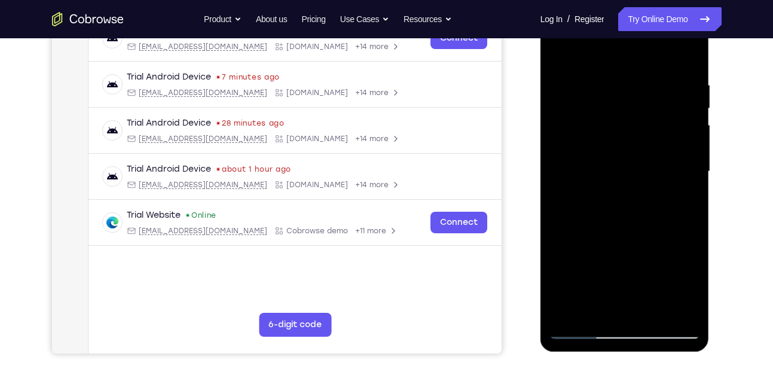
scroll to position [258, 0]
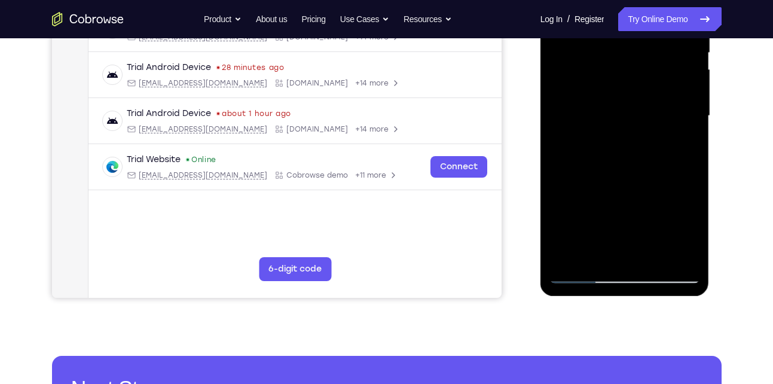
click at [566, 257] on div at bounding box center [624, 116] width 151 height 335
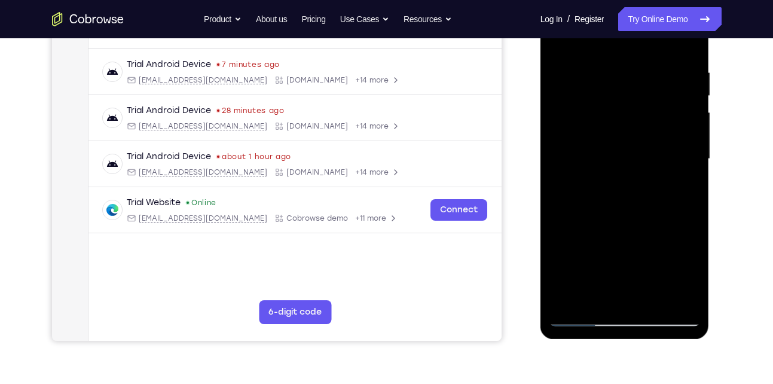
drag, startPoint x: 626, startPoint y: 86, endPoint x: 606, endPoint y: 274, distance: 189.4
click at [606, 274] on div at bounding box center [624, 159] width 151 height 335
drag, startPoint x: 628, startPoint y: 231, endPoint x: 620, endPoint y: 95, distance: 136.0
click at [620, 95] on div at bounding box center [624, 159] width 151 height 335
click at [613, 115] on div at bounding box center [624, 159] width 151 height 335
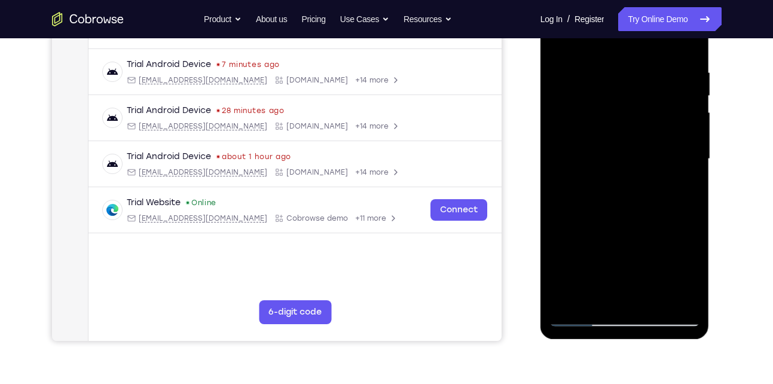
click at [613, 115] on div at bounding box center [624, 159] width 151 height 335
drag, startPoint x: 613, startPoint y: 115, endPoint x: 609, endPoint y: 257, distance: 142.4
click at [609, 257] on div at bounding box center [624, 159] width 151 height 335
click at [588, 97] on div at bounding box center [624, 159] width 151 height 335
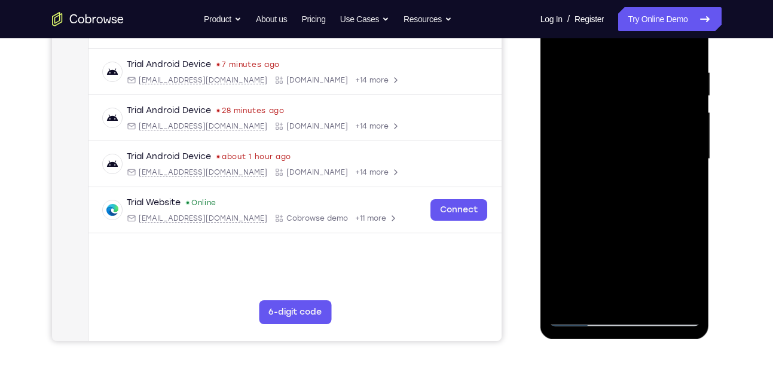
click at [572, 142] on div at bounding box center [624, 159] width 151 height 335
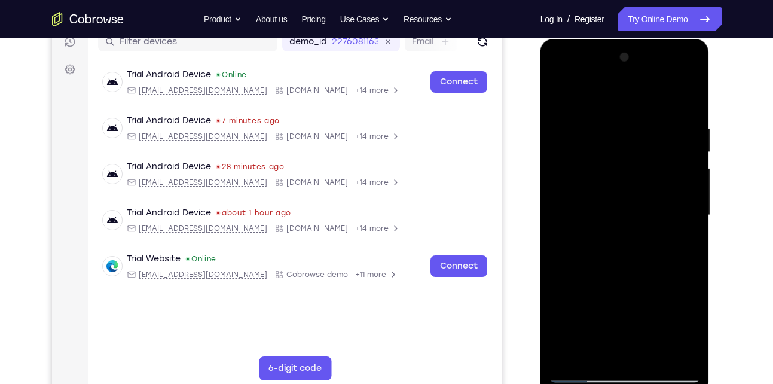
scroll to position [158, 0]
click at [689, 131] on div at bounding box center [624, 215] width 151 height 335
click at [691, 65] on div at bounding box center [624, 215] width 151 height 335
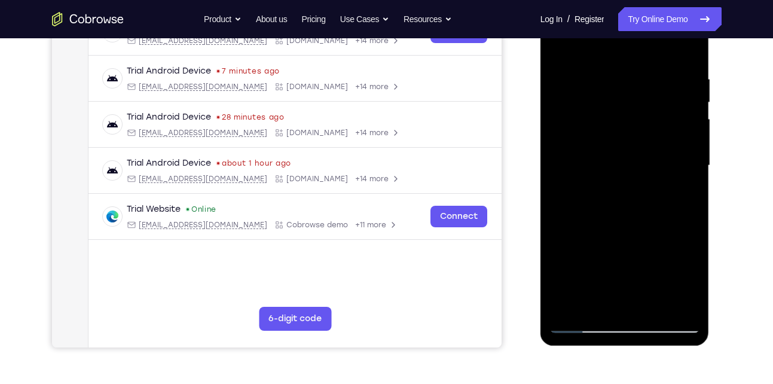
scroll to position [210, 0]
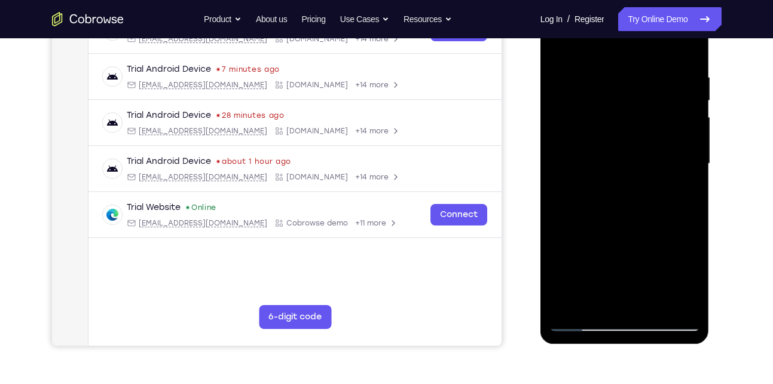
click at [648, 306] on div at bounding box center [624, 163] width 151 height 335
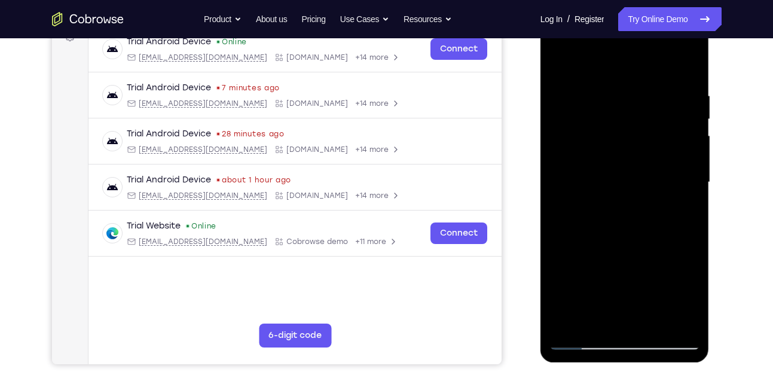
scroll to position [191, 0]
click at [637, 167] on div at bounding box center [624, 183] width 151 height 335
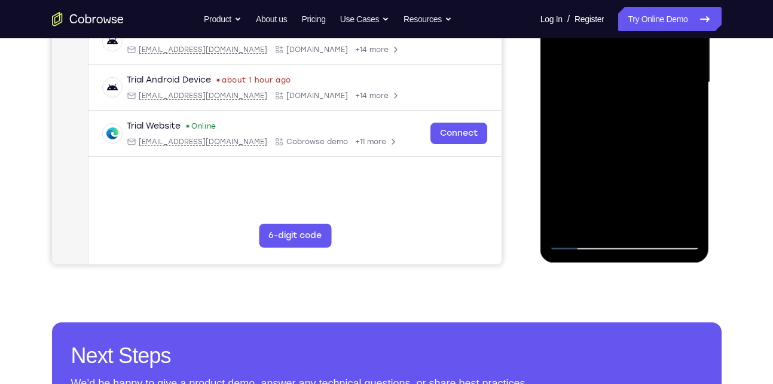
click at [607, 216] on div at bounding box center [624, 82] width 151 height 335
click at [590, 216] on div at bounding box center [624, 82] width 151 height 335
click at [653, 154] on div at bounding box center [624, 82] width 151 height 335
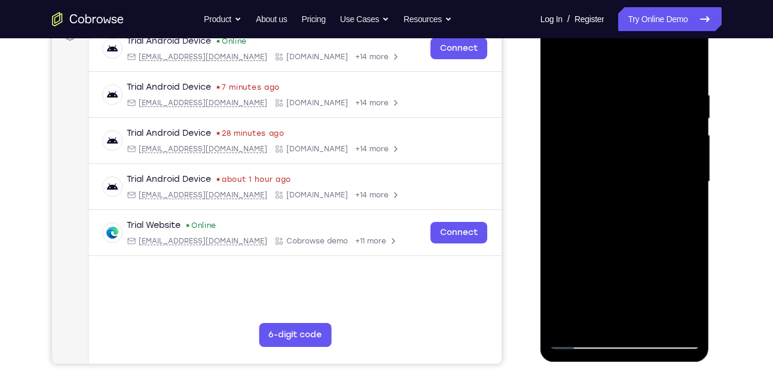
scroll to position [191, 0]
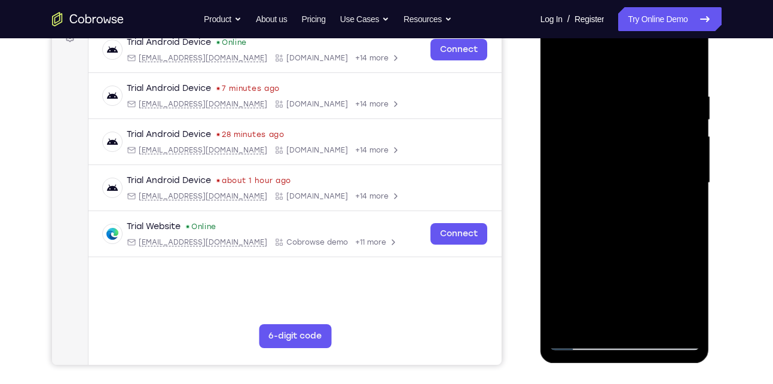
click at [564, 63] on div at bounding box center [624, 183] width 151 height 335
drag, startPoint x: 611, startPoint y: 82, endPoint x: 607, endPoint y: 232, distance: 150.1
click at [607, 232] on div at bounding box center [624, 183] width 151 height 335
click at [691, 61] on div at bounding box center [624, 183] width 151 height 335
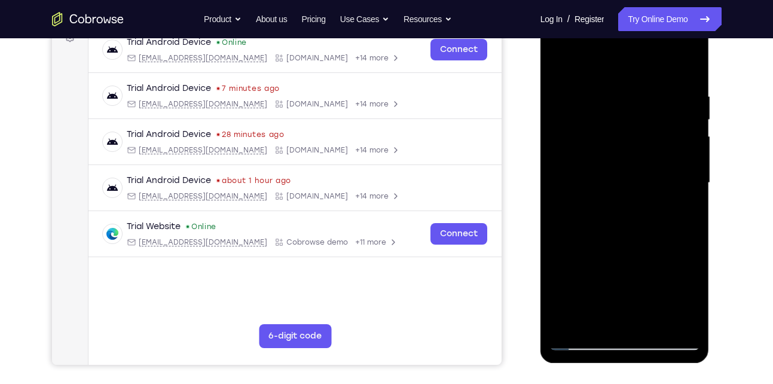
click at [593, 90] on div at bounding box center [624, 183] width 151 height 335
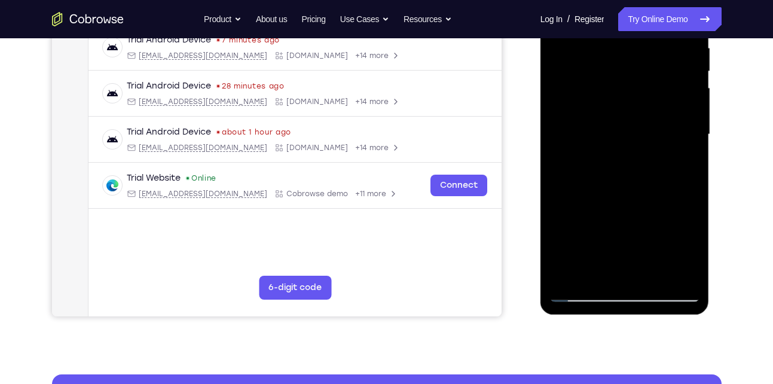
scroll to position [240, 0]
drag, startPoint x: 618, startPoint y: 132, endPoint x: 606, endPoint y: 99, distance: 34.8
click at [606, 99] on div at bounding box center [624, 134] width 151 height 335
drag, startPoint x: 606, startPoint y: 203, endPoint x: 597, endPoint y: 114, distance: 89.6
click at [597, 114] on div at bounding box center [624, 134] width 151 height 335
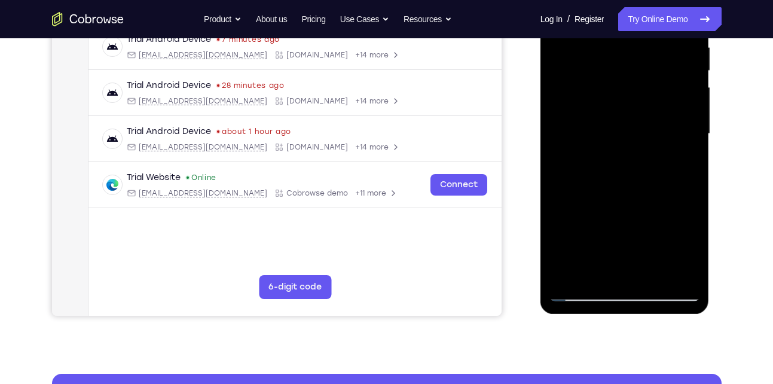
click at [652, 271] on div at bounding box center [624, 134] width 151 height 335
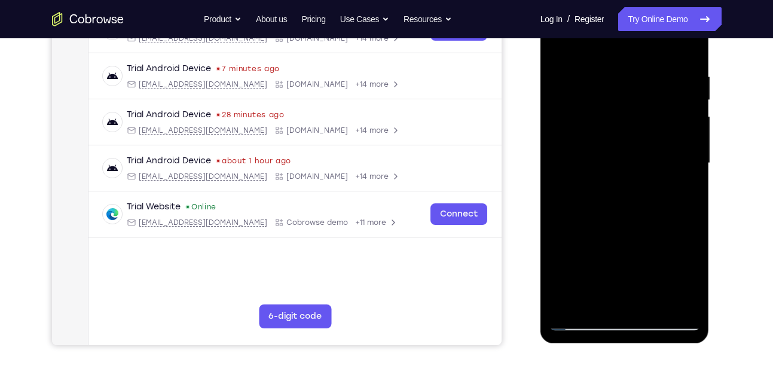
scroll to position [210, 0]
click at [610, 142] on div at bounding box center [624, 163] width 151 height 335
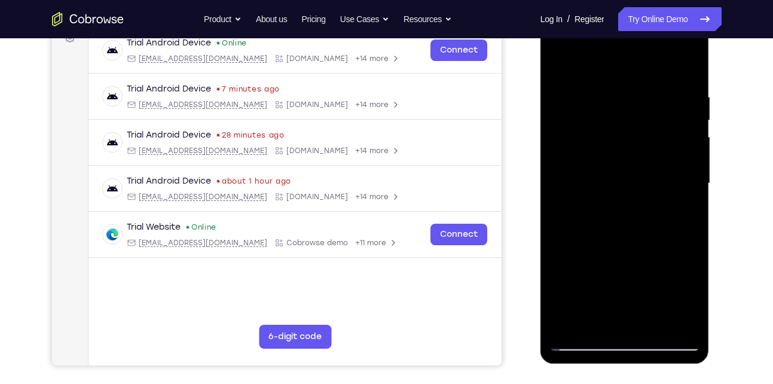
scroll to position [187, 0]
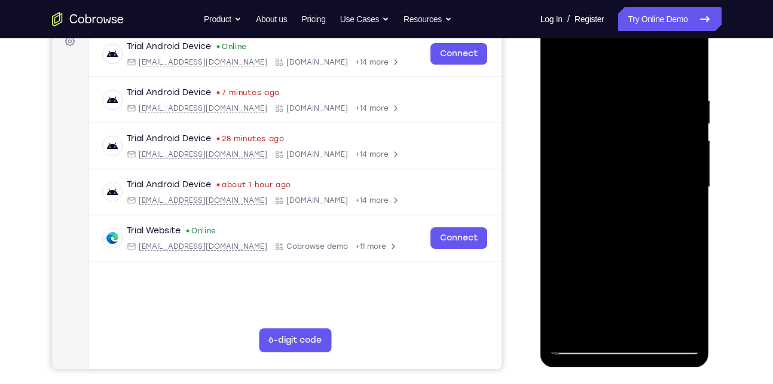
click at [564, 74] on div at bounding box center [624, 187] width 151 height 335
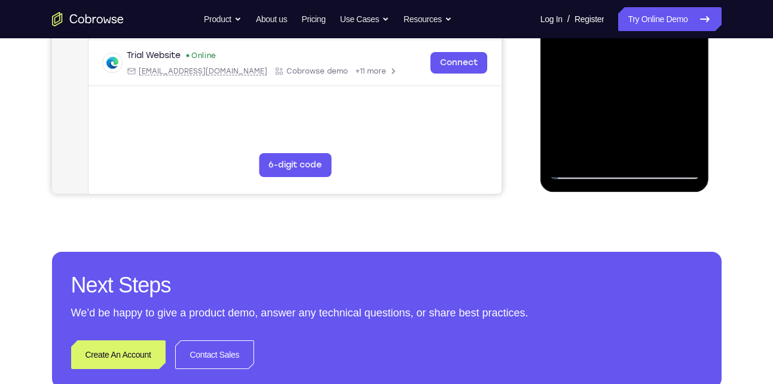
scroll to position [362, 0]
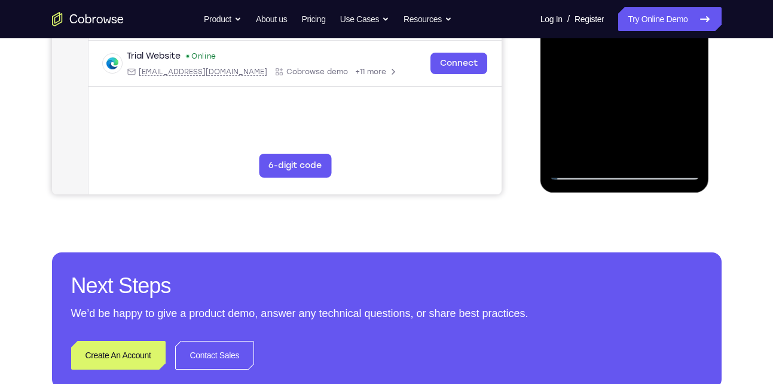
click at [581, 171] on div at bounding box center [624, 12] width 151 height 335
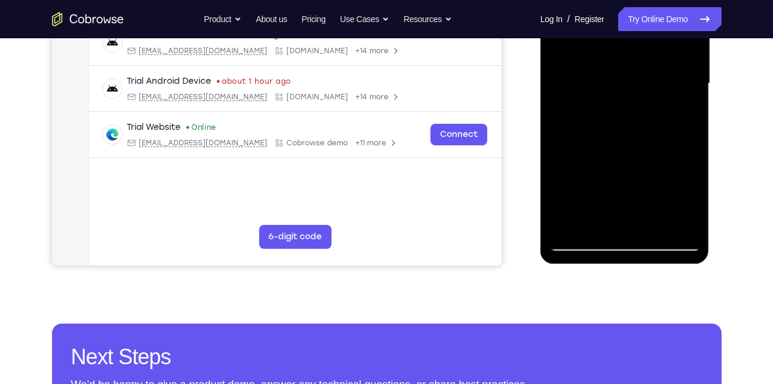
scroll to position [312, 0]
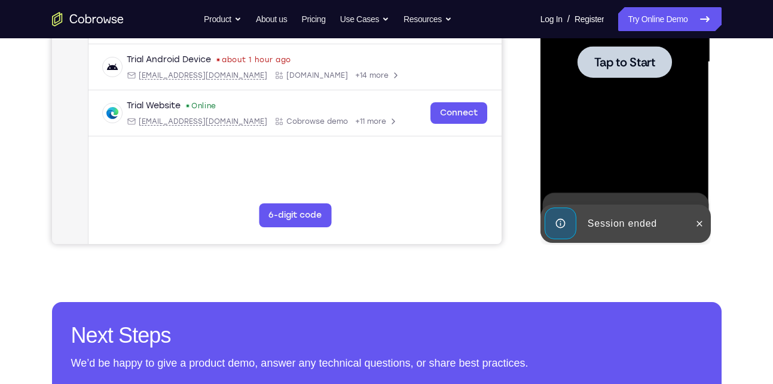
click at [613, 94] on div at bounding box center [624, 62] width 151 height 335
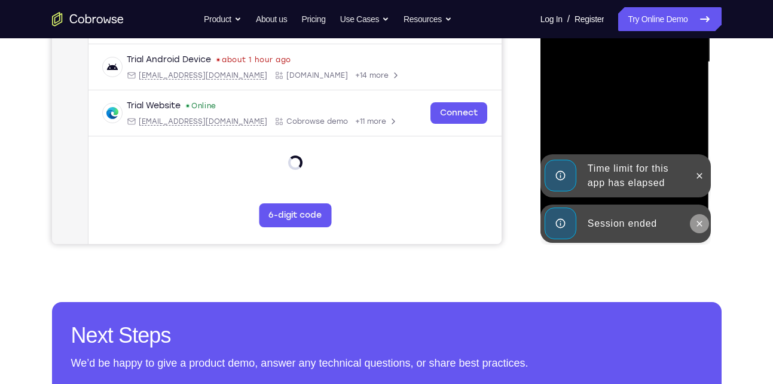
click at [704, 227] on icon at bounding box center [700, 224] width 10 height 10
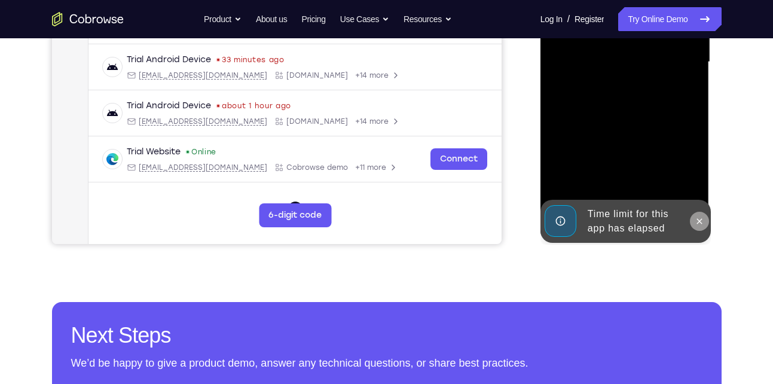
click at [701, 225] on icon at bounding box center [700, 221] width 10 height 10
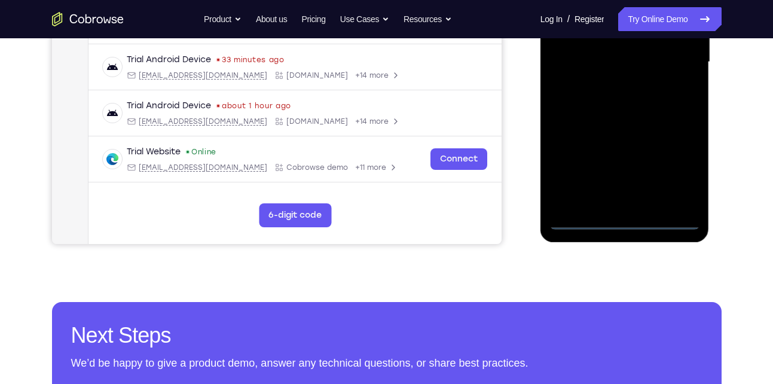
click at [625, 221] on div at bounding box center [624, 62] width 151 height 335
click at [682, 168] on div at bounding box center [624, 62] width 151 height 335
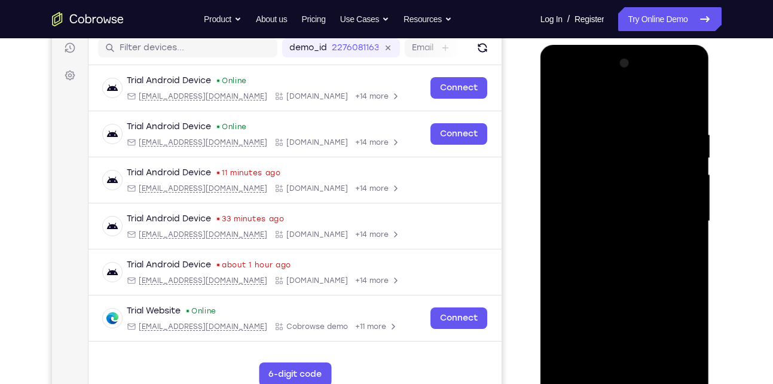
scroll to position [152, 0]
click at [602, 101] on div at bounding box center [624, 221] width 151 height 335
click at [672, 214] on div at bounding box center [624, 221] width 151 height 335
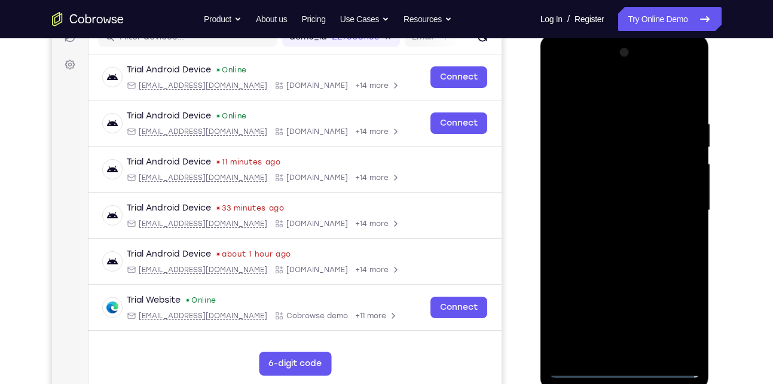
scroll to position [164, 0]
click at [612, 233] on div at bounding box center [624, 209] width 151 height 335
click at [623, 196] on div at bounding box center [624, 209] width 151 height 335
click at [619, 207] on div at bounding box center [624, 209] width 151 height 335
click at [586, 248] on div at bounding box center [624, 209] width 151 height 335
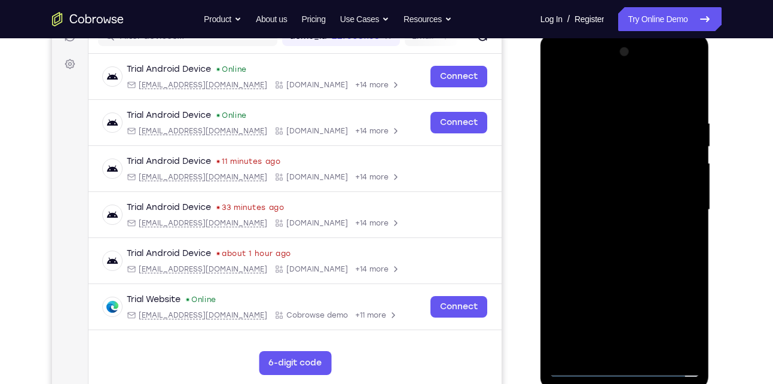
click at [586, 248] on div at bounding box center [624, 209] width 151 height 335
drag, startPoint x: 600, startPoint y: 99, endPoint x: 582, endPoint y: 63, distance: 39.6
click at [582, 63] on div at bounding box center [624, 209] width 151 height 335
click at [603, 256] on div at bounding box center [624, 209] width 151 height 335
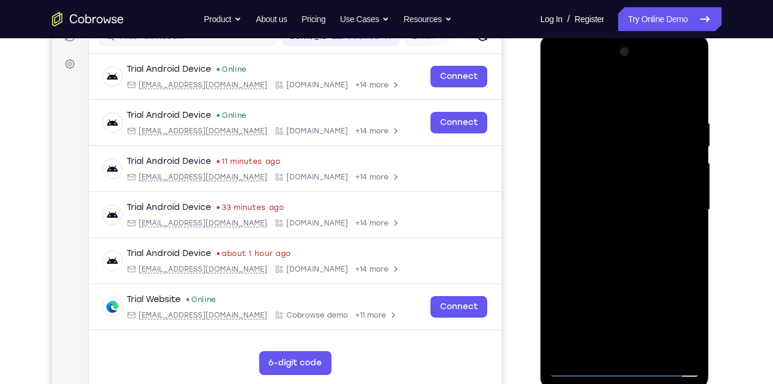
click at [614, 251] on div at bounding box center [624, 209] width 151 height 335
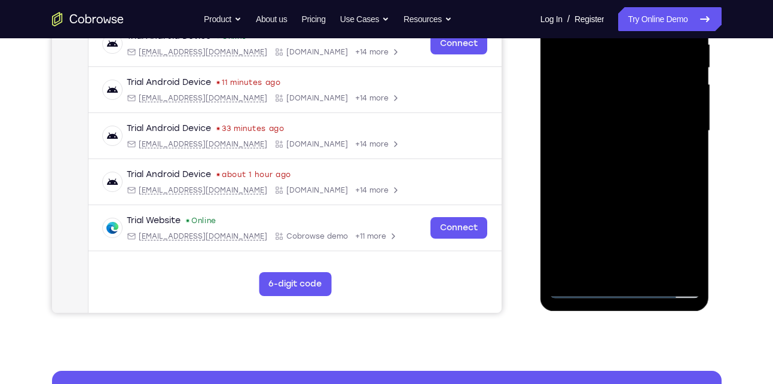
scroll to position [244, 0]
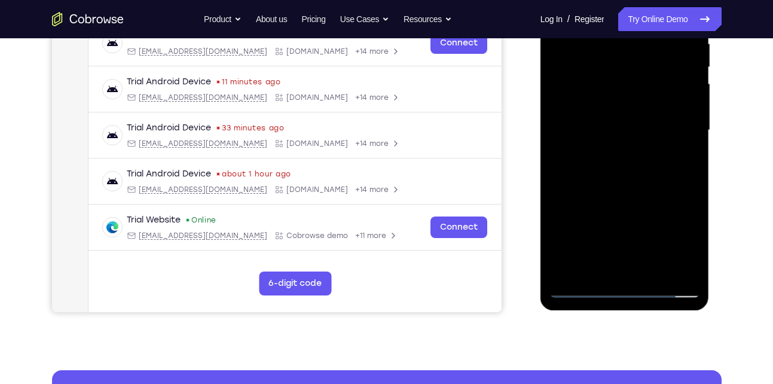
click at [628, 183] on div at bounding box center [624, 130] width 151 height 335
click at [656, 274] on div at bounding box center [624, 130] width 151 height 335
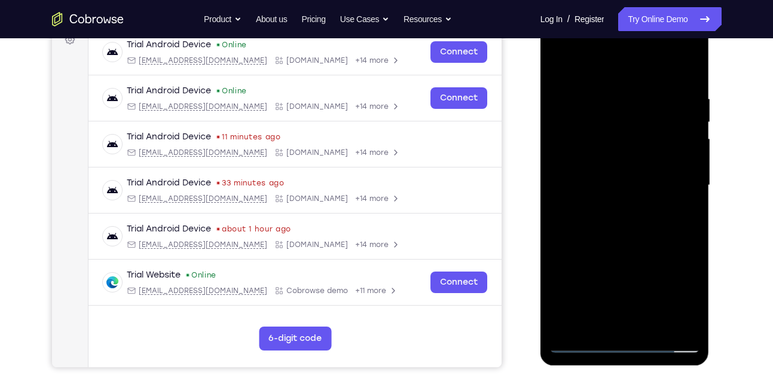
click at [625, 244] on div at bounding box center [624, 185] width 151 height 335
click at [648, 172] on div at bounding box center [624, 185] width 151 height 335
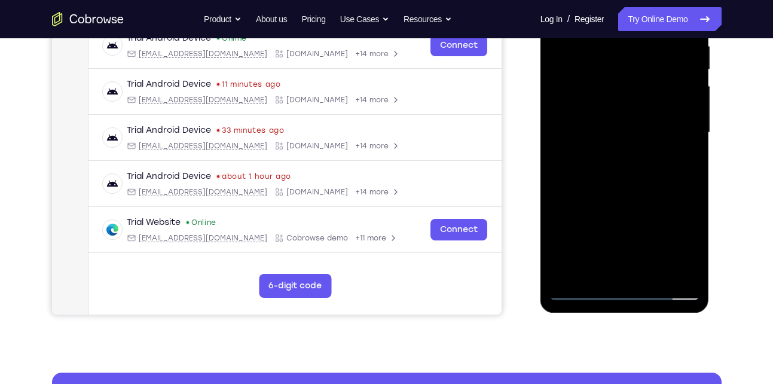
scroll to position [242, 0]
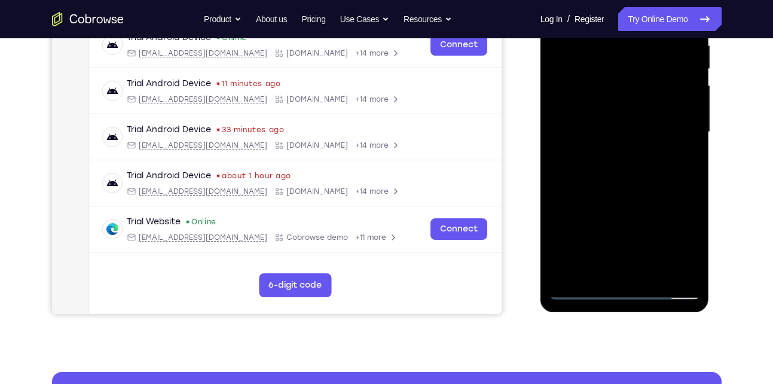
click at [610, 269] on div at bounding box center [624, 132] width 151 height 335
click at [686, 252] on div at bounding box center [624, 132] width 151 height 335
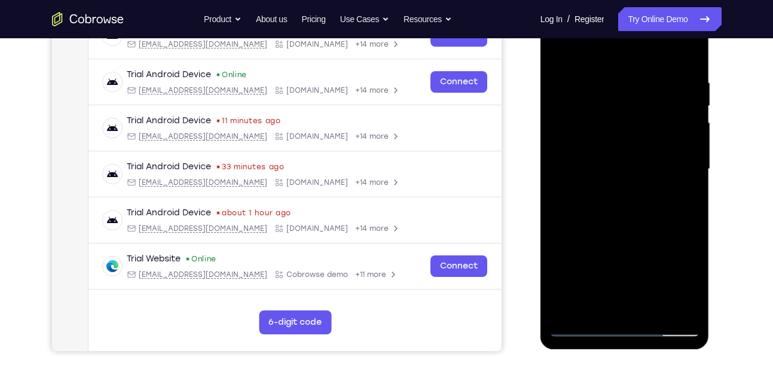
scroll to position [204, 0]
click at [562, 57] on div at bounding box center [624, 169] width 151 height 335
click at [609, 67] on div at bounding box center [624, 169] width 151 height 335
click at [609, 127] on div at bounding box center [624, 169] width 151 height 335
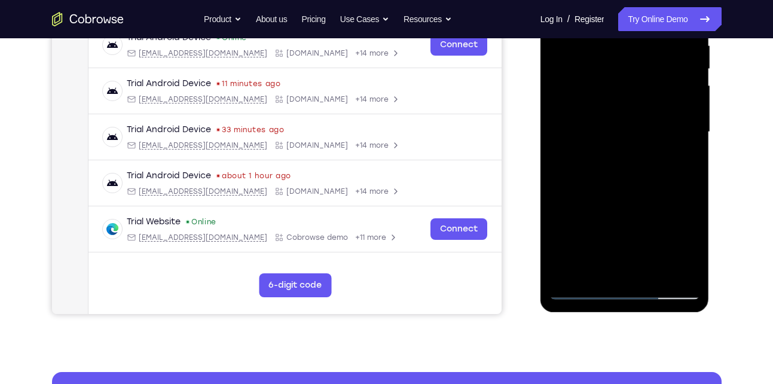
scroll to position [243, 0]
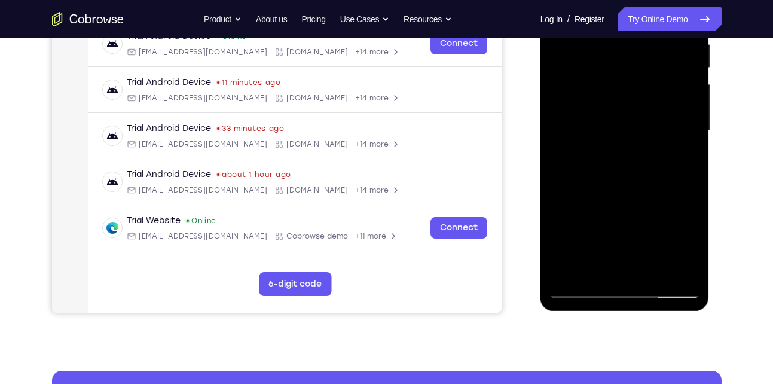
click at [610, 191] on div at bounding box center [624, 131] width 151 height 335
click at [685, 245] on div at bounding box center [624, 131] width 151 height 335
click at [566, 163] on div at bounding box center [624, 131] width 151 height 335
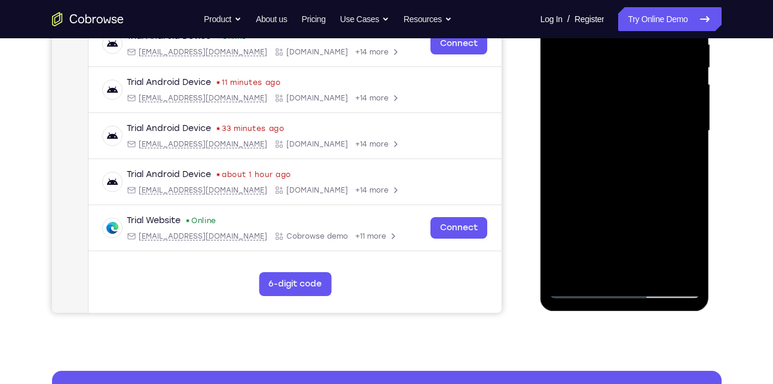
click at [686, 251] on div at bounding box center [624, 131] width 151 height 335
click at [683, 159] on div at bounding box center [624, 131] width 151 height 335
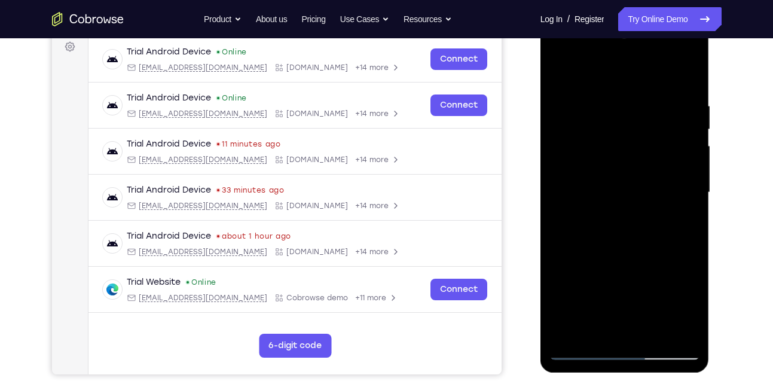
scroll to position [181, 0]
click at [560, 80] on div at bounding box center [624, 193] width 151 height 335
click at [561, 72] on div at bounding box center [624, 193] width 151 height 335
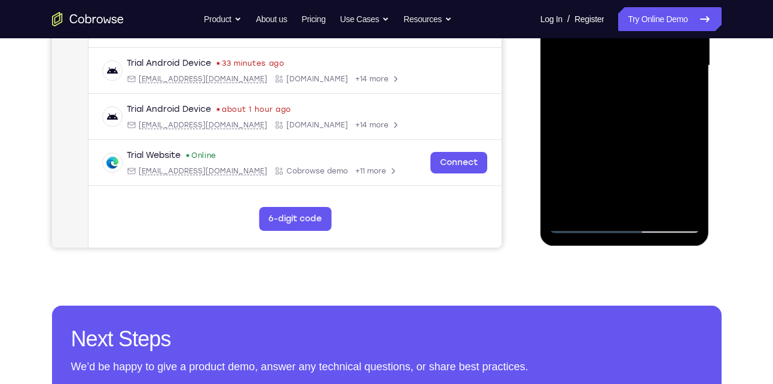
scroll to position [186, 0]
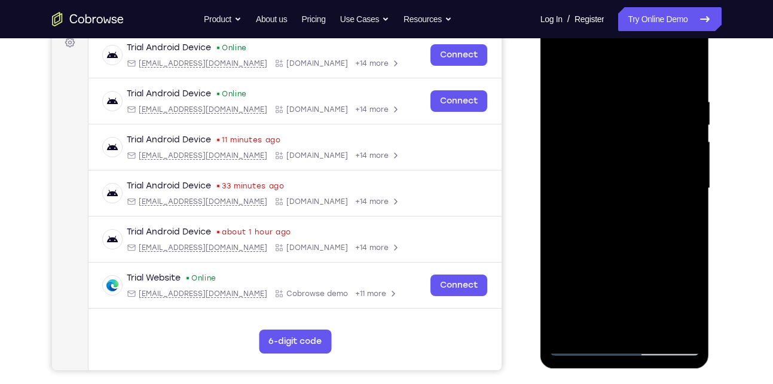
click at [606, 95] on div at bounding box center [624, 188] width 151 height 335
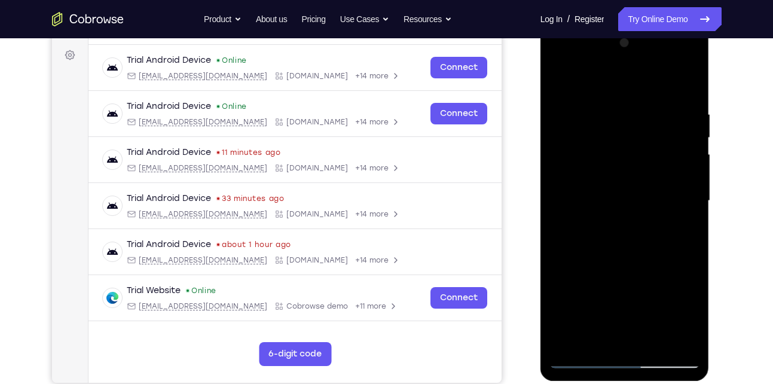
scroll to position [171, 0]
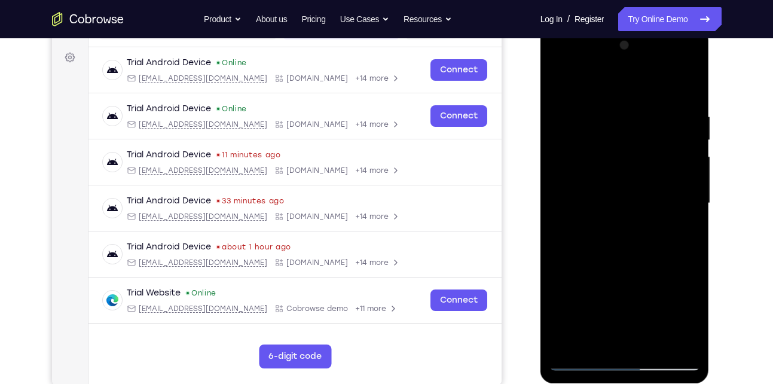
click at [688, 149] on div at bounding box center [624, 203] width 151 height 335
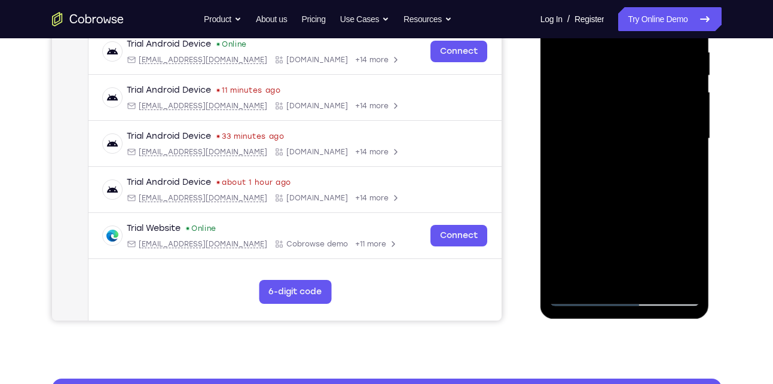
click at [610, 278] on div at bounding box center [624, 138] width 151 height 335
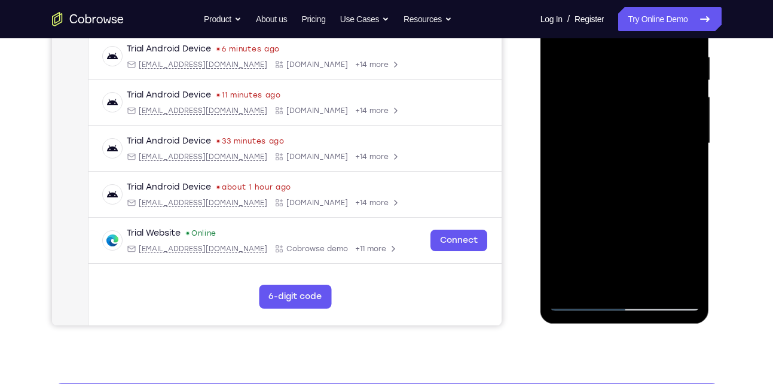
scroll to position [258, 0]
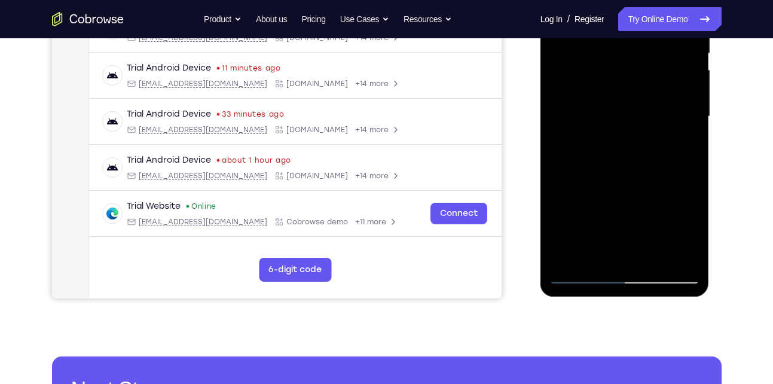
click at [595, 254] on div at bounding box center [624, 116] width 151 height 335
click at [655, 185] on div at bounding box center [624, 116] width 151 height 335
click at [677, 201] on div at bounding box center [624, 116] width 151 height 335
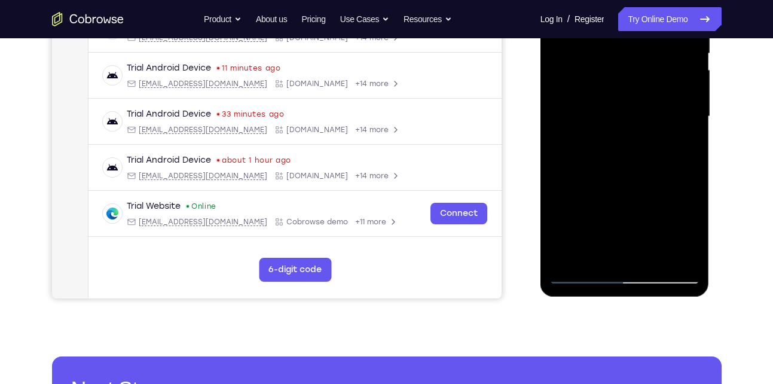
click at [677, 201] on div at bounding box center [624, 116] width 151 height 335
click at [690, 201] on div at bounding box center [624, 116] width 151 height 335
click at [584, 273] on div at bounding box center [624, 116] width 151 height 335
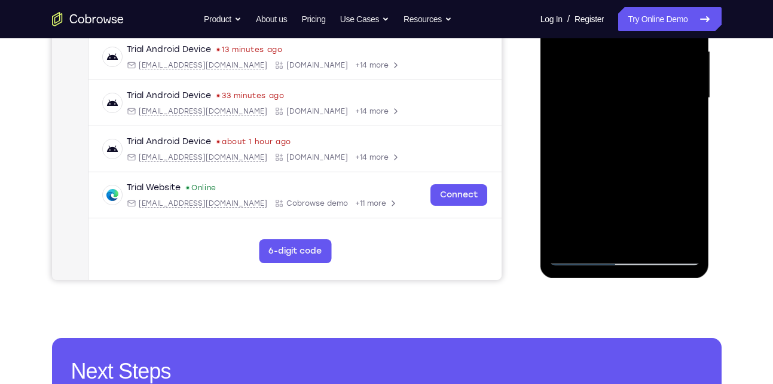
click at [581, 254] on div at bounding box center [624, 98] width 151 height 335
click at [684, 227] on div at bounding box center [624, 98] width 151 height 335
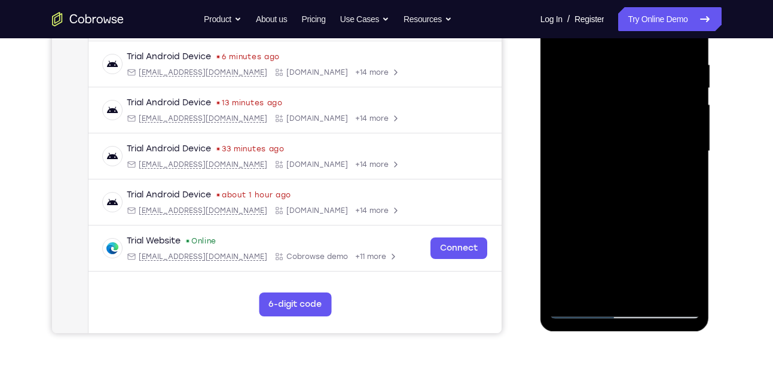
click at [677, 156] on div at bounding box center [624, 151] width 151 height 335
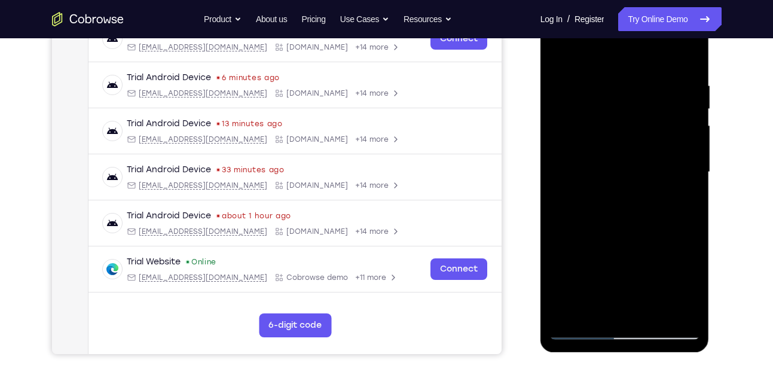
scroll to position [200, 0]
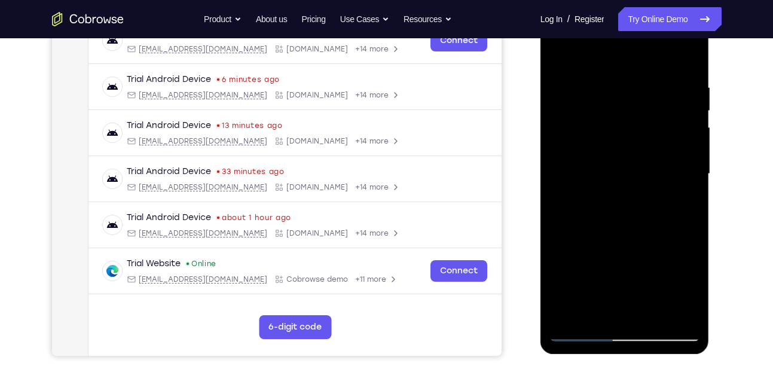
click at [682, 141] on div at bounding box center [624, 174] width 151 height 335
click at [563, 135] on div at bounding box center [624, 174] width 151 height 335
click at [685, 127] on div at bounding box center [624, 174] width 151 height 335
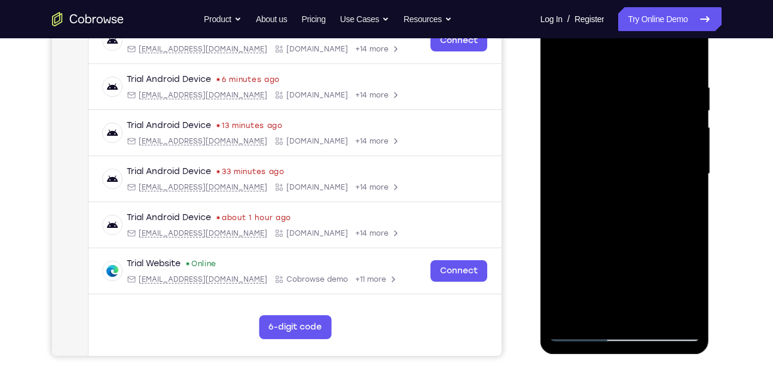
click at [685, 127] on div at bounding box center [624, 174] width 151 height 335
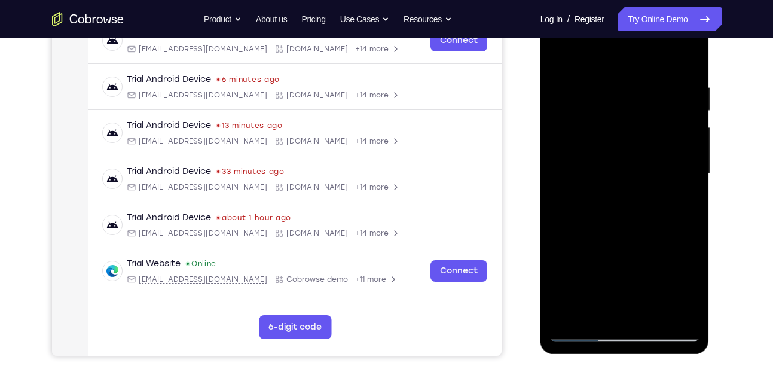
click at [685, 127] on div at bounding box center [624, 174] width 151 height 335
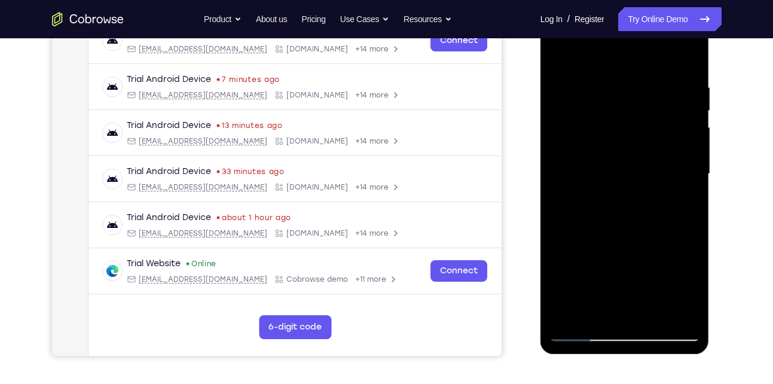
click at [685, 127] on div at bounding box center [624, 174] width 151 height 335
click at [690, 55] on div at bounding box center [624, 174] width 151 height 335
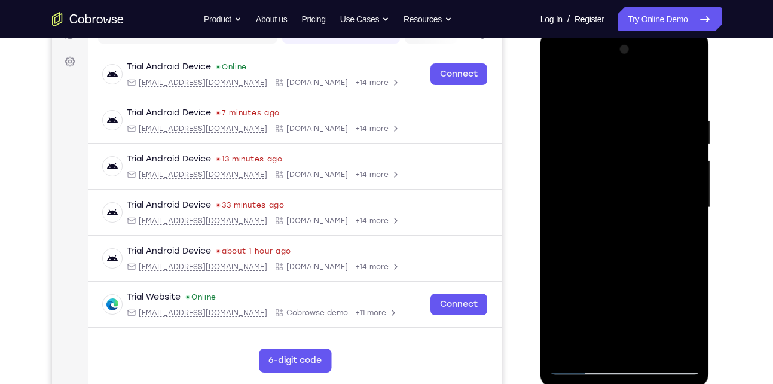
scroll to position [163, 0]
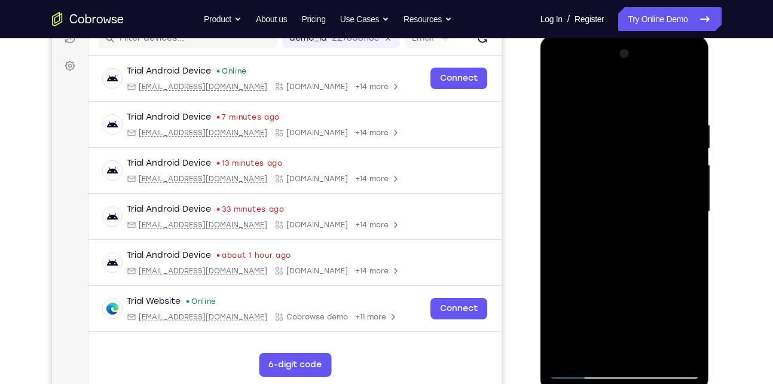
drag, startPoint x: 610, startPoint y: 124, endPoint x: 601, endPoint y: 278, distance: 154.5
click at [601, 278] on div at bounding box center [624, 211] width 151 height 335
drag, startPoint x: 649, startPoint y: 123, endPoint x: 600, endPoint y: 126, distance: 48.5
click at [600, 126] on div at bounding box center [624, 211] width 151 height 335
drag, startPoint x: 676, startPoint y: 136, endPoint x: 613, endPoint y: 145, distance: 64.0
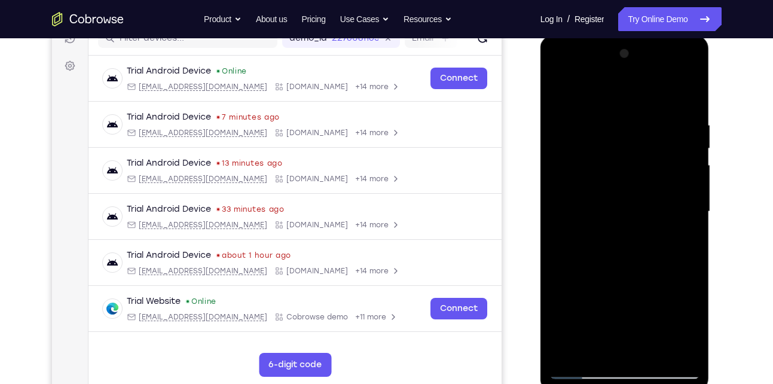
click at [613, 145] on div at bounding box center [624, 211] width 151 height 335
drag, startPoint x: 640, startPoint y: 129, endPoint x: 642, endPoint y: 285, distance: 156.1
click at [642, 285] on div at bounding box center [624, 211] width 151 height 335
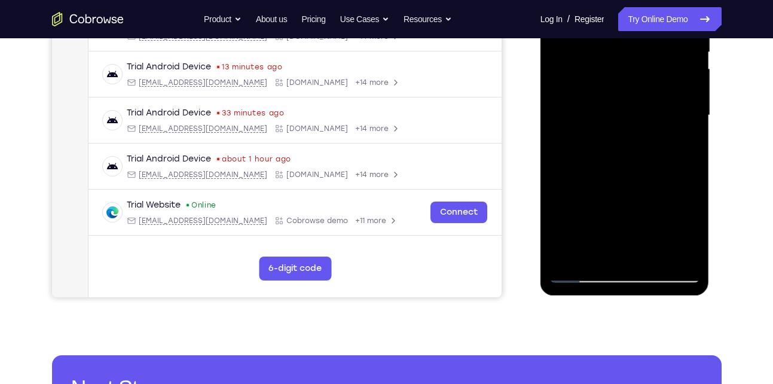
scroll to position [205, 0]
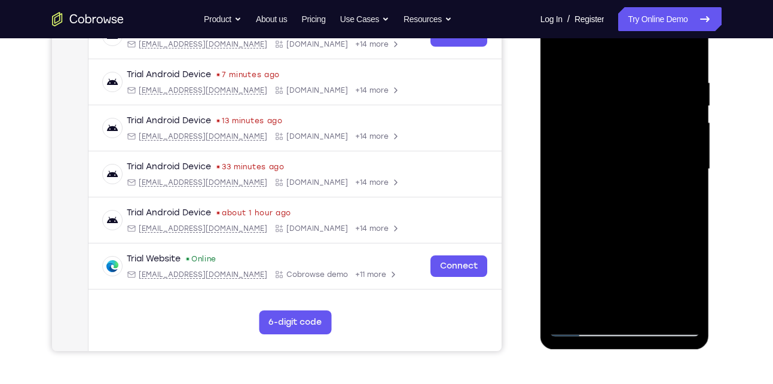
click at [610, 72] on div at bounding box center [624, 169] width 151 height 335
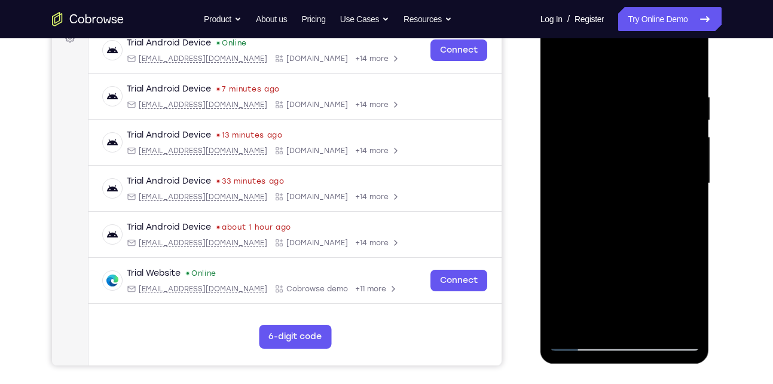
scroll to position [261, 0]
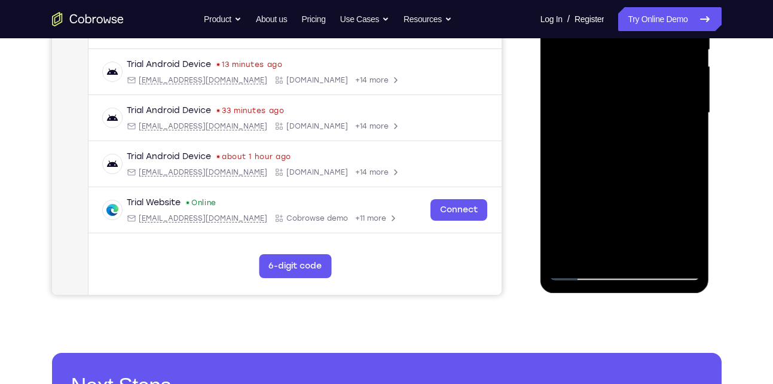
click at [670, 246] on div at bounding box center [624, 113] width 151 height 335
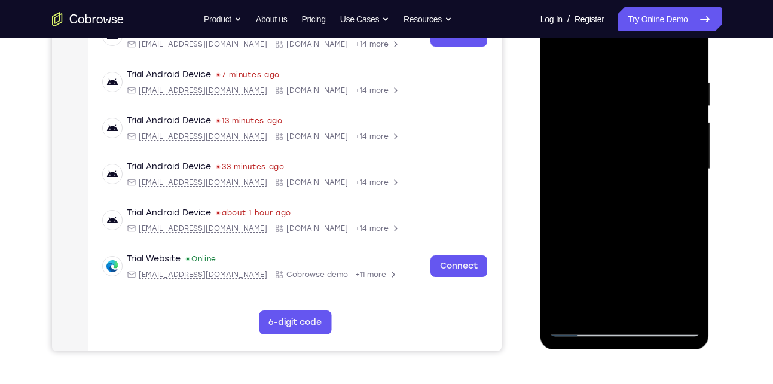
scroll to position [204, 0]
click at [682, 155] on div at bounding box center [624, 169] width 151 height 335
click at [684, 126] on div at bounding box center [624, 169] width 151 height 335
click at [684, 123] on div at bounding box center [624, 169] width 151 height 335
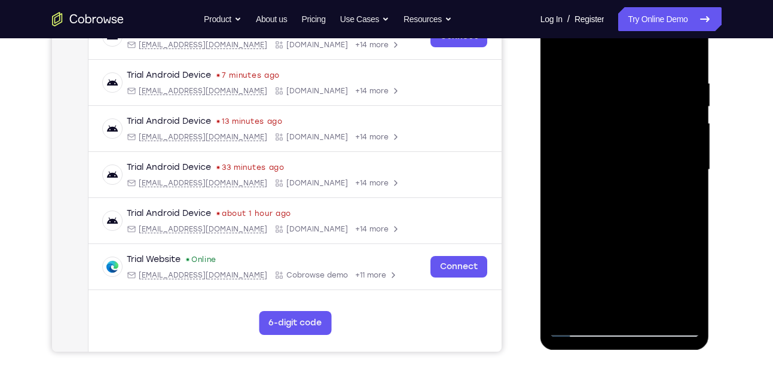
click at [687, 51] on div at bounding box center [624, 169] width 151 height 335
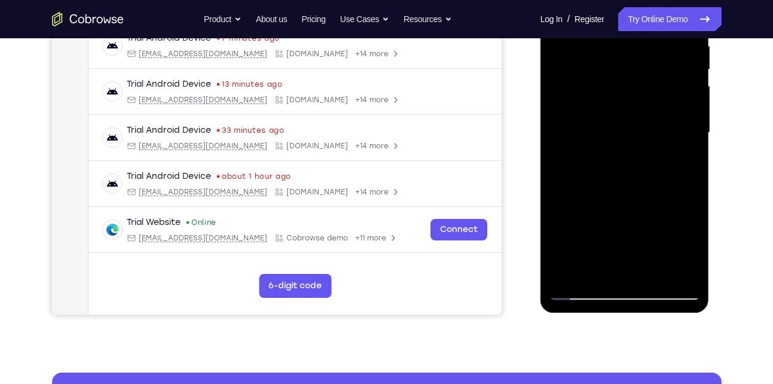
scroll to position [243, 0]
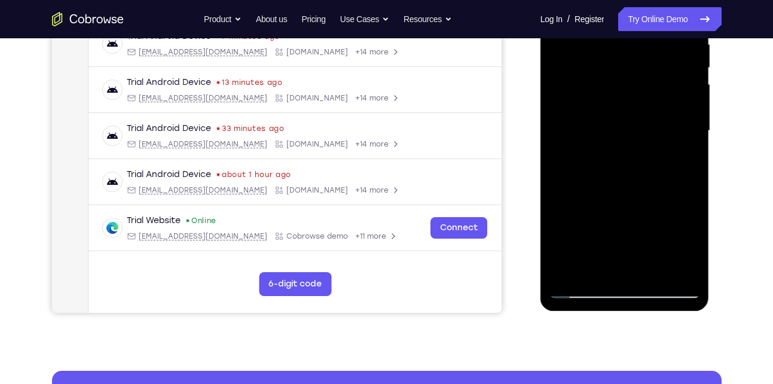
click at [648, 268] on div at bounding box center [624, 131] width 151 height 335
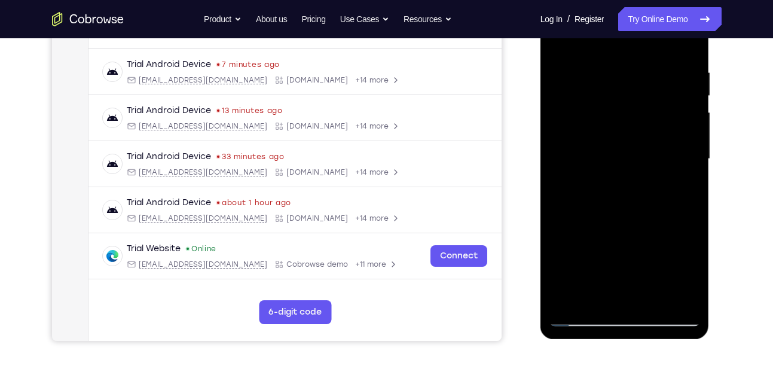
scroll to position [198, 0]
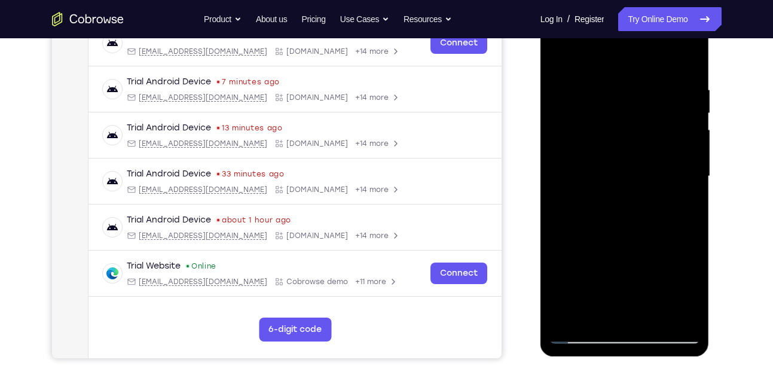
click at [563, 59] on div at bounding box center [624, 176] width 151 height 335
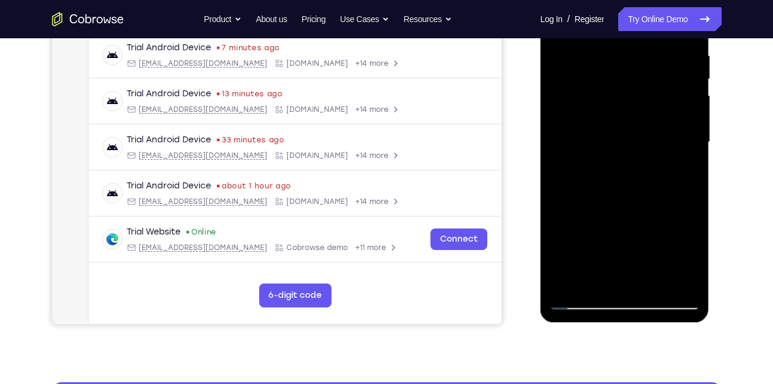
scroll to position [234, 0]
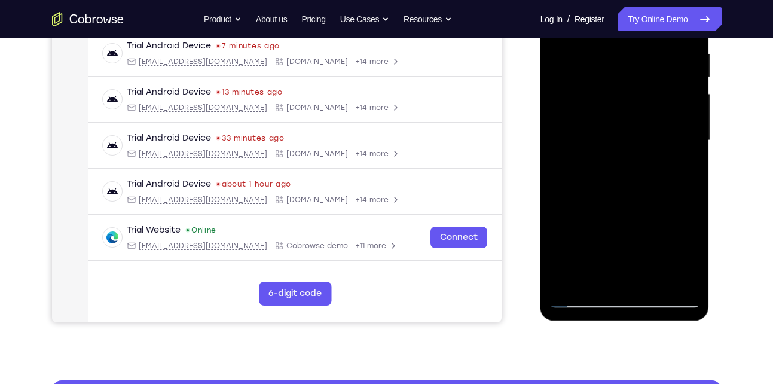
click at [679, 279] on div at bounding box center [624, 140] width 151 height 335
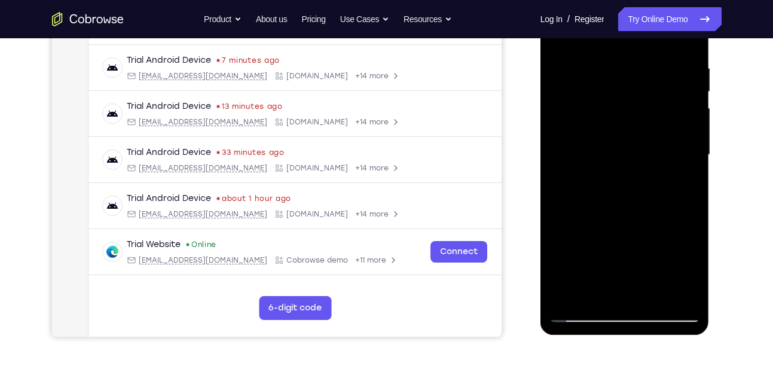
scroll to position [219, 0]
click at [631, 166] on div at bounding box center [624, 155] width 151 height 335
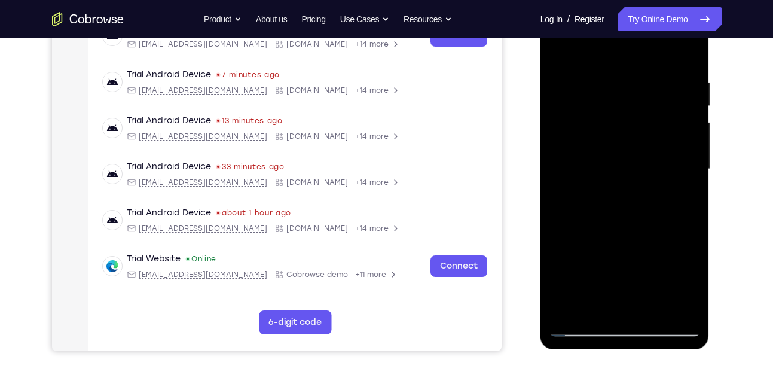
click at [618, 67] on div at bounding box center [624, 169] width 151 height 335
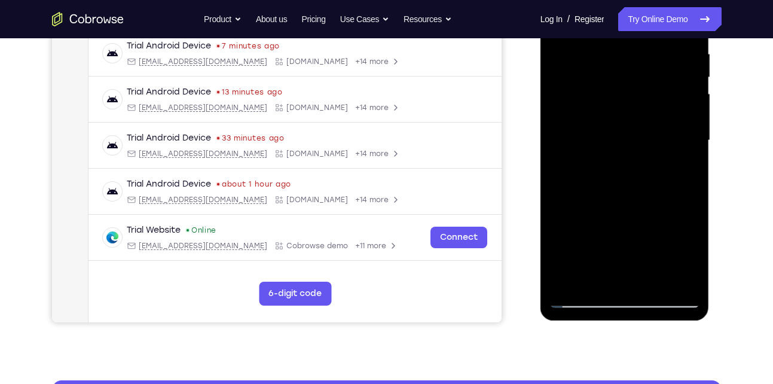
scroll to position [234, 0]
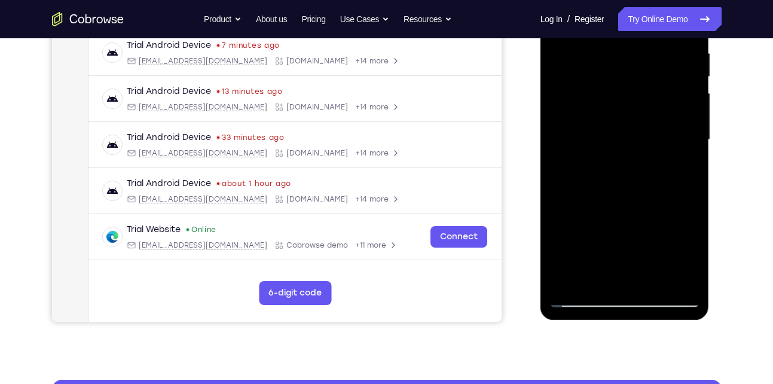
click at [648, 156] on div at bounding box center [624, 139] width 151 height 335
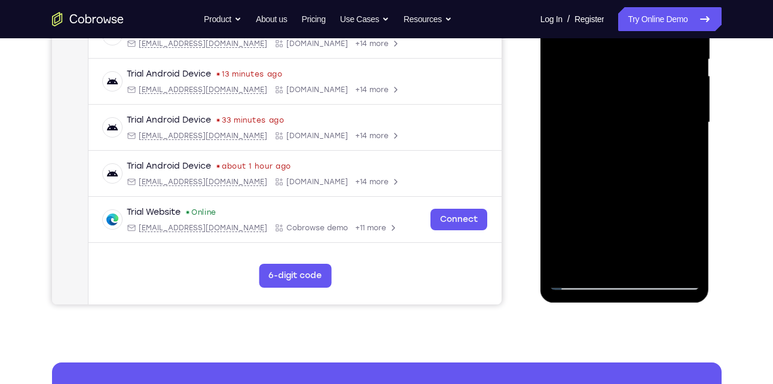
scroll to position [253, 0]
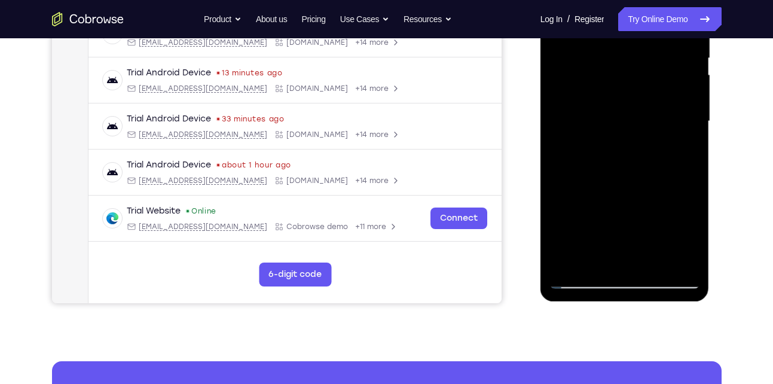
click at [584, 283] on div at bounding box center [624, 121] width 151 height 335
click at [602, 265] on div at bounding box center [624, 121] width 151 height 335
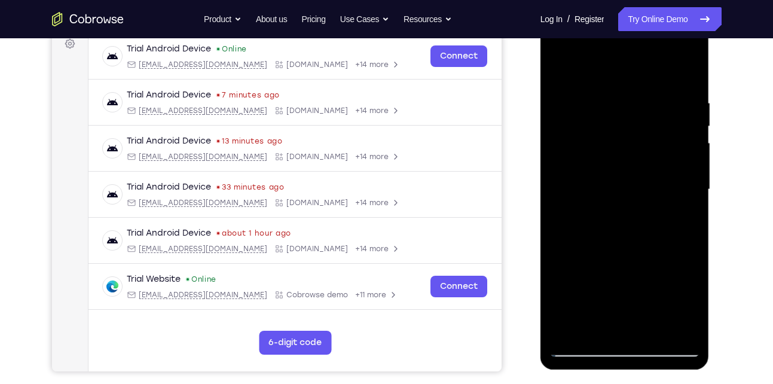
scroll to position [252, 0]
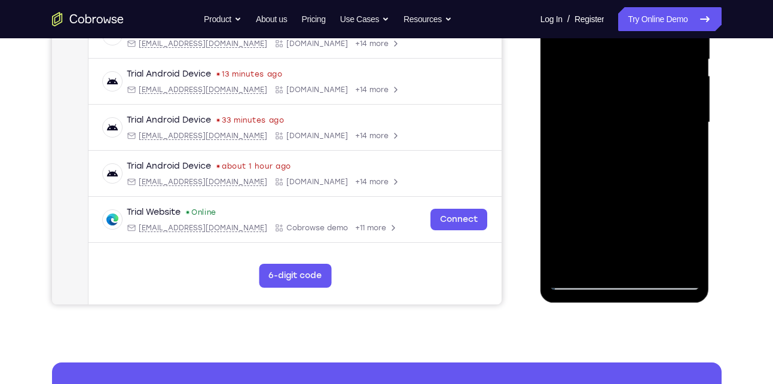
drag, startPoint x: 622, startPoint y: 216, endPoint x: 615, endPoint y: 149, distance: 67.3
click at [615, 149] on div at bounding box center [624, 122] width 151 height 335
click at [567, 224] on div at bounding box center [624, 122] width 151 height 335
drag, startPoint x: 633, startPoint y: 146, endPoint x: 622, endPoint y: 276, distance: 130.8
click at [622, 276] on div at bounding box center [624, 122] width 151 height 335
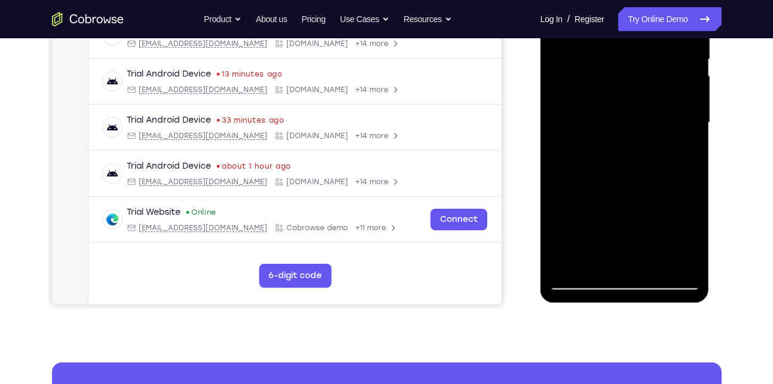
click at [571, 261] on div at bounding box center [624, 122] width 151 height 335
click at [645, 262] on div at bounding box center [624, 122] width 151 height 335
